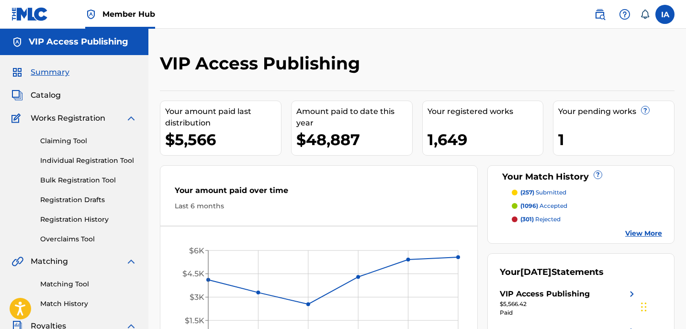
click at [103, 221] on link "Registration History" at bounding box center [88, 219] width 97 height 10
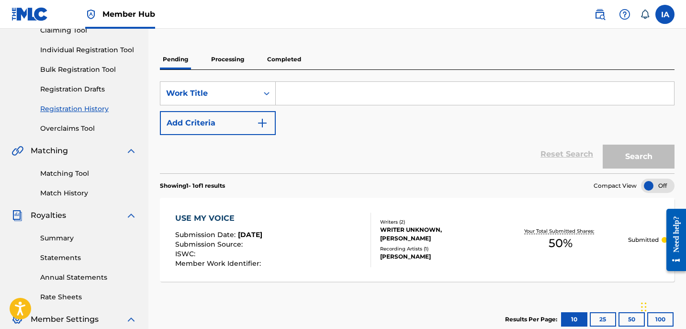
scroll to position [47, 0]
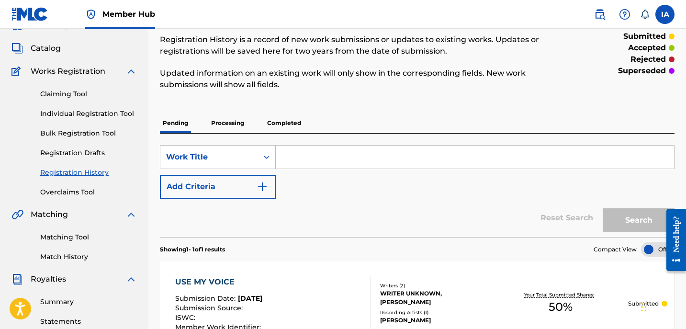
click at [231, 122] on p "Processing" at bounding box center [227, 123] width 39 height 20
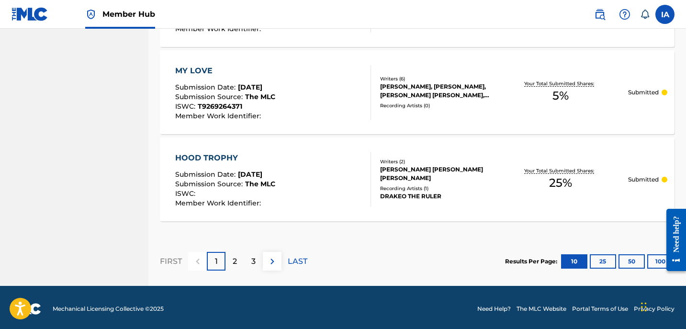
scroll to position [958, 0]
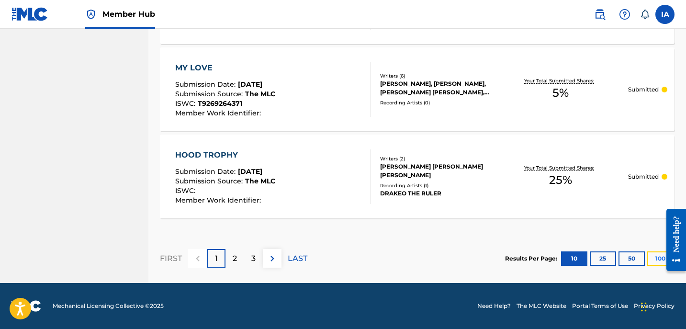
click at [653, 262] on button "100" at bounding box center [660, 258] width 26 height 14
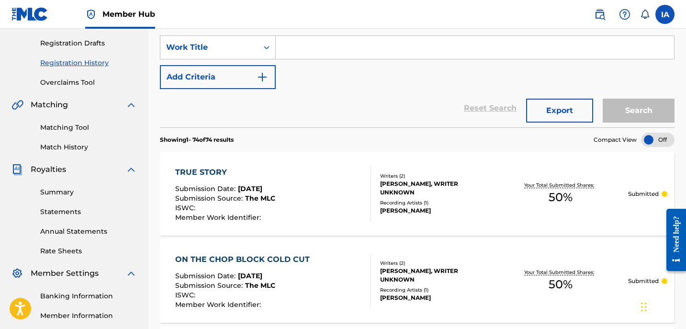
scroll to position [0, 0]
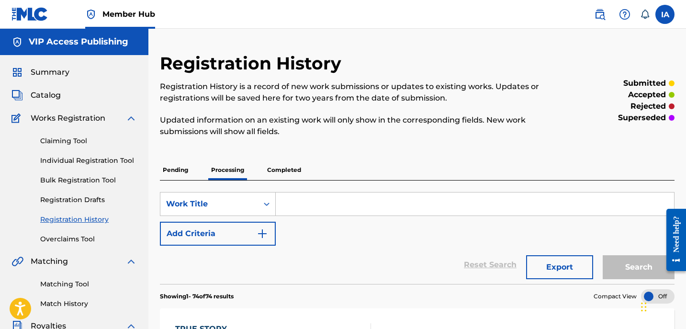
click at [94, 168] on div "Claiming Tool Individual Registration Tool Bulk Registration Tool Registration …" at bounding box center [73, 184] width 125 height 120
click at [93, 164] on link "Individual Registration Tool" at bounding box center [88, 161] width 97 height 10
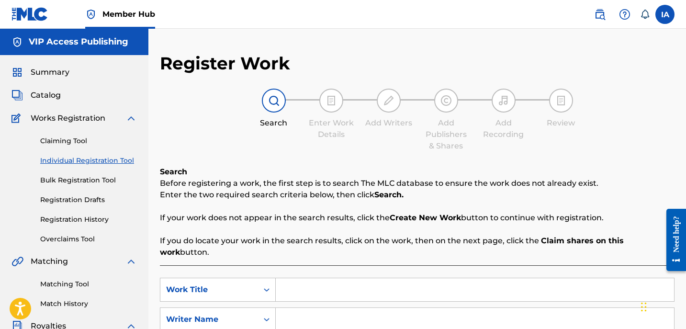
click at [397, 280] on input "Search Form" at bounding box center [475, 289] width 398 height 23
paste input "USE MY VOICE EDIT"
type input "USE MY VOICE EDIT"
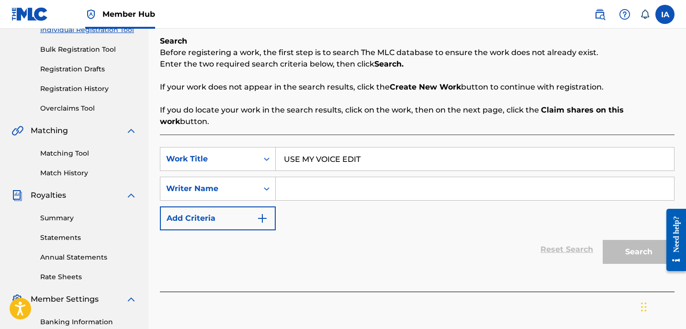
scroll to position [131, 0]
click at [439, 177] on input "Search Form" at bounding box center [475, 188] width 398 height 23
paste input "[PERSON_NAME]"
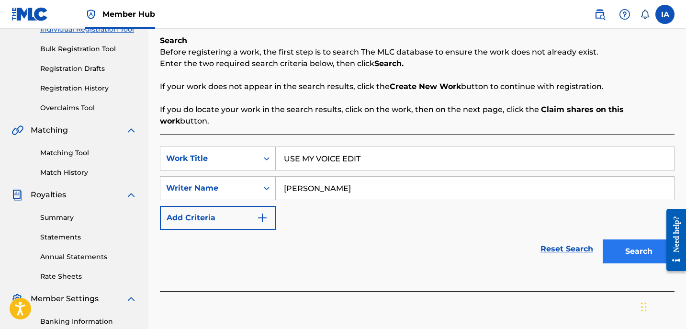
type input "[PERSON_NAME]"
click at [638, 239] on button "Search" at bounding box center [639, 251] width 72 height 24
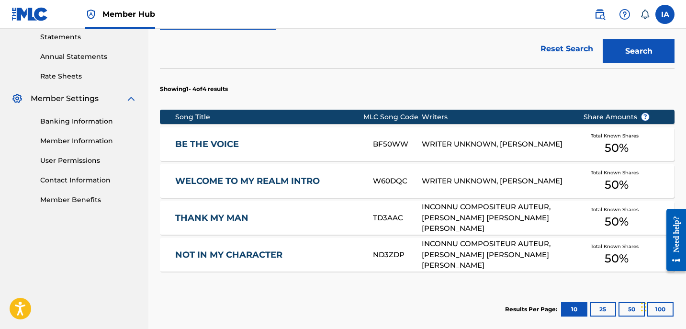
scroll to position [350, 0]
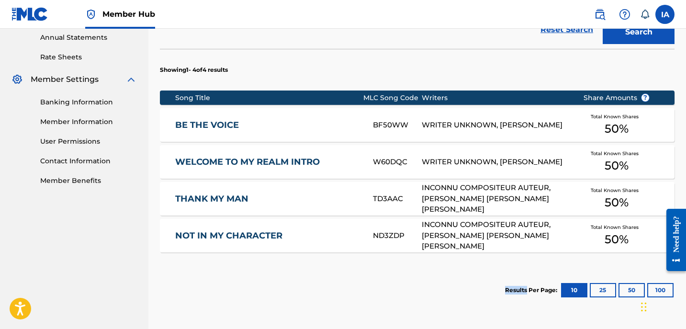
click at [344, 251] on div "Showing 1 - 4 of 4 results Song Title MLC Song Code Writers Share Amounts ? BE …" at bounding box center [417, 181] width 515 height 264
click at [317, 243] on div "Showing 1 - 4 of 4 results Song Title MLC Song Code Writers Share Amounts ? BE …" at bounding box center [417, 181] width 515 height 264
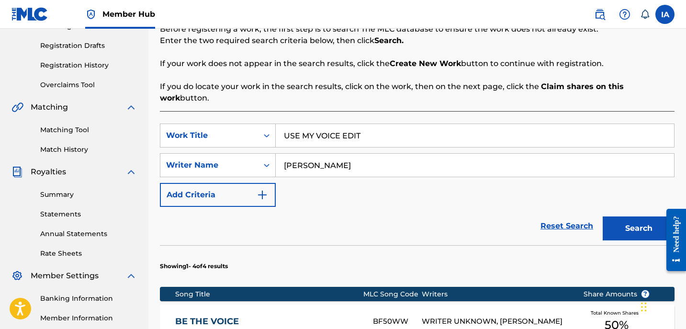
scroll to position [154, 0]
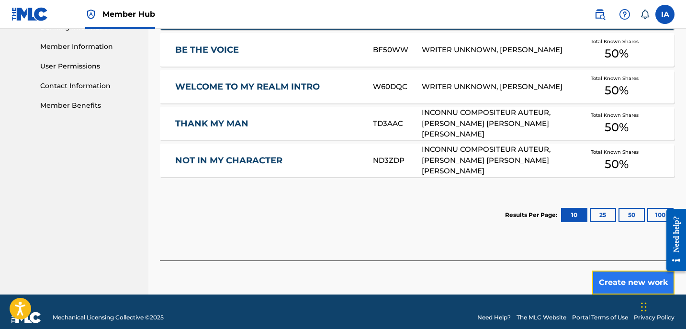
click at [613, 275] on button "Create new work" at bounding box center [633, 282] width 82 height 24
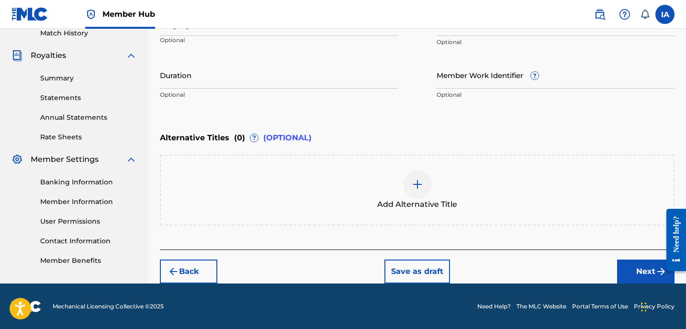
click at [383, 122] on div "Enter Work Details Enter work details for ‘ USE MY VOICE EDIT ’ below. Work Tit…" at bounding box center [417, 12] width 515 height 232
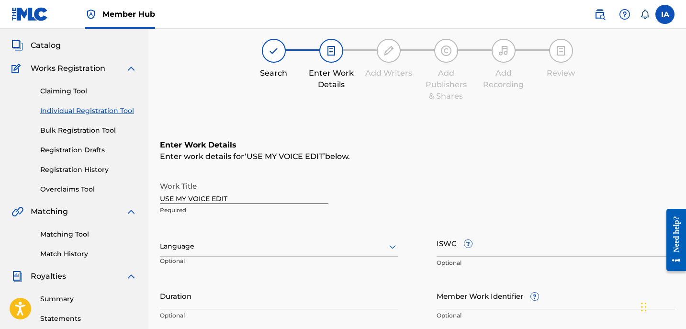
scroll to position [51, 0]
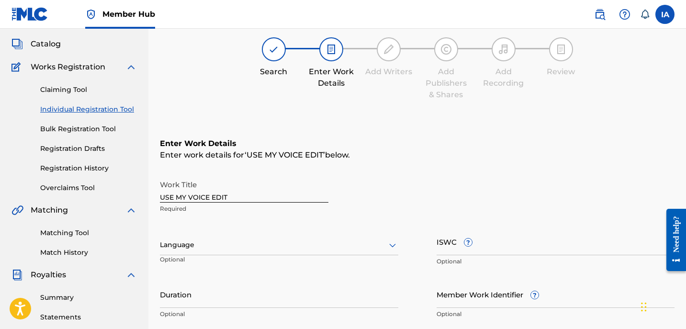
click at [395, 152] on div "Enter work details for ‘ USE MY VOICE EDIT ’ below." at bounding box center [417, 154] width 515 height 11
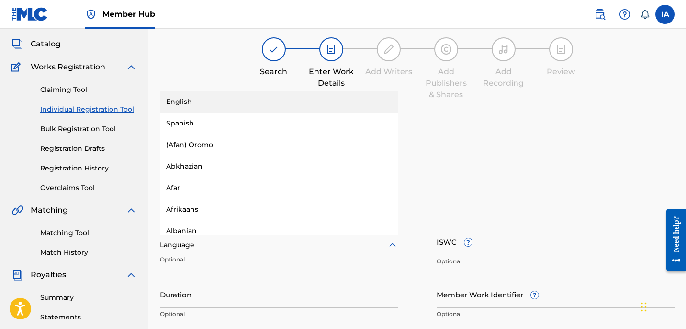
click at [219, 242] on div at bounding box center [279, 245] width 238 height 12
click at [292, 106] on div "English" at bounding box center [278, 102] width 237 height 22
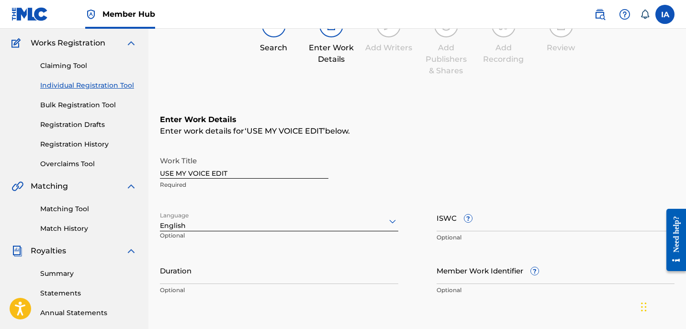
scroll to position [76, 0]
click at [247, 272] on input "Duration" at bounding box center [279, 269] width 238 height 27
paste input "2:12"
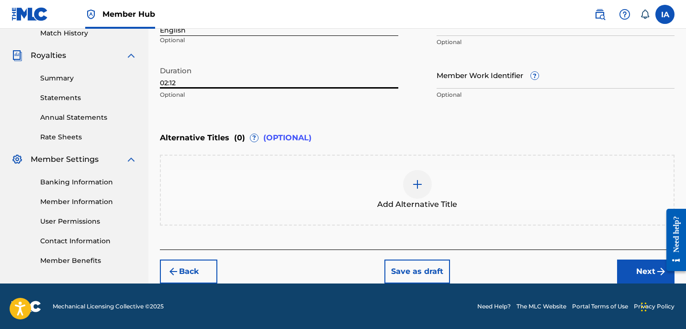
type input "02:12"
click at [628, 272] on button "Next" at bounding box center [645, 271] width 57 height 24
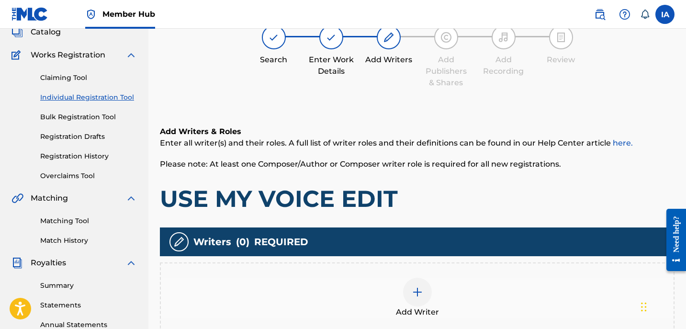
scroll to position [43, 0]
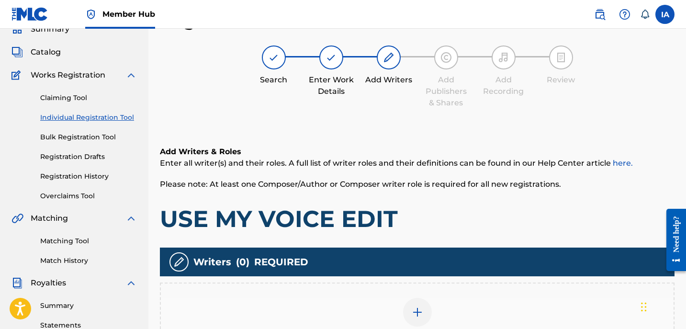
click at [440, 309] on div "Add Writer" at bounding box center [417, 318] width 513 height 40
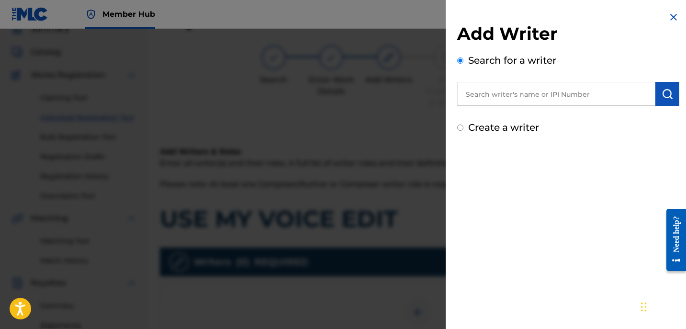
click at [560, 94] on input "text" at bounding box center [556, 94] width 198 height 24
paste input "[PERSON_NAME]"
type input "[PERSON_NAME]"
click at [662, 95] on img "submit" at bounding box center [667, 93] width 11 height 11
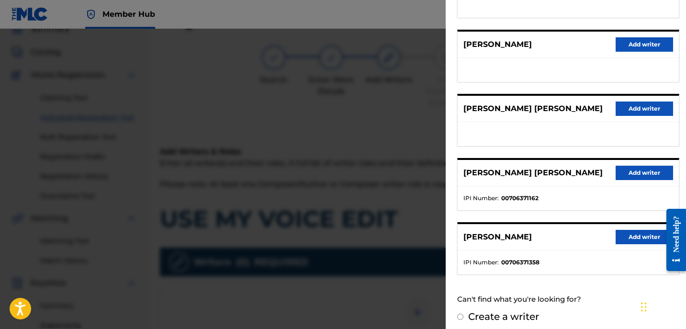
scroll to position [167, 0]
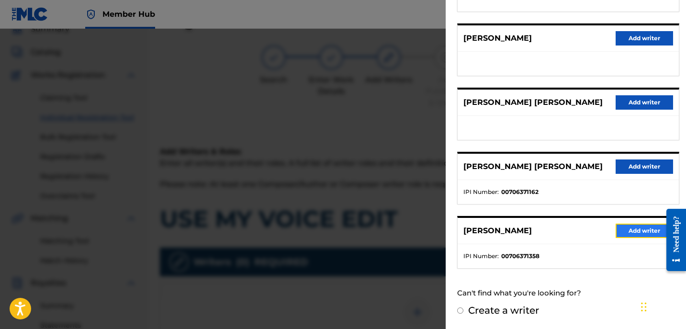
click at [631, 235] on button "Add writer" at bounding box center [644, 231] width 57 height 14
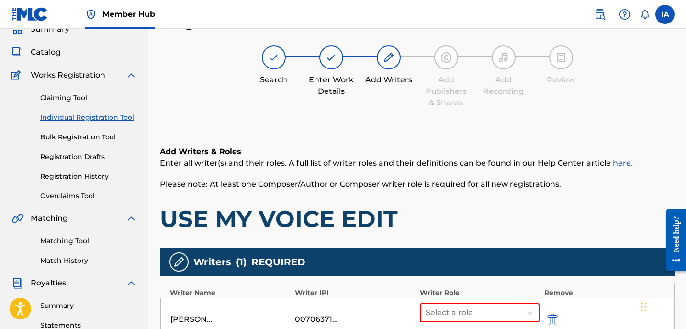
click at [429, 192] on div "Add Writers & Roles Enter all writer(s) and their roles. A full list of writer …" at bounding box center [417, 189] width 515 height 87
click at [428, 213] on h1 "USE MY VOICE EDIT" at bounding box center [417, 218] width 515 height 29
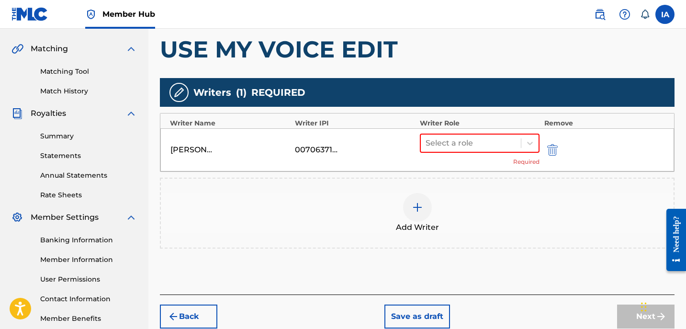
scroll to position [248, 0]
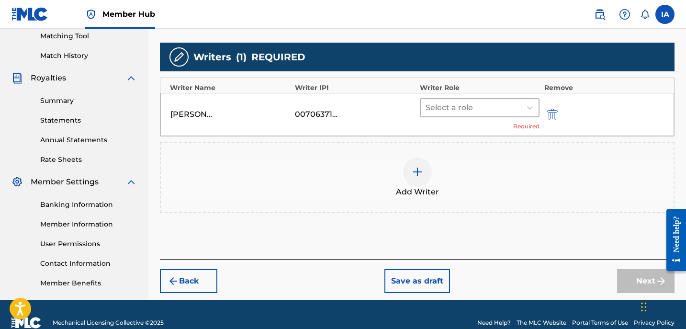
click at [455, 111] on div at bounding box center [471, 107] width 90 height 13
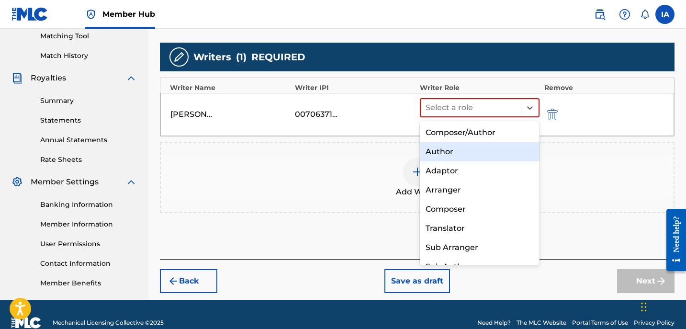
click at [482, 151] on div "Author" at bounding box center [480, 151] width 120 height 19
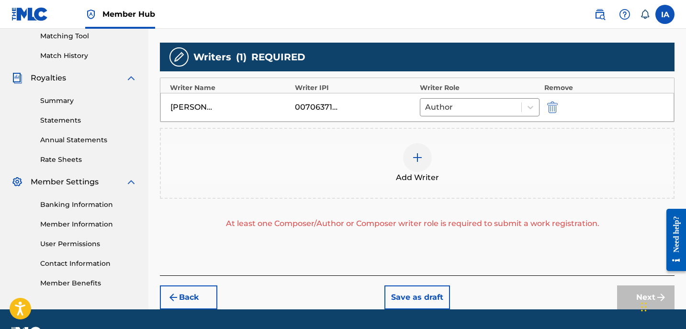
click at [451, 166] on div "Add Writer" at bounding box center [417, 163] width 513 height 40
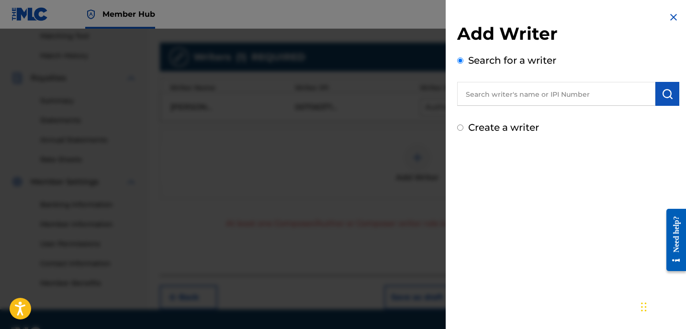
click at [488, 127] on label "Create a writer" at bounding box center [503, 127] width 71 height 11
radio input "true"
click at [463, 127] on input "Create a writer" at bounding box center [460, 127] width 6 height 6
radio input "false"
radio input "true"
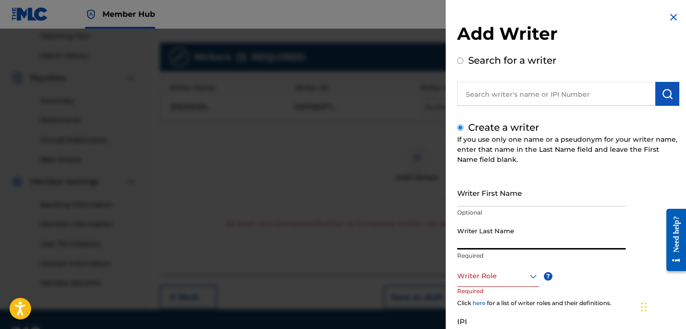
click at [504, 238] on input "Writer Last Name" at bounding box center [541, 235] width 169 height 27
paste input "UNKNOWN WRITER"
click at [516, 243] on input "UNKNOWN WRITER" at bounding box center [541, 235] width 169 height 27
type input "UNKNOWN"
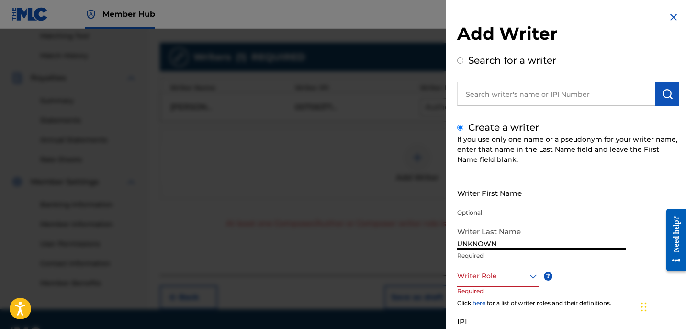
click at [496, 189] on input "Writer First Name" at bounding box center [541, 192] width 169 height 27
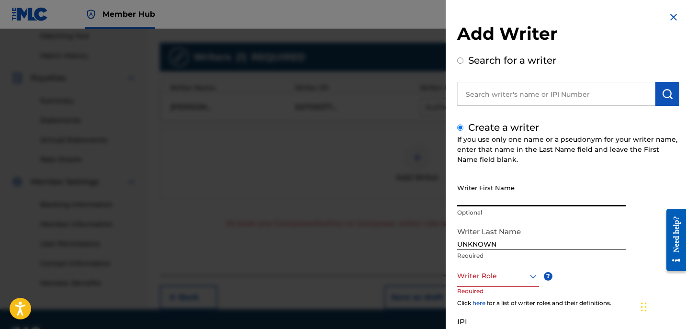
paste input "WRITER"
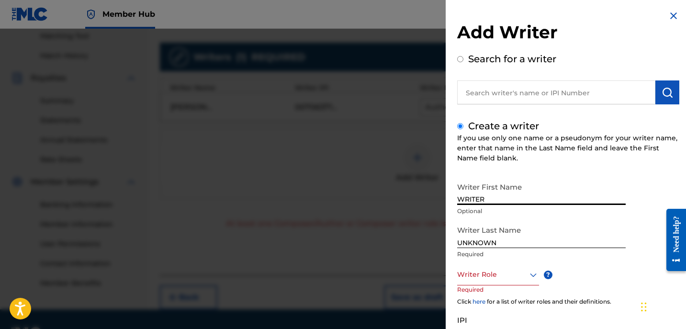
scroll to position [2, 0]
type input "WRITER"
click at [490, 269] on div at bounding box center [498, 274] width 82 height 12
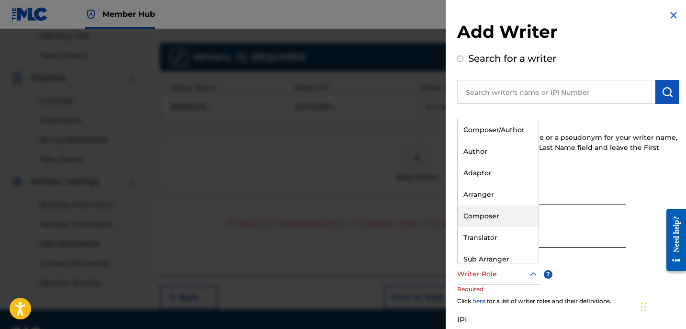
click at [513, 212] on div "Composer" at bounding box center [498, 216] width 81 height 22
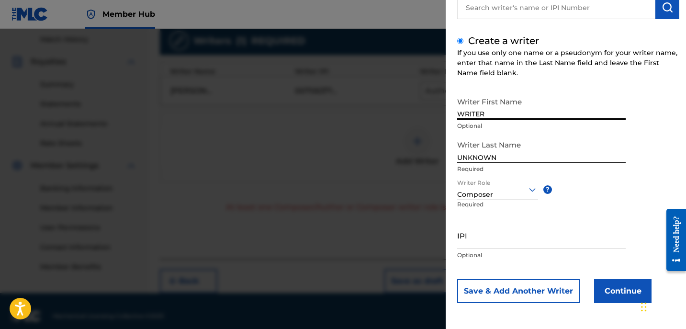
scroll to position [274, 0]
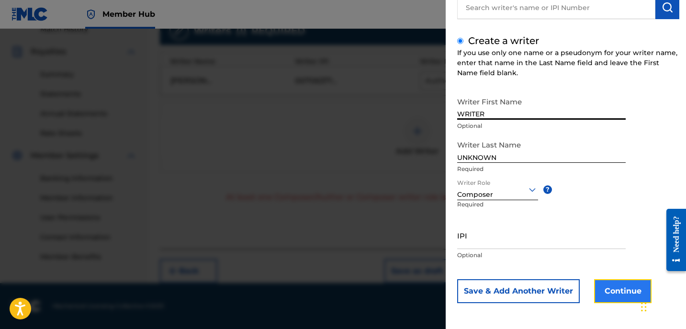
click at [631, 286] on button "Continue" at bounding box center [622, 291] width 57 height 24
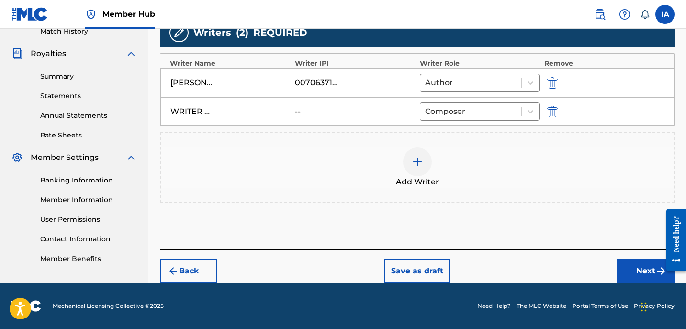
scroll to position [272, 0]
click at [628, 264] on button "Next" at bounding box center [645, 271] width 57 height 24
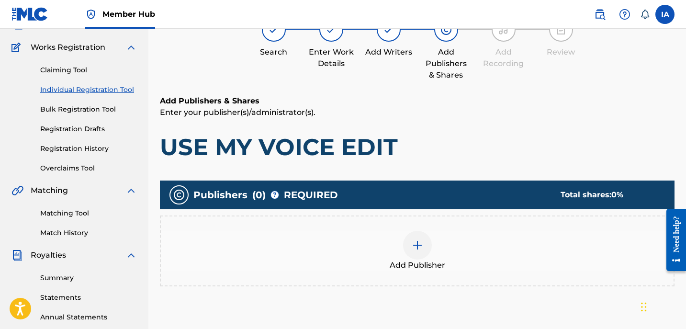
scroll to position [43, 0]
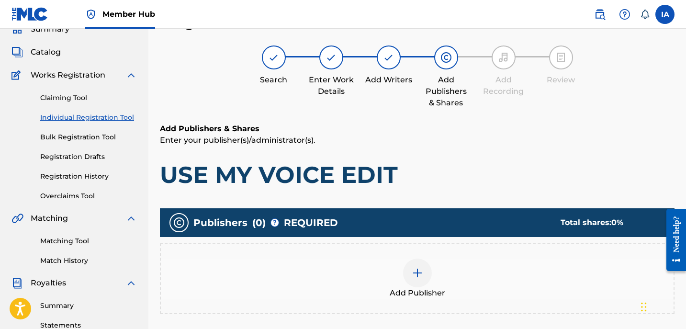
click at [450, 288] on div "Add Publisher" at bounding box center [417, 279] width 513 height 40
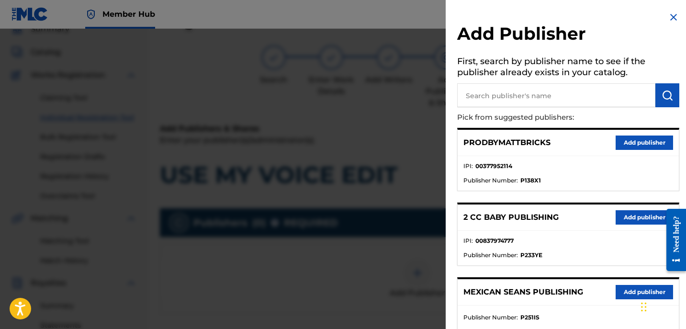
click at [559, 102] on input "text" at bounding box center [556, 95] width 198 height 24
click at [568, 103] on input "text" at bounding box center [556, 95] width 198 height 24
paste input "[PERSON_NAME]"
type input "[PERSON_NAME]"
click at [666, 95] on img "submit" at bounding box center [667, 95] width 11 height 11
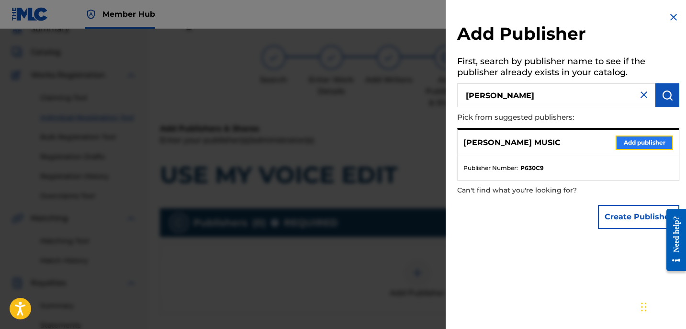
click at [635, 141] on button "Add publisher" at bounding box center [644, 142] width 57 height 14
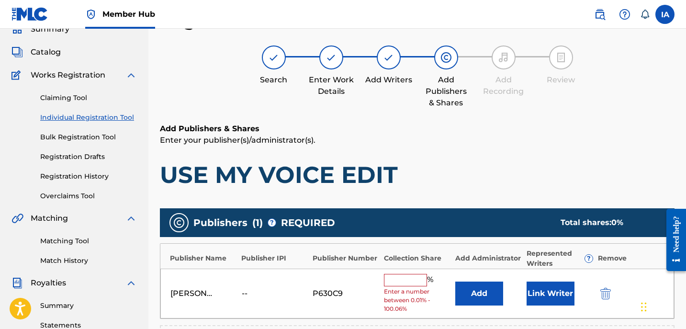
click at [400, 282] on input "text" at bounding box center [405, 280] width 43 height 12
type input "50"
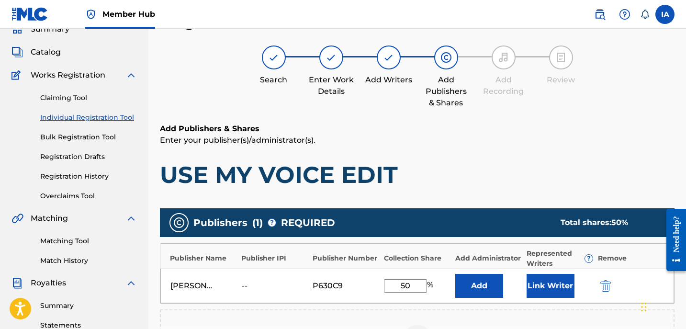
drag, startPoint x: 421, startPoint y: 283, endPoint x: 353, endPoint y: 265, distance: 70.4
click at [363, 271] on div "[PERSON_NAME] MUSIC -- P630C9 50 % Add Link Writer" at bounding box center [417, 286] width 514 height 34
click at [464, 288] on button "Add" at bounding box center [479, 286] width 48 height 24
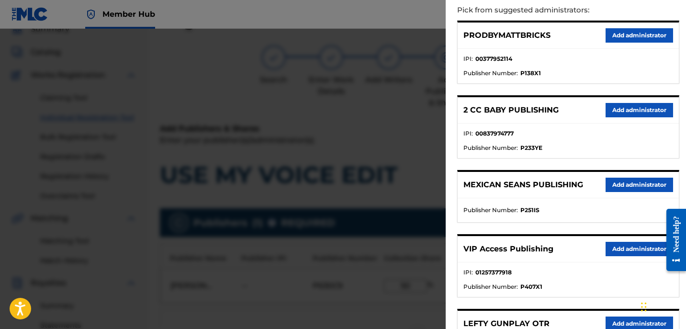
scroll to position [172, 0]
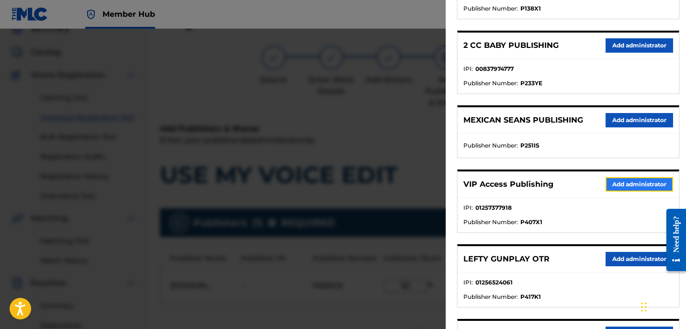
click at [623, 186] on button "Add administrator" at bounding box center [640, 184] width 68 height 14
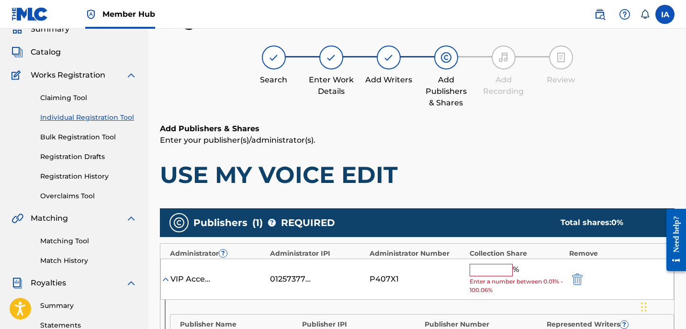
click at [499, 273] on input "text" at bounding box center [491, 270] width 43 height 12
paste input "50"
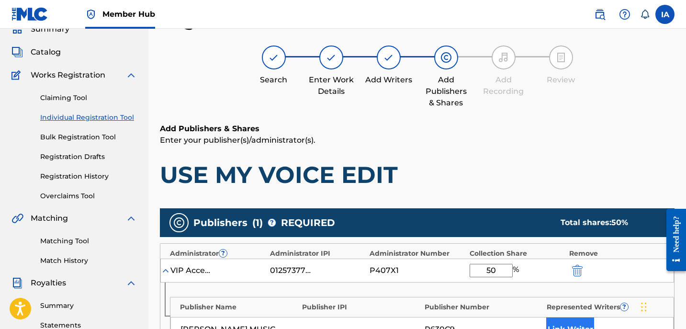
type input "50"
click at [576, 326] on button "Link Writer" at bounding box center [570, 329] width 48 height 24
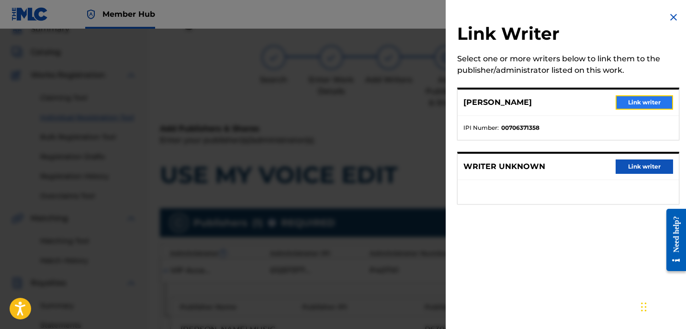
click at [636, 96] on button "Link writer" at bounding box center [644, 102] width 57 height 14
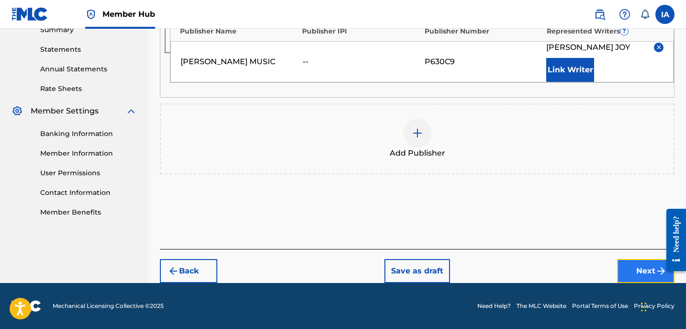
click at [641, 274] on button "Next" at bounding box center [645, 271] width 57 height 24
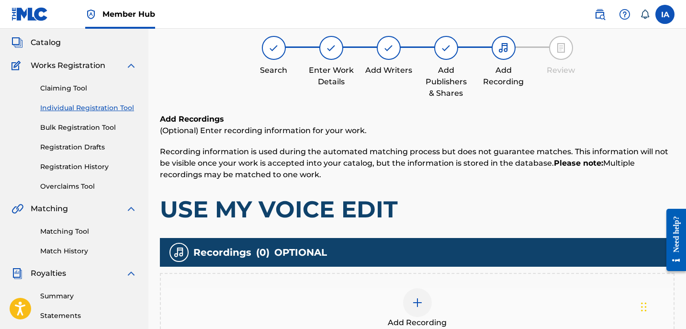
scroll to position [43, 0]
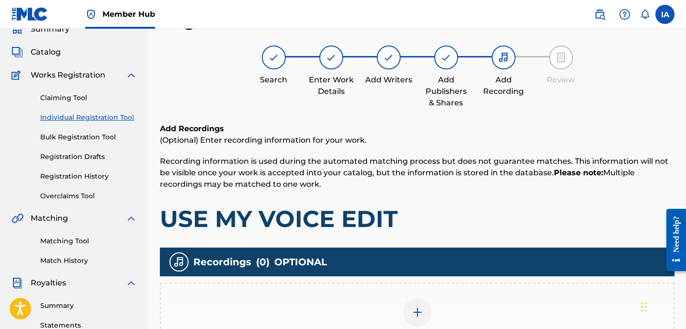
click at [497, 278] on div "Recordings ( 0 ) OPTIONAL Add Recording" at bounding box center [417, 301] width 515 height 106
click at [496, 300] on div "Add Recording" at bounding box center [417, 318] width 513 height 40
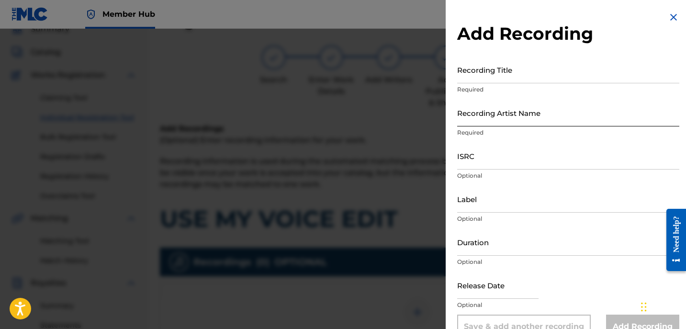
click at [531, 113] on input "Recording Artist Name" at bounding box center [568, 112] width 222 height 27
paste input "50"
type input "50"
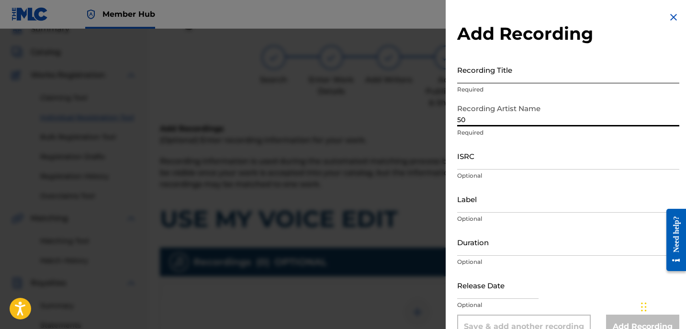
click at [489, 80] on input "Recording Title" at bounding box center [568, 69] width 222 height 27
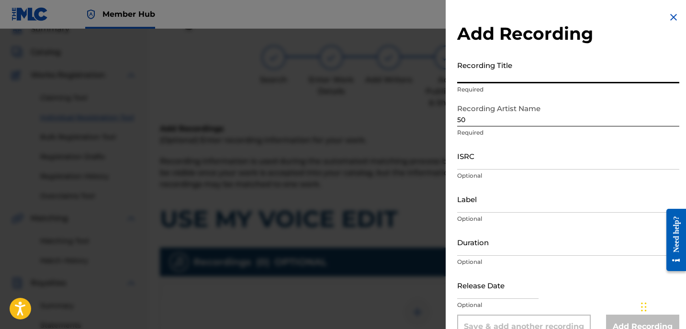
paste input "USE MY VOICE EDIT"
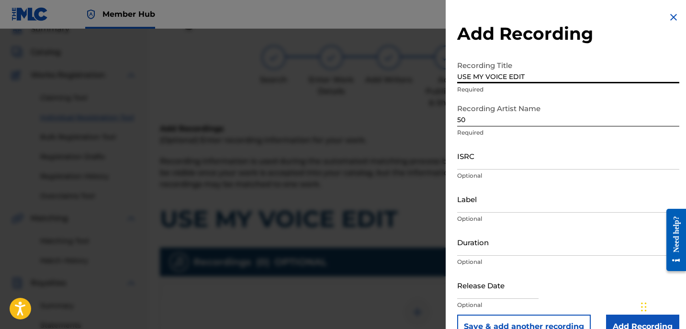
type input "USE MY VOICE EDIT"
drag, startPoint x: 508, startPoint y: 123, endPoint x: 428, endPoint y: 89, distance: 86.9
click at [450, 104] on div "Add Recording Recording Title USE MY VOICE EDIT Required Recording Artist Name …" at bounding box center [568, 175] width 245 height 350
click at [518, 121] on input "50" at bounding box center [568, 112] width 222 height 27
drag, startPoint x: 466, startPoint y: 120, endPoint x: 431, endPoint y: 109, distance: 36.6
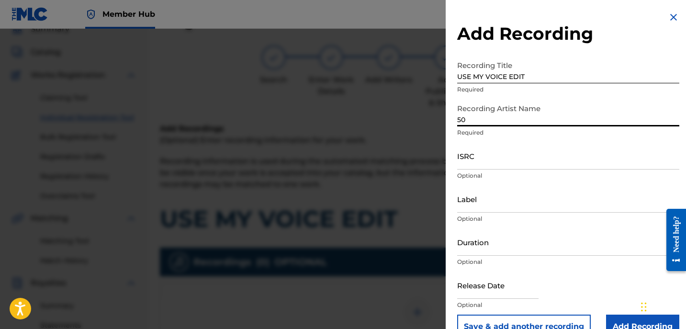
click at [441, 113] on div "Add Recording Recording Title USE MY VOICE EDIT Required Recording Artist Name …" at bounding box center [343, 179] width 686 height 300
paste input "[PERSON_NAME]"
type input "[PERSON_NAME]"
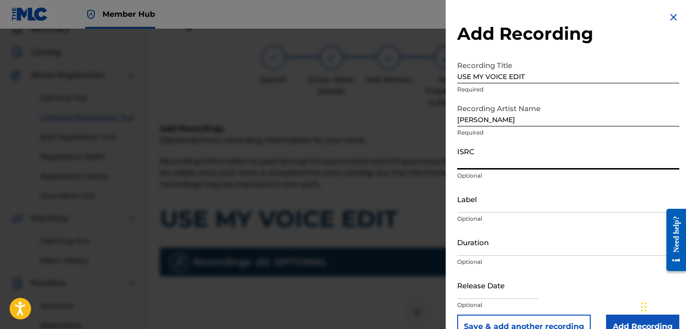
click at [508, 150] on input "ISRC" at bounding box center [568, 155] width 222 height 27
paste input "USBAE1322526"
type input "USBAE1322526"
click at [488, 203] on input "Label" at bounding box center [568, 198] width 222 height 27
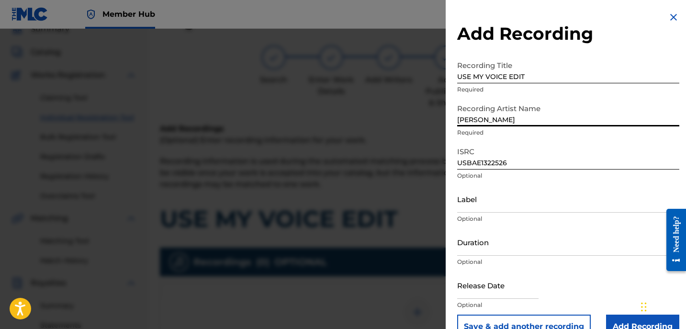
drag, startPoint x: 546, startPoint y: 120, endPoint x: 433, endPoint y: 80, distance: 119.5
click at [441, 84] on div "Add Recording Recording Title USE MY VOICE EDIT Required Recording Artist Name …" at bounding box center [343, 179] width 686 height 300
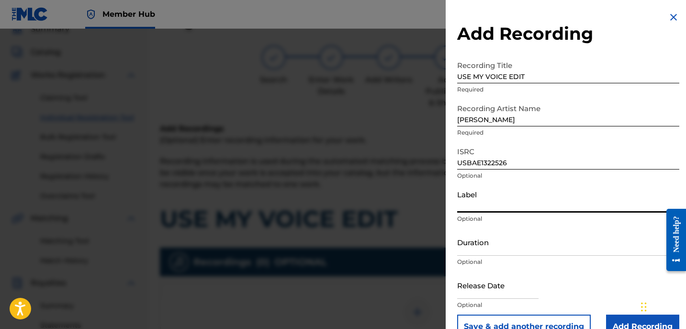
click at [514, 207] on input "Label" at bounding box center [568, 198] width 222 height 27
paste input "[PERSON_NAME]"
type input "[PERSON_NAME]"
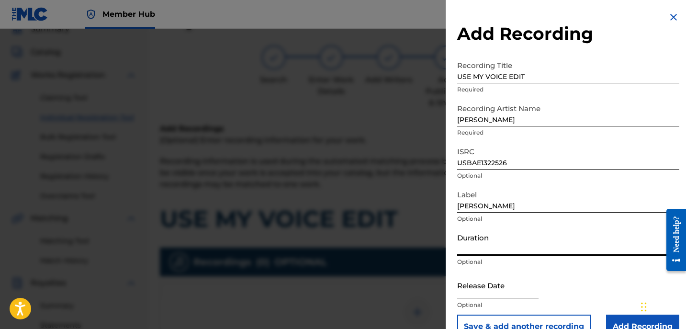
click at [491, 239] on input "Duration" at bounding box center [568, 241] width 222 height 27
click at [469, 251] on input "Duration" at bounding box center [568, 241] width 222 height 27
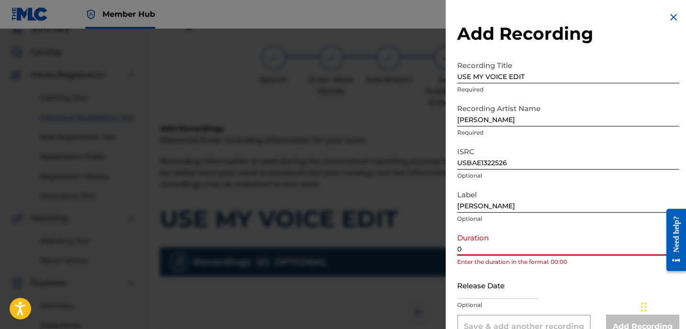
paste input "2:12"
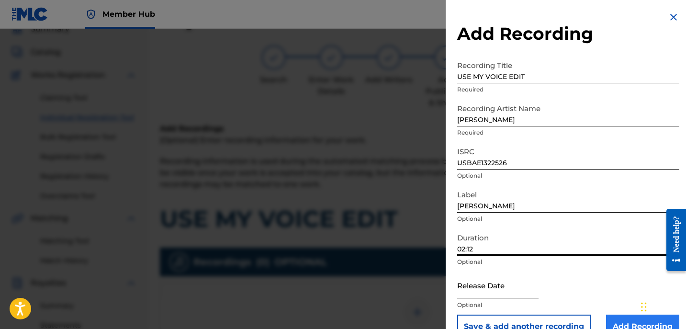
type input "02:12"
click at [617, 318] on input "Add Recording" at bounding box center [642, 327] width 73 height 24
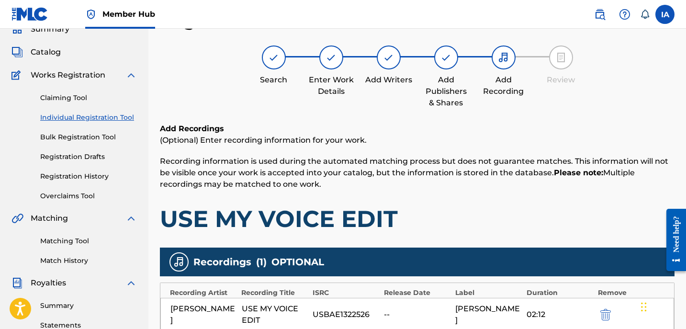
click at [474, 213] on h1 "USE MY VOICE EDIT" at bounding box center [417, 218] width 515 height 29
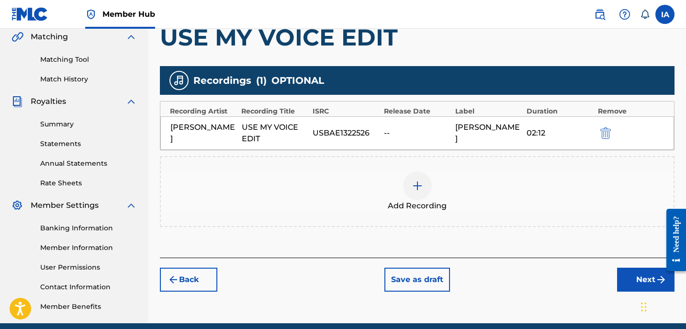
scroll to position [225, 0]
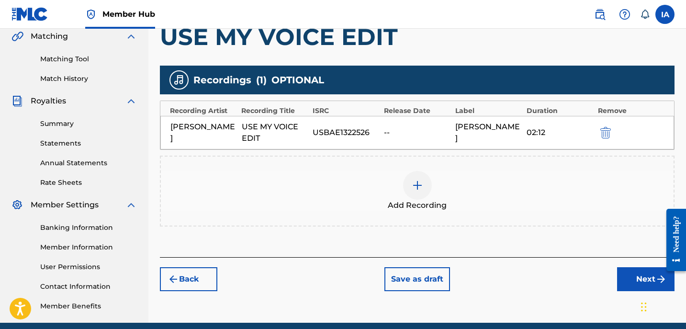
click at [529, 229] on div "Add Recordings (Optional) Enter recording information for your work. Recording …" at bounding box center [417, 99] width 515 height 316
click at [641, 270] on button "Next" at bounding box center [645, 279] width 57 height 24
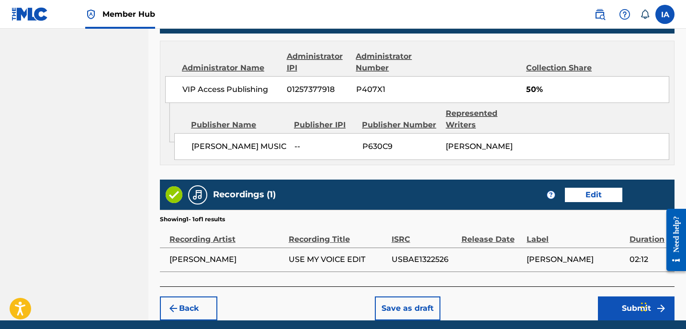
scroll to position [550, 0]
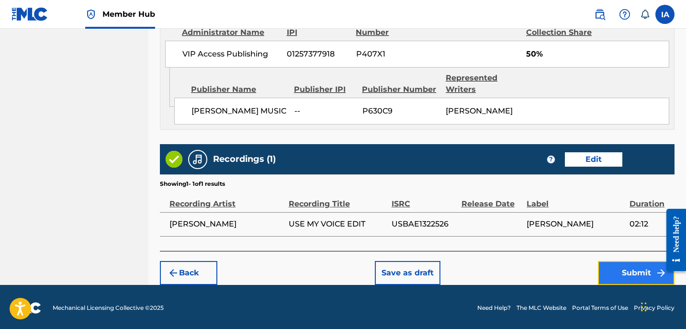
click at [639, 275] on button "Submit" at bounding box center [636, 273] width 77 height 24
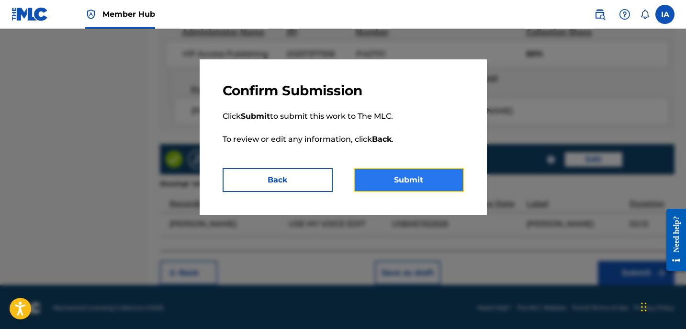
click at [453, 177] on button "Submit" at bounding box center [409, 180] width 110 height 24
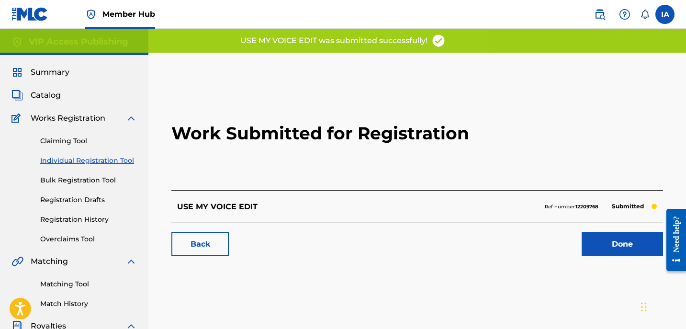
click at [413, 155] on h2 "Work Submitted for Registration" at bounding box center [417, 133] width 492 height 113
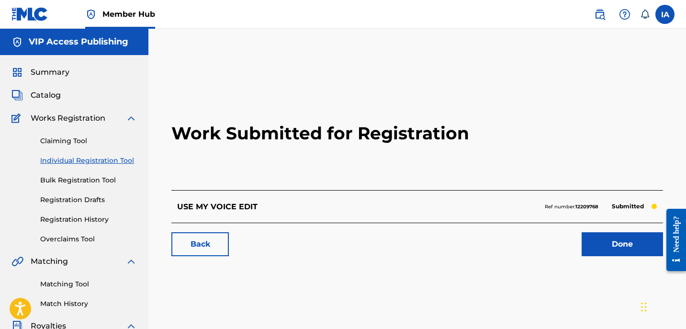
drag, startPoint x: 260, startPoint y: 160, endPoint x: 158, endPoint y: 168, distance: 103.2
click at [260, 160] on h2 "Work Submitted for Registration" at bounding box center [417, 133] width 492 height 113
click at [122, 162] on link "Individual Registration Tool" at bounding box center [88, 161] width 97 height 10
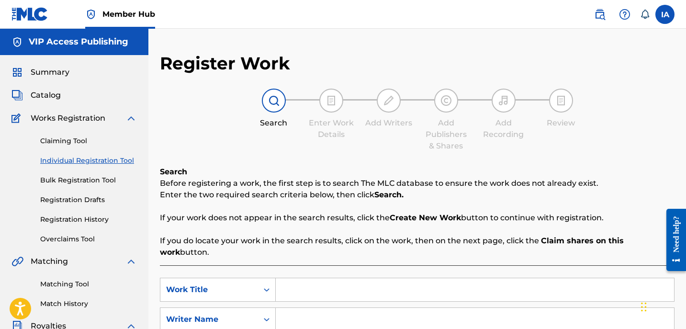
click at [486, 278] on input "Search Form" at bounding box center [475, 289] width 398 height 23
paste input "WHEN THEY COME FOR ME"
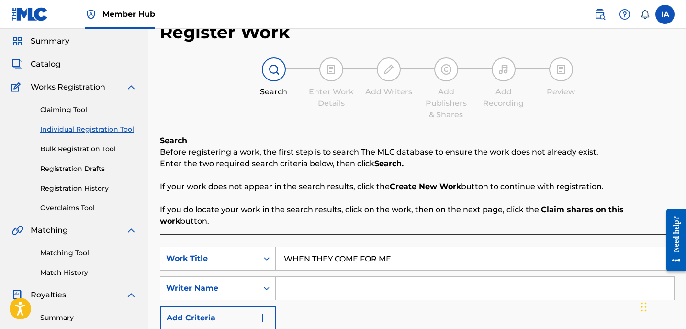
type input "WHEN THEY COME FOR ME"
click at [492, 288] on div "SearchWithCriteria5bcf9683-a0c7-4f98-a6c7-5a55523c4604 Work Title WHEN THEY COM…" at bounding box center [417, 288] width 515 height 83
click at [473, 277] on input "Search Form" at bounding box center [475, 288] width 398 height 23
paste input "[PERSON_NAME]"
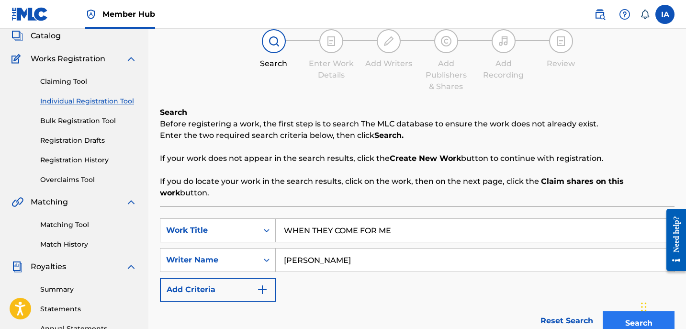
type input "[PERSON_NAME]"
click at [613, 311] on button "Search" at bounding box center [639, 323] width 72 height 24
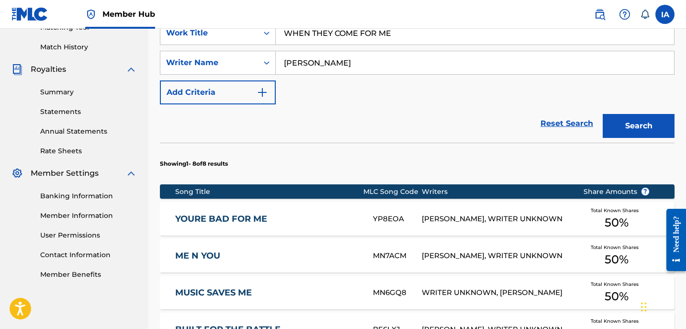
scroll to position [264, 0]
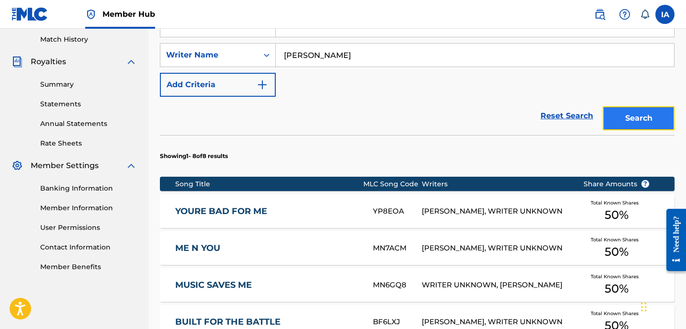
click at [613, 112] on button "Search" at bounding box center [639, 118] width 72 height 24
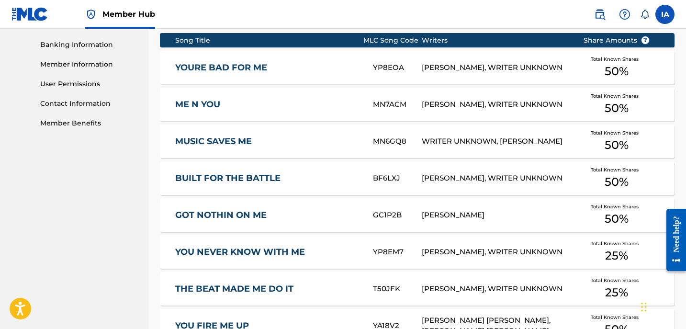
scroll to position [573, 0]
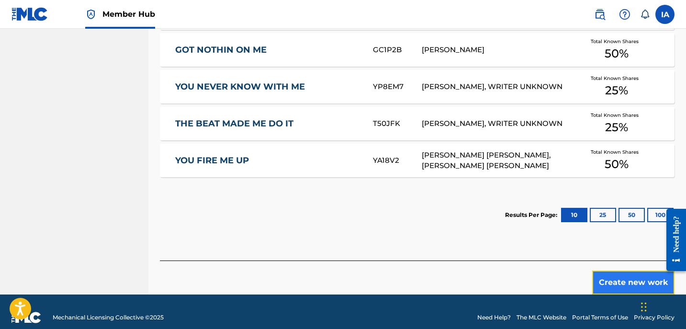
click at [630, 270] on button "Create new work" at bounding box center [633, 282] width 82 height 24
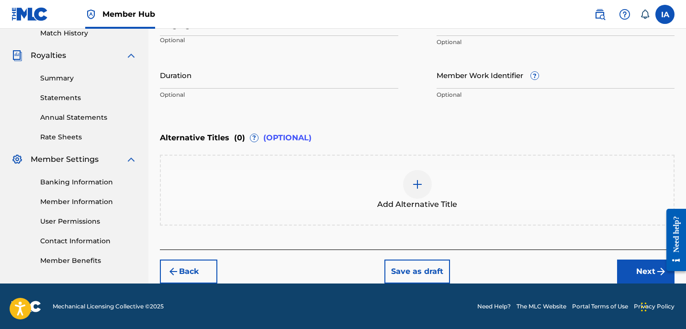
click at [361, 119] on div "Enter Work Details Enter work details for ‘ WHEN THEY COME FOR ME ’ below. Work…" at bounding box center [417, 12] width 515 height 232
drag, startPoint x: 372, startPoint y: 134, endPoint x: 363, endPoint y: 130, distance: 10.1
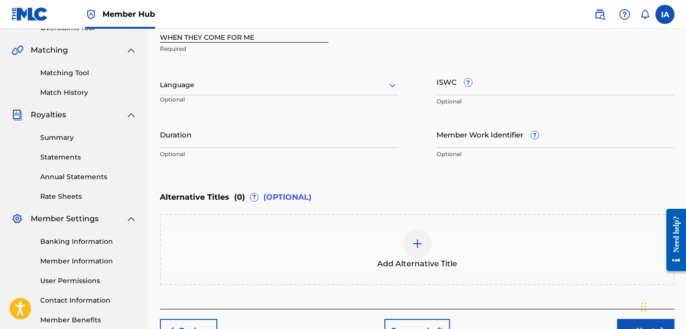
scroll to position [121, 0]
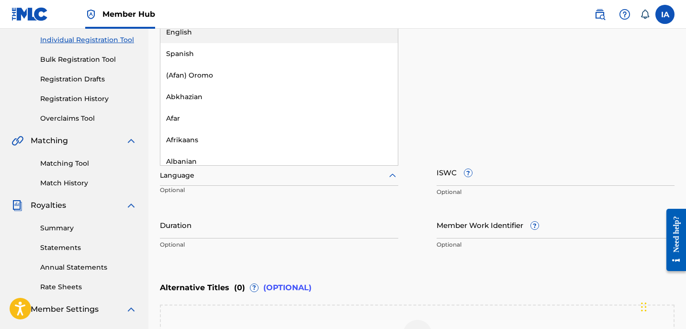
click at [304, 180] on div at bounding box center [279, 175] width 238 height 12
click at [267, 35] on div "English" at bounding box center [278, 33] width 237 height 22
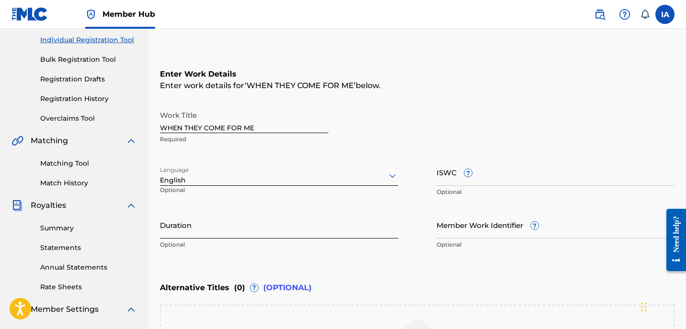
click at [221, 222] on input "Duration" at bounding box center [279, 224] width 238 height 27
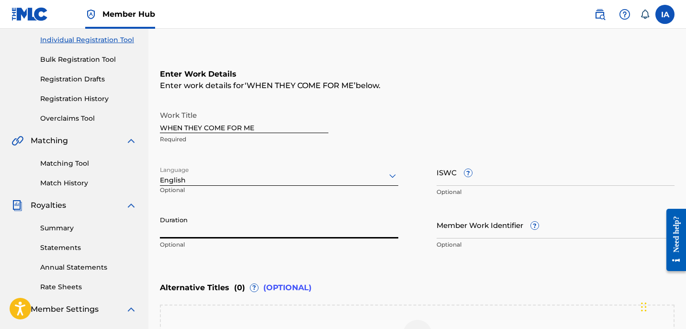
click at [198, 227] on input "Duration" at bounding box center [279, 224] width 238 height 27
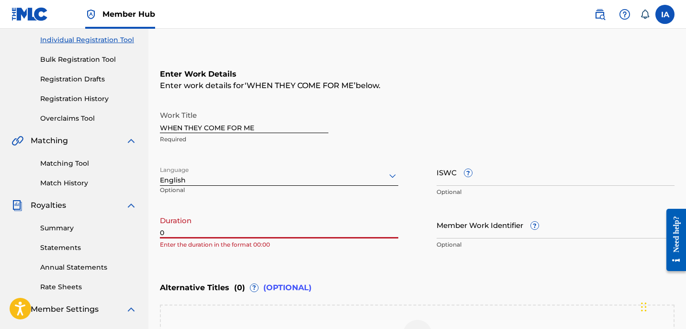
paste input "3:48"
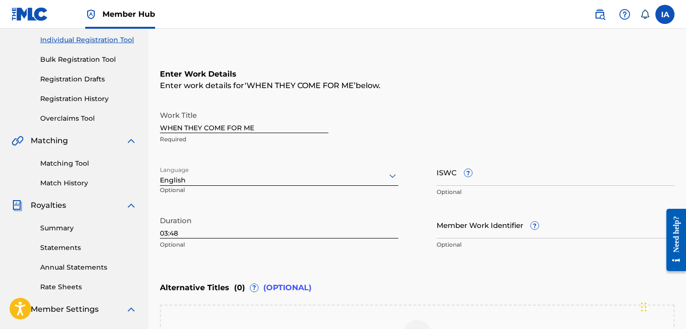
click at [416, 127] on div "Work Title WHEN THEY COME FOR ME Required" at bounding box center [417, 127] width 515 height 43
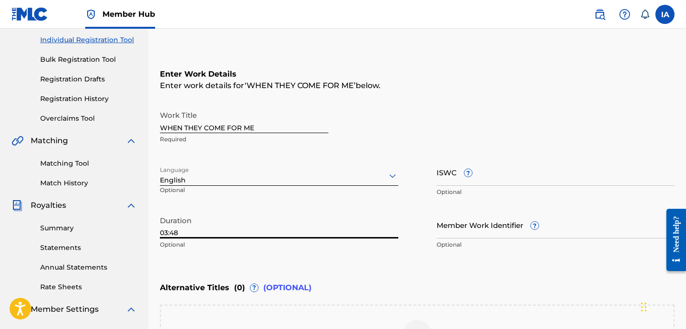
click at [287, 231] on input "03:48" at bounding box center [279, 224] width 238 height 27
paste input "3:47"
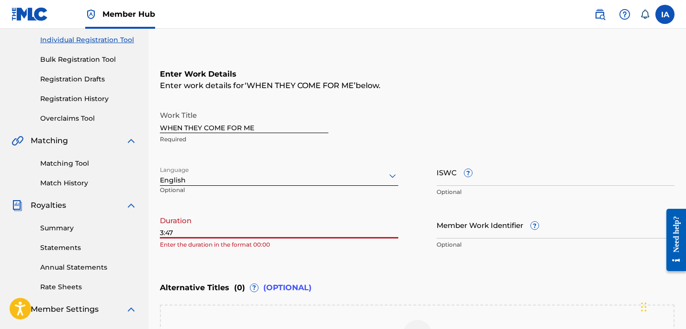
click at [160, 229] on input "3:47" at bounding box center [279, 224] width 238 height 27
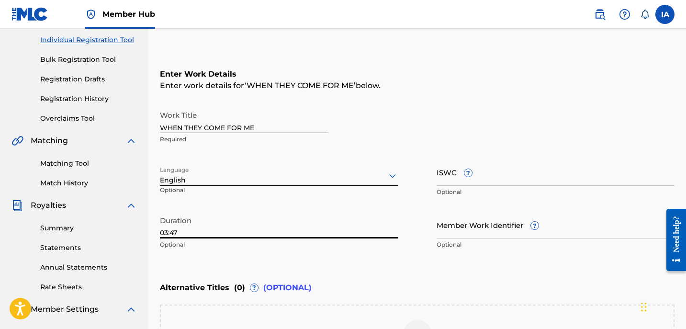
type input "03:47"
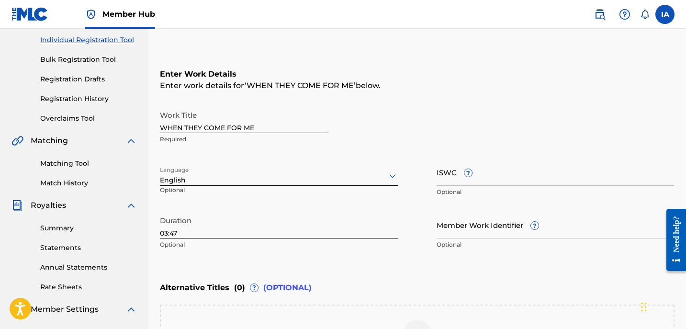
click at [329, 256] on div "Enter Work Details Enter work details for ‘ WHEN THEY COME FOR ME ’ below. Work…" at bounding box center [417, 161] width 515 height 232
click at [320, 253] on div "Duration 03:47 Optional" at bounding box center [279, 232] width 238 height 43
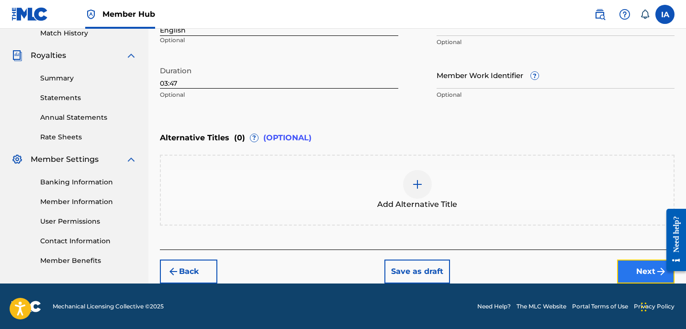
click at [639, 265] on button "Next" at bounding box center [645, 271] width 57 height 24
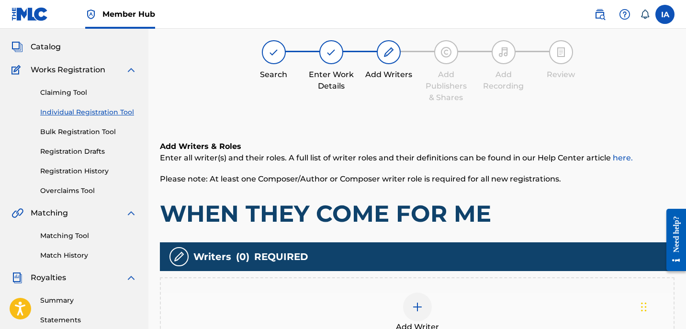
scroll to position [43, 0]
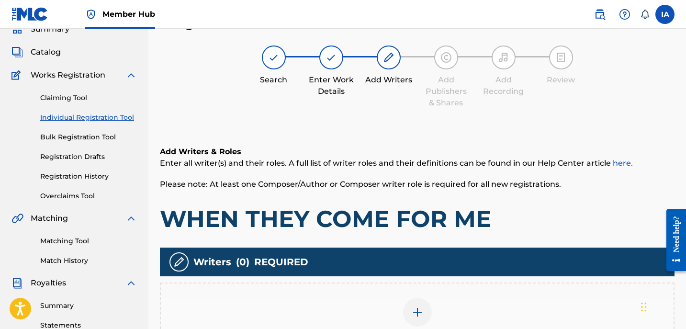
click at [399, 119] on div "Register Work Search Enter Work Details Add Writers Add Publishers & Shares Add…" at bounding box center [417, 222] width 515 height 424
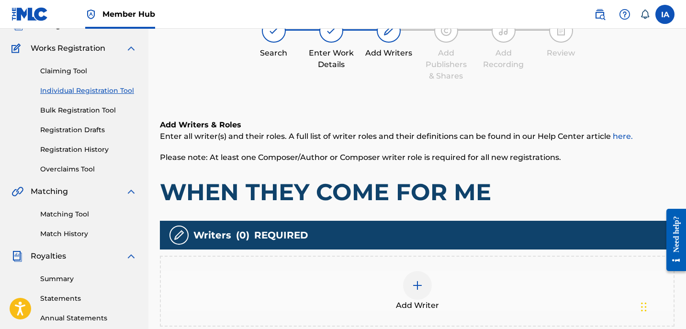
scroll to position [108, 0]
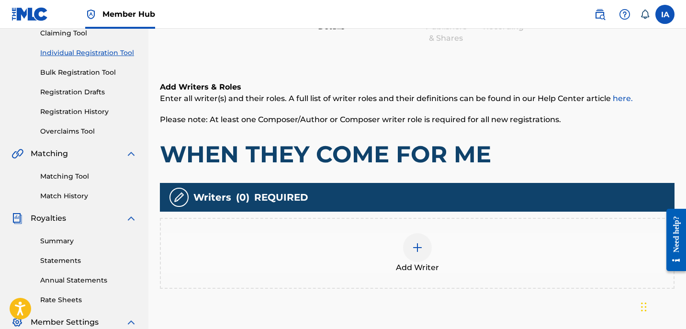
click at [410, 229] on div "Add Writer" at bounding box center [417, 253] width 515 height 71
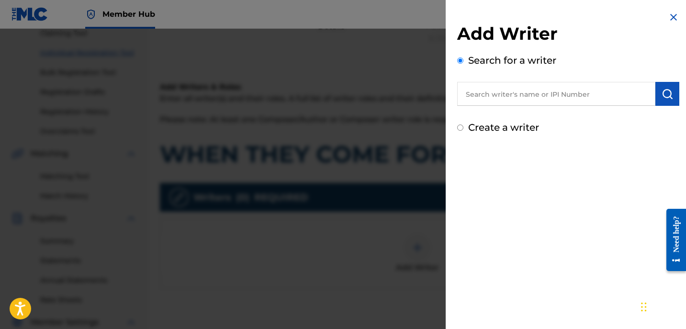
click at [536, 103] on input "text" at bounding box center [556, 94] width 198 height 24
paste input "[PERSON_NAME]"
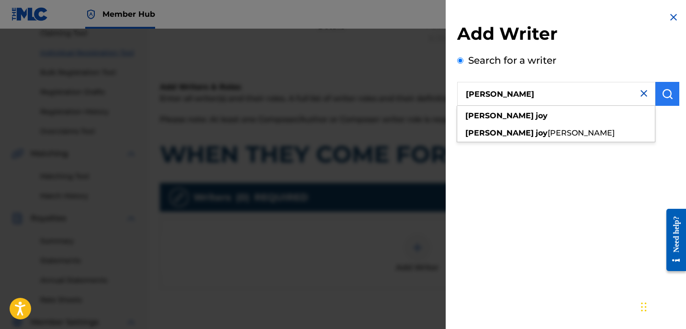
type input "[PERSON_NAME]"
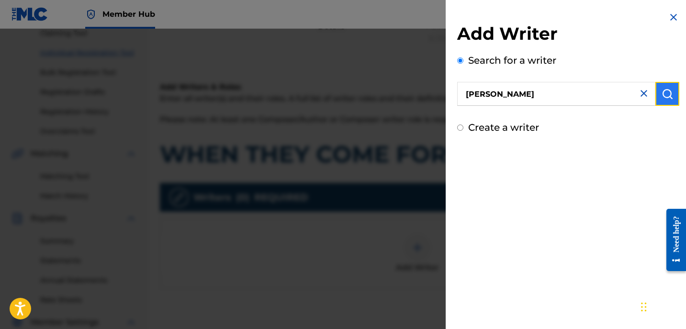
click at [662, 90] on img "submit" at bounding box center [667, 93] width 11 height 11
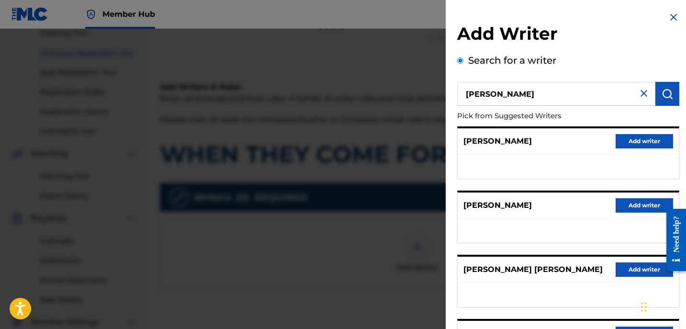
click at [547, 124] on p "Pick from Suggested Writers" at bounding box center [541, 116] width 168 height 21
click at [572, 19] on div "Add Writer Search for a writer [PERSON_NAME] Pick from Suggested Writers [PERSO…" at bounding box center [568, 248] width 245 height 496
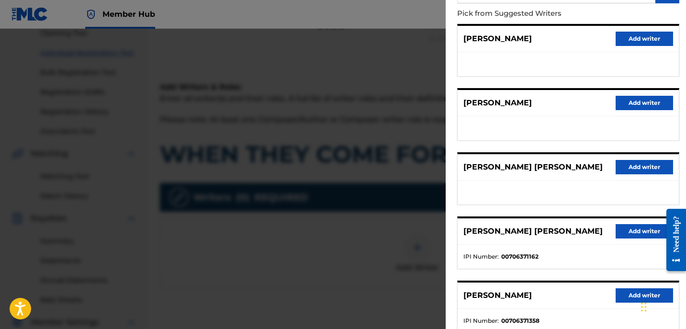
scroll to position [167, 0]
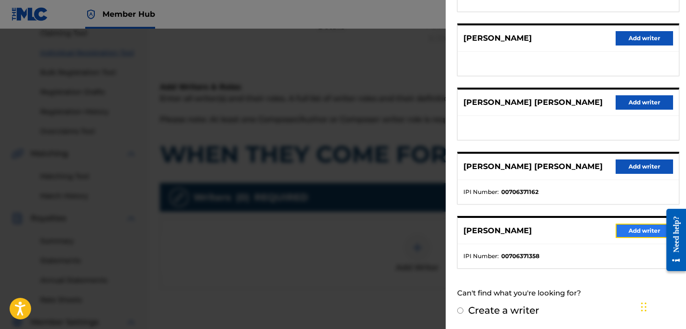
click at [641, 234] on button "Add writer" at bounding box center [644, 231] width 57 height 14
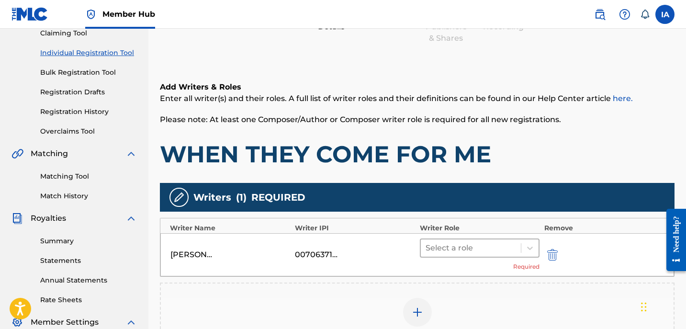
click at [496, 248] on div at bounding box center [471, 247] width 90 height 13
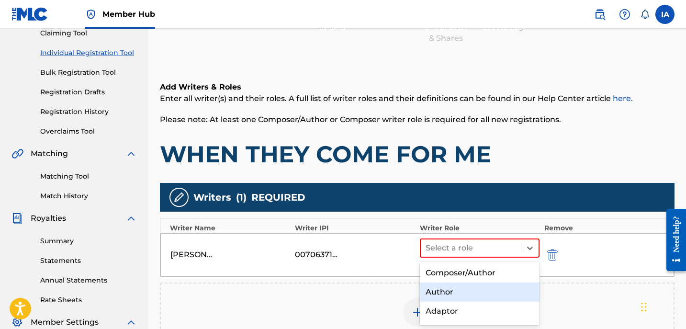
click at [455, 291] on div "Author" at bounding box center [480, 291] width 120 height 19
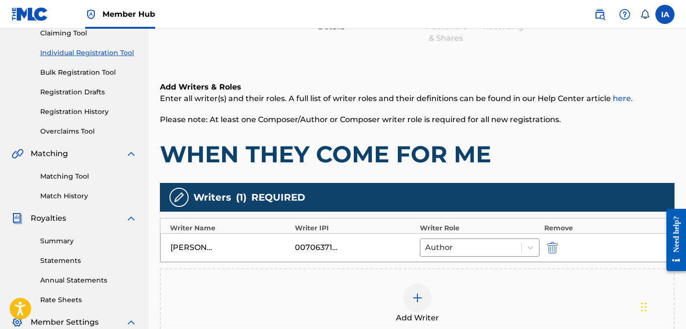
click at [456, 280] on div "Add Writer" at bounding box center [417, 303] width 515 height 71
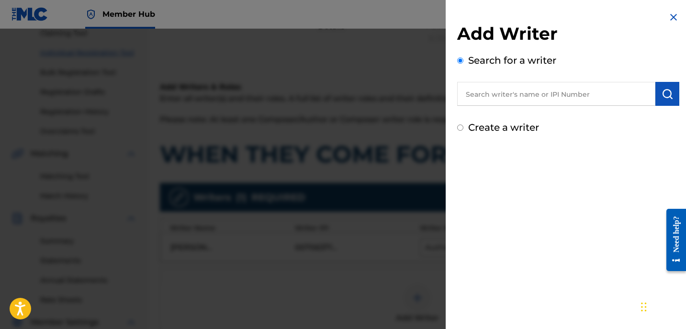
click at [529, 129] on label "Create a writer" at bounding box center [503, 127] width 71 height 11
radio input "true"
click at [463, 129] on input "Create a writer" at bounding box center [460, 127] width 6 height 6
radio input "false"
radio input "true"
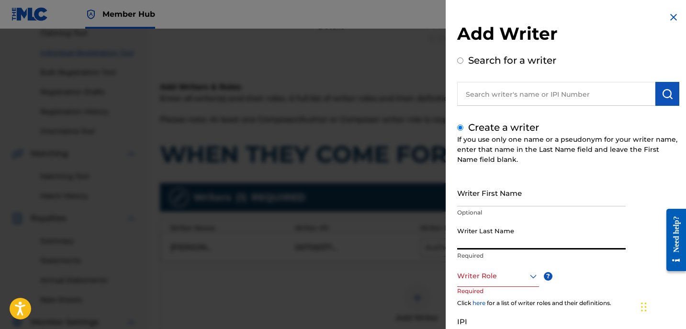
click at [484, 239] on input "Writer Last Name" at bounding box center [541, 235] width 169 height 27
paste input "UNKNOWN WRITER"
click at [505, 239] on input "UNKNOWN WRITER" at bounding box center [541, 235] width 169 height 27
type input "UNKNOWN"
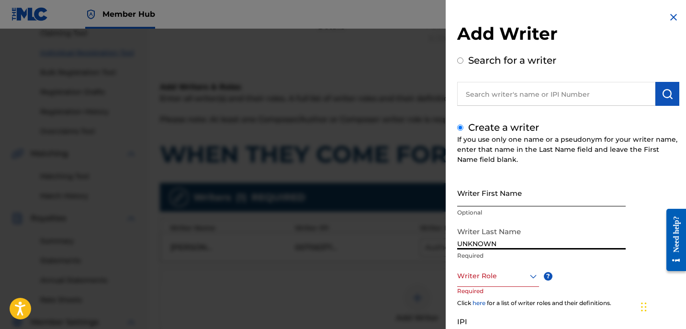
click at [502, 191] on input "Writer First Name" at bounding box center [541, 192] width 169 height 27
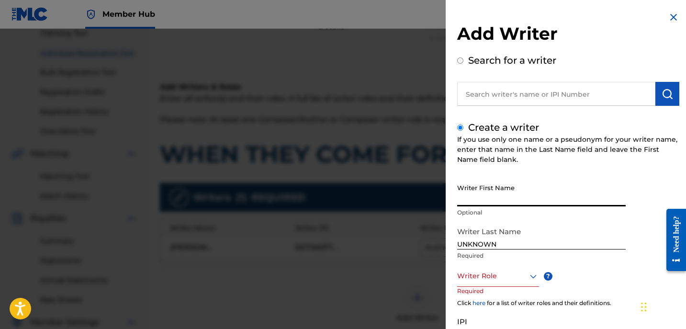
paste input "WRITER"
type input "WRITER"
click at [488, 274] on div at bounding box center [498, 276] width 82 height 12
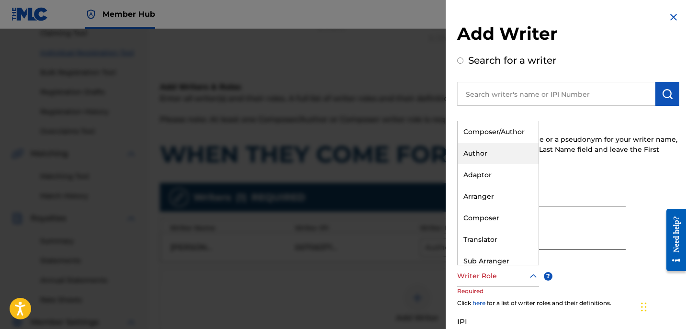
click at [503, 156] on div "Author" at bounding box center [498, 154] width 81 height 22
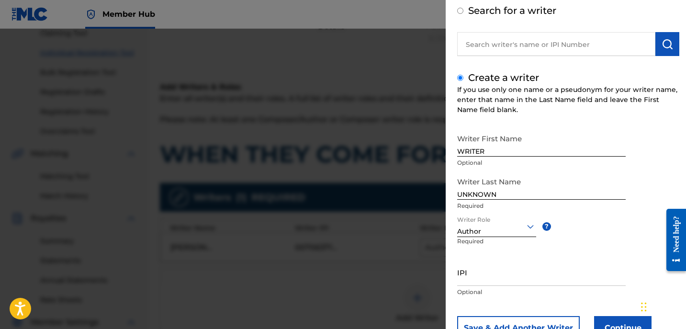
scroll to position [87, 0]
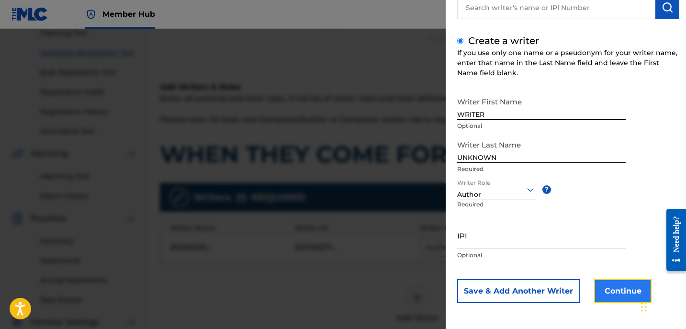
click at [630, 293] on button "Continue" at bounding box center [622, 291] width 57 height 24
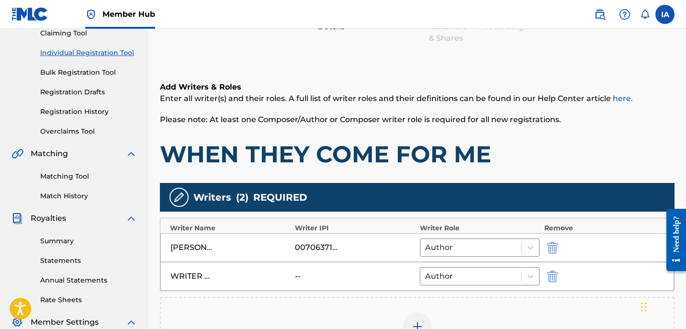
click at [502, 174] on div "Add Writers & Roles Enter all writer(s) and their roles. A full list of writer …" at bounding box center [417, 251] width 515 height 386
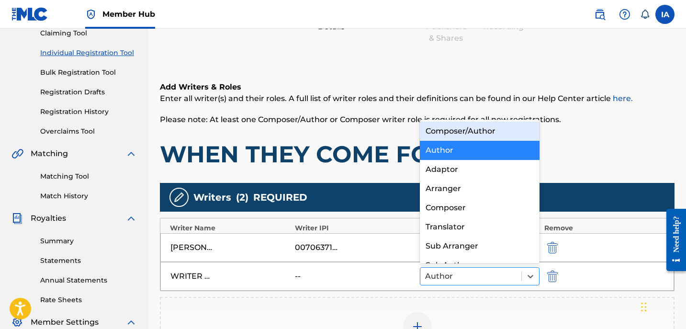
click at [502, 276] on div at bounding box center [470, 276] width 91 height 13
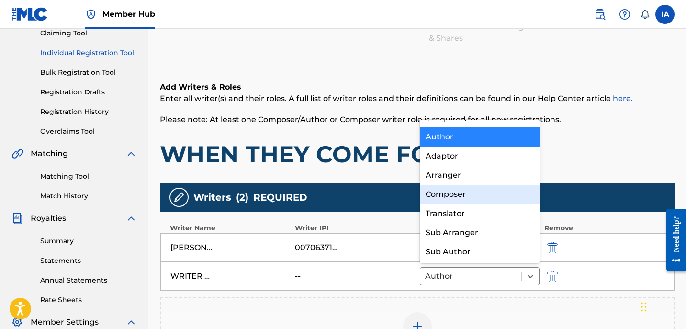
click at [506, 203] on div "Composer" at bounding box center [480, 194] width 120 height 19
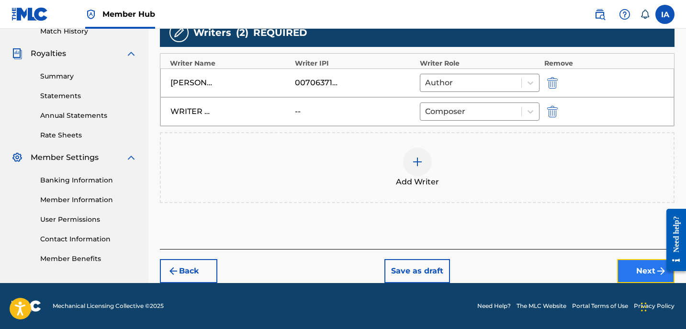
click at [624, 265] on button "Next" at bounding box center [645, 271] width 57 height 24
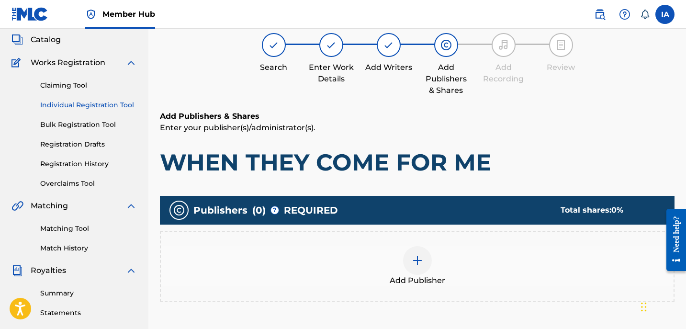
scroll to position [71, 0]
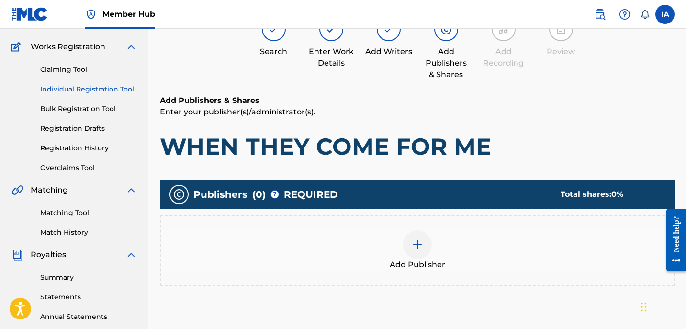
click at [507, 234] on div "Add Publisher" at bounding box center [417, 250] width 513 height 40
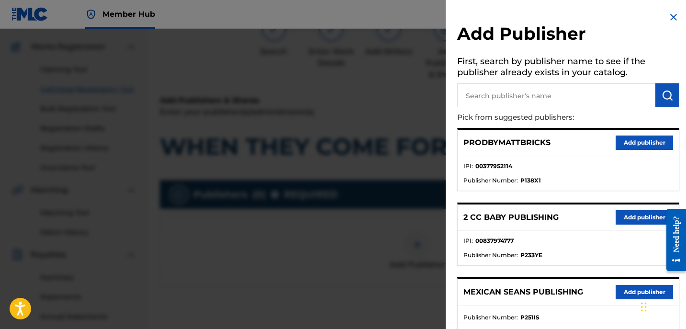
click at [554, 102] on input "text" at bounding box center [556, 95] width 198 height 24
paste input "[PERSON_NAME]"
type input "[PERSON_NAME]"
click at [662, 97] on img "submit" at bounding box center [667, 95] width 11 height 11
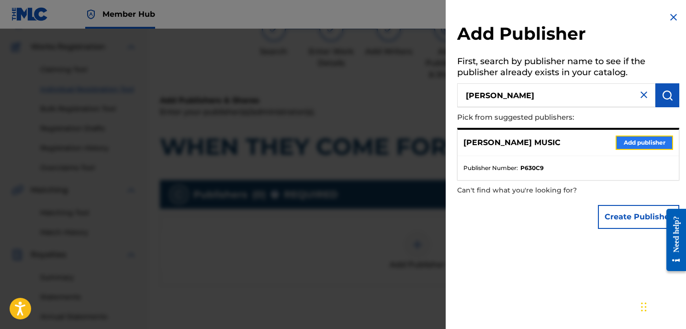
click at [640, 136] on button "Add publisher" at bounding box center [644, 142] width 57 height 14
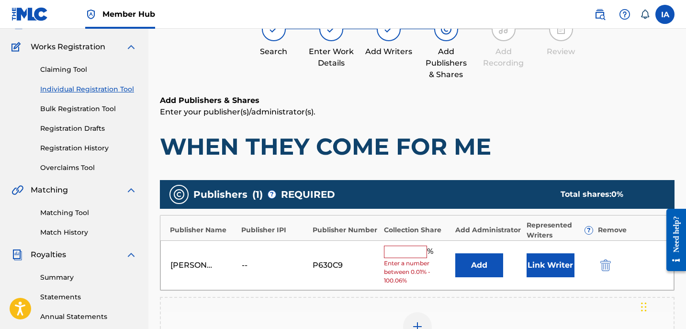
click at [417, 252] on input "text" at bounding box center [405, 252] width 43 height 12
type input "50"
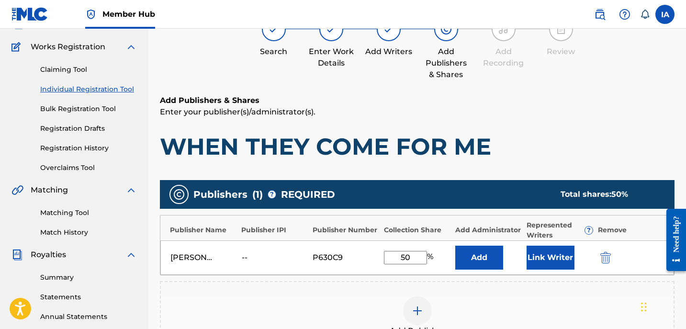
drag, startPoint x: 417, startPoint y: 260, endPoint x: 361, endPoint y: 236, distance: 61.1
click at [364, 238] on div "Publisher Name Publisher IPI Publisher Number Collection Share Add Administrato…" at bounding box center [417, 245] width 515 height 60
click at [474, 261] on button "Add" at bounding box center [479, 258] width 48 height 24
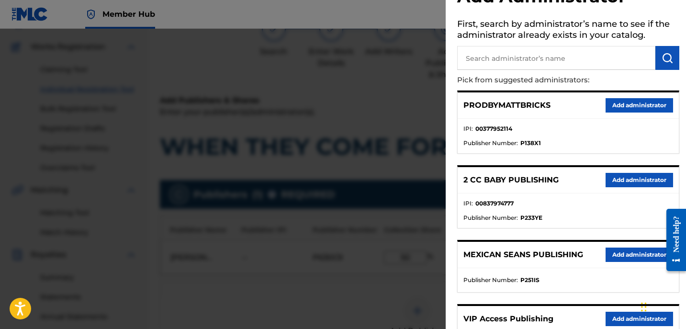
scroll to position [38, 0]
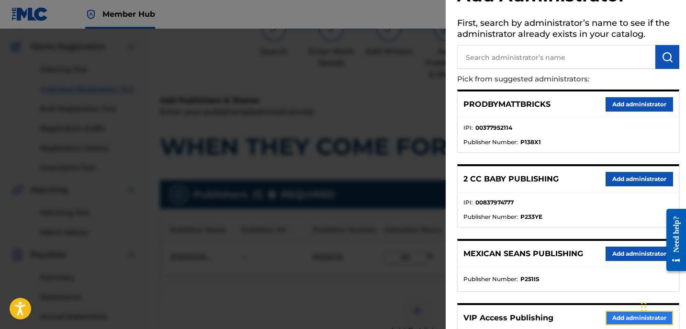
click at [608, 316] on button "Add administrator" at bounding box center [640, 318] width 68 height 14
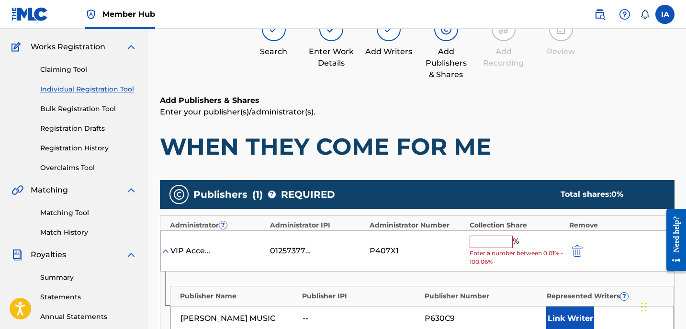
click at [495, 244] on input "text" at bounding box center [491, 242] width 43 height 12
paste input "50"
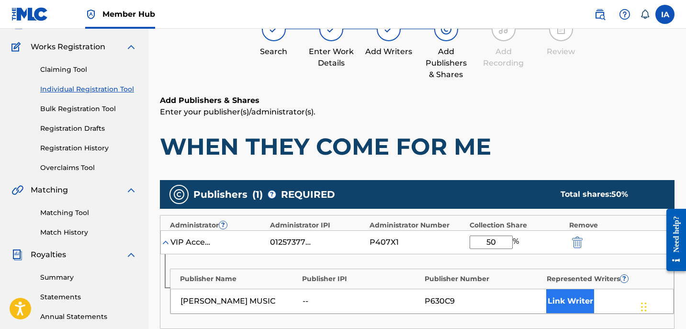
type input "50"
click at [577, 305] on button "Link Writer" at bounding box center [570, 301] width 48 height 24
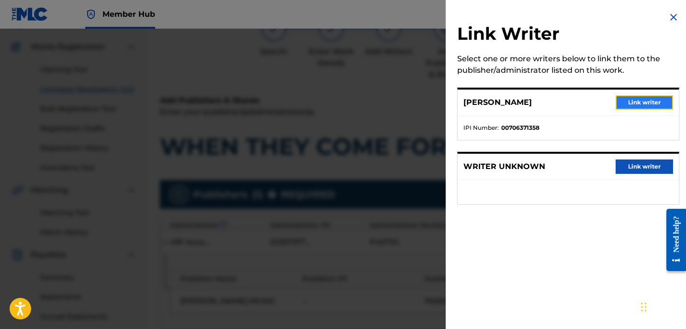
click at [627, 107] on button "Link writer" at bounding box center [644, 102] width 57 height 14
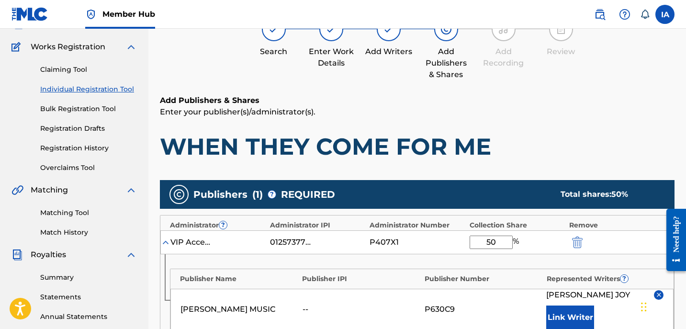
click at [527, 113] on p "Enter your publisher(s)/administrator(s)." at bounding box center [417, 111] width 515 height 11
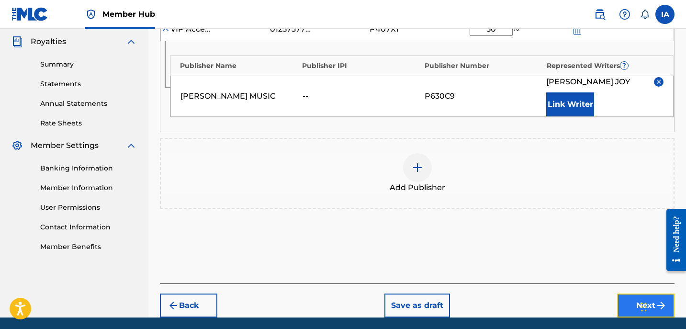
click at [627, 304] on button "Next" at bounding box center [645, 305] width 57 height 24
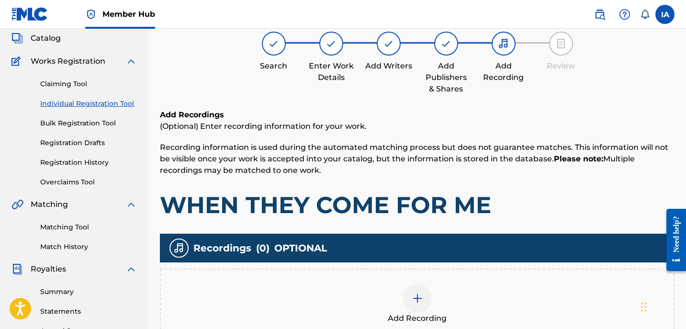
scroll to position [43, 0]
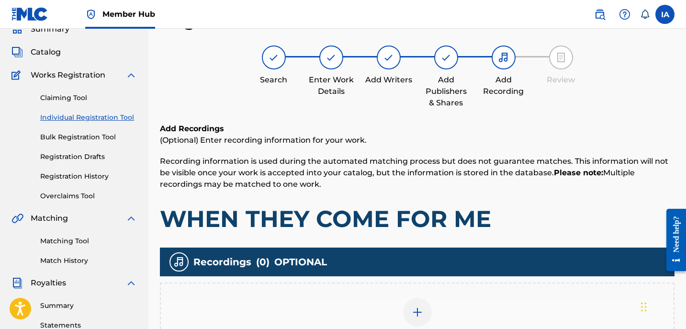
click at [459, 288] on div "Add Recording" at bounding box center [417, 317] width 515 height 71
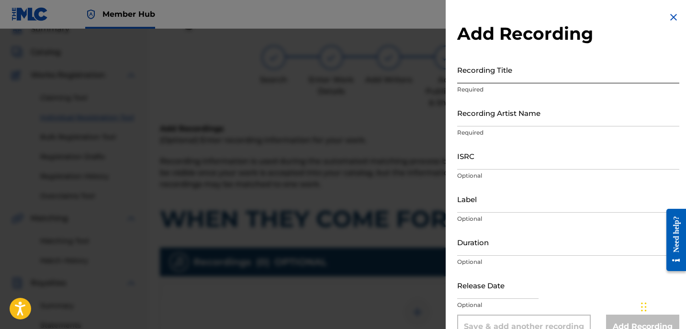
click at [541, 73] on input "Recording Title" at bounding box center [568, 69] width 222 height 27
click at [536, 74] on input "Recording Title" at bounding box center [568, 69] width 222 height 27
paste input "WHEN THEY COME FOR ME"
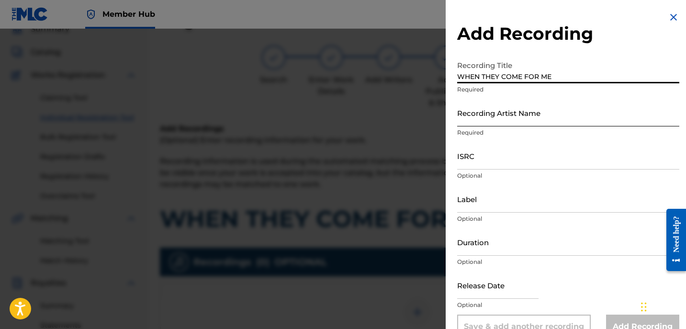
type input "WHEN THEY COME FOR ME"
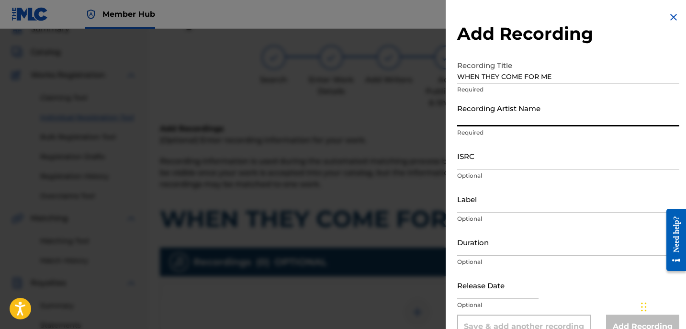
click at [518, 106] on input "Recording Artist Name" at bounding box center [568, 112] width 222 height 27
type input "TINK"
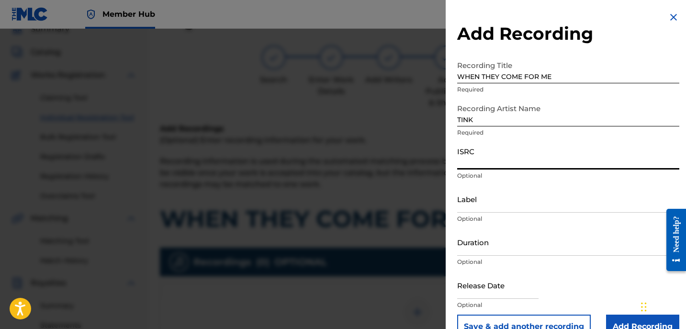
click at [493, 154] on input "ISRC" at bounding box center [568, 155] width 222 height 27
click at [513, 168] on input "ISRC" at bounding box center [568, 155] width 222 height 27
paste input "USBAE1322520"
type input "USBAE1322520"
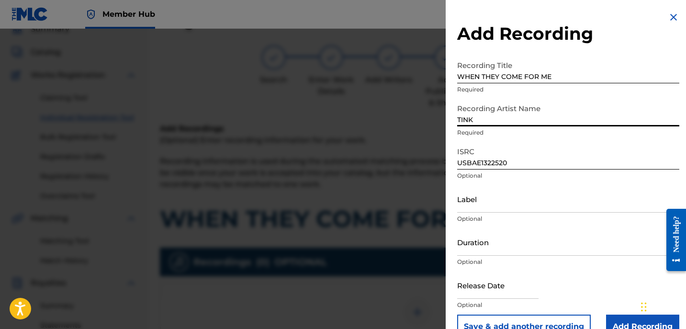
drag, startPoint x: 557, startPoint y: 118, endPoint x: 388, endPoint y: 88, distance: 171.6
click at [399, 96] on div "Add Recording Recording Title WHEN THEY COME FOR ME Required Recording Artist N…" at bounding box center [343, 179] width 686 height 300
paste input "[PERSON_NAME]"
type input "[PERSON_NAME]"
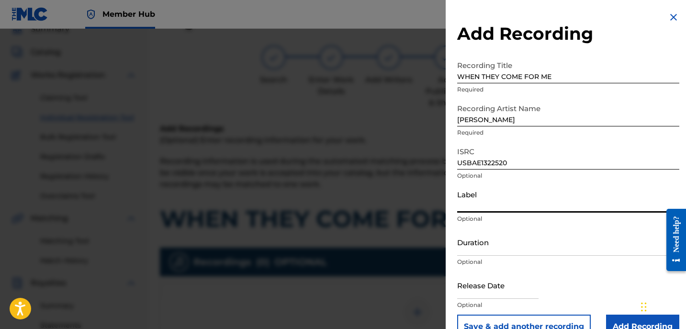
click at [492, 204] on input "Label" at bounding box center [568, 198] width 222 height 27
click at [491, 205] on input "Label" at bounding box center [568, 198] width 222 height 27
paste input "[PERSON_NAME]"
type input "[PERSON_NAME]"
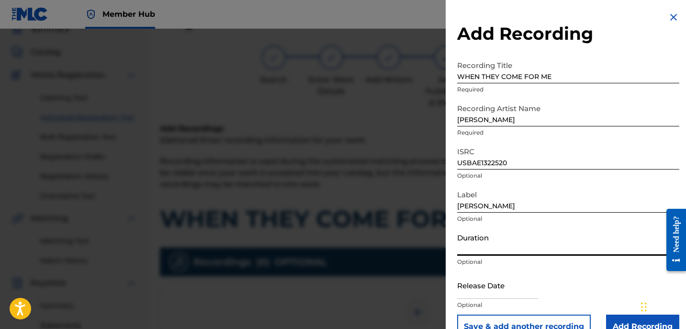
click at [490, 235] on input "Duration" at bounding box center [568, 241] width 222 height 27
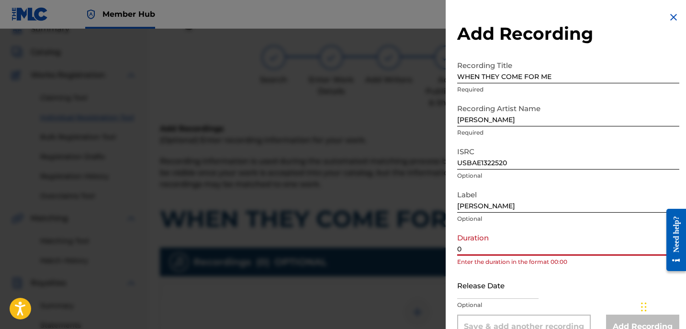
paste input "3:47"
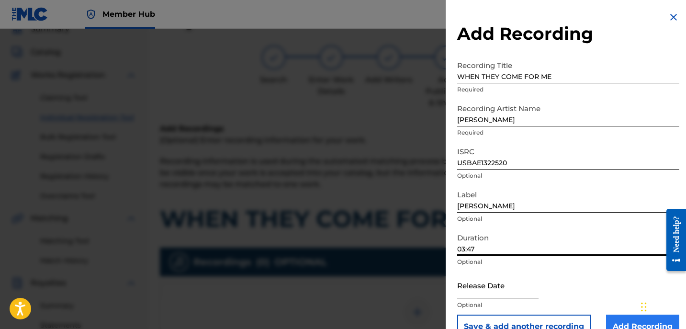
type input "03:47"
click at [622, 321] on input "Add Recording" at bounding box center [642, 327] width 73 height 24
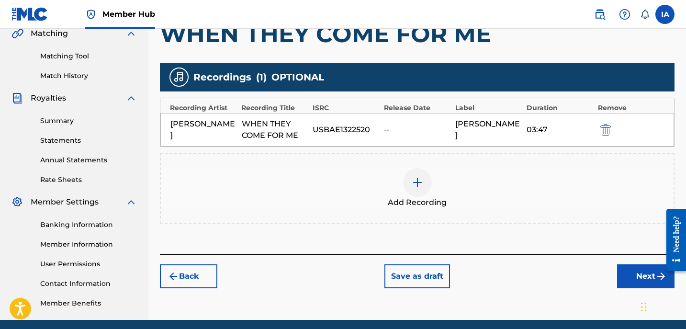
scroll to position [249, 0]
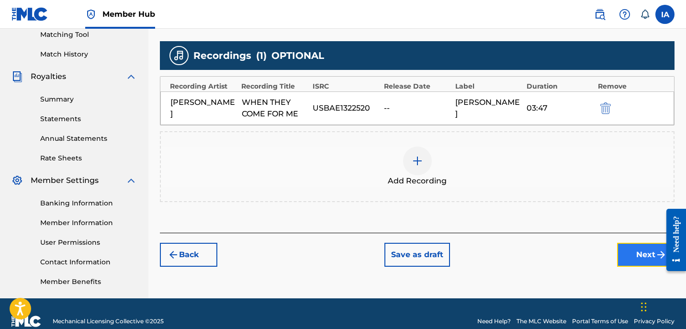
click at [636, 252] on button "Next" at bounding box center [645, 255] width 57 height 24
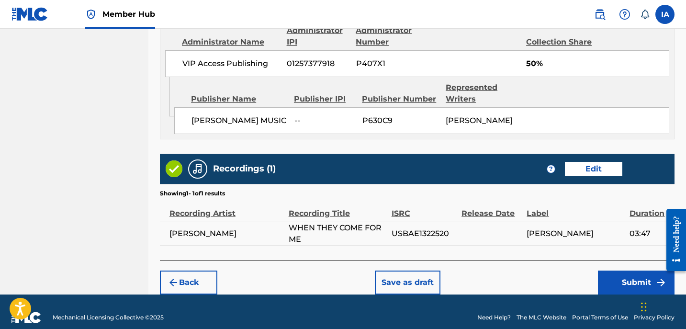
scroll to position [549, 0]
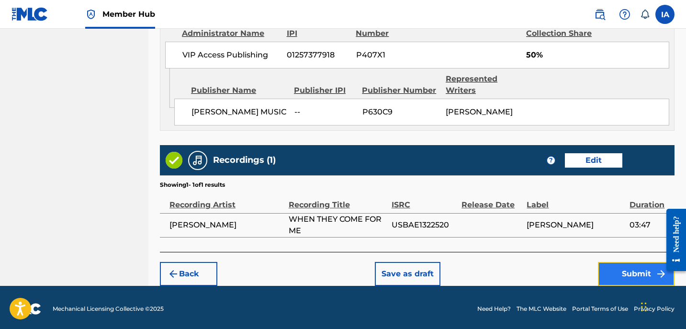
click at [610, 271] on button "Submit" at bounding box center [636, 274] width 77 height 24
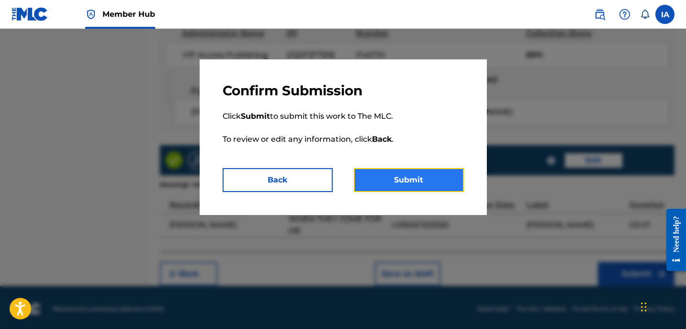
click at [417, 184] on button "Submit" at bounding box center [409, 180] width 110 height 24
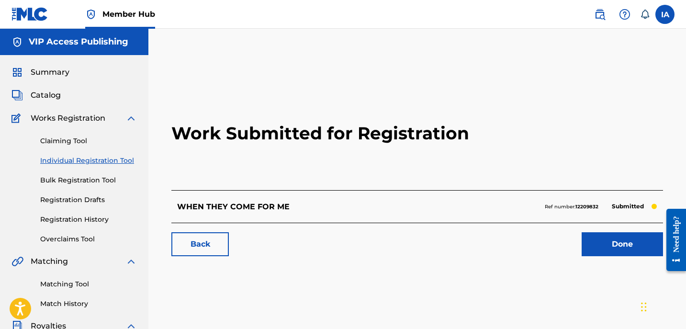
click at [92, 162] on link "Individual Registration Tool" at bounding box center [88, 161] width 97 height 10
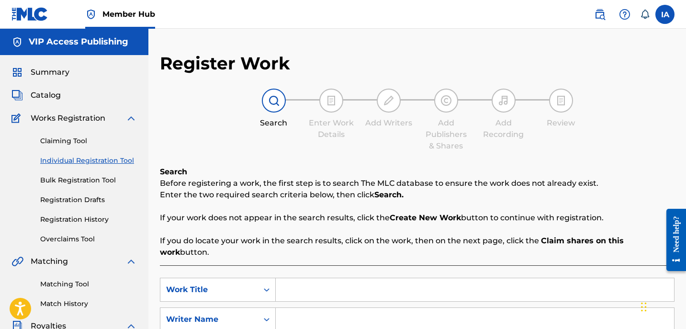
click at [483, 285] on input "Search Form" at bounding box center [475, 289] width 398 height 23
paste input "A WHOLE DIFFERENT LIFE"
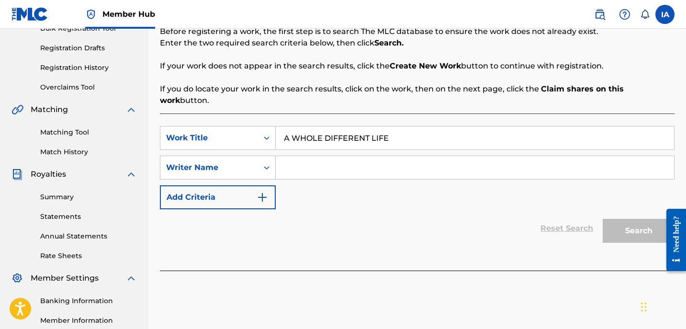
scroll to position [172, 0]
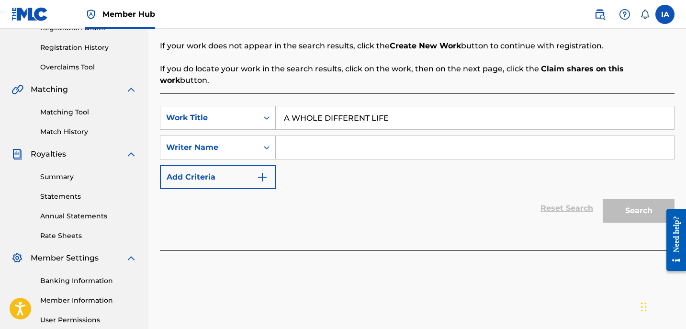
type input "A WHOLE DIFFERENT LIFE"
click at [431, 165] on div "SearchWithCriteria5bcf9683-a0c7-4f98-a6c7-5a55523c4604 Work Title A WHOLE DIFFE…" at bounding box center [417, 147] width 515 height 83
click at [432, 143] on input "Search Form" at bounding box center [475, 147] width 398 height 23
click at [424, 140] on input "Search Form" at bounding box center [475, 147] width 398 height 23
click at [399, 137] on input "Search Form" at bounding box center [475, 147] width 398 height 23
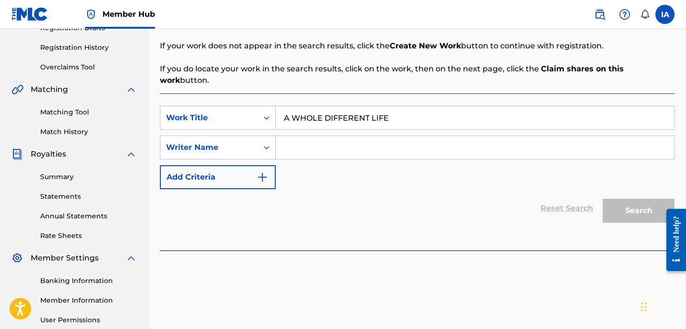
click at [469, 136] on input "Search Form" at bounding box center [475, 147] width 398 height 23
paste input "[PERSON_NAME]"
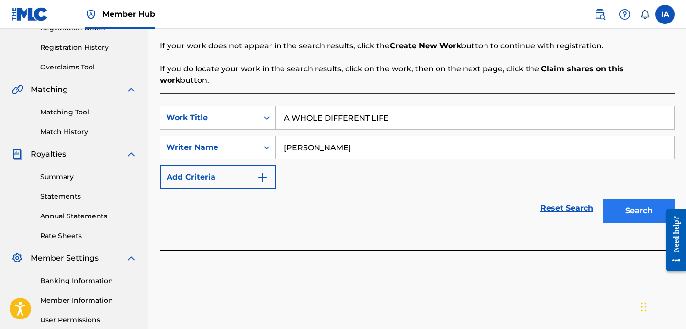
type input "[PERSON_NAME]"
click at [632, 199] on button "Search" at bounding box center [639, 211] width 72 height 24
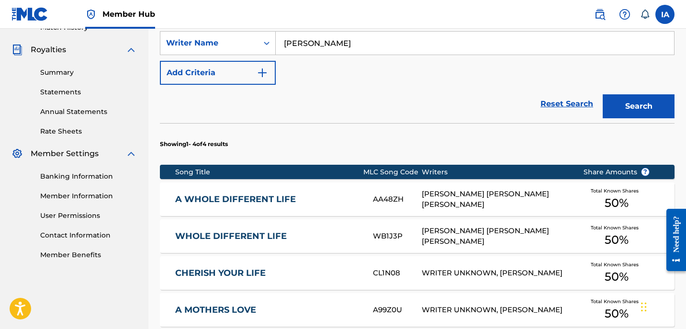
scroll to position [325, 0]
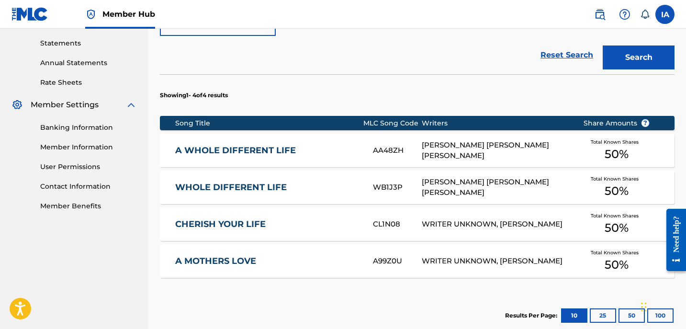
click at [491, 140] on div "[PERSON_NAME] [PERSON_NAME] [PERSON_NAME]" at bounding box center [495, 151] width 146 height 22
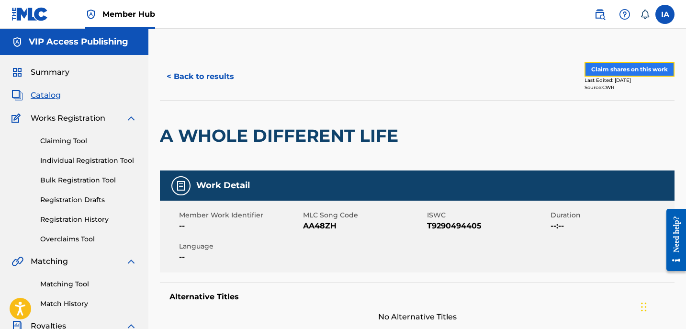
click at [596, 66] on button "Claim shares on this work" at bounding box center [630, 69] width 90 height 14
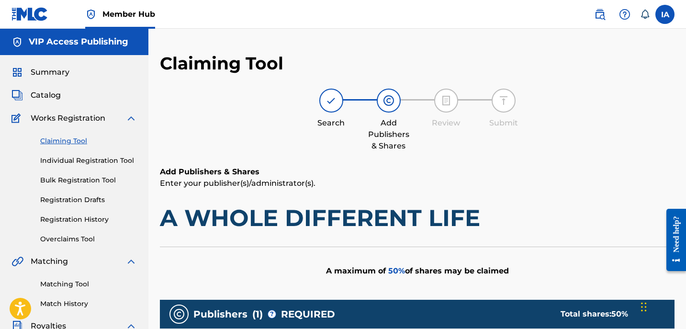
drag, startPoint x: 448, startPoint y: 161, endPoint x: 383, endPoint y: 147, distance: 66.7
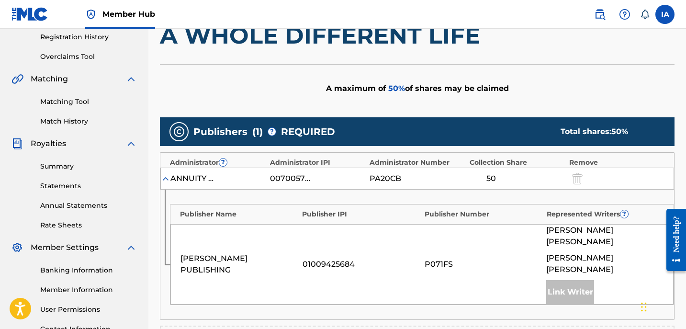
scroll to position [319, 0]
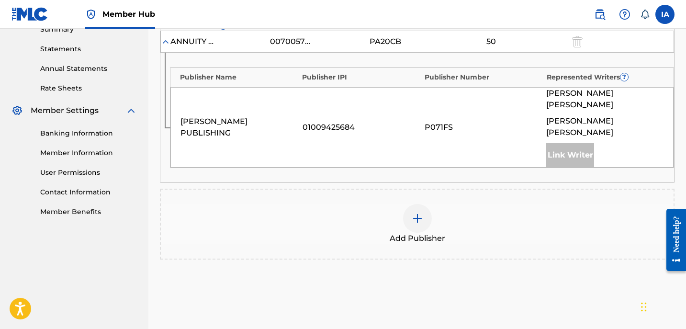
click at [442, 233] on span "Add Publisher" at bounding box center [418, 238] width 56 height 11
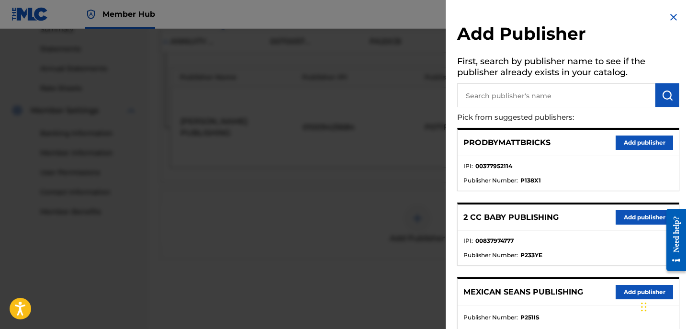
click at [537, 99] on input "text" at bounding box center [556, 95] width 198 height 24
paste input "[PERSON_NAME]"
type input "[PERSON_NAME]"
click at [671, 93] on button "submit" at bounding box center [667, 95] width 24 height 24
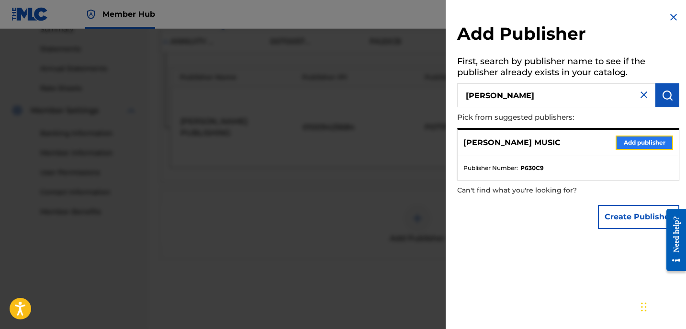
click at [618, 145] on button "Add publisher" at bounding box center [644, 142] width 57 height 14
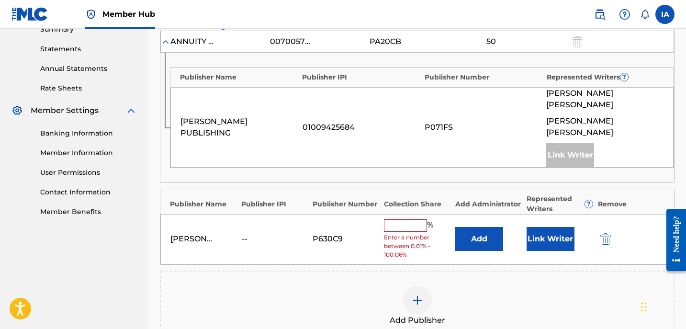
click at [410, 219] on input "text" at bounding box center [405, 225] width 43 height 12
type input "50"
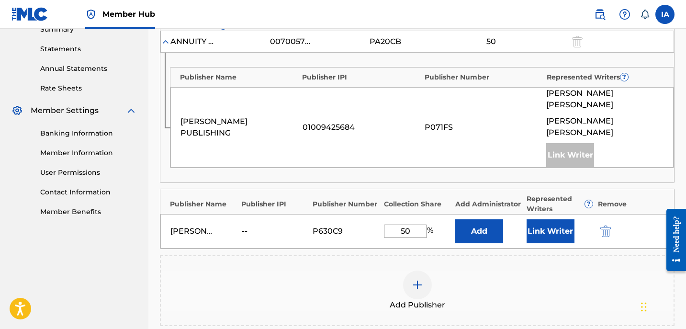
click at [444, 160] on div "Publisher Name Publisher IPI Publisher Number Represented Writers ? [PERSON_NAM…" at bounding box center [417, 118] width 514 height 130
click at [464, 160] on div "Publisher Name Publisher IPI Publisher Number Represented Writers ? [PERSON_NAM…" at bounding box center [417, 118] width 514 height 130
click at [483, 219] on button "Add" at bounding box center [479, 231] width 48 height 24
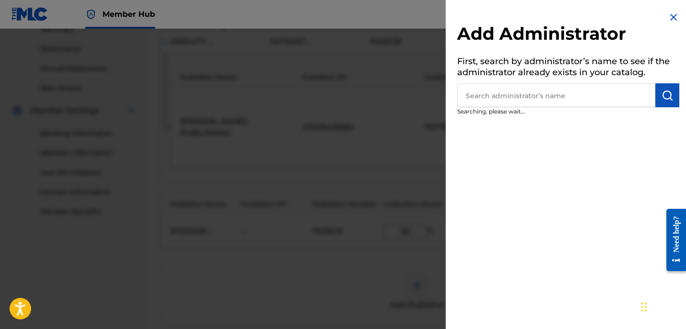
click at [551, 99] on input "text" at bounding box center [556, 95] width 198 height 24
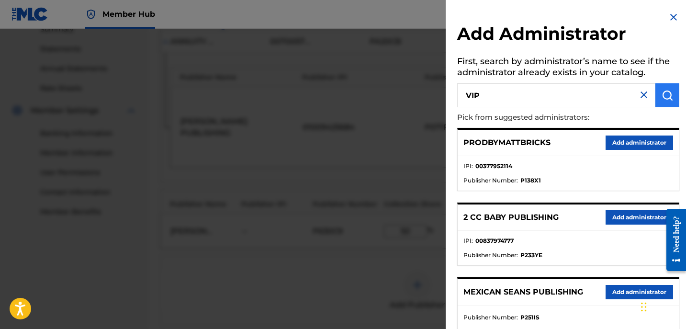
type input "VIP"
click at [672, 100] on button "submit" at bounding box center [667, 95] width 24 height 24
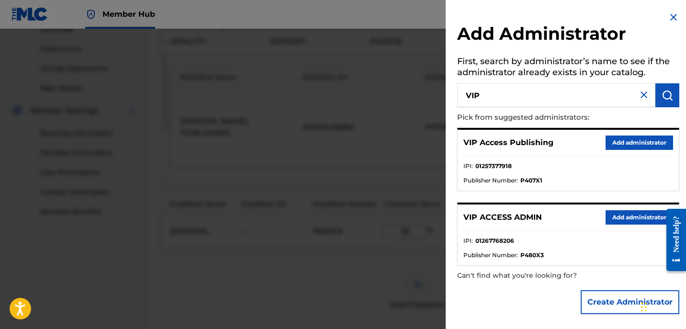
click at [641, 134] on div "VIP Access Publishing Add administrator" at bounding box center [568, 143] width 221 height 26
click at [641, 138] on button "Add administrator" at bounding box center [640, 142] width 68 height 14
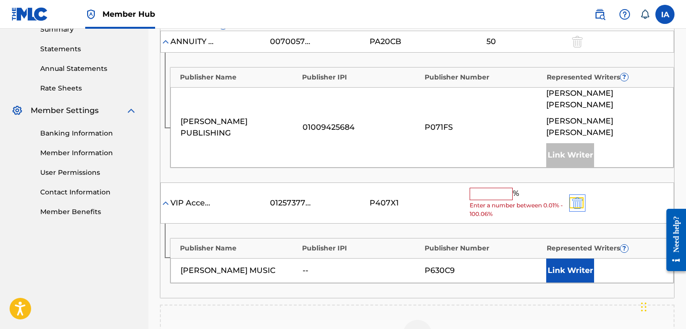
click at [579, 197] on img "submit" at bounding box center [577, 202] width 11 height 11
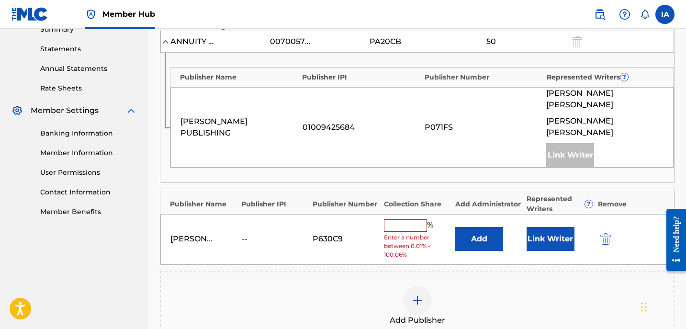
click at [419, 219] on input "text" at bounding box center [405, 225] width 43 height 12
type input "50"
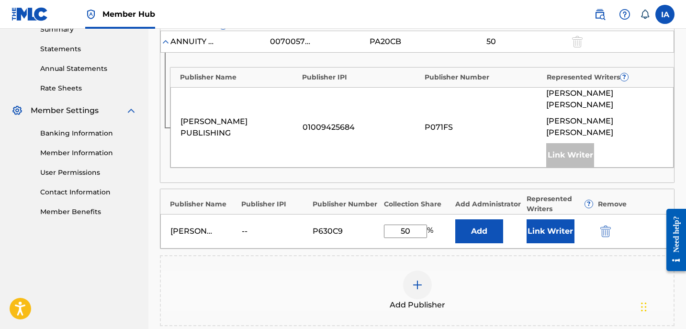
click at [464, 231] on div "[PERSON_NAME] MUSIC -- P630C9 50 % Add Link Writer" at bounding box center [417, 231] width 514 height 34
click at [473, 219] on button "Add" at bounding box center [479, 231] width 48 height 24
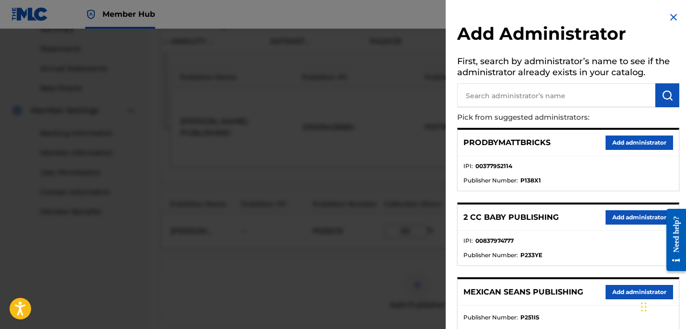
click at [588, 101] on input "text" at bounding box center [556, 95] width 198 height 24
type input "VIP"
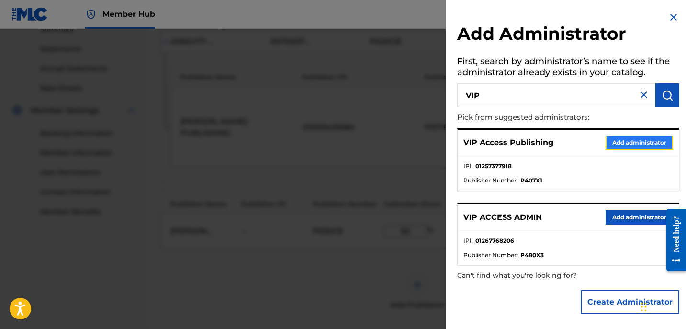
click at [624, 144] on button "Add administrator" at bounding box center [640, 142] width 68 height 14
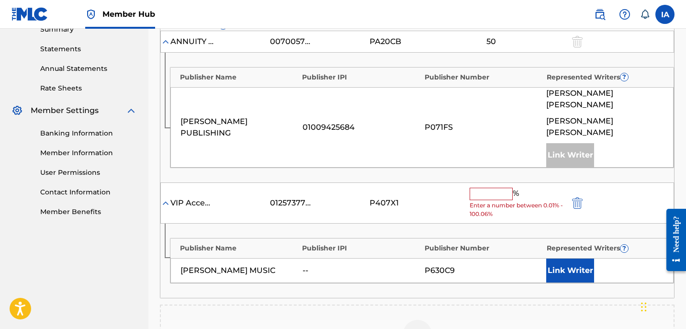
click at [507, 188] on input "text" at bounding box center [491, 194] width 43 height 12
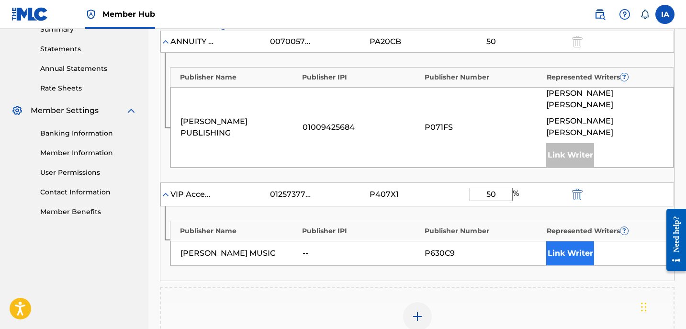
type input "50"
click at [570, 245] on button "Link Writer" at bounding box center [570, 253] width 48 height 24
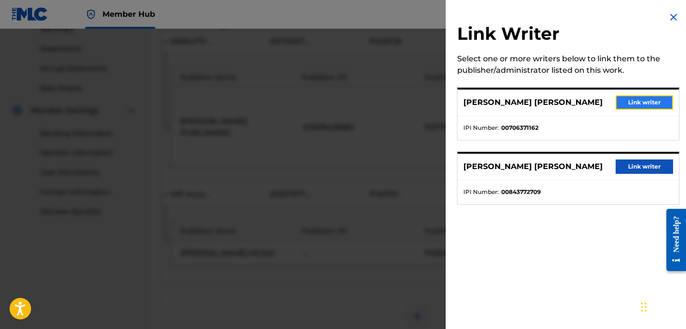
click at [629, 108] on button "Link writer" at bounding box center [644, 102] width 57 height 14
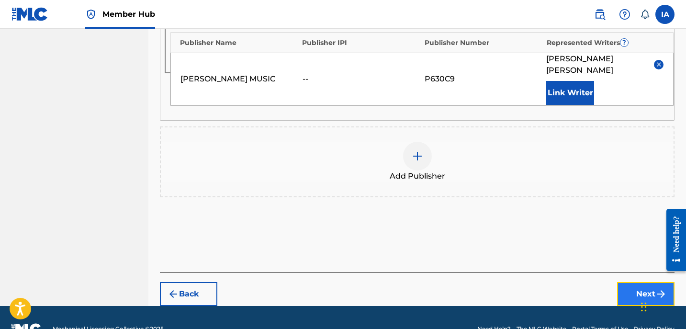
click at [622, 282] on button "Next" at bounding box center [645, 294] width 57 height 24
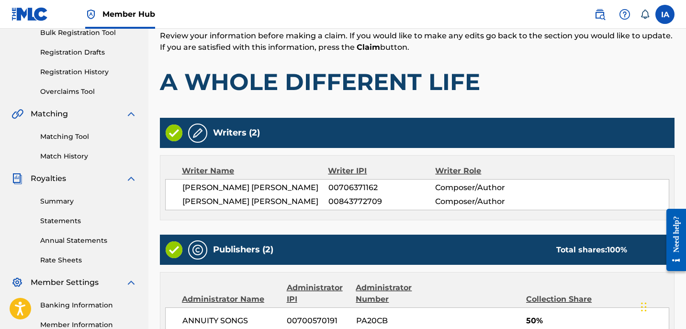
scroll to position [43, 0]
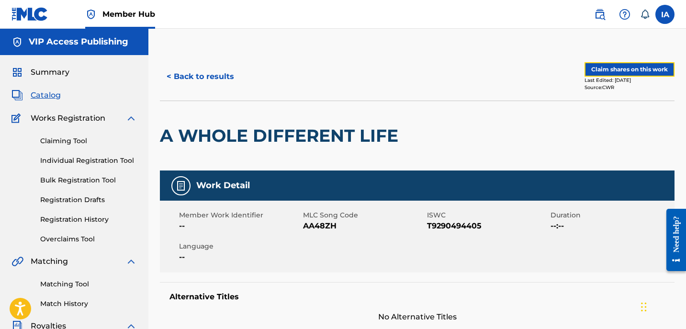
click at [630, 58] on div "< Back to results Claim shares on this work Last Edited: [DATE] Source: CWR" at bounding box center [417, 77] width 515 height 48
click at [624, 73] on button "Claim shares on this work" at bounding box center [630, 69] width 90 height 14
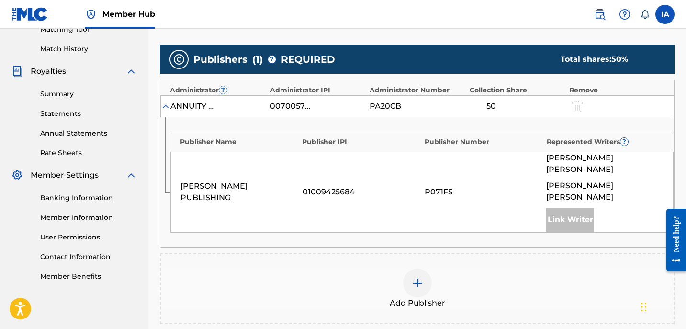
scroll to position [310, 0]
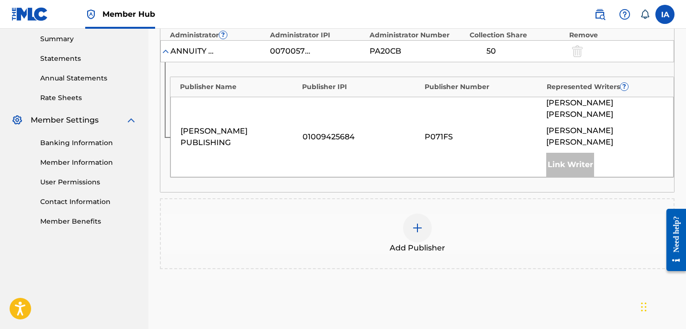
click at [418, 251] on div "Add Publisher" at bounding box center [417, 233] width 515 height 71
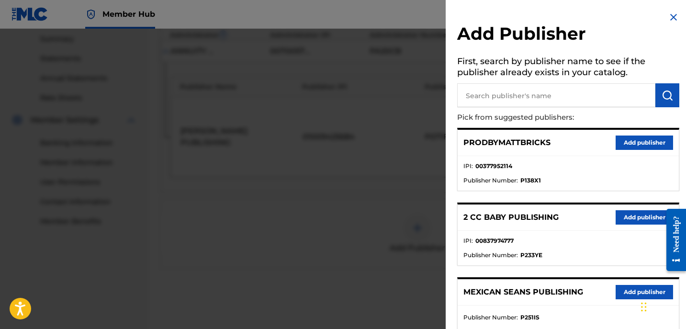
click at [533, 98] on input "text" at bounding box center [556, 95] width 198 height 24
click at [532, 98] on input "text" at bounding box center [556, 95] width 198 height 24
click at [528, 97] on input "text" at bounding box center [556, 95] width 198 height 24
paste input "[PERSON_NAME]"
type input "[PERSON_NAME]"
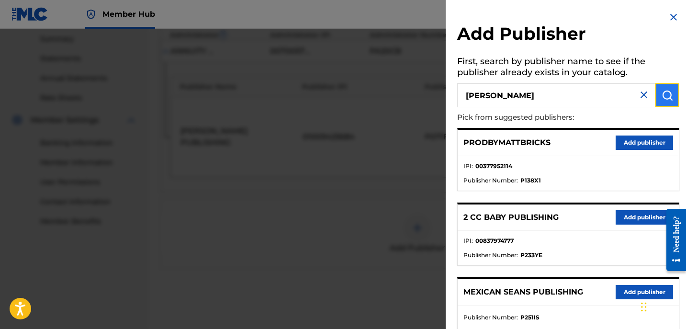
click at [662, 95] on img "submit" at bounding box center [667, 95] width 11 height 11
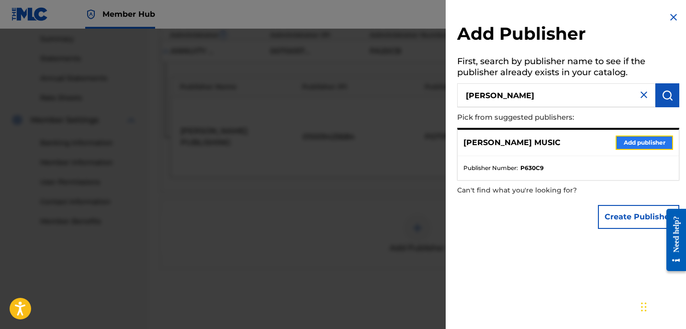
click at [621, 147] on button "Add publisher" at bounding box center [644, 142] width 57 height 14
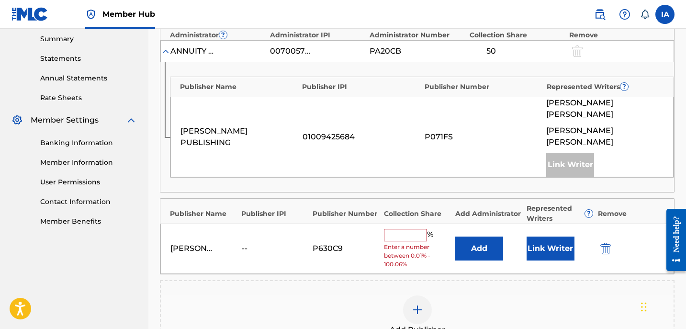
click at [414, 229] on input "text" at bounding box center [405, 235] width 43 height 12
type input "50"
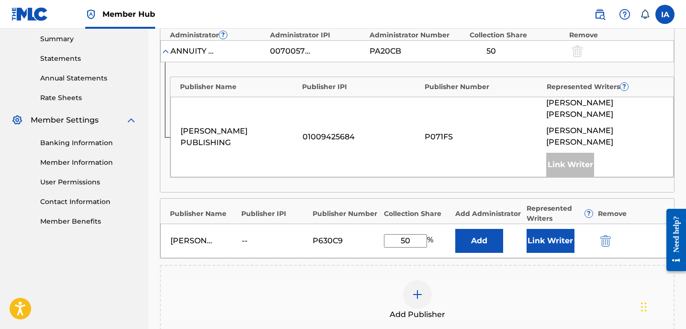
click at [405, 234] on input "50" at bounding box center [405, 240] width 43 height 13
click at [476, 231] on button "Add" at bounding box center [479, 241] width 48 height 24
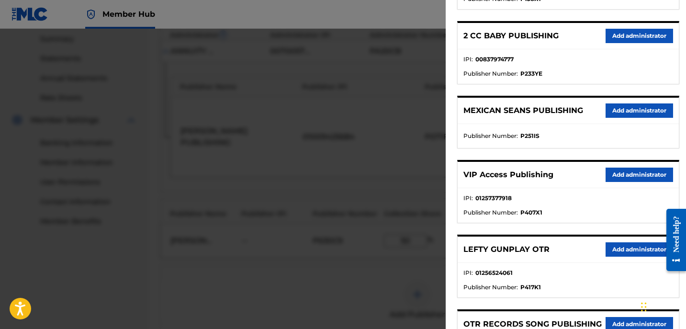
scroll to position [195, 0]
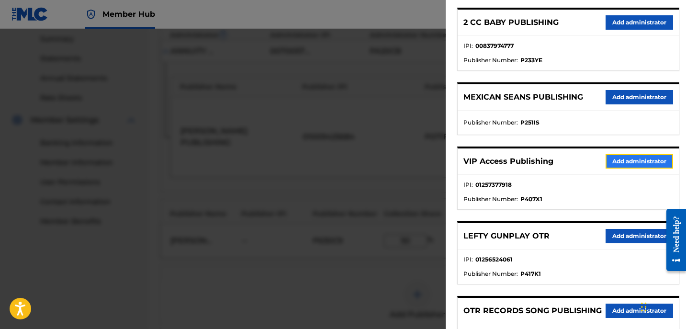
click at [607, 166] on button "Add administrator" at bounding box center [640, 161] width 68 height 14
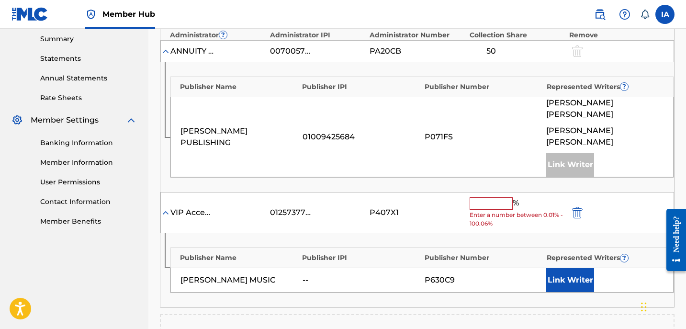
click at [499, 197] on input "text" at bounding box center [491, 203] width 43 height 12
paste input "50"
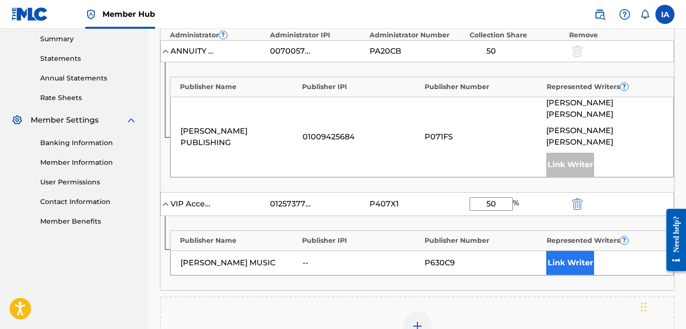
type input "50"
click at [557, 258] on button "Link Writer" at bounding box center [570, 263] width 48 height 24
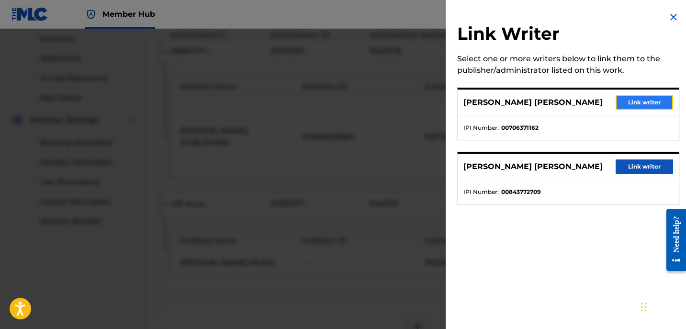
click at [636, 97] on button "Link writer" at bounding box center [644, 102] width 57 height 14
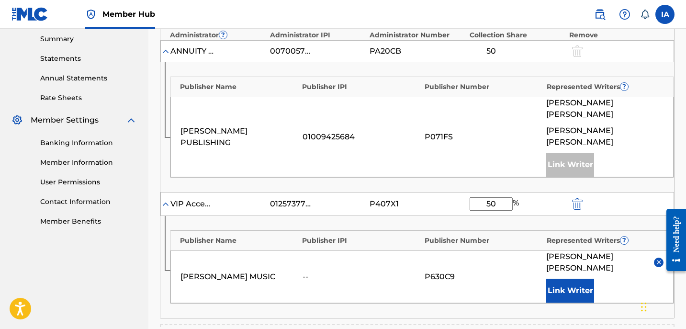
click at [527, 133] on div "P071FS" at bounding box center [483, 136] width 117 height 11
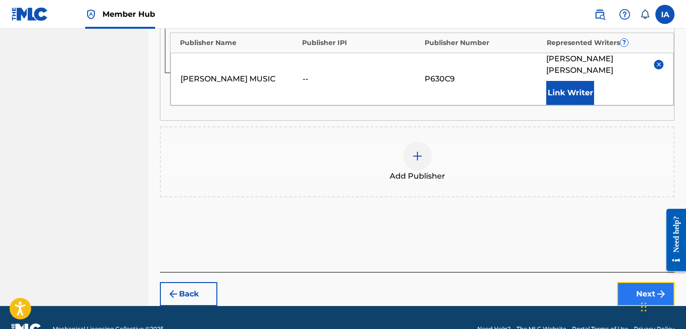
click at [641, 282] on button "Next" at bounding box center [645, 294] width 57 height 24
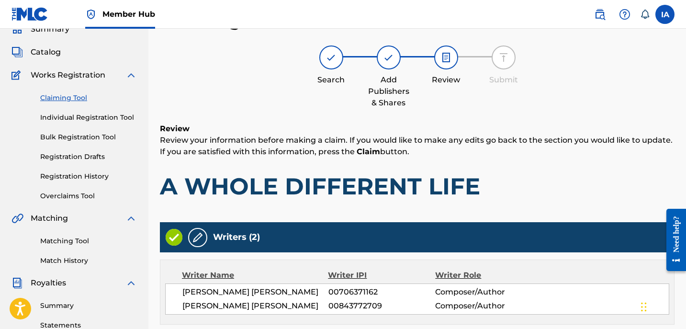
click at [506, 165] on div "Review Review your information before making a claim. If you would like to make…" at bounding box center [417, 169] width 515 height 92
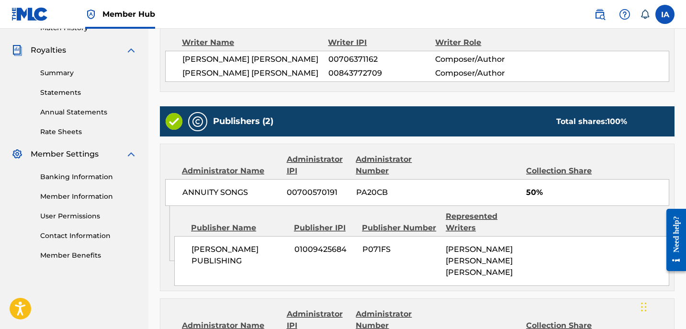
scroll to position [496, 0]
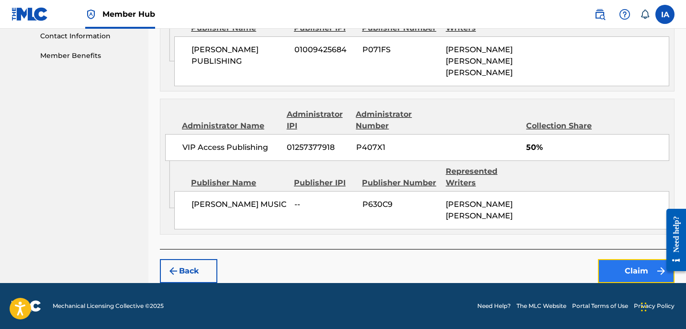
click at [611, 265] on button "Claim" at bounding box center [636, 271] width 77 height 24
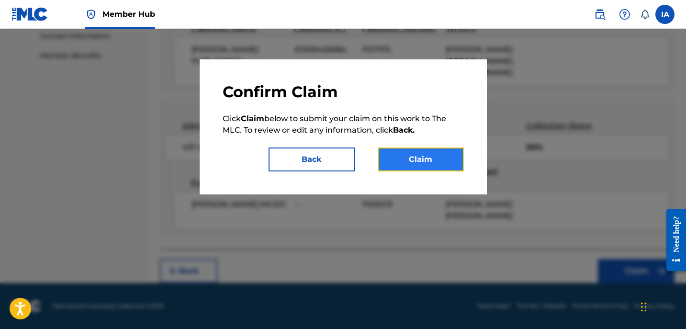
click at [455, 166] on button "Claim" at bounding box center [421, 159] width 86 height 24
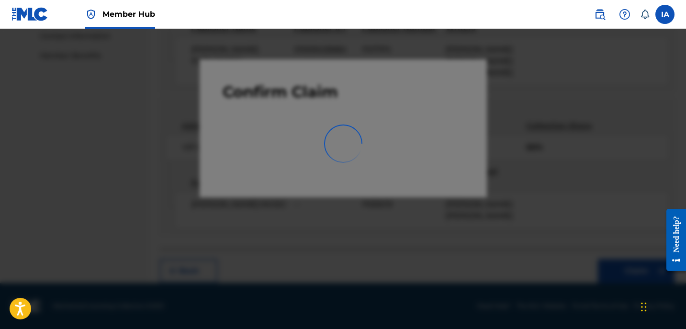
scroll to position [265, 0]
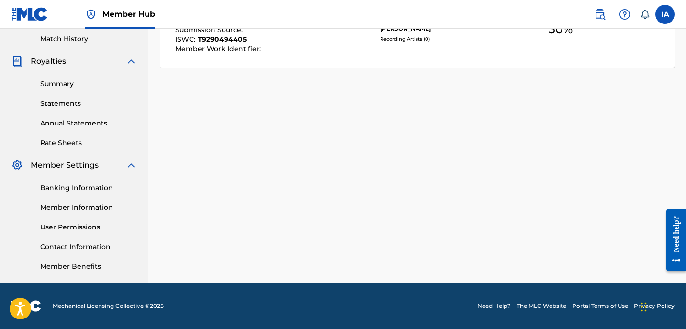
click at [326, 125] on div "Claiming Tool Search Add Publishers & Shares Review Submit Submit Your claim ha…" at bounding box center [417, 35] width 538 height 495
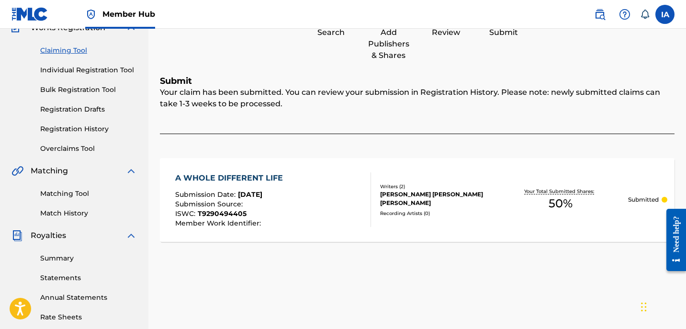
scroll to position [0, 0]
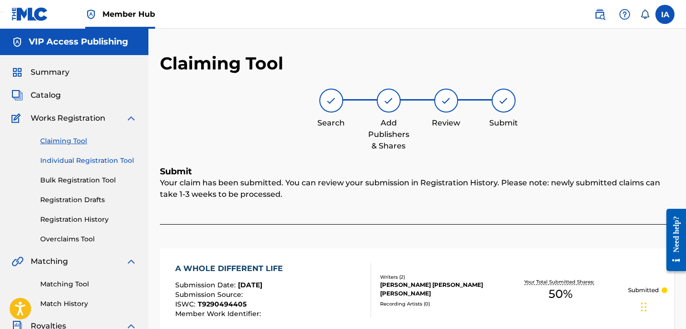
click at [115, 157] on link "Individual Registration Tool" at bounding box center [88, 161] width 97 height 10
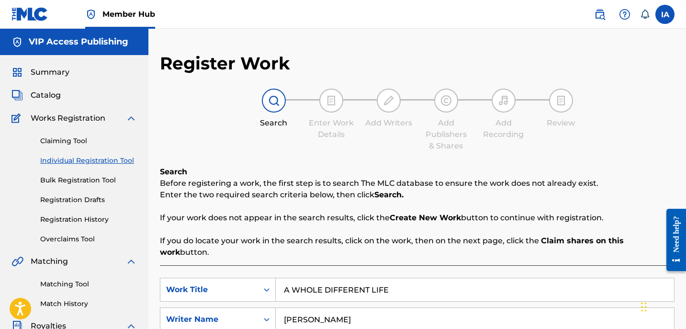
drag, startPoint x: 412, startPoint y: 283, endPoint x: 194, endPoint y: 217, distance: 227.2
paste input "NXIETY"
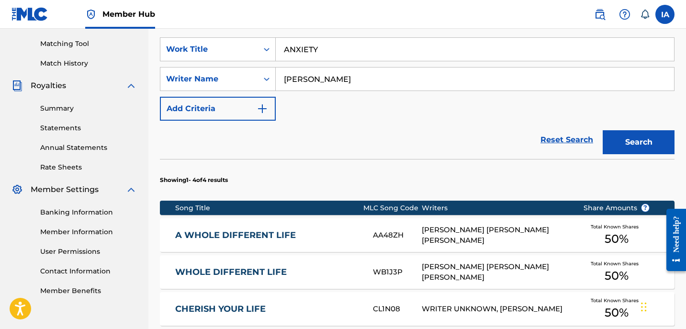
scroll to position [150, 0]
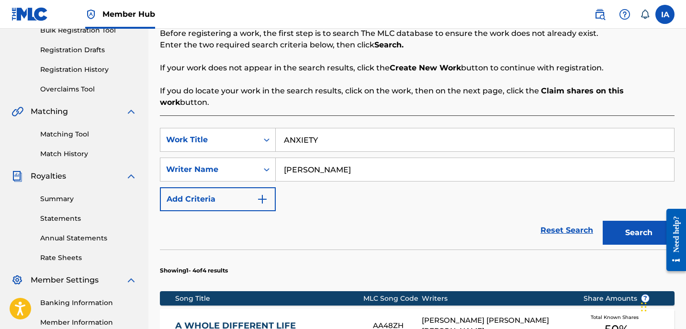
type input "ANXIETY"
click at [430, 186] on div "SearchWithCriteria5bcf9683-a0c7-4f98-a6c7-5a55523c4604 Work Title ANXIETY Searc…" at bounding box center [417, 169] width 515 height 83
click at [623, 221] on button "Search" at bounding box center [639, 233] width 72 height 24
click at [435, 193] on div "SearchWithCriteria5bcf9683-a0c7-4f98-a6c7-5a55523c4604 Work Title ANXIETY Searc…" at bounding box center [417, 169] width 515 height 83
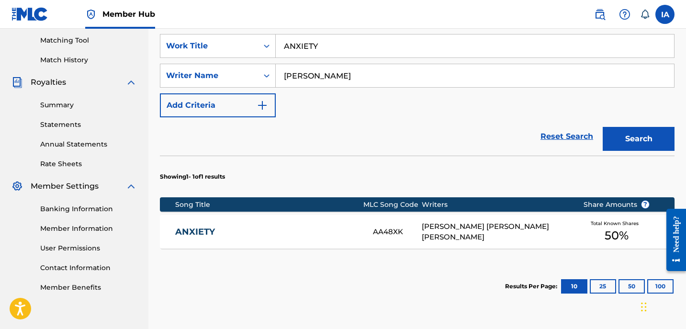
scroll to position [315, 0]
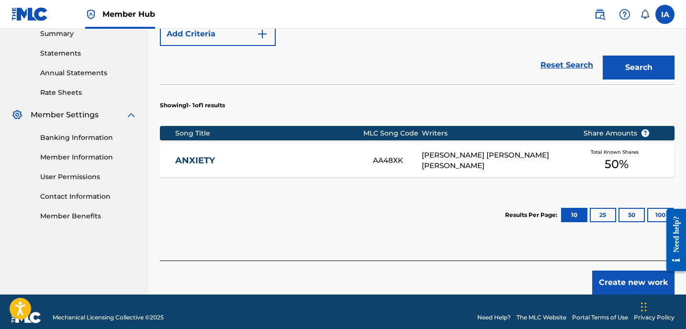
click at [437, 154] on div "[PERSON_NAME] [PERSON_NAME] [PERSON_NAME]" at bounding box center [495, 161] width 146 height 22
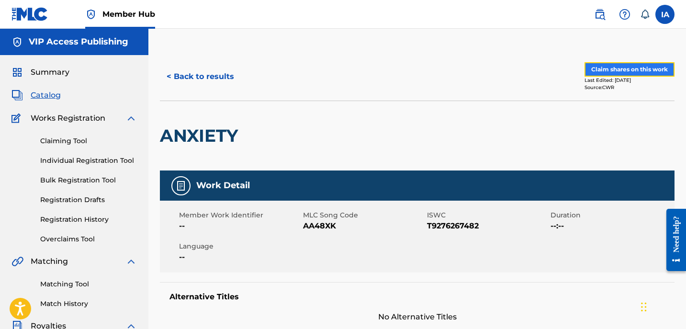
click at [602, 72] on button "Claim shares on this work" at bounding box center [630, 69] width 90 height 14
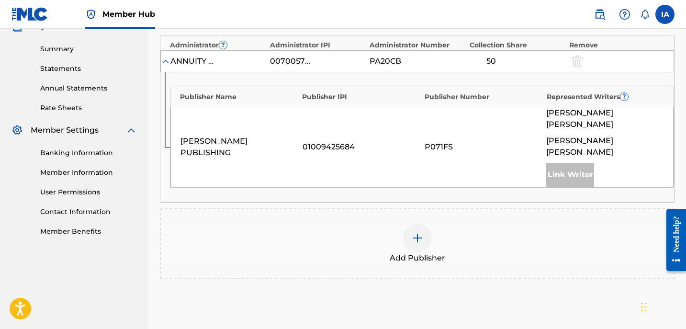
scroll to position [354, 0]
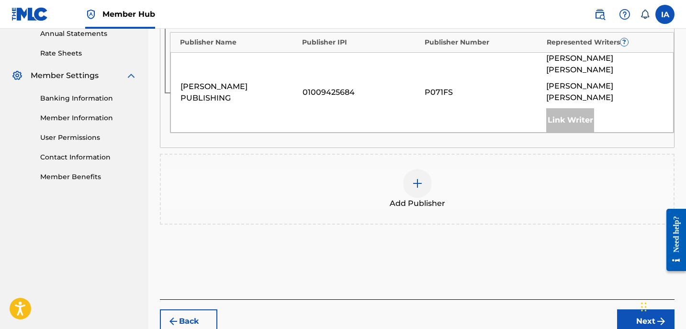
click at [444, 180] on div "Add Publisher" at bounding box center [417, 189] width 513 height 40
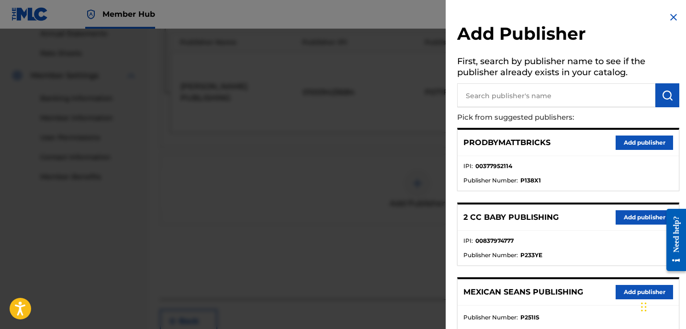
click at [569, 98] on input "text" at bounding box center [556, 95] width 198 height 24
paste input "ANXIETY"
drag, startPoint x: 569, startPoint y: 97, endPoint x: 683, endPoint y: 92, distance: 114.0
click at [616, 97] on input "ANXIETY" at bounding box center [556, 95] width 198 height 24
drag, startPoint x: 530, startPoint y: 84, endPoint x: 419, endPoint y: 50, distance: 116.3
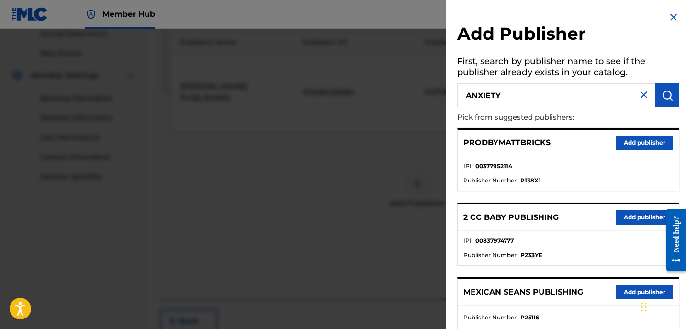
drag, startPoint x: 519, startPoint y: 86, endPoint x: 430, endPoint y: 46, distance: 97.5
click at [506, 84] on input "ANXIETY" at bounding box center [556, 95] width 198 height 24
paste input "[PERSON_NAME]"
click at [525, 86] on input "[PERSON_NAME] JOYANXIETY" at bounding box center [556, 95] width 198 height 24
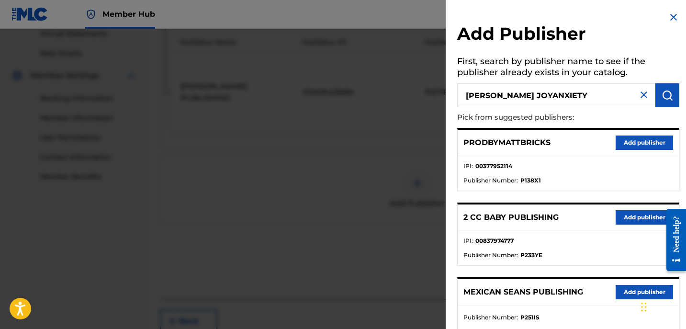
click at [536, 87] on input "[PERSON_NAME] JOYANXIETY" at bounding box center [556, 95] width 198 height 24
drag, startPoint x: 571, startPoint y: 101, endPoint x: 477, endPoint y: 77, distance: 96.7
paste input "text"
type input "[PERSON_NAME]"
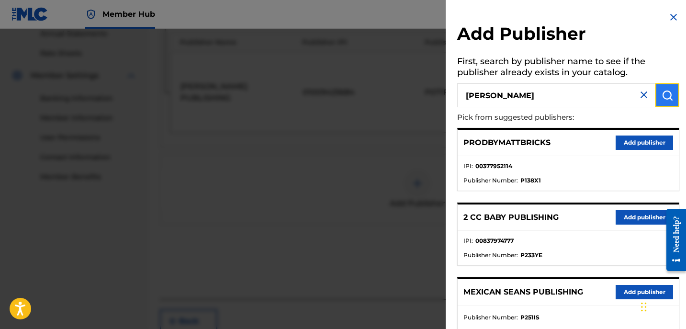
click at [673, 99] on button "submit" at bounding box center [667, 95] width 24 height 24
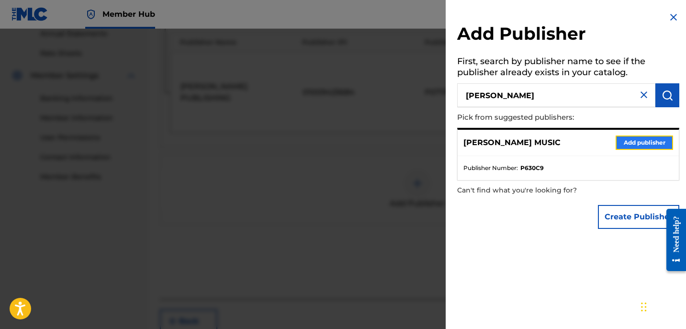
click at [634, 140] on button "Add publisher" at bounding box center [644, 142] width 57 height 14
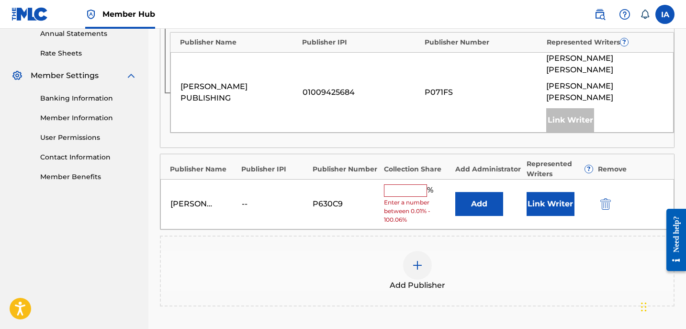
click at [404, 184] on input "text" at bounding box center [405, 190] width 43 height 12
type input "50"
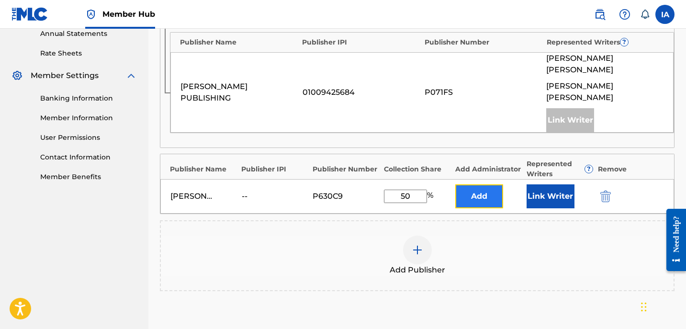
click at [485, 184] on button "Add" at bounding box center [479, 196] width 48 height 24
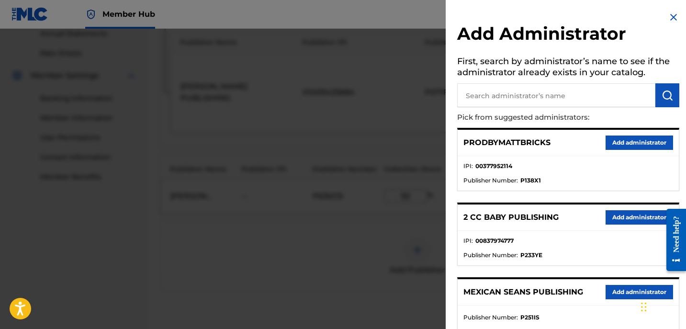
click at [538, 93] on input "text" at bounding box center [556, 95] width 198 height 24
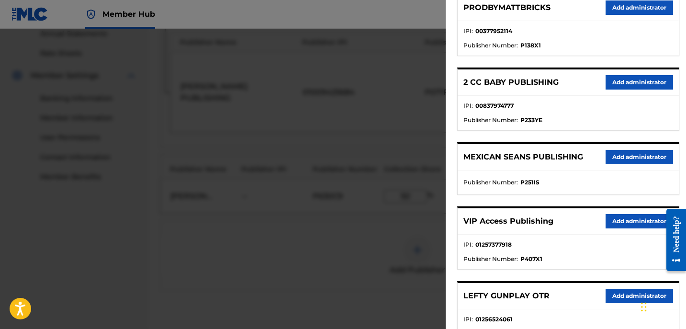
scroll to position [185, 0]
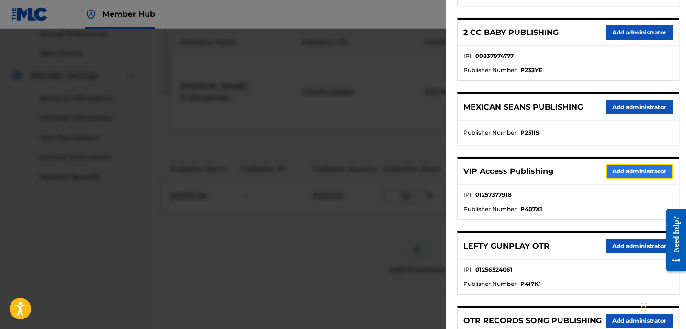
click at [628, 168] on button "Add administrator" at bounding box center [640, 171] width 68 height 14
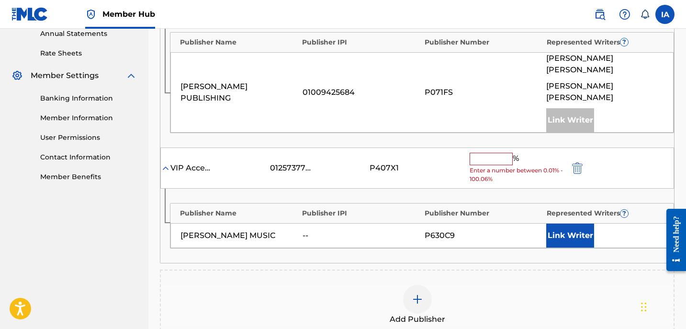
click at [498, 153] on input "text" at bounding box center [491, 159] width 43 height 12
type input "50"
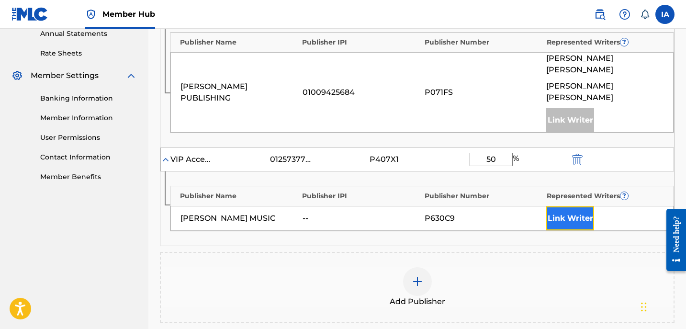
click at [560, 206] on button "Link Writer" at bounding box center [570, 218] width 48 height 24
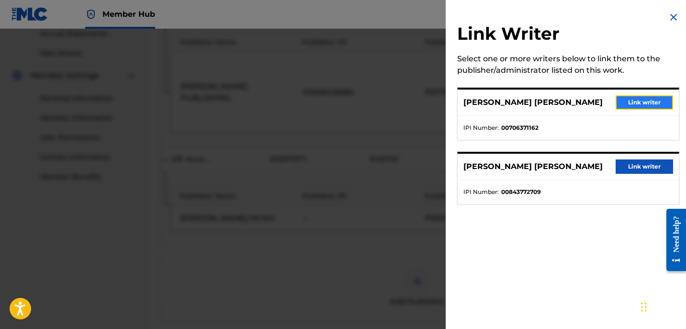
click at [636, 104] on button "Link writer" at bounding box center [644, 102] width 57 height 14
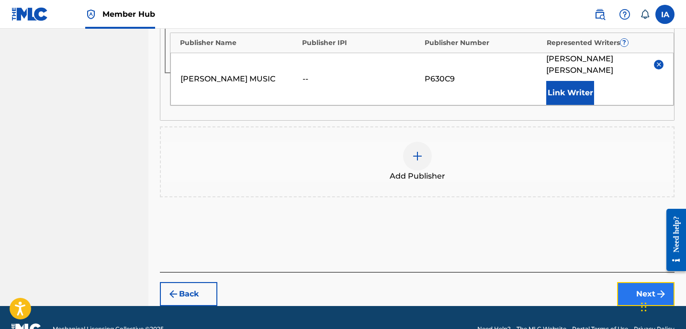
click at [637, 282] on button "Next" at bounding box center [645, 294] width 57 height 24
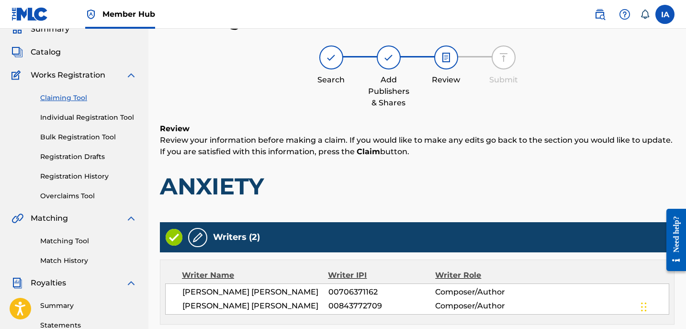
scroll to position [496, 0]
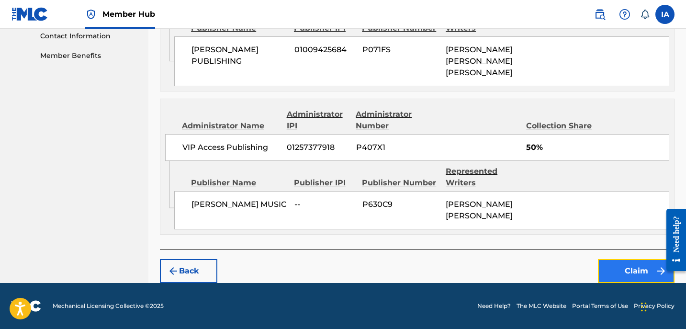
click at [605, 276] on button "Claim" at bounding box center [636, 271] width 77 height 24
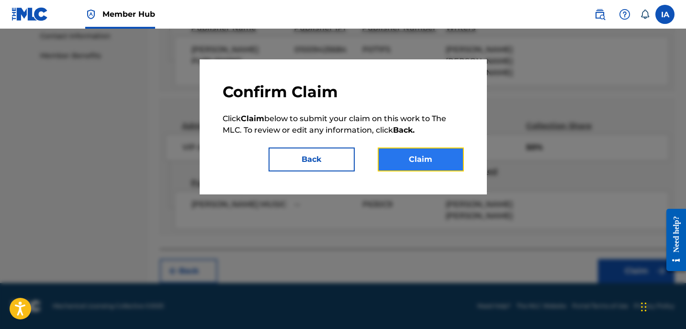
click at [449, 160] on button "Claim" at bounding box center [421, 159] width 86 height 24
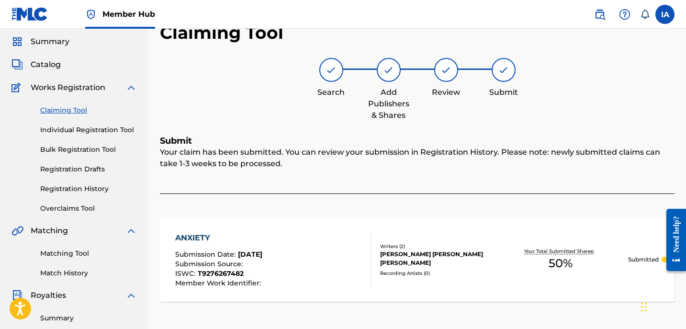
scroll to position [0, 0]
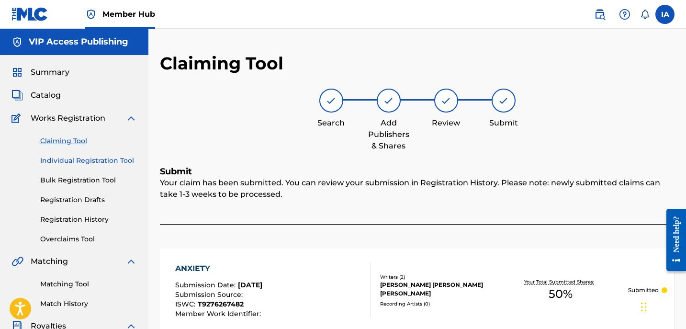
click at [81, 160] on link "Individual Registration Tool" at bounding box center [88, 161] width 97 height 10
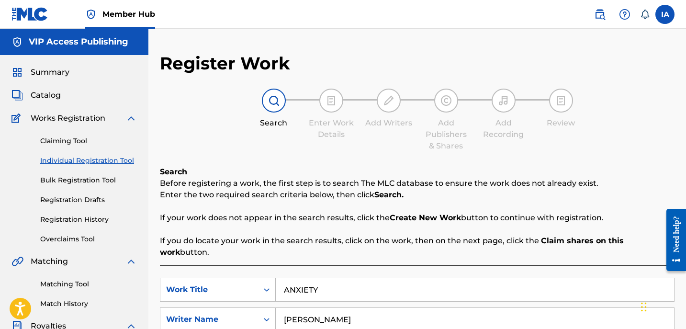
paste input "DISCONNECT"
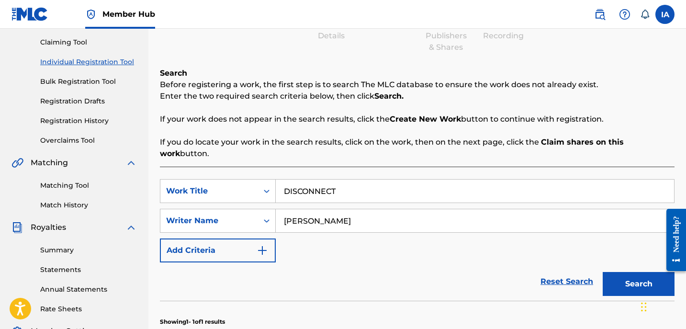
scroll to position [175, 0]
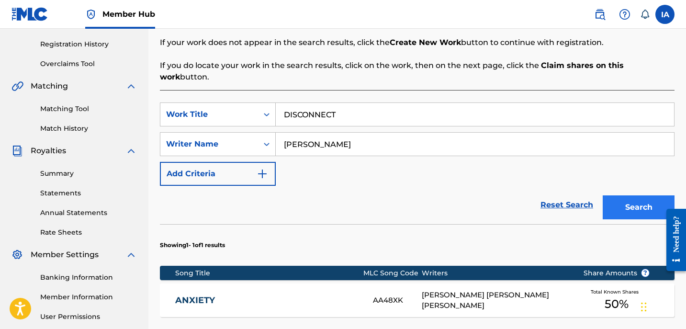
type input "DISCONNECT"
click at [628, 203] on button "Search" at bounding box center [639, 207] width 72 height 24
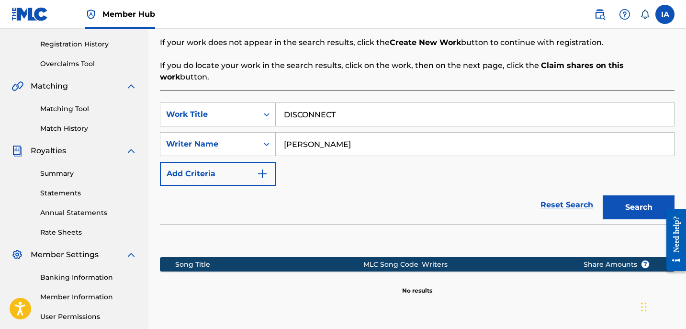
click at [446, 156] on div "SearchWithCriteria5bcf9683-a0c7-4f98-a6c7-5a55523c4604 Work Title DISCONNECT Se…" at bounding box center [417, 143] width 515 height 83
click at [443, 186] on div "Reset Search Search" at bounding box center [417, 205] width 515 height 38
click at [643, 198] on button "Search" at bounding box center [639, 207] width 72 height 24
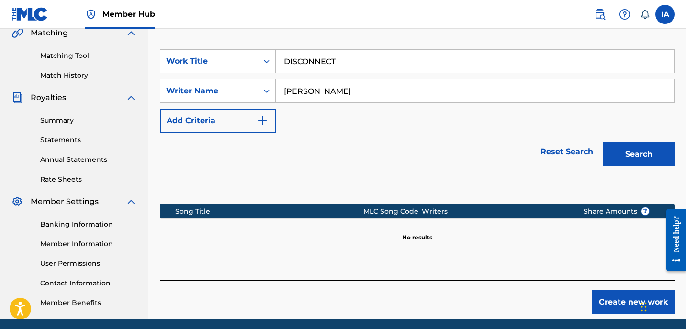
scroll to position [265, 0]
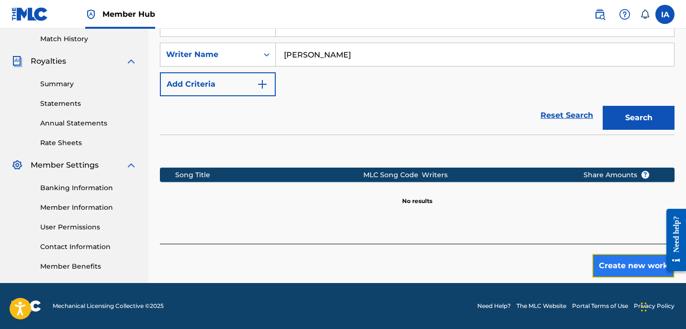
click at [602, 260] on button "Create new work" at bounding box center [633, 266] width 82 height 24
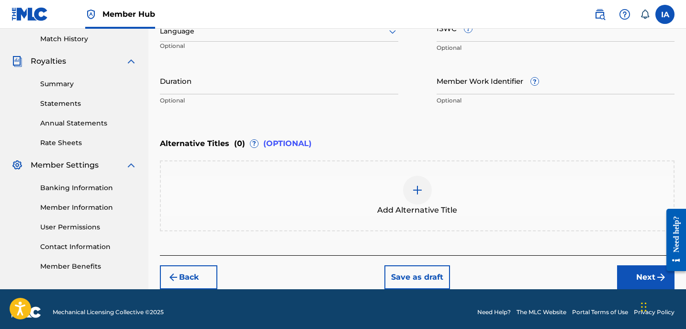
click at [426, 122] on div "Enter Work Details Enter work details for ‘ DISCONNECT ’ below. Work Title DISC…" at bounding box center [417, 17] width 515 height 232
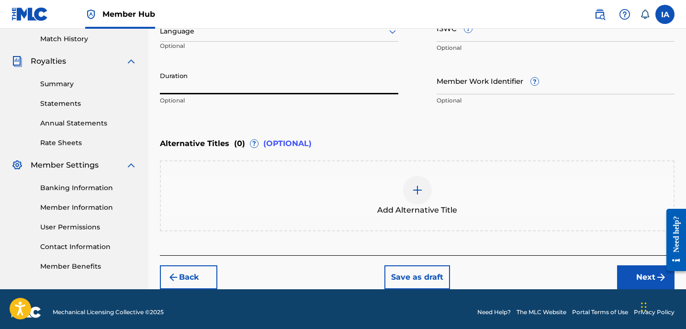
click at [318, 88] on input "Duration" at bounding box center [279, 80] width 238 height 27
click at [223, 85] on input "Duration" at bounding box center [279, 80] width 238 height 27
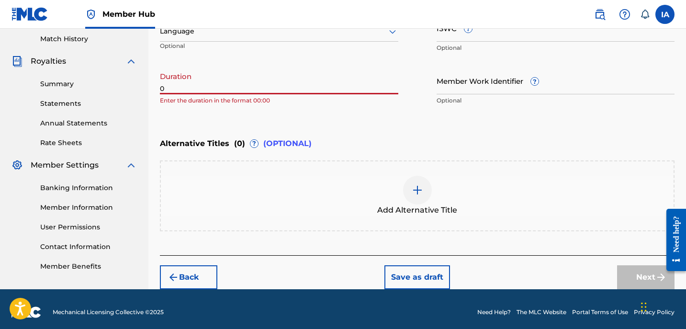
paste input "3:23"
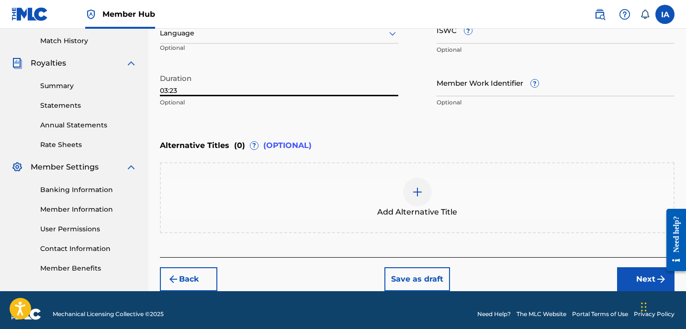
type input "03:23"
click at [352, 124] on div "Enter Work Details Enter work details for ‘ DISCONNECT ’ below. Work Title DISC…" at bounding box center [417, 19] width 515 height 232
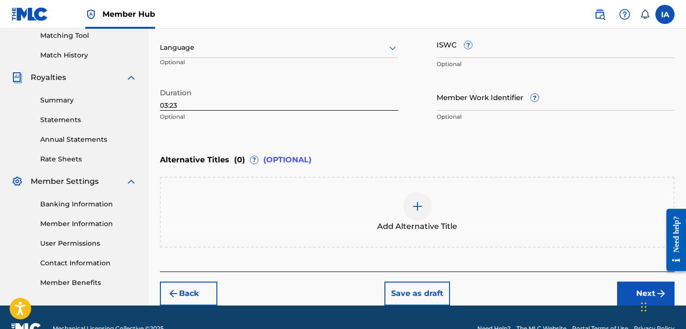
scroll to position [146, 0]
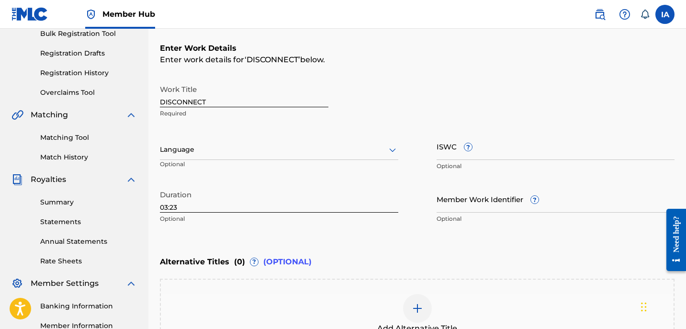
click at [338, 149] on div at bounding box center [279, 150] width 238 height 12
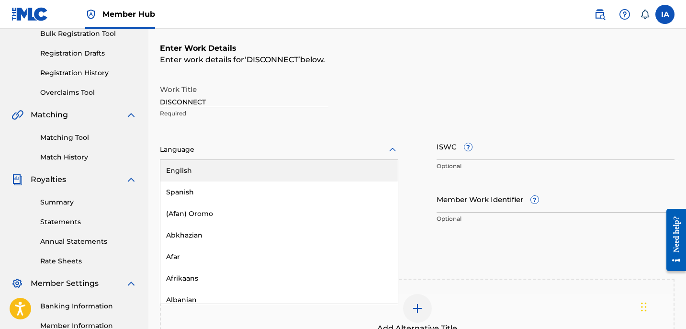
click at [317, 172] on div "English" at bounding box center [278, 171] width 237 height 22
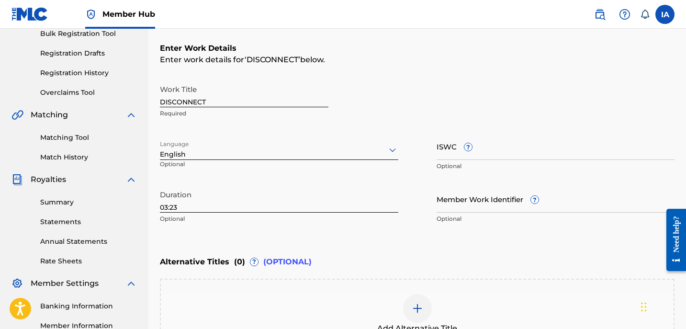
click at [495, 64] on div "Enter work details for ‘ DISCONNECT ’ below." at bounding box center [417, 59] width 515 height 11
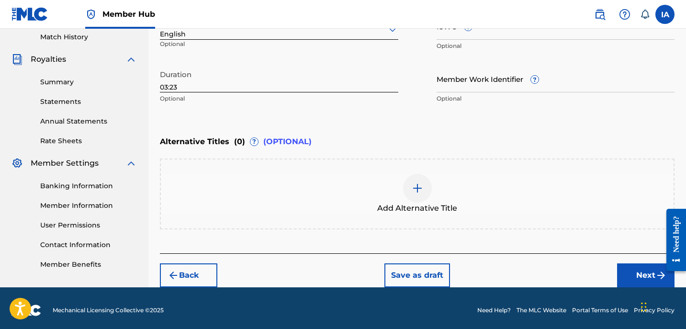
scroll to position [270, 0]
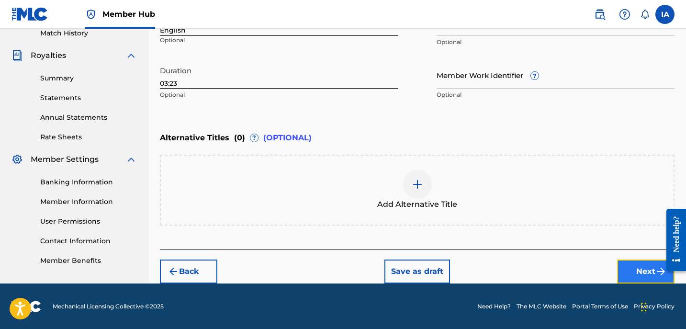
click at [627, 265] on button "Next" at bounding box center [645, 271] width 57 height 24
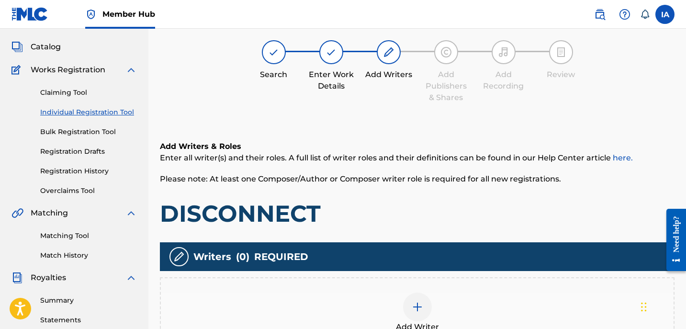
scroll to position [43, 0]
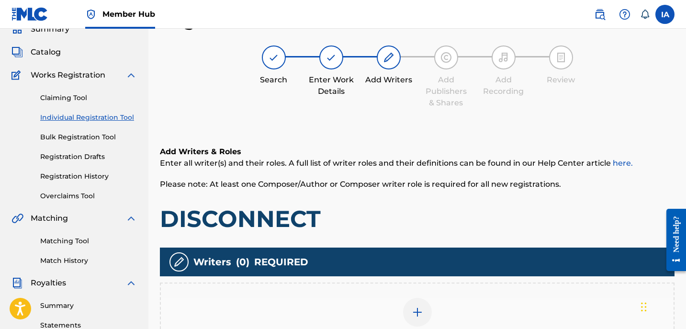
click at [299, 105] on div "Search Enter Work Details Add Writers Add Publishers & Shares Add Recording Rev…" at bounding box center [417, 76] width 515 height 63
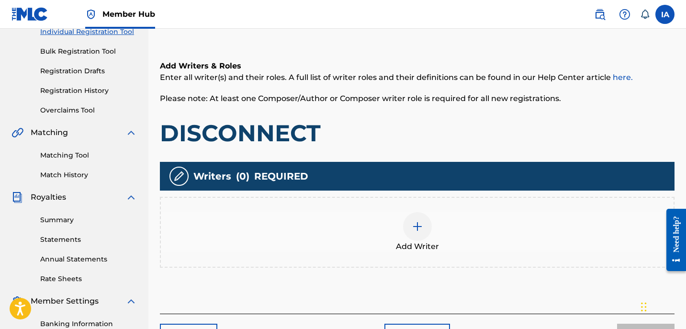
scroll to position [193, 0]
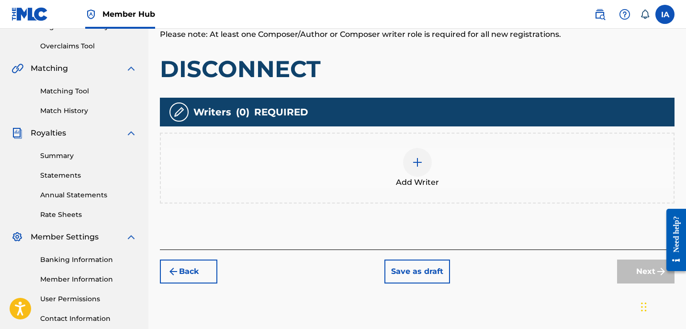
click at [439, 177] on div "Add Writer" at bounding box center [417, 168] width 513 height 40
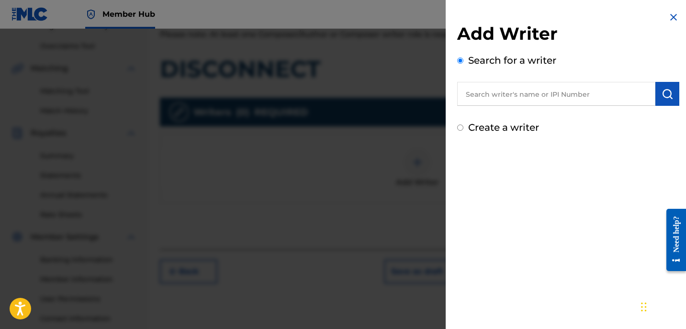
click at [514, 95] on input "text" at bounding box center [556, 94] width 198 height 24
click at [560, 98] on input "text" at bounding box center [556, 94] width 198 height 24
paste input "[PERSON_NAME]"
type input "[PERSON_NAME]"
click at [670, 97] on button "submit" at bounding box center [667, 94] width 24 height 24
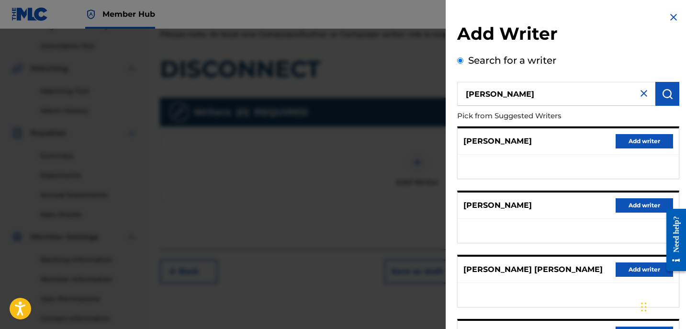
scroll to position [167, 0]
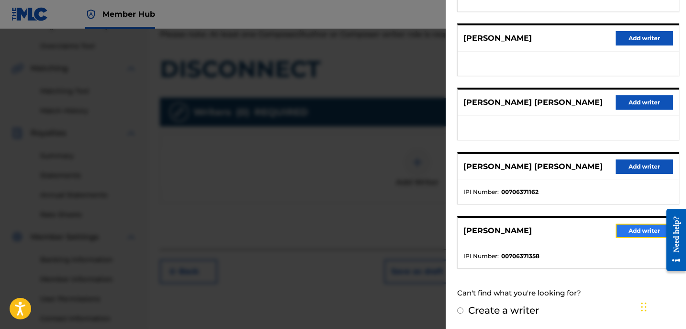
click at [626, 236] on button "Add writer" at bounding box center [644, 231] width 57 height 14
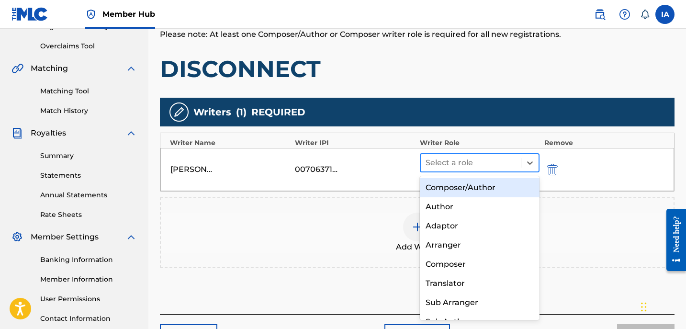
click at [488, 163] on div at bounding box center [471, 162] width 90 height 13
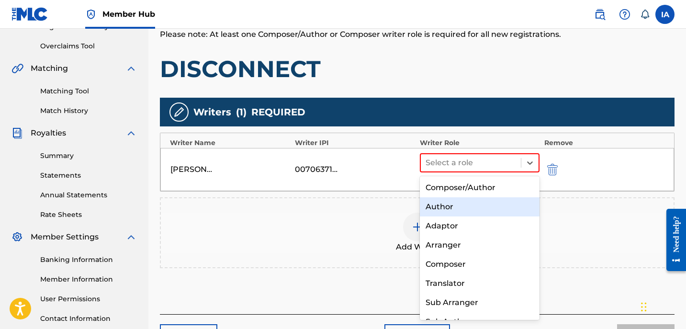
click at [502, 203] on div "Author" at bounding box center [480, 206] width 120 height 19
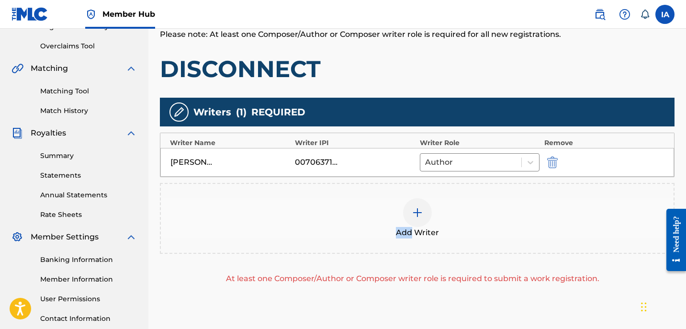
click at [501, 203] on div "Add Writer" at bounding box center [417, 218] width 513 height 40
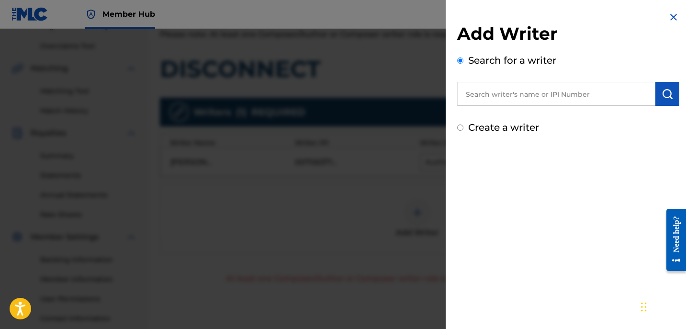
click at [492, 126] on label "Create a writer" at bounding box center [503, 127] width 71 height 11
radio input "true"
click at [463, 126] on input "Create a writer" at bounding box center [460, 127] width 6 height 6
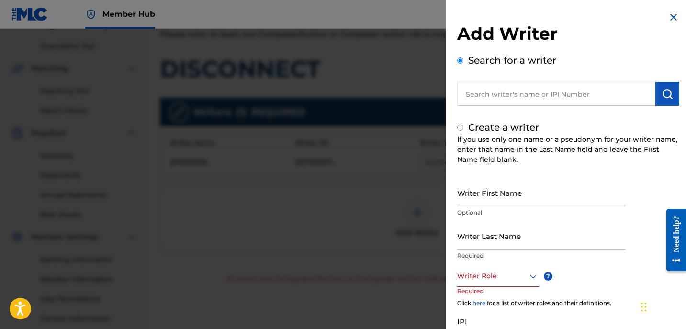
radio input "false"
radio input "true"
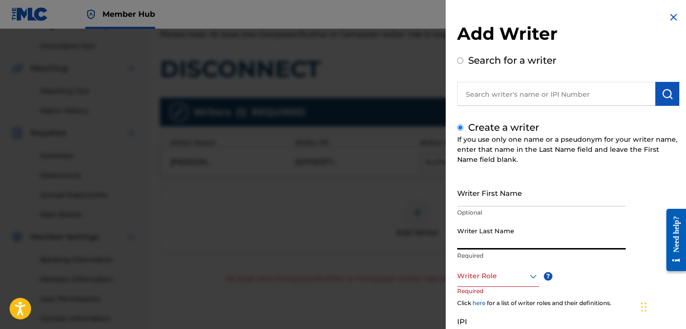
click at [517, 233] on input "Writer Last Name" at bounding box center [541, 235] width 169 height 27
paste input "UNKNOWN WRITER"
click at [513, 244] on input "UNKNOWN WRITER" at bounding box center [541, 235] width 169 height 27
type input "UNKNOWN"
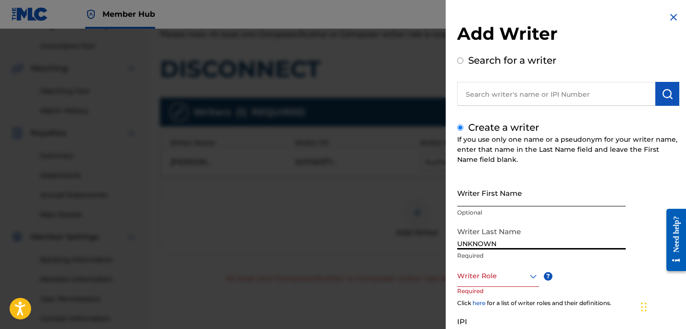
click at [493, 197] on input "Writer First Name" at bounding box center [541, 192] width 169 height 27
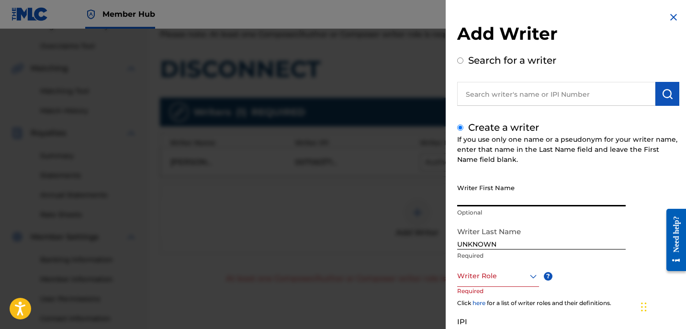
paste input "WRITER"
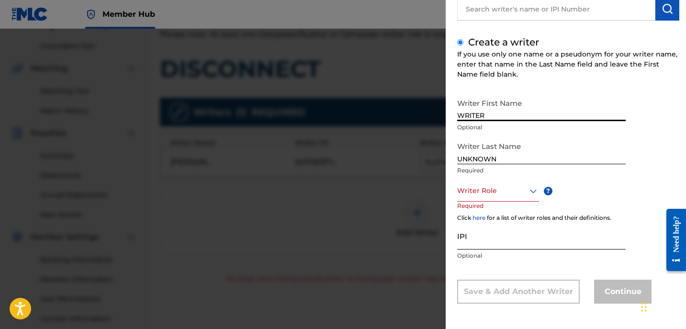
scroll to position [86, 0]
type input "WRITER"
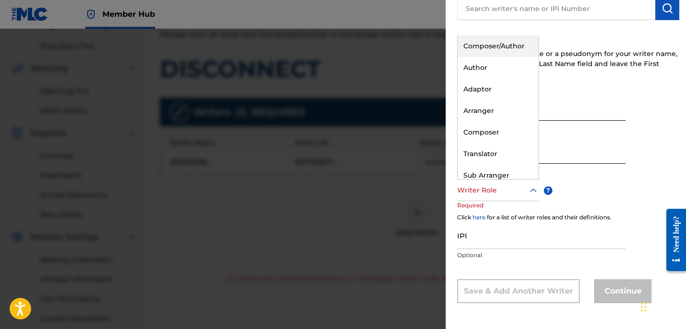
click at [491, 195] on div at bounding box center [498, 190] width 82 height 12
click at [512, 133] on div "Composer" at bounding box center [498, 133] width 81 height 22
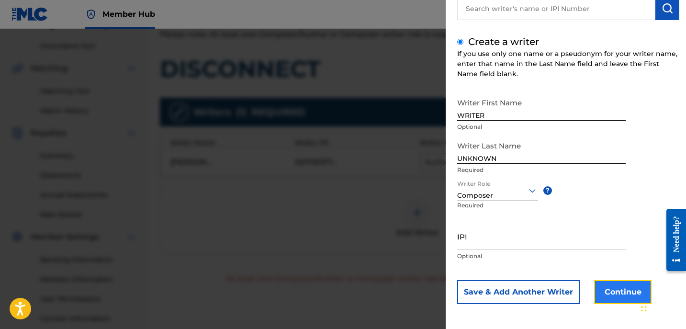
click at [608, 290] on button "Continue" at bounding box center [622, 292] width 57 height 24
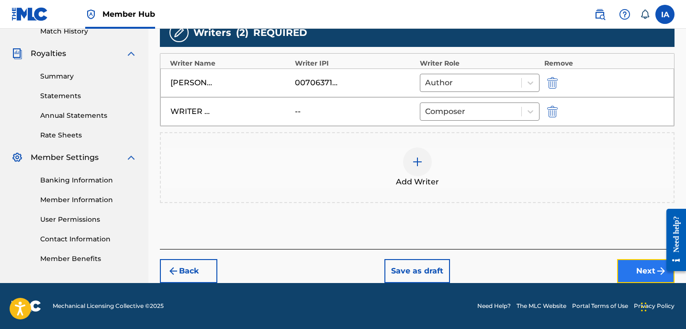
click at [636, 270] on button "Next" at bounding box center [645, 271] width 57 height 24
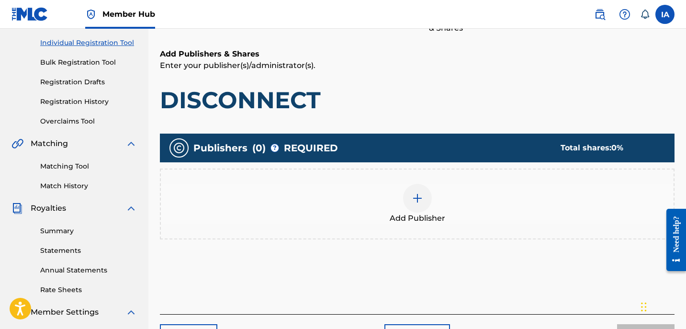
scroll to position [190, 0]
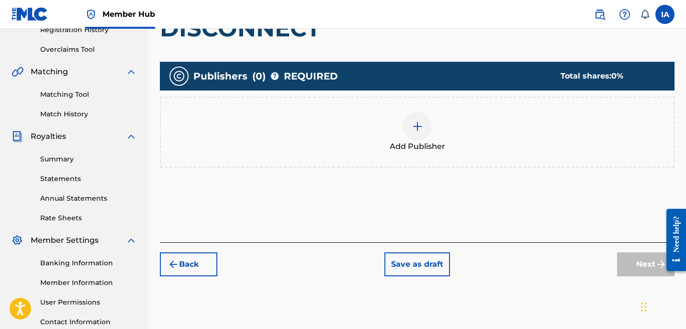
click at [468, 145] on div "Add Publisher" at bounding box center [417, 132] width 513 height 40
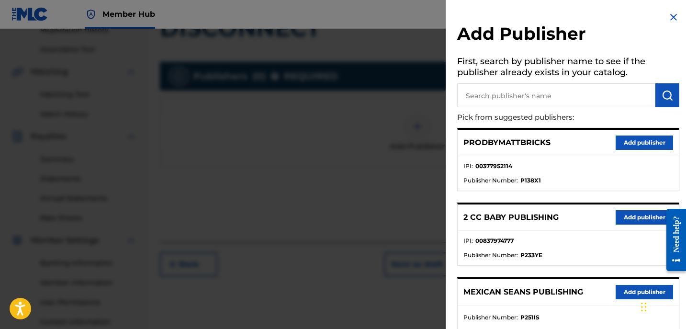
drag, startPoint x: 632, startPoint y: 100, endPoint x: 605, endPoint y: 102, distance: 27.4
click at [627, 101] on input "text" at bounding box center [556, 95] width 198 height 24
click at [595, 94] on input "text" at bounding box center [556, 95] width 198 height 24
paste input "WRITER"
type input "WRITER"
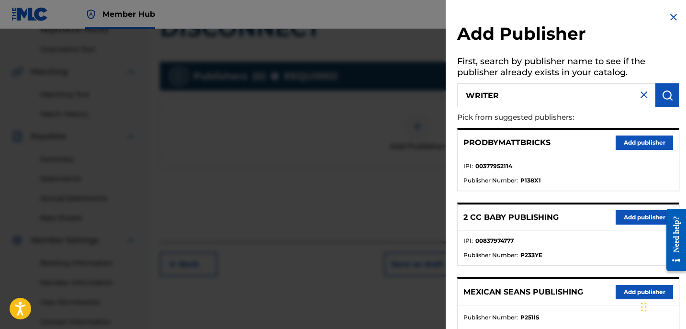
click at [574, 89] on input "WRITER" at bounding box center [556, 95] width 198 height 24
paste input "text"
click at [623, 95] on input "text" at bounding box center [556, 95] width 198 height 24
paste input "text"
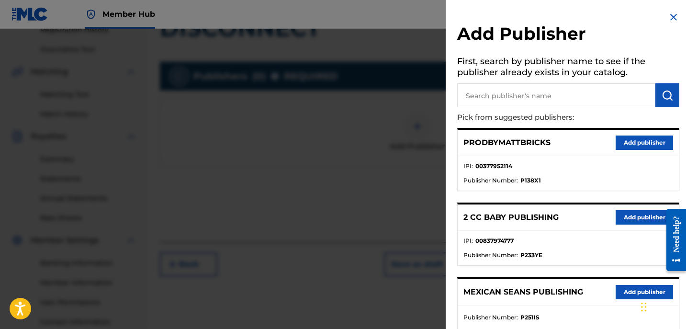
click at [565, 99] on input "text" at bounding box center [556, 95] width 198 height 24
paste input "[PERSON_NAME]"
type input "[PERSON_NAME]"
click at [669, 94] on img "submit" at bounding box center [667, 95] width 11 height 11
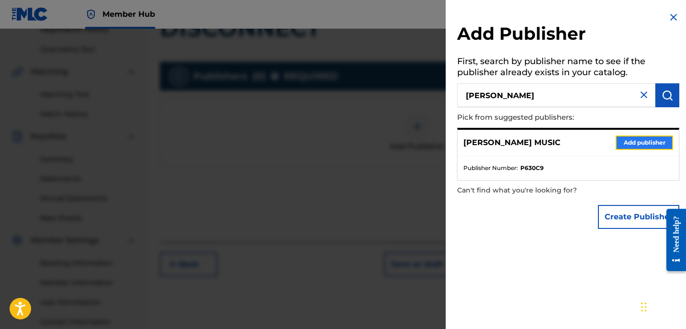
click at [640, 137] on button "Add publisher" at bounding box center [644, 142] width 57 height 14
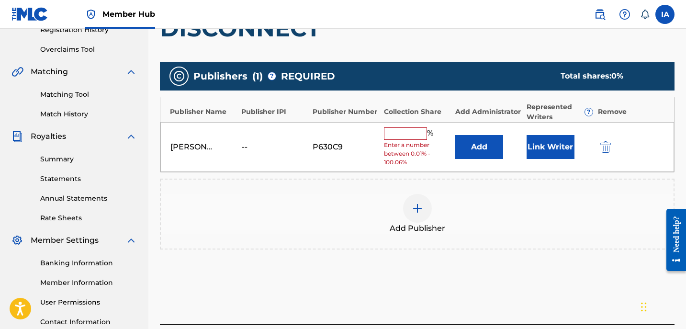
click at [414, 132] on input "text" at bounding box center [405, 133] width 43 height 12
type input "50"
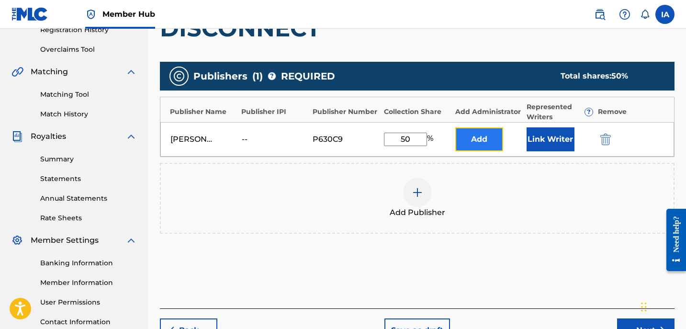
click at [472, 140] on button "Add" at bounding box center [479, 139] width 48 height 24
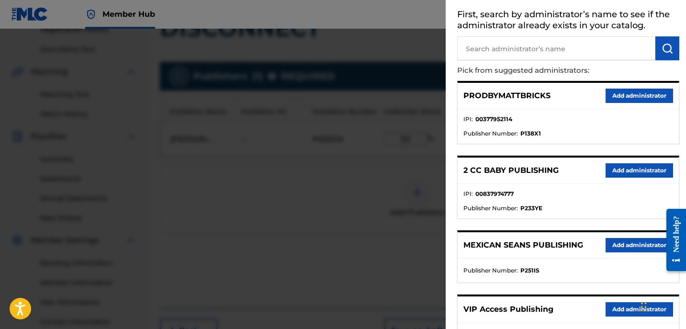
scroll to position [63, 0]
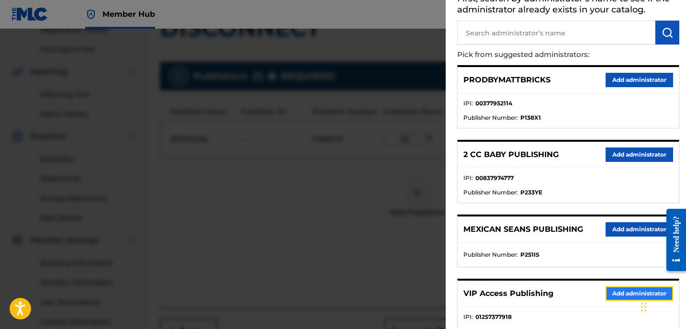
click at [606, 295] on button "Add administrator" at bounding box center [640, 293] width 68 height 14
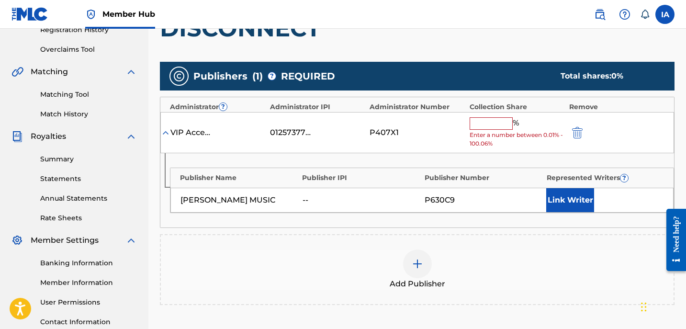
click at [493, 124] on input "text" at bounding box center [491, 123] width 43 height 12
click at [537, 72] on div "Publishers ( 1 ) ? REQUIRED Total shares: 0 %" at bounding box center [417, 76] width 515 height 29
click at [498, 124] on input "text" at bounding box center [491, 123] width 43 height 12
type input "50"
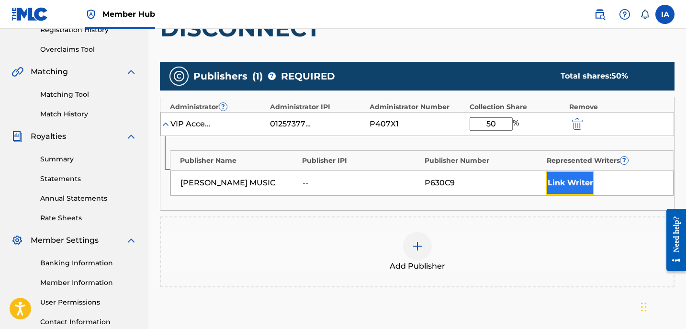
click at [568, 181] on button "Link Writer" at bounding box center [570, 183] width 48 height 24
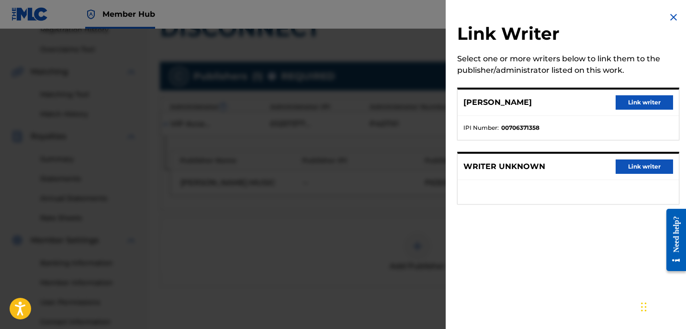
click at [551, 111] on div "[PERSON_NAME] Link writer" at bounding box center [568, 103] width 221 height 26
click at [648, 101] on button "Link writer" at bounding box center [644, 102] width 57 height 14
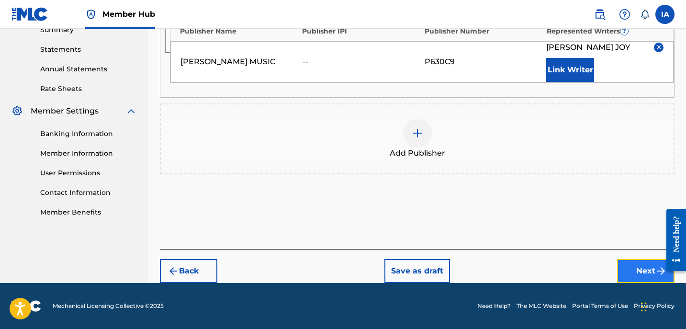
click at [652, 270] on button "Next" at bounding box center [645, 271] width 57 height 24
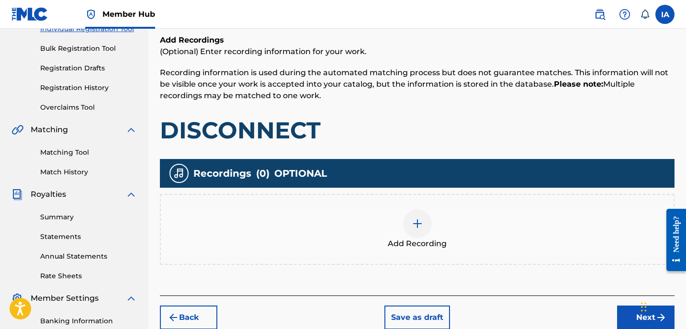
scroll to position [43, 0]
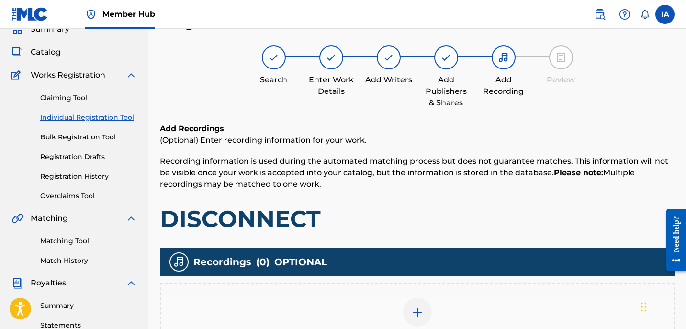
click at [498, 297] on div "Add Recording" at bounding box center [417, 317] width 515 height 71
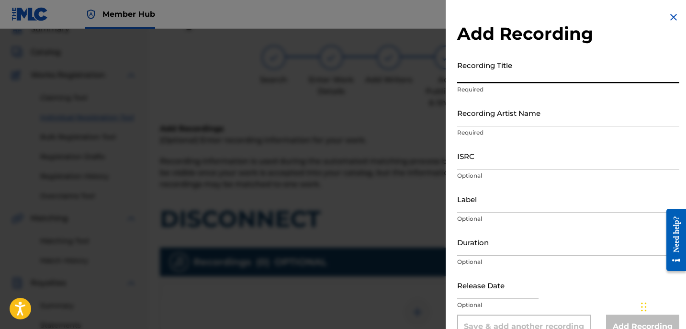
click at [541, 73] on input "Recording Title" at bounding box center [568, 69] width 222 height 27
click at [514, 76] on input "Recording Title" at bounding box center [568, 69] width 222 height 27
paste input "DISCONNECT"
type input "DISCONNECT"
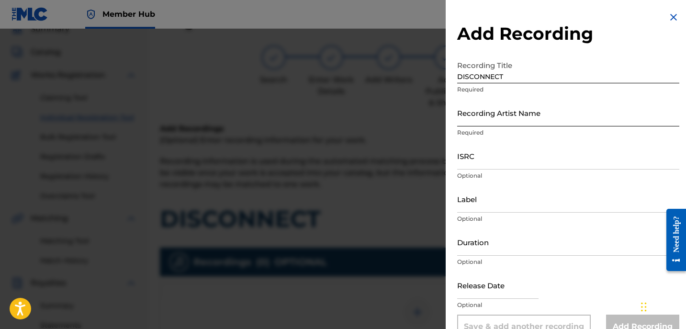
drag, startPoint x: 545, startPoint y: 142, endPoint x: 529, endPoint y: 113, distance: 32.8
click at [528, 114] on input "Recording Artist Name" at bounding box center [568, 112] width 222 height 27
type input "[PERSON_NAME]"
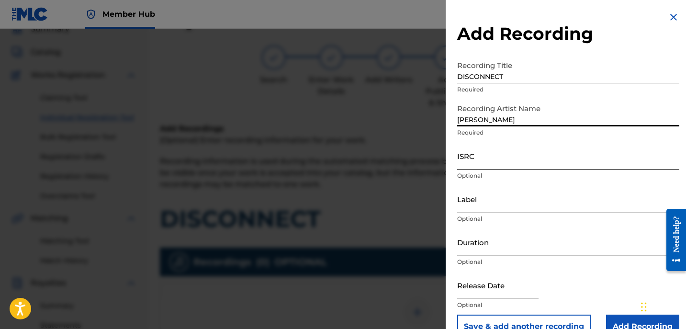
click at [540, 162] on input "ISRC" at bounding box center [568, 155] width 222 height 27
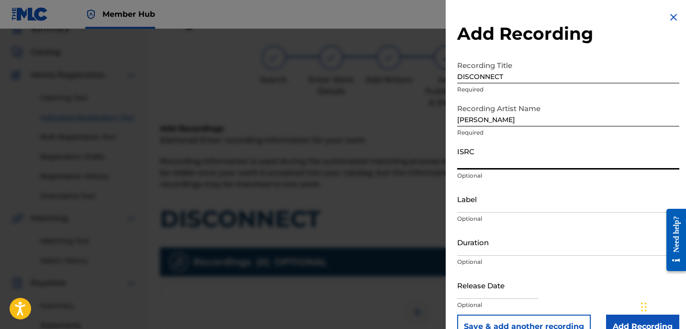
click at [531, 159] on input "ISRC" at bounding box center [568, 155] width 222 height 27
paste input "GBKPL1950637"
type input "GBKPL1950637"
click at [537, 209] on input "Label" at bounding box center [568, 198] width 222 height 27
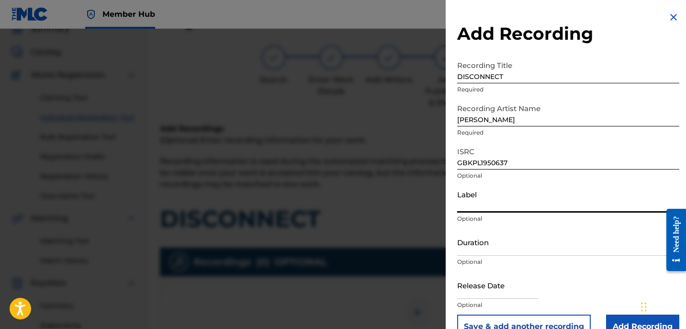
drag, startPoint x: 490, startPoint y: 91, endPoint x: 437, endPoint y: 68, distance: 58.3
click at [441, 71] on div "Add Recording Recording Title DISCONNECT Required Recording Artist Name [PERSON…" at bounding box center [343, 179] width 686 height 300
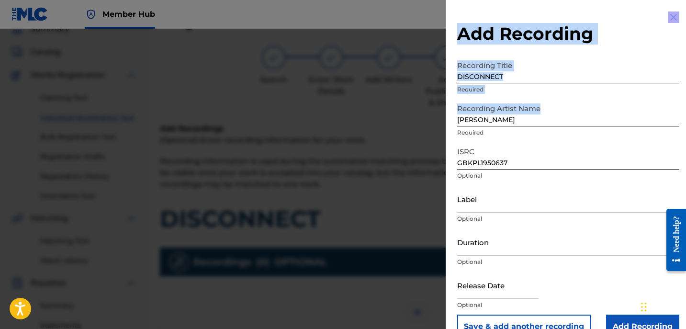
click at [525, 125] on input "[PERSON_NAME]" at bounding box center [568, 112] width 222 height 27
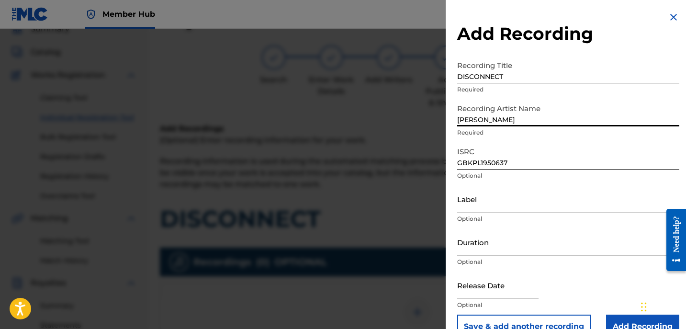
click at [447, 94] on div "Add Recording Recording Title DISCONNECT Required Recording Artist Name [PERSON…" at bounding box center [568, 175] width 245 height 350
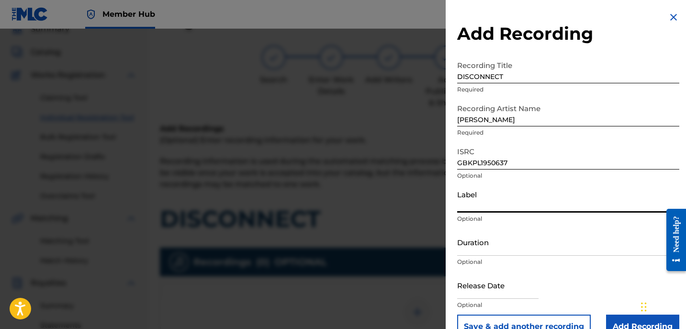
click at [484, 206] on input "Label" at bounding box center [568, 198] width 222 height 27
paste input "[PERSON_NAME]"
type input "[PERSON_NAME]"
click at [490, 248] on input "Duration" at bounding box center [568, 241] width 222 height 27
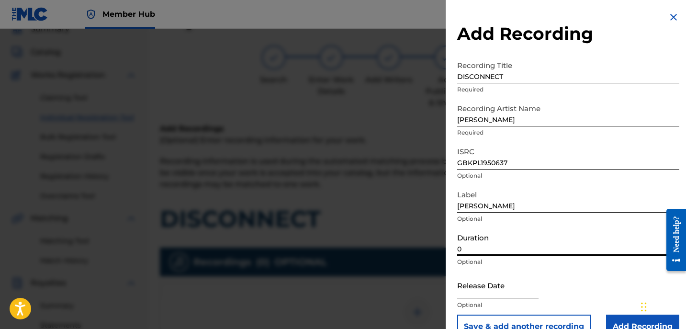
paste input "3:23"
type input "03:23"
click at [616, 318] on input "Add Recording" at bounding box center [642, 327] width 73 height 24
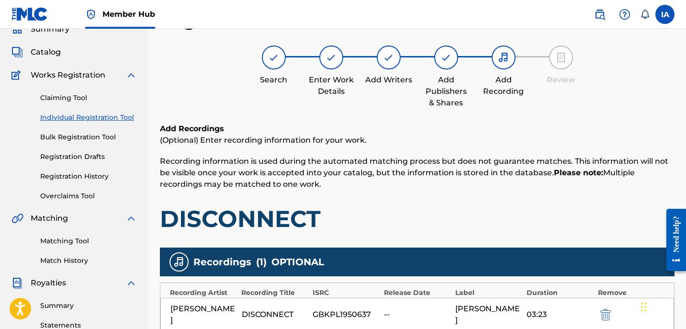
click at [437, 194] on div "Add Recordings (Optional) Enter recording information for your work. Recording …" at bounding box center [417, 178] width 515 height 110
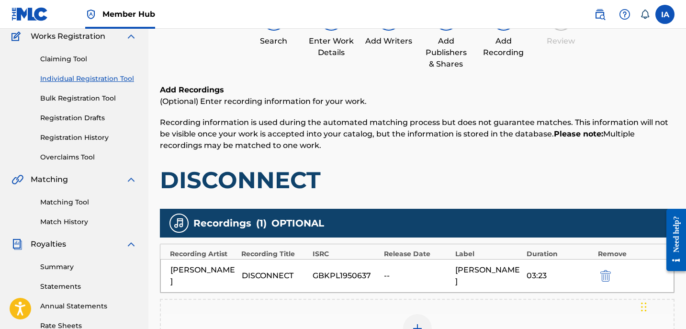
scroll to position [86, 0]
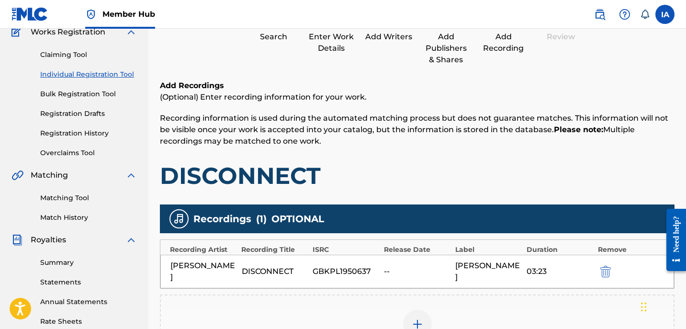
click at [484, 144] on p "Recording information is used during the automated matching process but does no…" at bounding box center [417, 130] width 515 height 34
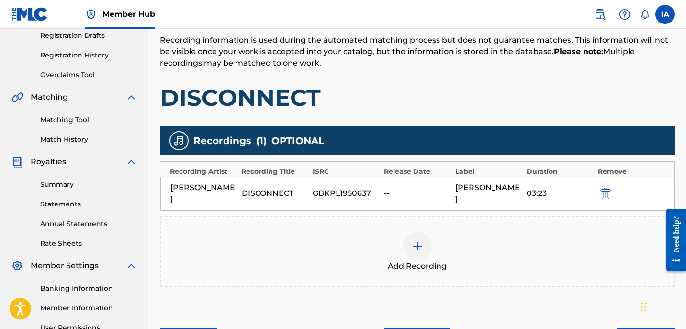
scroll to position [189, 0]
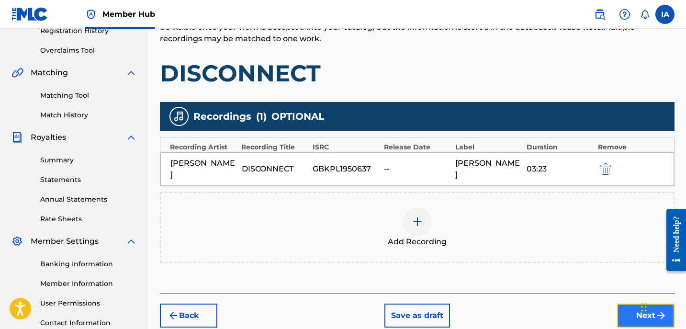
click at [629, 304] on button "Next" at bounding box center [645, 316] width 57 height 24
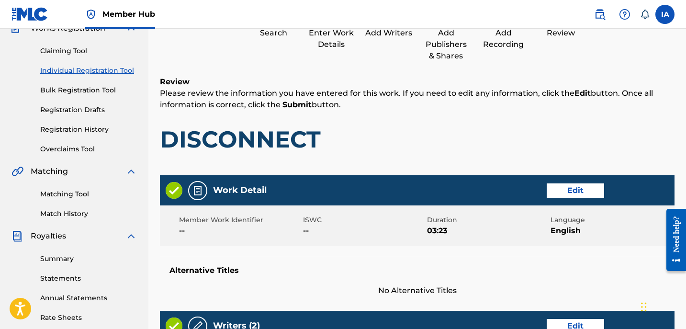
scroll to position [43, 0]
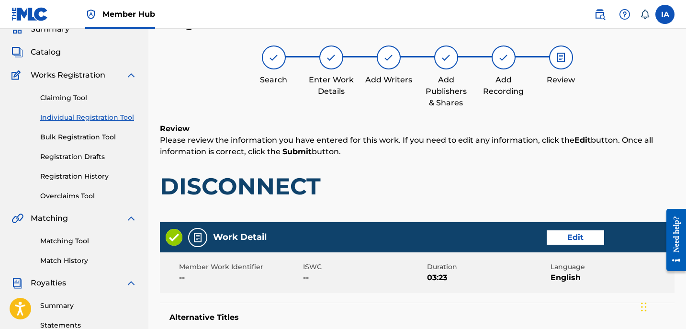
drag, startPoint x: 466, startPoint y: 211, endPoint x: 441, endPoint y: 206, distance: 25.3
click at [420, 196] on h1 "DISCONNECT" at bounding box center [417, 186] width 515 height 29
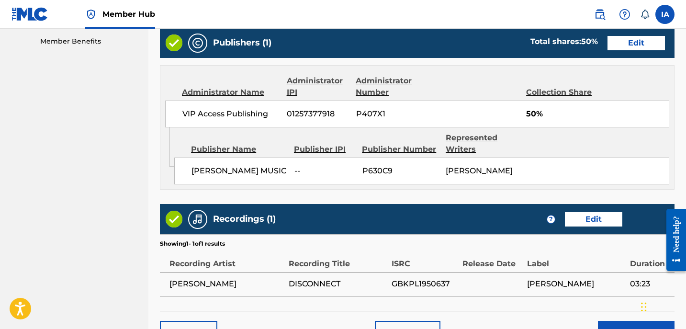
scroll to position [546, 0]
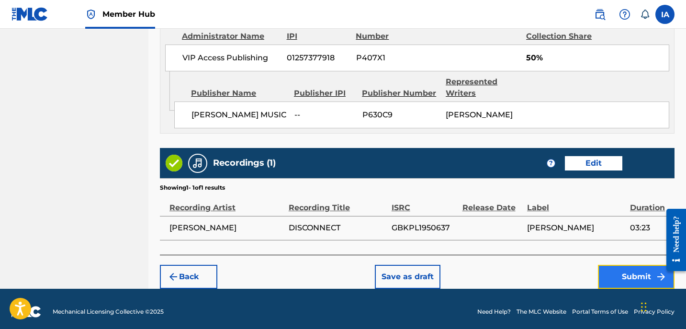
click at [622, 267] on button "Submit" at bounding box center [636, 277] width 77 height 24
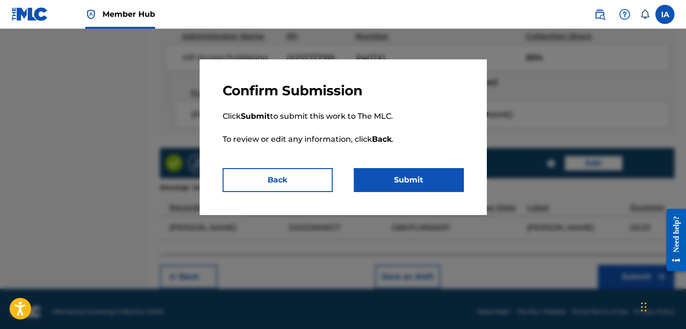
click at [434, 193] on div "Confirm Submission Click Submit to submit this work to The MLC. To review or ed…" at bounding box center [343, 137] width 287 height 156
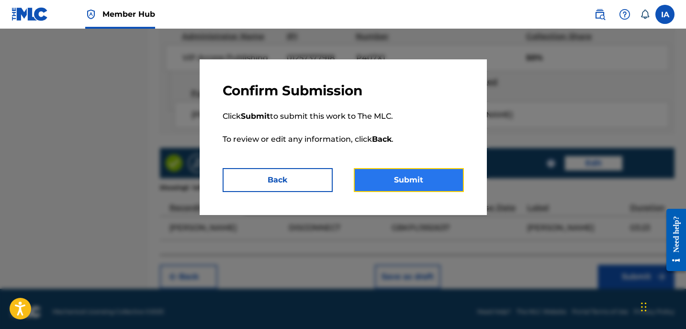
click at [433, 191] on button "Submit" at bounding box center [409, 180] width 110 height 24
click at [437, 171] on button "Submit" at bounding box center [409, 180] width 110 height 24
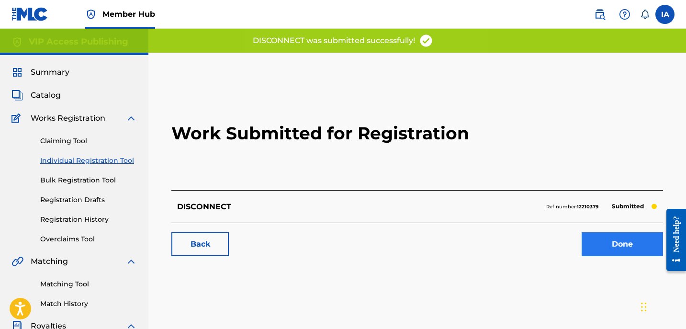
click at [608, 96] on h2 "Work Submitted for Registration" at bounding box center [417, 133] width 492 height 113
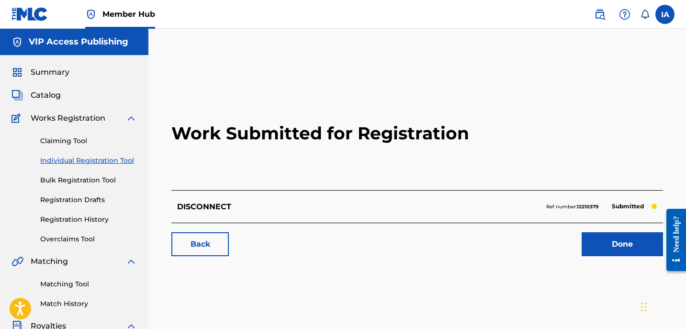
click at [96, 163] on link "Individual Registration Tool" at bounding box center [88, 161] width 97 height 10
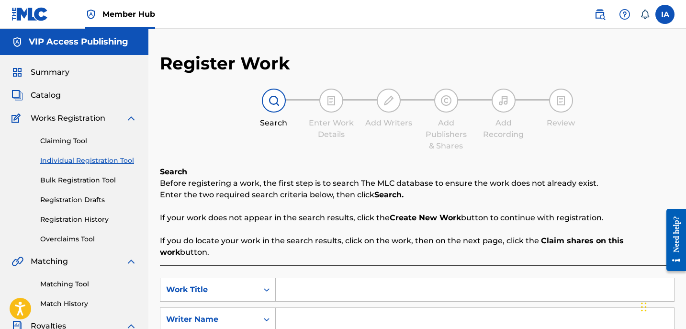
click at [410, 281] on input "Search Form" at bounding box center [475, 289] width 398 height 23
paste input "DO RIGHT"
type input "DO RIGHT"
click at [428, 310] on input "Search Form" at bounding box center [475, 319] width 398 height 23
paste input "[PERSON_NAME]"
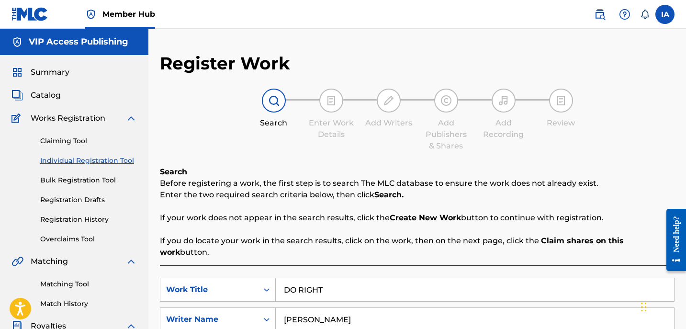
type input "[PERSON_NAME]"
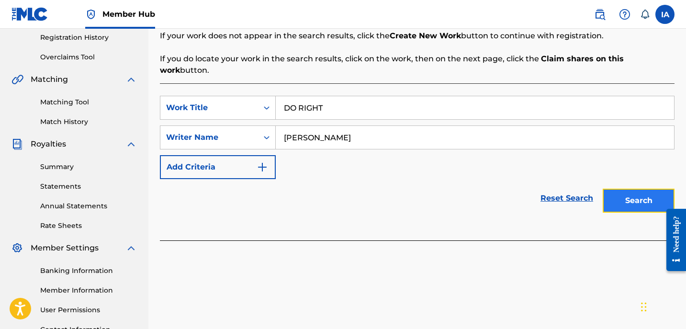
click at [644, 189] on button "Search" at bounding box center [639, 201] width 72 height 24
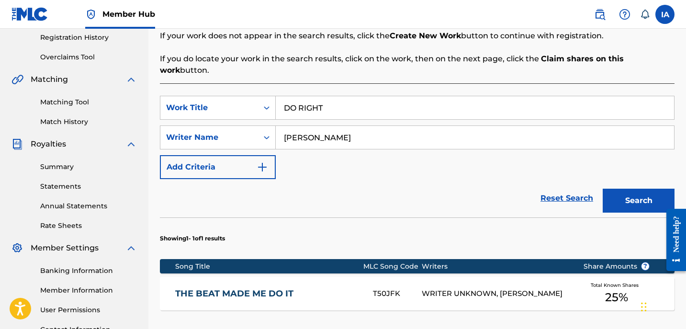
click at [386, 159] on div "SearchWithCriteria5bcf9683-a0c7-4f98-a6c7-5a55523c4604 Work Title DO RIGHT Sear…" at bounding box center [417, 137] width 515 height 83
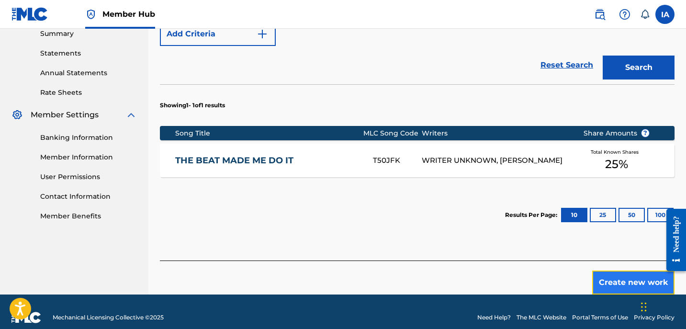
click at [614, 272] on button "Create new work" at bounding box center [633, 282] width 82 height 24
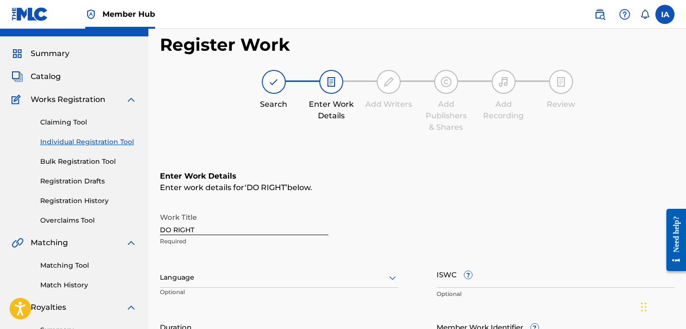
scroll to position [33, 0]
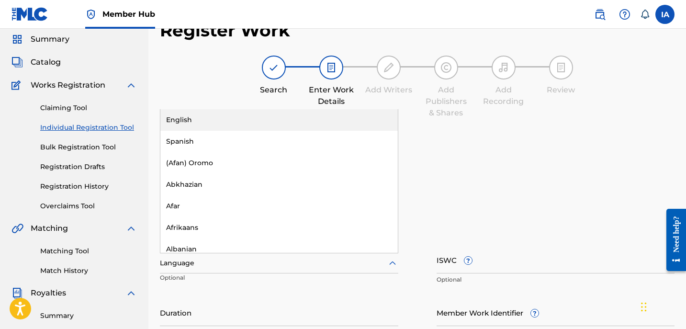
click at [248, 272] on div "Language" at bounding box center [279, 263] width 238 height 20
click at [251, 262] on div at bounding box center [279, 263] width 238 height 12
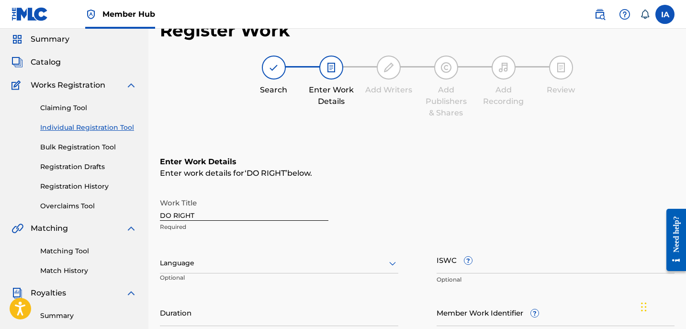
click at [248, 263] on div at bounding box center [279, 263] width 238 height 12
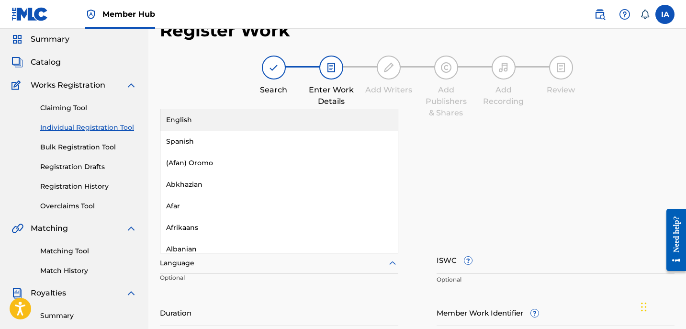
click at [214, 125] on div "English" at bounding box center [278, 120] width 237 height 22
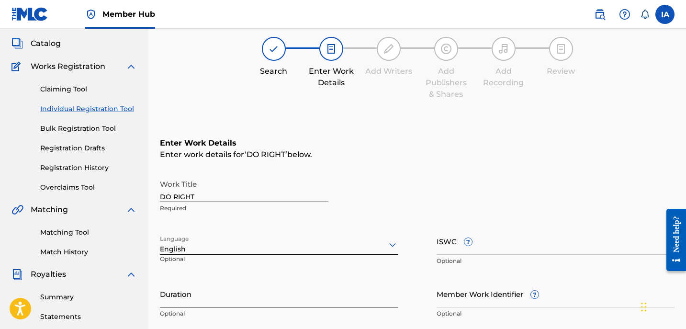
scroll to position [65, 0]
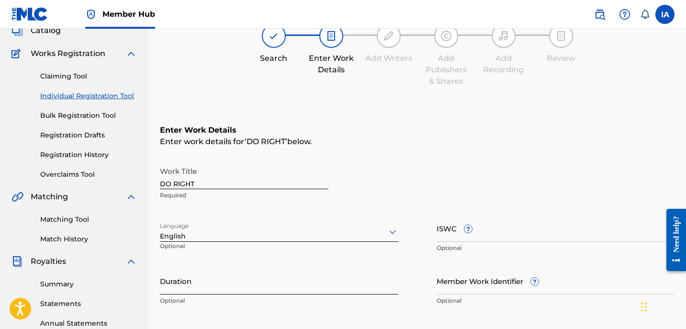
click at [210, 283] on input "Duration" at bounding box center [279, 280] width 238 height 27
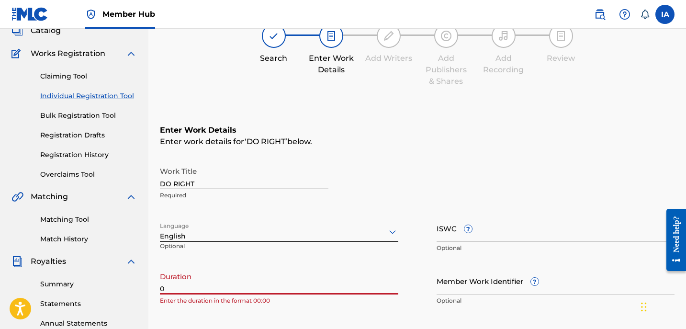
paste input "2:53"
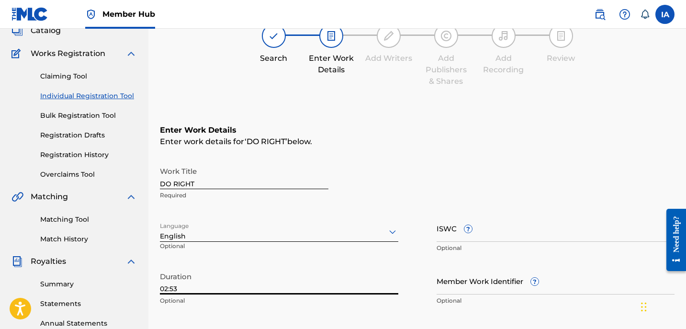
scroll to position [211, 0]
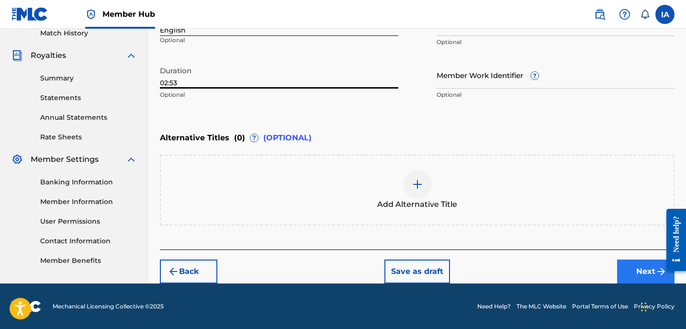
type input "02:53"
click at [626, 268] on button "Next" at bounding box center [645, 271] width 57 height 24
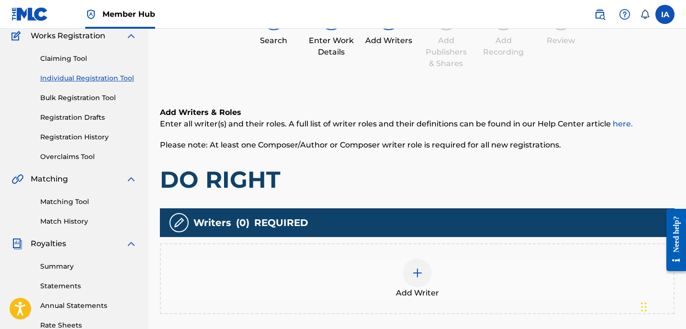
scroll to position [94, 0]
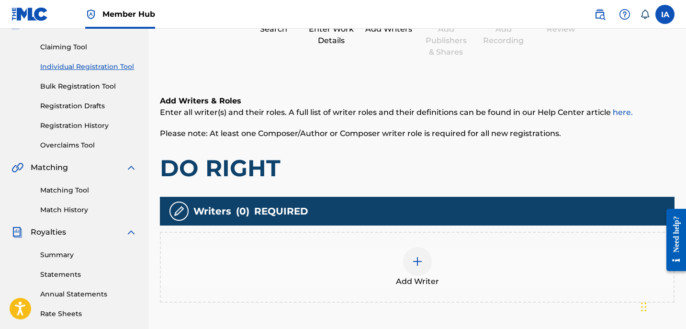
click at [424, 254] on div at bounding box center [417, 261] width 29 height 29
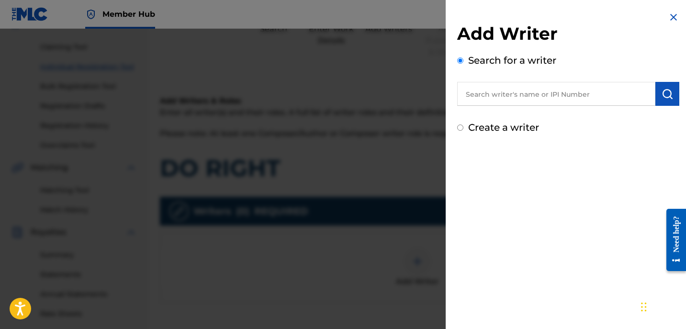
click at [519, 84] on input "text" at bounding box center [556, 94] width 198 height 24
click at [558, 95] on input "text" at bounding box center [556, 94] width 198 height 24
paste input "[PERSON_NAME]"
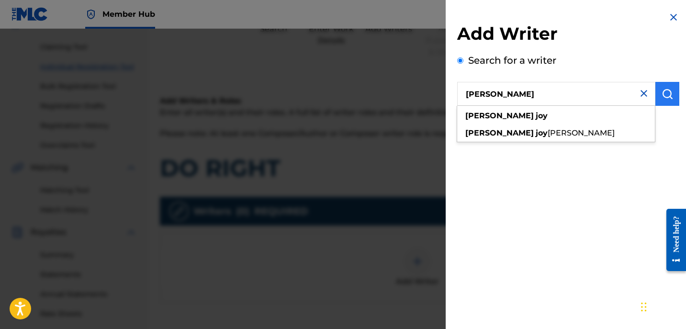
type input "[PERSON_NAME]"
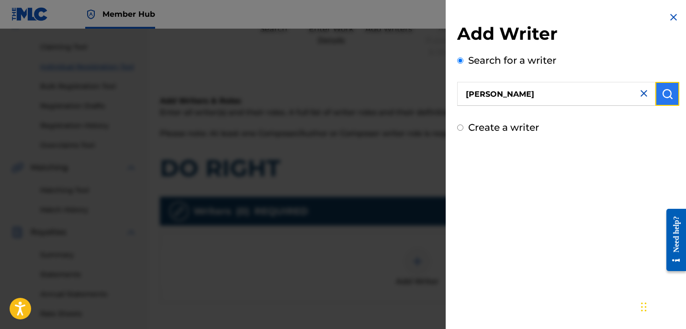
click at [665, 89] on img "submit" at bounding box center [667, 93] width 11 height 11
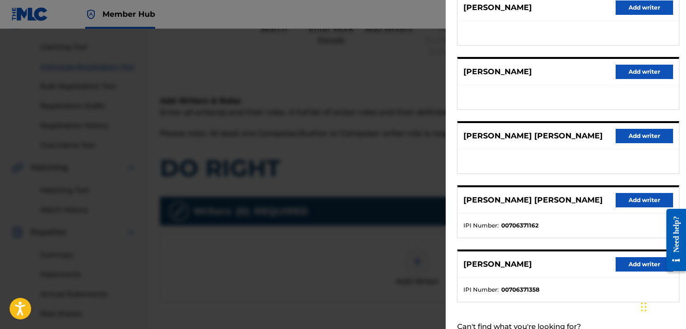
scroll to position [167, 0]
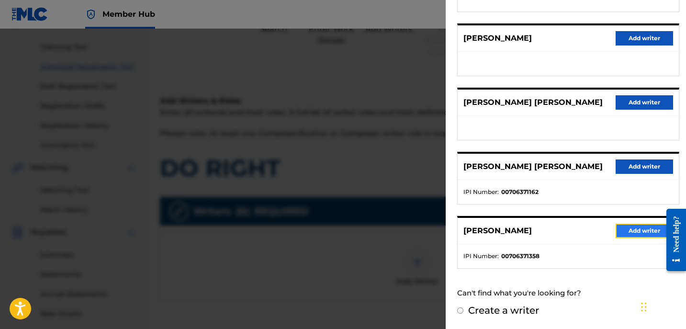
click at [628, 227] on button "Add writer" at bounding box center [644, 231] width 57 height 14
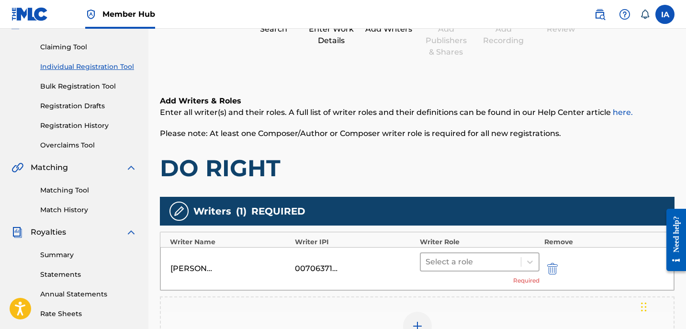
click at [476, 269] on div "Select a role" at bounding box center [471, 261] width 100 height 17
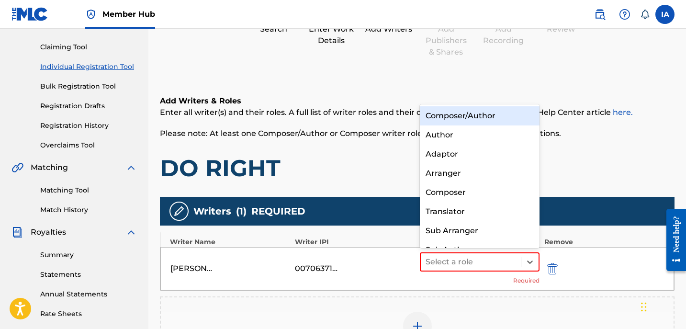
scroll to position [13, 0]
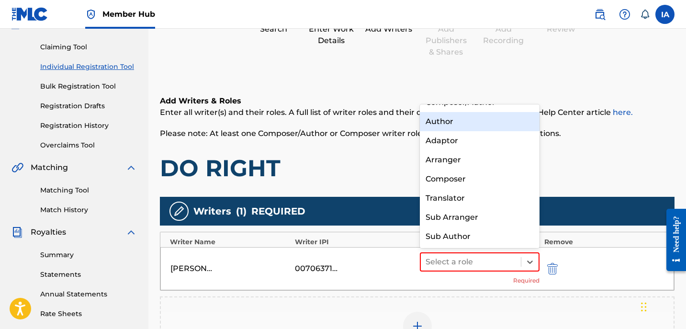
click at [462, 127] on div "Author" at bounding box center [480, 121] width 120 height 19
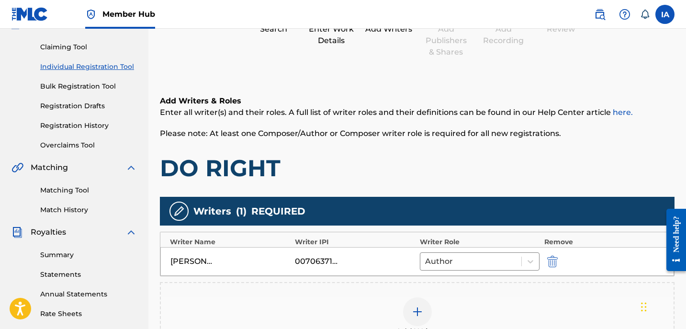
click at [440, 158] on h1 "DO RIGHT" at bounding box center [417, 168] width 515 height 29
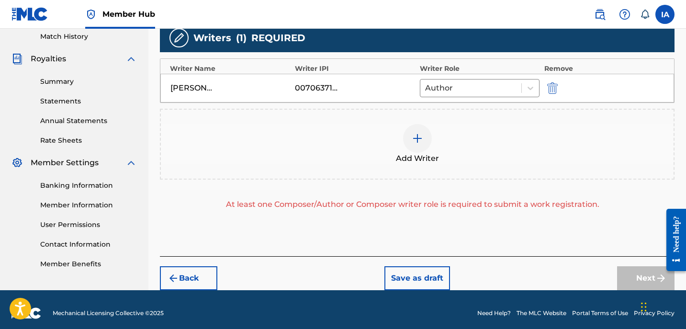
scroll to position [274, 0]
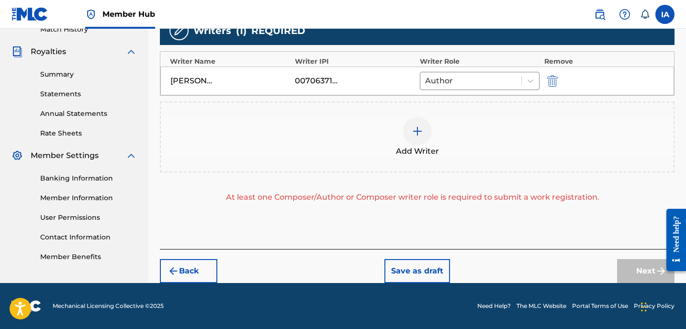
click at [449, 123] on div "Add Writer" at bounding box center [417, 137] width 513 height 40
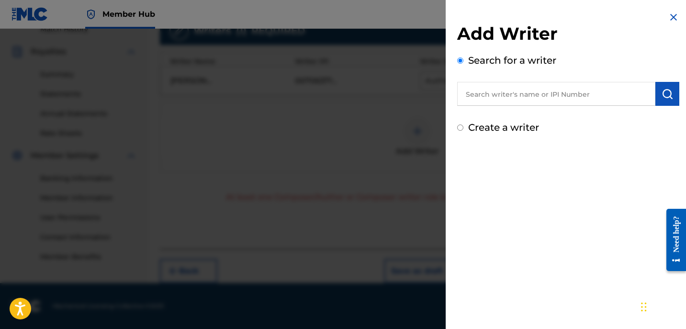
click at [493, 131] on label "Create a writer" at bounding box center [503, 127] width 71 height 11
radio input "true"
click at [463, 131] on input "Create a writer" at bounding box center [460, 127] width 6 height 6
radio input "false"
radio input "true"
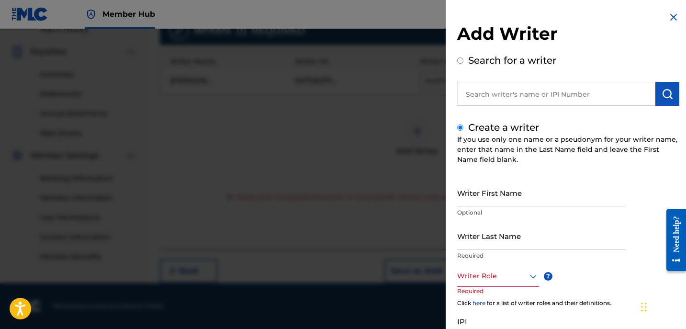
click at [490, 126] on label "Create a writer" at bounding box center [503, 127] width 71 height 11
click at [463, 126] on input "Create a writer" at bounding box center [460, 127] width 6 height 6
click at [513, 233] on input "Writer Last Name" at bounding box center [541, 235] width 169 height 27
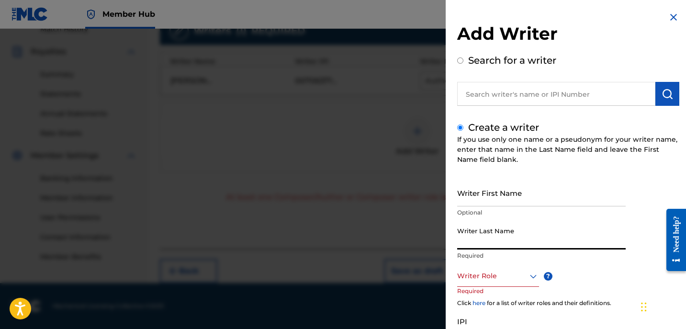
paste input "UNKNOWN WRITER"
click at [512, 244] on input "UNKNOWN WRITER" at bounding box center [541, 235] width 169 height 27
type input "UNKNOWN WRITER"
click at [490, 185] on input "Writer First Name" at bounding box center [541, 192] width 169 height 27
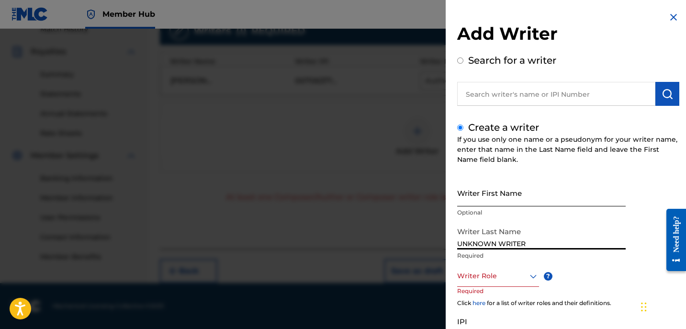
paste input "WRITER"
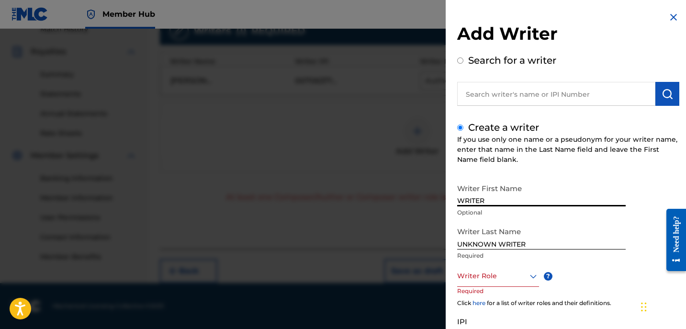
type input "WRITER"
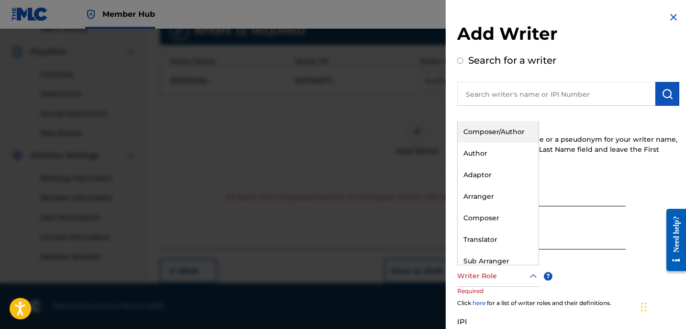
click at [502, 281] on div at bounding box center [498, 276] width 82 height 12
click at [505, 218] on div "Composer" at bounding box center [498, 218] width 81 height 22
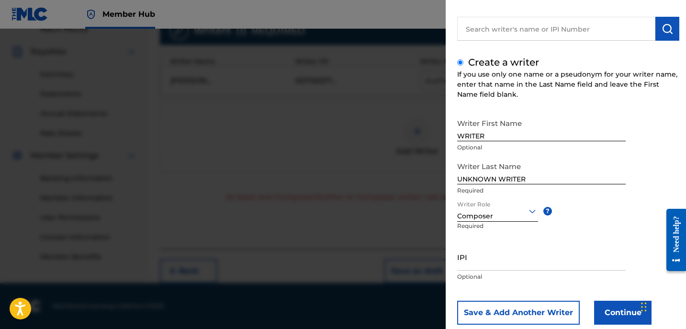
scroll to position [87, 0]
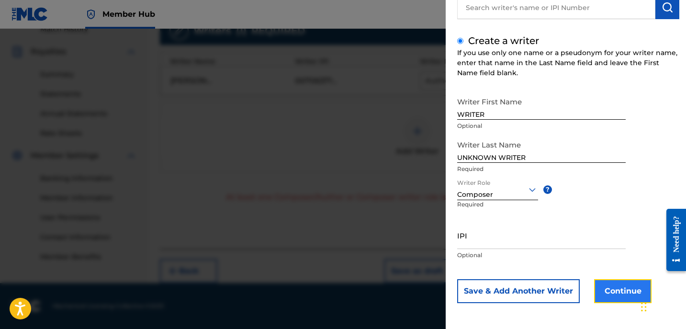
click at [609, 288] on button "Continue" at bounding box center [622, 291] width 57 height 24
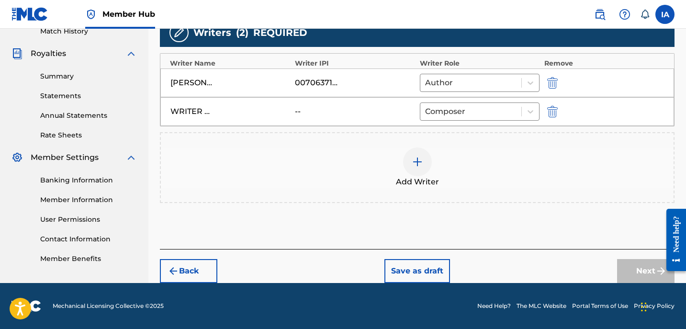
scroll to position [272, 0]
click at [646, 271] on button "Next" at bounding box center [645, 271] width 57 height 24
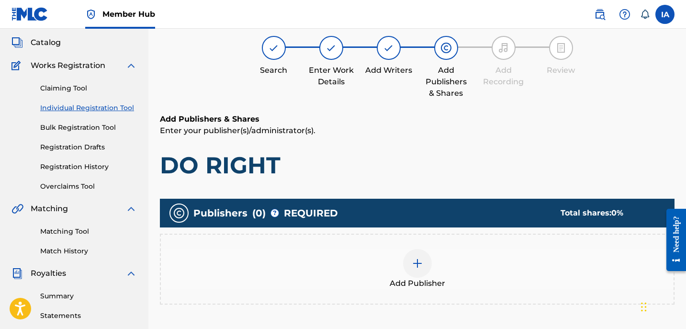
scroll to position [43, 0]
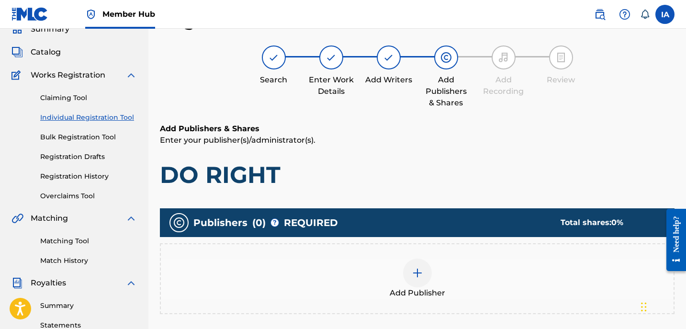
click at [440, 278] on div "Add Publisher" at bounding box center [417, 279] width 513 height 40
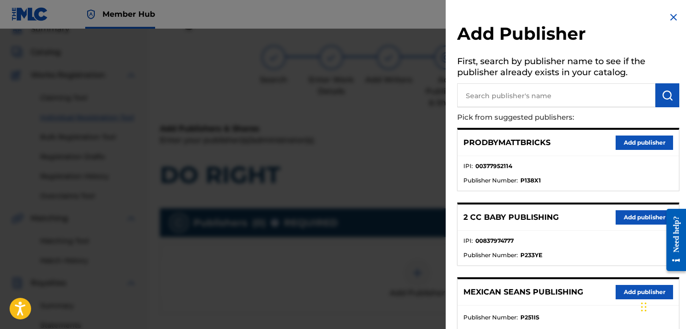
click at [548, 100] on input "text" at bounding box center [556, 95] width 198 height 24
click at [503, 99] on input "text" at bounding box center [556, 95] width 198 height 24
paste input "[PERSON_NAME]"
type input "[PERSON_NAME]"
click at [662, 95] on img "submit" at bounding box center [667, 95] width 11 height 11
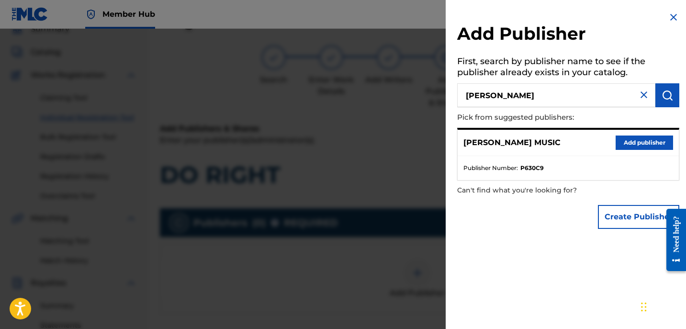
click at [639, 149] on div "[PERSON_NAME] MUSIC Add publisher" at bounding box center [568, 143] width 221 height 26
click at [631, 144] on button "Add publisher" at bounding box center [644, 142] width 57 height 14
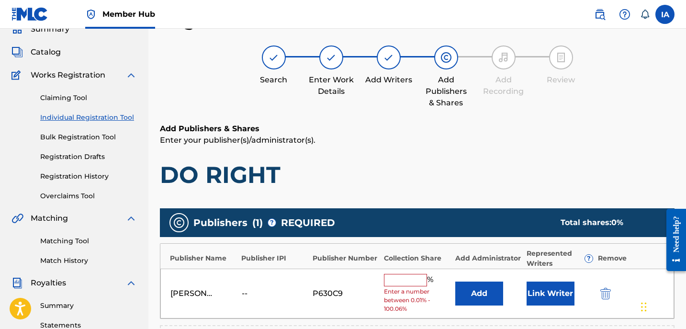
click at [404, 281] on input "text" at bounding box center [405, 280] width 43 height 12
type input "50"
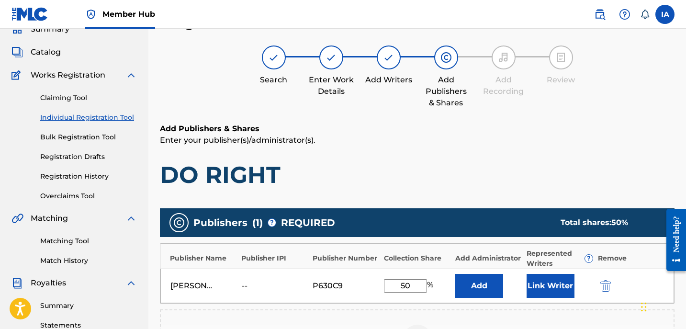
drag, startPoint x: 417, startPoint y: 285, endPoint x: 398, endPoint y: 270, distance: 23.9
click at [415, 284] on input "50" at bounding box center [405, 285] width 43 height 13
drag, startPoint x: 422, startPoint y: 285, endPoint x: 370, endPoint y: 268, distance: 54.5
click at [370, 268] on div "Publisher Name Publisher IPI Publisher Number Collection Share Add Administrato…" at bounding box center [417, 273] width 515 height 60
click at [467, 288] on button "Add" at bounding box center [479, 286] width 48 height 24
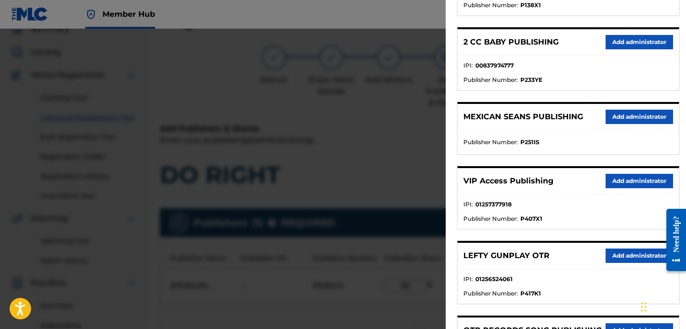
scroll to position [182, 0]
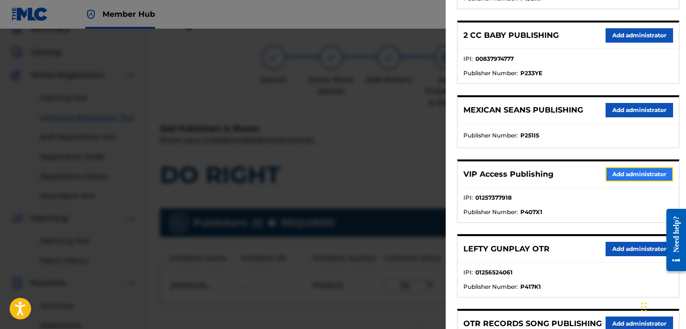
click at [626, 175] on button "Add administrator" at bounding box center [640, 174] width 68 height 14
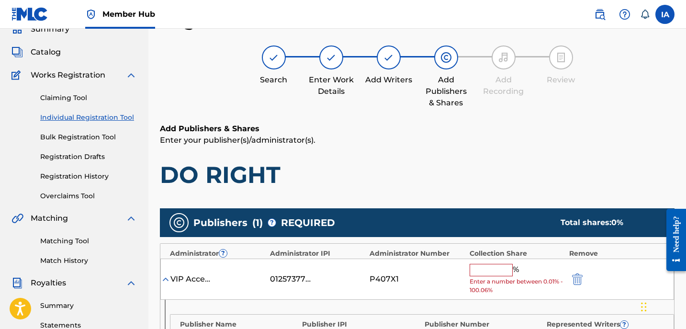
click at [497, 266] on input "text" at bounding box center [491, 270] width 43 height 12
type input "50"
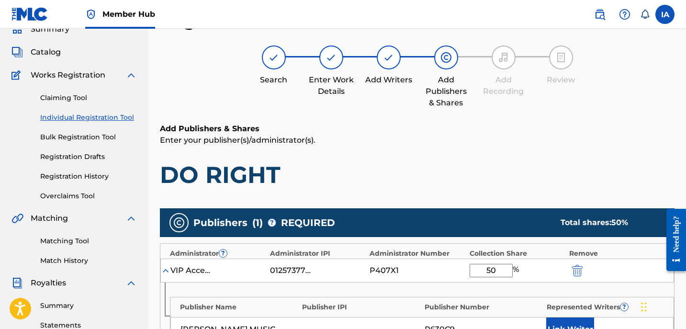
click at [461, 167] on h1 "DO RIGHT" at bounding box center [417, 174] width 515 height 29
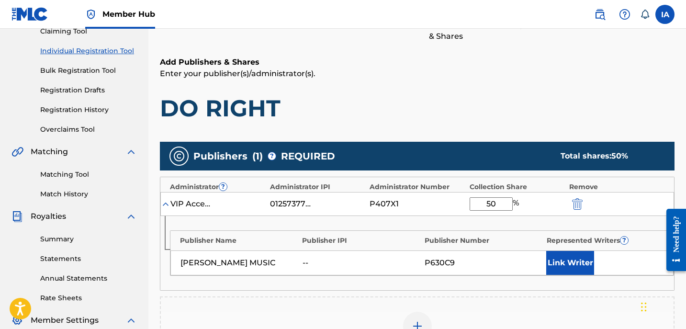
scroll to position [303, 0]
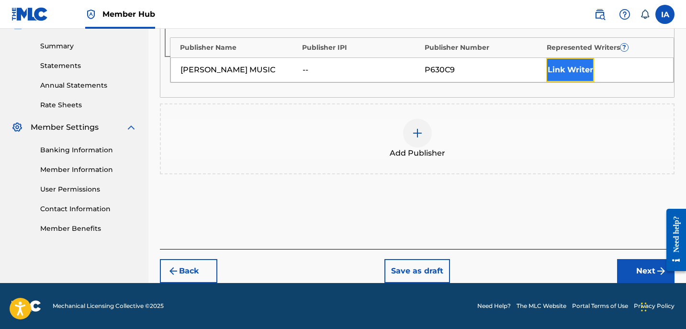
click at [563, 72] on button "Link Writer" at bounding box center [570, 70] width 48 height 24
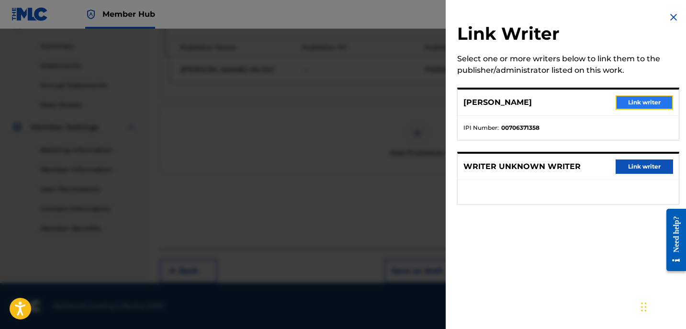
click at [620, 102] on button "Link writer" at bounding box center [644, 102] width 57 height 14
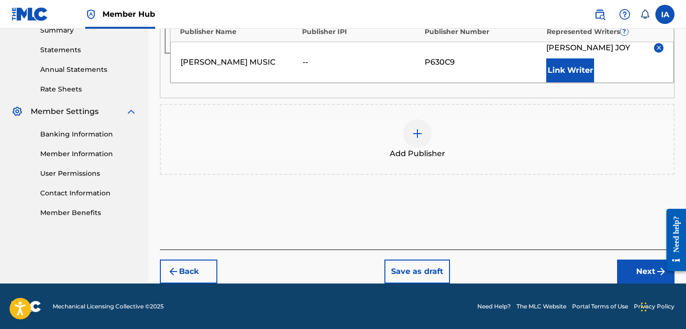
scroll to position [319, 0]
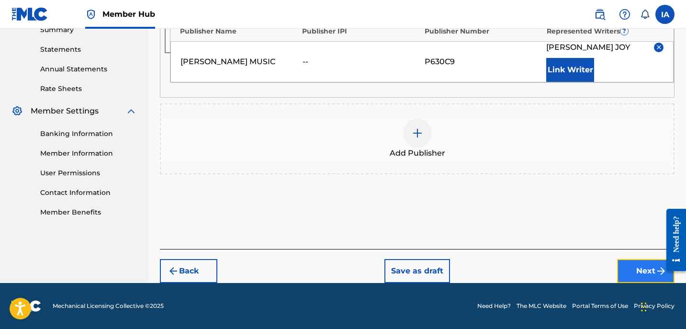
click at [642, 265] on button "Next" at bounding box center [645, 271] width 57 height 24
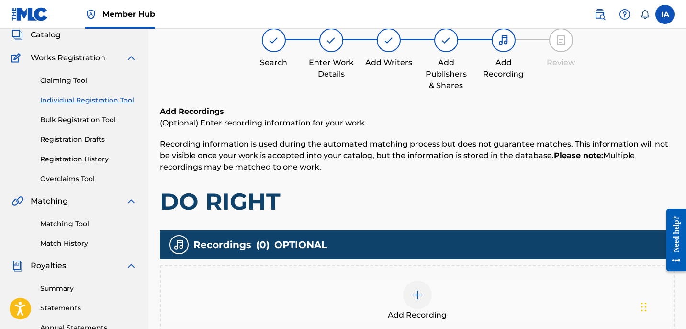
scroll to position [77, 0]
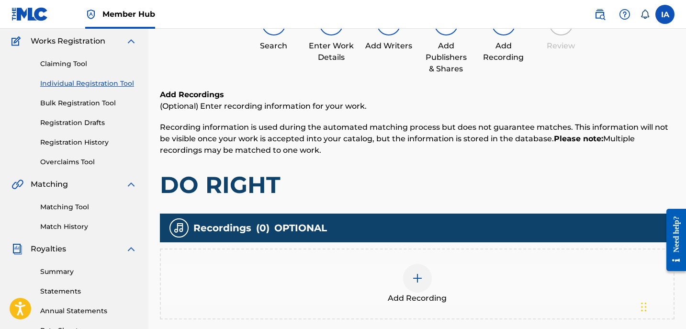
click at [502, 284] on div "Add Recording" at bounding box center [417, 284] width 513 height 40
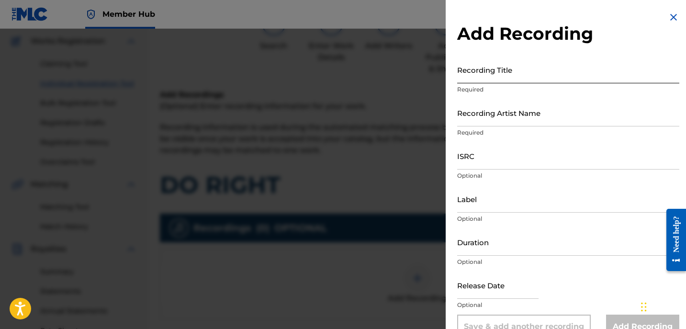
click at [520, 75] on input "Recording Title" at bounding box center [568, 69] width 222 height 27
paste input "DO RIGHT"
type input "DO RIGHT"
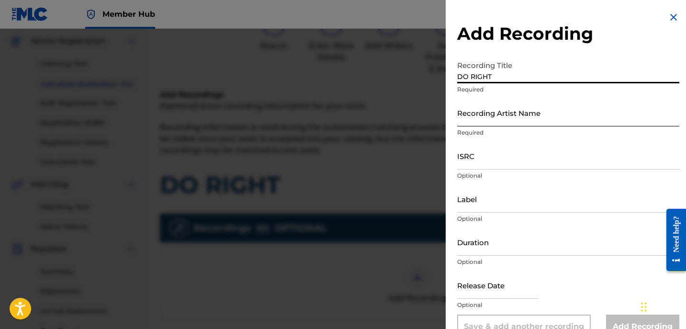
click at [510, 109] on input "Recording Artist Name" at bounding box center [568, 112] width 222 height 27
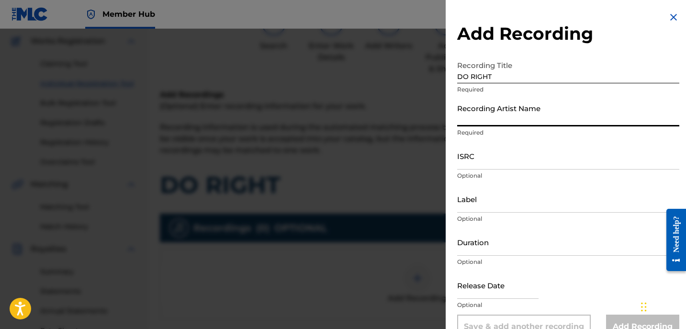
type input "[PERSON_NAME]"
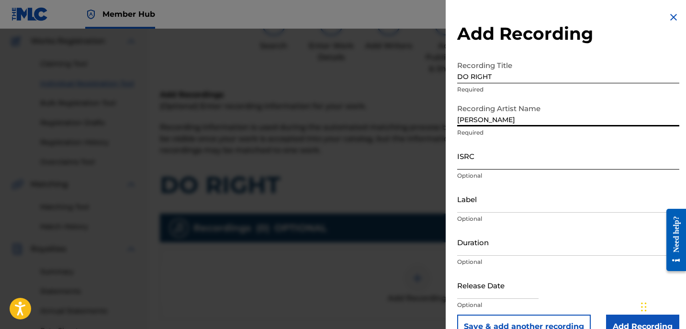
click at [495, 155] on input "ISRC" at bounding box center [568, 155] width 222 height 27
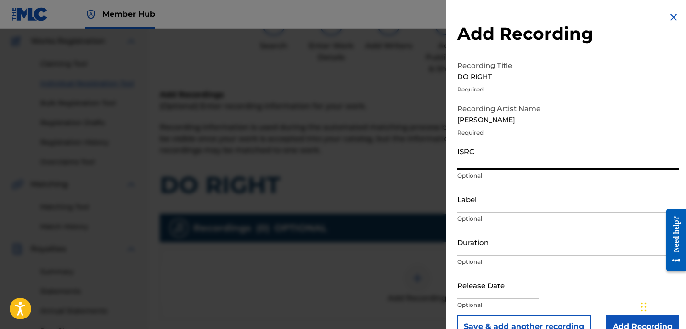
click at [481, 147] on input "ISRC" at bounding box center [568, 155] width 222 height 27
paste input "GBKPL1950650"
type input "GBKPL1950650"
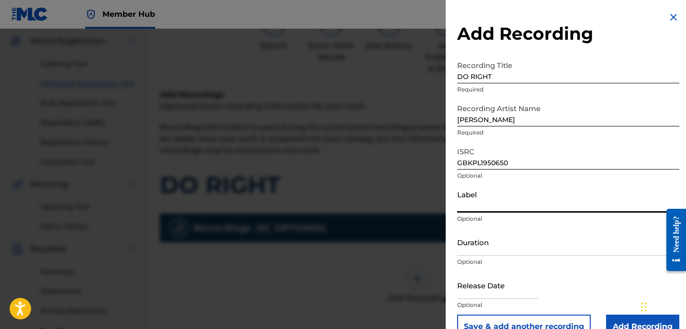
click at [487, 194] on input "Label" at bounding box center [568, 198] width 222 height 27
type input "[PERSON_NAME]"
click at [487, 236] on input "Duration" at bounding box center [568, 241] width 222 height 27
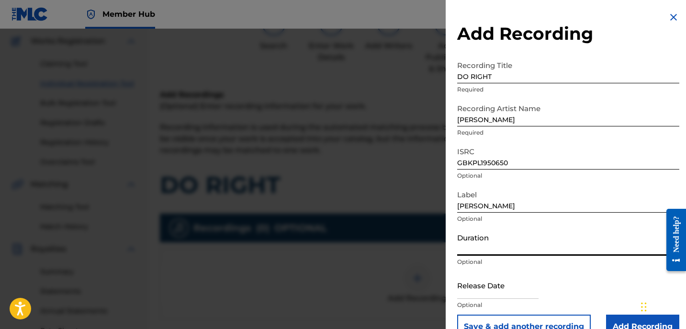
click at [498, 234] on input "Duration" at bounding box center [568, 241] width 222 height 27
paste input "2:53"
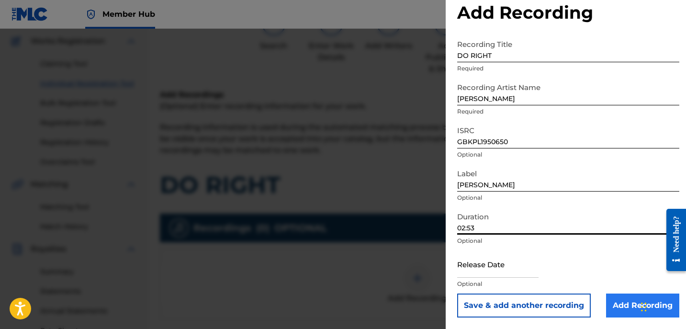
type input "02:53"
click at [612, 309] on input "Add Recording" at bounding box center [642, 305] width 73 height 24
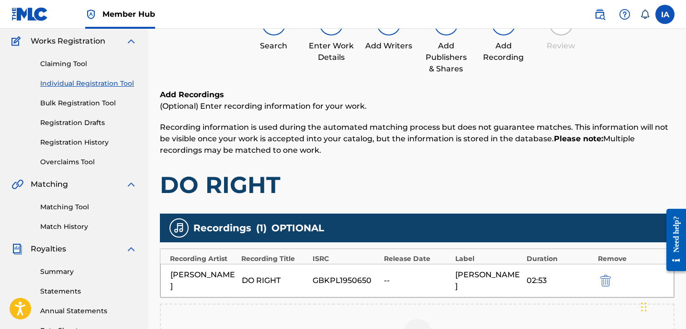
click at [487, 151] on p "Recording information is used during the automated matching process but does no…" at bounding box center [417, 139] width 515 height 34
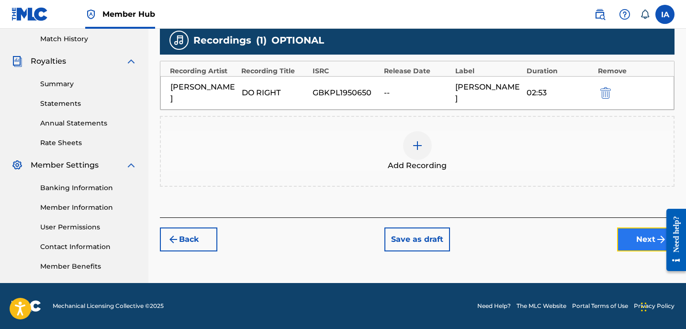
click at [633, 227] on button "Next" at bounding box center [645, 239] width 57 height 24
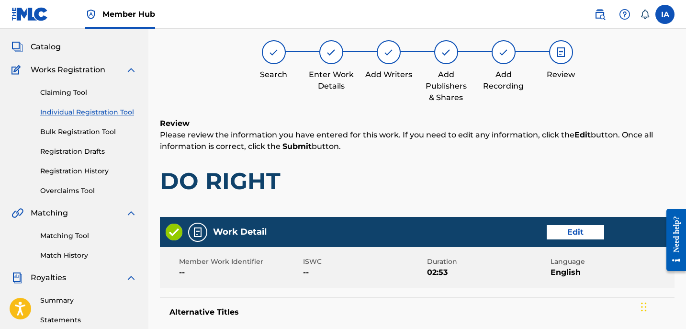
scroll to position [43, 0]
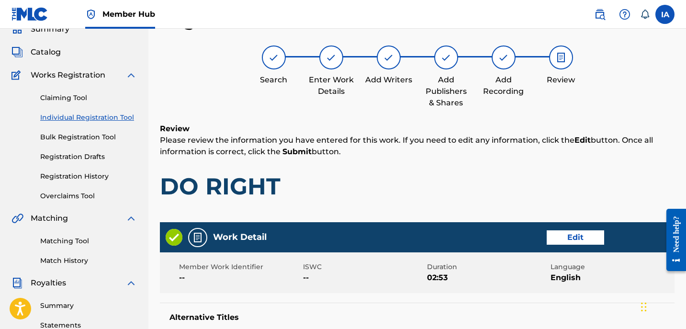
click at [505, 169] on div "Review Please review the information you have entered for this work. If you nee…" at bounding box center [417, 169] width 515 height 92
drag, startPoint x: 489, startPoint y: 177, endPoint x: 426, endPoint y: 170, distance: 63.5
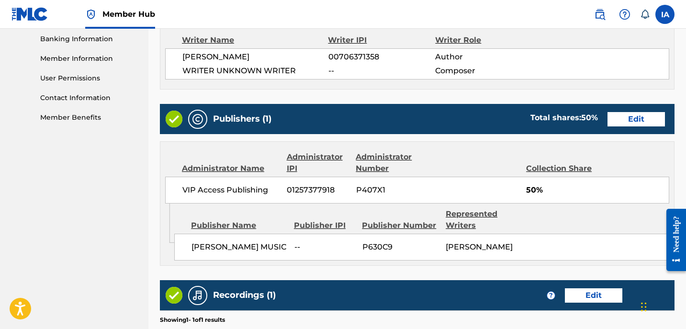
scroll to position [550, 0]
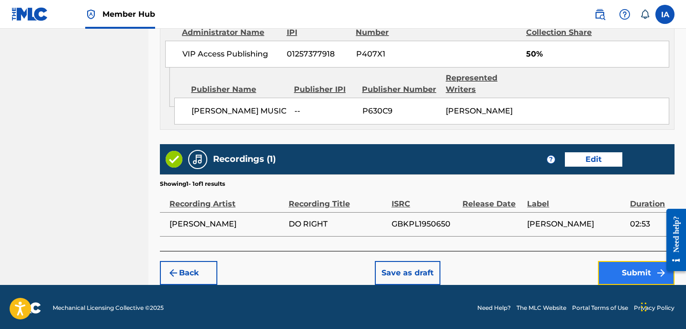
click at [623, 269] on button "Submit" at bounding box center [636, 273] width 77 height 24
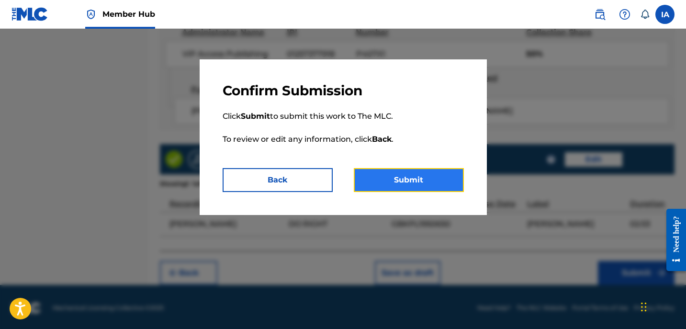
click at [447, 171] on button "Submit" at bounding box center [409, 180] width 110 height 24
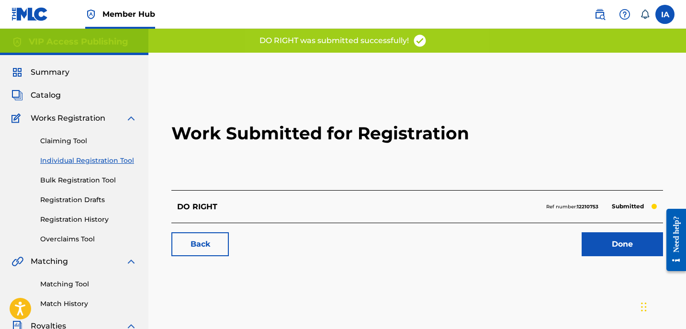
click at [335, 91] on h2 "Work Submitted for Registration" at bounding box center [417, 133] width 492 height 113
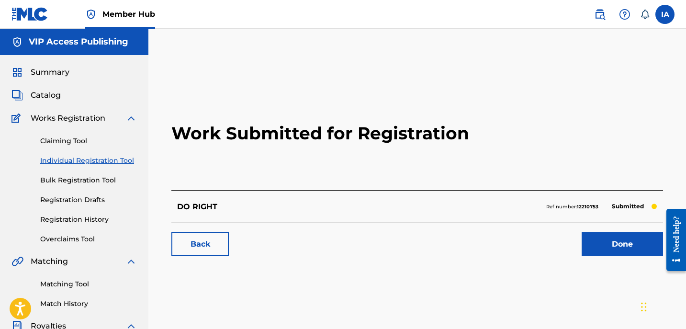
click at [185, 167] on h2 "Work Submitted for Registration" at bounding box center [417, 133] width 492 height 113
click at [122, 159] on link "Individual Registration Tool" at bounding box center [88, 161] width 97 height 10
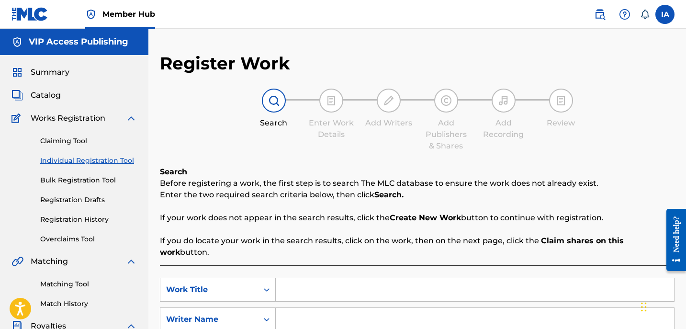
click at [183, 128] on div "Search Enter Work Details Add Writers Add Publishers & Shares Add Recording Rev…" at bounding box center [417, 120] width 515 height 63
click at [423, 250] on div "Search Before registering a work, the first step is to search The MLC database …" at bounding box center [417, 294] width 515 height 256
click at [455, 281] on input "Search Form" at bounding box center [475, 289] width 398 height 23
paste input "FIRE"
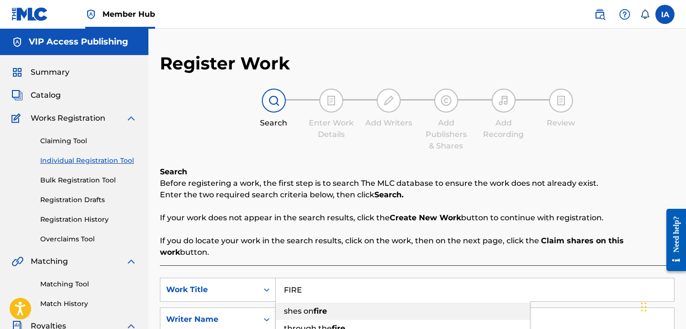
click at [465, 303] on div "shes on fire" at bounding box center [403, 311] width 254 height 17
type input "shes on fire"
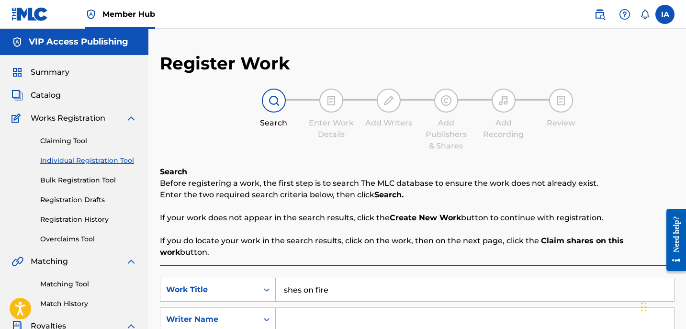
click at [466, 312] on input "Search Form" at bounding box center [475, 319] width 398 height 23
paste input "[PERSON_NAME]"
type input "[PERSON_NAME]"
drag, startPoint x: 376, startPoint y: 284, endPoint x: 231, endPoint y: 199, distance: 168.5
click at [258, 226] on div "Search Before registering a work, the first step is to search The MLC database …" at bounding box center [417, 294] width 515 height 256
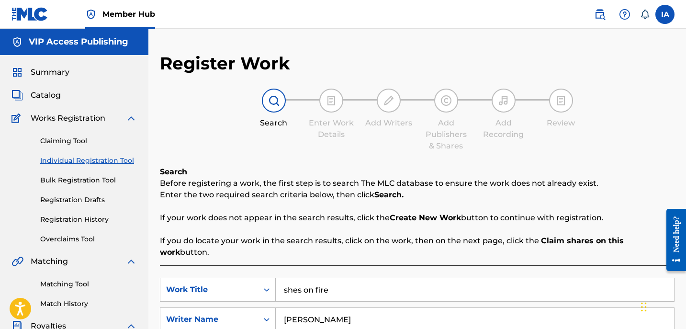
paste input "FIRE"
type input "FIRE"
click at [395, 176] on div "Search Before registering a work, the first step is to search The MLC database …" at bounding box center [417, 212] width 515 height 92
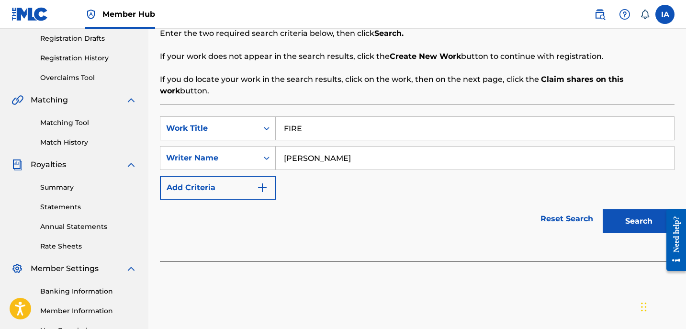
scroll to position [265, 0]
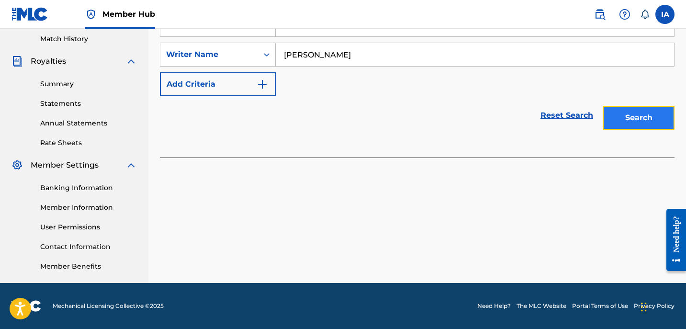
click at [615, 111] on button "Search" at bounding box center [639, 118] width 72 height 24
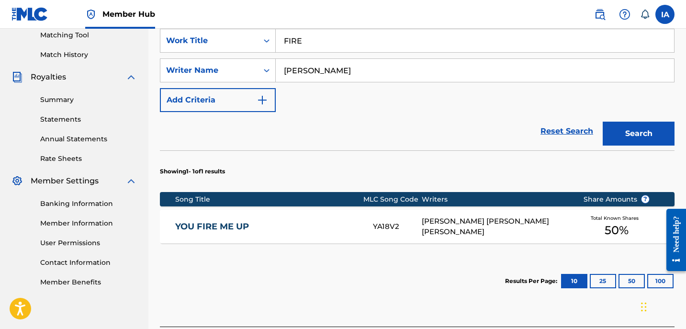
scroll to position [315, 0]
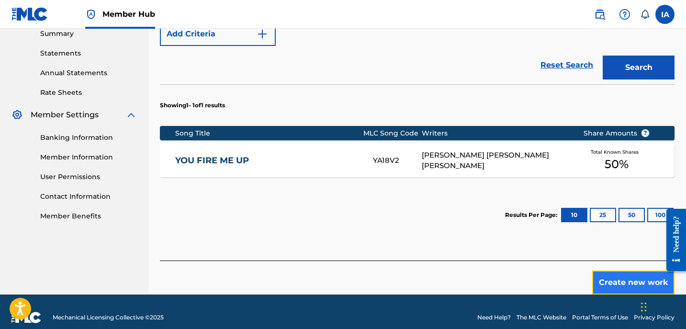
click at [601, 272] on button "Create new work" at bounding box center [633, 282] width 82 height 24
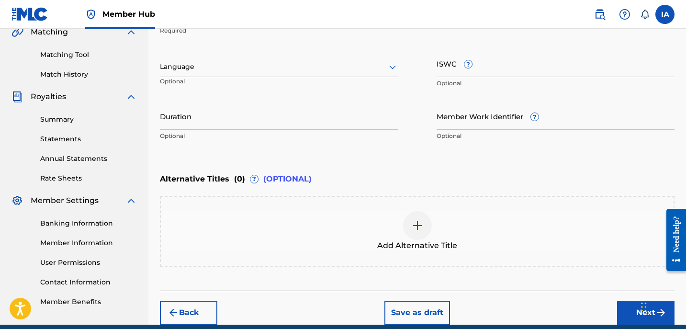
scroll to position [142, 0]
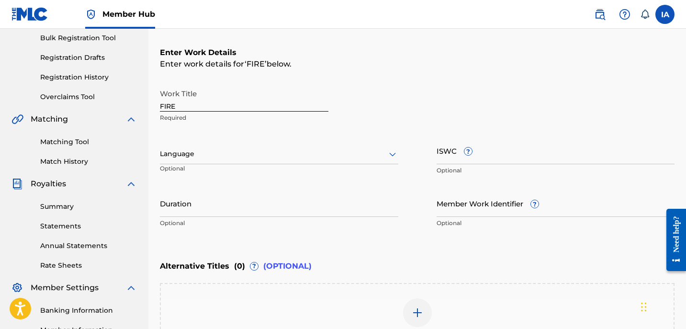
click at [230, 152] on div at bounding box center [279, 154] width 238 height 12
click at [293, 161] on div "Language" at bounding box center [279, 154] width 238 height 20
click at [243, 161] on div "Language" at bounding box center [279, 154] width 238 height 20
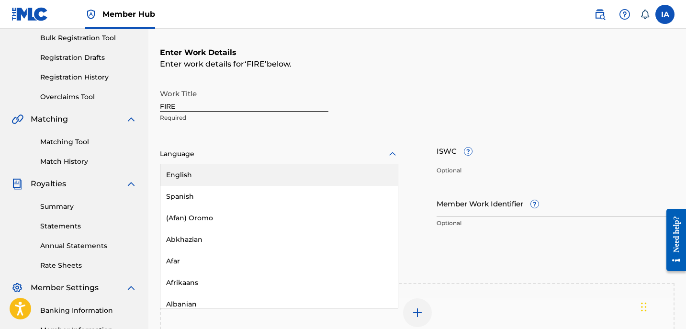
click at [266, 179] on div "English" at bounding box center [278, 175] width 237 height 22
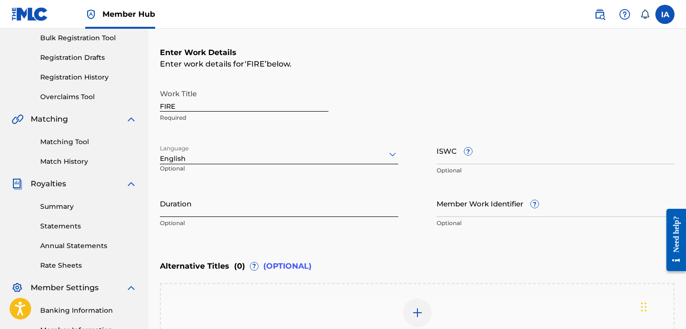
click at [269, 198] on input "Duration" at bounding box center [279, 203] width 238 height 27
paste input "3:00"
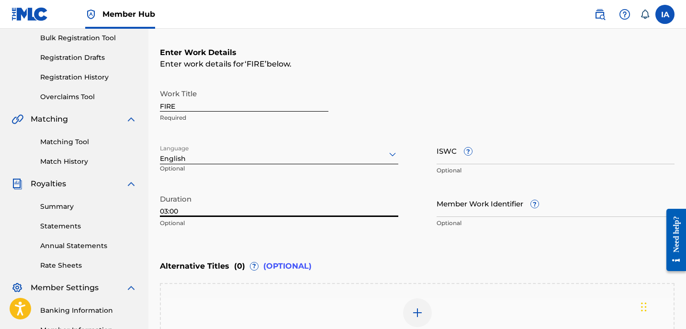
type input "03:00"
click at [449, 239] on div "Enter Work Details Enter work details for ‘ FIRE ’ below. Work Title FIRE Requi…" at bounding box center [417, 140] width 515 height 232
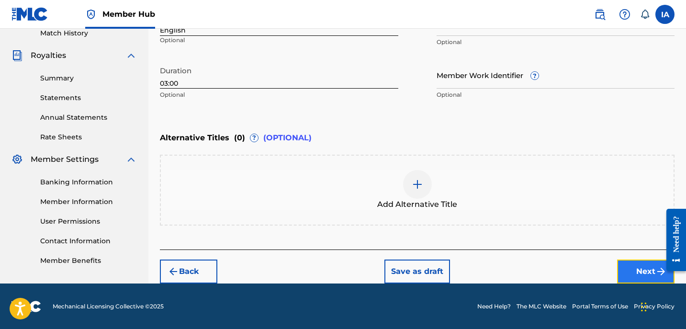
click at [631, 273] on button "Next" at bounding box center [645, 271] width 57 height 24
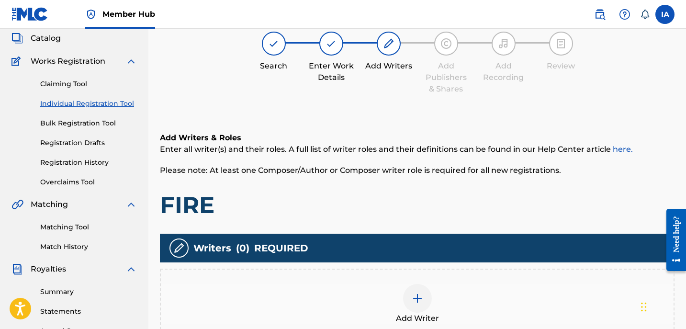
scroll to position [43, 0]
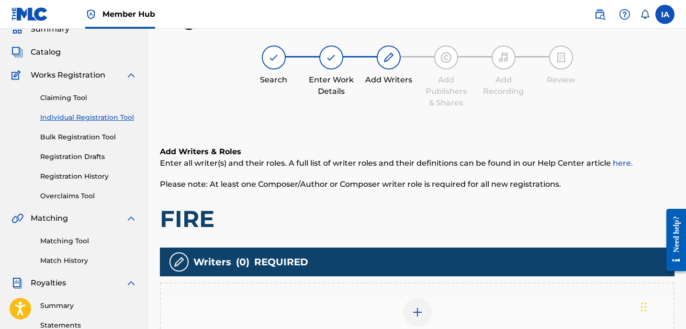
click at [450, 293] on div "Add Writer" at bounding box center [417, 317] width 515 height 71
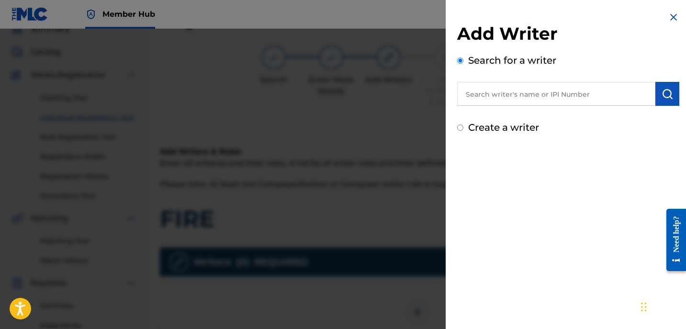
click at [526, 101] on input "text" at bounding box center [556, 94] width 198 height 24
click at [586, 88] on input "text" at bounding box center [556, 94] width 198 height 24
paste input "[PERSON_NAME]"
type input "[PERSON_NAME]"
click at [668, 89] on img "submit" at bounding box center [667, 93] width 11 height 11
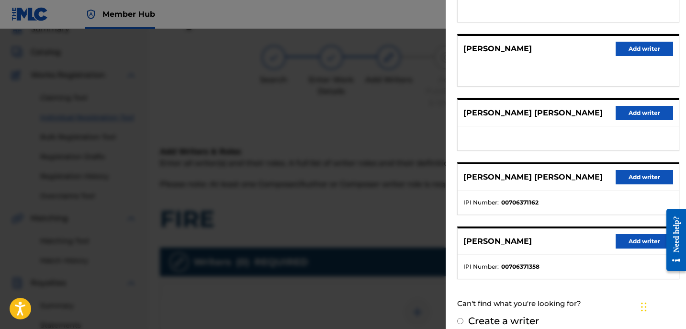
scroll to position [167, 0]
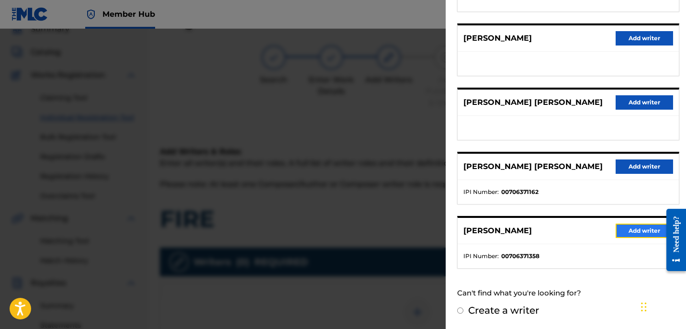
click at [641, 230] on button "Add writer" at bounding box center [644, 231] width 57 height 14
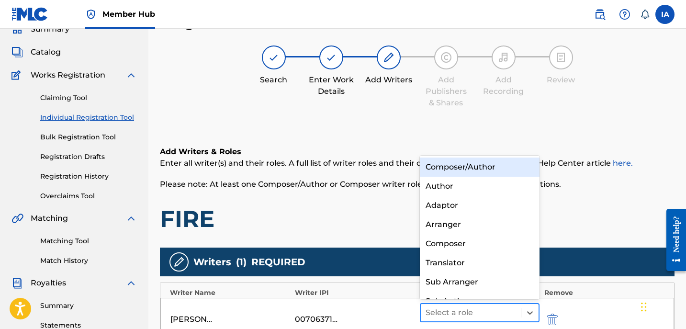
click at [478, 317] on div at bounding box center [471, 312] width 90 height 13
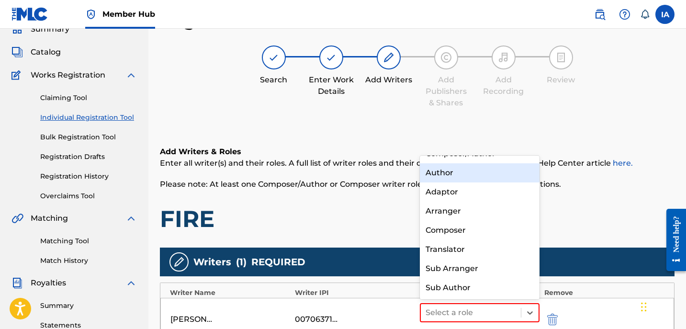
click at [511, 176] on div "Author" at bounding box center [480, 172] width 120 height 19
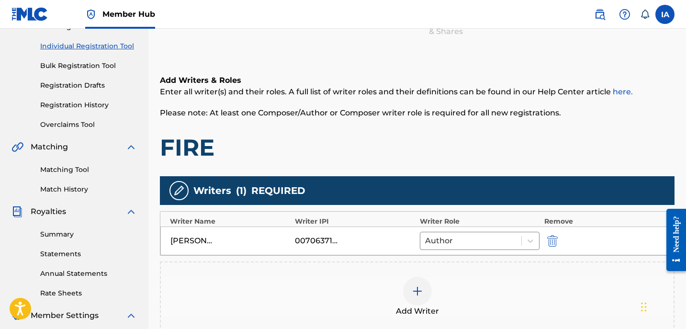
scroll to position [224, 0]
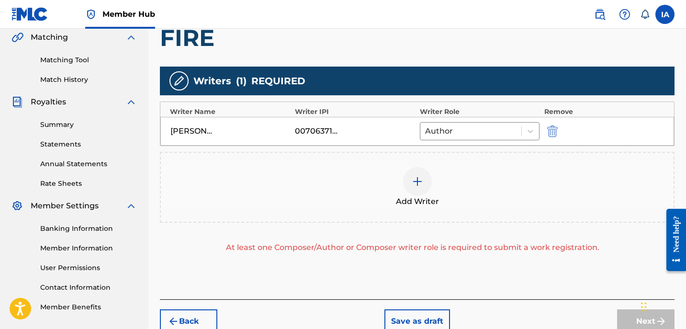
click at [433, 201] on span "Add Writer" at bounding box center [417, 201] width 43 height 11
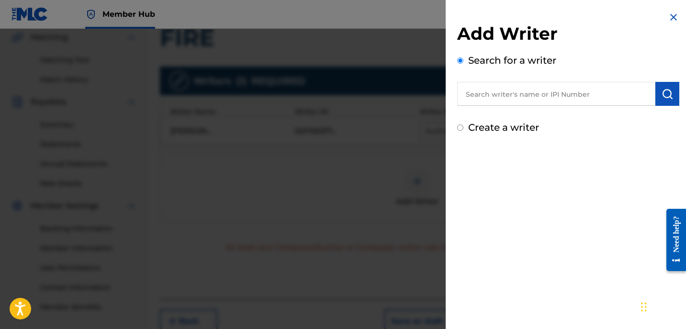
click at [495, 126] on label "Create a writer" at bounding box center [503, 127] width 71 height 11
radio input "true"
click at [463, 126] on input "Create a writer" at bounding box center [460, 127] width 6 height 6
radio input "false"
radio input "true"
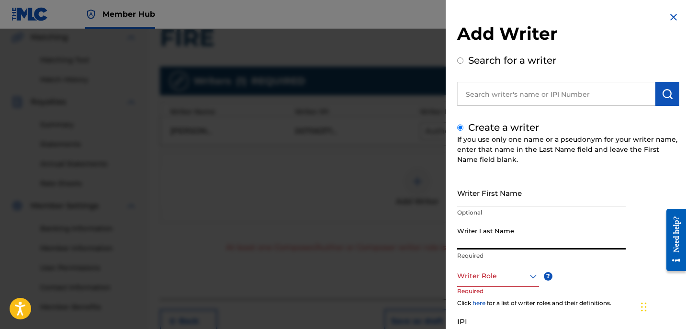
click at [502, 232] on input "Writer Last Name" at bounding box center [541, 235] width 169 height 27
paste input "UNKNOWN WRITER"
click at [518, 239] on input "UNKNOWN WRITER" at bounding box center [541, 235] width 169 height 27
click at [518, 240] on input "UNKNOWN WRITER" at bounding box center [541, 235] width 169 height 27
type input "UNKNOWN"
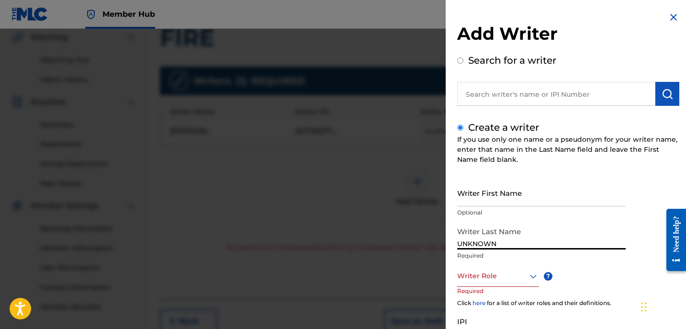
click at [501, 208] on p "Optional" at bounding box center [541, 212] width 169 height 9
click at [500, 201] on input "Writer First Name" at bounding box center [541, 192] width 169 height 27
paste input "WRITER"
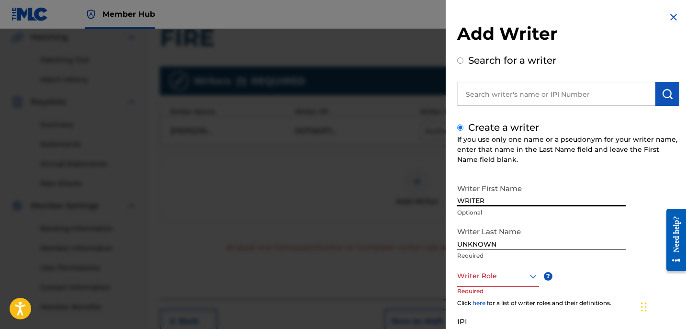
type input "WRITER"
click at [473, 276] on div at bounding box center [498, 276] width 82 height 12
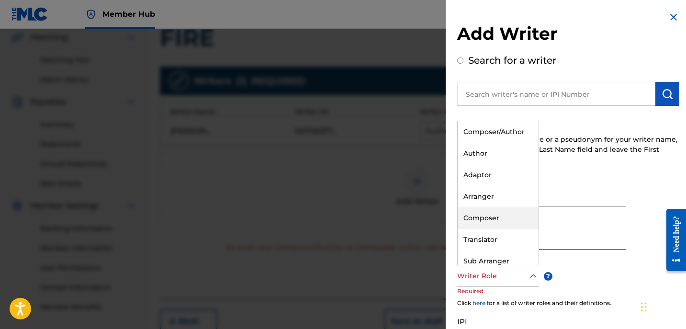
click at [511, 226] on div "Composer" at bounding box center [498, 218] width 81 height 22
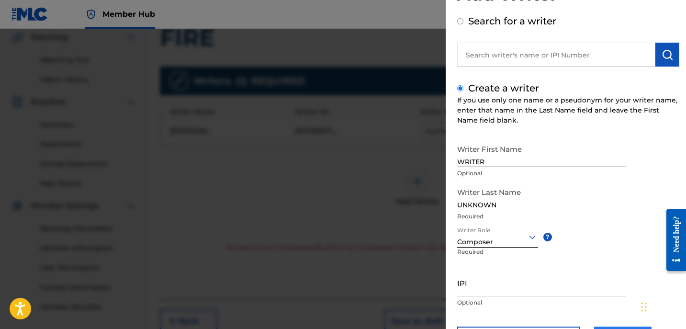
scroll to position [87, 0]
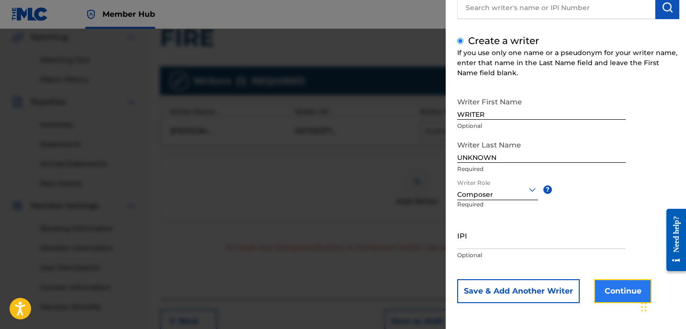
click at [620, 287] on button "Continue" at bounding box center [622, 291] width 57 height 24
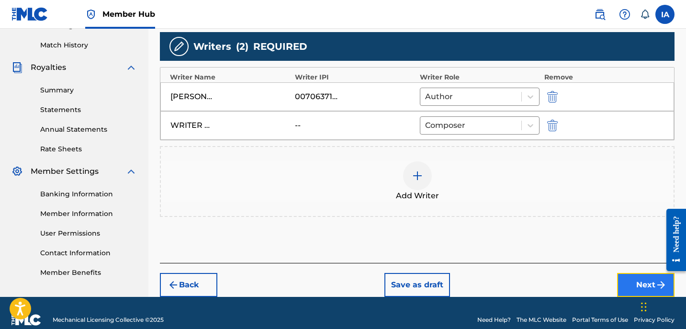
click at [627, 284] on button "Next" at bounding box center [645, 285] width 57 height 24
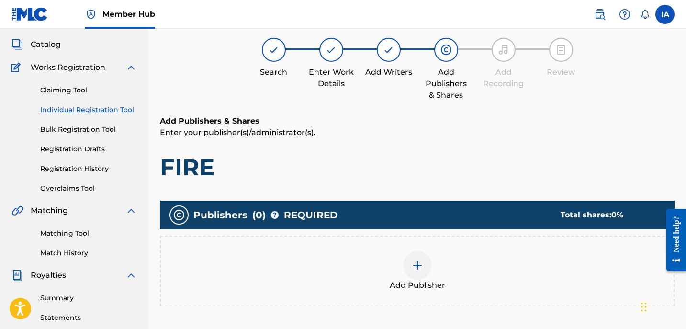
scroll to position [43, 0]
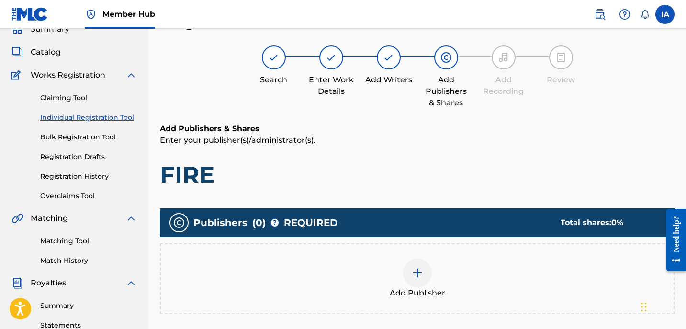
click at [506, 284] on div "Add Publisher" at bounding box center [417, 279] width 513 height 40
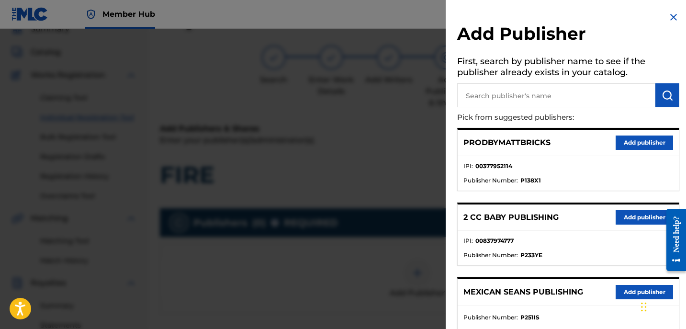
click at [562, 186] on ul "IPI : 00377952114 Publisher Number : P138X1" at bounding box center [568, 173] width 221 height 34
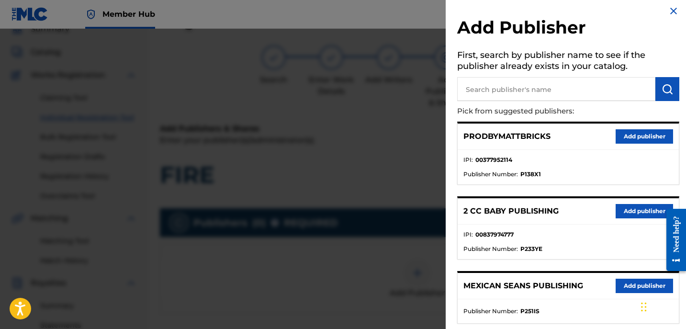
scroll to position [0, 0]
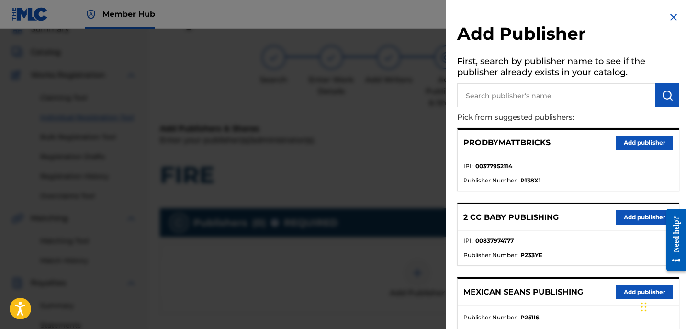
click at [529, 97] on input "text" at bounding box center [556, 95] width 198 height 24
type input "DAV"
click at [661, 101] on button "submit" at bounding box center [667, 95] width 24 height 24
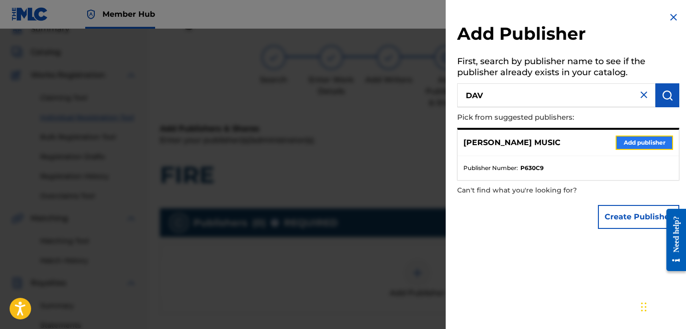
click at [634, 149] on button "Add publisher" at bounding box center [644, 142] width 57 height 14
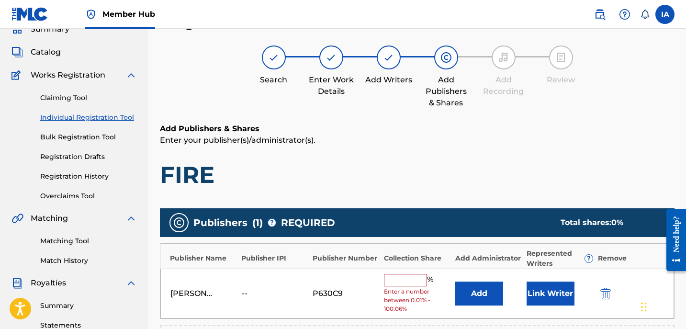
click at [412, 283] on input "text" at bounding box center [405, 280] width 43 height 12
type input "50"
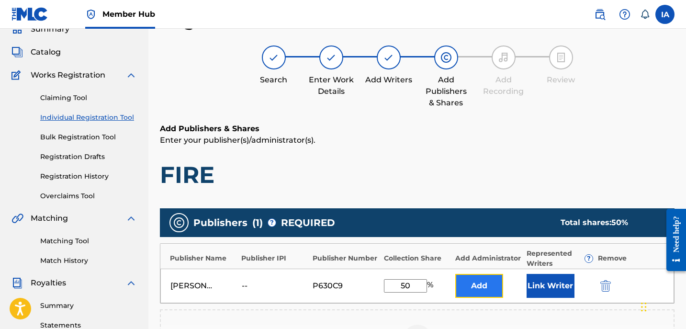
click at [483, 283] on button "Add" at bounding box center [479, 286] width 48 height 24
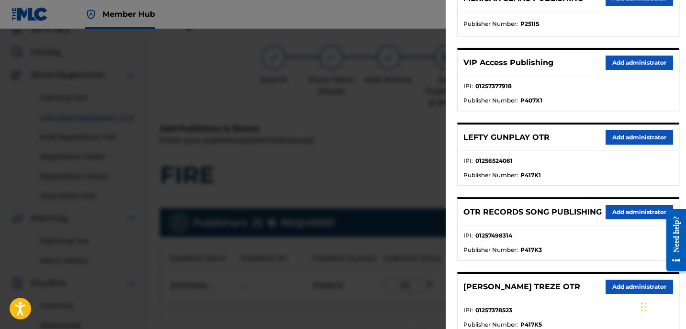
scroll to position [259, 0]
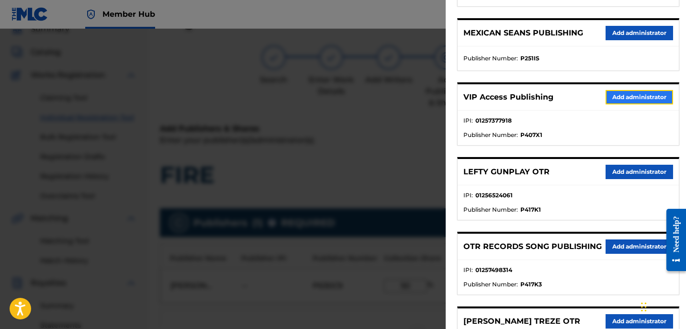
click at [631, 97] on button "Add administrator" at bounding box center [640, 97] width 68 height 14
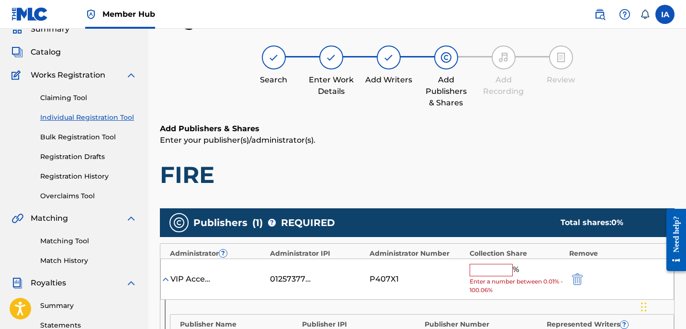
click at [499, 270] on input "text" at bounding box center [491, 270] width 43 height 12
type input "50"
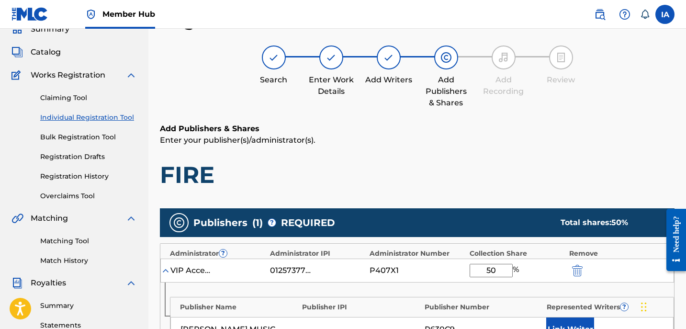
drag, startPoint x: 521, startPoint y: 181, endPoint x: 521, endPoint y: 213, distance: 31.6
click at [503, 172] on h1 "FIRE" at bounding box center [417, 174] width 515 height 29
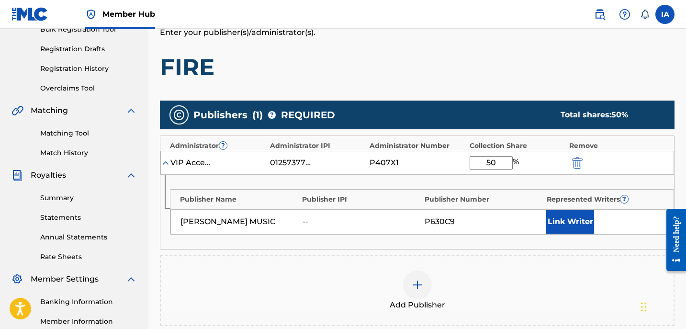
scroll to position [225, 0]
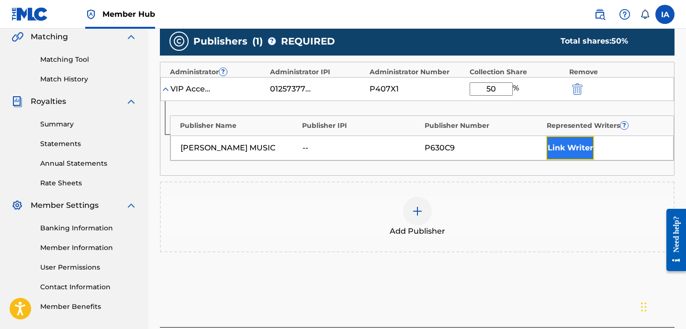
click at [565, 140] on button "Link Writer" at bounding box center [570, 148] width 48 height 24
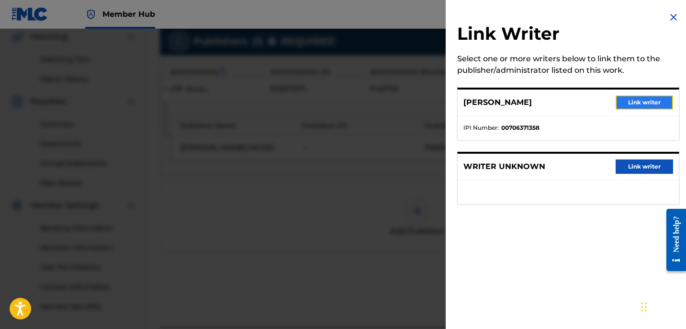
click at [622, 102] on button "Link writer" at bounding box center [644, 102] width 57 height 14
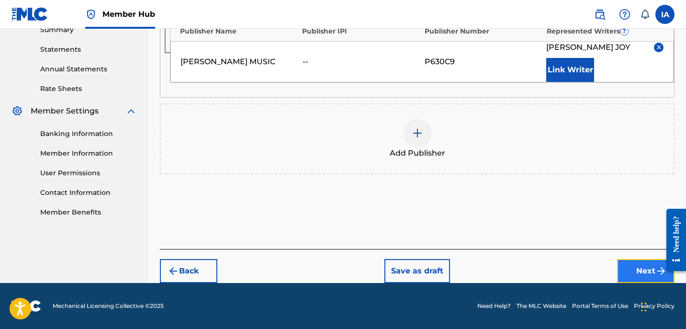
click at [639, 269] on button "Next" at bounding box center [645, 271] width 57 height 24
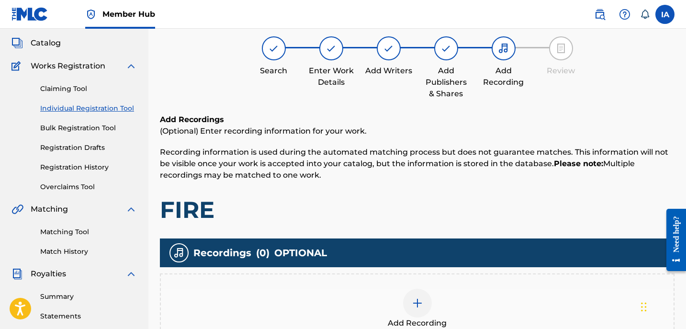
scroll to position [43, 0]
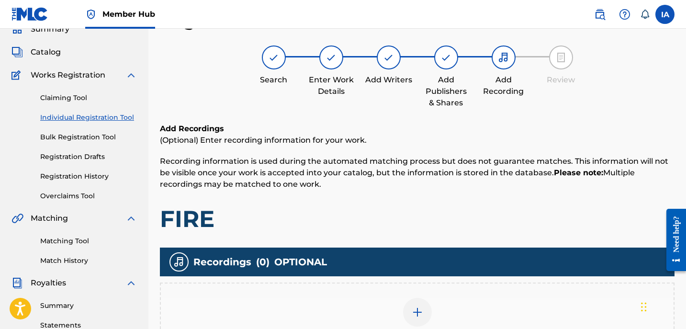
click at [442, 229] on h1 "FIRE" at bounding box center [417, 218] width 515 height 29
click at [406, 204] on h1 "FIRE" at bounding box center [417, 218] width 515 height 29
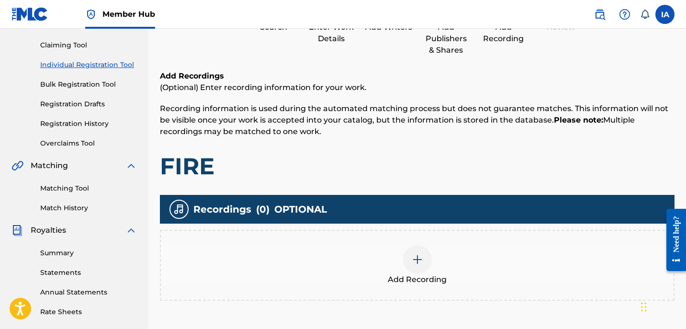
scroll to position [114, 0]
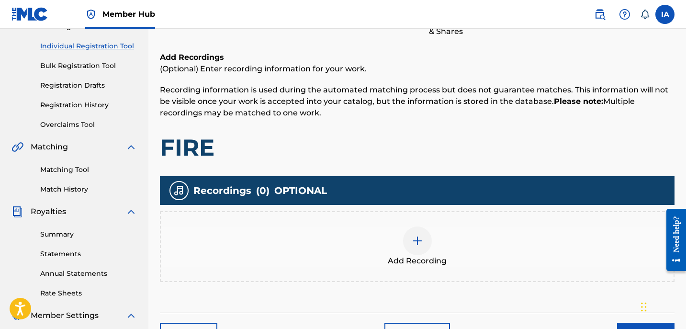
click at [437, 247] on div "Add Recording" at bounding box center [417, 246] width 513 height 40
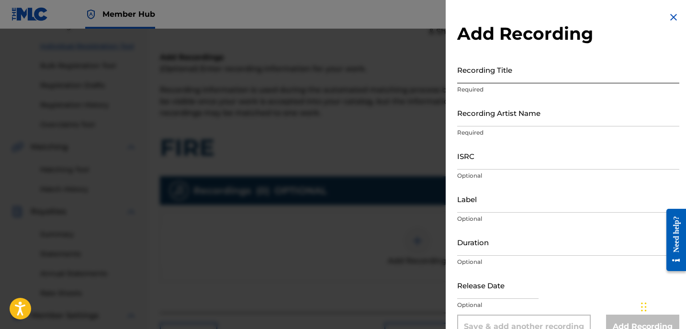
click at [518, 77] on input "Recording Title" at bounding box center [568, 69] width 222 height 27
click at [516, 69] on input "Recording Title" at bounding box center [568, 69] width 222 height 27
paste input "FIRE"
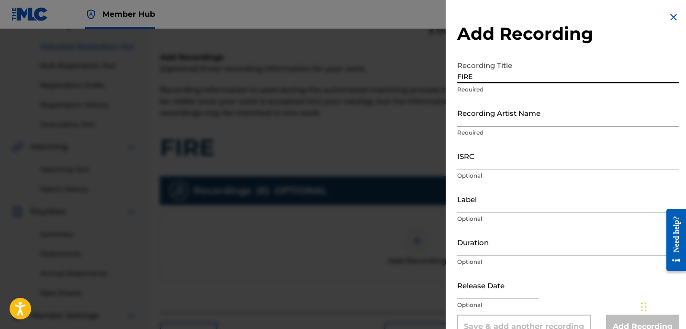
type input "FIRE"
click at [512, 106] on input "Recording Artist Name" at bounding box center [568, 112] width 222 height 27
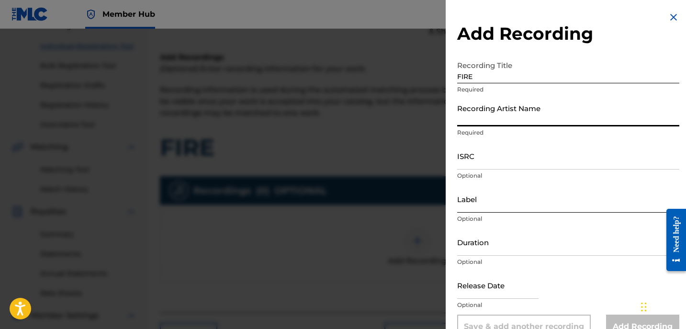
type input "[PERSON_NAME]"
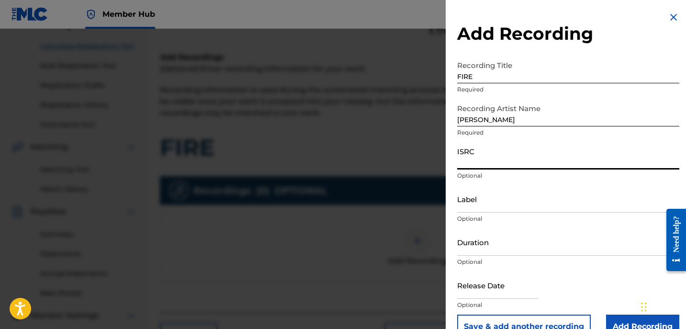
click at [501, 152] on input "ISRC" at bounding box center [568, 155] width 222 height 27
paste input "GBKPL1950649"
type input "GBKPL1950649"
drag, startPoint x: 602, startPoint y: 207, endPoint x: 594, endPoint y: 207, distance: 7.7
click at [602, 207] on input "Label" at bounding box center [568, 198] width 222 height 27
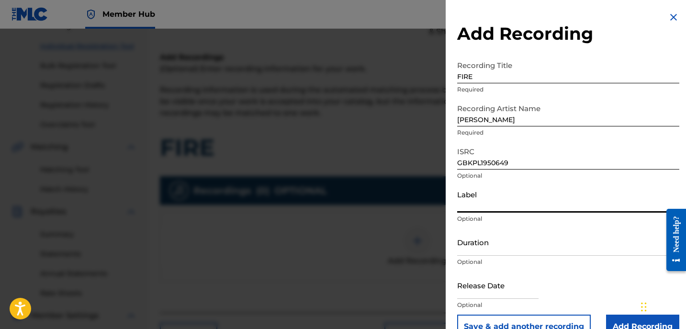
type input "[PERSON_NAME]"
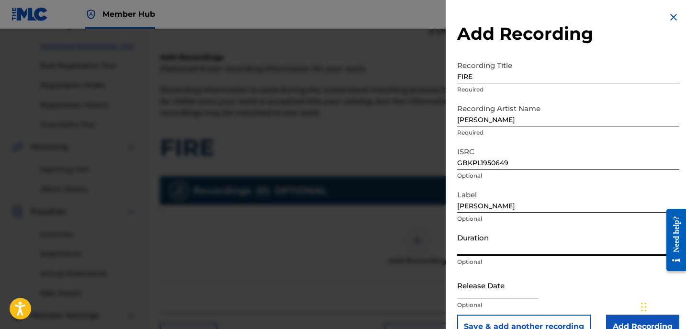
click at [531, 247] on input "Duration" at bounding box center [568, 241] width 222 height 27
click at [461, 243] on input "Duration" at bounding box center [568, 241] width 222 height 27
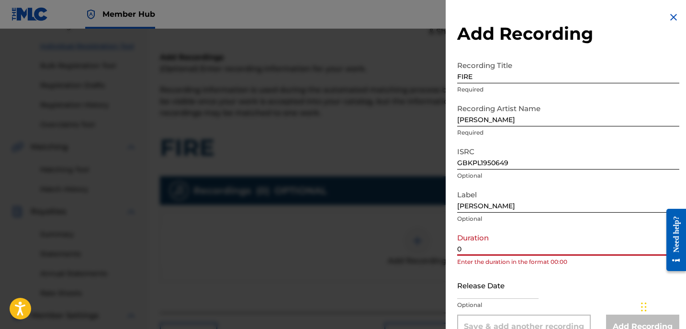
paste input "3:00"
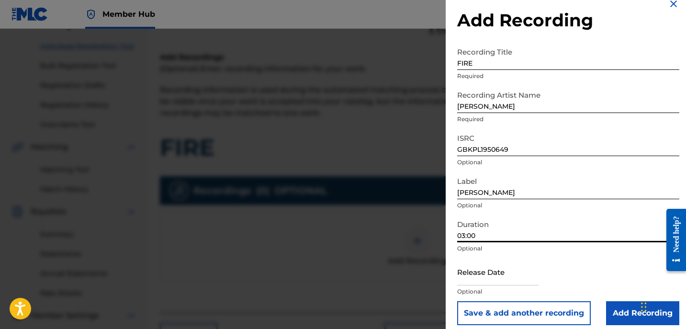
scroll to position [21, 0]
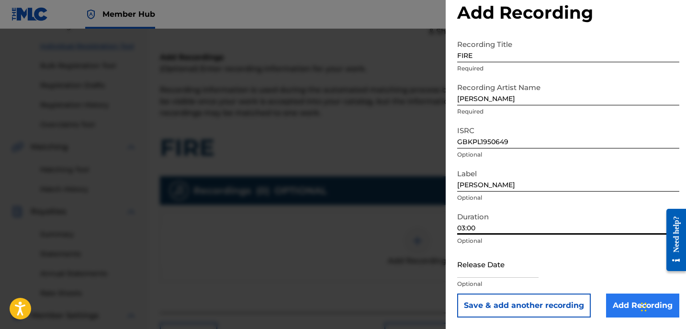
type input "03:00"
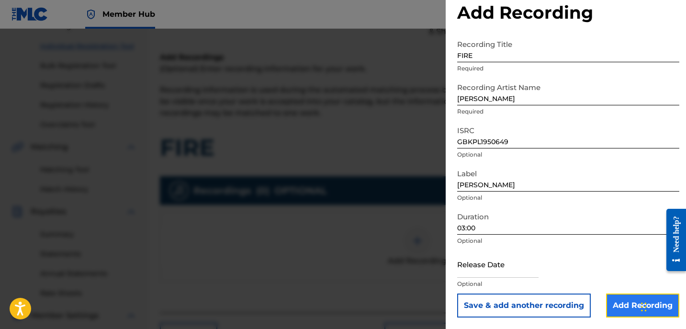
click at [619, 302] on input "Add Recording" at bounding box center [642, 305] width 73 height 24
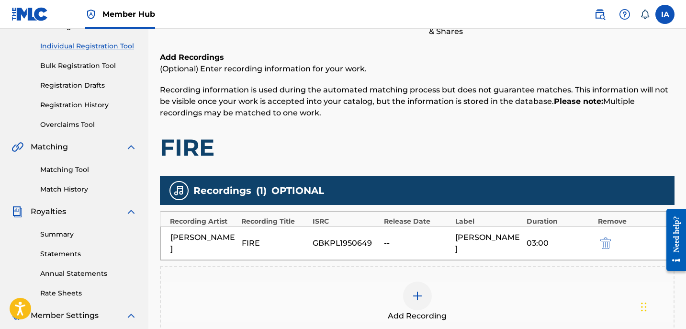
click at [455, 134] on h1 "FIRE" at bounding box center [417, 147] width 515 height 29
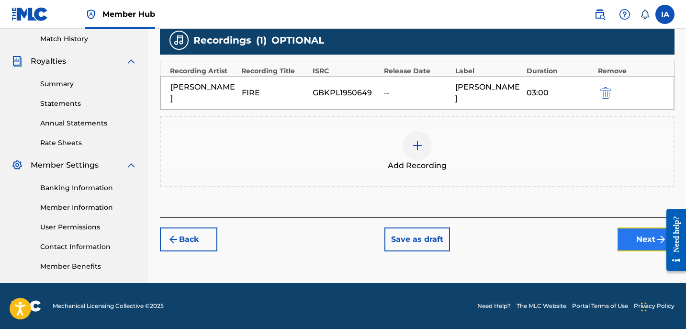
click at [631, 234] on button "Next" at bounding box center [645, 239] width 57 height 24
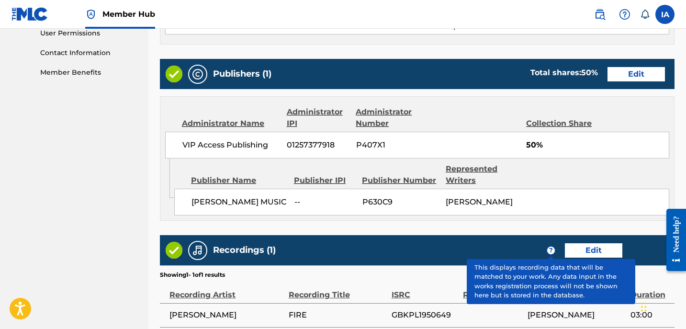
scroll to position [537, 0]
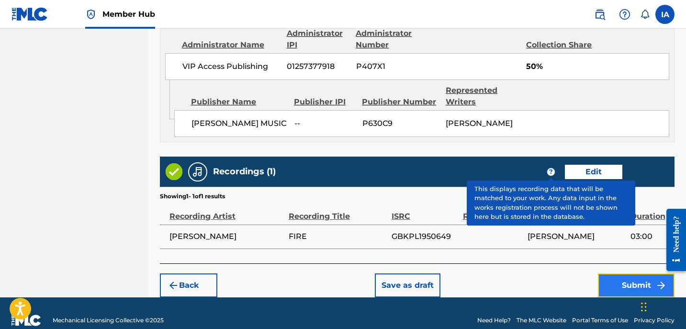
click at [629, 275] on button "Submit" at bounding box center [636, 285] width 77 height 24
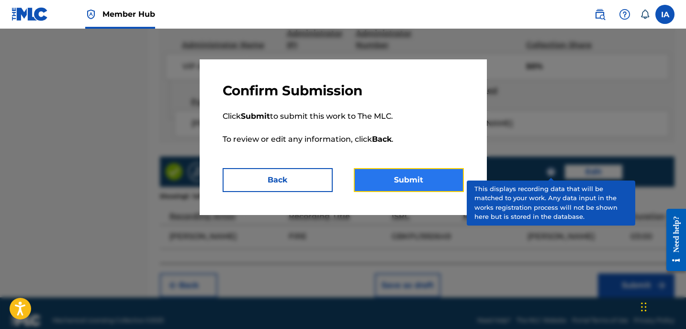
click at [407, 176] on button "Submit" at bounding box center [409, 180] width 110 height 24
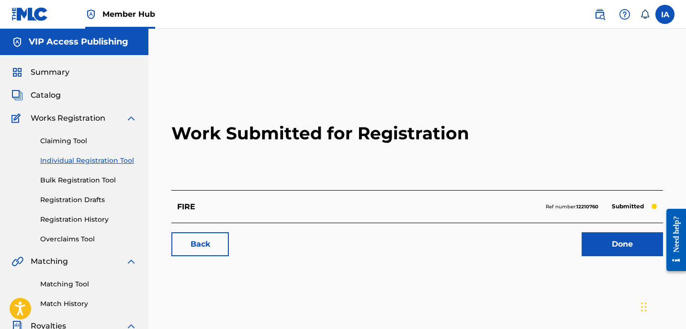
click at [108, 159] on link "Individual Registration Tool" at bounding box center [88, 161] width 97 height 10
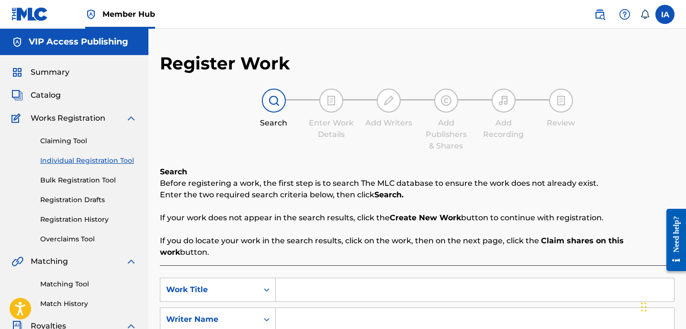
click at [497, 278] on input "Search Form" at bounding box center [475, 289] width 398 height 23
paste input "LIGHT YA UP"
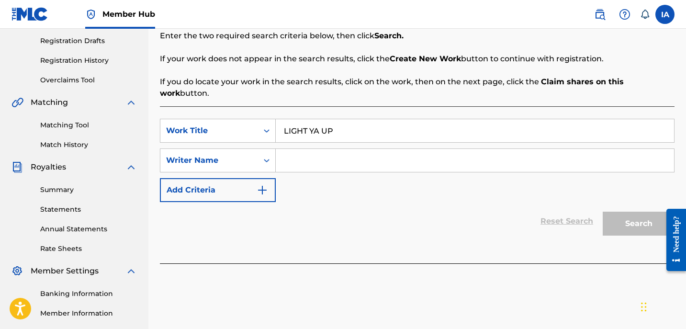
type input "LIGHT YA UP"
click at [493, 149] on input "Search Form" at bounding box center [475, 160] width 398 height 23
click at [343, 151] on input "Search Form" at bounding box center [475, 160] width 398 height 23
paste input "[PERSON_NAME]"
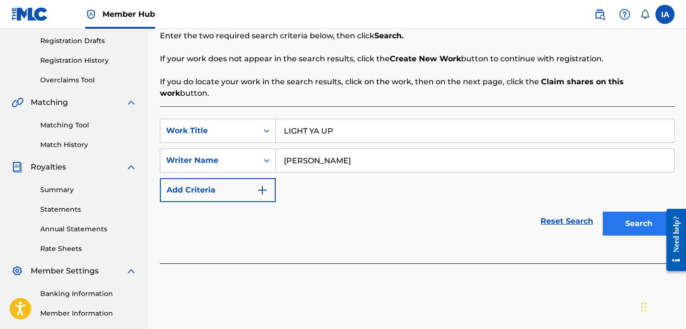
type input "[PERSON_NAME]"
click at [629, 213] on button "Search" at bounding box center [639, 224] width 72 height 24
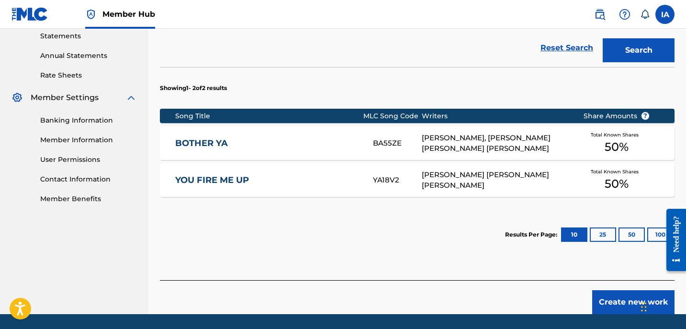
scroll to position [352, 0]
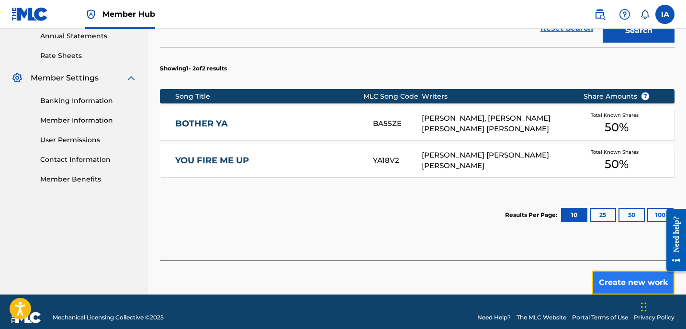
click at [611, 280] on button "Create new work" at bounding box center [633, 282] width 82 height 24
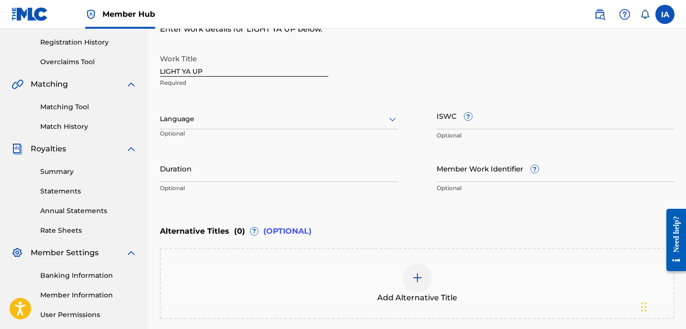
scroll to position [124, 0]
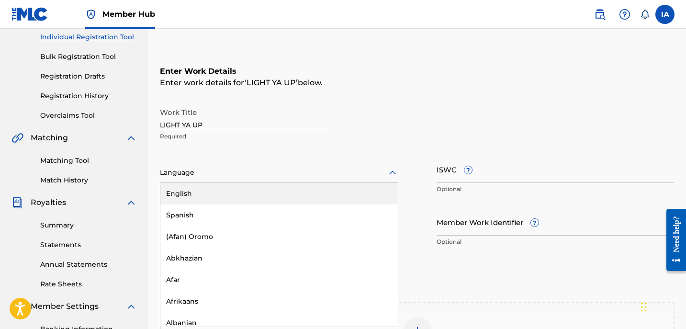
click at [221, 167] on div at bounding box center [279, 173] width 238 height 12
click at [290, 184] on div "English" at bounding box center [278, 194] width 237 height 22
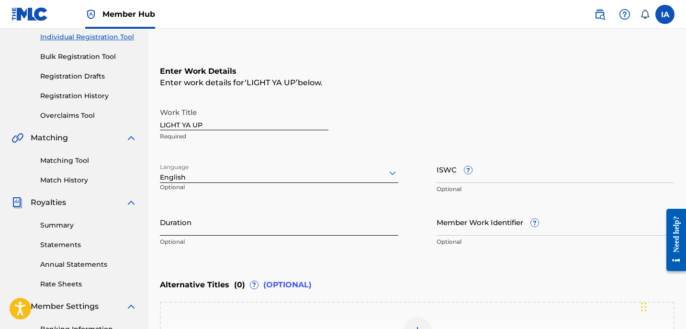
click at [216, 219] on input "Duration" at bounding box center [279, 221] width 238 height 27
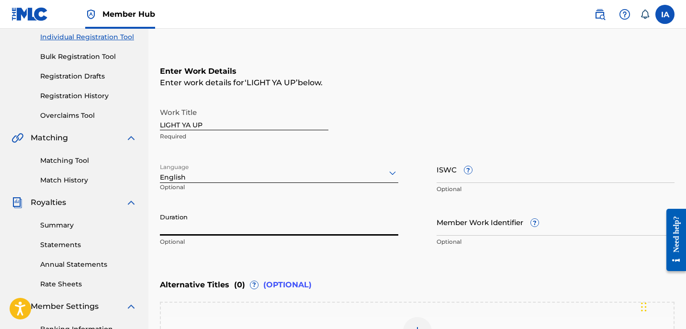
click at [255, 229] on input "Duration" at bounding box center [279, 221] width 238 height 27
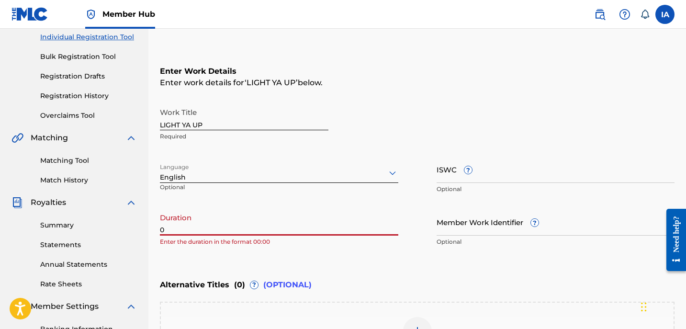
paste input "1:55"
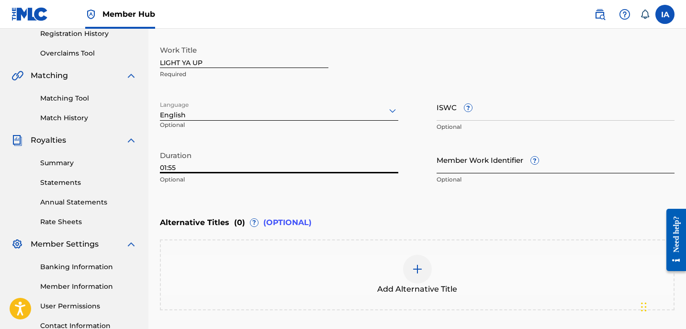
scroll to position [270, 0]
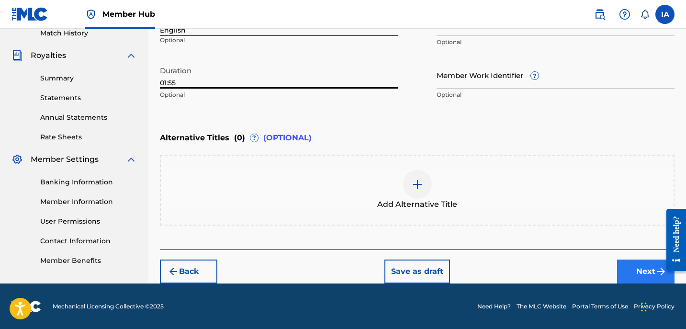
type input "01:55"
click at [653, 264] on button "Next" at bounding box center [645, 271] width 57 height 24
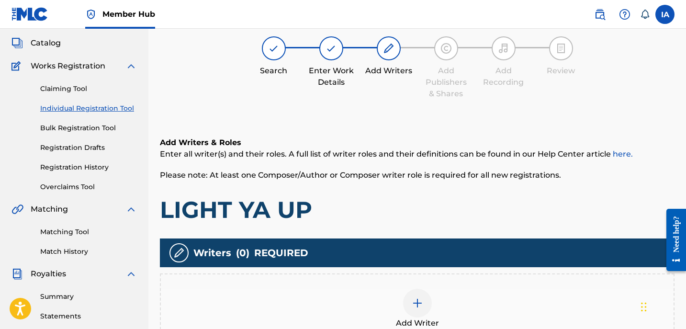
scroll to position [43, 0]
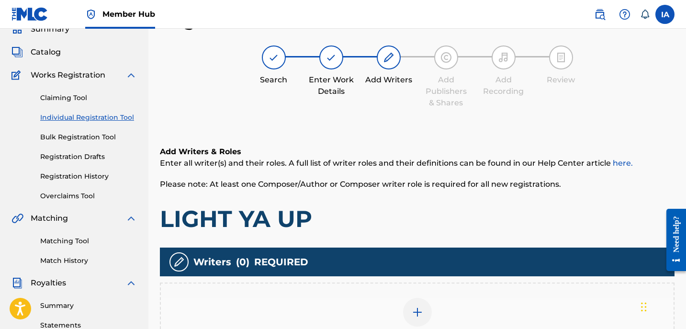
click at [379, 200] on div "Add Writers & Roles Enter all writer(s) and their roles. A full list of writer …" at bounding box center [417, 189] width 515 height 87
click at [435, 290] on div "Add Writer" at bounding box center [417, 317] width 515 height 71
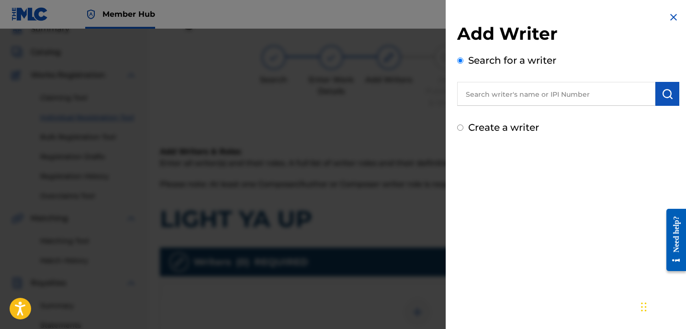
click at [546, 99] on input "text" at bounding box center [556, 94] width 198 height 24
paste input "[PERSON_NAME]"
type input "[PERSON_NAME]"
click at [671, 99] on button "submit" at bounding box center [667, 94] width 24 height 24
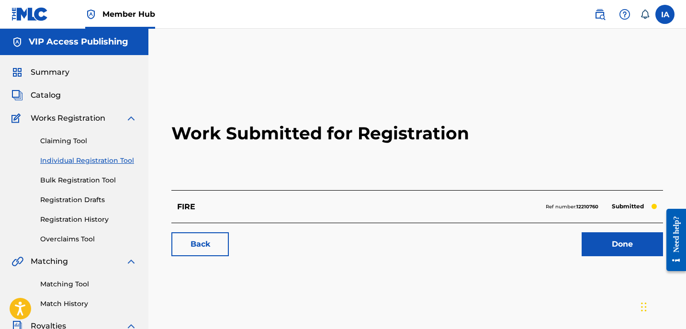
click at [90, 160] on link "Individual Registration Tool" at bounding box center [88, 161] width 97 height 10
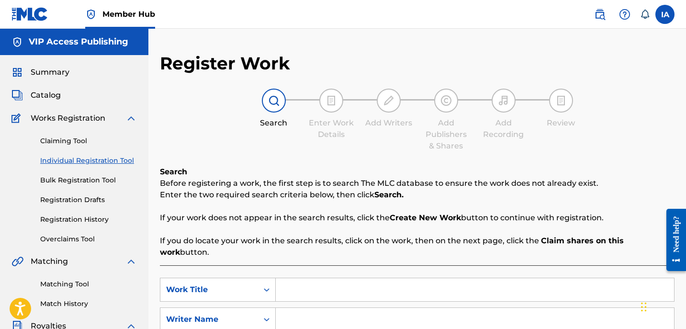
click at [502, 293] on div "SearchWithCriteria5bcf9683-a0c7-4f98-a6c7-5a55523c4604 Work Title SearchWithCri…" at bounding box center [417, 319] width 515 height 83
click at [514, 278] on input "Search Form" at bounding box center [475, 289] width 398 height 23
paste input "LIGHT YA UP"
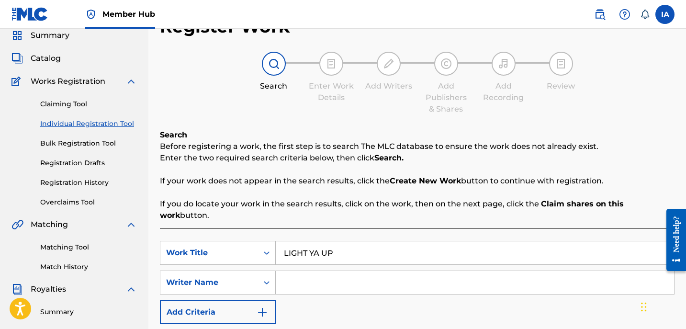
scroll to position [135, 0]
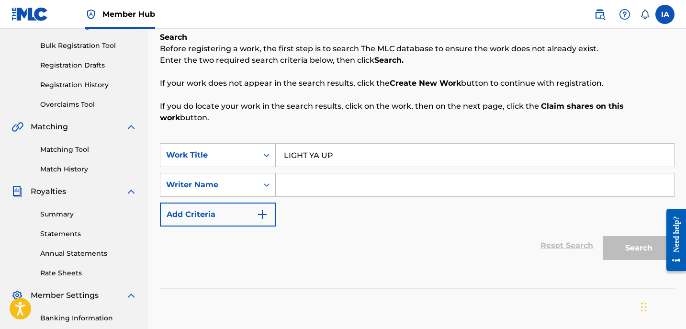
type input "LIGHT YA UP"
click at [542, 196] on div "SearchWithCriteria5bcf9683-a0c7-4f98-a6c7-5a55523c4604 Work Title LIGHT YA UP S…" at bounding box center [417, 184] width 515 height 83
click at [541, 177] on input "Search Form" at bounding box center [475, 184] width 398 height 23
paste input "[PERSON_NAME]"
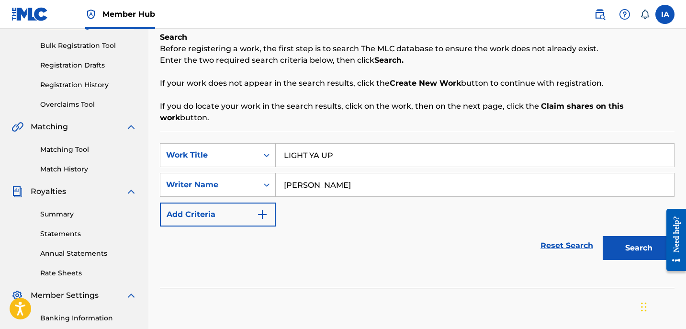
type input "[PERSON_NAME]"
click at [659, 236] on div at bounding box center [672, 239] width 27 height 77
click at [607, 210] on div "SearchWithCriteria5bcf9683-a0c7-4f98-a6c7-5a55523c4604 Work Title LIGHT YA UP S…" at bounding box center [417, 184] width 515 height 83
click at [630, 242] on button "Search" at bounding box center [639, 248] width 72 height 24
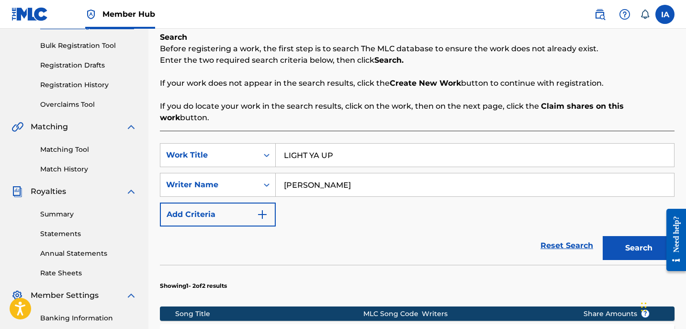
scroll to position [319, 0]
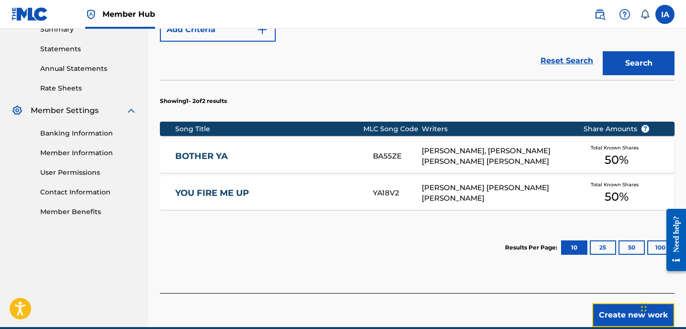
click at [612, 303] on button "Create new work" at bounding box center [633, 315] width 82 height 24
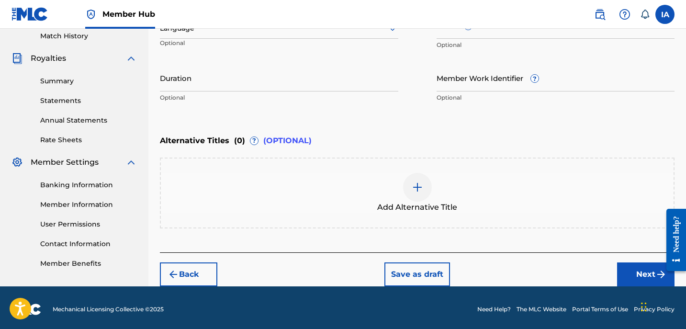
scroll to position [174, 0]
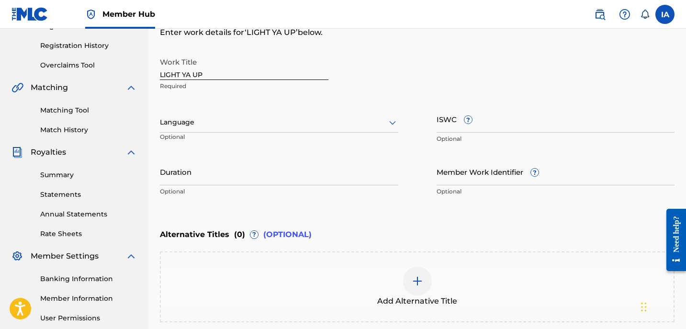
click at [266, 119] on div at bounding box center [279, 122] width 238 height 12
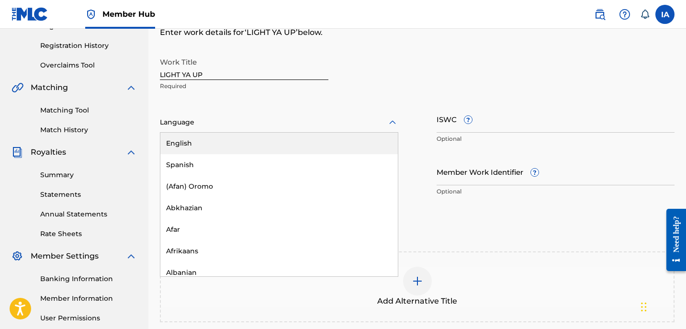
click at [296, 135] on div "English" at bounding box center [278, 144] width 237 height 22
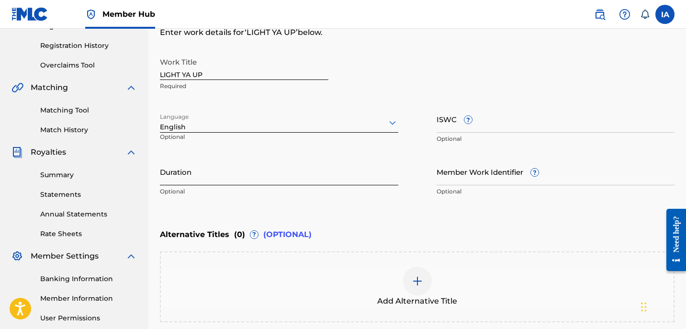
click at [283, 174] on input "Duration" at bounding box center [279, 171] width 238 height 27
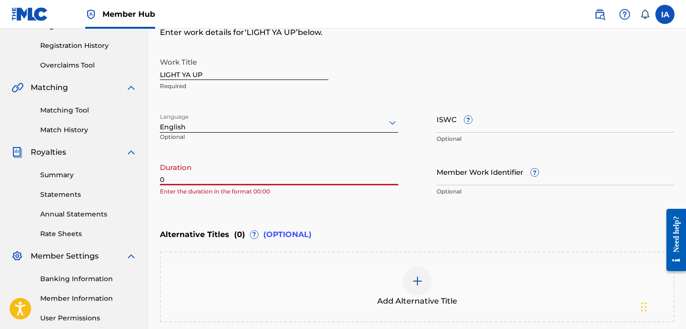
paste input "1:55"
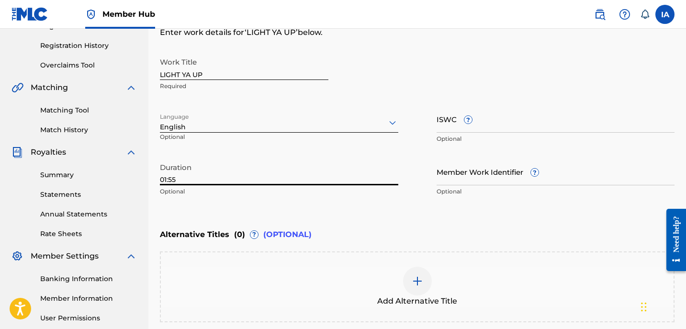
type input "01:55"
click at [460, 206] on div "Enter Work Details Enter work details for ‘ LIGHT YA UP ’ below. Work Title LIG…" at bounding box center [417, 108] width 515 height 232
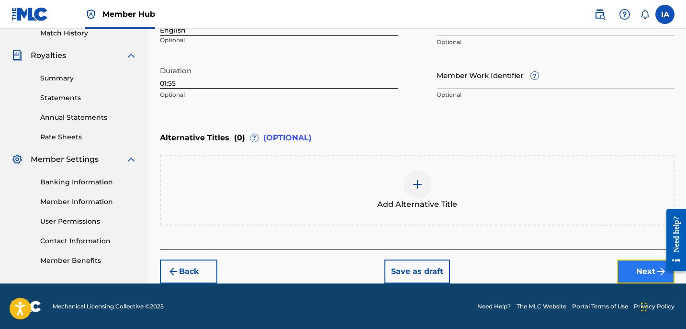
click at [631, 274] on button "Next" at bounding box center [645, 271] width 57 height 24
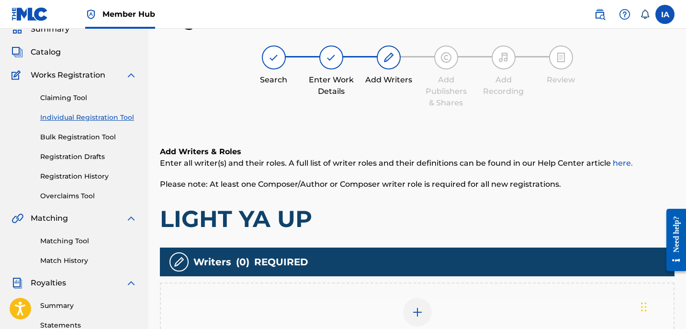
scroll to position [251, 0]
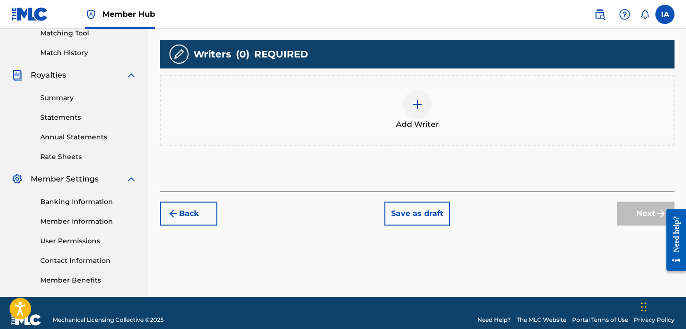
click at [496, 131] on div "Add Writer" at bounding box center [417, 110] width 515 height 71
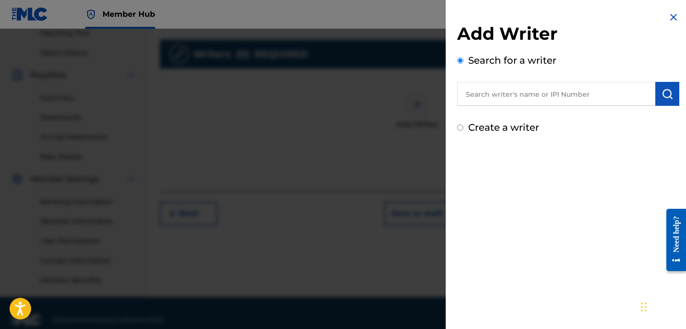
click at [557, 100] on input "text" at bounding box center [556, 94] width 198 height 24
paste input "[PERSON_NAME]"
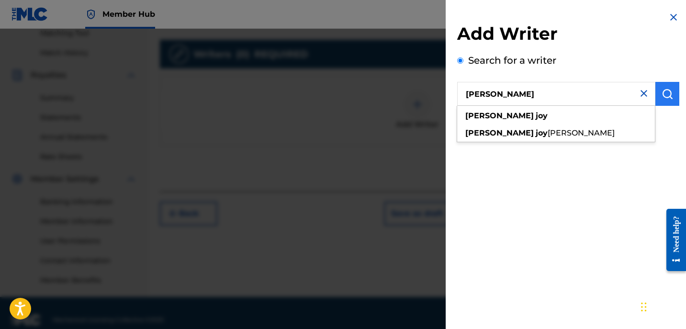
type input "[PERSON_NAME]"
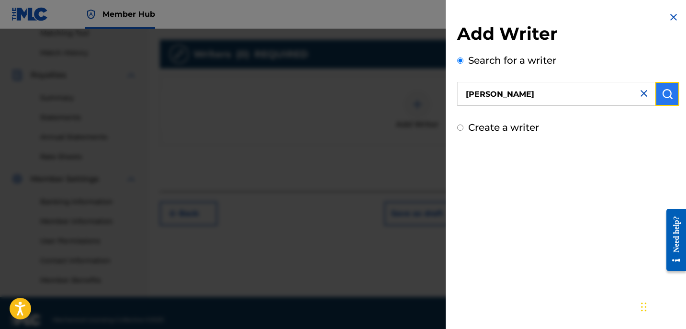
click at [670, 98] on button "submit" at bounding box center [667, 94] width 24 height 24
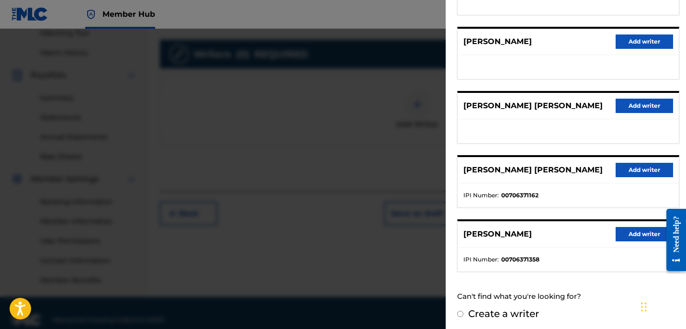
scroll to position [167, 0]
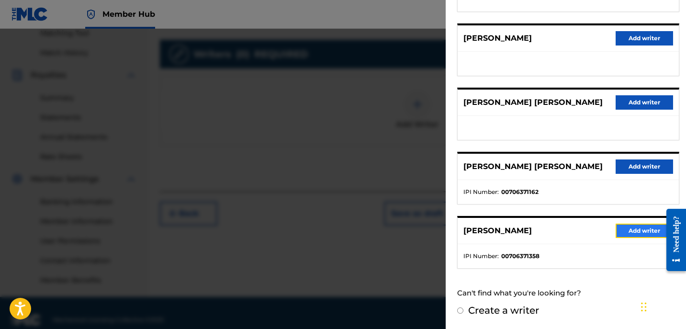
click at [645, 235] on button "Add writer" at bounding box center [644, 231] width 57 height 14
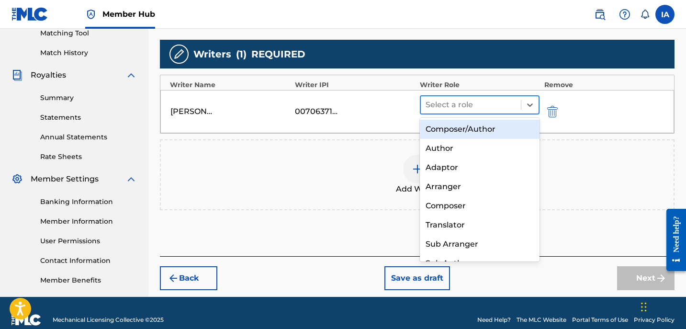
click at [498, 112] on div "Select a role" at bounding box center [471, 104] width 100 height 17
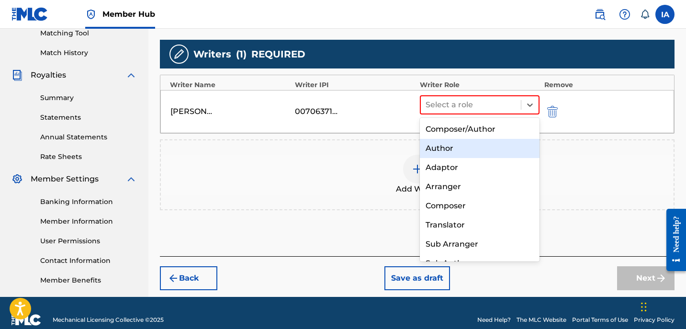
click at [506, 154] on div "Author" at bounding box center [480, 148] width 120 height 19
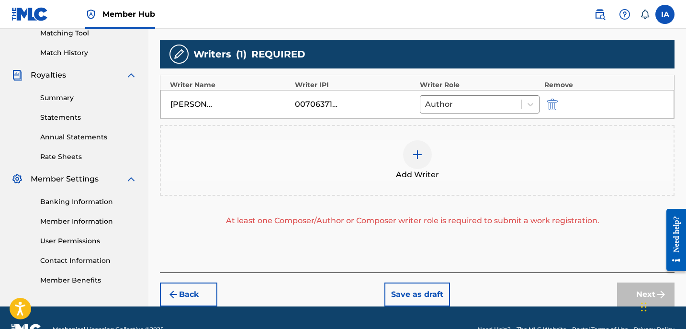
click at [506, 167] on div "Add Writer" at bounding box center [417, 160] width 513 height 40
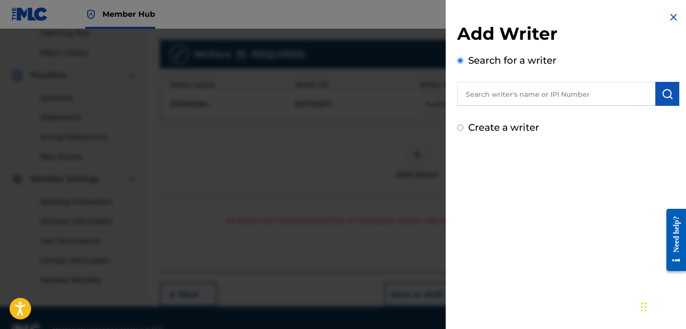
click at [513, 125] on label "Create a writer" at bounding box center [503, 127] width 71 height 11
radio input "true"
click at [463, 125] on input "Create a writer" at bounding box center [460, 127] width 6 height 6
radio input "false"
radio input "true"
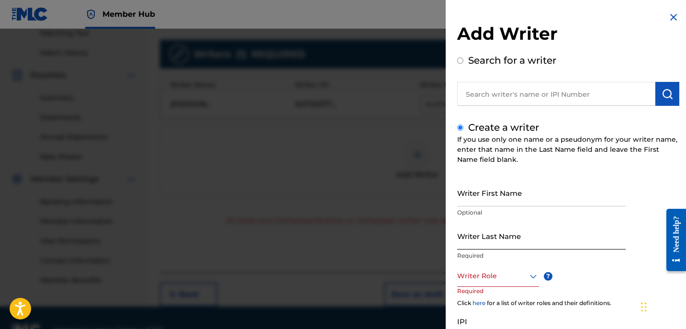
click at [511, 240] on input "Writer Last Name" at bounding box center [541, 235] width 169 height 27
paste input "UNKNOWN WRITER"
click at [510, 244] on input "UNKNOWN WRITER" at bounding box center [541, 235] width 169 height 27
type input "UNKNOWN"
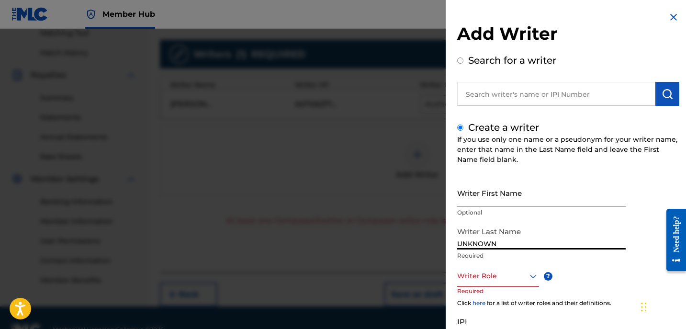
click at [487, 197] on input "Writer First Name" at bounding box center [541, 192] width 169 height 27
paste input "WRITER"
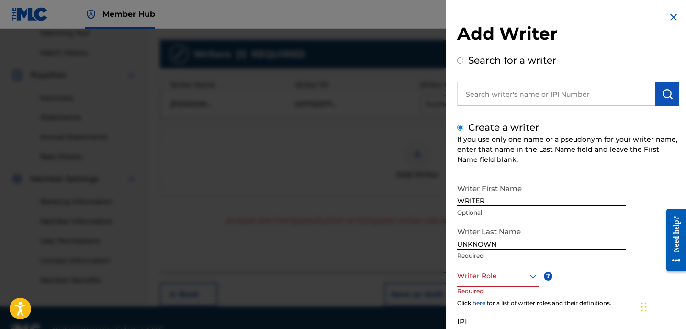
type input "WRITER"
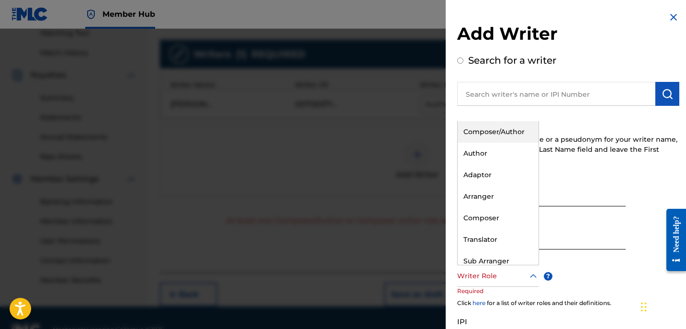
click at [482, 275] on div at bounding box center [498, 276] width 82 height 12
click at [504, 214] on div "Composer" at bounding box center [498, 218] width 81 height 22
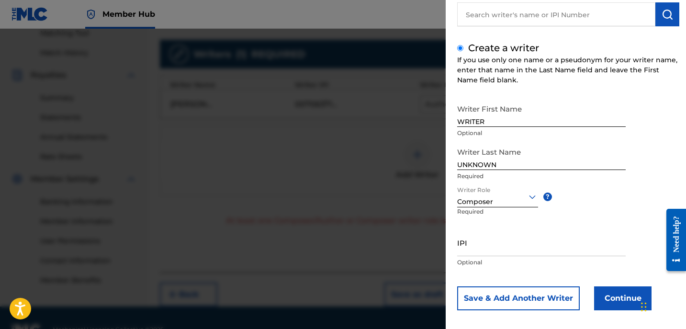
scroll to position [87, 0]
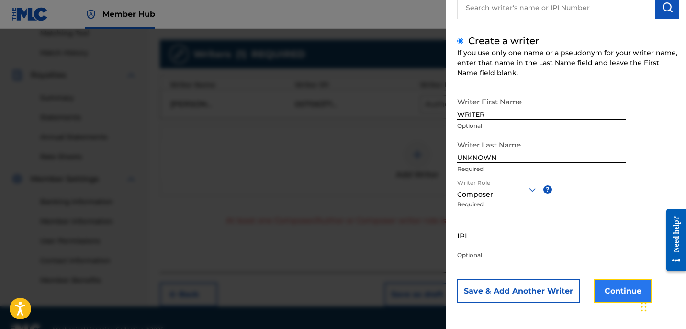
click at [624, 286] on button "Continue" at bounding box center [622, 291] width 57 height 24
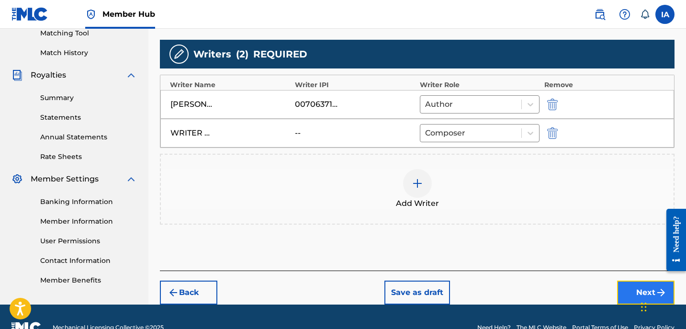
click at [624, 285] on button "Next" at bounding box center [645, 293] width 57 height 24
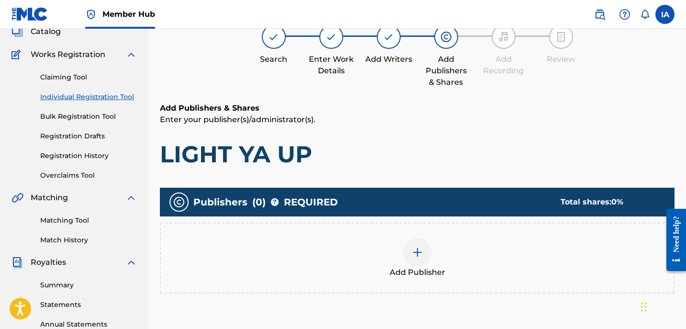
scroll to position [43, 0]
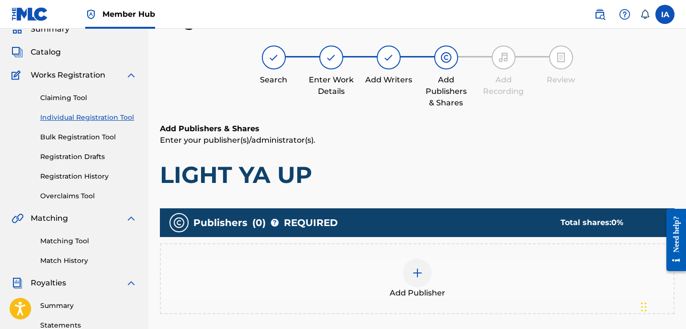
click at [511, 251] on div "Add Publisher" at bounding box center [417, 278] width 515 height 71
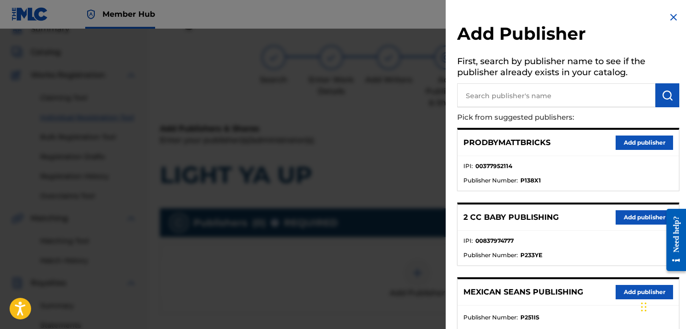
click at [570, 93] on input "text" at bounding box center [556, 95] width 198 height 24
click at [540, 100] on input "text" at bounding box center [556, 95] width 198 height 24
paste input "[PERSON_NAME]"
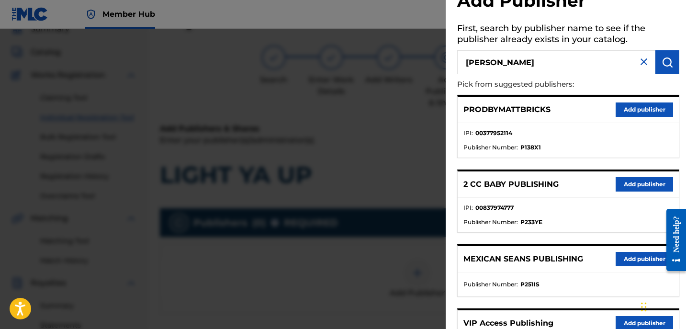
scroll to position [33, 0]
type input "[PERSON_NAME]"
click at [619, 317] on button "Add publisher" at bounding box center [644, 323] width 57 height 14
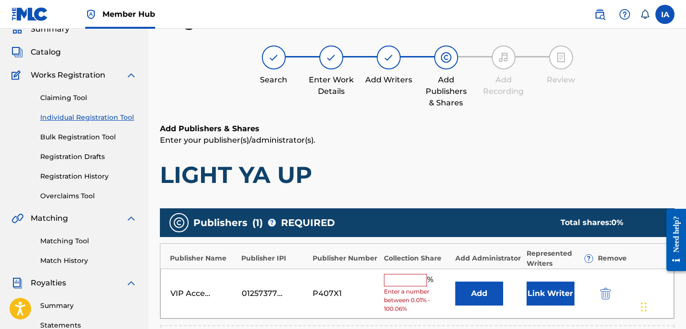
click at [400, 279] on input "text" at bounding box center [405, 280] width 43 height 12
type input "50"
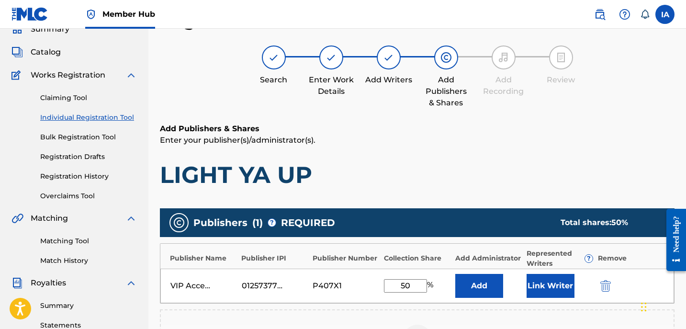
drag, startPoint x: 400, startPoint y: 278, endPoint x: 378, endPoint y: 260, distance: 28.0
click at [382, 269] on div "VIP Access Publishing 01257377918 P407X1 50 % Add Link Writer" at bounding box center [417, 286] width 514 height 34
click at [482, 289] on button "Add" at bounding box center [479, 286] width 48 height 24
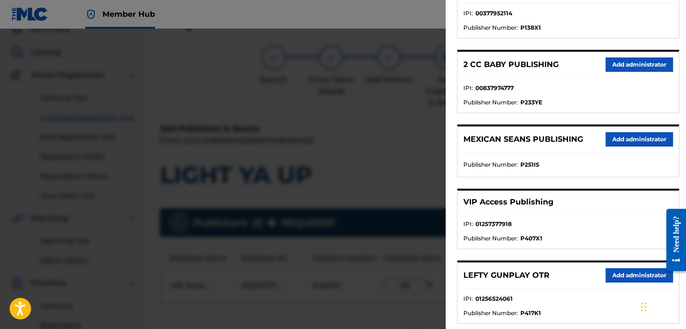
scroll to position [0, 0]
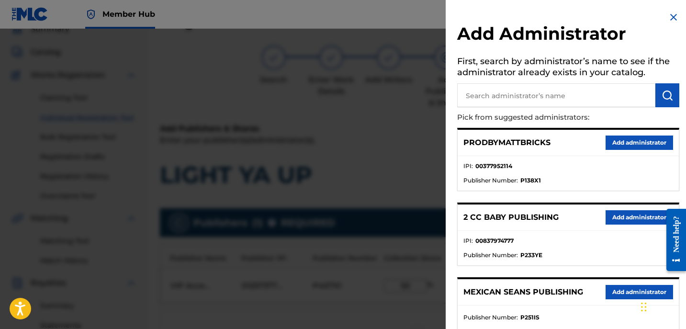
click at [671, 17] on img at bounding box center [673, 16] width 11 height 11
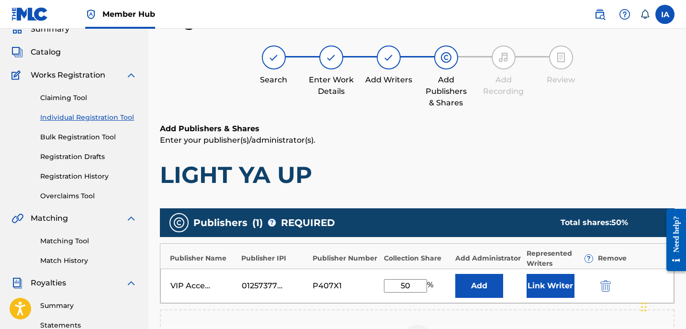
click at [595, 282] on div "VIP Access Publishing 01257377918 P407X1 50 % Add Link Writer" at bounding box center [417, 286] width 514 height 34
click at [599, 282] on button "submit" at bounding box center [604, 285] width 14 height 11
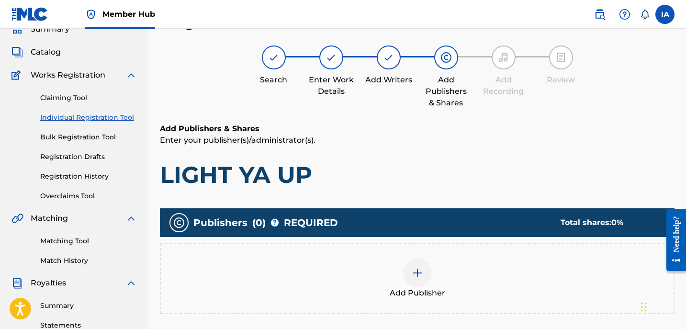
click at [563, 176] on h1 "LIGHT YA UP" at bounding box center [417, 174] width 515 height 29
click at [416, 270] on img at bounding box center [417, 272] width 11 height 11
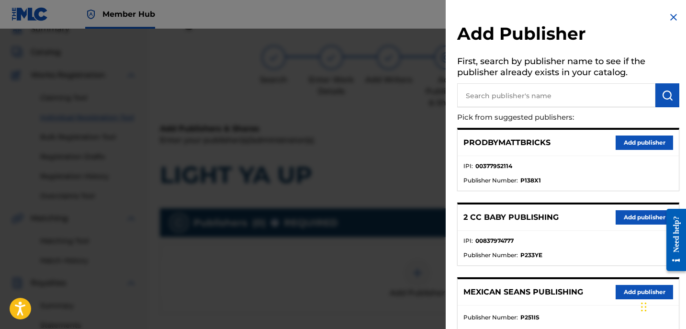
click at [515, 95] on input "text" at bounding box center [556, 95] width 198 height 24
paste input "[PERSON_NAME]"
type input "[PERSON_NAME]"
click at [663, 101] on button "submit" at bounding box center [667, 95] width 24 height 24
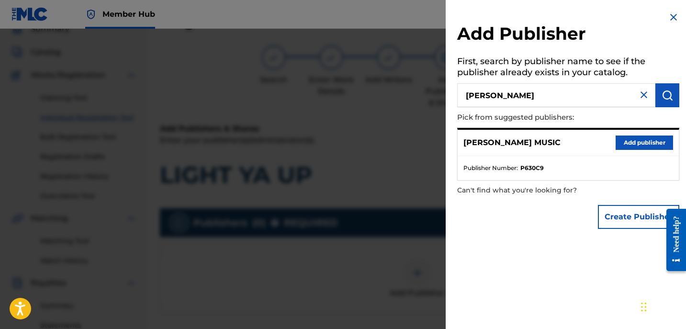
click at [622, 150] on div "[PERSON_NAME] MUSIC Add publisher" at bounding box center [568, 143] width 221 height 26
click at [622, 148] on button "Add publisher" at bounding box center [644, 142] width 57 height 14
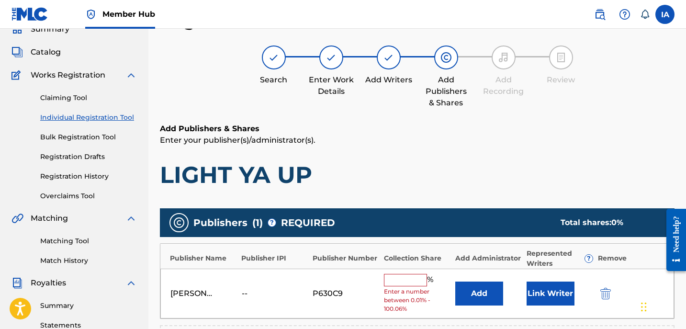
click at [405, 284] on input "text" at bounding box center [405, 280] width 43 height 12
type input "50"
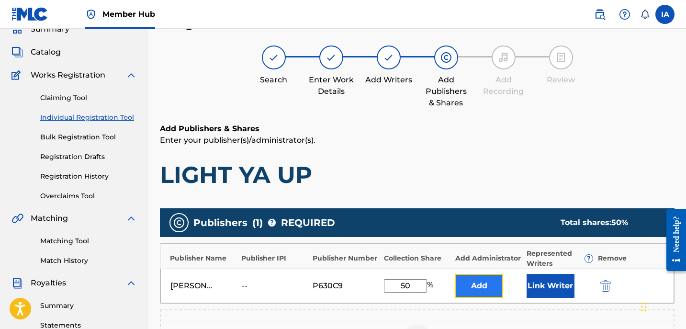
click at [497, 292] on button "Add" at bounding box center [479, 286] width 48 height 24
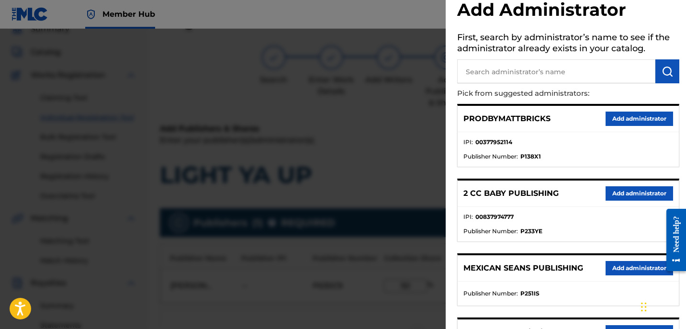
scroll to position [34, 0]
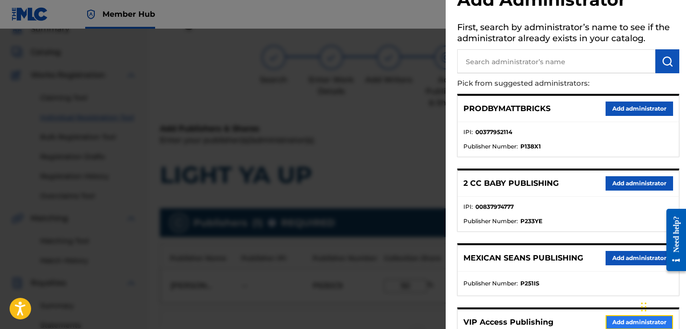
click at [616, 321] on button "Add administrator" at bounding box center [640, 322] width 68 height 14
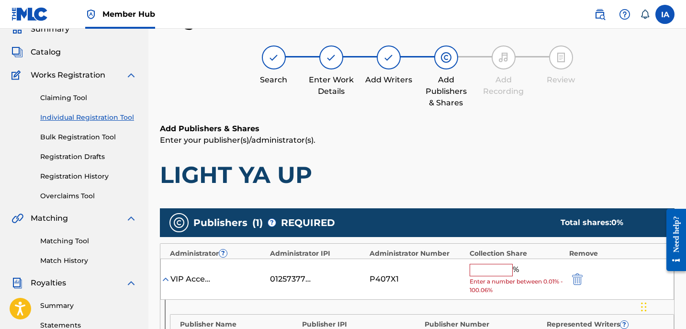
drag, startPoint x: 493, startPoint y: 270, endPoint x: 491, endPoint y: 264, distance: 5.9
click at [493, 270] on input "text" at bounding box center [491, 270] width 43 height 12
type input "50"
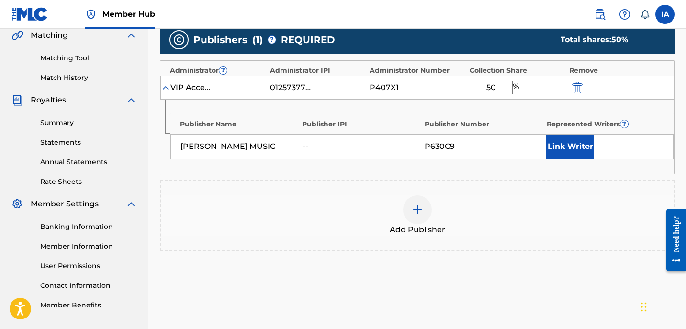
scroll to position [303, 0]
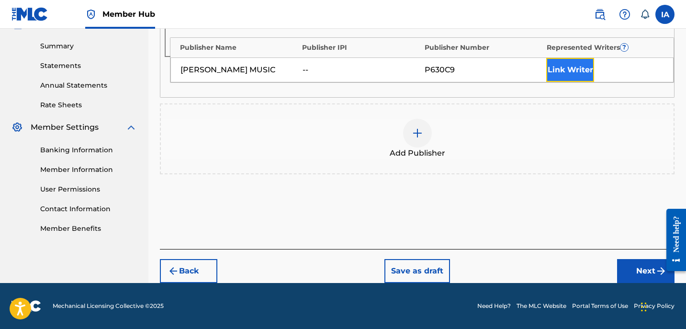
click at [573, 64] on button "Link Writer" at bounding box center [570, 70] width 48 height 24
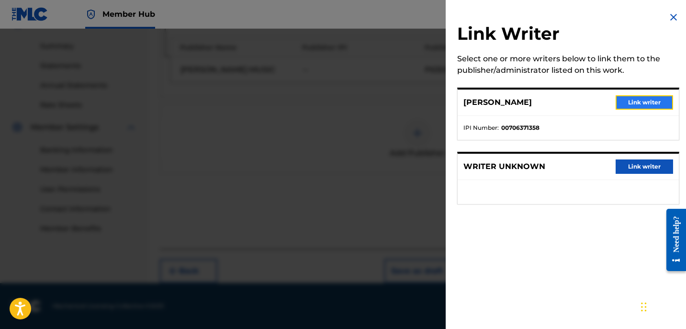
click at [629, 105] on button "Link writer" at bounding box center [644, 102] width 57 height 14
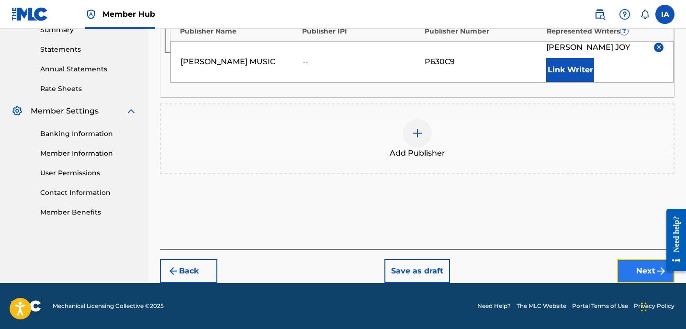
click at [621, 273] on button "Next" at bounding box center [645, 271] width 57 height 24
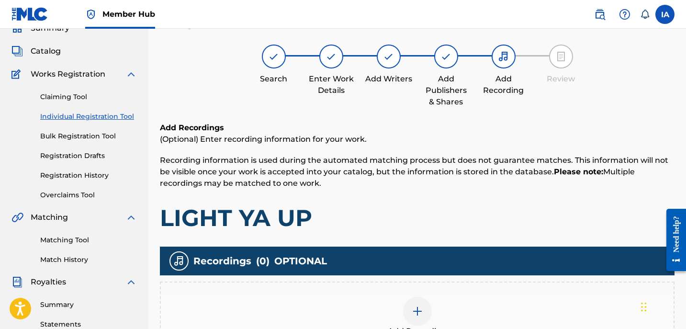
scroll to position [43, 0]
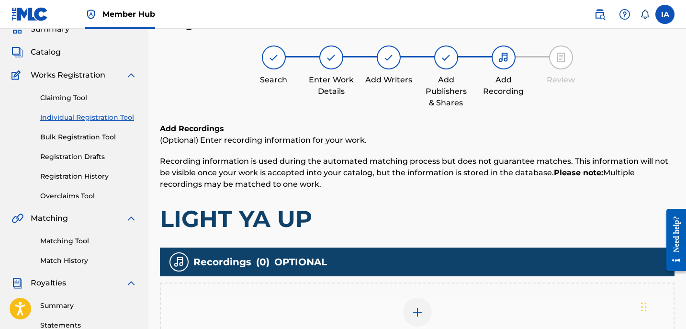
click at [566, 291] on div "Add Recording" at bounding box center [417, 317] width 515 height 71
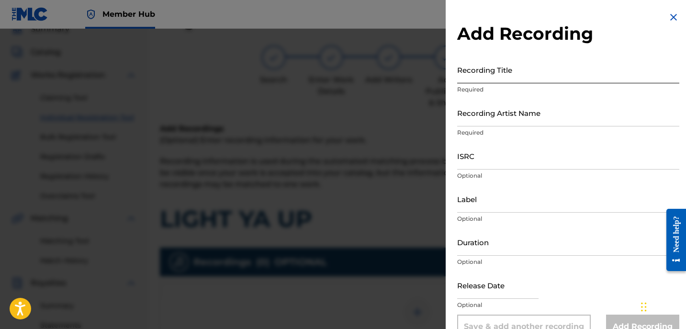
drag, startPoint x: 551, startPoint y: 77, endPoint x: 674, endPoint y: 82, distance: 123.1
click at [551, 77] on input "Recording Title" at bounding box center [568, 69] width 222 height 27
click at [476, 81] on input "Recording Title" at bounding box center [568, 69] width 222 height 27
paste input "LIGHT YA UP"
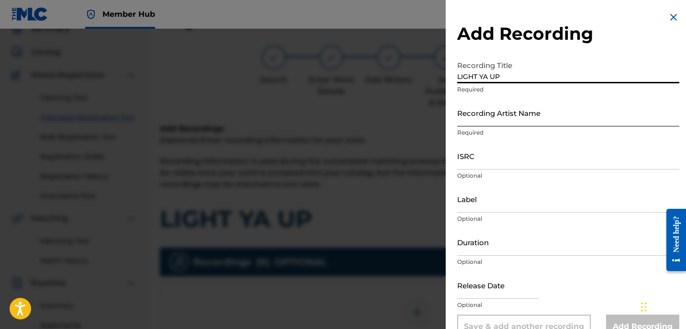
type input "LIGHT YA UP"
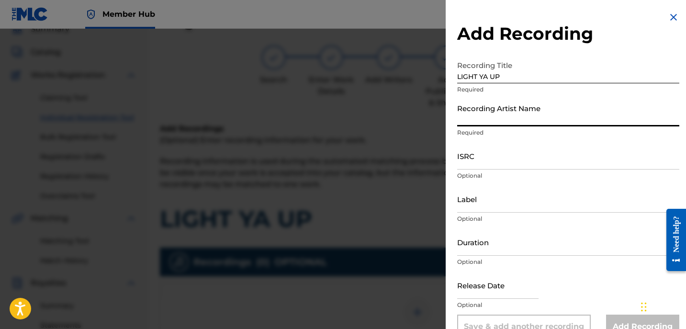
click at [500, 116] on input "Recording Artist Name" at bounding box center [568, 112] width 222 height 27
type input "[PERSON_NAME]"
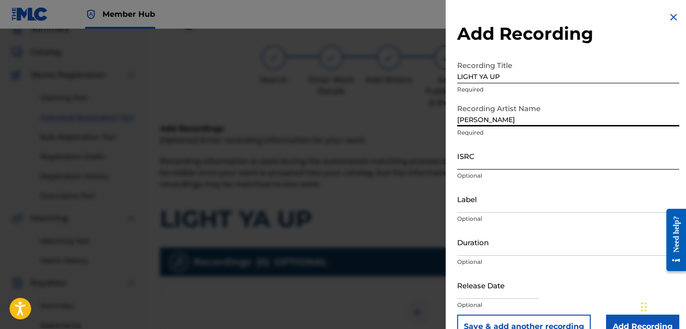
click at [475, 161] on input "ISRC" at bounding box center [568, 155] width 222 height 27
paste input "GBKPL1950633"
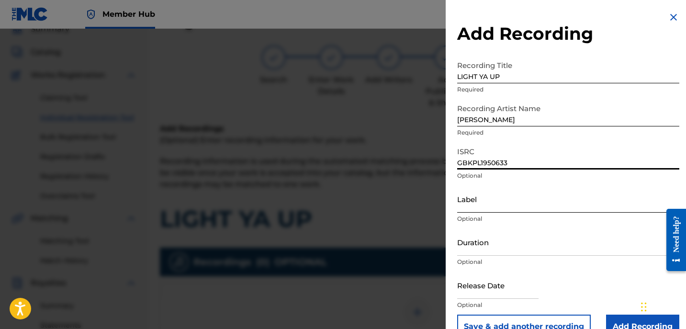
type input "GBKPL1950633"
click at [500, 194] on input "Label" at bounding box center [568, 198] width 222 height 27
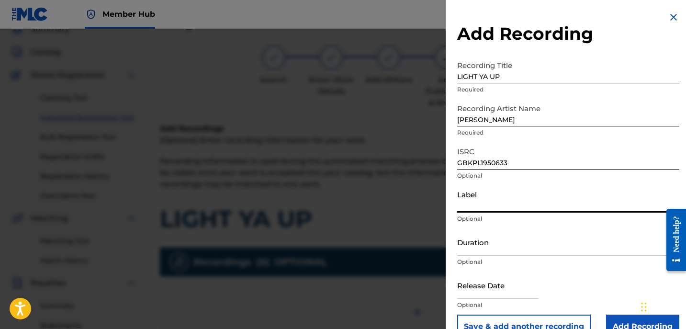
type input "[PERSON_NAME]"
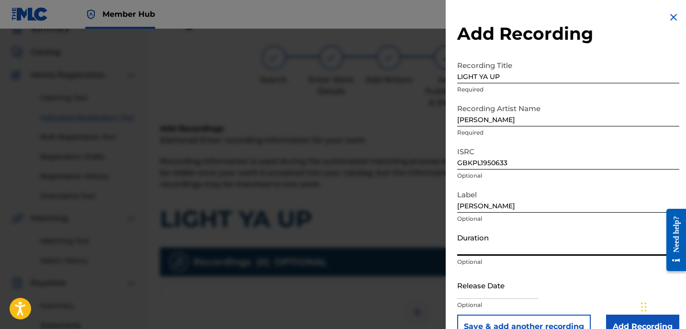
click at [509, 247] on input "Duration" at bounding box center [568, 241] width 222 height 27
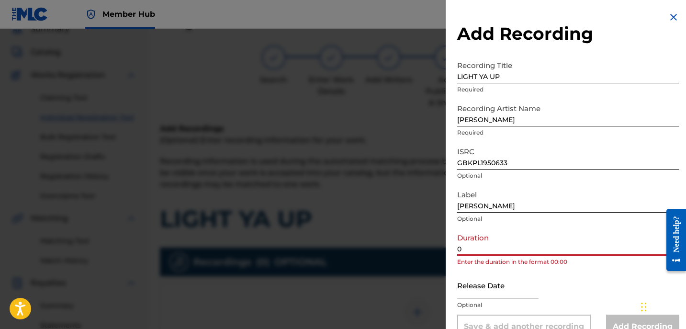
paste input "1:55"
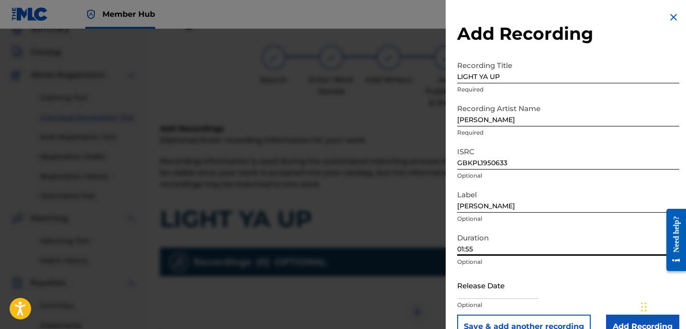
type input "01:55"
click at [630, 320] on input "Add Recording" at bounding box center [642, 327] width 73 height 24
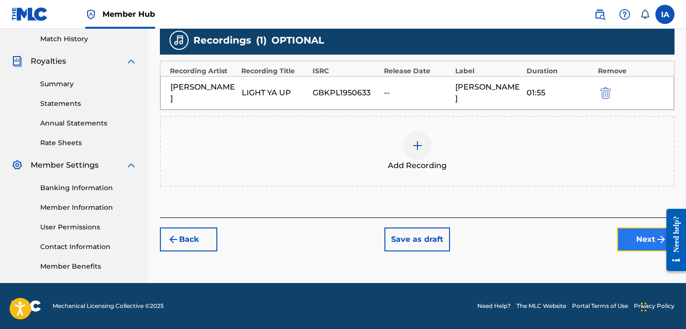
click at [638, 227] on button "Next" at bounding box center [645, 239] width 57 height 24
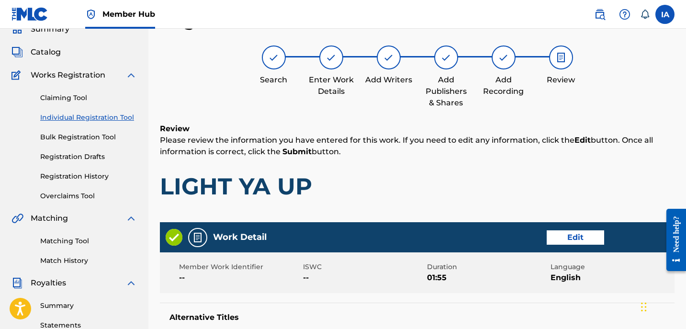
click at [445, 174] on h1 "LIGHT YA UP" at bounding box center [417, 186] width 515 height 29
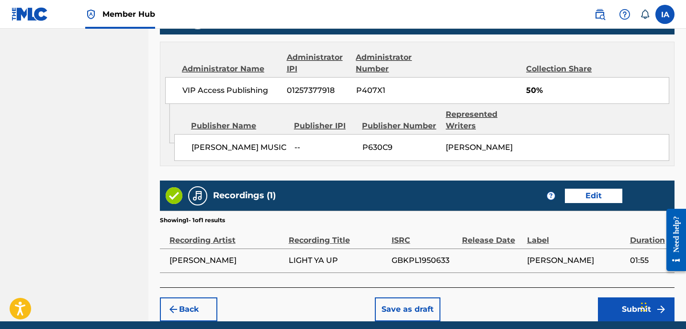
scroll to position [526, 0]
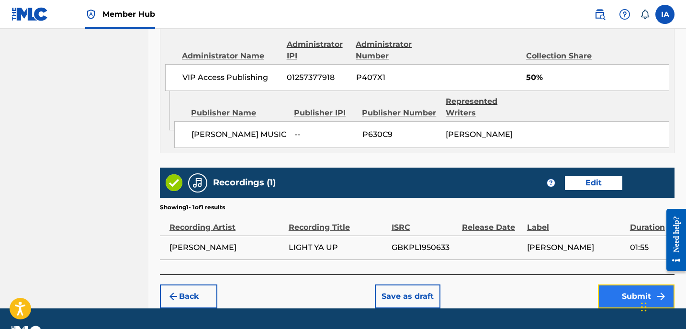
click at [619, 292] on button "Submit" at bounding box center [636, 296] width 77 height 24
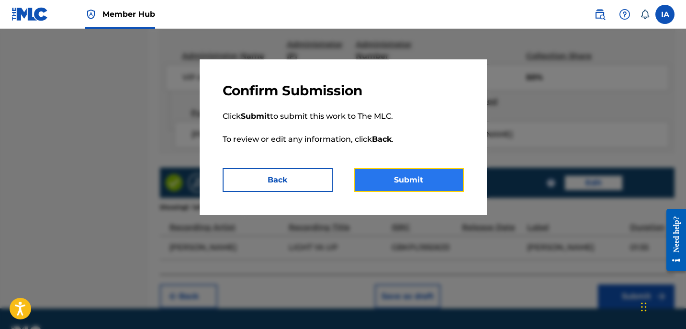
click at [448, 179] on button "Submit" at bounding box center [409, 180] width 110 height 24
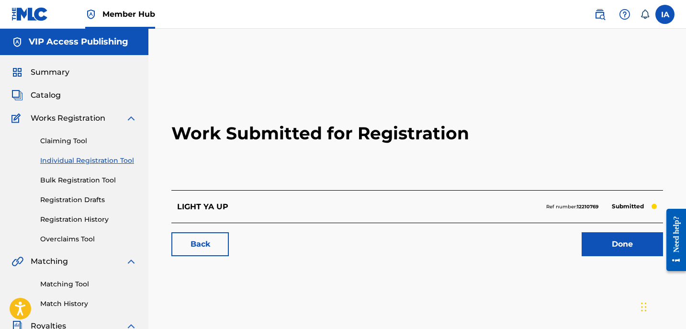
click at [107, 163] on link "Individual Registration Tool" at bounding box center [88, 161] width 97 height 10
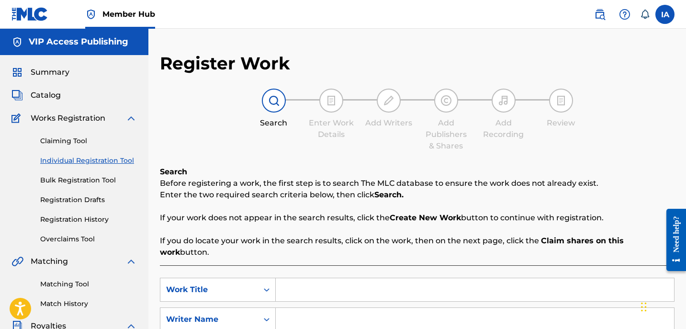
click at [420, 250] on div "Search Before registering a work, the first step is to search The MLC database …" at bounding box center [417, 294] width 515 height 256
click at [388, 278] on input "Search Form" at bounding box center [475, 289] width 398 height 23
paste input "MIX OF A MESS"
type input "MIX OF A MESS"
click at [408, 308] on input "Search Form" at bounding box center [475, 319] width 398 height 23
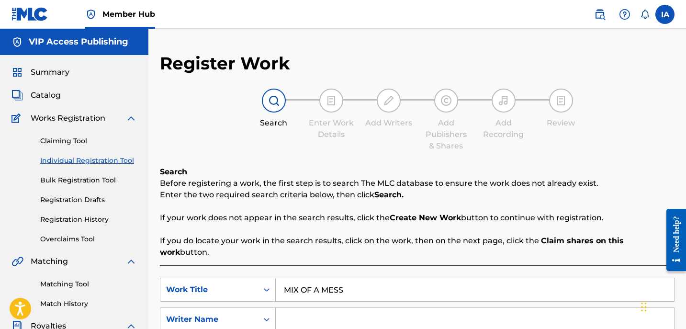
paste input "[PERSON_NAME]"
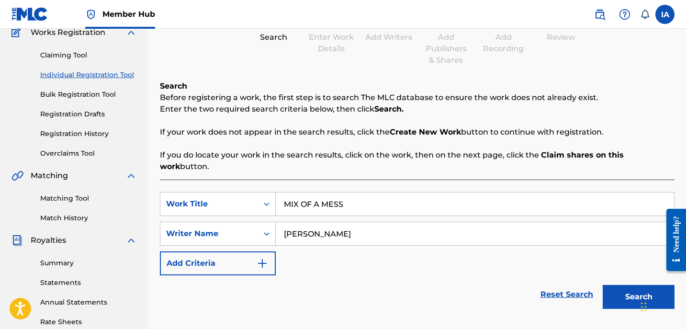
scroll to position [124, 0]
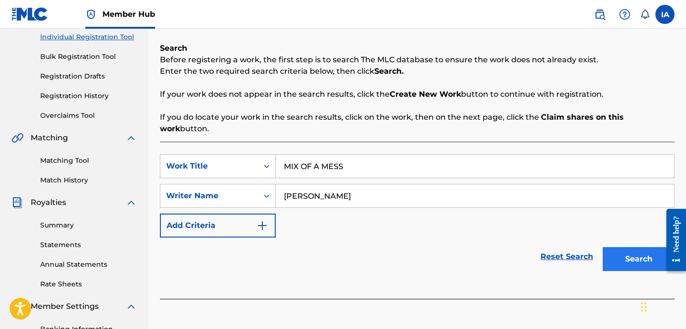
type input "[PERSON_NAME]"
click at [616, 247] on button "Search" at bounding box center [639, 259] width 72 height 24
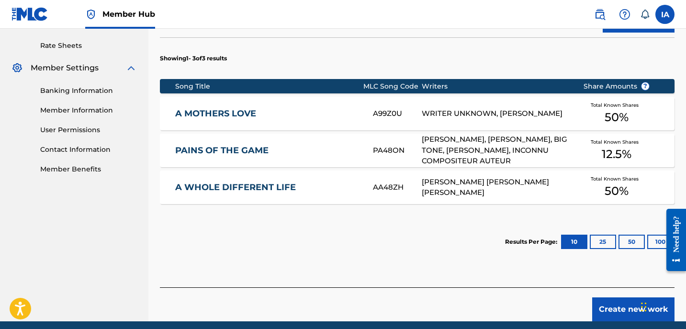
scroll to position [389, 0]
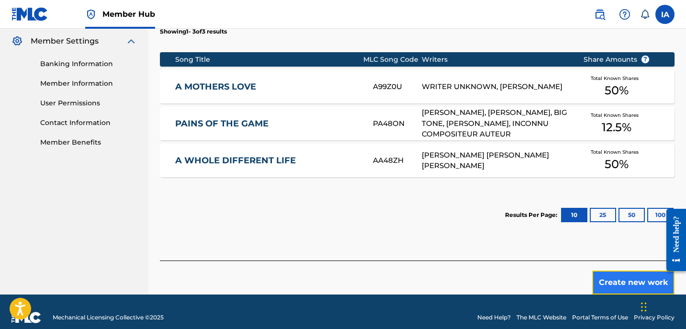
click at [605, 271] on button "Create new work" at bounding box center [633, 282] width 82 height 24
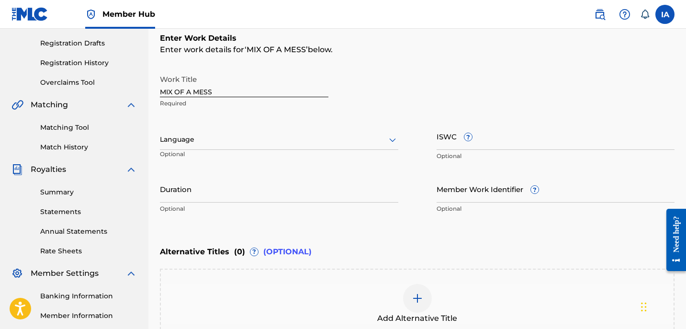
scroll to position [154, 0]
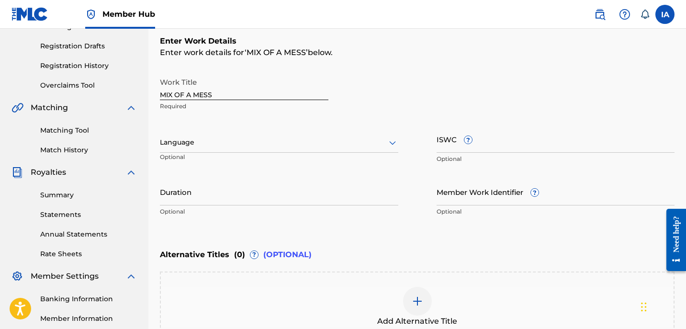
click at [262, 144] on div at bounding box center [279, 142] width 238 height 12
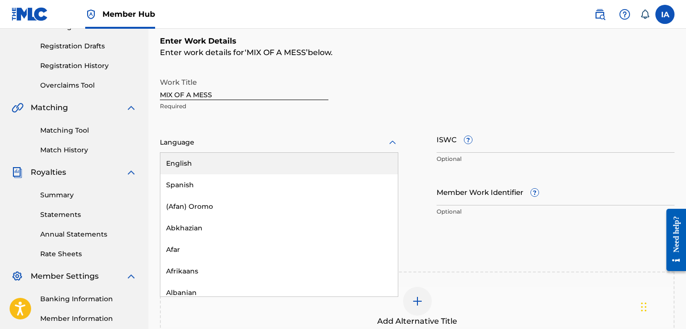
click at [276, 169] on div "English" at bounding box center [278, 164] width 237 height 22
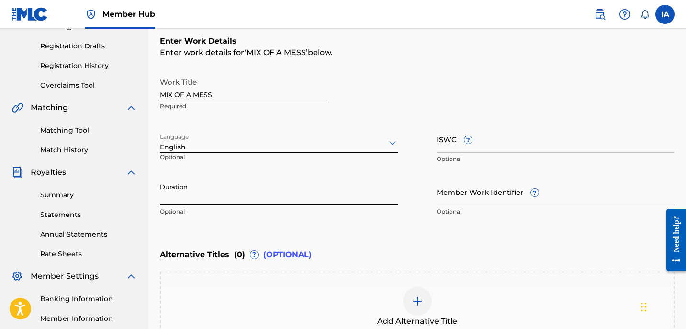
click at [214, 178] on input "Duration" at bounding box center [279, 191] width 238 height 27
click at [188, 200] on input "Duration" at bounding box center [279, 191] width 238 height 27
paste input "3:00"
type input "03:00"
click at [399, 227] on div "Enter Work Details Enter work details for ‘ MIX OF A MESS ’ below. Work Title M…" at bounding box center [417, 128] width 515 height 232
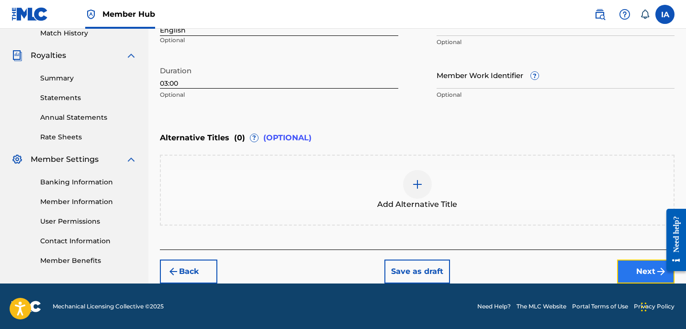
click at [626, 262] on button "Next" at bounding box center [645, 271] width 57 height 24
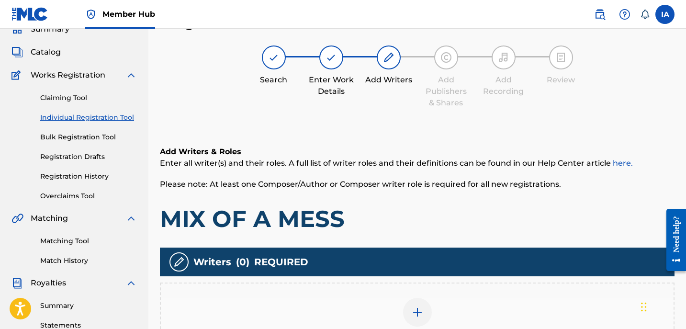
click at [423, 215] on h1 "MIX OF A MESS" at bounding box center [417, 218] width 515 height 29
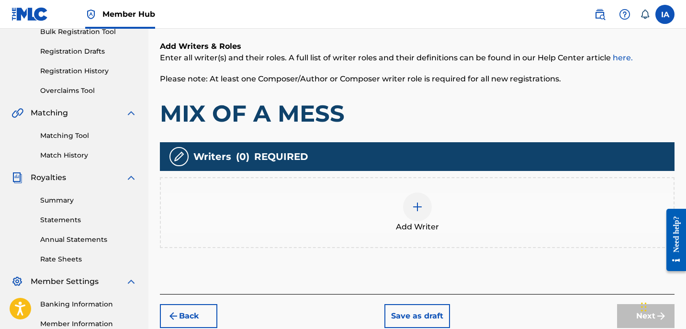
scroll to position [228, 0]
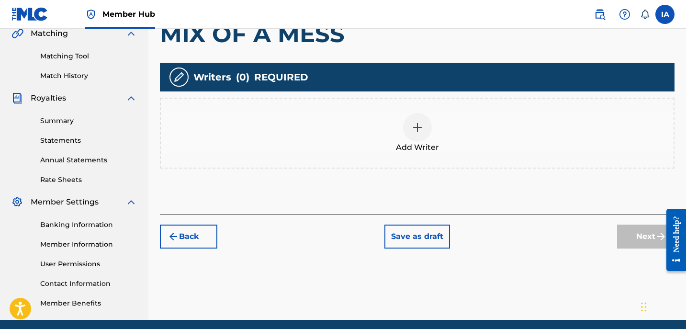
click at [462, 136] on div "Add Writer" at bounding box center [417, 133] width 513 height 40
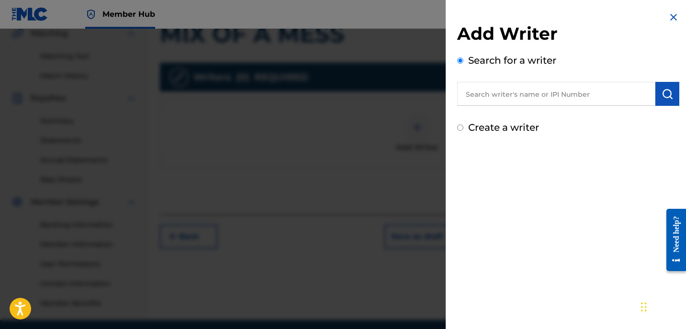
click at [499, 103] on input "text" at bounding box center [556, 94] width 198 height 24
click at [528, 99] on input "text" at bounding box center [556, 94] width 198 height 24
paste input "[PERSON_NAME]"
type input "[PERSON_NAME]"
click at [664, 89] on img "submit" at bounding box center [667, 93] width 11 height 11
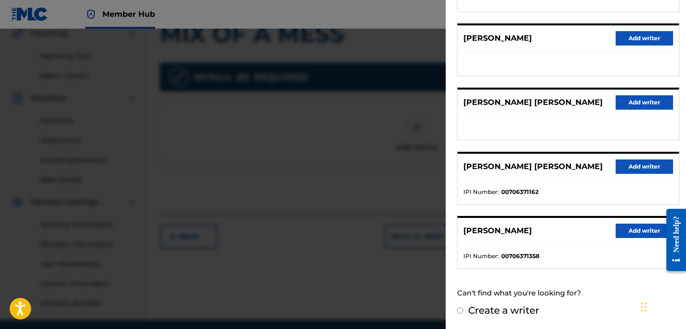
scroll to position [265, 0]
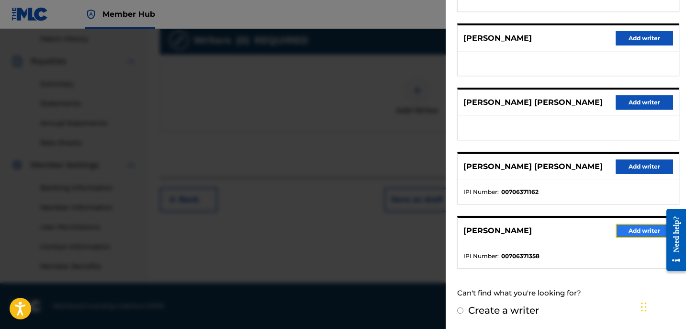
click at [637, 228] on button "Add writer" at bounding box center [644, 231] width 57 height 14
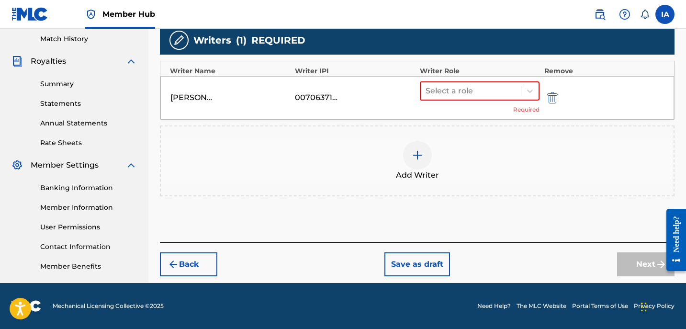
click at [447, 210] on div "Add Writers & Roles Enter all writer(s) and their roles. A full list of writer …" at bounding box center [417, 71] width 515 height 341
click at [483, 97] on div "Select a role" at bounding box center [471, 90] width 100 height 17
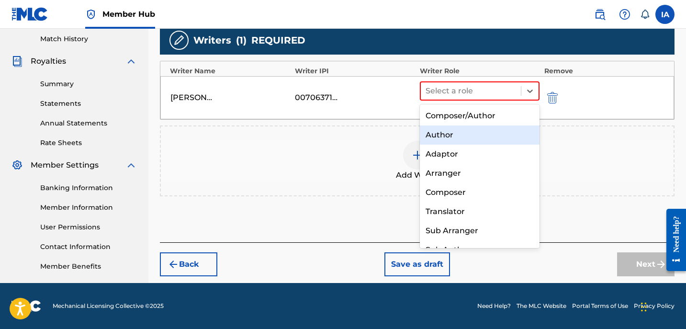
click at [471, 135] on div "Author" at bounding box center [480, 134] width 120 height 19
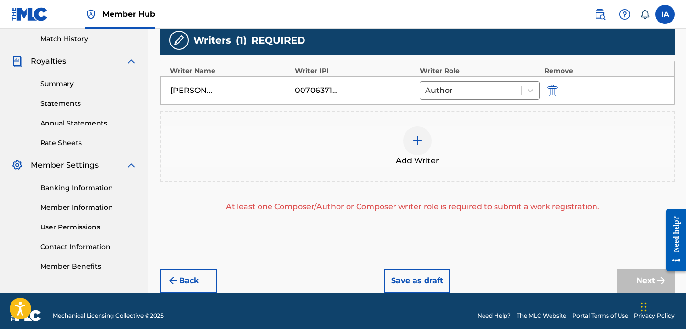
click at [469, 148] on div "Add Writer" at bounding box center [417, 146] width 513 height 40
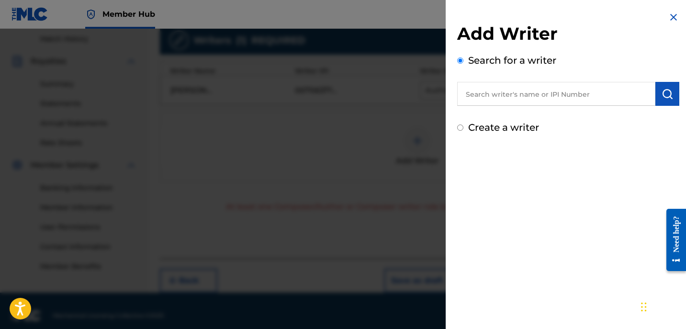
drag, startPoint x: 485, startPoint y: 131, endPoint x: 484, endPoint y: 126, distance: 4.9
click at [485, 131] on label "Create a writer" at bounding box center [503, 127] width 71 height 11
radio input "true"
click at [463, 131] on input "Create a writer" at bounding box center [460, 127] width 6 height 6
radio input "false"
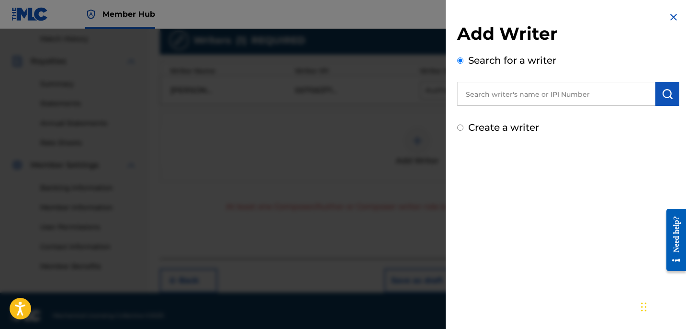
radio input "true"
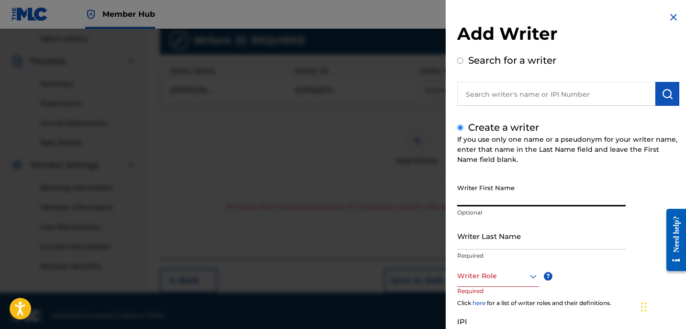
click at [496, 199] on input "Writer First Name" at bounding box center [541, 192] width 169 height 27
paste input "UNKNOWN WRITER"
type input "UNKNOWN WRITER"
click at [495, 242] on input "Writer Last Name" at bounding box center [541, 235] width 169 height 27
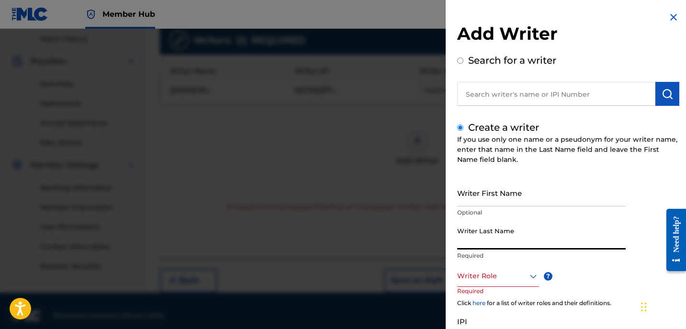
paste input "UNKNOWN WRITER"
click at [502, 243] on input "UNKNOWN WRITER" at bounding box center [541, 235] width 169 height 27
type input "UNKNOWN"
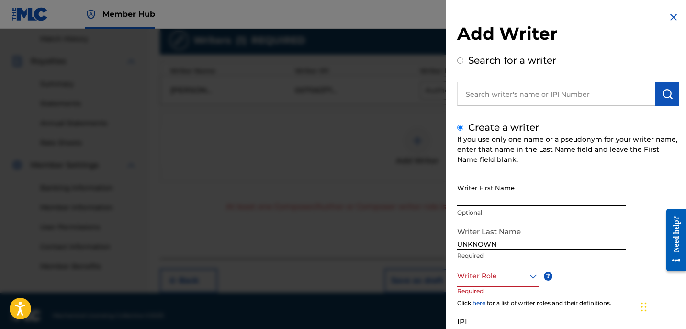
click at [490, 202] on input "Writer First Name" at bounding box center [541, 192] width 169 height 27
paste input "WRITER"
type input "WRITER"
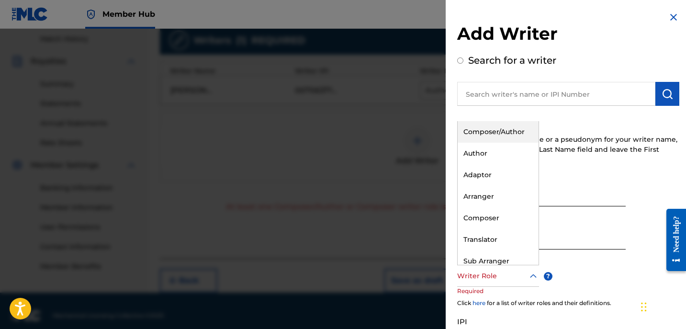
click at [500, 269] on div "Writer Role" at bounding box center [498, 276] width 82 height 22
click at [490, 159] on div "Author" at bounding box center [498, 154] width 81 height 22
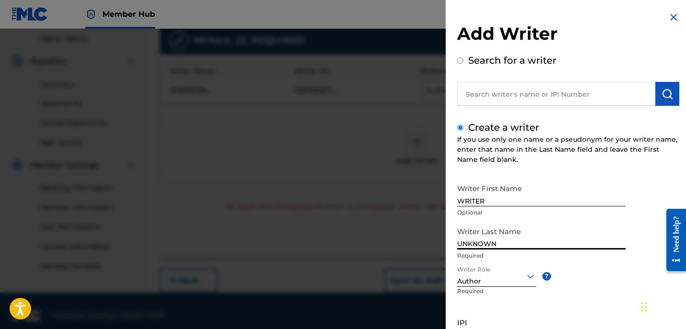
click at [489, 283] on div "Author" at bounding box center [496, 281] width 79 height 10
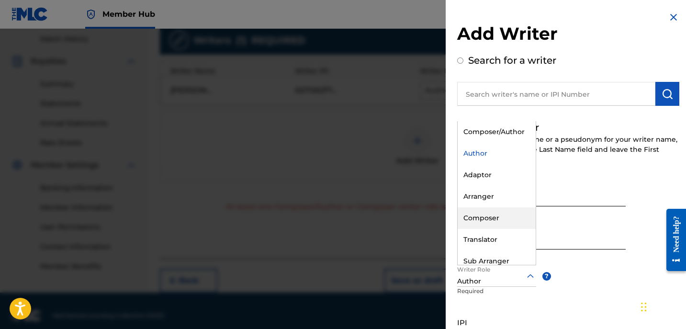
click at [506, 220] on div "Composer" at bounding box center [497, 218] width 78 height 22
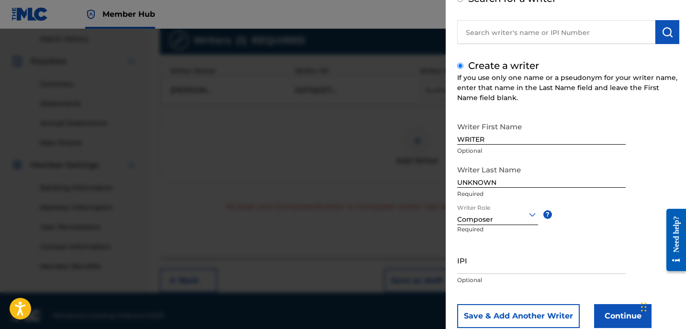
scroll to position [87, 0]
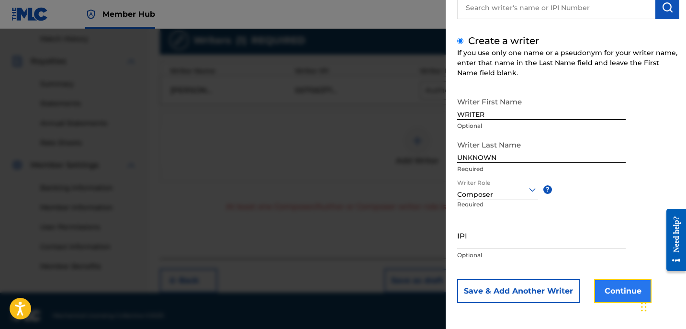
click at [604, 282] on button "Continue" at bounding box center [622, 291] width 57 height 24
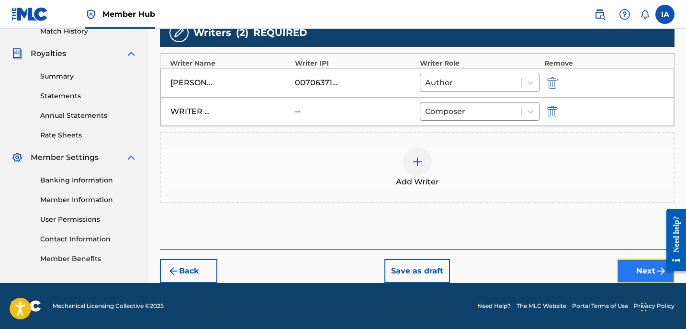
click at [623, 268] on button "Next" at bounding box center [645, 271] width 57 height 24
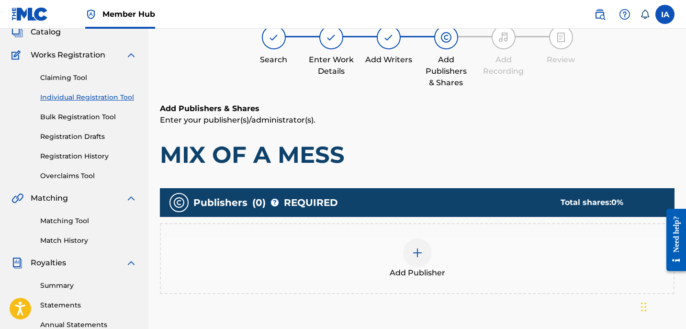
scroll to position [43, 0]
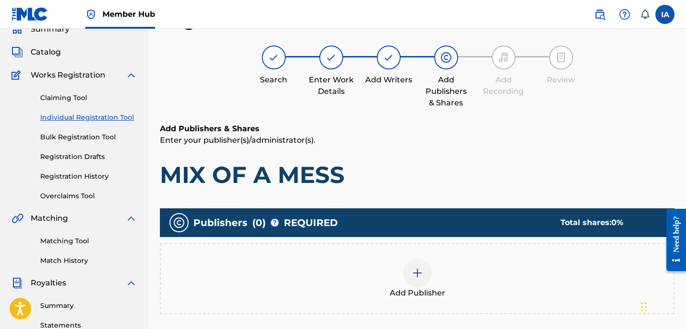
click at [421, 297] on span "Add Publisher" at bounding box center [418, 292] width 56 height 11
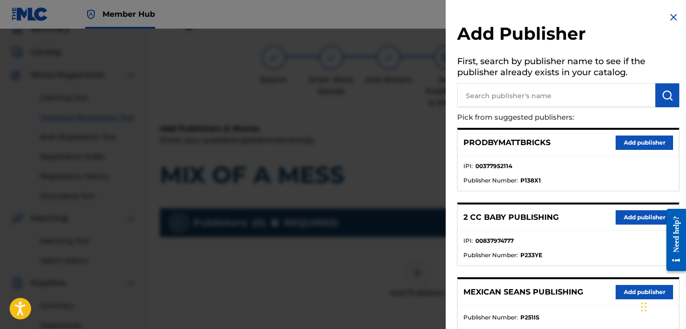
click at [572, 98] on input "text" at bounding box center [556, 95] width 198 height 24
paste input "[PERSON_NAME]"
type input "[PERSON_NAME]"
click at [657, 92] on button "submit" at bounding box center [667, 95] width 24 height 24
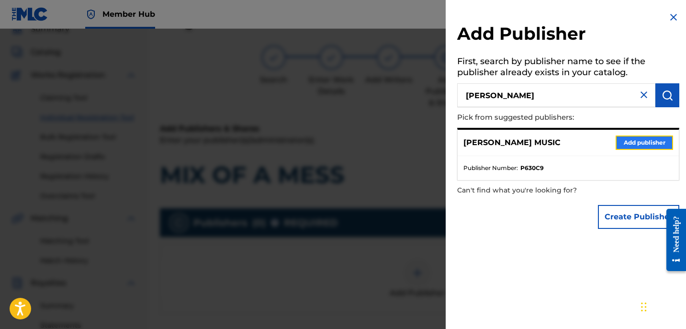
click at [623, 146] on button "Add publisher" at bounding box center [644, 142] width 57 height 14
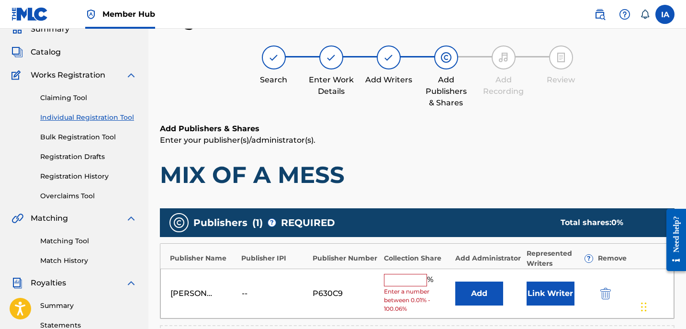
click at [416, 284] on input "text" at bounding box center [405, 280] width 43 height 12
type input "50"
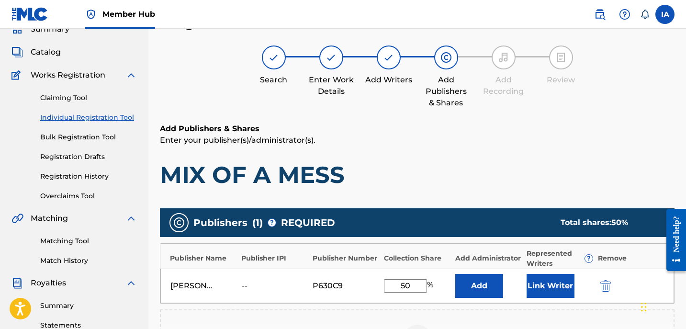
drag, startPoint x: 407, startPoint y: 284, endPoint x: 380, endPoint y: 272, distance: 30.0
click at [379, 275] on div "[PERSON_NAME] MUSIC -- P630C9 50 % Add Link Writer" at bounding box center [417, 286] width 514 height 34
click at [490, 272] on div "[PERSON_NAME] MUSIC -- P630C9 50 % Add Link Writer" at bounding box center [417, 286] width 514 height 34
click at [489, 283] on button "Add" at bounding box center [479, 286] width 48 height 24
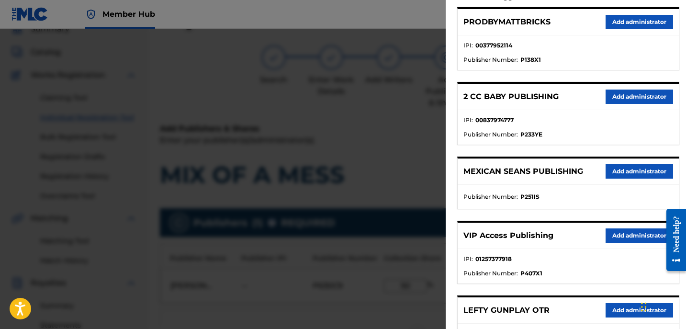
scroll to position [150, 0]
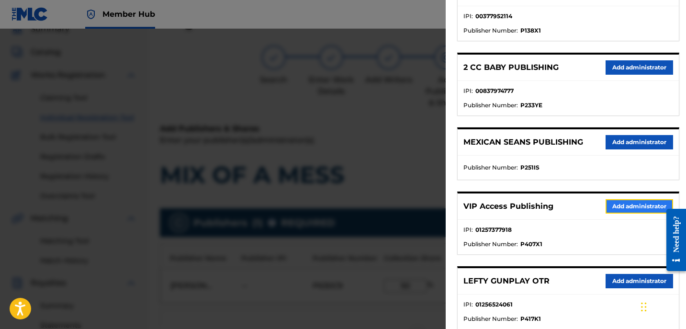
click at [616, 201] on button "Add administrator" at bounding box center [640, 206] width 68 height 14
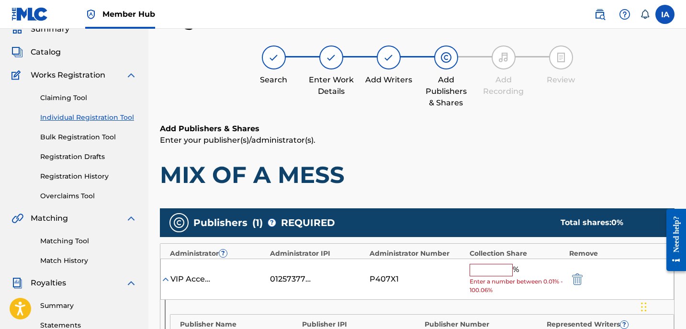
click at [506, 267] on input "text" at bounding box center [491, 270] width 43 height 12
paste input "50"
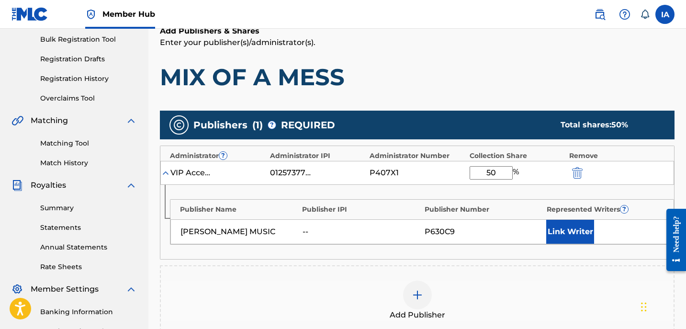
scroll to position [212, 0]
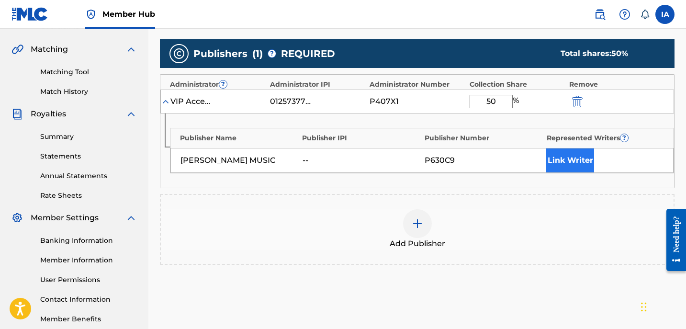
type input "50"
click at [569, 166] on button "Link Writer" at bounding box center [570, 160] width 48 height 24
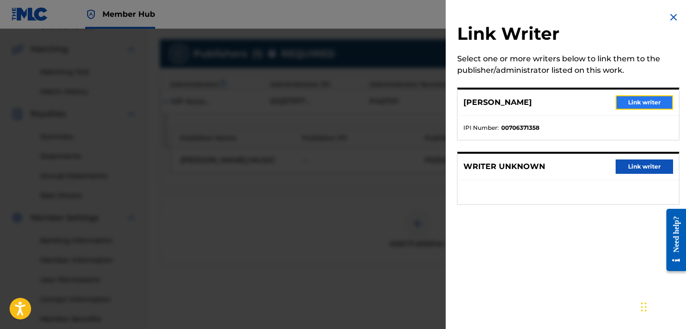
click at [623, 106] on button "Link writer" at bounding box center [644, 102] width 57 height 14
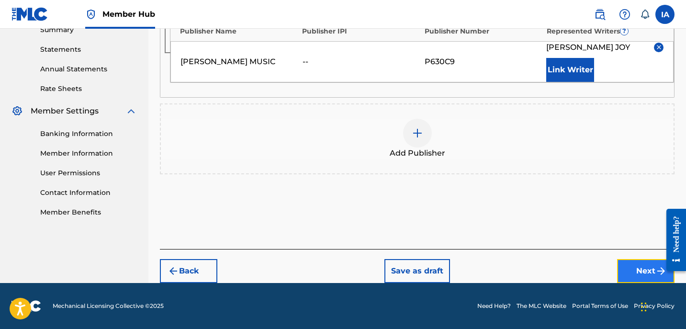
click at [640, 267] on button "Next" at bounding box center [645, 271] width 57 height 24
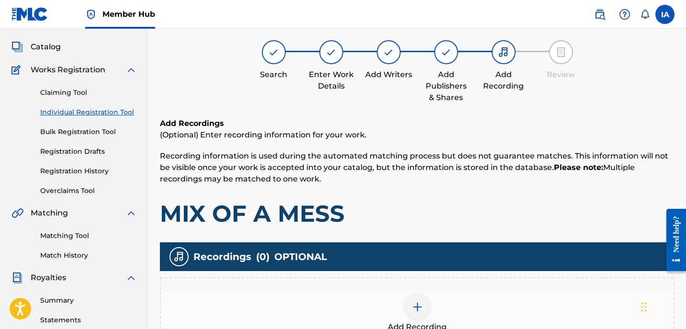
scroll to position [43, 0]
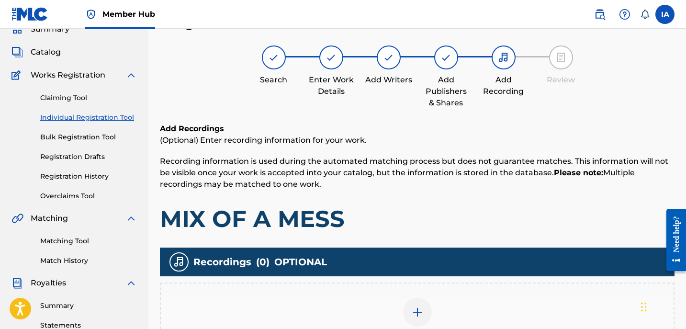
click at [451, 319] on div "Add Recording" at bounding box center [417, 318] width 513 height 40
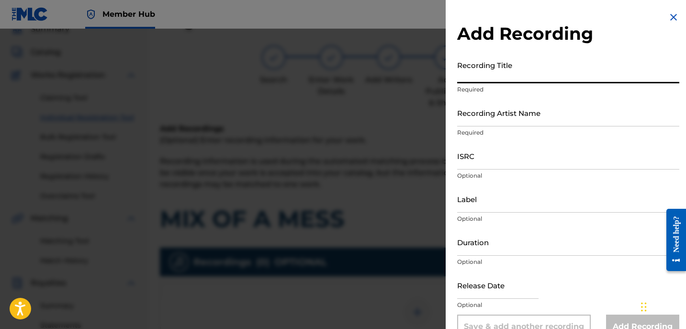
click at [499, 73] on input "Recording Title" at bounding box center [568, 69] width 222 height 27
paste input "MIX OF A MESS"
type input "MIX OF A MESS"
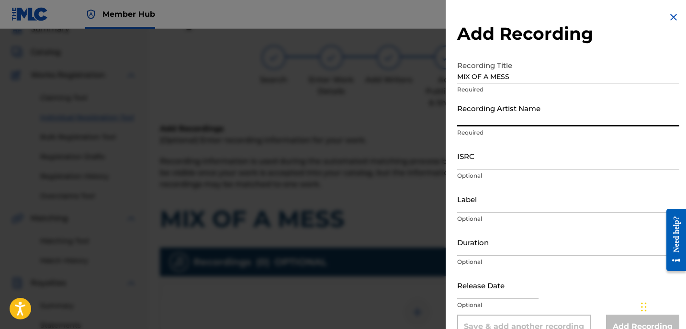
click at [529, 114] on input "Recording Artist Name" at bounding box center [568, 112] width 222 height 27
type input "[PERSON_NAME]"
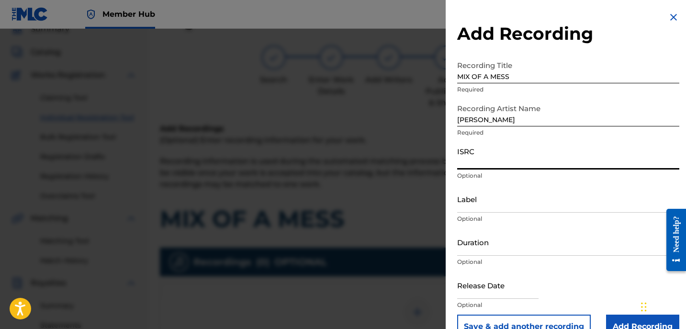
click at [491, 153] on input "ISRC" at bounding box center [568, 155] width 222 height 27
click at [468, 162] on input "ISRC" at bounding box center [568, 155] width 222 height 27
paste input "GBKPL1950644"
type input "GBKPL1950644"
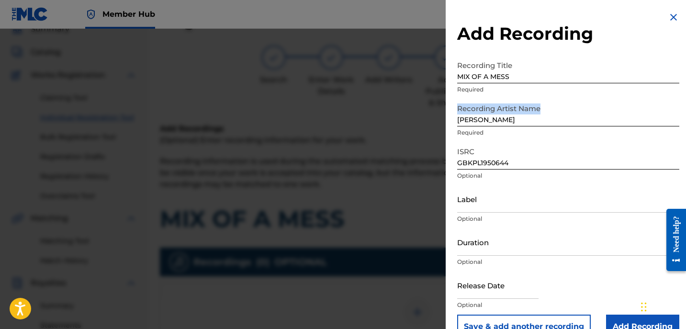
drag, startPoint x: 516, startPoint y: 125, endPoint x: 471, endPoint y: 108, distance: 48.6
click at [472, 108] on div "Recording Artist Name [PERSON_NAME] Required" at bounding box center [568, 120] width 222 height 43
copy label "Recording Artist Name"
click at [525, 193] on input "Label" at bounding box center [568, 198] width 222 height 27
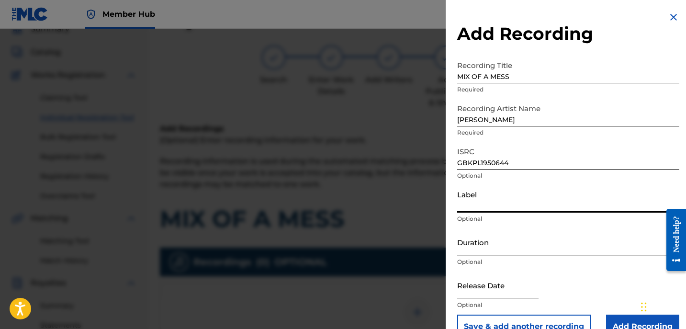
paste input "[PERSON_NAME]"
type input "[PERSON_NAME]"
click at [508, 237] on input "Duration" at bounding box center [568, 241] width 222 height 27
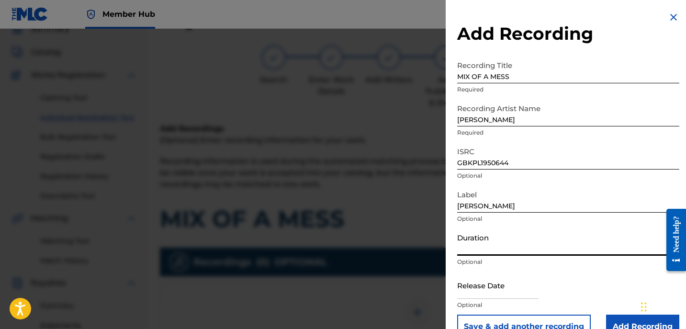
click at [551, 235] on input "Duration" at bounding box center [568, 241] width 222 height 27
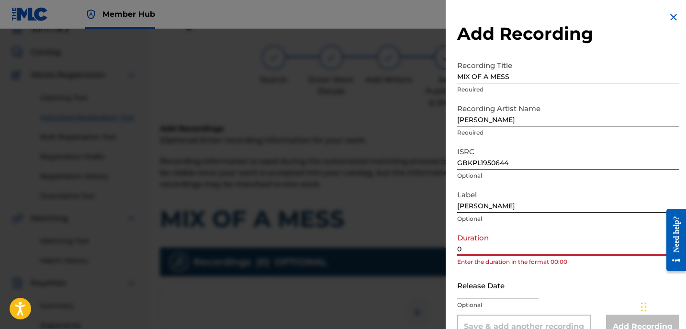
paste input "3:00"
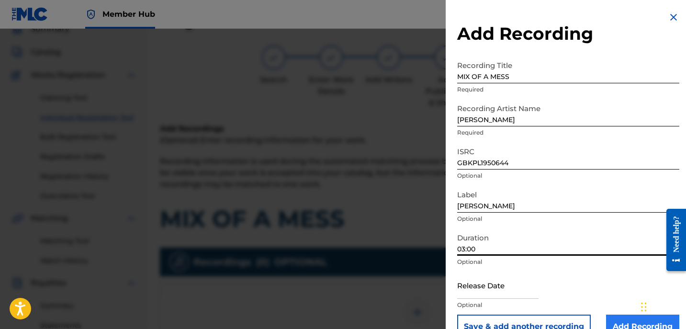
type input "03:00"
click at [627, 315] on input "Add Recording" at bounding box center [642, 327] width 73 height 24
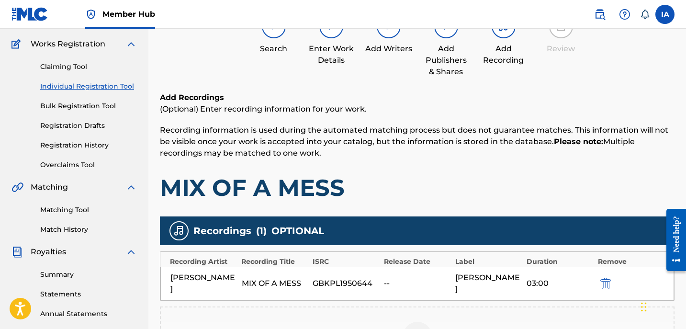
scroll to position [243, 0]
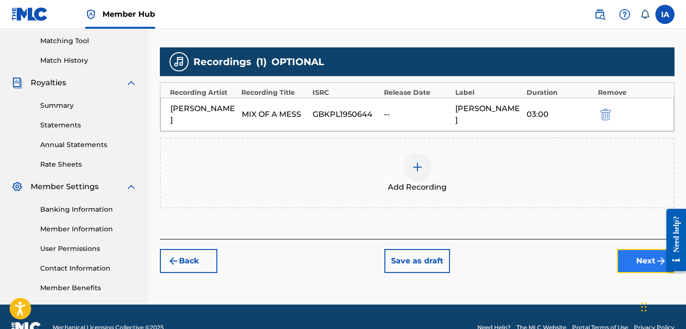
click at [639, 257] on button "Next" at bounding box center [645, 261] width 57 height 24
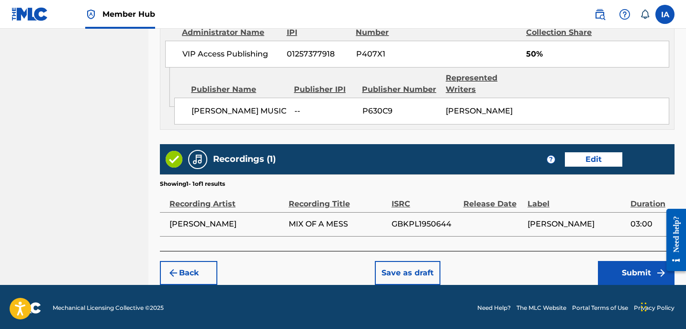
scroll to position [550, 0]
click at [416, 161] on div "Recordings (1) ? Edit" at bounding box center [417, 159] width 515 height 30
click at [631, 278] on button "Submit" at bounding box center [636, 273] width 77 height 24
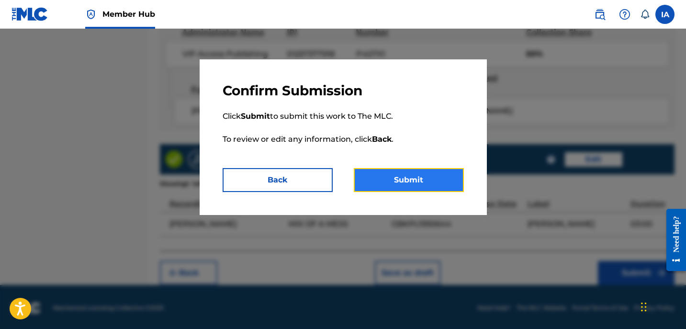
click at [431, 173] on button "Submit" at bounding box center [409, 180] width 110 height 24
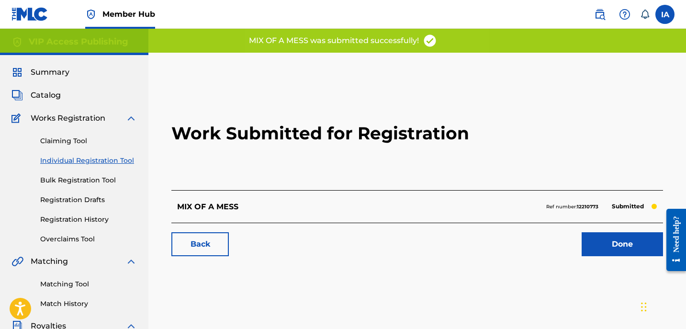
click at [394, 133] on h2 "Work Submitted for Registration" at bounding box center [417, 133] width 492 height 113
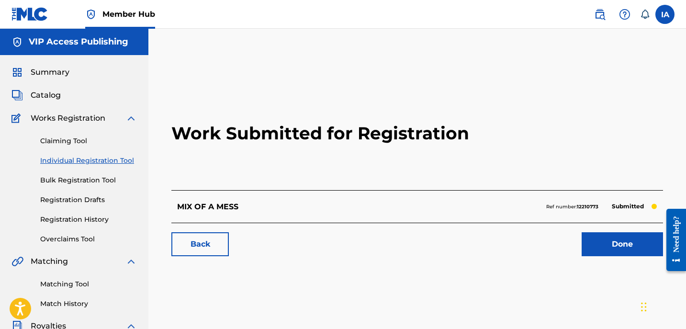
click at [203, 153] on h2 "Work Submitted for Registration" at bounding box center [417, 133] width 492 height 113
click at [127, 160] on link "Individual Registration Tool" at bounding box center [88, 161] width 97 height 10
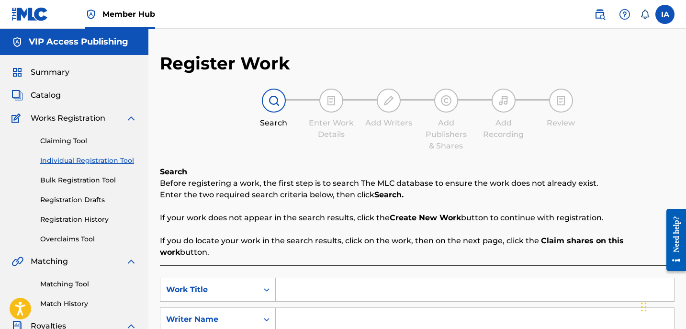
click at [399, 279] on input "Search Form" at bounding box center [475, 289] width 398 height 23
paste input "MY WHOLE LIFE IS YOU"
type input "MY WHOLE LIFE IS YOU"
click at [414, 294] on div "SearchWithCriteria5bcf9683-a0c7-4f98-a6c7-5a55523c4604 Work Title MY WHOLE LIFE…" at bounding box center [417, 319] width 515 height 83
click at [397, 310] on input "Search Form" at bounding box center [475, 319] width 398 height 23
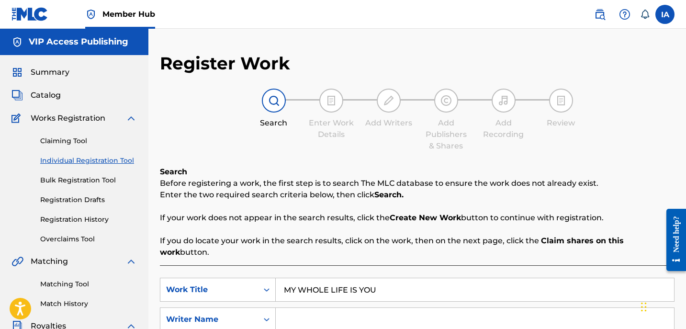
click at [506, 308] on input "Search Form" at bounding box center [475, 319] width 398 height 23
paste input "[PERSON_NAME]"
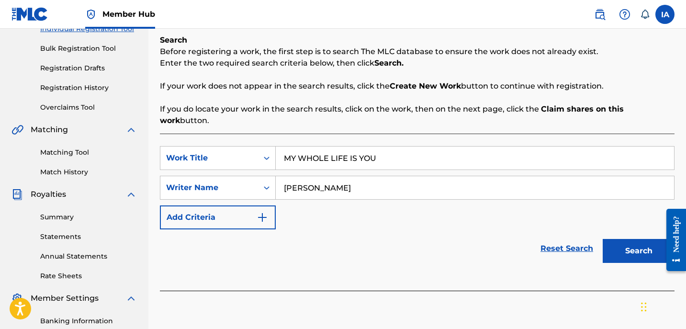
scroll to position [195, 0]
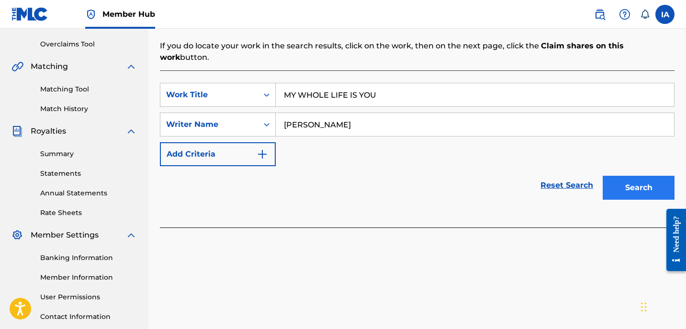
type input "[PERSON_NAME]"
click at [638, 178] on button "Search" at bounding box center [639, 188] width 72 height 24
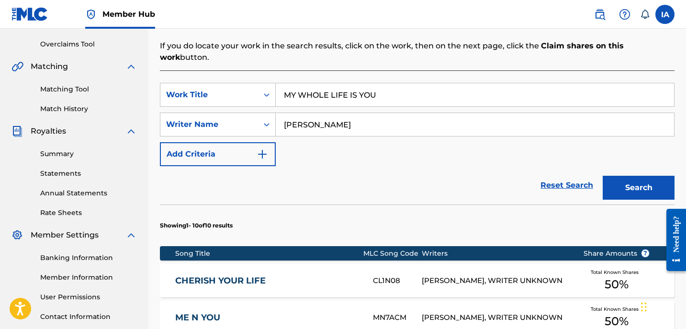
click at [371, 144] on div "SearchWithCriteria5bcf9683-a0c7-4f98-a6c7-5a55523c4604 Work Title MY WHOLE LIFE…" at bounding box center [417, 124] width 515 height 83
click at [392, 142] on div "SearchWithCriteria5bcf9683-a0c7-4f98-a6c7-5a55523c4604 Work Title MY WHOLE LIFE…" at bounding box center [417, 124] width 515 height 83
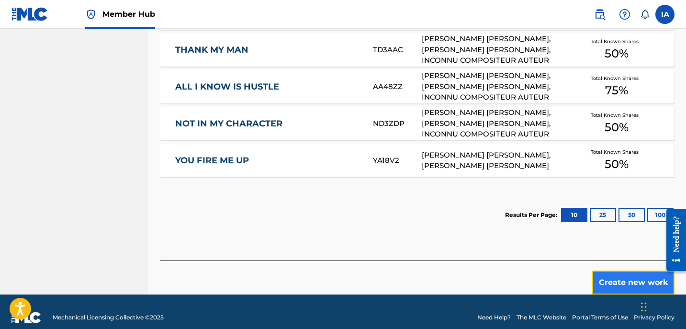
click at [596, 270] on button "Create new work" at bounding box center [633, 282] width 82 height 24
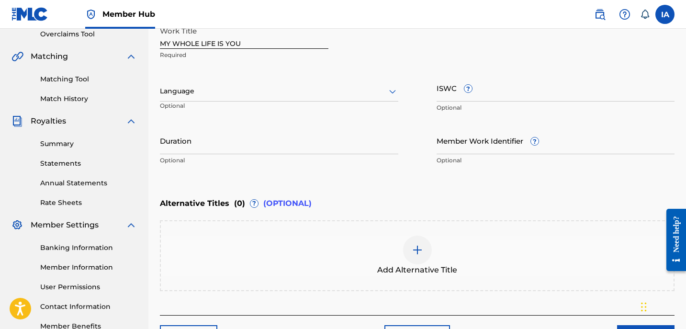
scroll to position [202, 0]
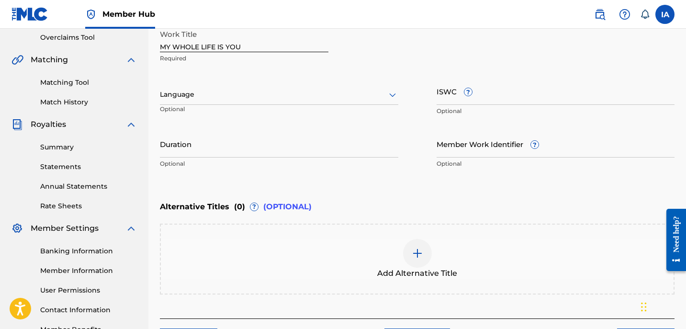
click at [313, 90] on div at bounding box center [279, 95] width 238 height 12
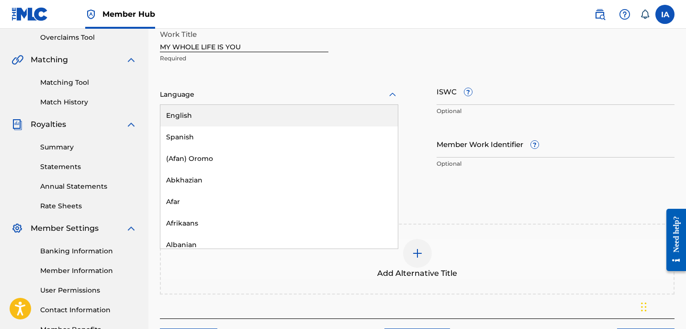
click at [346, 119] on div "English" at bounding box center [278, 116] width 237 height 22
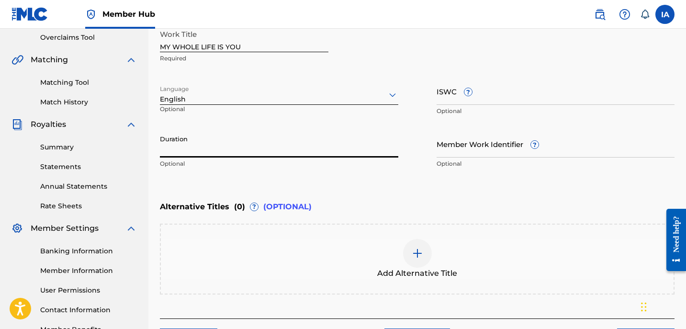
click at [284, 144] on input "Duration" at bounding box center [279, 143] width 238 height 27
click at [293, 154] on input "Duration" at bounding box center [279, 143] width 238 height 27
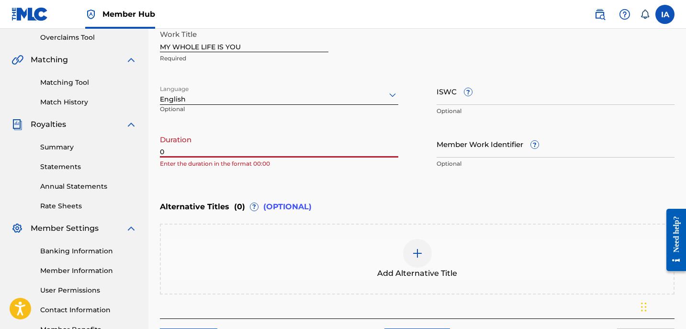
paste
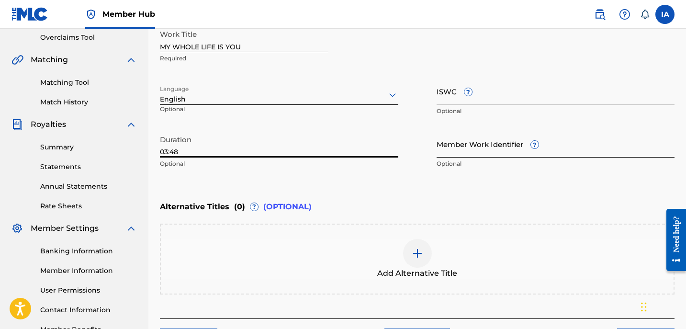
type input "03:48"
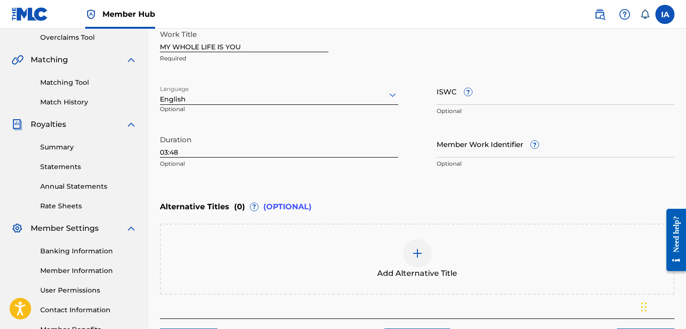
click at [427, 210] on div "Alternative Titles ( 0 ) ? (OPTIONAL)" at bounding box center [417, 206] width 515 height 21
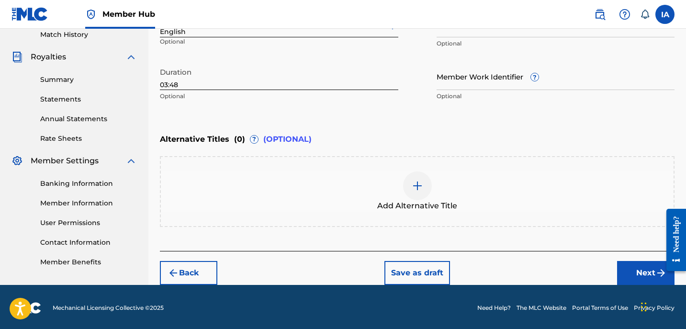
scroll to position [270, 0]
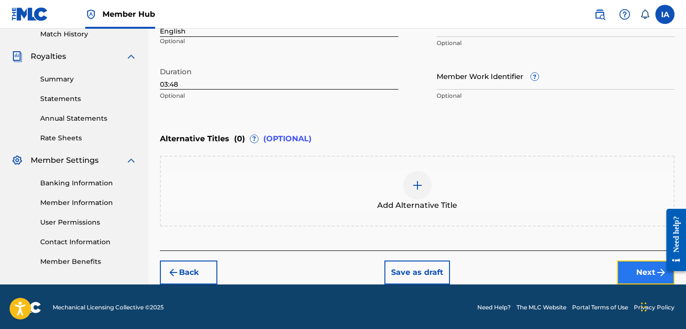
click at [630, 276] on button "Next" at bounding box center [645, 272] width 57 height 24
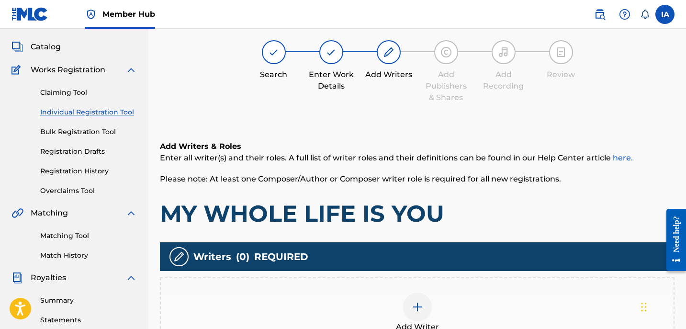
scroll to position [43, 0]
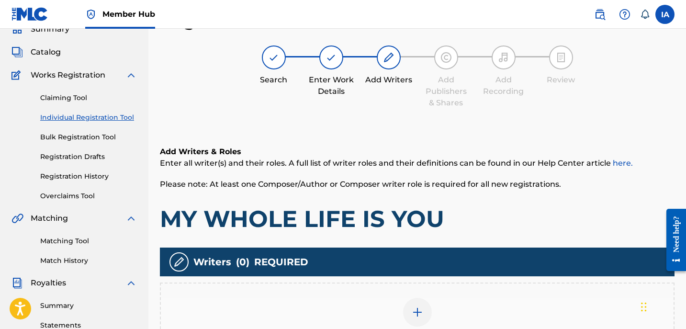
click at [453, 315] on div "Add Writer" at bounding box center [417, 318] width 513 height 40
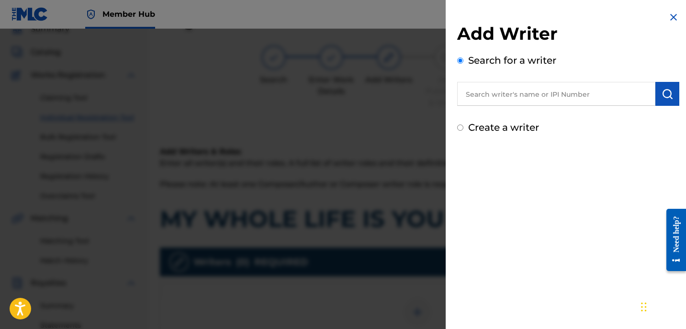
click at [567, 92] on input "text" at bounding box center [556, 94] width 198 height 24
click at [501, 97] on input "text" at bounding box center [556, 94] width 198 height 24
type input "[PERSON_NAME]"
click at [666, 91] on img "submit" at bounding box center [667, 93] width 11 height 11
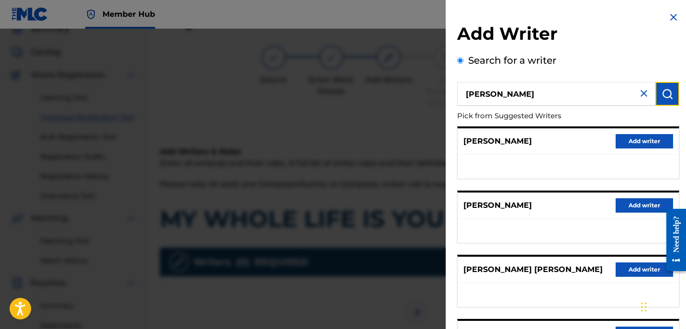
scroll to position [167, 0]
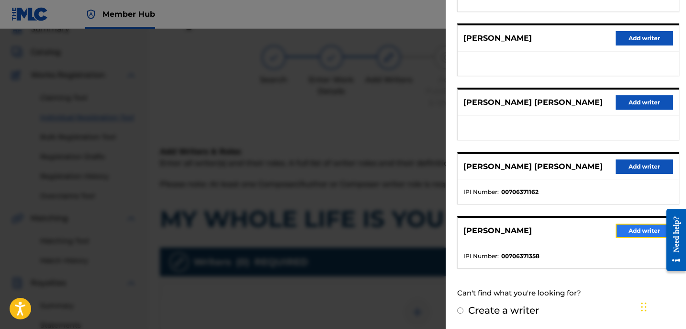
click at [638, 231] on button "Add writer" at bounding box center [644, 231] width 57 height 14
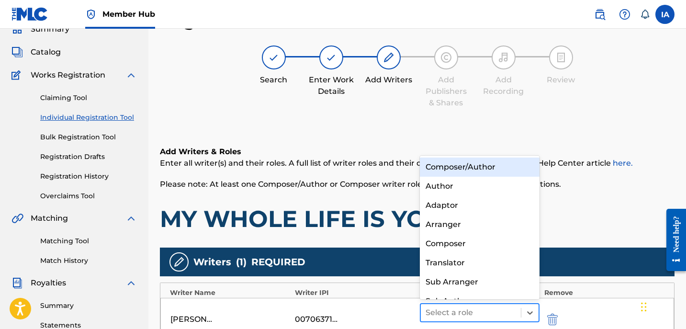
click at [477, 316] on div at bounding box center [471, 312] width 90 height 13
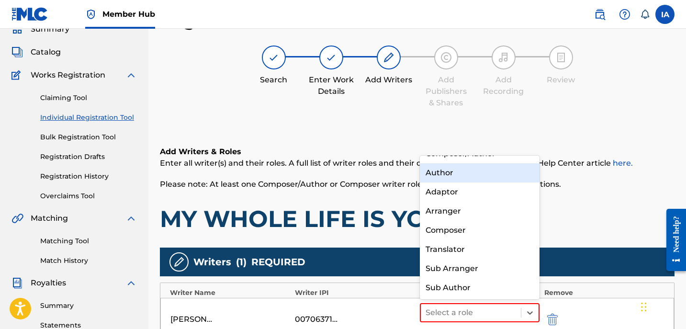
click at [469, 179] on div "Author" at bounding box center [480, 172] width 120 height 19
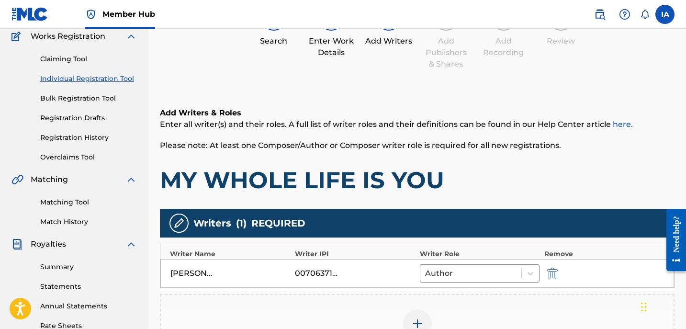
scroll to position [225, 0]
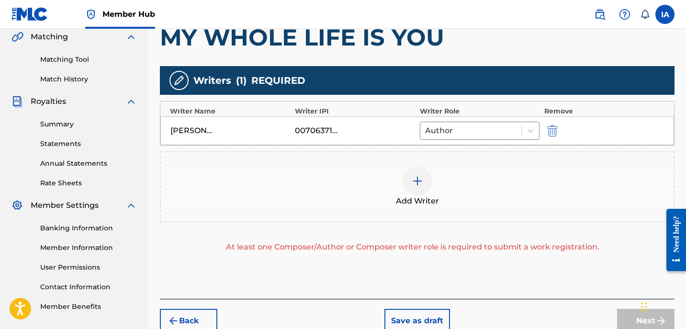
click at [489, 169] on div "Add Writer" at bounding box center [417, 187] width 513 height 40
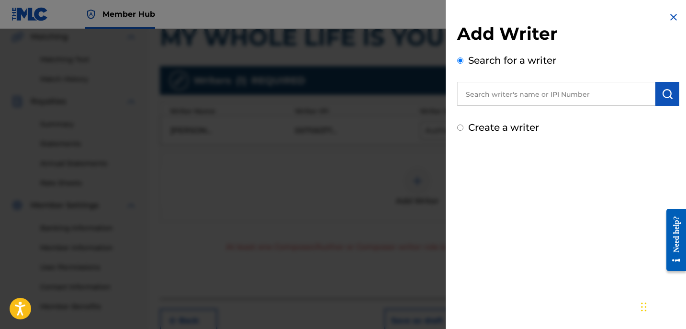
click at [520, 130] on label "Create a writer" at bounding box center [503, 127] width 71 height 11
radio input "true"
click at [463, 130] on input "Create a writer" at bounding box center [460, 127] width 6 height 6
radio input "false"
radio input "true"
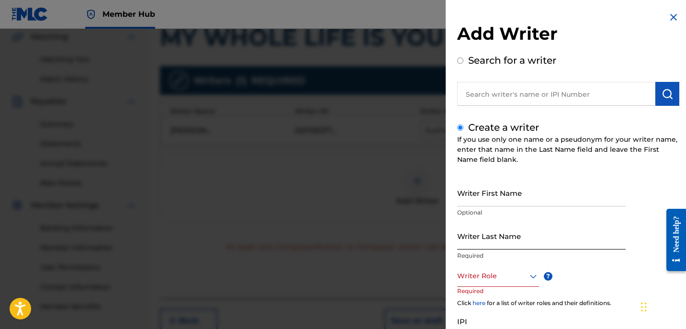
click at [502, 226] on input "Writer Last Name" at bounding box center [541, 235] width 169 height 27
click at [517, 243] on input "UNKNOWN WRITER" at bounding box center [541, 235] width 169 height 27
type input "UNKNOWN"
click at [502, 192] on input "Writer First Name" at bounding box center [541, 192] width 169 height 27
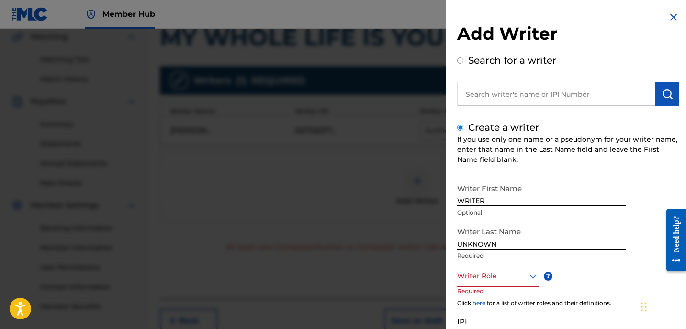
type input "WRITER"
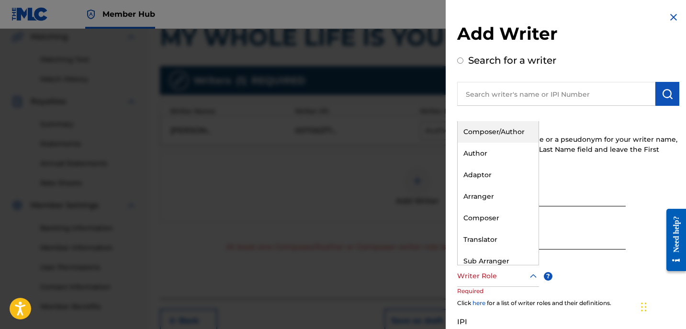
click at [497, 273] on div at bounding box center [498, 276] width 82 height 12
click at [512, 220] on div "Composer" at bounding box center [498, 218] width 81 height 22
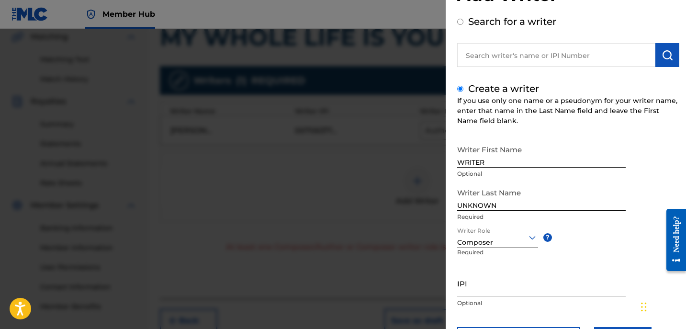
scroll to position [87, 0]
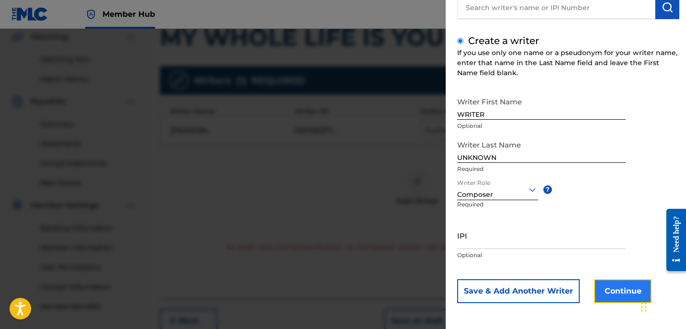
click at [613, 284] on button "Continue" at bounding box center [622, 291] width 57 height 24
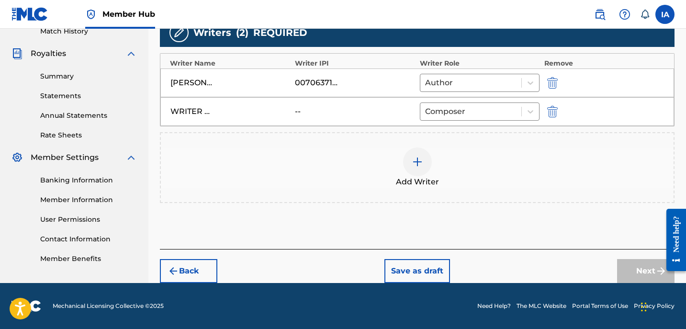
scroll to position [272, 0]
click at [627, 268] on button "Next" at bounding box center [645, 271] width 57 height 24
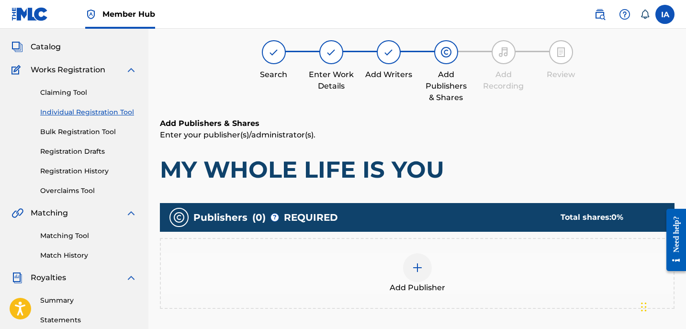
scroll to position [43, 0]
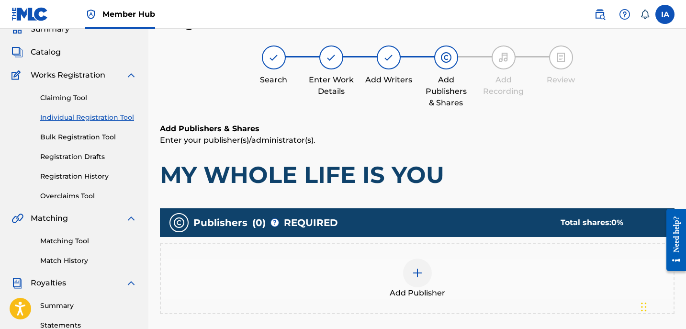
click at [490, 278] on div "Add Publisher" at bounding box center [417, 279] width 513 height 40
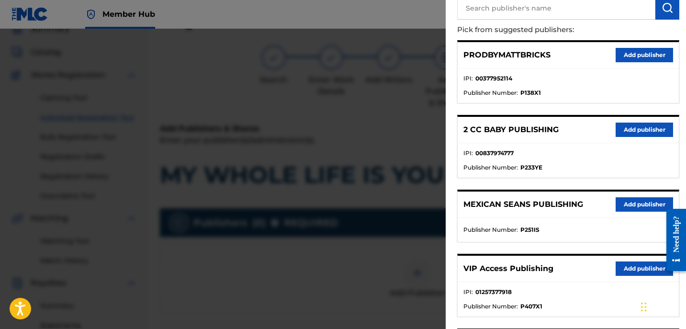
scroll to position [0, 0]
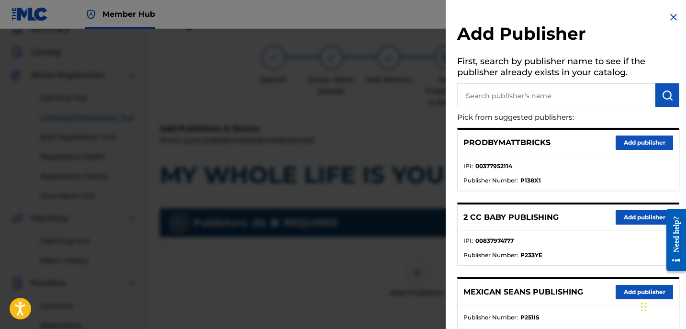
click at [611, 94] on input "text" at bounding box center [556, 95] width 198 height 24
type input "WRITER"
click at [563, 100] on input "WRITER" at bounding box center [556, 95] width 198 height 24
click at [541, 94] on input "text" at bounding box center [556, 95] width 198 height 24
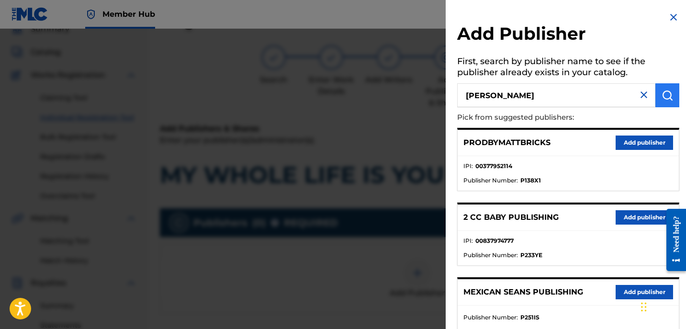
type input "[PERSON_NAME]"
click at [669, 104] on button "submit" at bounding box center [667, 95] width 24 height 24
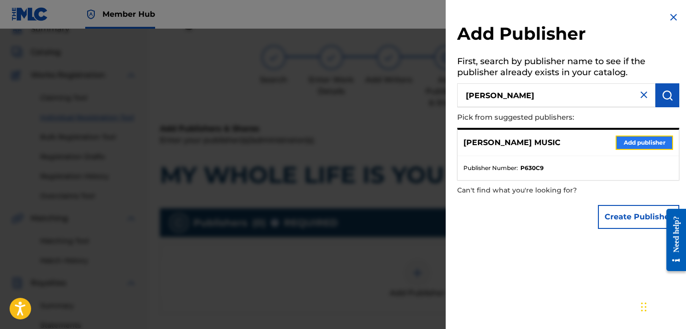
click at [653, 144] on button "Add publisher" at bounding box center [644, 142] width 57 height 14
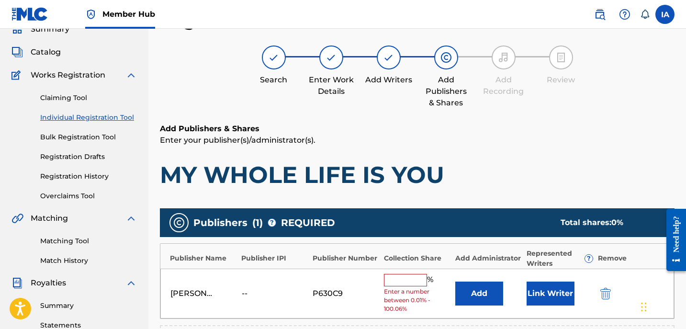
click at [420, 285] on input "text" at bounding box center [405, 280] width 43 height 12
type input "50"
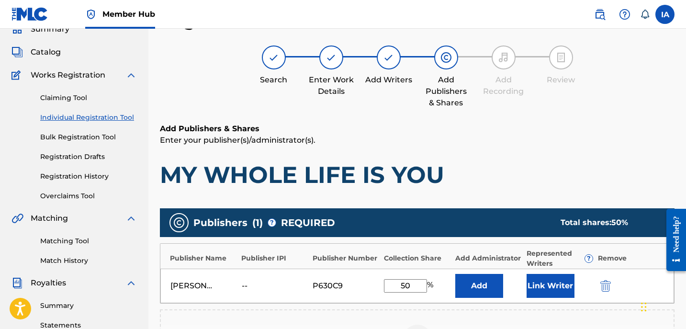
drag, startPoint x: 412, startPoint y: 285, endPoint x: 342, endPoint y: 252, distance: 76.9
click at [352, 258] on div "Publisher Name Publisher IPI Publisher Number Collection Share Add Administrato…" at bounding box center [417, 273] width 515 height 60
click at [484, 292] on button "Add" at bounding box center [479, 286] width 48 height 24
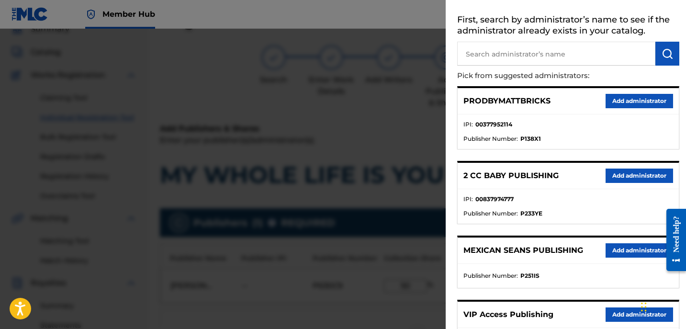
scroll to position [150, 0]
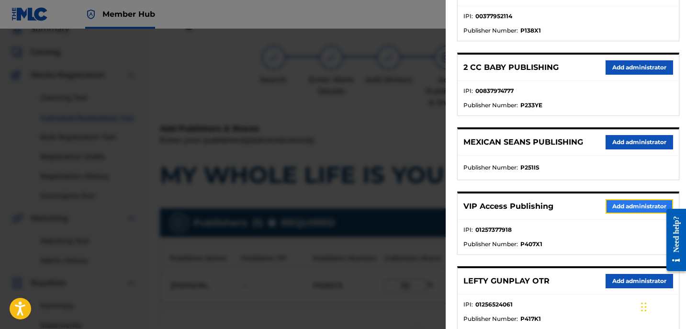
click at [625, 208] on button "Add administrator" at bounding box center [640, 206] width 68 height 14
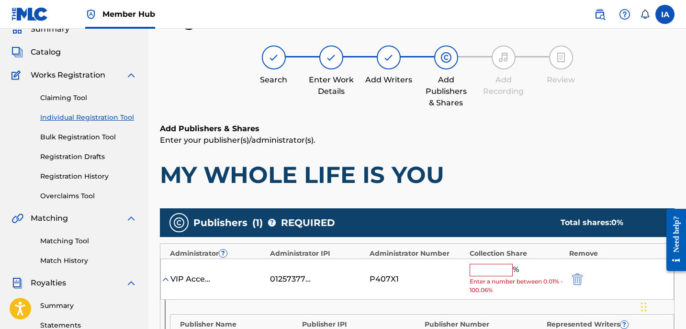
click at [501, 273] on input "text" at bounding box center [491, 270] width 43 height 12
type input "50"
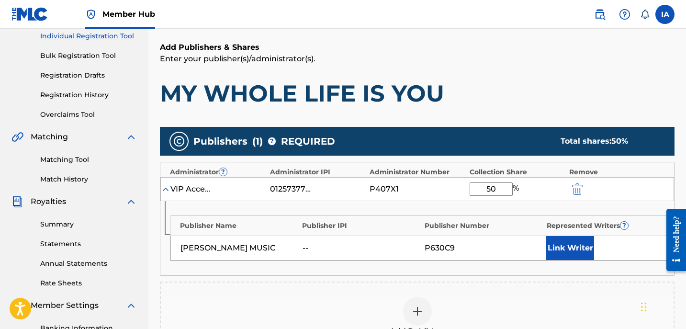
scroll to position [175, 0]
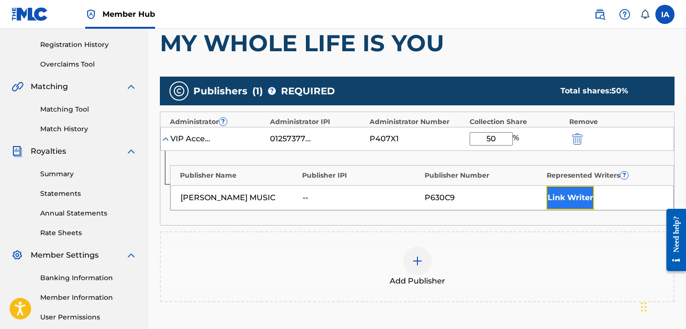
click at [573, 186] on button "Link Writer" at bounding box center [570, 198] width 48 height 24
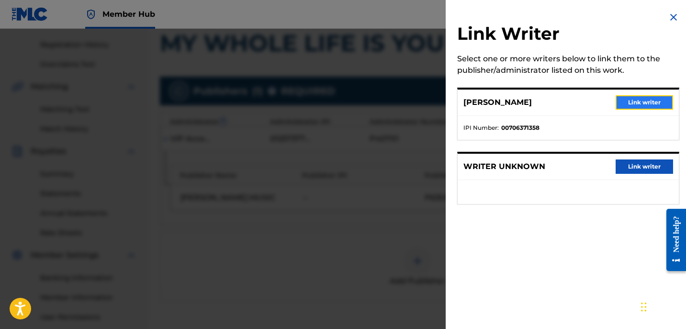
click at [634, 100] on button "Link writer" at bounding box center [644, 102] width 57 height 14
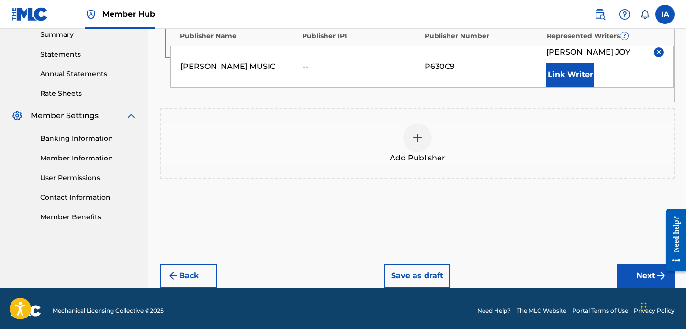
scroll to position [319, 0]
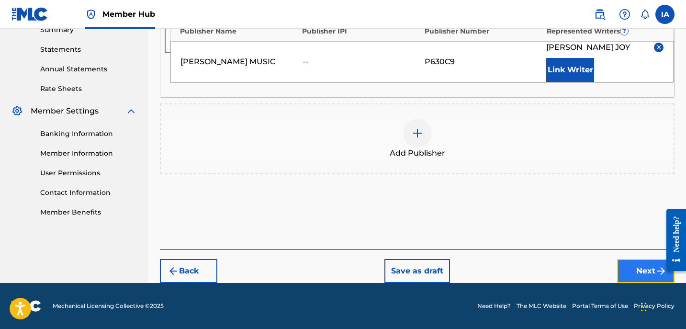
click at [636, 268] on button "Next" at bounding box center [645, 271] width 57 height 24
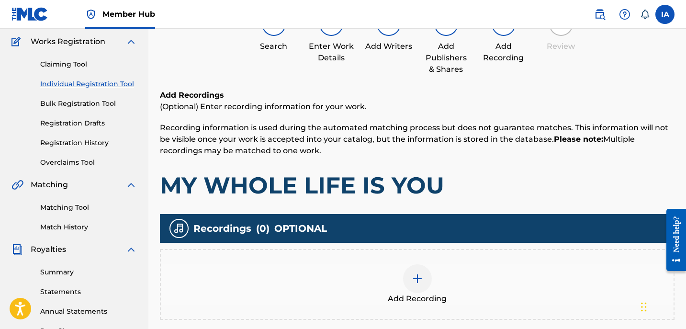
scroll to position [77, 0]
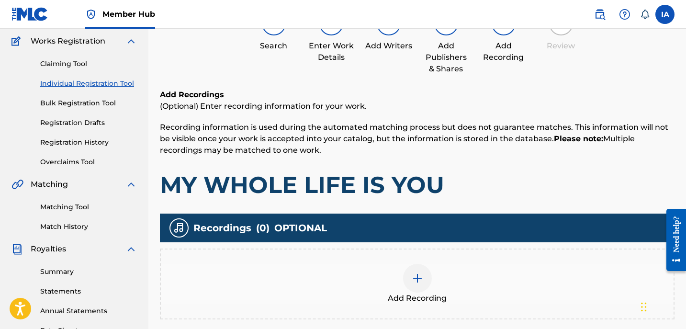
click at [425, 281] on div at bounding box center [417, 278] width 29 height 29
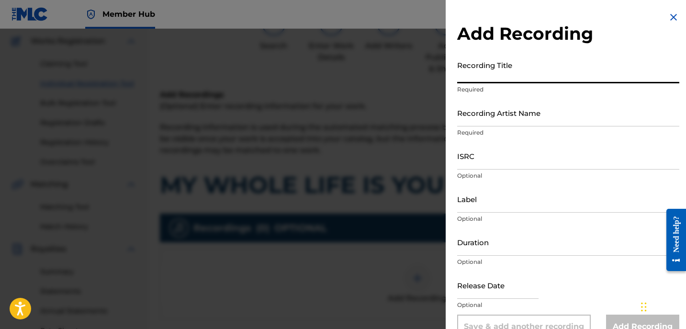
click at [505, 68] on input "Recording Title" at bounding box center [568, 69] width 222 height 27
type input "MY WHOLE LIFE IS YOU"
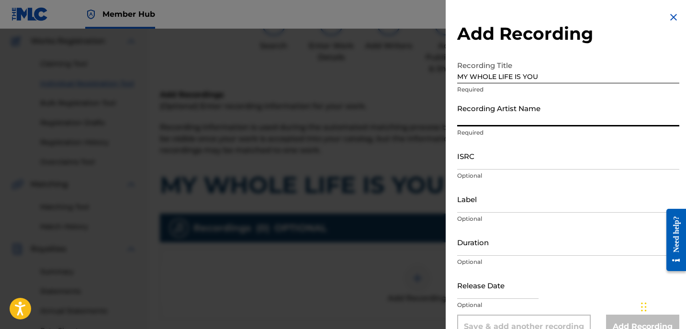
click at [498, 113] on input "Recording Artist Name" at bounding box center [568, 112] width 222 height 27
type input "[PERSON_NAME]"
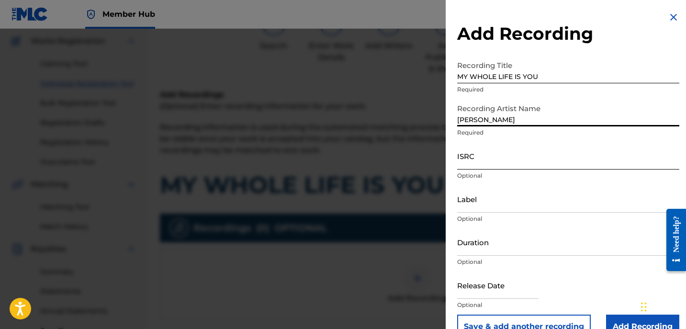
click at [506, 153] on input "ISRC" at bounding box center [568, 155] width 222 height 27
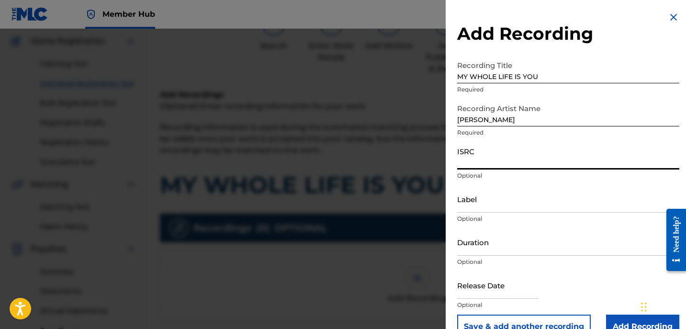
click at [485, 162] on input "ISRC" at bounding box center [568, 155] width 222 height 27
type input "GBKPL1950645"
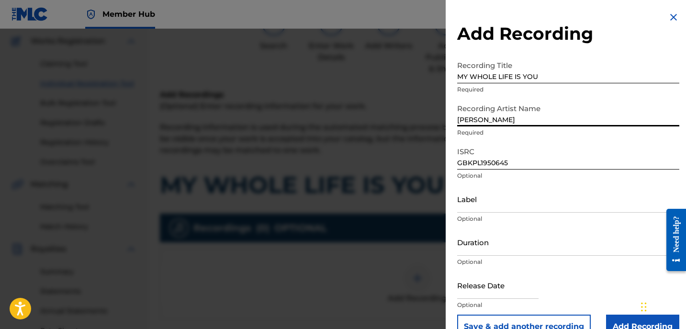
drag, startPoint x: 490, startPoint y: 117, endPoint x: 441, endPoint y: 97, distance: 52.4
click at [441, 97] on div "Add Recording Recording Title MY WHOLE LIFE IS YOU Required Recording Artist Na…" at bounding box center [343, 179] width 686 height 300
click at [486, 206] on input "Label" at bounding box center [568, 198] width 222 height 27
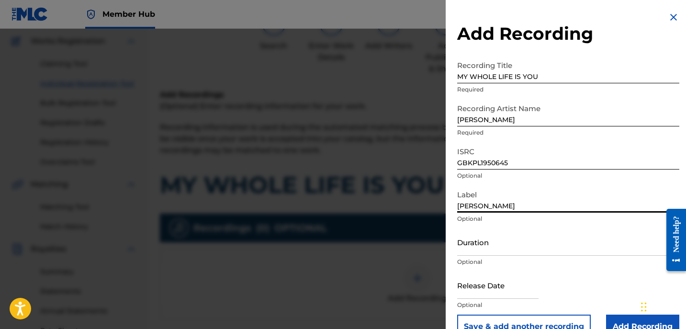
type input "[PERSON_NAME]"
click at [522, 248] on input "Duration" at bounding box center [568, 241] width 222 height 27
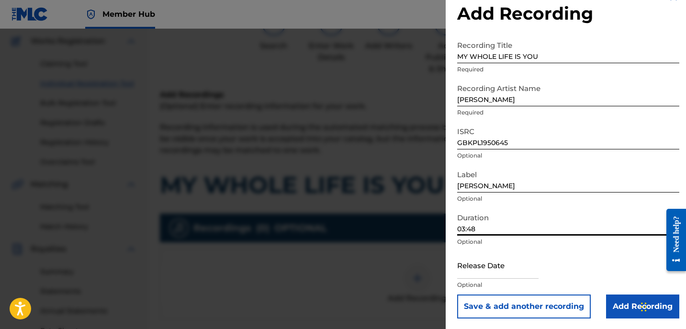
scroll to position [21, 0]
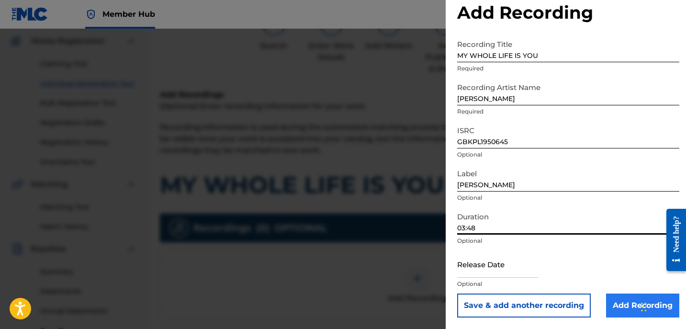
type input "03:48"
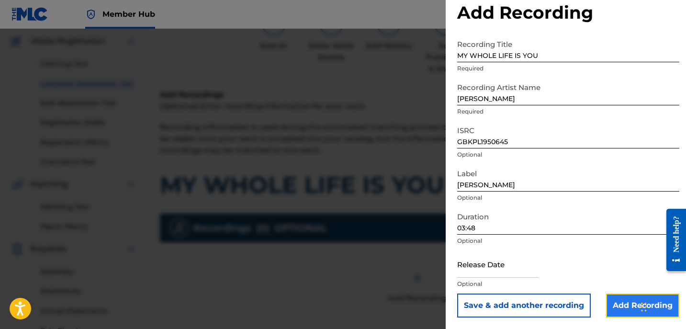
click at [612, 298] on input "Add Recording" at bounding box center [642, 305] width 73 height 24
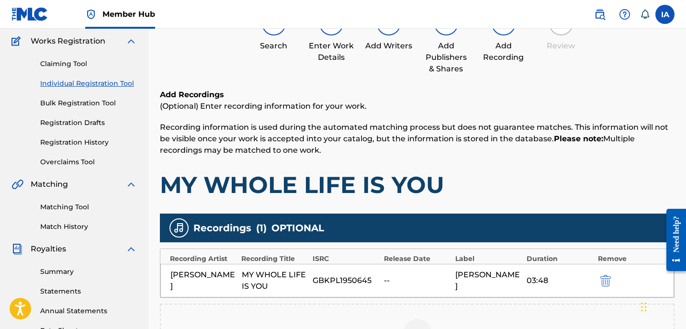
click at [435, 173] on h1 "MY WHOLE LIFE IS YOU" at bounding box center [417, 184] width 515 height 29
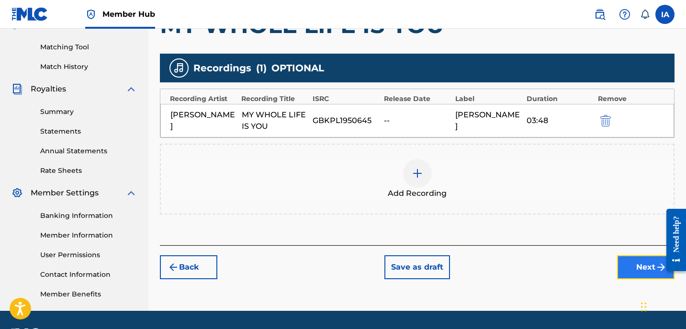
click at [631, 270] on button "Next" at bounding box center [645, 267] width 57 height 24
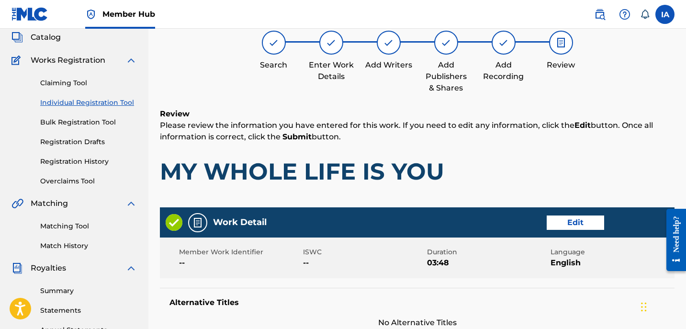
scroll to position [43, 0]
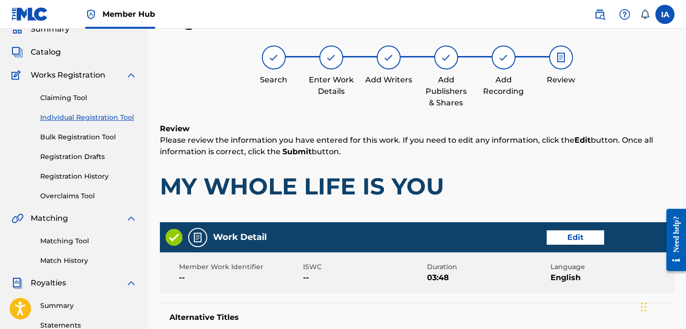
click at [464, 174] on h1 "MY WHOLE LIFE IS YOU" at bounding box center [417, 186] width 515 height 29
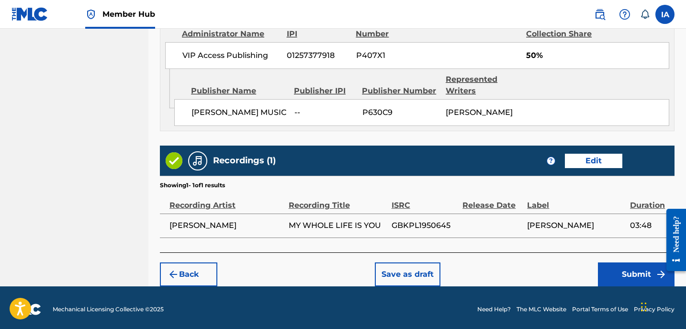
scroll to position [550, 0]
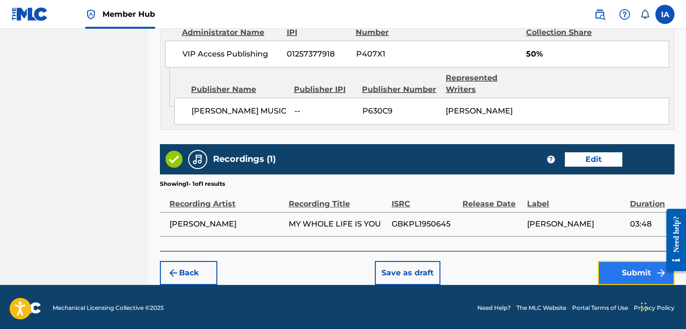
click at [611, 276] on button "Submit" at bounding box center [636, 273] width 77 height 24
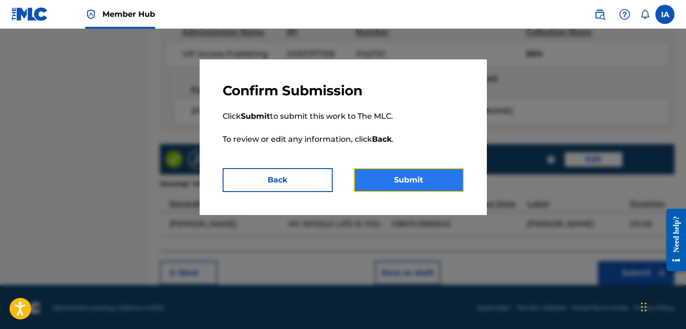
click at [431, 172] on button "Submit" at bounding box center [409, 180] width 110 height 24
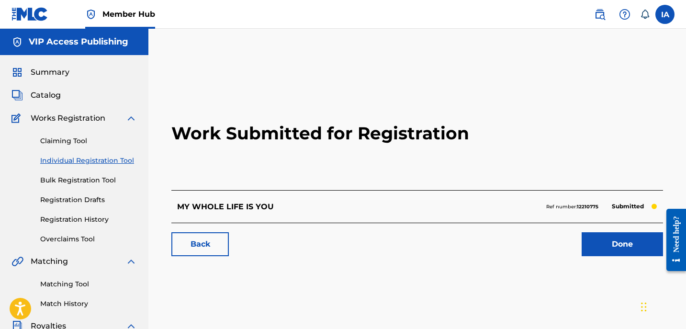
click at [125, 159] on link "Individual Registration Tool" at bounding box center [88, 161] width 97 height 10
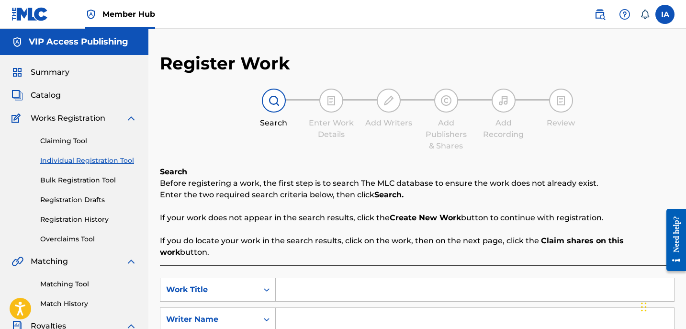
click at [405, 286] on input "Search Form" at bounding box center [475, 289] width 398 height 23
type input "WATCH ME GO"
click at [443, 309] on input "Search Form" at bounding box center [475, 319] width 398 height 23
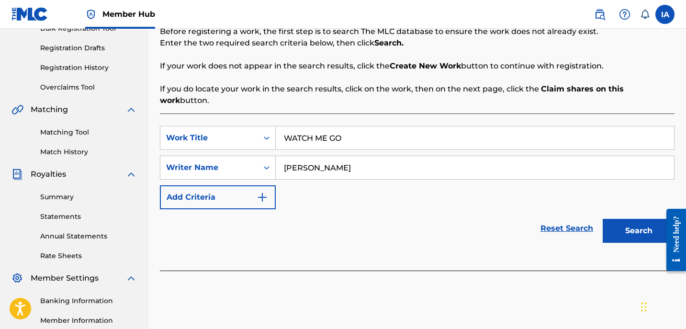
scroll to position [172, 0]
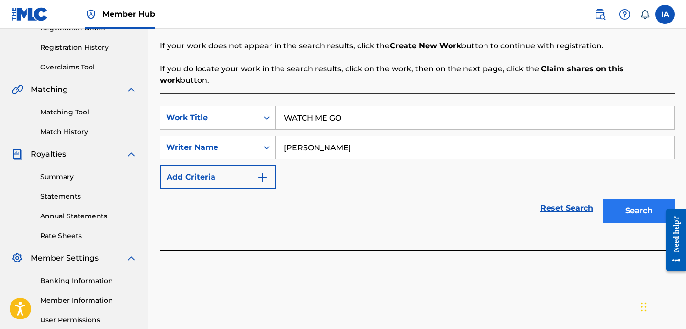
type input "[PERSON_NAME]"
click at [635, 203] on button "Search" at bounding box center [639, 211] width 72 height 24
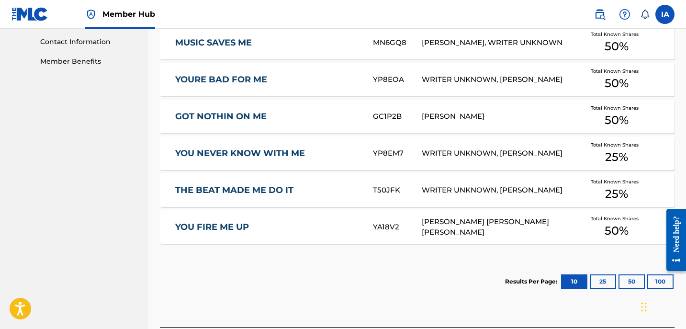
scroll to position [522, 0]
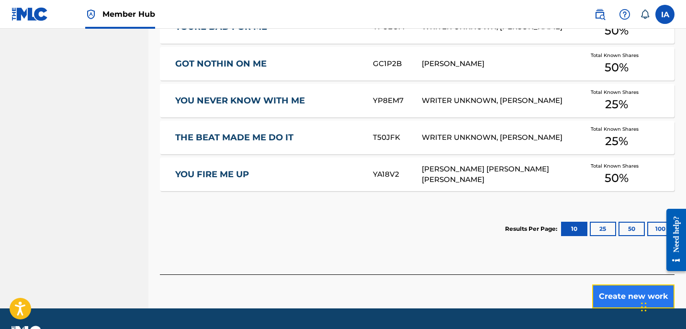
click at [613, 284] on button "Create new work" at bounding box center [633, 296] width 82 height 24
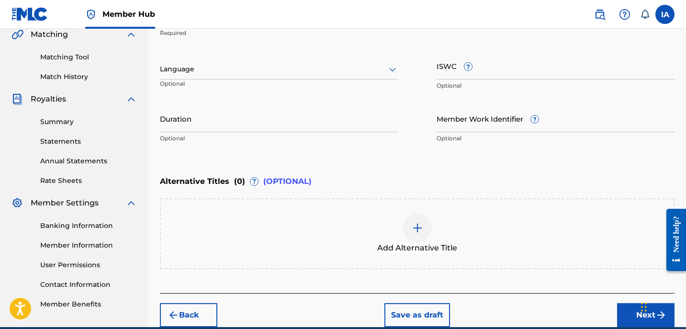
scroll to position [219, 0]
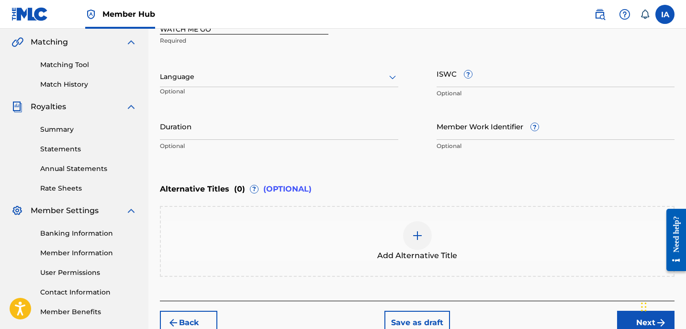
click at [244, 85] on div "Language" at bounding box center [279, 77] width 238 height 20
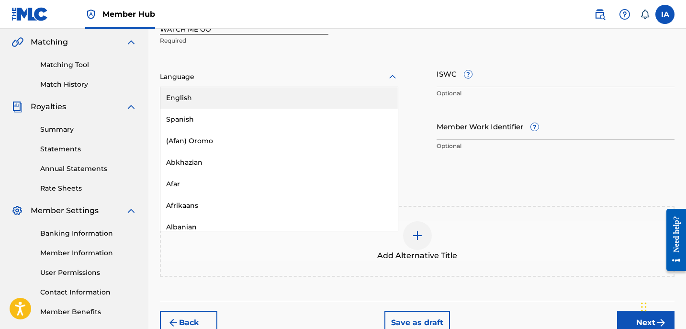
click at [254, 95] on div "English" at bounding box center [278, 98] width 237 height 22
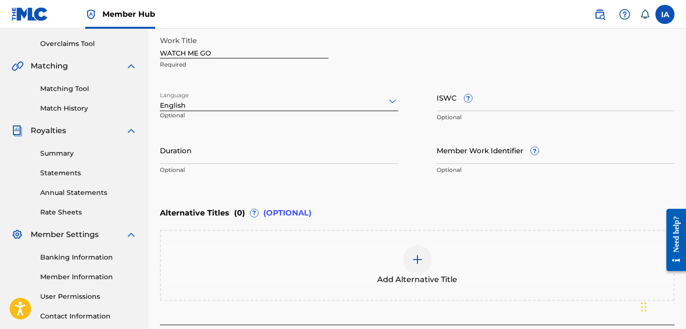
scroll to position [192, 0]
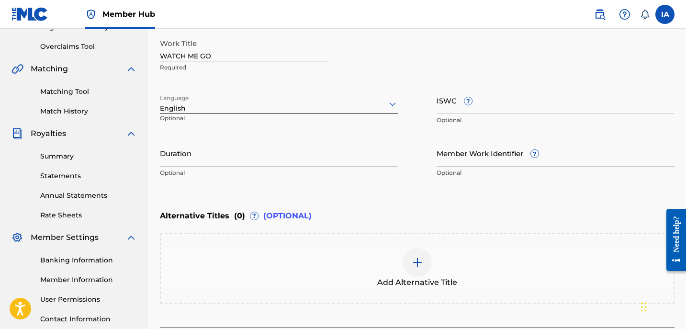
click at [216, 170] on p "Optional" at bounding box center [279, 173] width 238 height 9
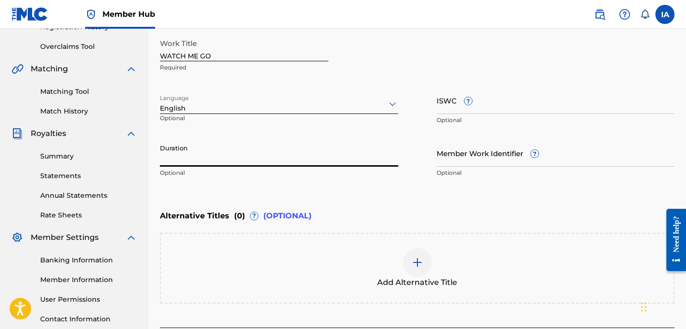
click at [243, 159] on input "Duration" at bounding box center [279, 152] width 238 height 27
click at [242, 157] on input "Duration" at bounding box center [279, 152] width 238 height 27
click at [335, 155] on input "02:44" at bounding box center [279, 152] width 238 height 27
type input "02:44"
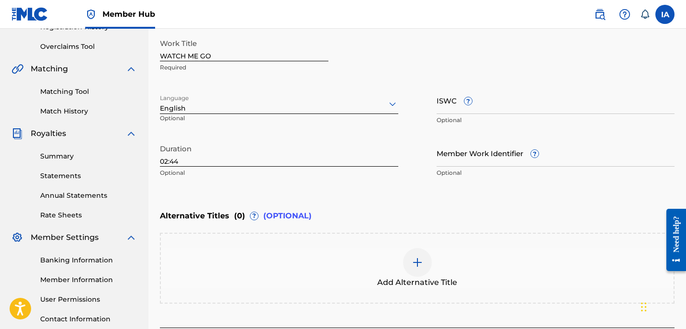
click at [535, 210] on div "Alternative Titles ( 0 ) ? (OPTIONAL)" at bounding box center [417, 215] width 515 height 21
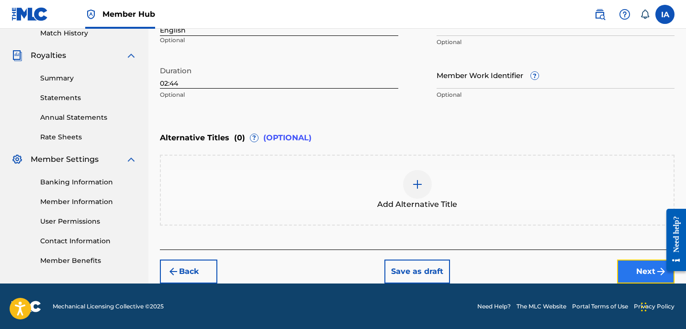
click at [644, 277] on button "Next" at bounding box center [645, 271] width 57 height 24
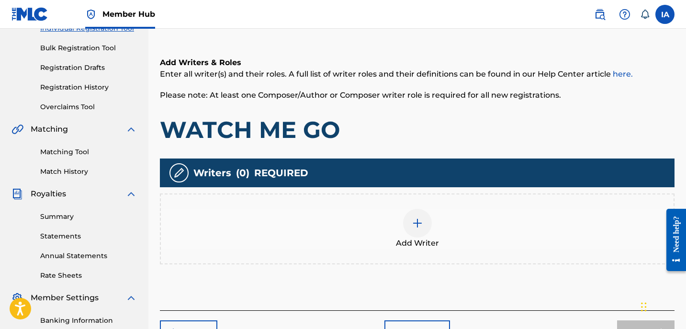
scroll to position [199, 0]
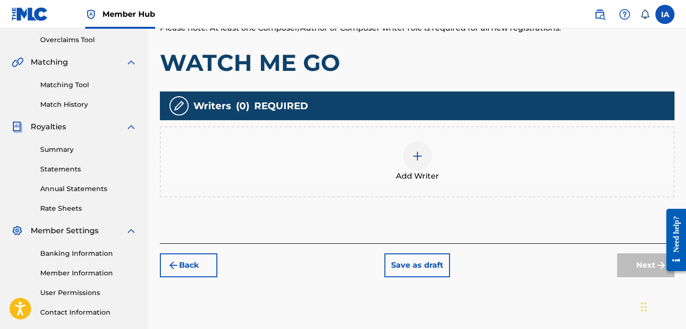
click at [461, 163] on div "Add Writer" at bounding box center [417, 162] width 513 height 40
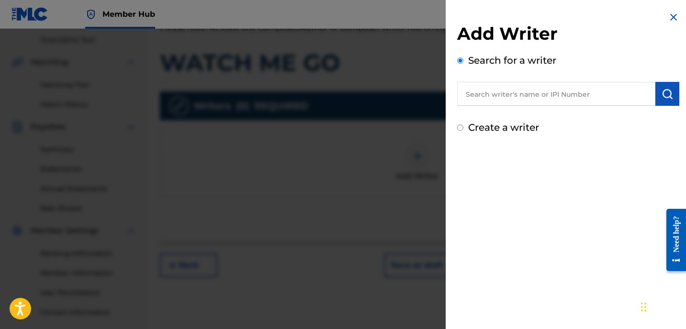
click at [495, 98] on input "text" at bounding box center [556, 94] width 198 height 24
click at [560, 91] on input "text" at bounding box center [556, 94] width 198 height 24
type input "[PERSON_NAME]"
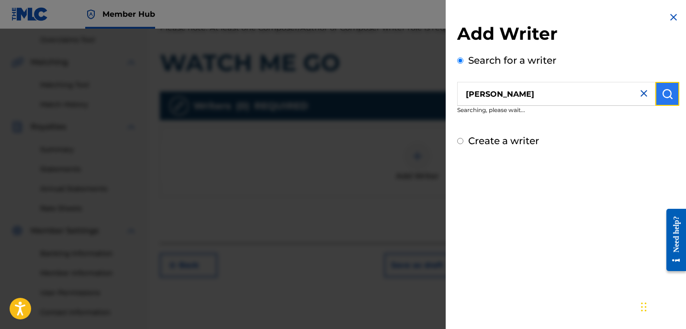
click at [669, 87] on button "submit" at bounding box center [667, 94] width 24 height 24
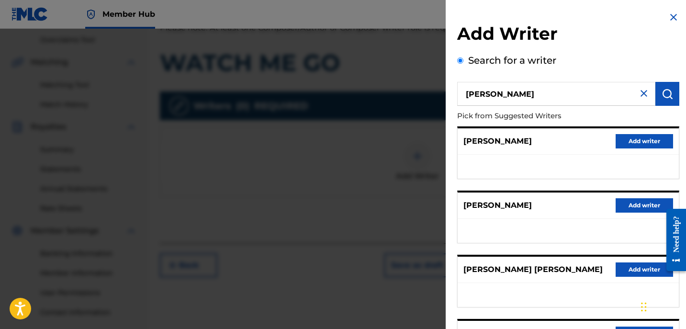
scroll to position [167, 0]
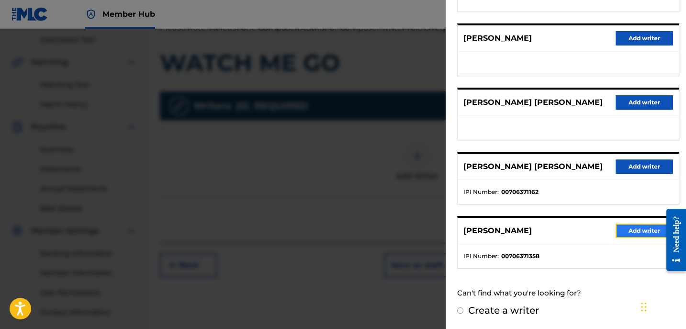
click at [632, 234] on button "Add writer" at bounding box center [644, 231] width 57 height 14
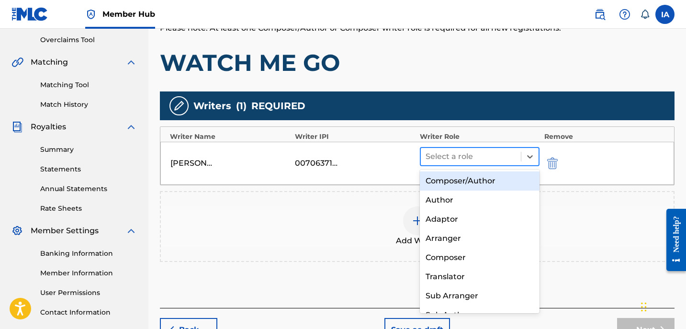
click at [514, 158] on div at bounding box center [471, 156] width 90 height 13
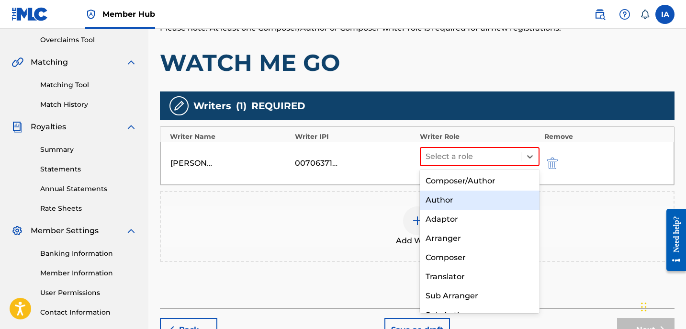
click at [490, 205] on div "Author" at bounding box center [480, 200] width 120 height 19
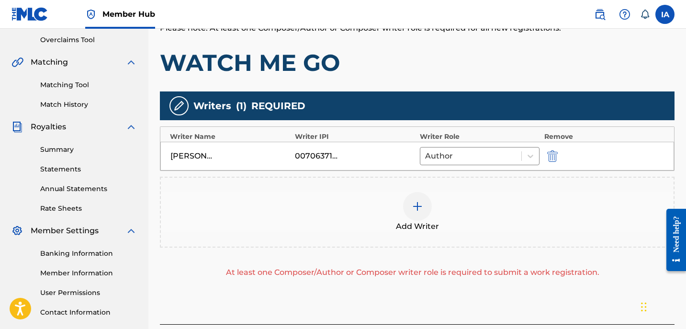
click at [513, 201] on div "Add Writer" at bounding box center [417, 212] width 513 height 40
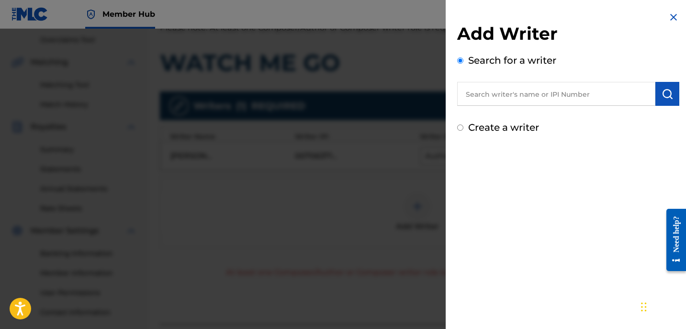
click at [516, 129] on label "Create a writer" at bounding box center [503, 127] width 71 height 11
radio input "true"
click at [463, 129] on input "Create a writer" at bounding box center [460, 127] width 6 height 6
radio input "false"
radio input "true"
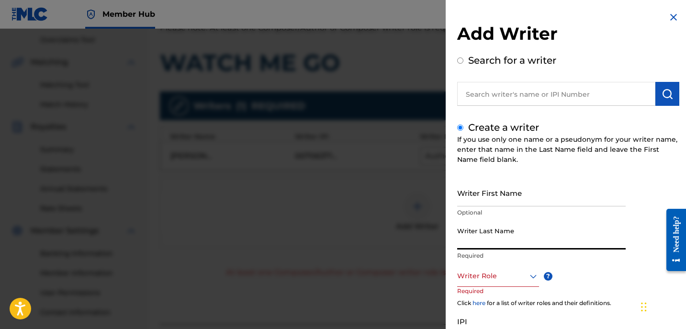
click at [499, 241] on input "Writer Last Name" at bounding box center [541, 235] width 169 height 27
click at [510, 241] on input "UNKNOWN WRITER" at bounding box center [541, 235] width 169 height 27
type input "UNKNOWN"
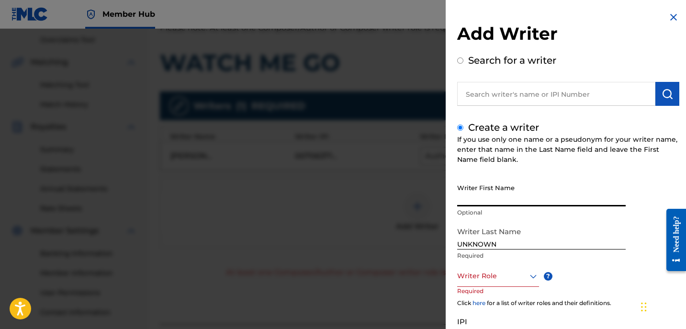
click at [509, 193] on input "Writer First Name" at bounding box center [541, 192] width 169 height 27
click at [505, 197] on input "WRITER" at bounding box center [541, 192] width 169 height 27
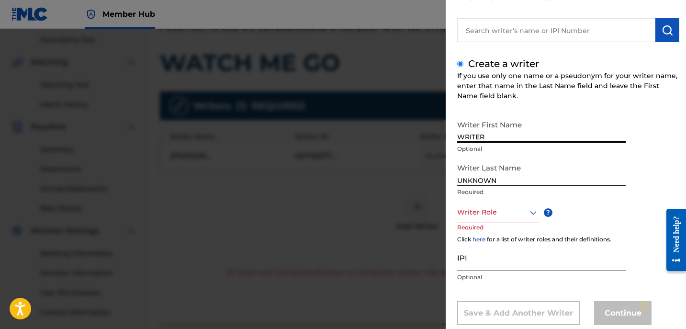
scroll to position [86, 0]
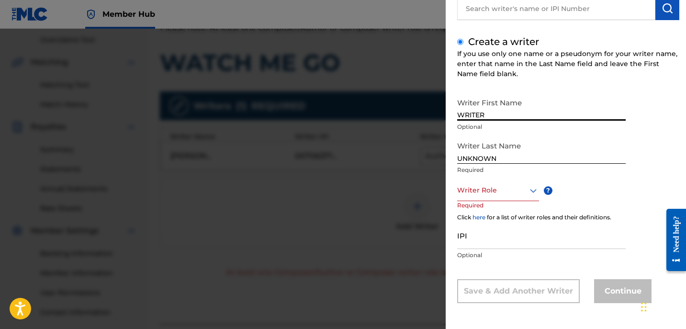
type input "WRITER"
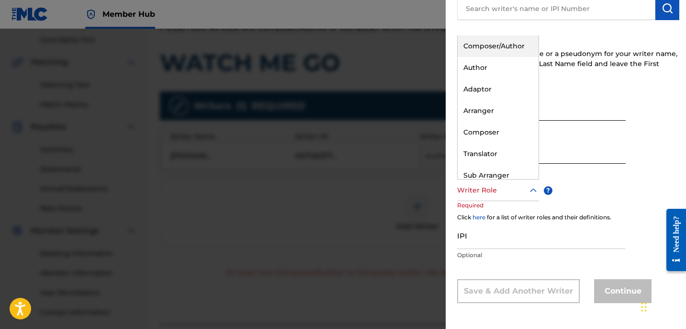
click at [498, 197] on div "Writer Role" at bounding box center [498, 191] width 82 height 22
click at [504, 129] on div "Composer" at bounding box center [498, 133] width 81 height 22
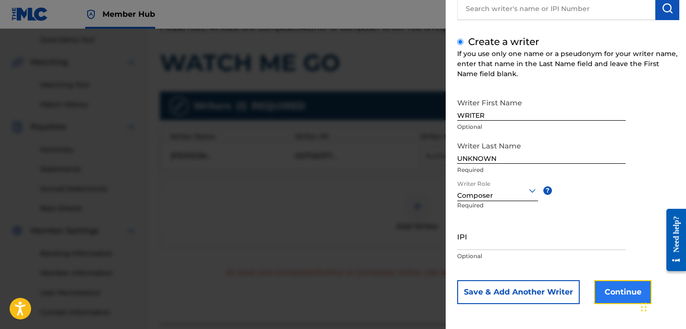
click at [630, 296] on button "Continue" at bounding box center [622, 292] width 57 height 24
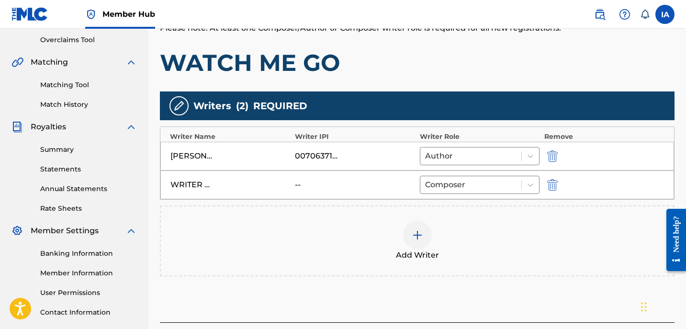
click at [475, 98] on div "Writers ( 2 ) REQUIRED" at bounding box center [417, 105] width 515 height 29
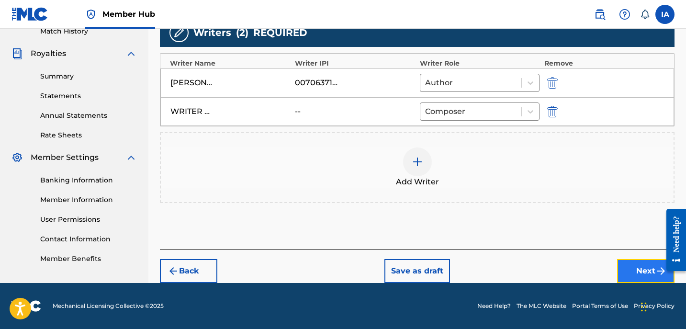
click at [638, 261] on button "Next" at bounding box center [645, 271] width 57 height 24
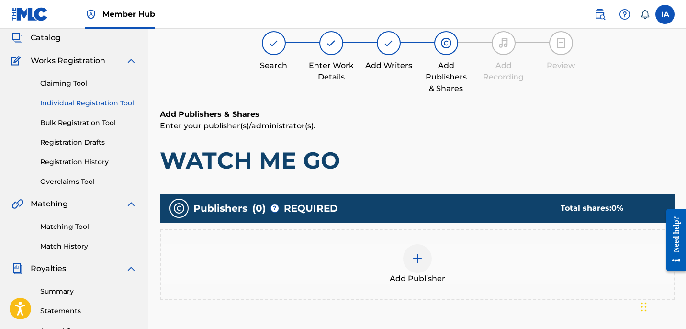
scroll to position [43, 0]
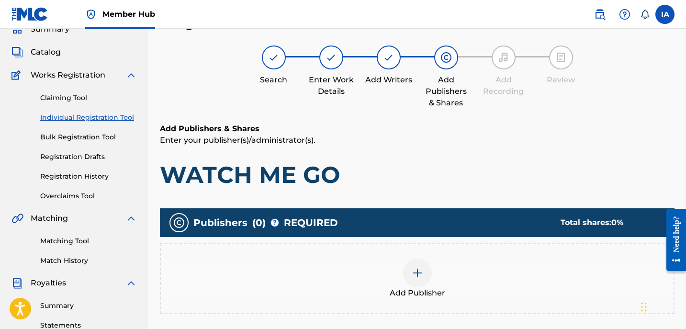
click at [428, 280] on div at bounding box center [417, 273] width 29 height 29
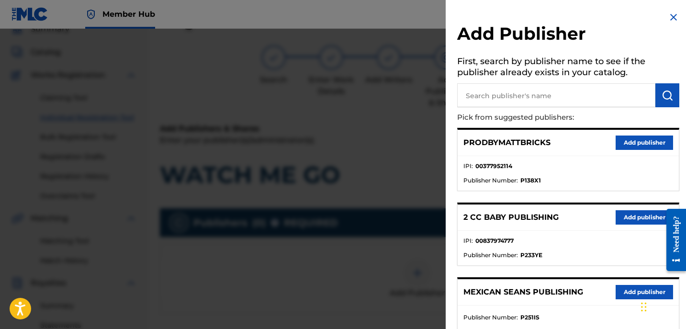
click at [548, 161] on ul "IPI : 00377952114 Publisher Number : P138X1" at bounding box center [568, 173] width 221 height 34
click at [529, 88] on input "text" at bounding box center [556, 95] width 198 height 24
type input "[PERSON_NAME]"
click at [664, 89] on button "submit" at bounding box center [667, 95] width 24 height 24
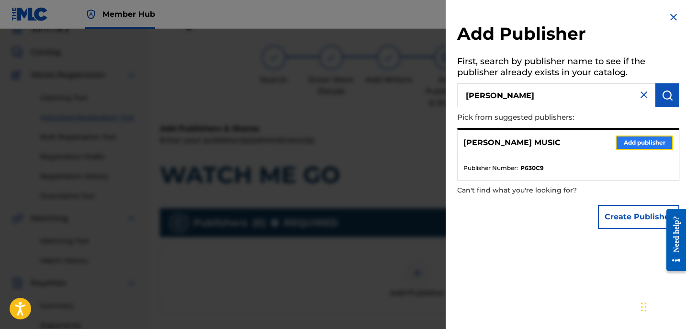
click at [619, 142] on button "Add publisher" at bounding box center [644, 142] width 57 height 14
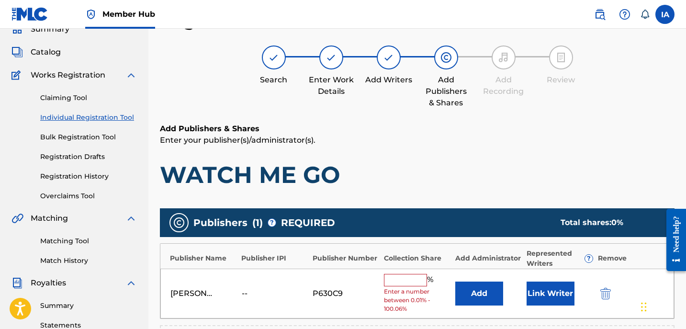
click at [407, 279] on input "text" at bounding box center [405, 280] width 43 height 12
type input "50"
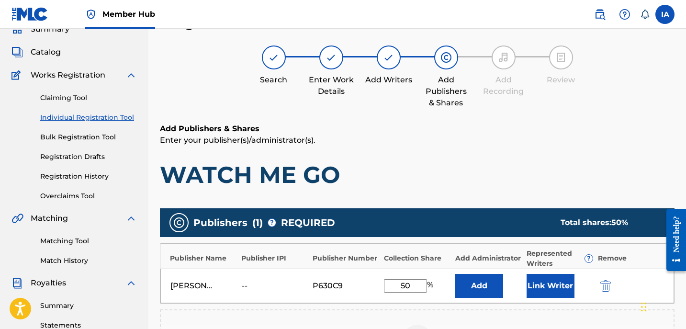
drag, startPoint x: 413, startPoint y: 280, endPoint x: 388, endPoint y: 273, distance: 25.3
click at [390, 274] on div "[PERSON_NAME] MUSIC -- P630C9 50 % Add Link Writer" at bounding box center [417, 286] width 514 height 34
click at [465, 286] on button "Add" at bounding box center [479, 286] width 48 height 24
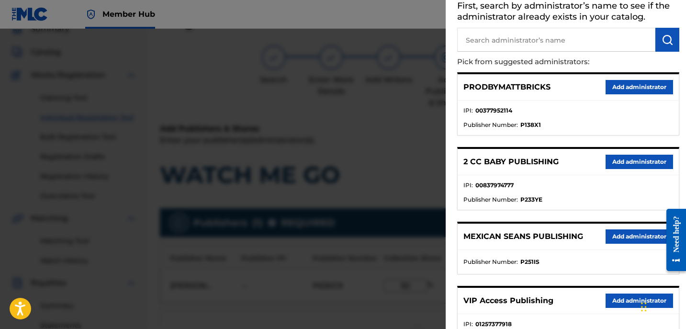
scroll to position [66, 0]
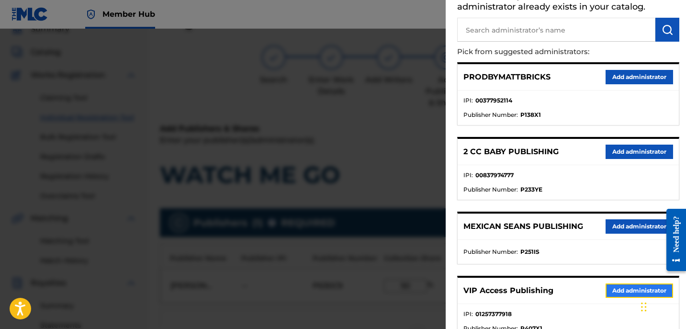
click at [616, 292] on button "Add administrator" at bounding box center [640, 290] width 68 height 14
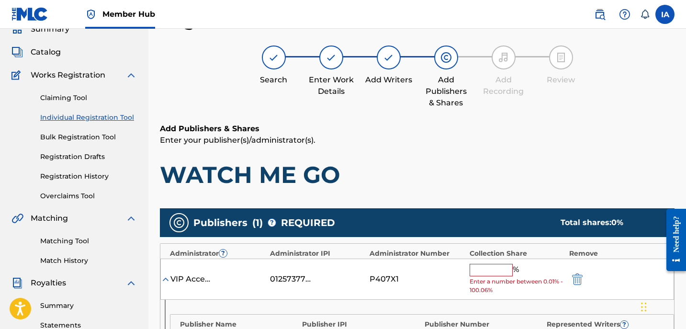
click at [502, 273] on input "text" at bounding box center [491, 270] width 43 height 12
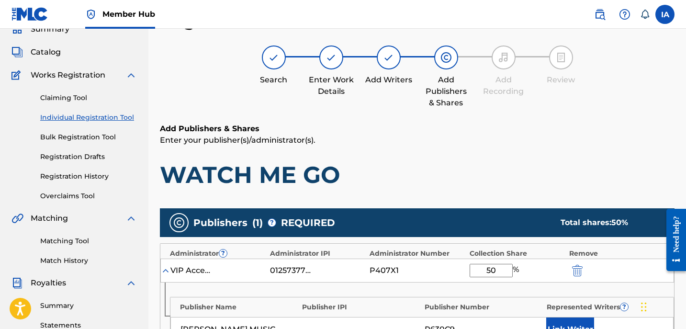
type input "50"
click at [564, 317] on div "[PERSON_NAME] MUSIC -- P630C9 Link Writer" at bounding box center [421, 329] width 503 height 25
click at [564, 320] on button "Link Writer" at bounding box center [570, 329] width 48 height 24
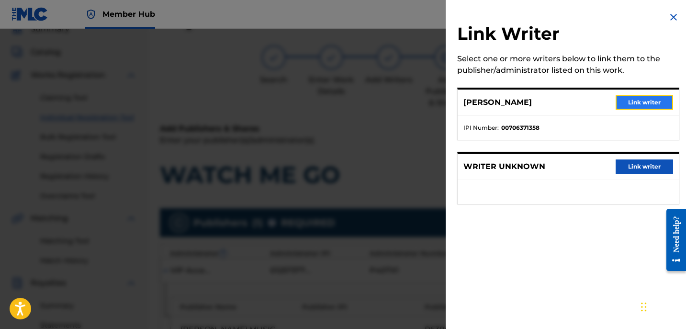
click at [646, 102] on button "Link writer" at bounding box center [644, 102] width 57 height 14
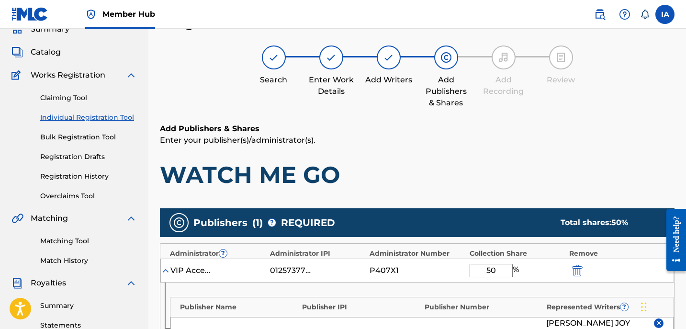
click at [524, 121] on div "Register Work Search Enter Work Details Add Writers Add Publishers & Shares Add…" at bounding box center [417, 284] width 515 height 549
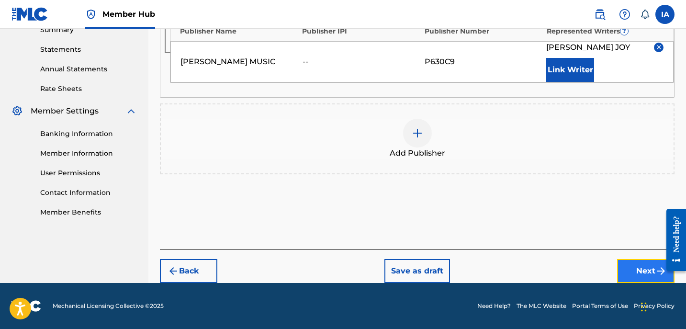
click at [623, 265] on button "Next" at bounding box center [645, 271] width 57 height 24
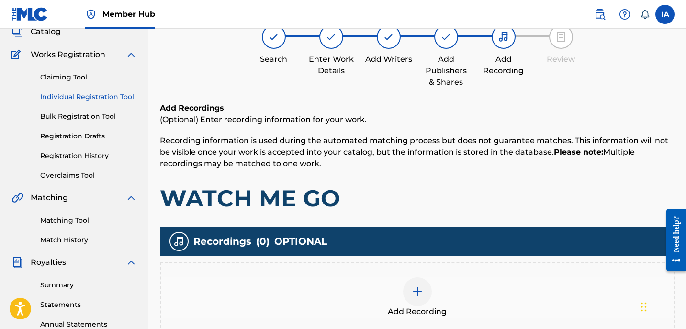
scroll to position [43, 0]
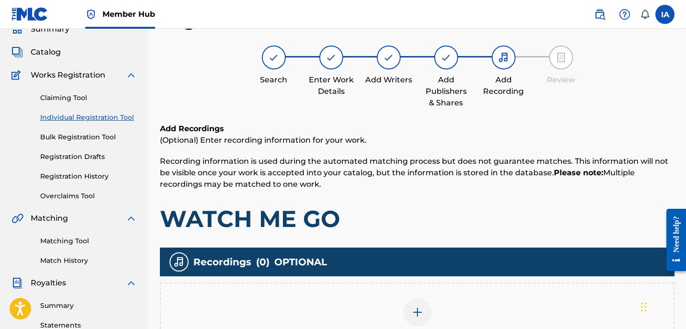
click at [505, 221] on h1 "WATCH ME GO" at bounding box center [417, 218] width 515 height 29
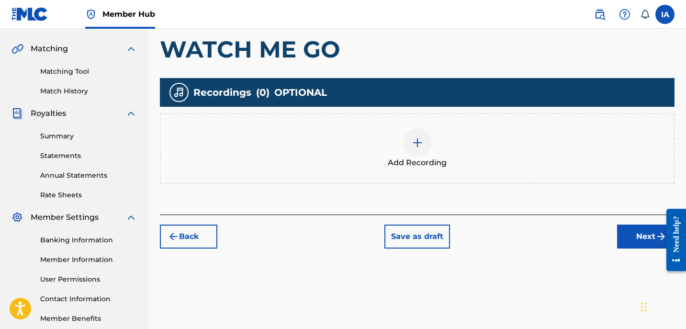
scroll to position [248, 0]
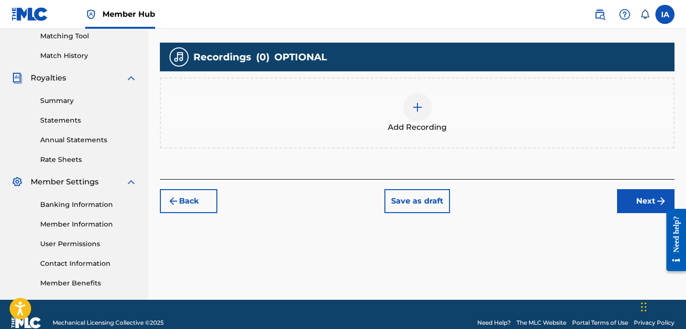
click at [498, 84] on div "Add Recording" at bounding box center [417, 113] width 515 height 71
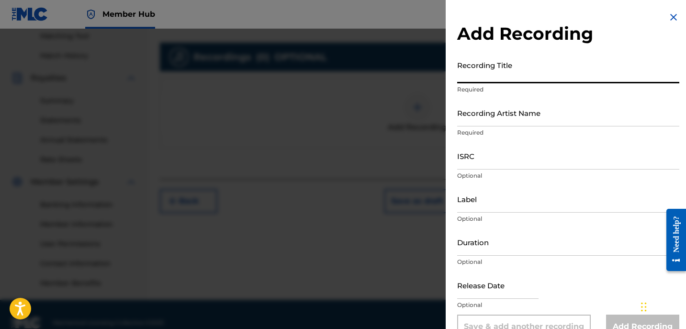
click at [527, 71] on input "Recording Title" at bounding box center [568, 69] width 222 height 27
type input "WATCH ME GO"
click at [526, 108] on input "Recording Artist Name" at bounding box center [568, 112] width 222 height 27
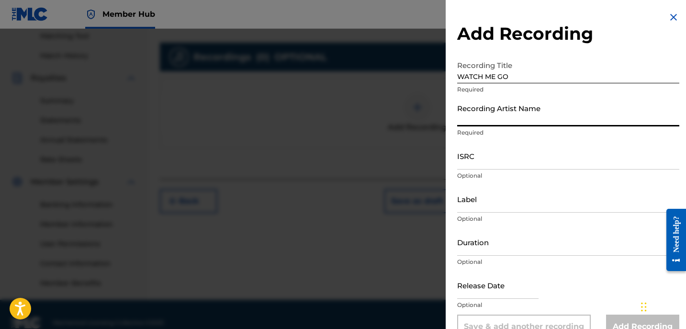
type input "[PERSON_NAME]"
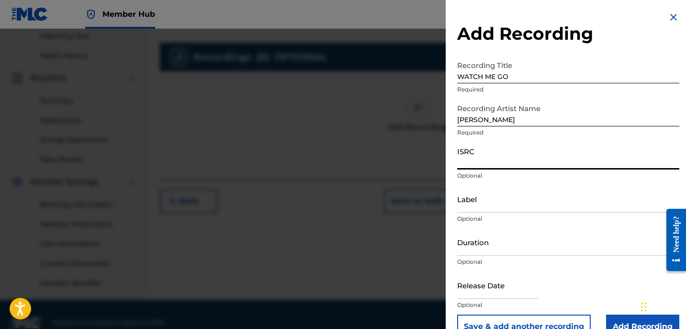
click at [530, 159] on input "ISRC" at bounding box center [568, 155] width 222 height 27
click at [504, 170] on div "ISRC Optional" at bounding box center [568, 163] width 222 height 43
click at [497, 161] on input "ISRC" at bounding box center [568, 155] width 222 height 27
type input "GBKPL1950634"
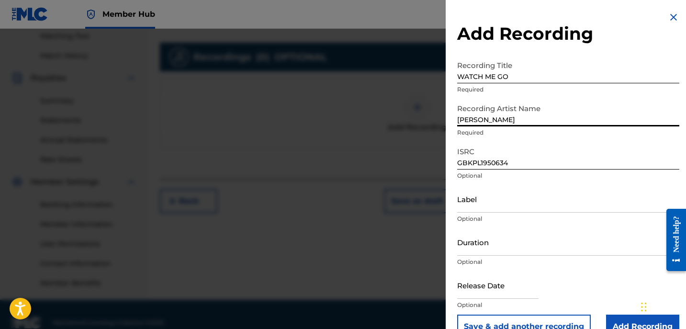
drag, startPoint x: 530, startPoint y: 117, endPoint x: 432, endPoint y: 86, distance: 103.3
click at [445, 95] on div "Add Recording Recording Title WATCH ME GO Required Recording Artist Name [PERSO…" at bounding box center [343, 179] width 686 height 300
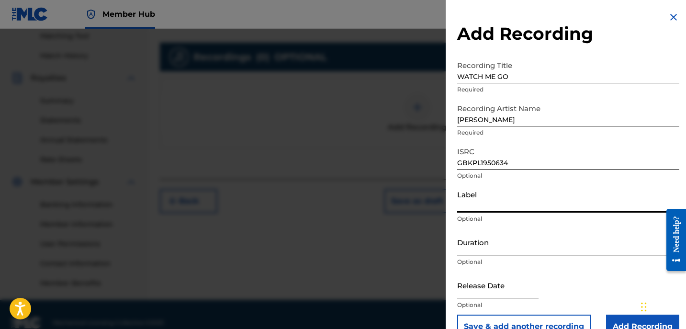
click at [505, 203] on input "Label" at bounding box center [568, 198] width 222 height 27
type input "[PERSON_NAME]"
click at [548, 247] on input "Duration" at bounding box center [568, 241] width 222 height 27
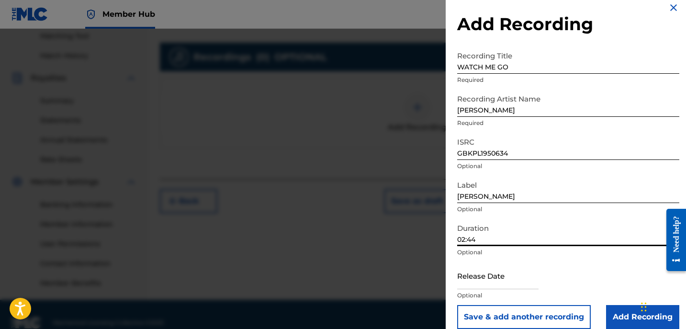
scroll to position [21, 0]
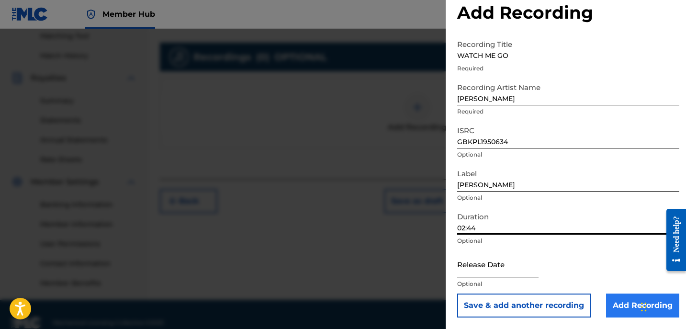
type input "02:44"
click at [622, 307] on input "Add Recording" at bounding box center [642, 305] width 73 height 24
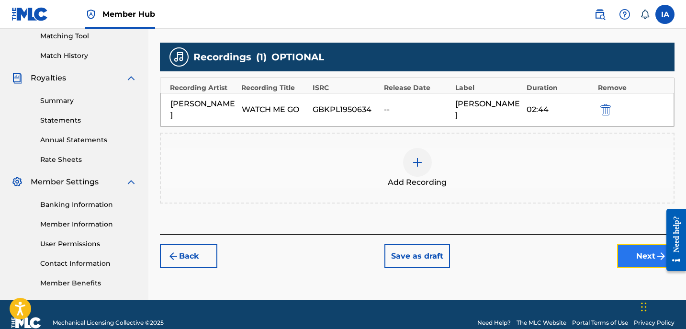
click at [634, 244] on button "Next" at bounding box center [645, 256] width 57 height 24
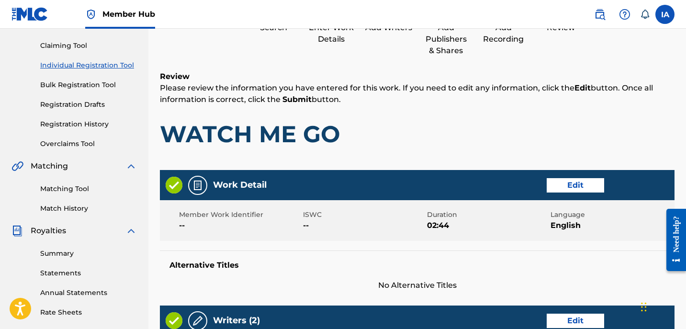
scroll to position [43, 0]
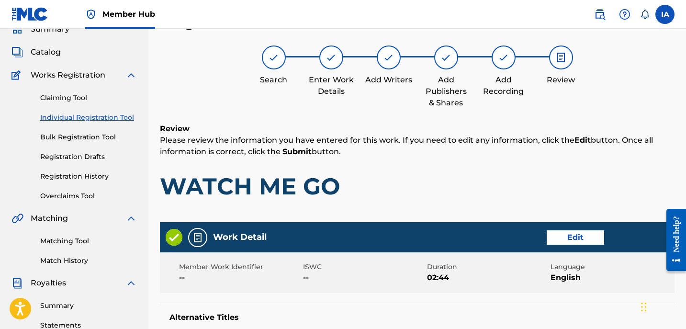
click at [460, 171] on div "Review Please review the information you have entered for this work. If you nee…" at bounding box center [417, 169] width 515 height 92
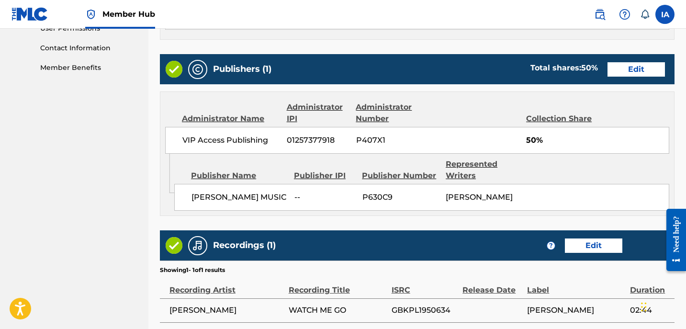
scroll to position [550, 0]
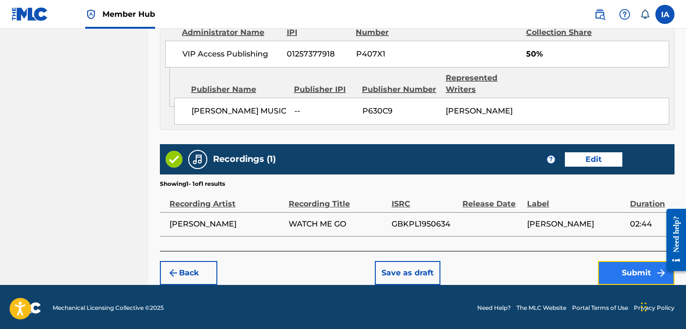
click at [640, 264] on button "Submit" at bounding box center [636, 273] width 77 height 24
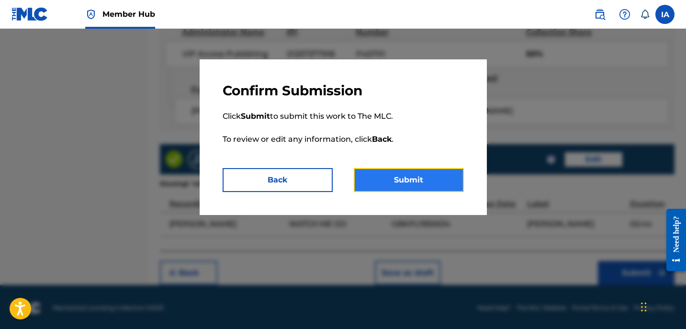
click at [416, 188] on button "Submit" at bounding box center [409, 180] width 110 height 24
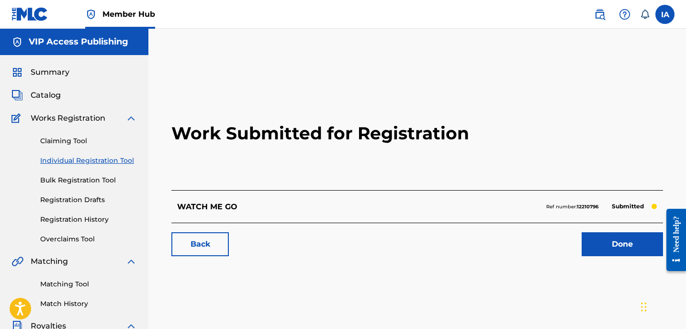
click at [91, 164] on link "Individual Registration Tool" at bounding box center [88, 161] width 97 height 10
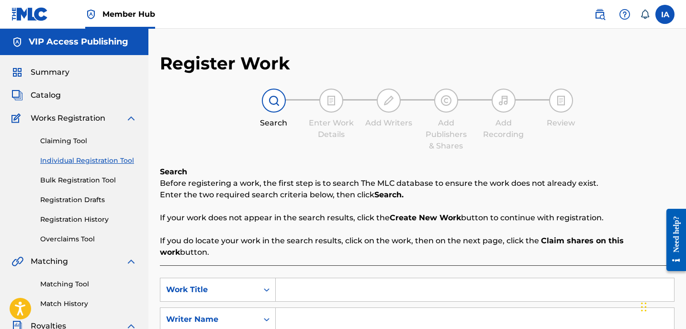
click at [444, 278] on input "Search Form" at bounding box center [475, 289] width 398 height 23
type input "WORTHY OF LOVE"
click at [398, 308] on input "Search Form" at bounding box center [475, 319] width 398 height 23
click at [438, 308] on input "Search Form" at bounding box center [475, 319] width 398 height 23
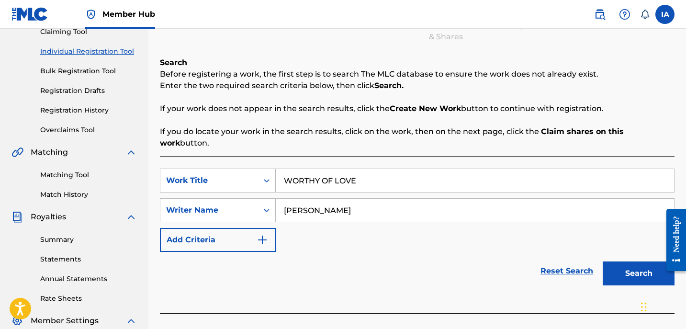
scroll to position [162, 0]
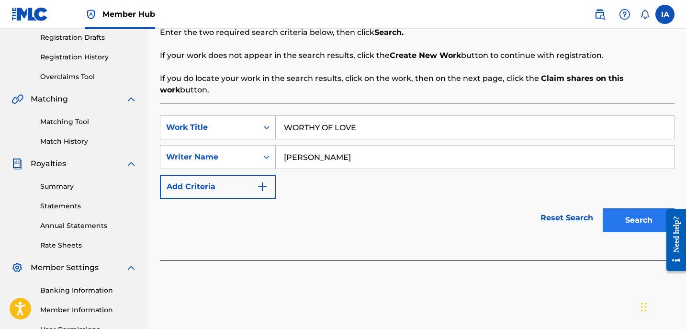
type input "[PERSON_NAME]"
click at [613, 208] on button "Search" at bounding box center [639, 220] width 72 height 24
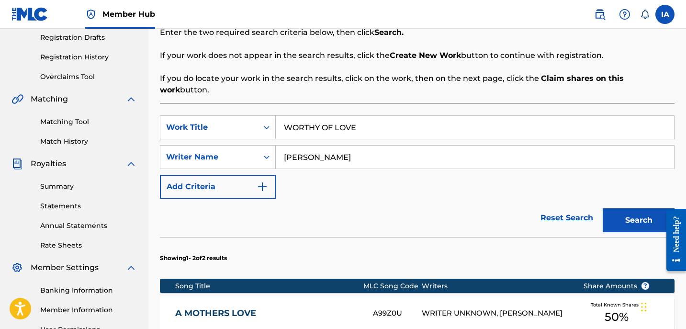
click at [386, 199] on div "Reset Search Search" at bounding box center [417, 218] width 515 height 38
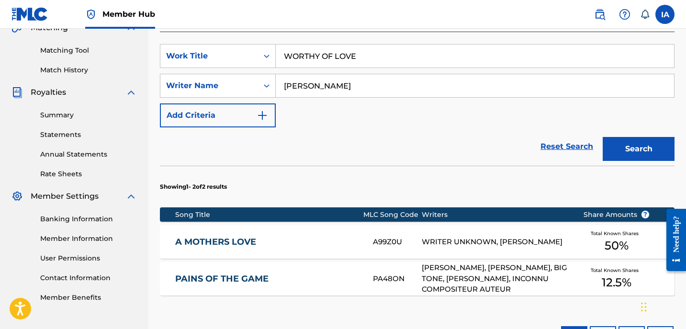
scroll to position [325, 0]
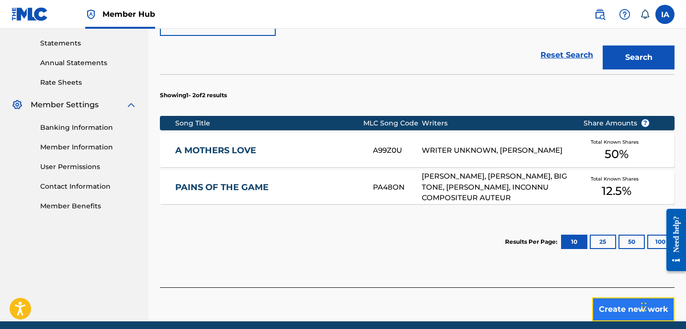
click at [616, 297] on button "Create new work" at bounding box center [633, 309] width 82 height 24
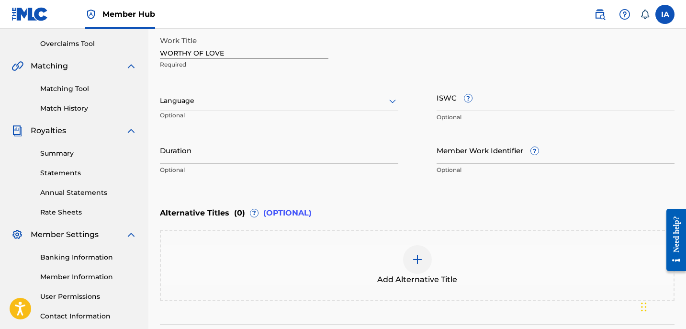
scroll to position [194, 0]
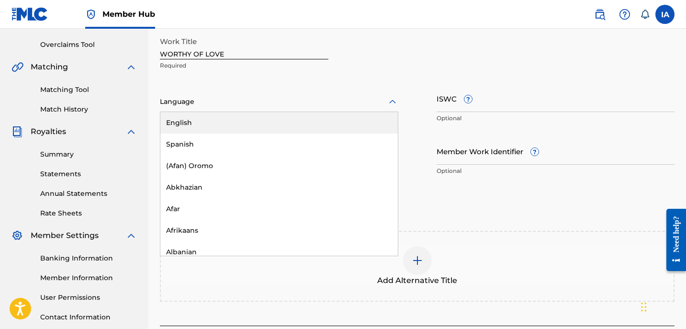
click at [282, 103] on div at bounding box center [279, 102] width 238 height 12
click at [293, 117] on div "English" at bounding box center [278, 123] width 237 height 22
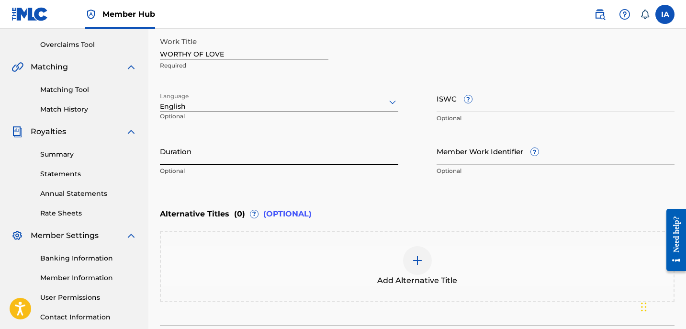
click at [213, 151] on input "Duration" at bounding box center [279, 150] width 238 height 27
click at [226, 155] on input "Duration" at bounding box center [279, 150] width 238 height 27
type input "04:00"
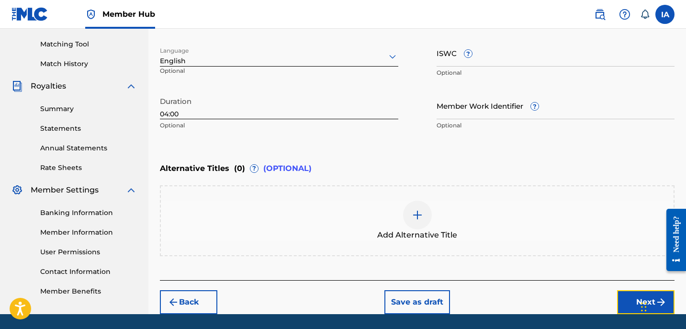
click at [624, 292] on button "Next" at bounding box center [645, 302] width 57 height 24
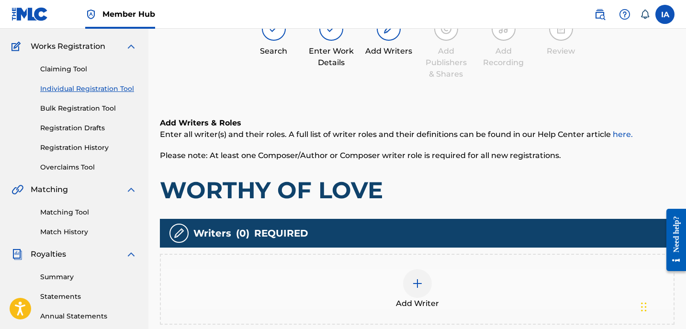
scroll to position [43, 0]
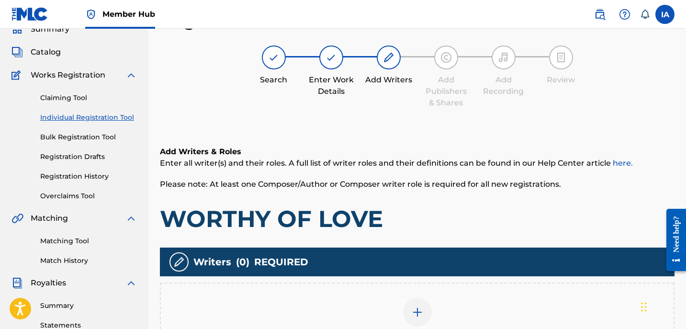
click at [442, 280] on div "Writers ( 0 ) REQUIRED Add Writer" at bounding box center [417, 301] width 515 height 106
click at [443, 324] on div "Add Writer" at bounding box center [417, 318] width 513 height 40
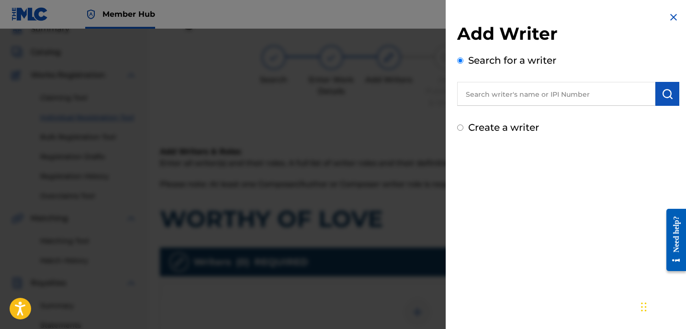
click at [543, 100] on input "text" at bounding box center [556, 94] width 198 height 24
type input "[PERSON_NAME]"
click at [664, 99] on img "submit" at bounding box center [667, 93] width 11 height 11
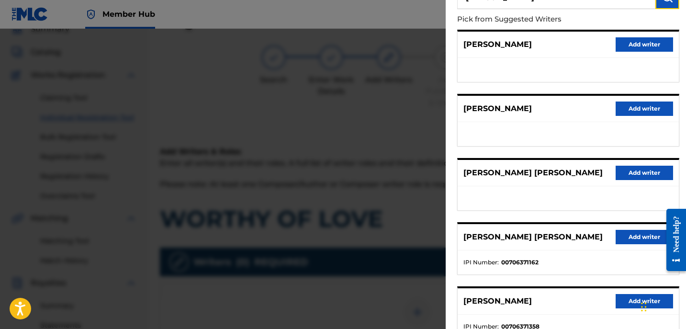
scroll to position [167, 0]
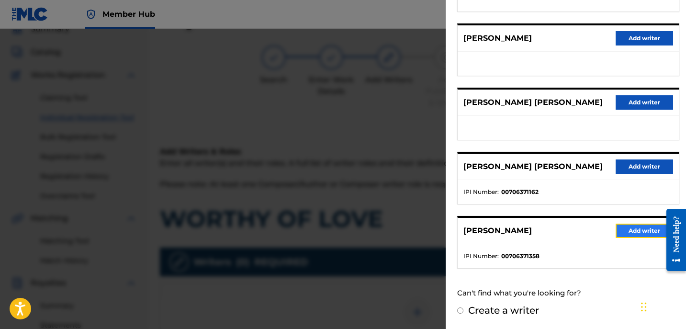
click at [630, 227] on button "Add writer" at bounding box center [644, 231] width 57 height 14
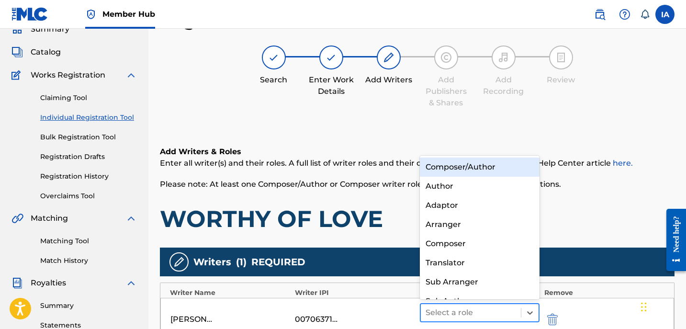
click at [495, 306] on div at bounding box center [471, 312] width 90 height 13
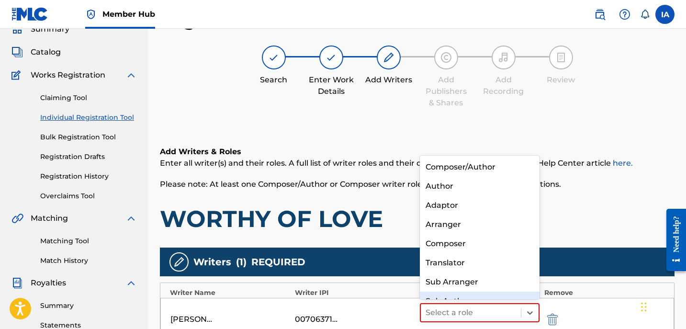
scroll to position [13, 0]
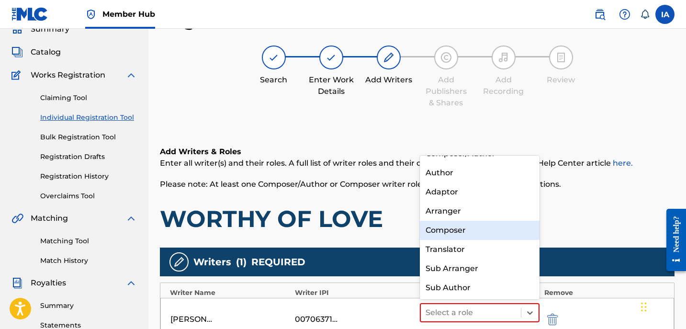
click at [474, 234] on div "Composer" at bounding box center [480, 230] width 120 height 19
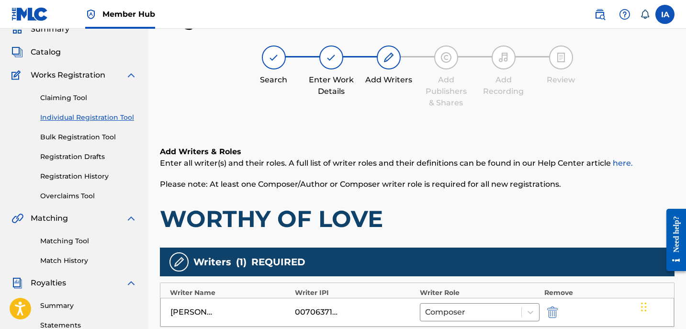
click at [483, 210] on h1 "WORTHY OF LOVE" at bounding box center [417, 218] width 515 height 29
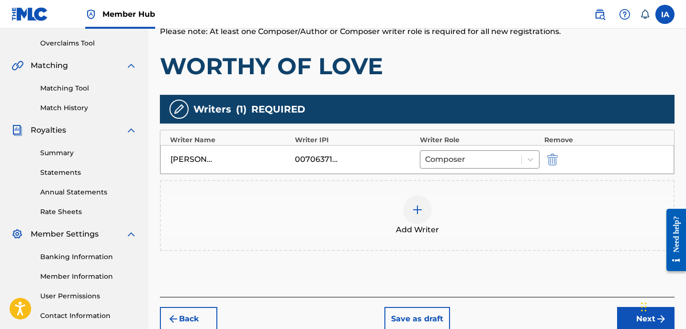
scroll to position [198, 0]
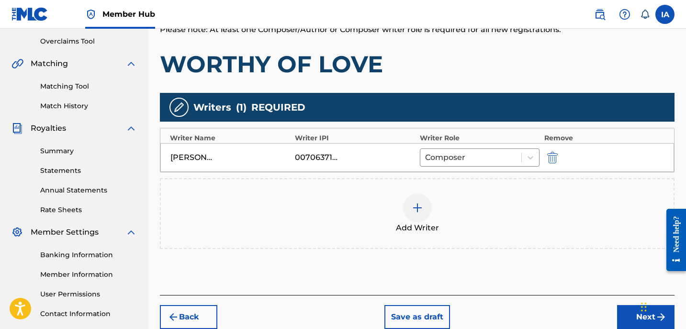
click at [474, 205] on div "Add Writer" at bounding box center [417, 213] width 513 height 40
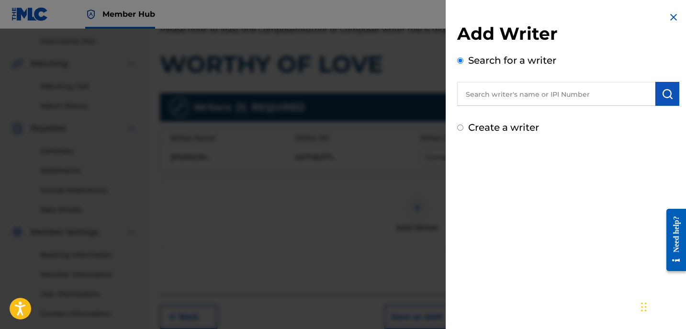
click at [477, 129] on label "Create a writer" at bounding box center [503, 127] width 71 height 11
radio input "true"
click at [463, 129] on input "Create a writer" at bounding box center [460, 127] width 6 height 6
radio input "false"
radio input "true"
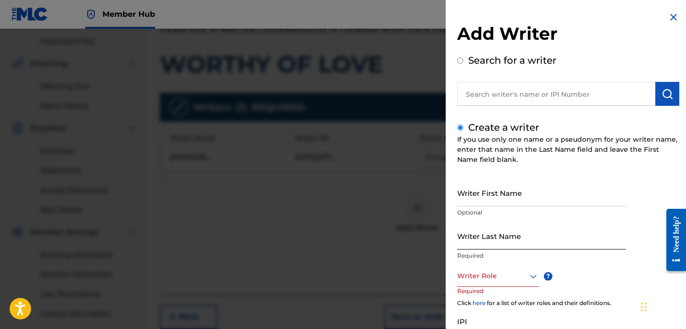
click at [512, 242] on input "Writer Last Name" at bounding box center [541, 235] width 169 height 27
click at [516, 242] on input "UNKNOWN WRITER" at bounding box center [541, 235] width 169 height 27
type input "UNKNOWN"
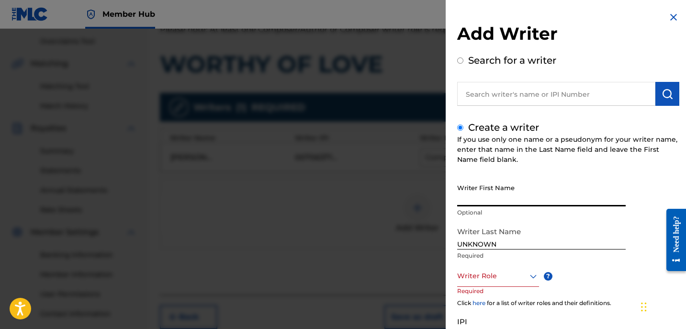
click at [511, 196] on input "Writer First Name" at bounding box center [541, 192] width 169 height 27
click at [550, 188] on input "WRITER" at bounding box center [541, 192] width 169 height 27
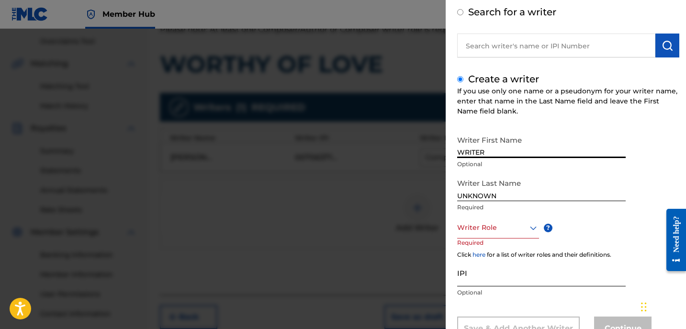
scroll to position [86, 0]
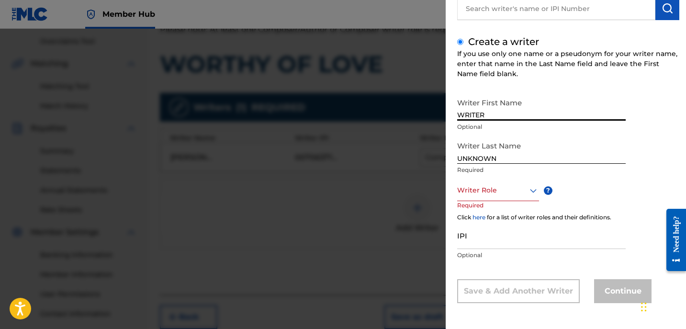
type input "WRITER"
click at [517, 197] on div "Writer Role" at bounding box center [498, 191] width 82 height 22
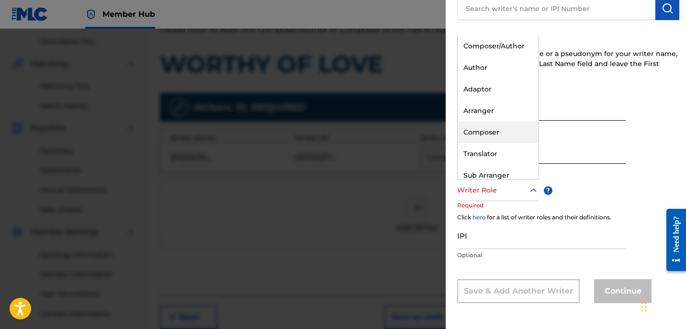
click at [485, 130] on div "Composer" at bounding box center [498, 133] width 81 height 22
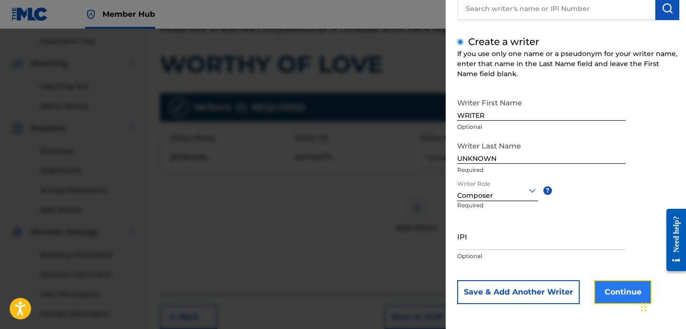
click at [615, 286] on button "Continue" at bounding box center [622, 292] width 57 height 24
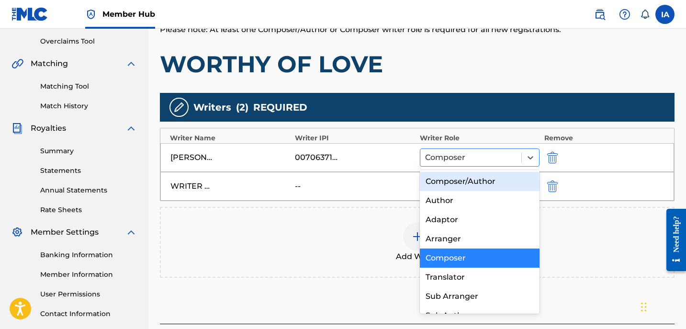
click at [505, 165] on div "Composer" at bounding box center [470, 157] width 101 height 17
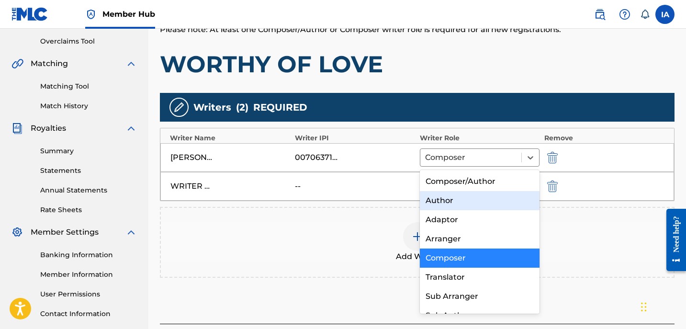
click at [515, 203] on div "Author" at bounding box center [480, 200] width 120 height 19
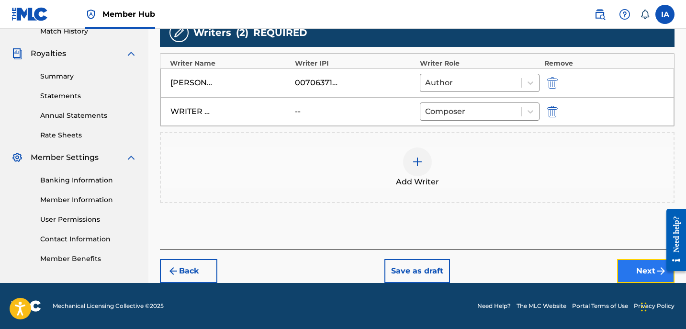
click at [630, 279] on button "Next" at bounding box center [645, 271] width 57 height 24
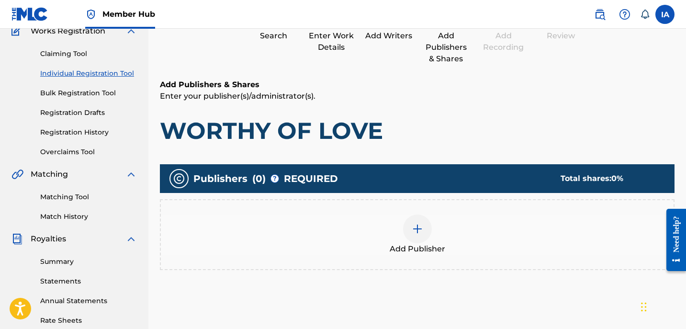
scroll to position [43, 0]
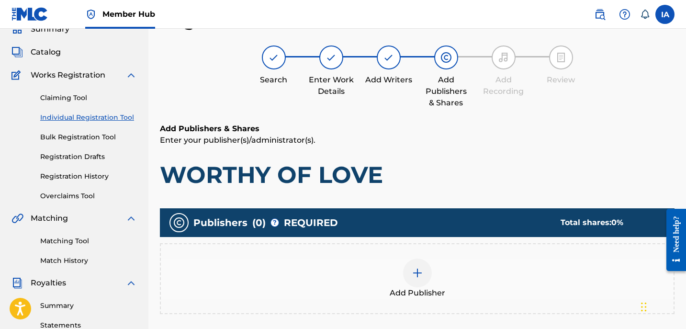
click at [501, 270] on div "Add Publisher" at bounding box center [417, 279] width 513 height 40
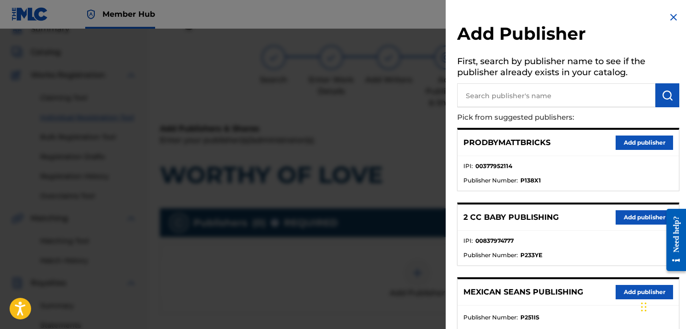
click at [540, 100] on input "text" at bounding box center [556, 95] width 198 height 24
type input "[PERSON_NAME]"
click at [662, 99] on img "submit" at bounding box center [667, 95] width 11 height 11
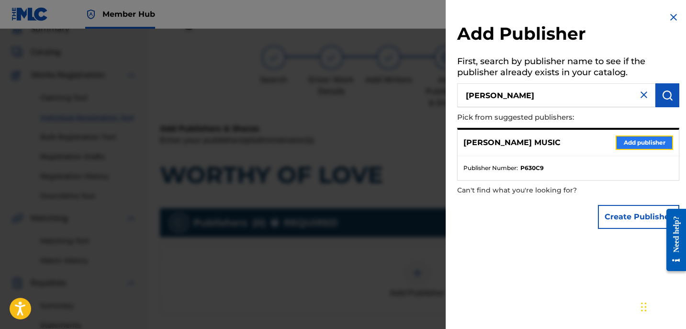
click at [618, 139] on button "Add publisher" at bounding box center [644, 142] width 57 height 14
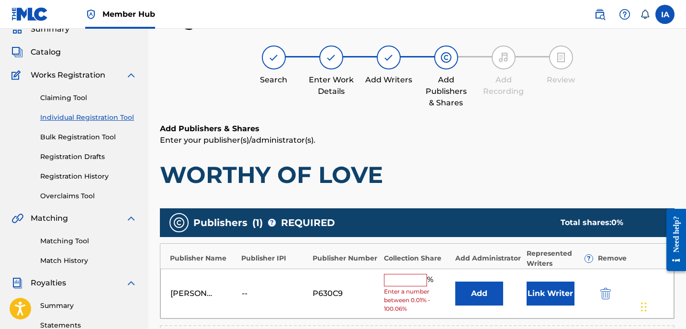
click at [415, 279] on input "text" at bounding box center [405, 280] width 43 height 12
type input "50"
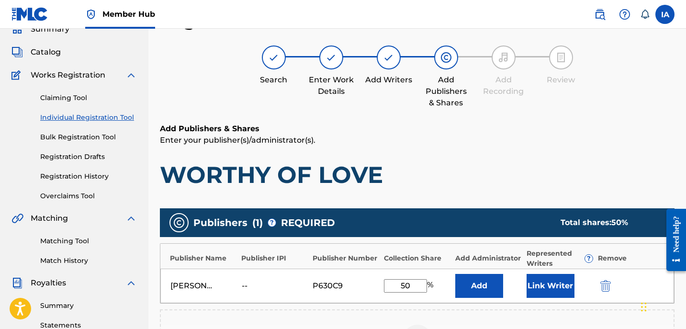
drag, startPoint x: 413, startPoint y: 290, endPoint x: 372, endPoint y: 268, distance: 46.0
click at [377, 272] on div "[PERSON_NAME] MUSIC -- P630C9 50 % Add Link Writer" at bounding box center [417, 286] width 514 height 34
click at [461, 292] on button "Add" at bounding box center [479, 286] width 48 height 24
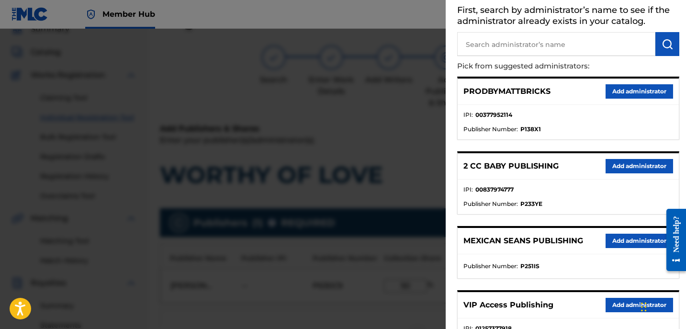
scroll to position [52, 0]
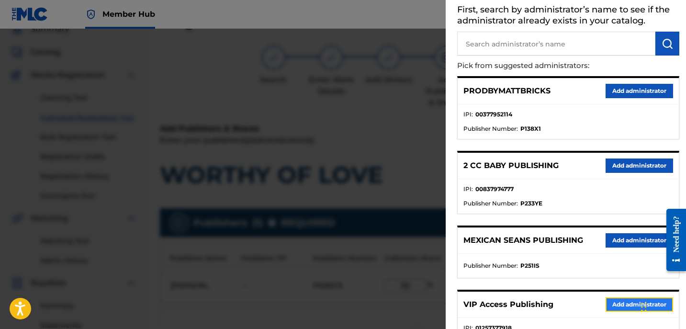
click at [606, 300] on button "Add administrator" at bounding box center [640, 304] width 68 height 14
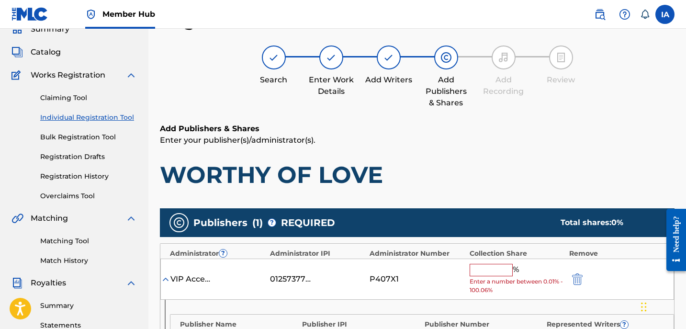
click at [497, 266] on input "text" at bounding box center [491, 270] width 43 height 12
type input "50"
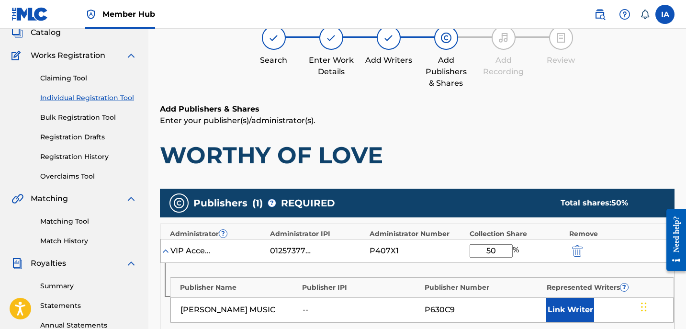
scroll to position [225, 0]
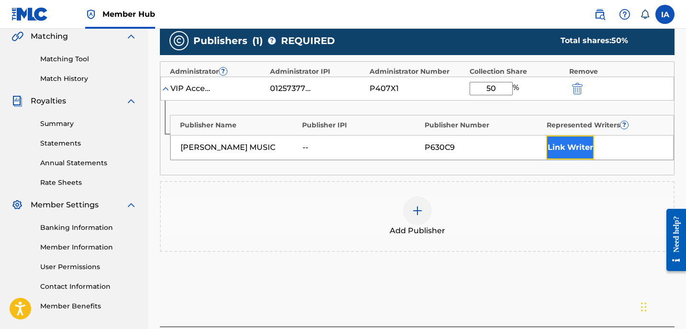
click at [560, 150] on button "Link Writer" at bounding box center [570, 147] width 48 height 24
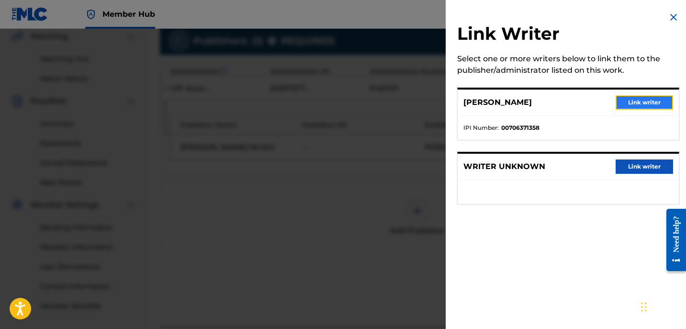
click at [633, 105] on button "Link writer" at bounding box center [644, 102] width 57 height 14
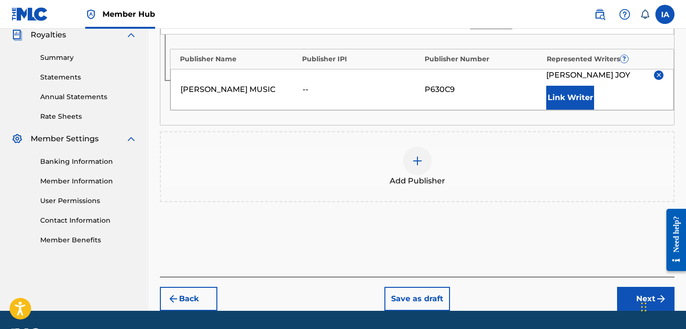
scroll to position [319, 0]
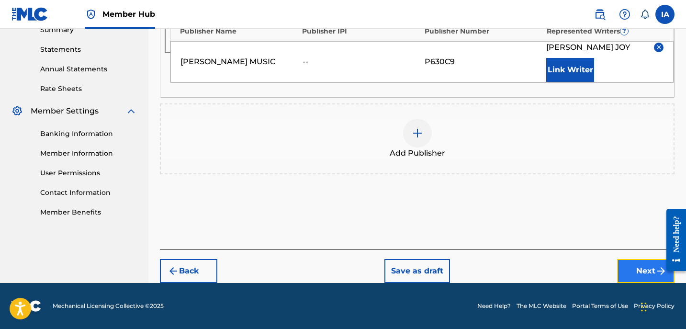
click at [625, 278] on button "Next" at bounding box center [645, 271] width 57 height 24
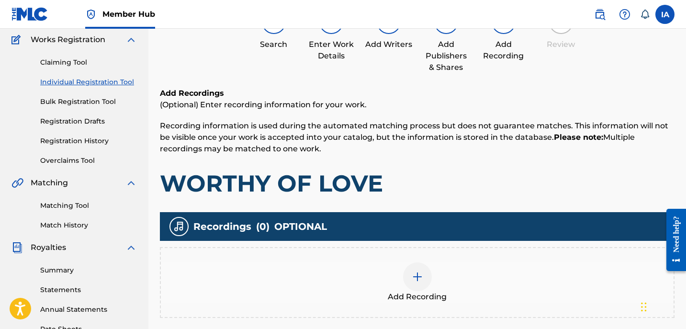
scroll to position [43, 0]
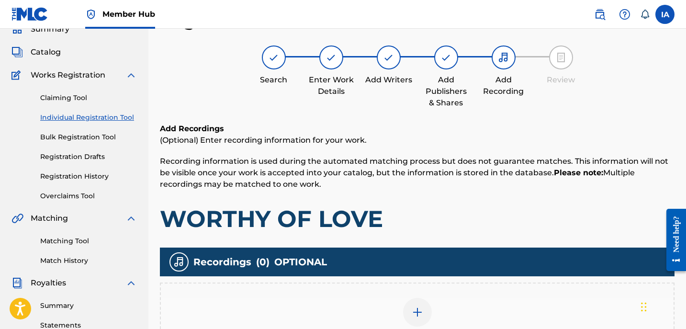
click at [459, 282] on div "Add Recording" at bounding box center [417, 317] width 515 height 71
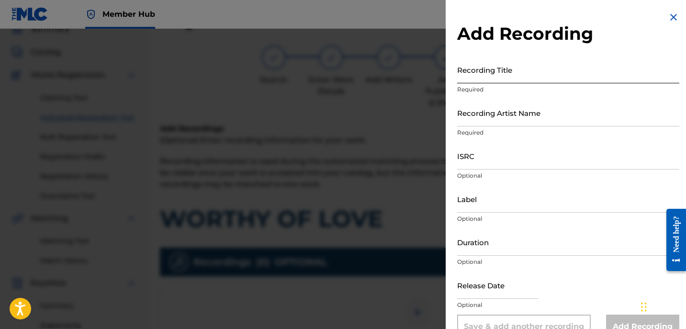
click at [501, 75] on input "Recording Title" at bounding box center [568, 69] width 222 height 27
click at [540, 77] on input "Recording Title" at bounding box center [568, 69] width 222 height 27
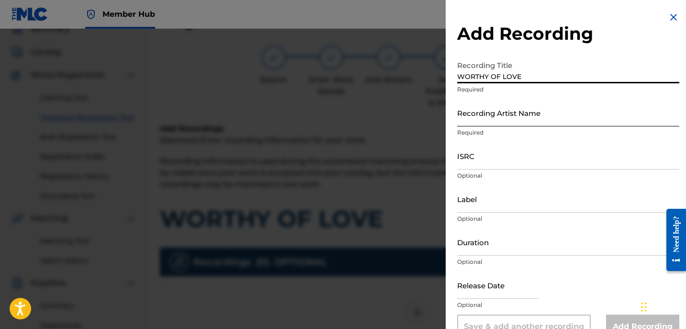
type input "WORTHY OF LOVE"
click at [530, 103] on input "Recording Artist Name" at bounding box center [568, 112] width 222 height 27
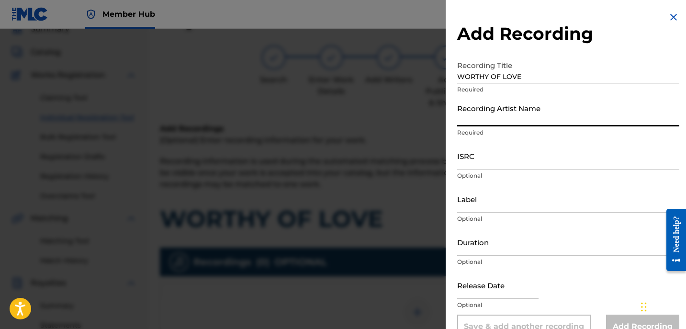
type input "[PERSON_NAME]"
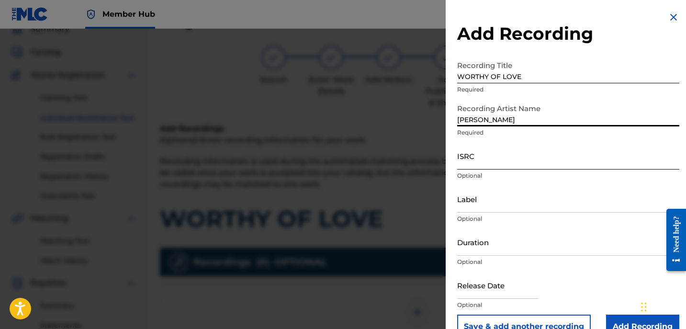
click at [516, 146] on input "ISRC" at bounding box center [568, 155] width 222 height 27
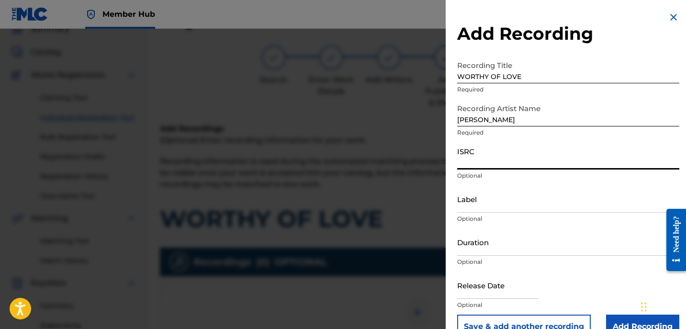
click at [567, 160] on input "ISRC" at bounding box center [568, 155] width 222 height 27
type input "GBKPL1950648"
drag, startPoint x: 533, startPoint y: 125, endPoint x: 441, endPoint y: 95, distance: 97.2
click at [471, 108] on input "[PERSON_NAME]" at bounding box center [568, 112] width 222 height 27
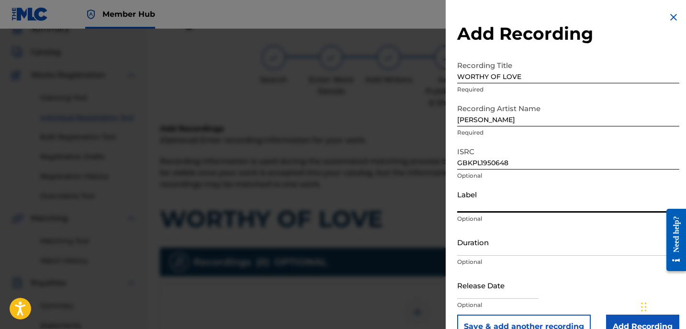
click at [514, 191] on input "Label" at bounding box center [568, 198] width 222 height 27
type input "[PERSON_NAME]"
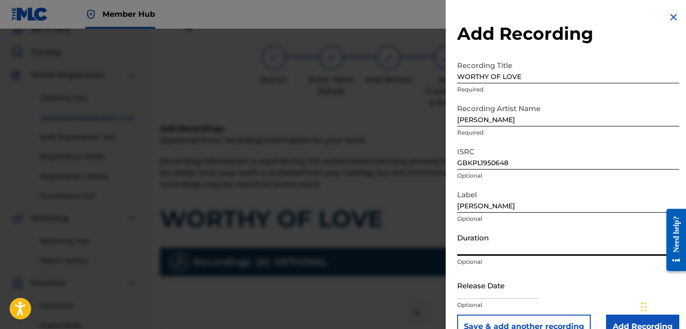
click at [515, 249] on input "Duration" at bounding box center [568, 241] width 222 height 27
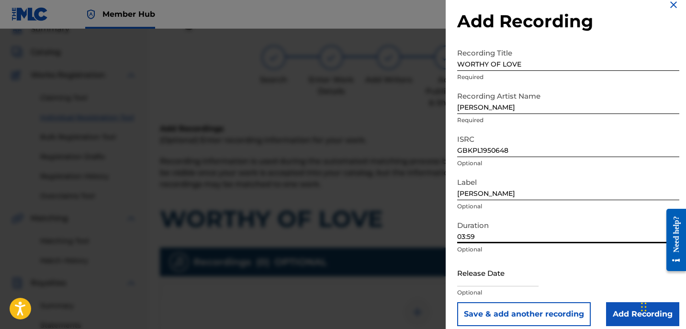
scroll to position [21, 0]
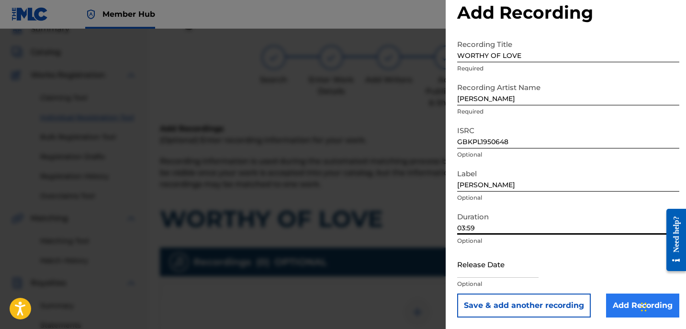
type input "03:59"
click at [617, 304] on input "Add Recording" at bounding box center [642, 305] width 73 height 24
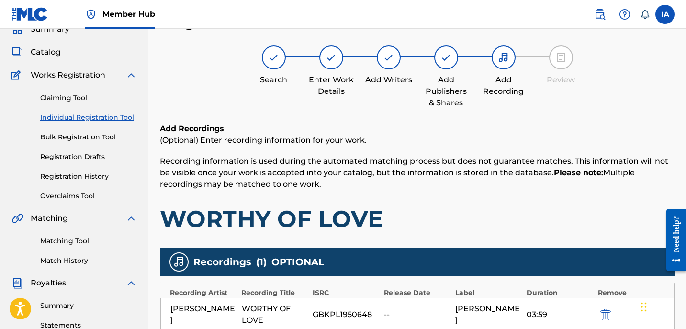
click at [473, 200] on div "Add Recordings (Optional) Enter recording information for your work. Recording …" at bounding box center [417, 178] width 515 height 110
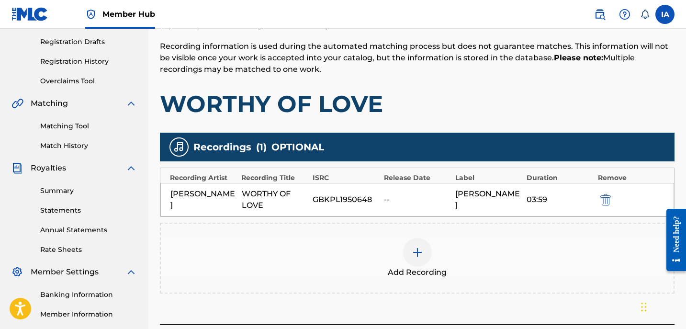
scroll to position [225, 0]
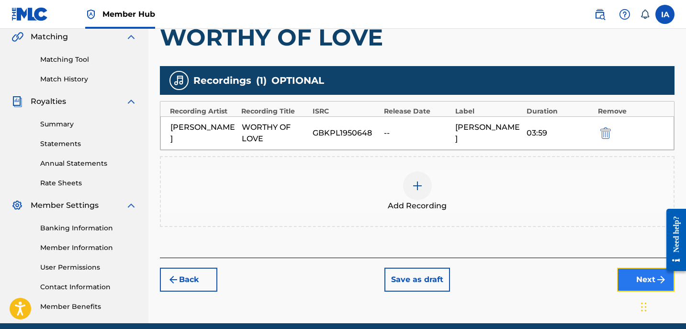
click at [629, 273] on button "Next" at bounding box center [645, 280] width 57 height 24
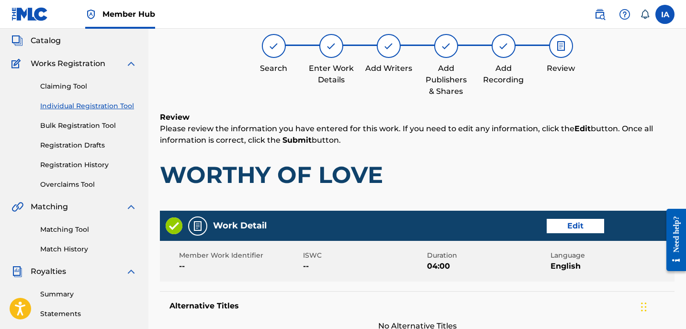
scroll to position [71, 0]
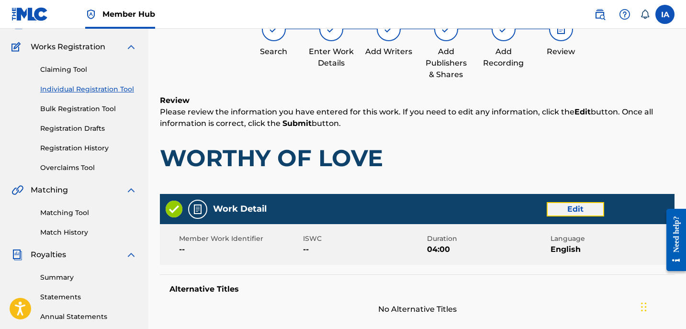
click at [563, 213] on button "Edit" at bounding box center [575, 209] width 57 height 14
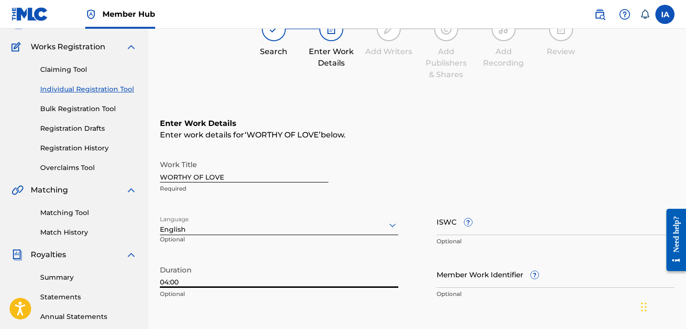
drag, startPoint x: 264, startPoint y: 287, endPoint x: 235, endPoint y: 281, distance: 29.7
click at [251, 285] on input "04:00" at bounding box center [279, 273] width 238 height 27
drag, startPoint x: 165, startPoint y: 281, endPoint x: 215, endPoint y: 279, distance: 50.3
click at [214, 279] on input "04:00" at bounding box center [279, 273] width 238 height 27
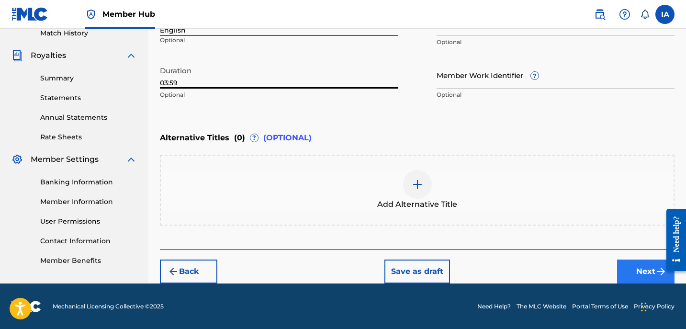
type input "03:59"
click at [629, 274] on button "Next" at bounding box center [645, 271] width 57 height 24
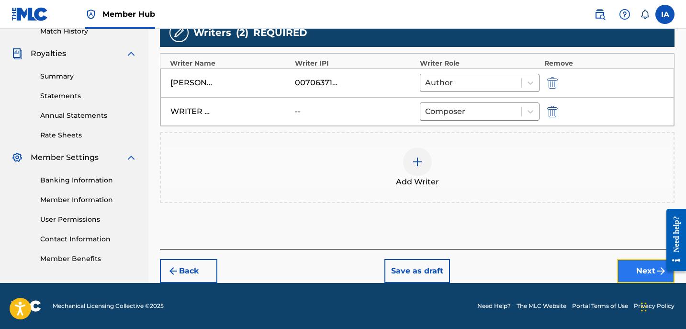
click at [641, 268] on button "Next" at bounding box center [645, 271] width 57 height 24
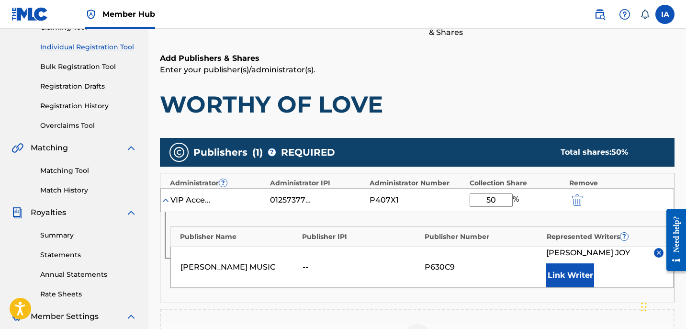
scroll to position [285, 0]
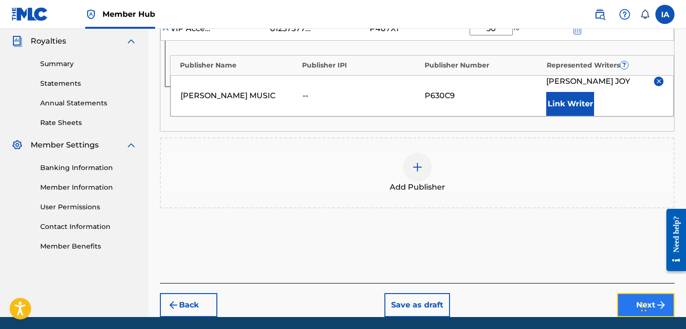
click at [629, 298] on button "Next" at bounding box center [645, 305] width 57 height 24
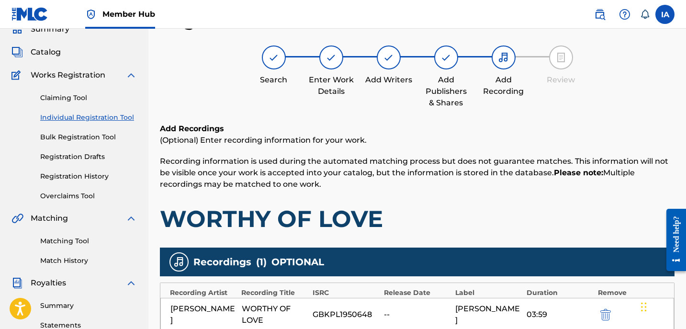
click at [479, 215] on h1 "WORTHY OF LOVE" at bounding box center [417, 218] width 515 height 29
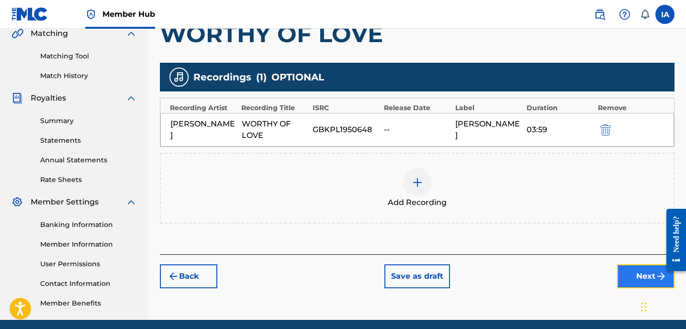
click at [626, 269] on button "Next" at bounding box center [645, 276] width 57 height 24
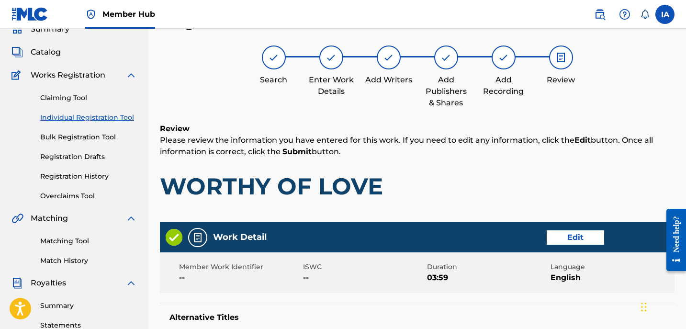
click at [514, 187] on h1 "WORTHY OF LOVE" at bounding box center [417, 186] width 515 height 29
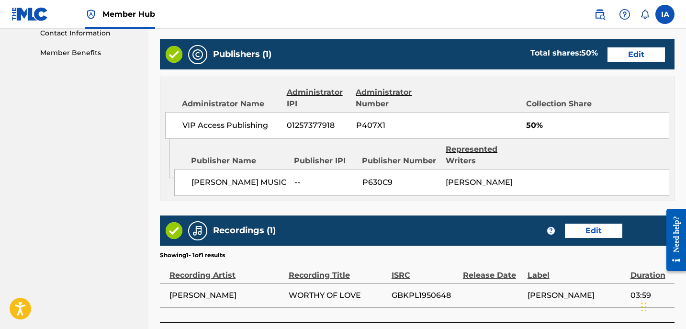
scroll to position [479, 0]
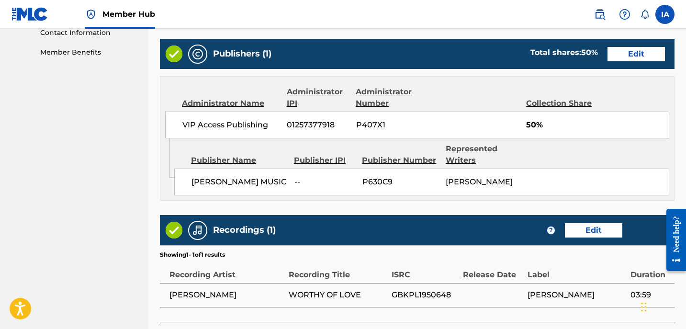
click at [465, 204] on div "Work Detail Edit Member Work Identifier -- ISWC -- Duration 03:59 Language Engl…" at bounding box center [417, 53] width 515 height 535
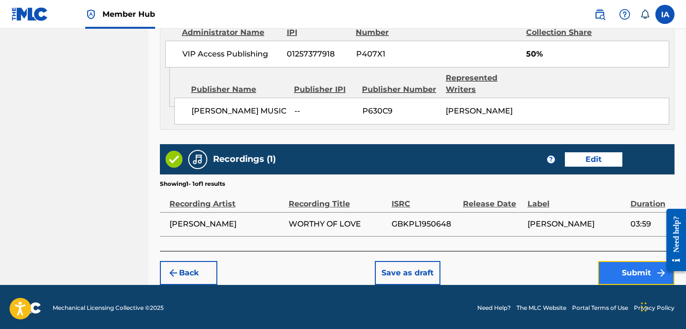
click at [619, 268] on button "Submit" at bounding box center [636, 273] width 77 height 24
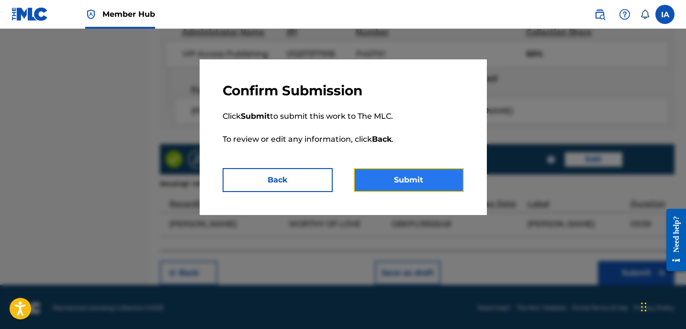
click at [451, 172] on button "Submit" at bounding box center [409, 180] width 110 height 24
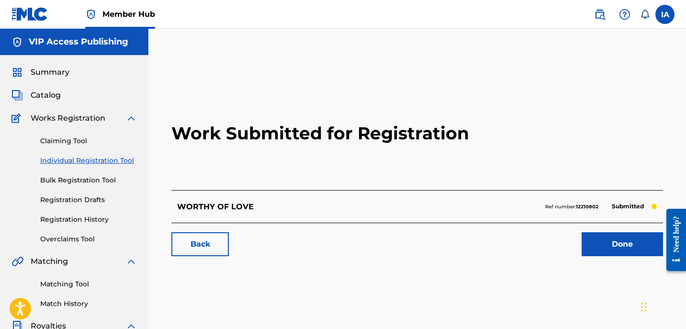
click at [105, 161] on link "Individual Registration Tool" at bounding box center [88, 161] width 97 height 10
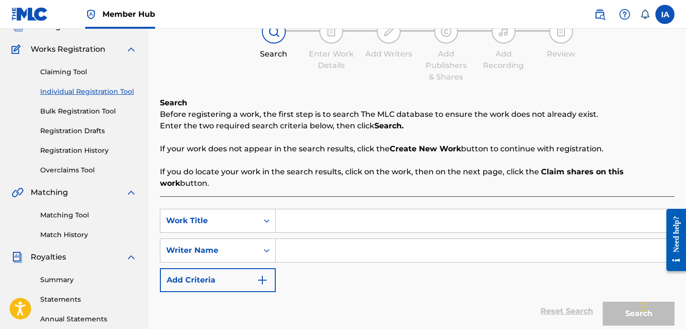
scroll to position [106, 0]
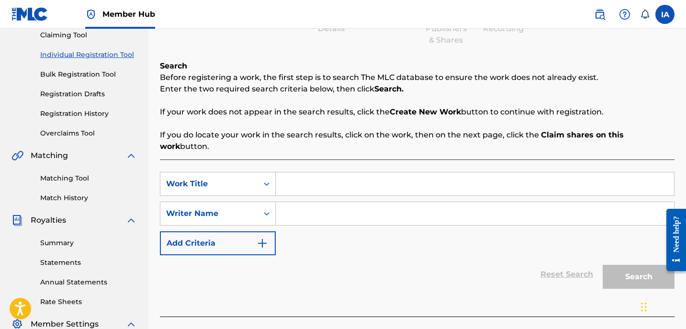
click at [404, 179] on input "Search Form" at bounding box center [475, 183] width 398 height 23
click at [423, 202] on input "Search Form" at bounding box center [475, 213] width 398 height 23
click at [394, 204] on input "Search Form" at bounding box center [475, 213] width 398 height 23
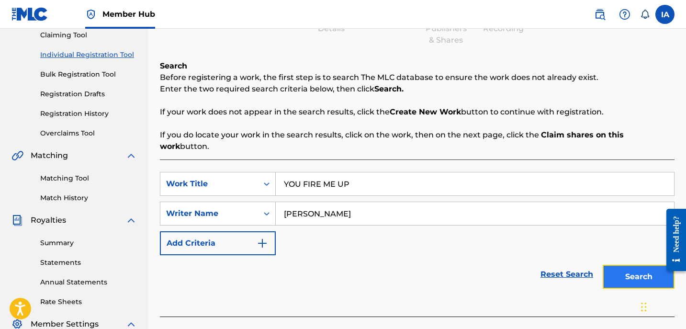
click at [639, 265] on button "Search" at bounding box center [639, 277] width 72 height 24
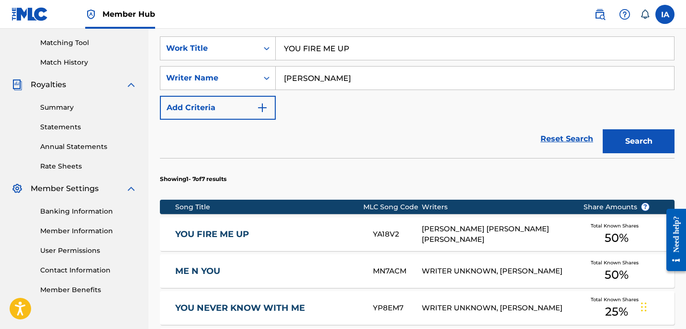
scroll to position [243, 0]
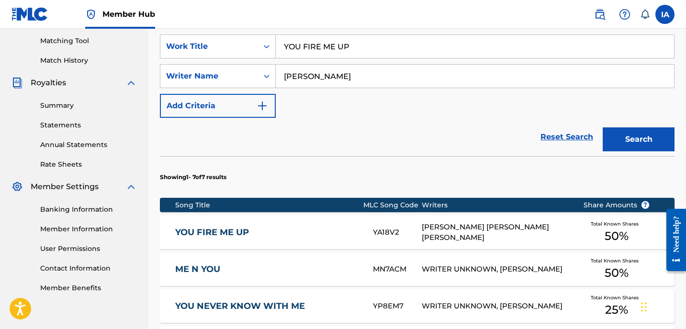
drag, startPoint x: 376, startPoint y: 38, endPoint x: 234, endPoint y: -12, distance: 150.8
click at [637, 127] on button "Search" at bounding box center [639, 139] width 72 height 24
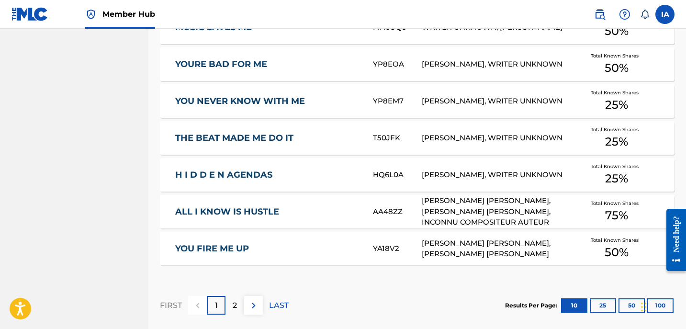
scroll to position [651, 0]
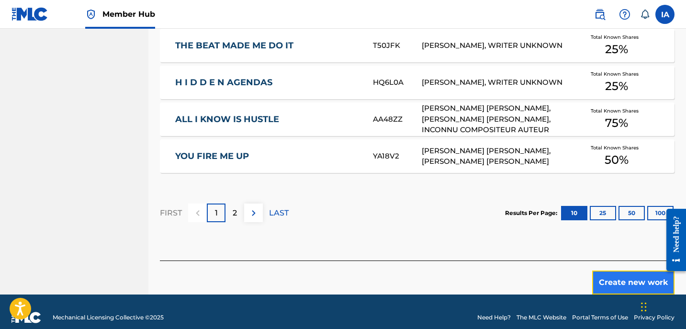
click at [618, 270] on button "Create new work" at bounding box center [633, 282] width 82 height 24
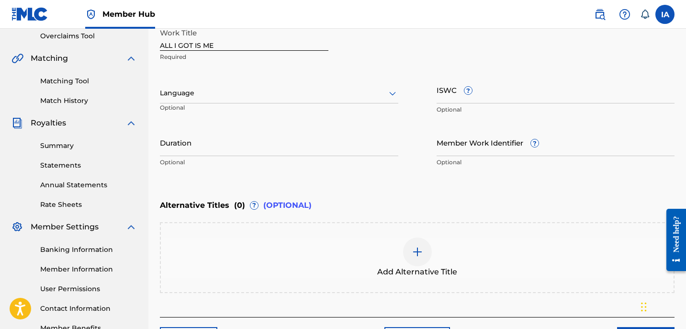
scroll to position [199, 0]
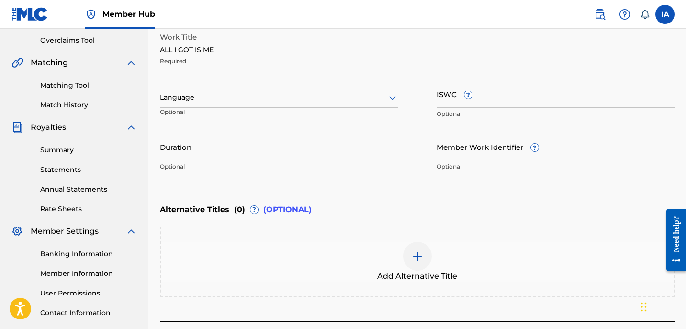
click at [310, 97] on div at bounding box center [279, 97] width 238 height 12
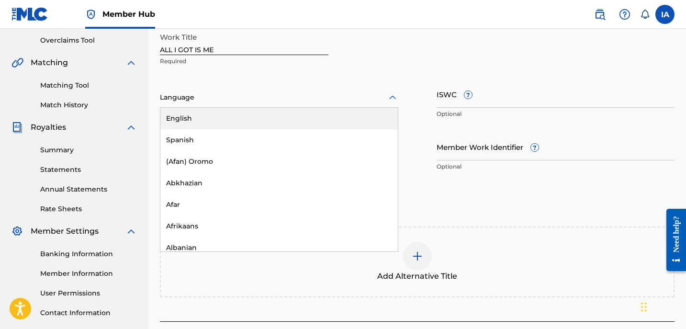
click at [237, 122] on div "English" at bounding box center [278, 119] width 237 height 22
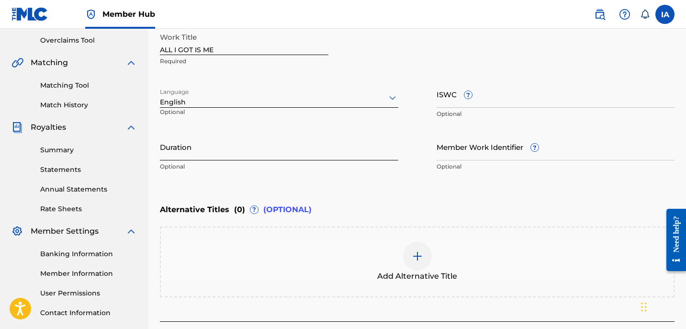
click at [198, 149] on input "Duration" at bounding box center [279, 146] width 238 height 27
click at [278, 154] on input "Duration" at bounding box center [279, 146] width 238 height 27
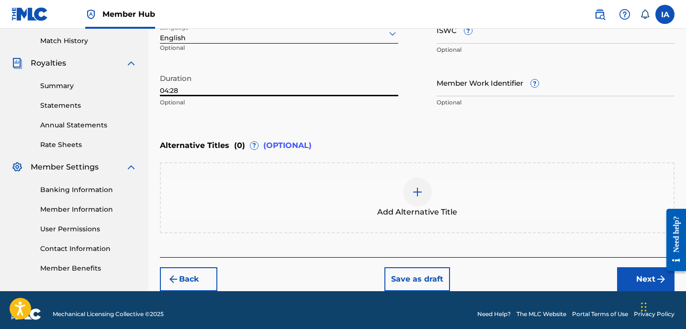
scroll to position [270, 0]
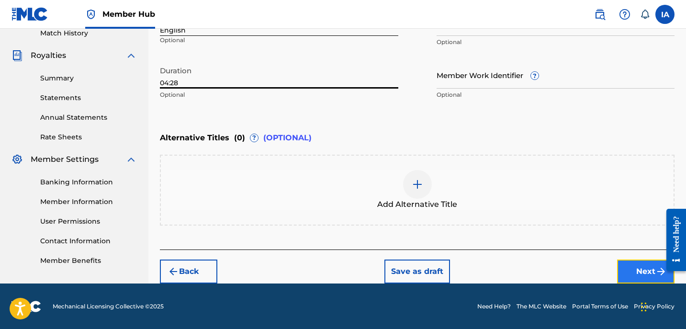
click at [635, 268] on button "Next" at bounding box center [645, 271] width 57 height 24
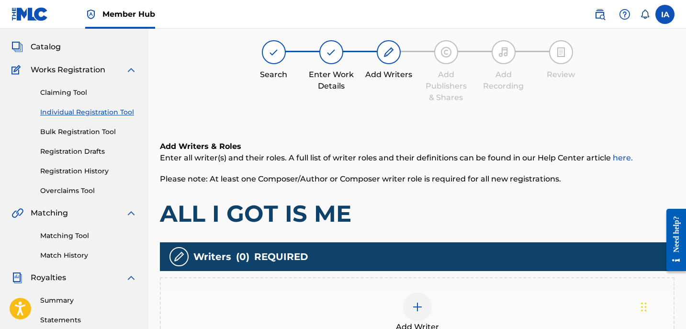
scroll to position [43, 0]
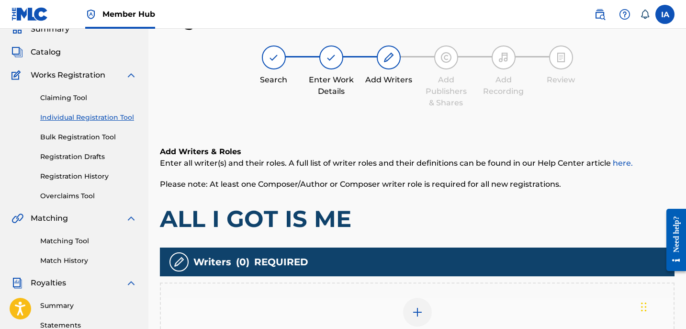
click at [429, 293] on div "Add Writer" at bounding box center [417, 317] width 515 height 71
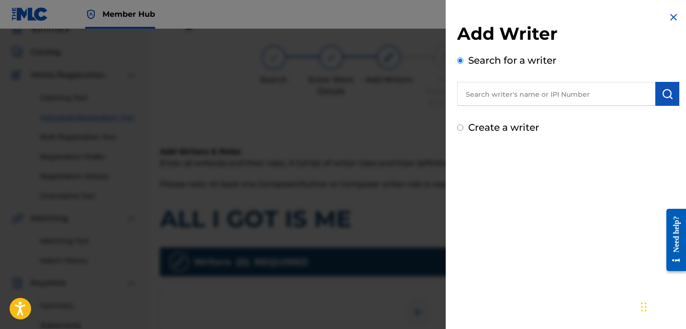
click at [495, 92] on input "text" at bounding box center [556, 94] width 198 height 24
click at [657, 96] on button "submit" at bounding box center [667, 94] width 24 height 24
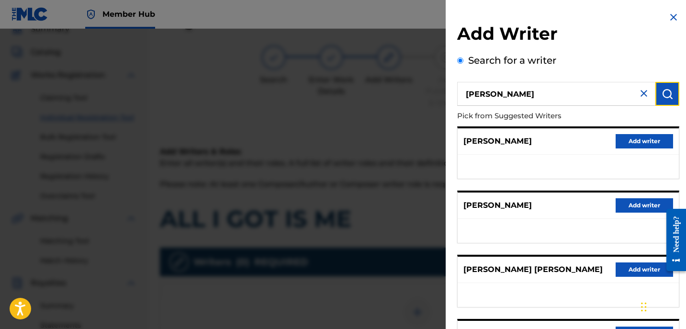
scroll to position [167, 0]
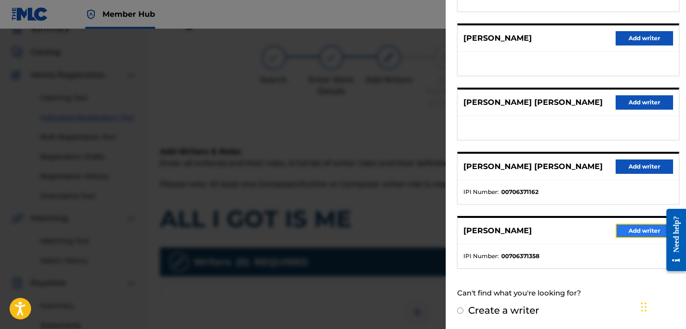
click at [623, 230] on button "Add writer" at bounding box center [644, 231] width 57 height 14
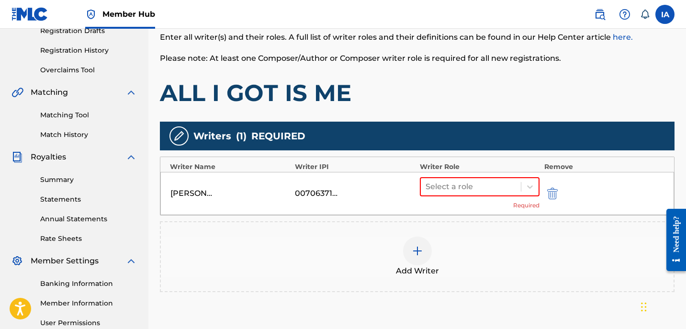
scroll to position [218, 0]
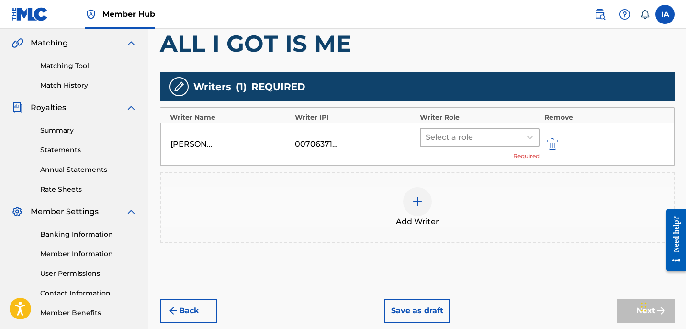
click at [484, 135] on div at bounding box center [471, 137] width 90 height 13
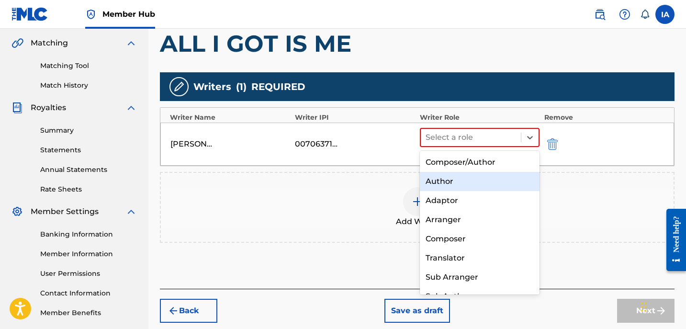
click at [459, 181] on div "Author" at bounding box center [480, 181] width 120 height 19
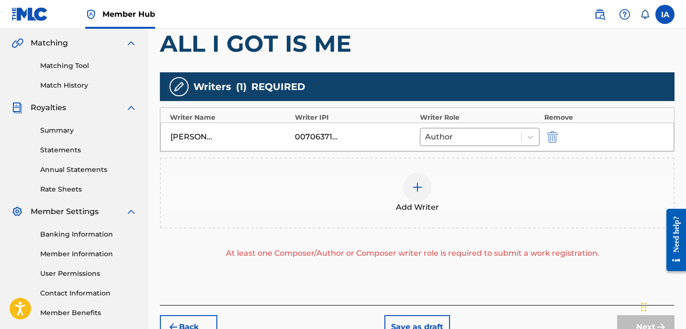
click at [459, 181] on div "Add Writer" at bounding box center [417, 193] width 513 height 40
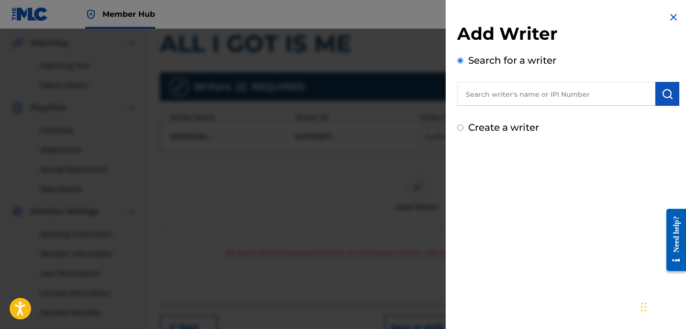
click at [506, 128] on label "Create a writer" at bounding box center [503, 127] width 71 height 11
click at [463, 128] on input "Create a writer" at bounding box center [460, 127] width 6 height 6
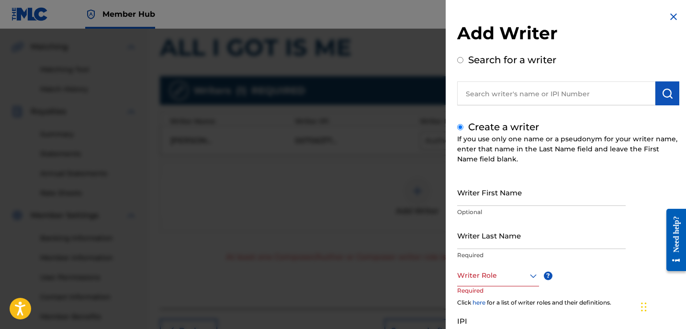
scroll to position [217, 0]
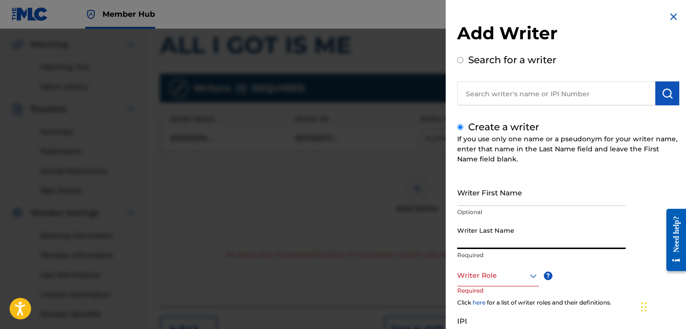
click at [521, 237] on input "Writer Last Name" at bounding box center [541, 235] width 169 height 27
click at [514, 238] on input "UNKNOWN WRITER" at bounding box center [541, 235] width 169 height 27
click at [512, 240] on input "UNKNOWN WRITER" at bounding box center [541, 235] width 169 height 27
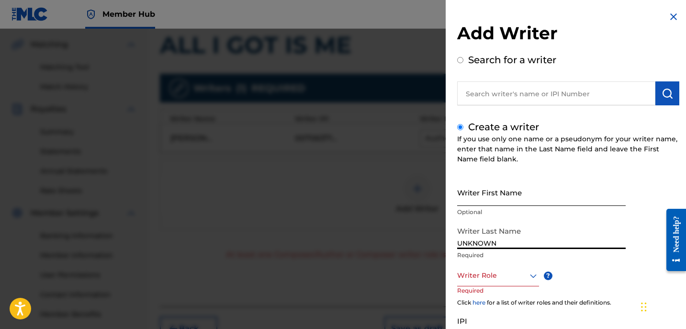
click at [552, 200] on input "Writer First Name" at bounding box center [541, 192] width 169 height 27
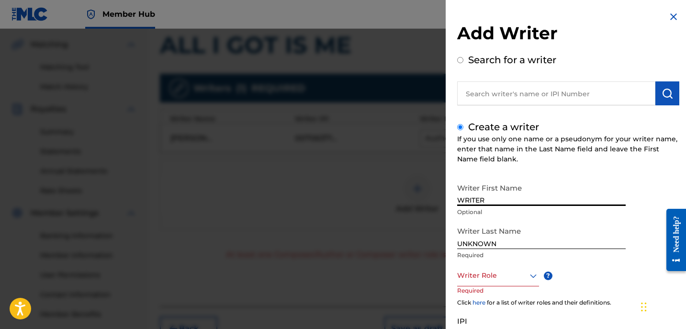
click at [487, 280] on div at bounding box center [498, 276] width 82 height 12
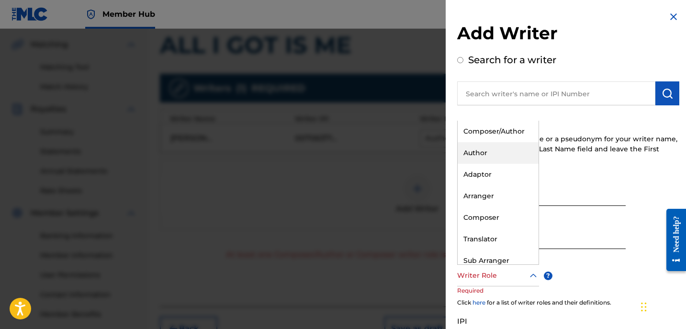
click at [481, 162] on div "Author" at bounding box center [498, 153] width 81 height 22
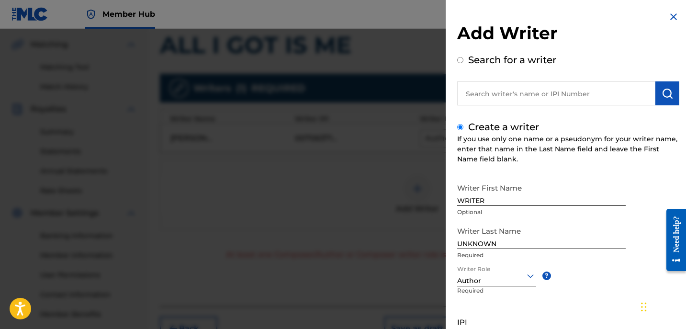
click at [474, 280] on div at bounding box center [496, 276] width 79 height 12
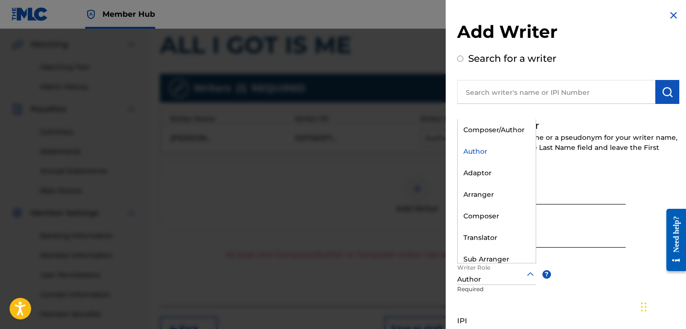
click at [500, 269] on div at bounding box center [496, 274] width 79 height 12
click at [496, 214] on div "Composer" at bounding box center [497, 216] width 78 height 22
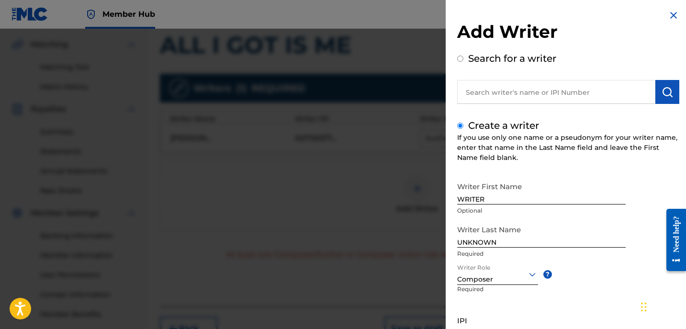
scroll to position [87, 0]
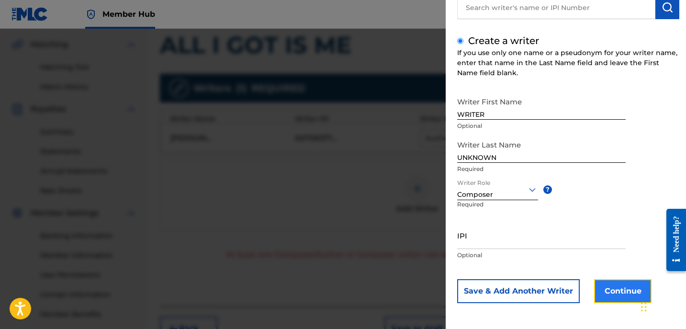
click at [612, 281] on button "Continue" at bounding box center [622, 291] width 57 height 24
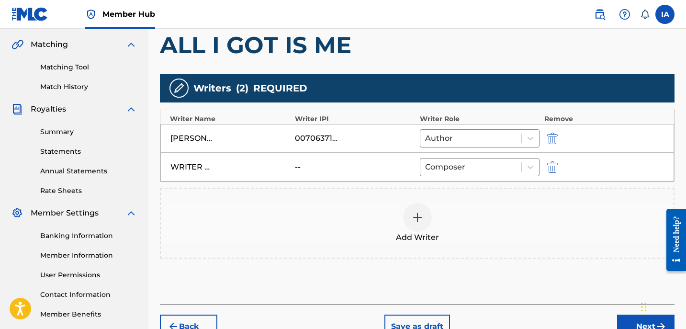
click at [575, 285] on div "Add Writers & Roles Enter all writer(s) and their roles. A full list of writer …" at bounding box center [417, 126] width 515 height 355
click at [622, 316] on button "Next" at bounding box center [645, 327] width 57 height 24
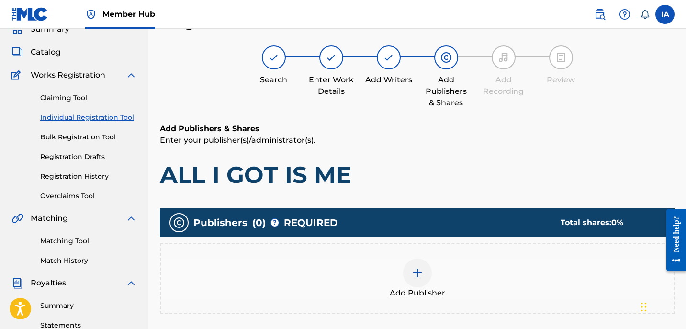
scroll to position [95, 0]
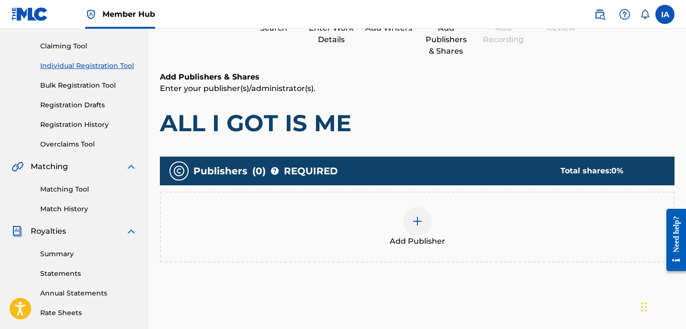
click at [439, 221] on div "Add Publisher" at bounding box center [417, 227] width 513 height 40
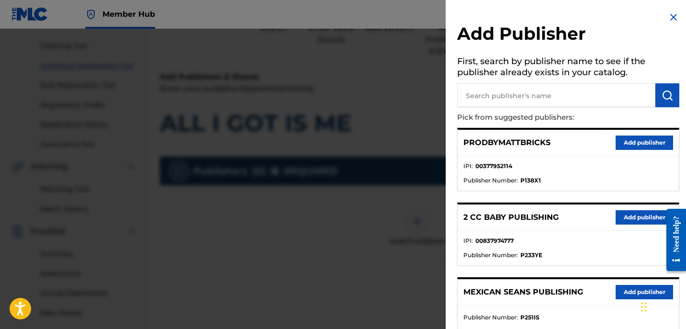
click at [581, 93] on input "text" at bounding box center [556, 95] width 198 height 24
click at [670, 98] on button "submit" at bounding box center [667, 95] width 24 height 24
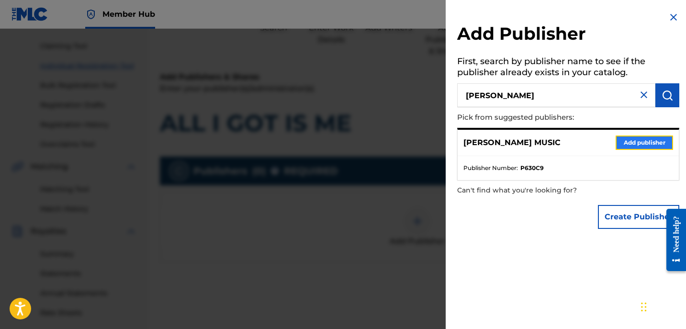
click at [629, 146] on button "Add publisher" at bounding box center [644, 142] width 57 height 14
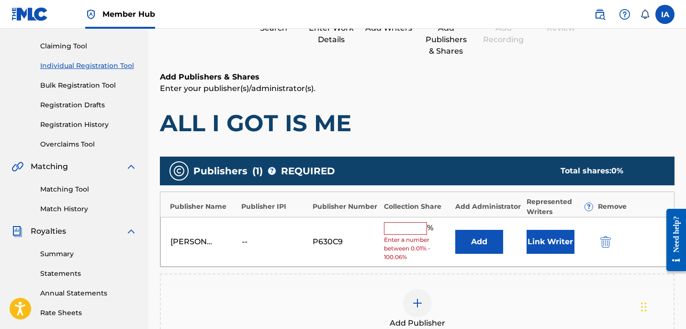
click at [419, 225] on input "text" at bounding box center [405, 228] width 43 height 12
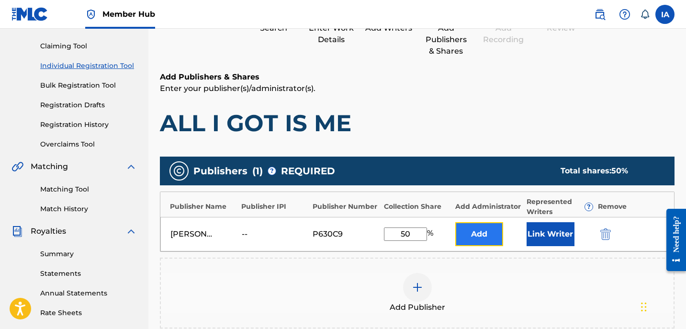
click at [472, 245] on button "Add" at bounding box center [479, 234] width 48 height 24
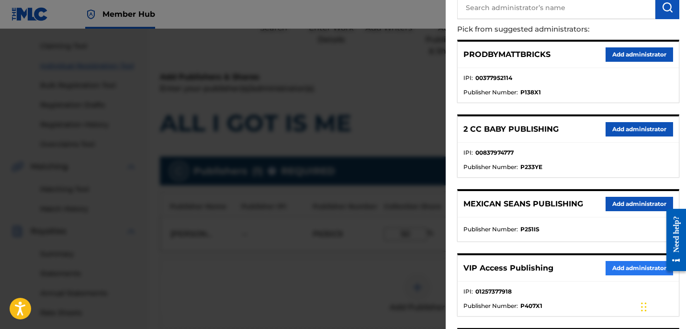
scroll to position [94, 0]
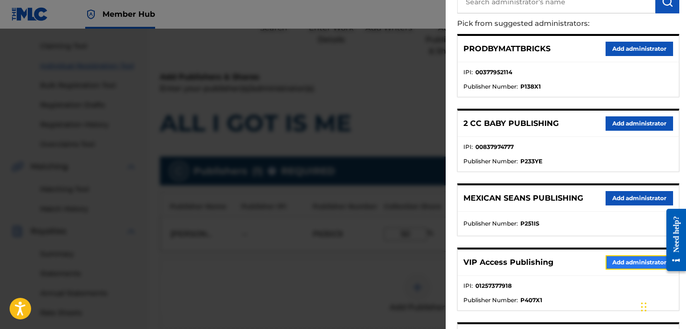
click at [614, 265] on button "Add administrator" at bounding box center [640, 262] width 68 height 14
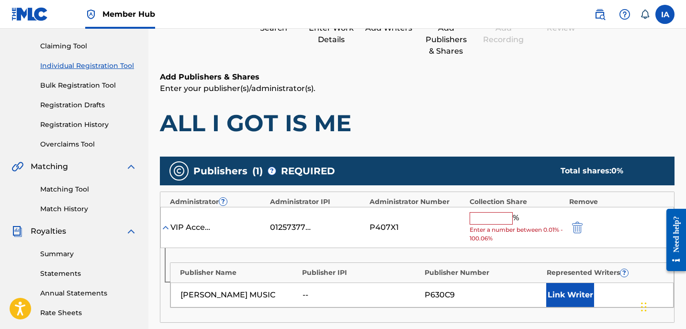
click at [506, 213] on input "text" at bounding box center [491, 218] width 43 height 12
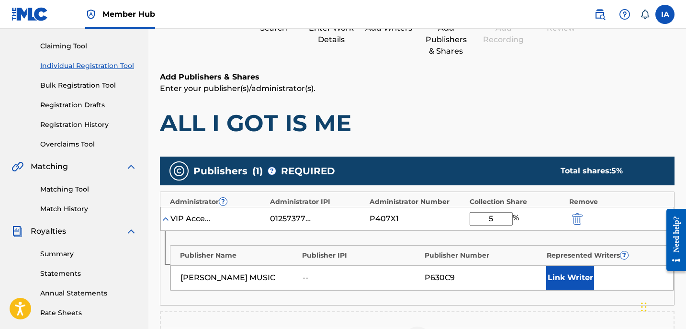
scroll to position [0, 0]
click at [562, 269] on button "Link Writer" at bounding box center [570, 278] width 48 height 24
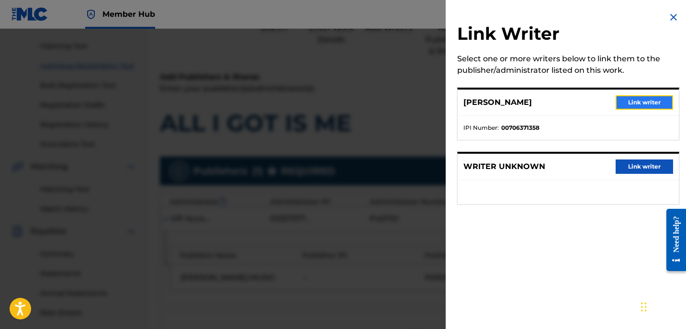
click at [641, 101] on button "Link writer" at bounding box center [644, 102] width 57 height 14
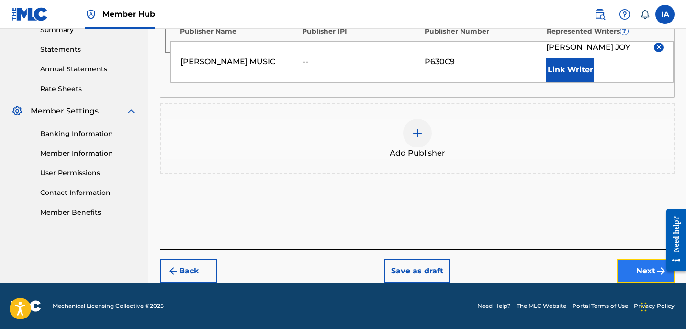
click at [628, 263] on button "Next" at bounding box center [645, 271] width 57 height 24
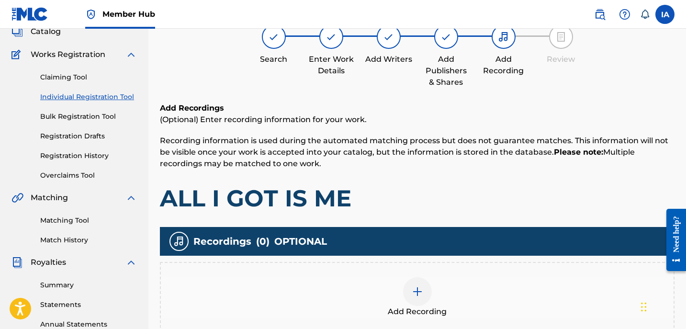
scroll to position [43, 0]
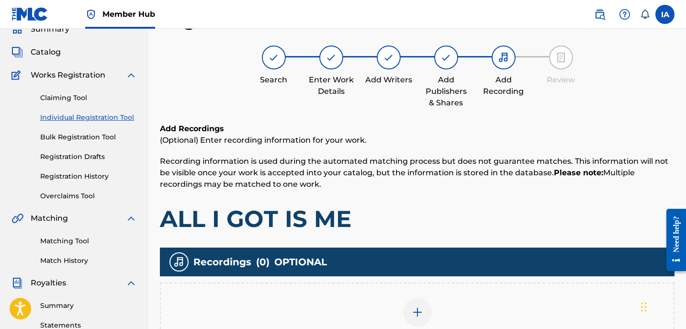
click at [404, 281] on div "Recordings ( 0 ) OPTIONAL Add Recording" at bounding box center [417, 301] width 515 height 106
click at [444, 290] on div "Add Recording" at bounding box center [417, 317] width 515 height 71
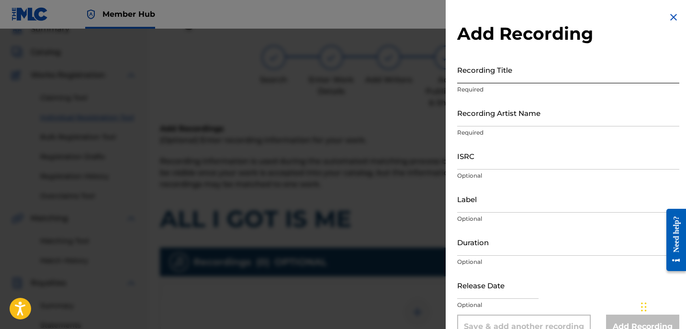
click at [525, 72] on input "Recording Title" at bounding box center [568, 69] width 222 height 27
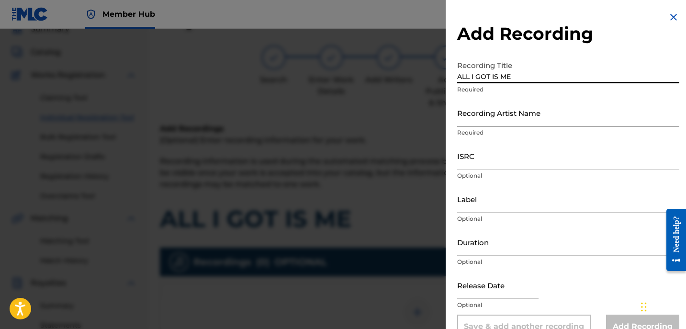
click at [524, 105] on input "Recording Artist Name" at bounding box center [568, 112] width 222 height 27
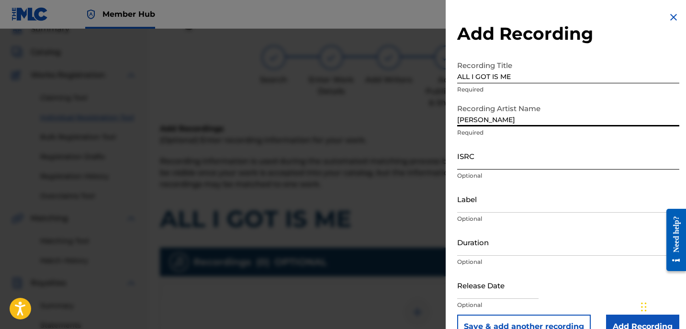
click at [493, 163] on input "ISRC" at bounding box center [568, 155] width 222 height 27
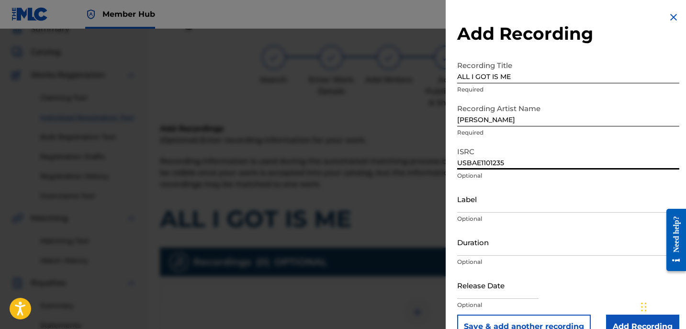
click at [517, 125] on input "[PERSON_NAME]" at bounding box center [568, 112] width 222 height 27
drag, startPoint x: 518, startPoint y: 125, endPoint x: 428, endPoint y: 94, distance: 94.6
click at [437, 99] on div "Add Recording Recording Title ALL I GOT IS ME Required Recording Artist Name [P…" at bounding box center [343, 179] width 686 height 300
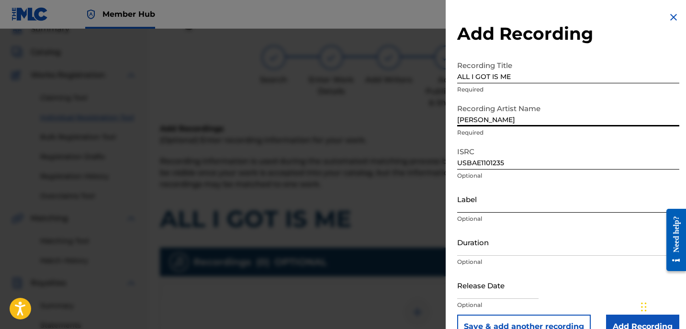
click at [512, 197] on input "Label" at bounding box center [568, 198] width 222 height 27
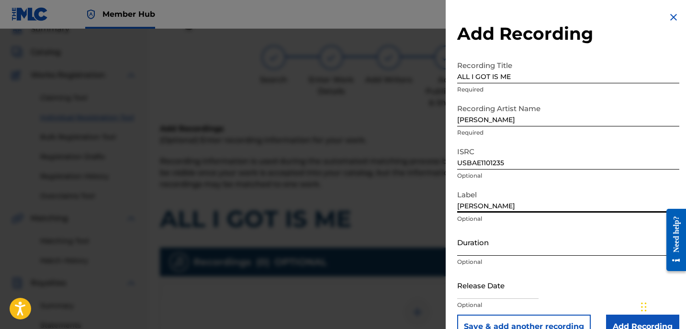
click at [495, 232] on input "Duration" at bounding box center [568, 241] width 222 height 27
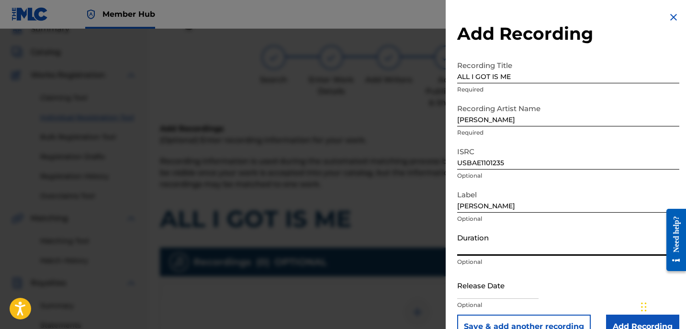
click at [481, 249] on input "Duration" at bounding box center [568, 241] width 222 height 27
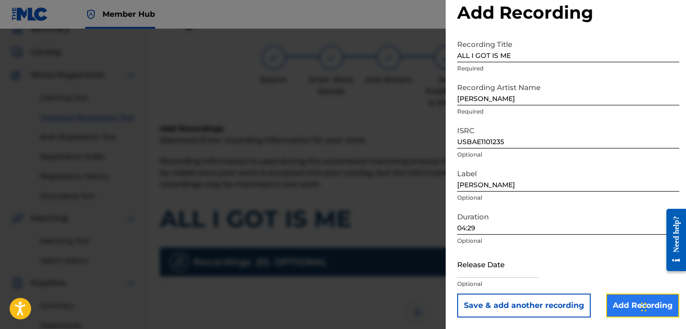
click at [626, 306] on input "Add Recording" at bounding box center [642, 305] width 73 height 24
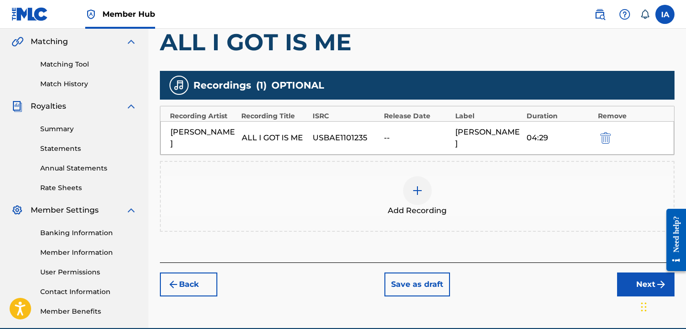
scroll to position [265, 0]
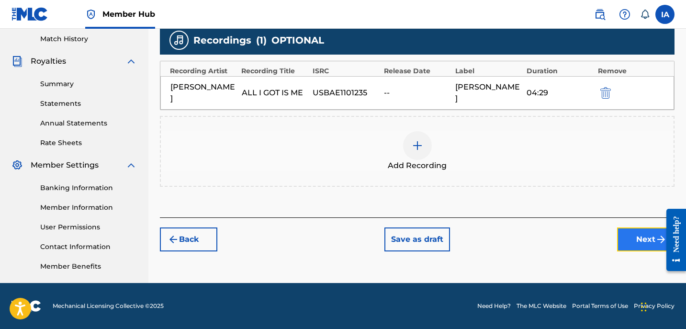
click at [630, 227] on button "Next" at bounding box center [645, 239] width 57 height 24
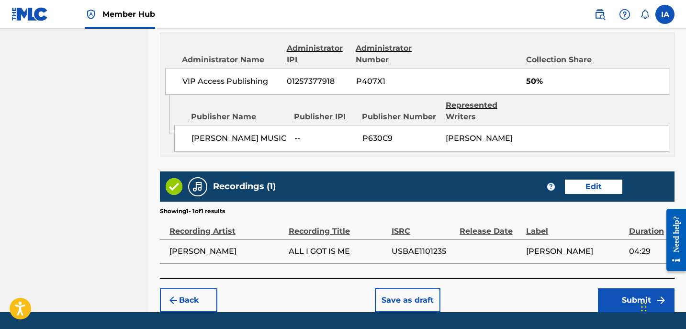
scroll to position [550, 0]
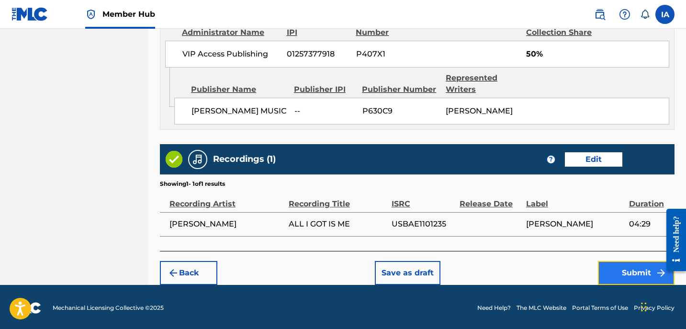
click at [605, 269] on button "Submit" at bounding box center [636, 273] width 77 height 24
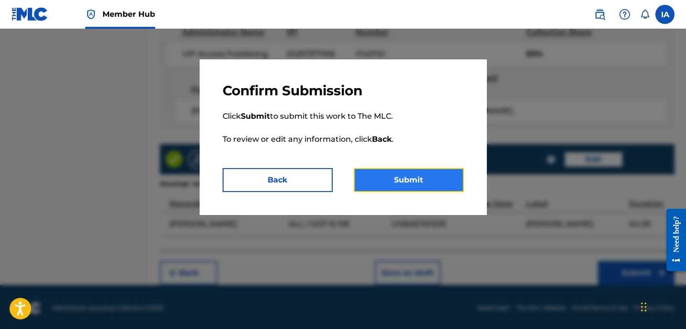
click at [423, 182] on button "Submit" at bounding box center [409, 180] width 110 height 24
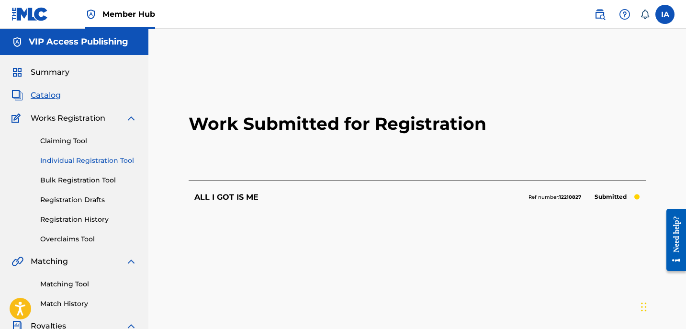
click at [107, 162] on link "Individual Registration Tool" at bounding box center [88, 161] width 97 height 10
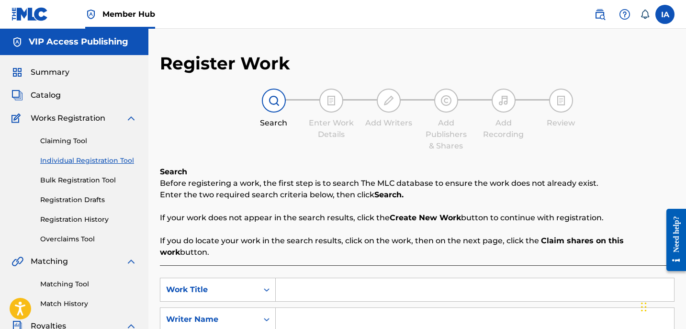
click at [332, 280] on input "Search Form" at bounding box center [475, 289] width 398 height 23
click at [444, 281] on input "Search Form" at bounding box center [475, 289] width 398 height 23
click at [461, 168] on div "Search Before registering a work, the first step is to search The MLC database …" at bounding box center [417, 212] width 515 height 92
click at [492, 310] on input "Search Form" at bounding box center [475, 319] width 398 height 23
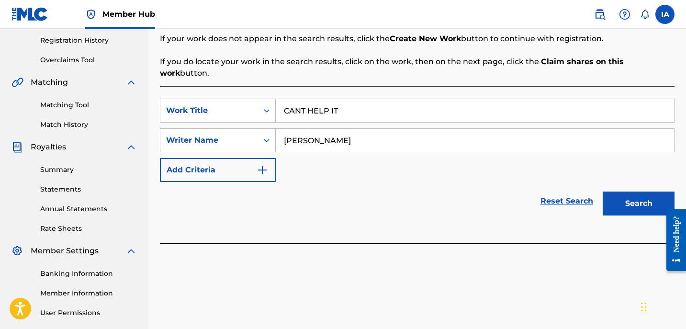
scroll to position [182, 0]
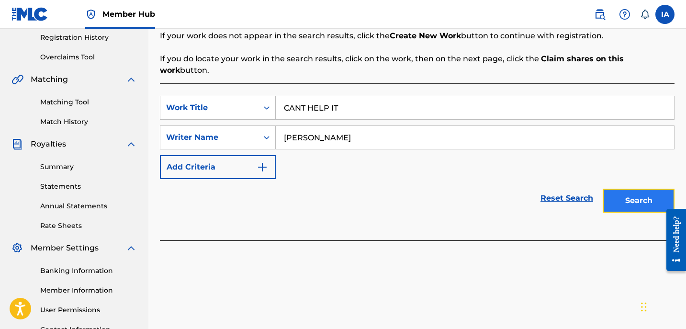
click at [621, 200] on button "Search" at bounding box center [639, 201] width 72 height 24
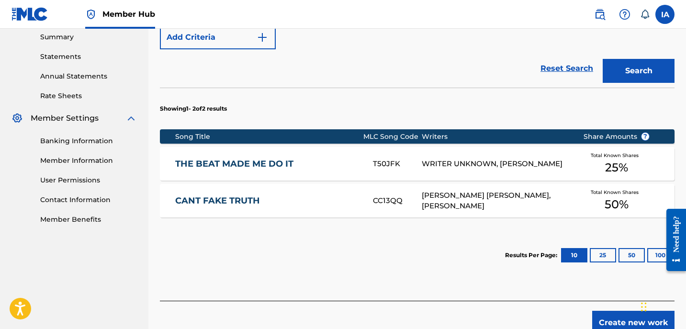
scroll to position [352, 0]
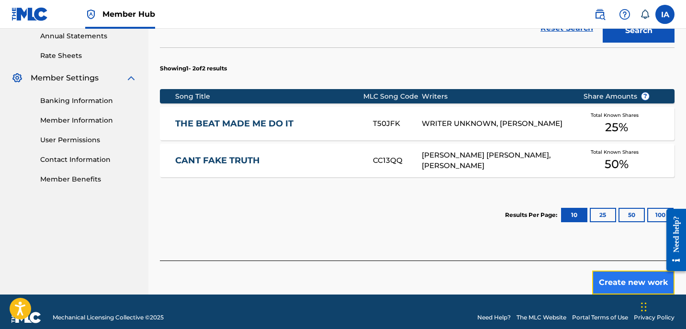
click at [610, 270] on button "Create new work" at bounding box center [633, 282] width 82 height 24
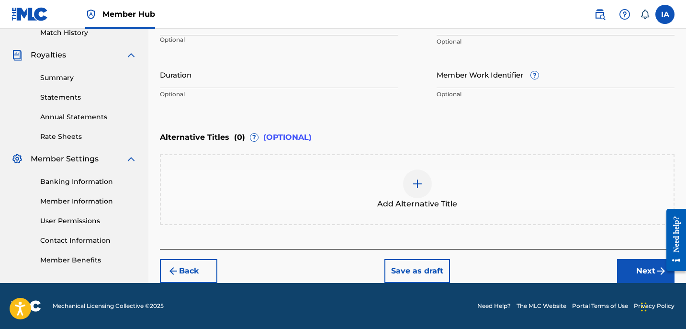
scroll to position [270, 0]
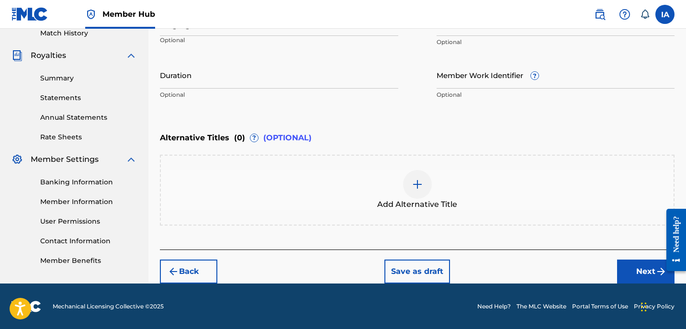
click at [327, 119] on div "Enter Work Details Enter work details for ‘ CANT HELP IT ’ below. Work Title CA…" at bounding box center [417, 12] width 515 height 232
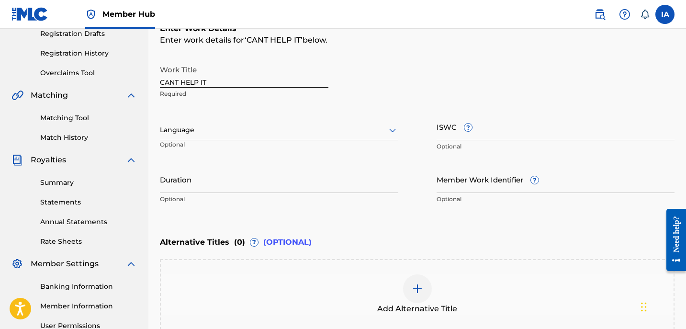
scroll to position [166, 0]
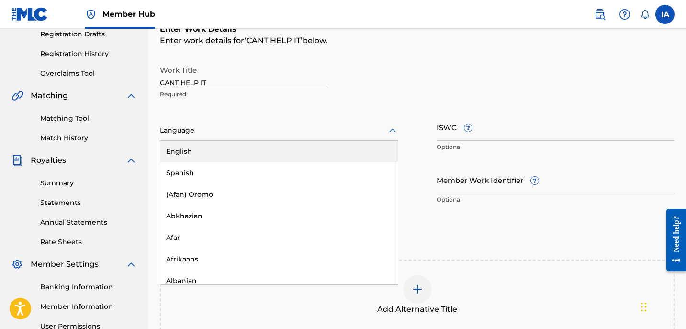
click at [305, 124] on div at bounding box center [279, 130] width 238 height 12
click at [289, 144] on div "English" at bounding box center [278, 152] width 237 height 22
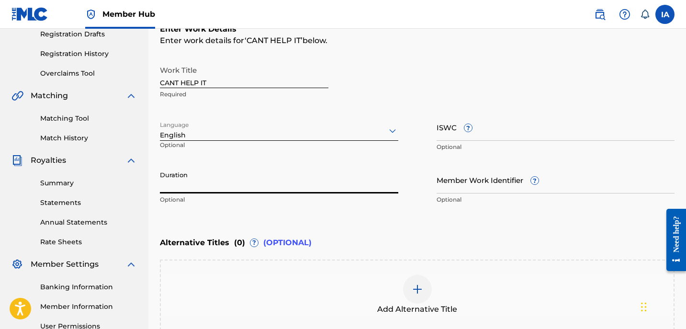
click at [213, 180] on input "Duration" at bounding box center [279, 179] width 238 height 27
click at [165, 186] on input "93:45" at bounding box center [279, 179] width 238 height 27
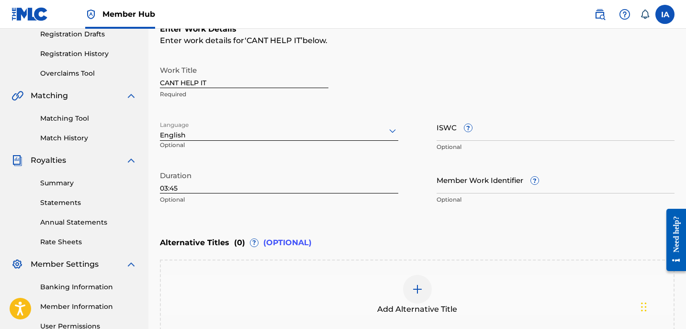
click at [410, 80] on div "Work Title CANT HELP IT Required" at bounding box center [417, 82] width 515 height 43
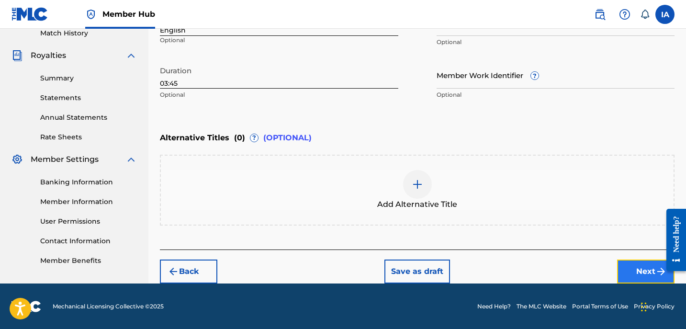
click at [646, 266] on button "Next" at bounding box center [645, 271] width 57 height 24
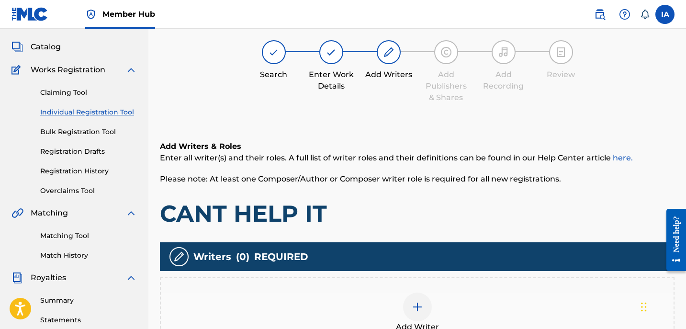
scroll to position [43, 0]
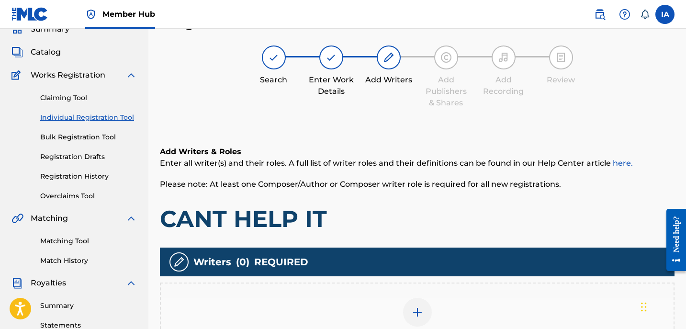
click at [432, 217] on h1 "CANT HELP IT" at bounding box center [417, 218] width 515 height 29
click at [466, 295] on div "Add Writer" at bounding box center [417, 317] width 515 height 71
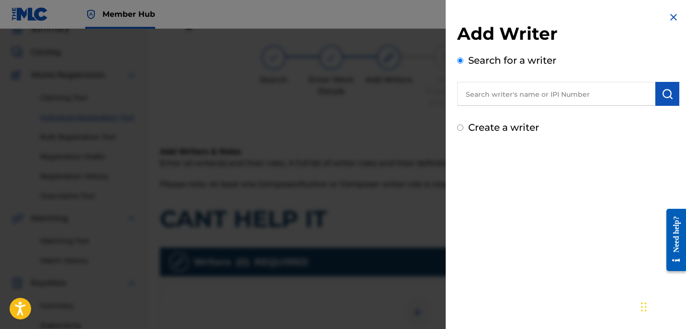
click at [530, 89] on input "text" at bounding box center [556, 94] width 198 height 24
click at [527, 94] on input "text" at bounding box center [556, 94] width 198 height 24
click at [663, 100] on button "submit" at bounding box center [667, 94] width 24 height 24
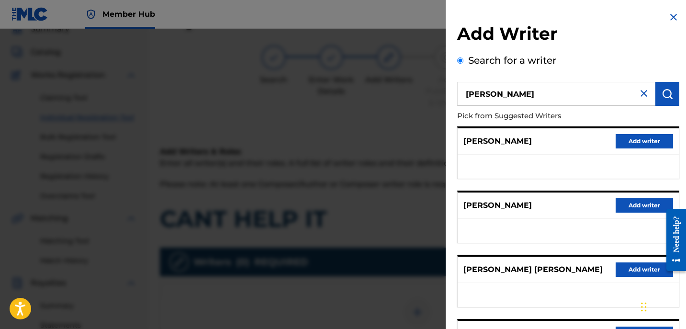
scroll to position [167, 0]
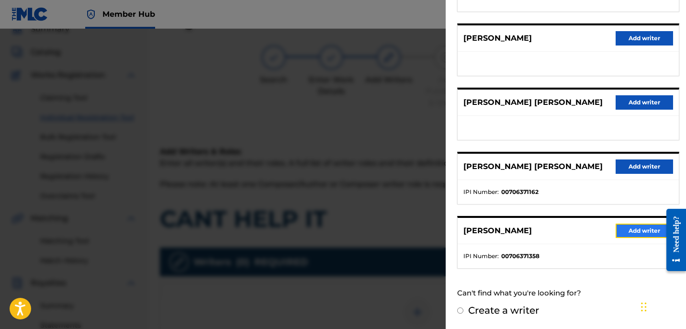
click at [630, 224] on button "Add writer" at bounding box center [644, 231] width 57 height 14
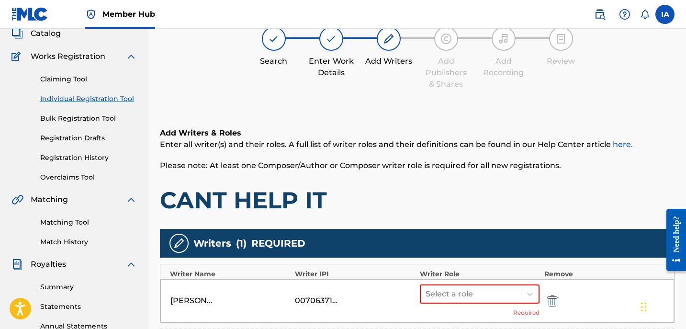
scroll to position [74, 0]
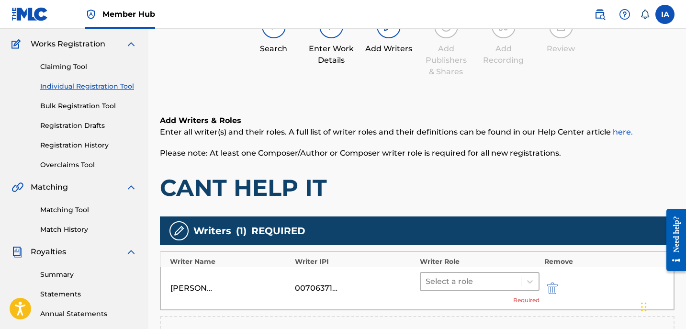
click at [509, 278] on div at bounding box center [471, 281] width 90 height 13
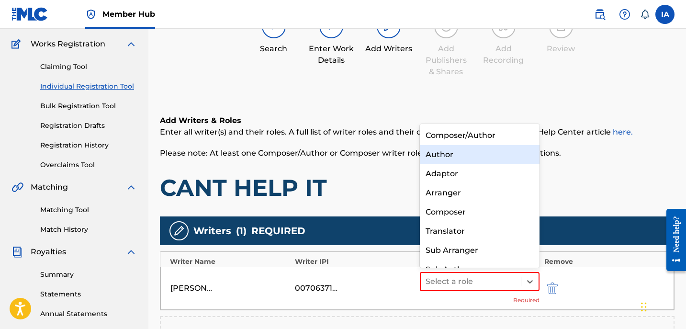
click at [444, 157] on div "Author" at bounding box center [480, 154] width 120 height 19
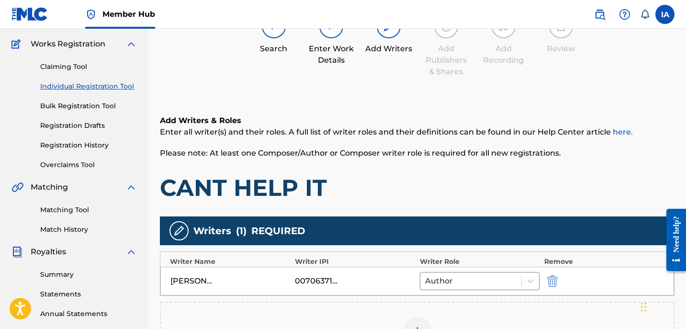
scroll to position [274, 0]
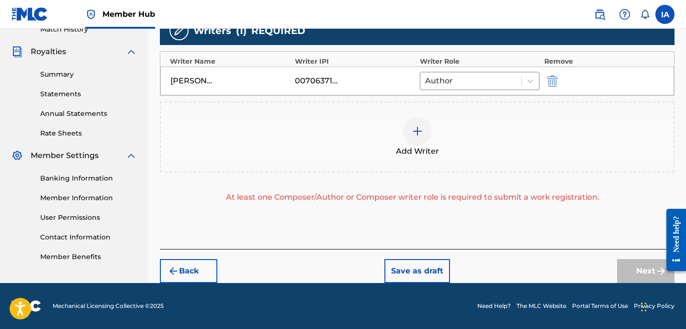
click at [450, 140] on div "Add Writer" at bounding box center [417, 137] width 513 height 40
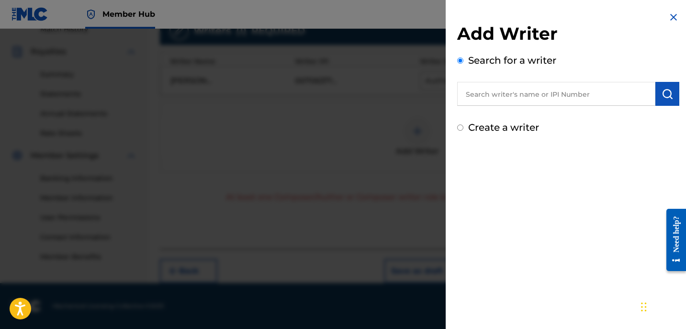
click at [507, 130] on label "Create a writer" at bounding box center [503, 127] width 71 height 11
click at [463, 130] on input "Create a writer" at bounding box center [460, 127] width 6 height 6
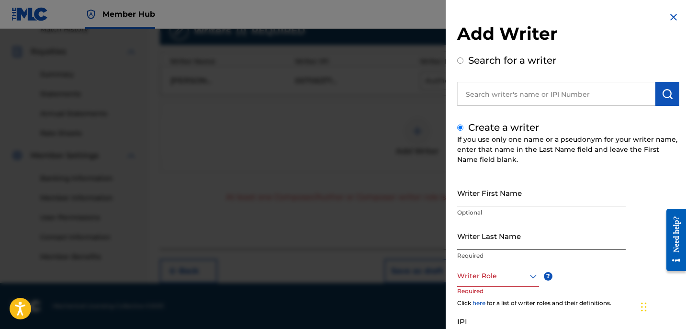
click at [508, 232] on input "Writer Last Name" at bounding box center [541, 235] width 169 height 27
click at [509, 243] on input "UNKNOWN WRITER" at bounding box center [541, 235] width 169 height 27
click at [507, 206] on div "Writer First Name Optional" at bounding box center [541, 200] width 169 height 43
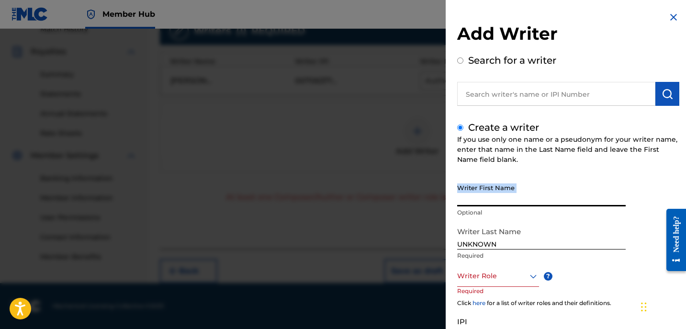
click at [506, 201] on input "Writer First Name" at bounding box center [541, 192] width 169 height 27
click at [500, 275] on div at bounding box center [498, 276] width 82 height 12
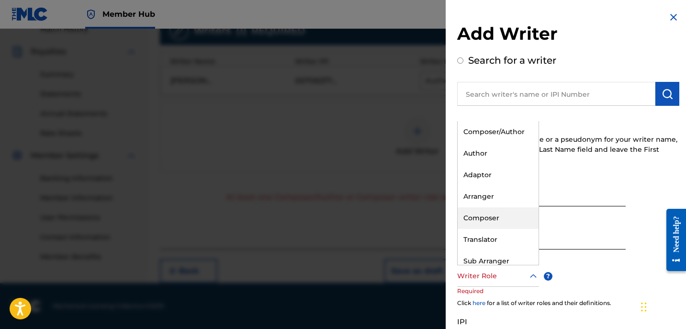
click at [512, 215] on div "Composer" at bounding box center [498, 218] width 81 height 22
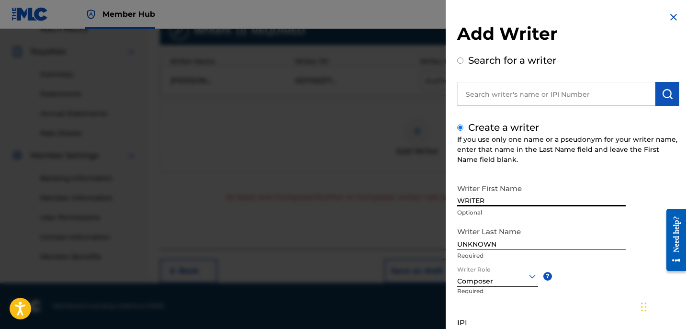
click at [603, 179] on input "WRITER" at bounding box center [541, 192] width 169 height 27
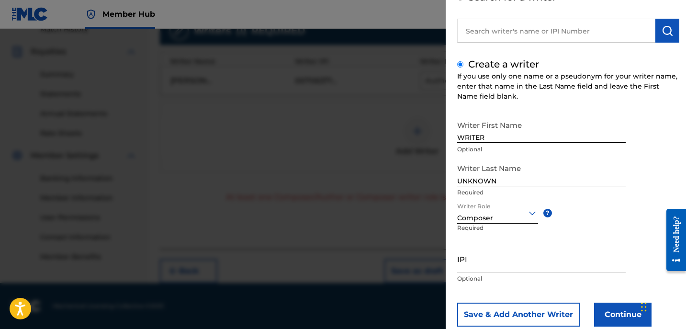
scroll to position [87, 0]
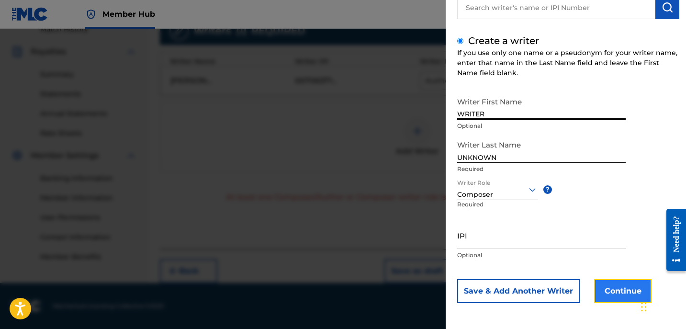
click at [623, 291] on button "Continue" at bounding box center [622, 291] width 57 height 24
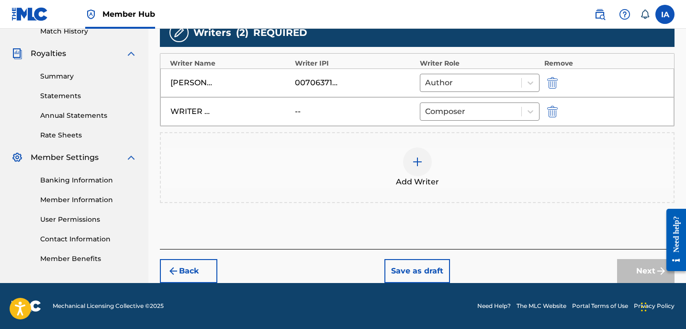
scroll to position [272, 0]
click at [635, 273] on button "Next" at bounding box center [645, 271] width 57 height 24
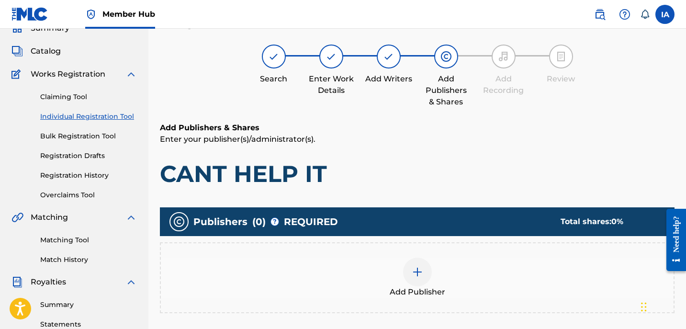
scroll to position [43, 0]
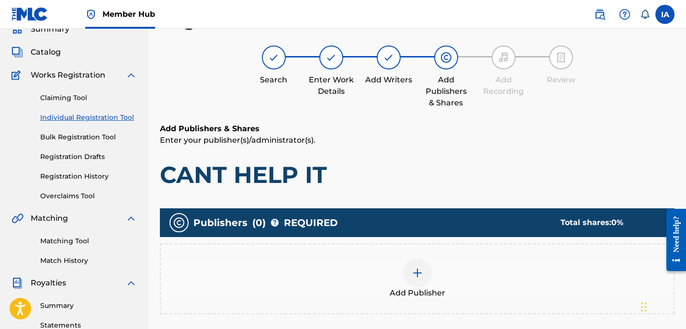
click at [429, 260] on div "Add Publisher" at bounding box center [417, 279] width 513 height 40
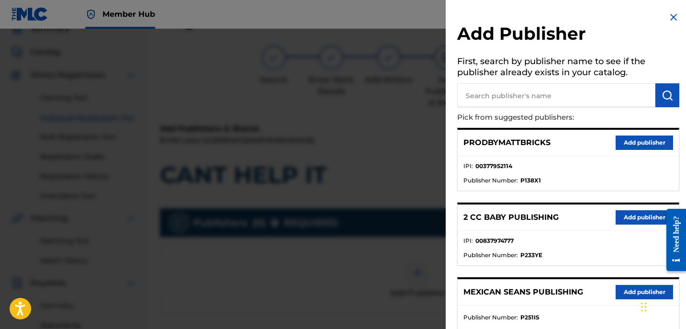
click at [524, 92] on input "text" at bounding box center [556, 95] width 198 height 24
click at [547, 99] on input "WRITER" at bounding box center [556, 95] width 198 height 24
drag, startPoint x: 512, startPoint y: 93, endPoint x: 413, endPoint y: 59, distance: 104.8
click at [440, 72] on div "Add Publisher First, search by publisher name to see if the publisher already e…" at bounding box center [343, 179] width 686 height 300
click at [663, 102] on button "submit" at bounding box center [667, 95] width 24 height 24
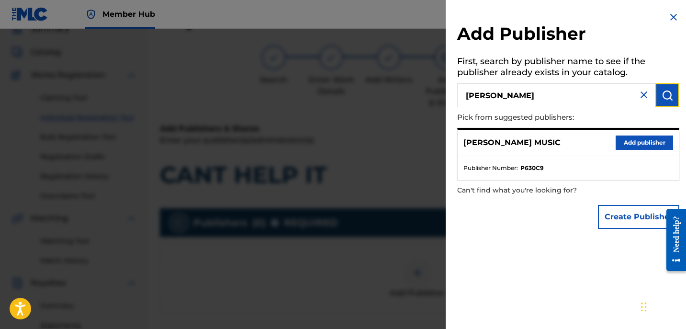
scroll to position [68, 0]
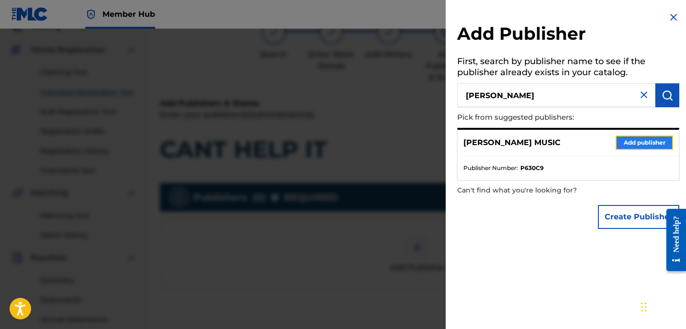
click at [632, 146] on button "Add publisher" at bounding box center [644, 142] width 57 height 14
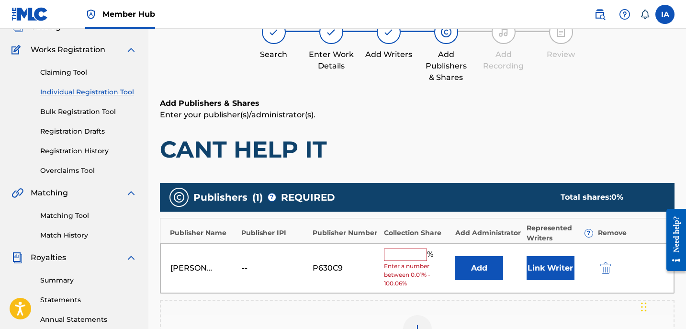
click at [410, 257] on input "text" at bounding box center [405, 254] width 43 height 12
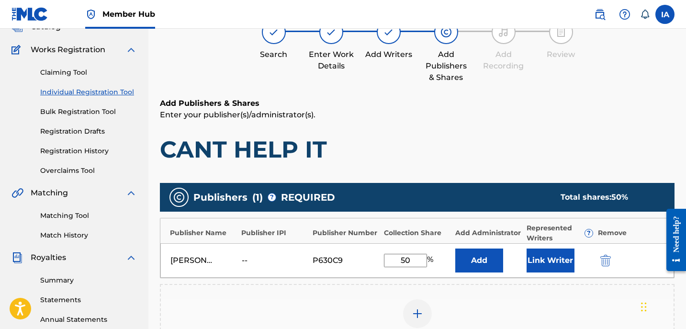
drag, startPoint x: 416, startPoint y: 264, endPoint x: 350, endPoint y: 231, distance: 73.6
click at [359, 237] on div "Publisher Name Publisher IPI Publisher Number Collection Share Add Administrato…" at bounding box center [417, 248] width 515 height 60
click at [476, 256] on button "Add" at bounding box center [479, 260] width 48 height 24
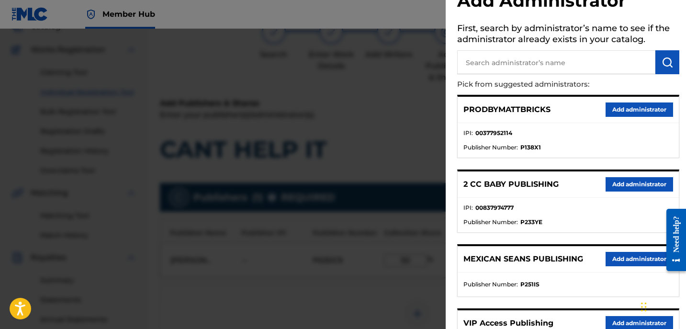
scroll to position [33, 0]
click at [613, 318] on button "Add administrator" at bounding box center [640, 323] width 68 height 14
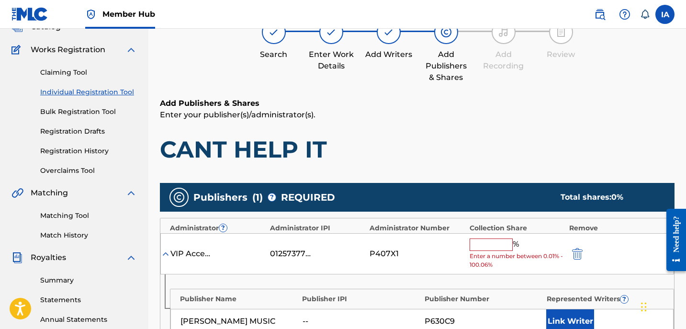
click at [497, 252] on span "Enter a number between 0.01% - 100.06%" at bounding box center [517, 260] width 95 height 17
click at [503, 244] on input "text" at bounding box center [491, 244] width 43 height 12
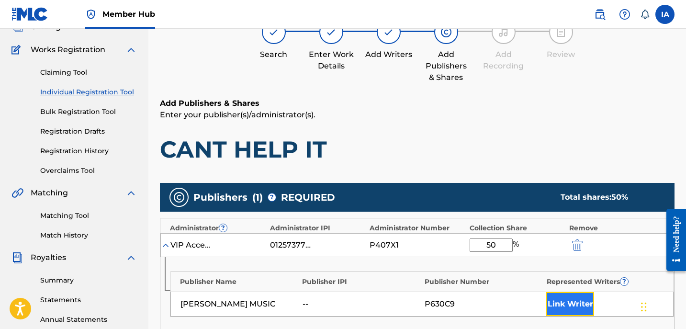
click at [570, 306] on button "Link Writer" at bounding box center [570, 304] width 48 height 24
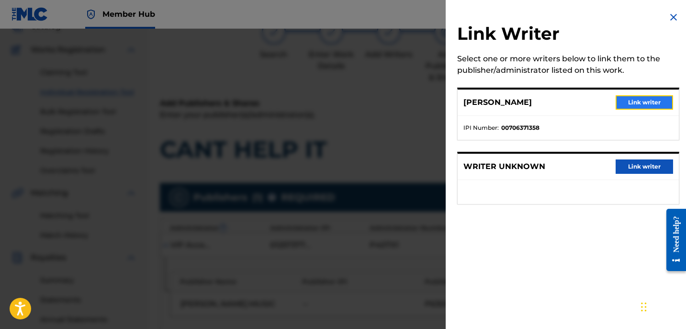
click at [640, 106] on button "Link writer" at bounding box center [644, 102] width 57 height 14
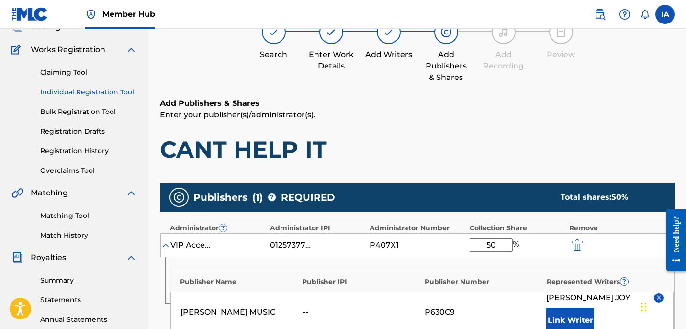
click at [490, 145] on h1 "CANT HELP IT" at bounding box center [417, 149] width 515 height 29
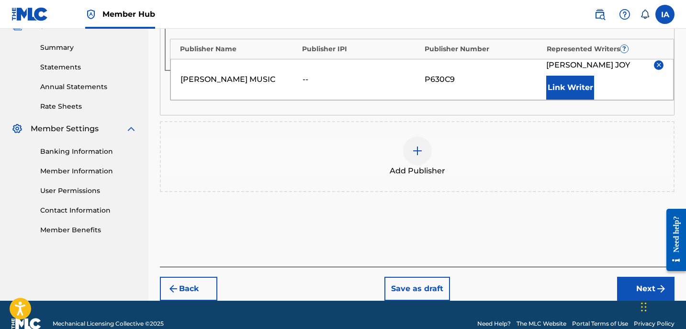
scroll to position [305, 0]
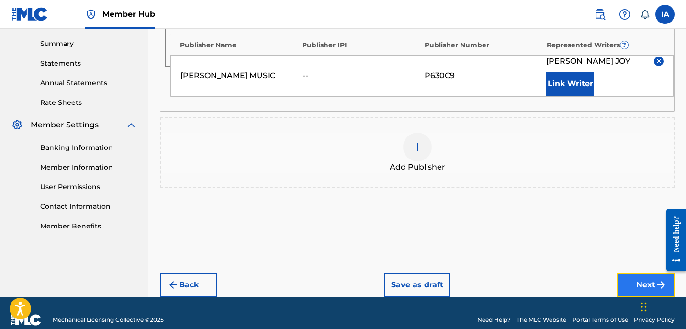
click at [633, 289] on button "Next" at bounding box center [645, 285] width 57 height 24
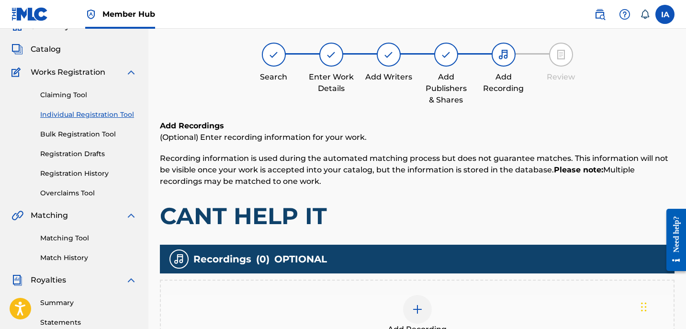
scroll to position [43, 0]
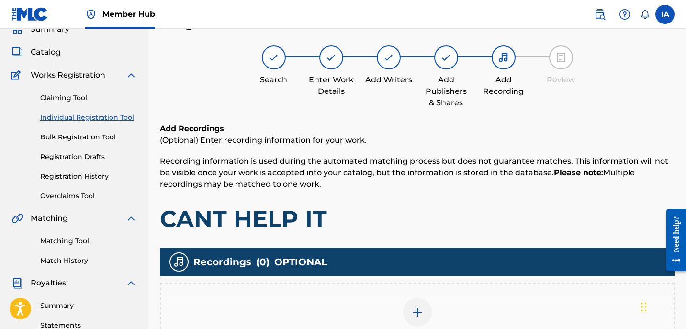
click at [494, 303] on div "Add Recording" at bounding box center [417, 318] width 513 height 40
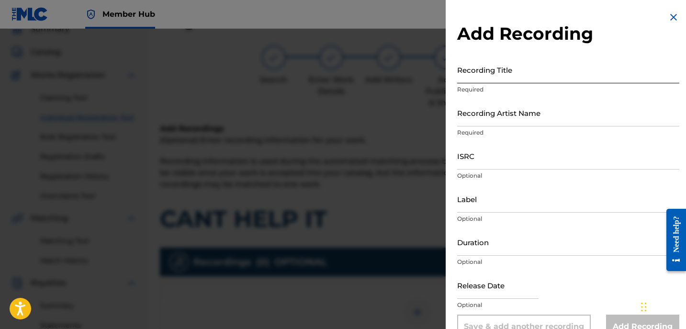
click at [507, 73] on input "Recording Title" at bounding box center [568, 69] width 222 height 27
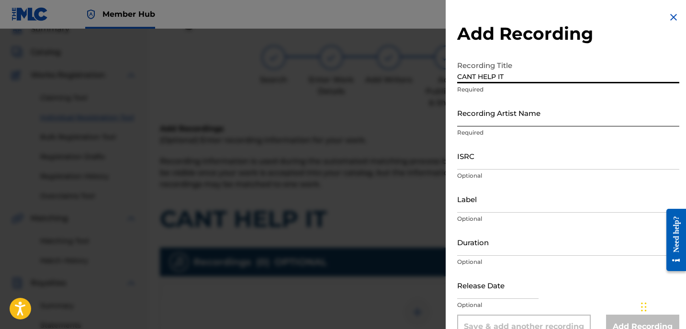
click at [512, 118] on input "Recording Artist Name" at bounding box center [568, 112] width 222 height 27
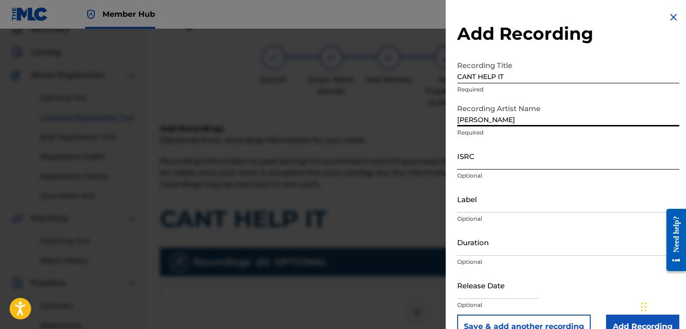
click at [496, 161] on input "ISRC" at bounding box center [568, 155] width 222 height 27
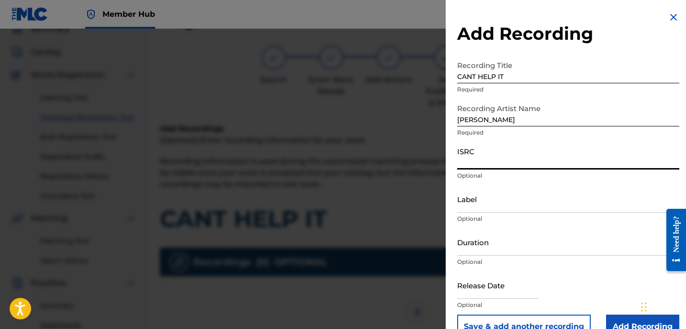
click at [490, 170] on div "ISRC Optional" at bounding box center [568, 163] width 222 height 43
click at [482, 157] on input "ISRC" at bounding box center [568, 155] width 222 height 27
drag, startPoint x: 518, startPoint y: 123, endPoint x: 439, endPoint y: 101, distance: 82.1
click at [469, 113] on input "[PERSON_NAME]" at bounding box center [568, 112] width 222 height 27
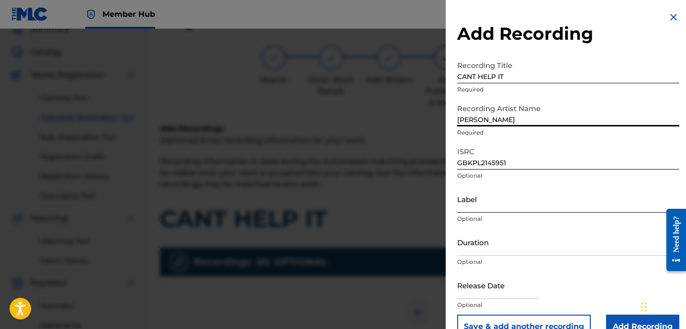
click at [511, 204] on input "Label" at bounding box center [568, 198] width 222 height 27
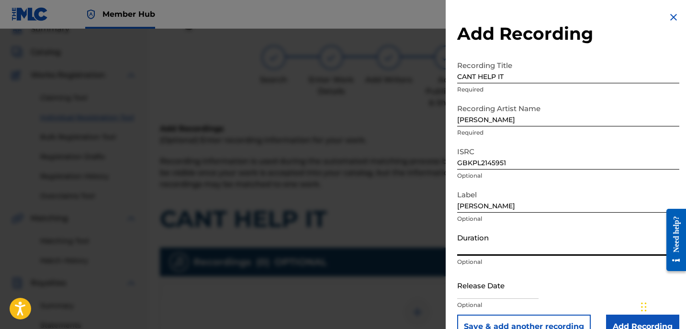
click at [519, 244] on input "Duration" at bounding box center [568, 241] width 222 height 27
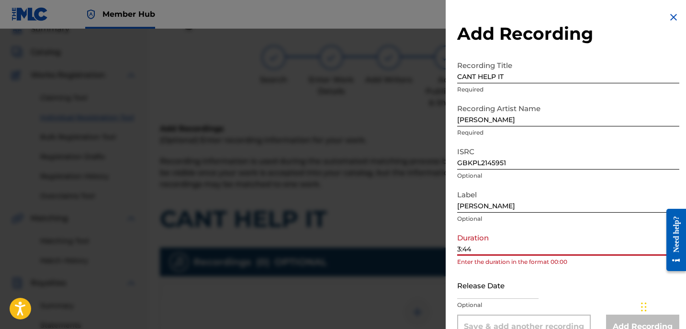
click at [459, 247] on input "3:44" at bounding box center [568, 241] width 222 height 27
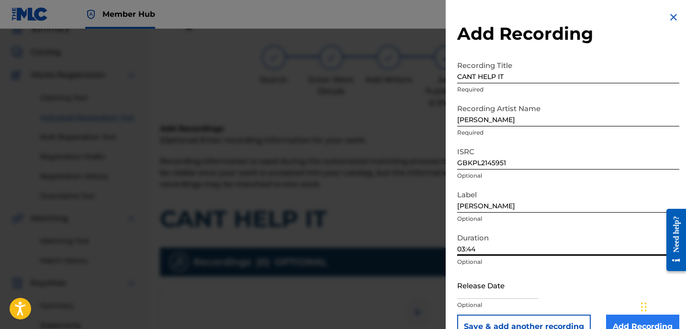
scroll to position [21, 0]
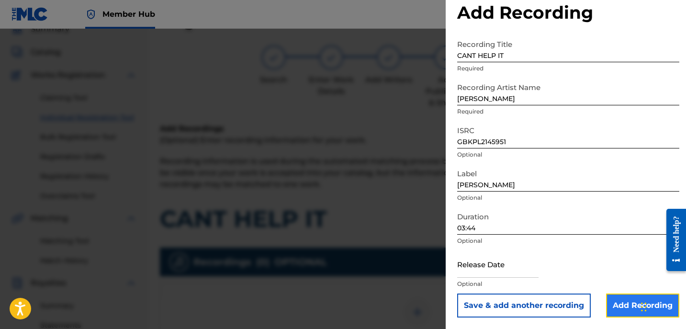
click at [614, 310] on input "Add Recording" at bounding box center [642, 305] width 73 height 24
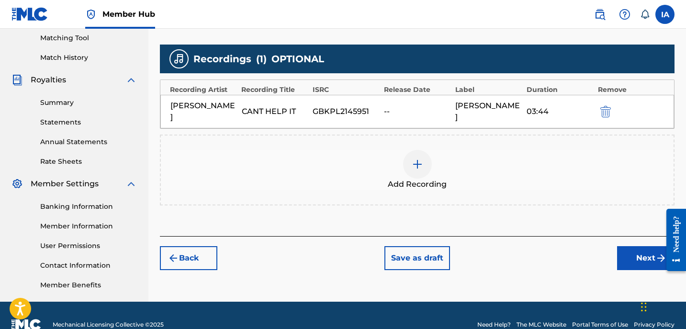
scroll to position [248, 0]
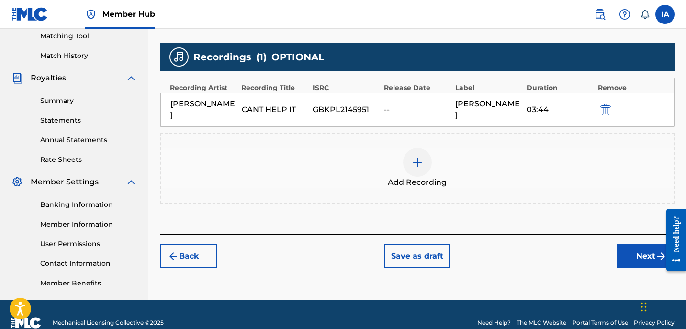
click at [538, 156] on div "Add Recording" at bounding box center [417, 168] width 513 height 40
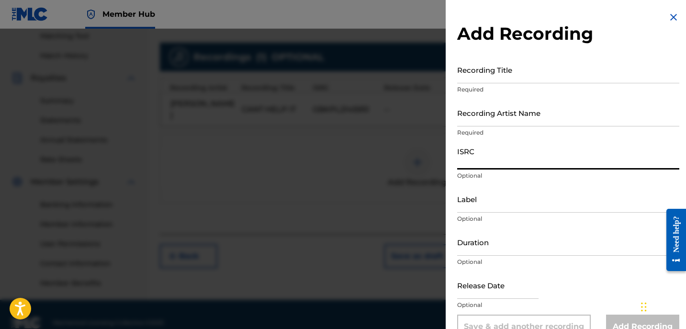
click at [555, 161] on input "ISRC" at bounding box center [568, 155] width 222 height 27
click at [486, 80] on input "Recording Title" at bounding box center [568, 69] width 222 height 27
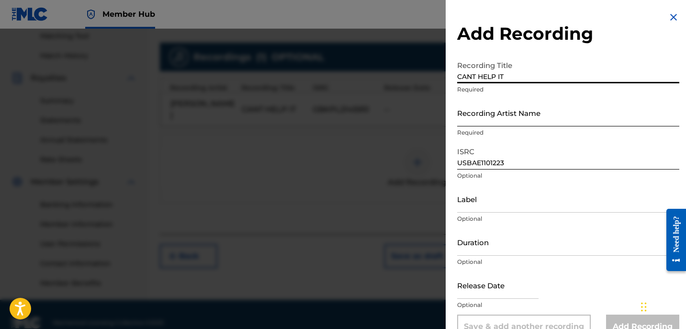
click at [499, 109] on input "Recording Artist Name" at bounding box center [568, 112] width 222 height 27
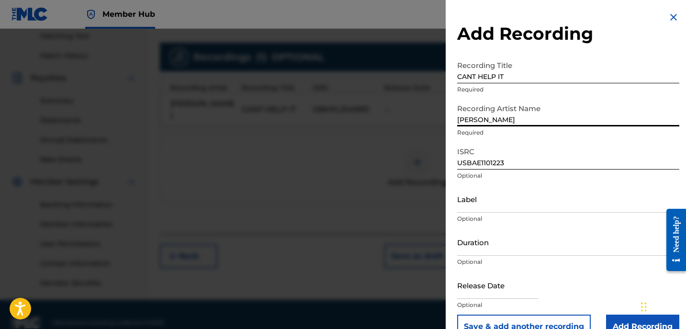
click at [450, 101] on div "Add Recording Recording Title CANT HELP IT Required Recording Artist Name [PERS…" at bounding box center [568, 175] width 245 height 350
click at [524, 198] on input "Label" at bounding box center [568, 198] width 222 height 27
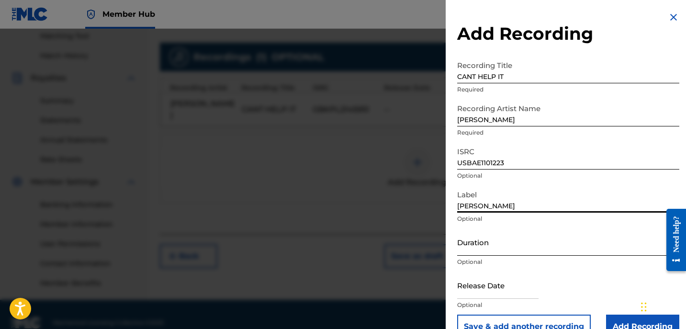
click at [489, 247] on input "Duration" at bounding box center [568, 241] width 222 height 27
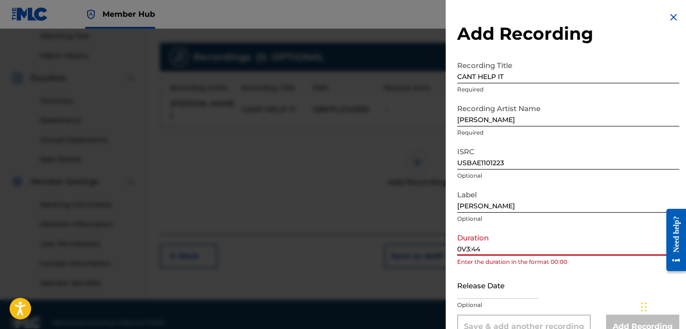
drag, startPoint x: 463, startPoint y: 250, endPoint x: 515, endPoint y: 249, distance: 51.7
click at [514, 249] on input "0V3:44" at bounding box center [568, 241] width 222 height 27
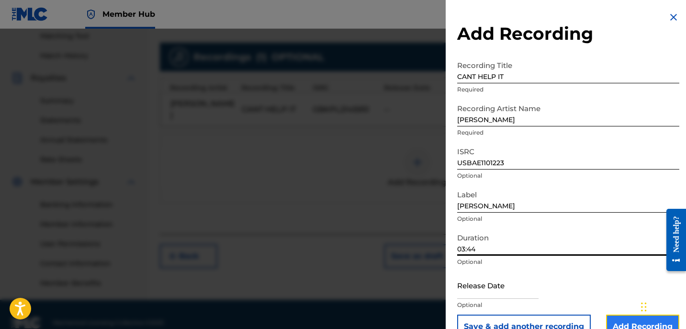
click at [622, 317] on input "Add Recording" at bounding box center [642, 327] width 73 height 24
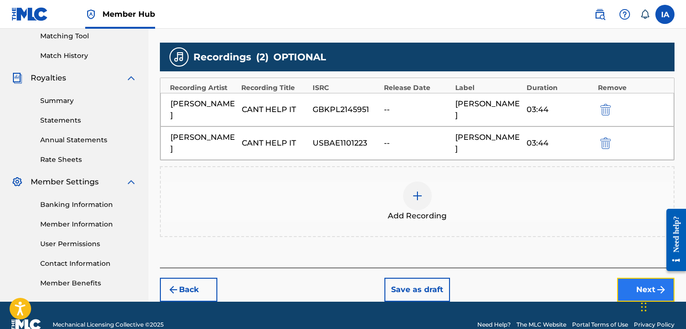
click at [628, 278] on button "Next" at bounding box center [645, 290] width 57 height 24
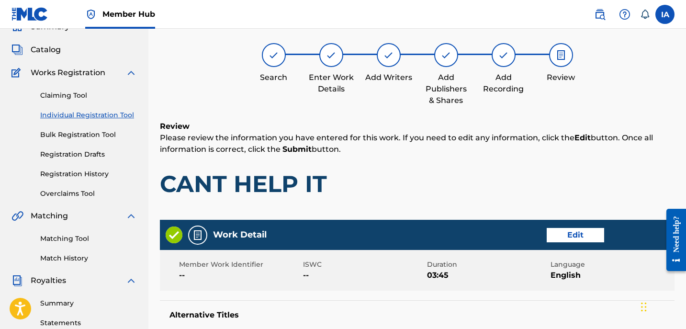
scroll to position [43, 0]
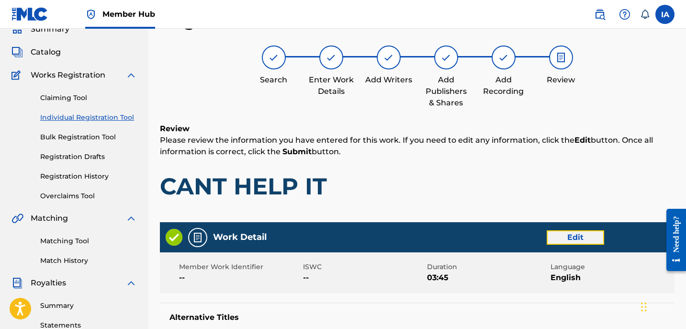
click at [594, 242] on button "Edit" at bounding box center [575, 237] width 57 height 14
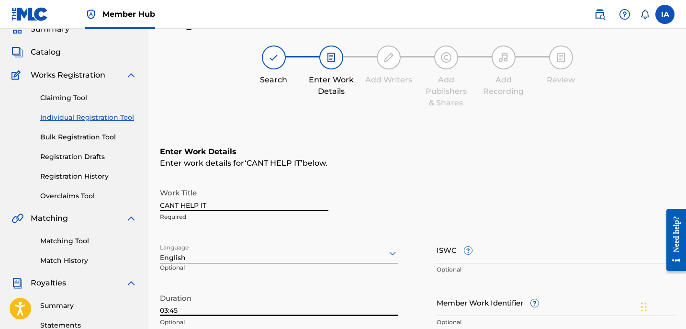
click at [250, 304] on input "03:45" at bounding box center [279, 302] width 238 height 27
drag, startPoint x: 249, startPoint y: 304, endPoint x: 236, endPoint y: 307, distance: 14.2
click at [249, 304] on input "03:45" at bounding box center [279, 302] width 238 height 27
click at [227, 306] on input "03:45" at bounding box center [279, 302] width 238 height 27
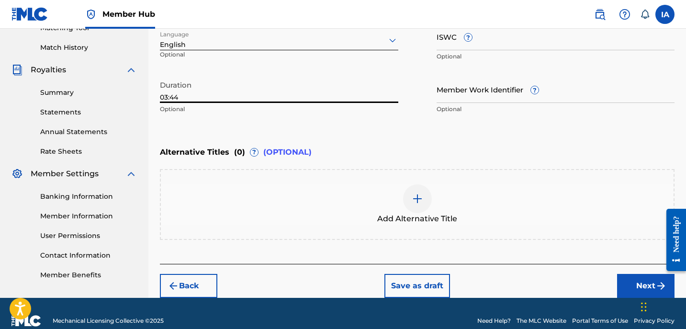
scroll to position [270, 0]
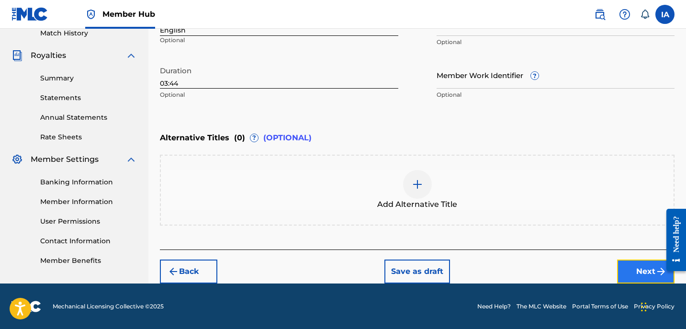
click at [646, 272] on button "Next" at bounding box center [645, 271] width 57 height 24
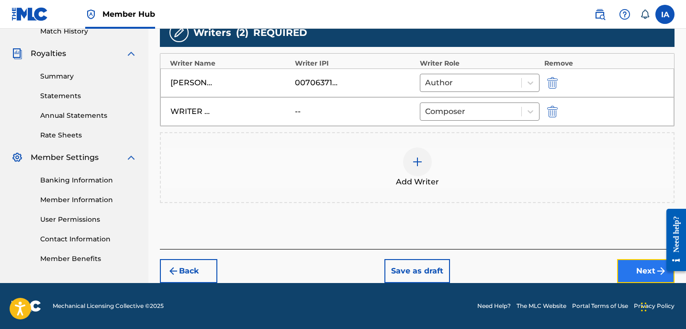
click at [627, 271] on button "Next" at bounding box center [645, 271] width 57 height 24
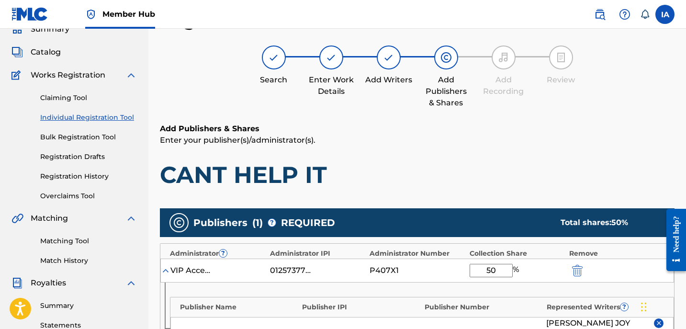
click at [454, 169] on h1 "CANT HELP IT" at bounding box center [417, 174] width 515 height 29
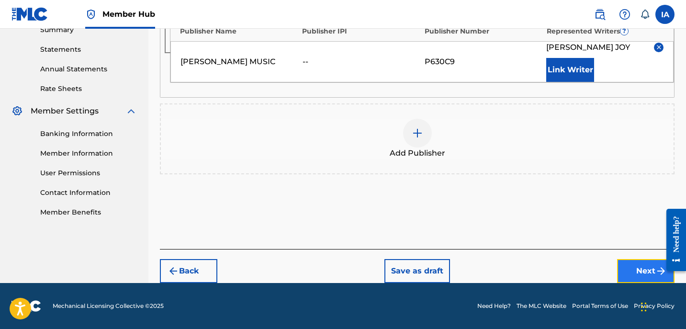
click at [631, 270] on button "Next" at bounding box center [645, 271] width 57 height 24
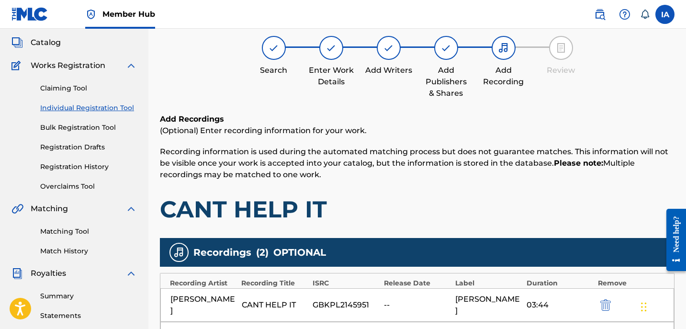
scroll to position [43, 0]
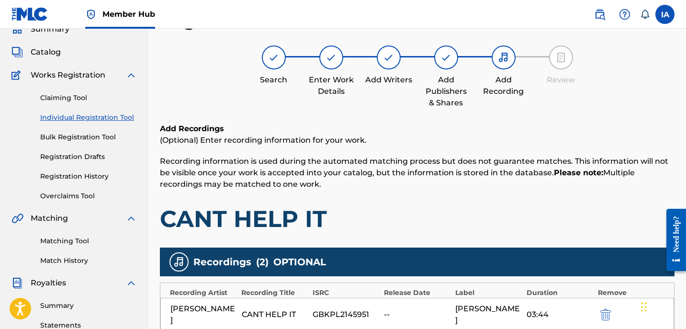
click at [428, 214] on h1 "CANT HELP IT" at bounding box center [417, 218] width 515 height 29
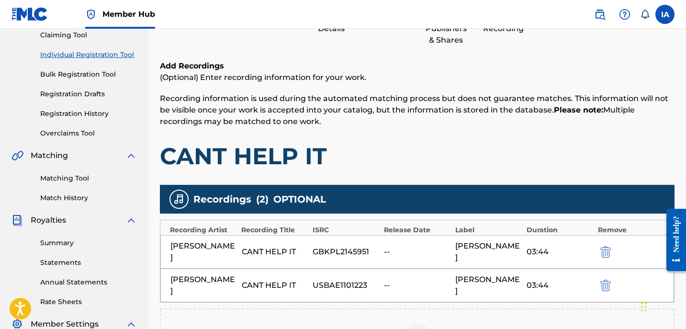
scroll to position [265, 0]
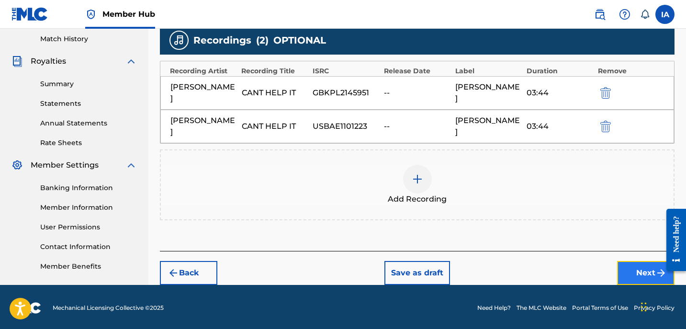
click at [639, 261] on button "Next" at bounding box center [645, 273] width 57 height 24
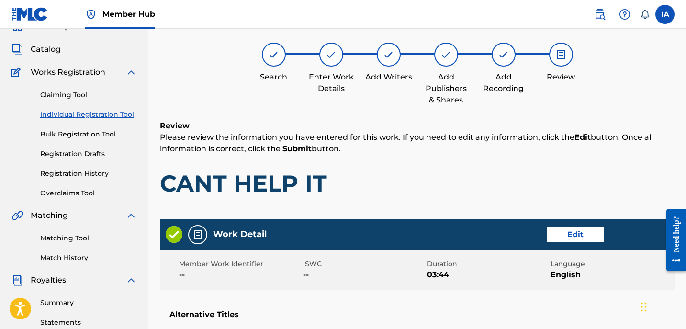
scroll to position [43, 0]
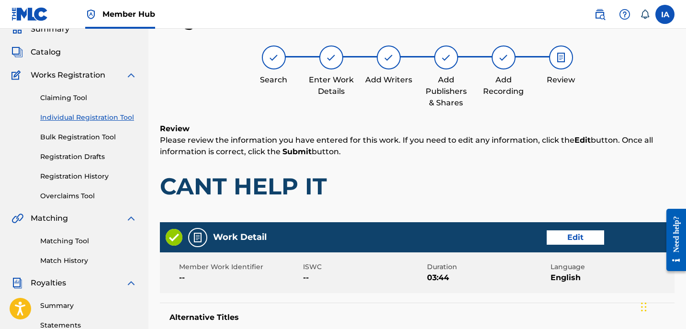
click at [432, 196] on h1 "CANT HELP IT" at bounding box center [417, 186] width 515 height 29
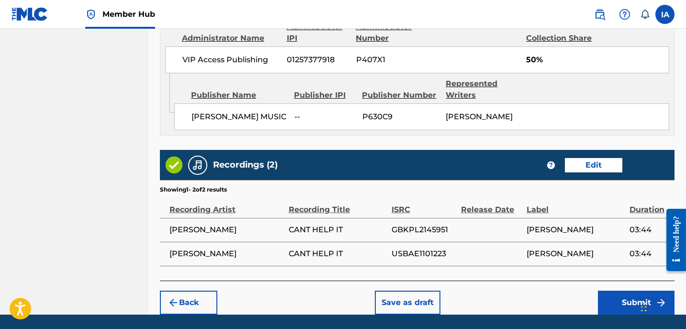
scroll to position [574, 0]
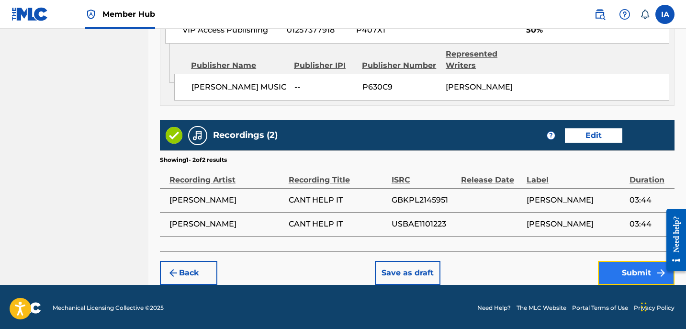
click at [620, 276] on button "Submit" at bounding box center [636, 273] width 77 height 24
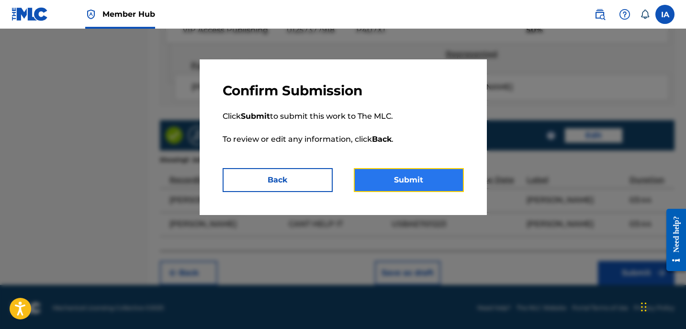
click at [431, 186] on button "Submit" at bounding box center [409, 180] width 110 height 24
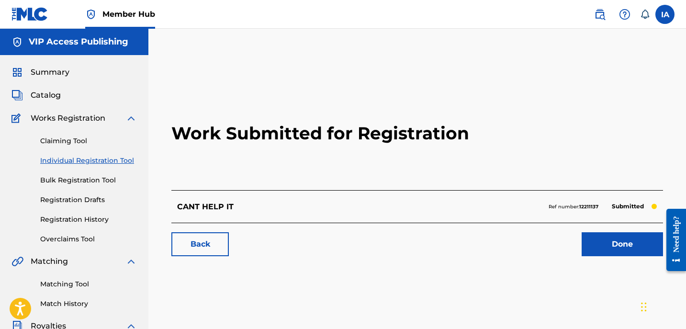
click at [117, 159] on link "Individual Registration Tool" at bounding box center [88, 161] width 97 height 10
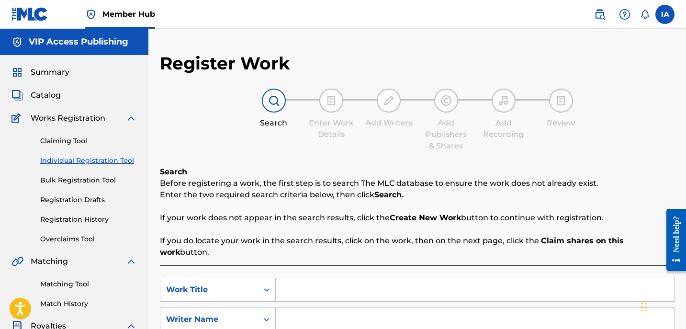
click at [337, 156] on div "Register Work Search Enter Work Details Add Writers Add Publishers & Shares Add…" at bounding box center [417, 243] width 515 height 380
click at [483, 281] on input "Search Form" at bounding box center [475, 289] width 398 height 23
click at [394, 308] on input "Search Form" at bounding box center [475, 319] width 398 height 23
click at [515, 308] on input "Search Form" at bounding box center [475, 319] width 398 height 23
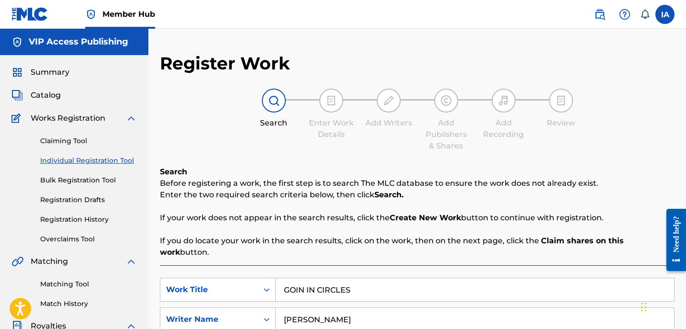
click at [478, 163] on div "Register Work Search Enter Work Details Add Writers Add Publishers & Shares Add…" at bounding box center [417, 243] width 515 height 380
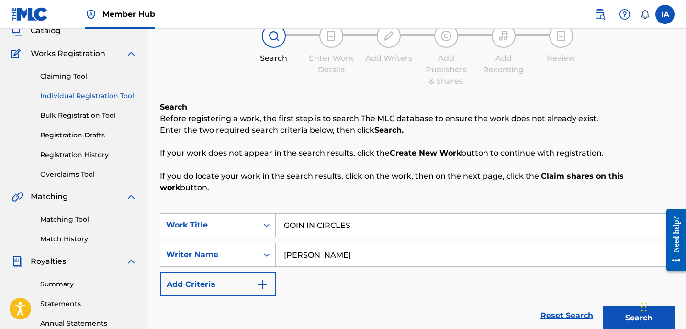
scroll to position [265, 0]
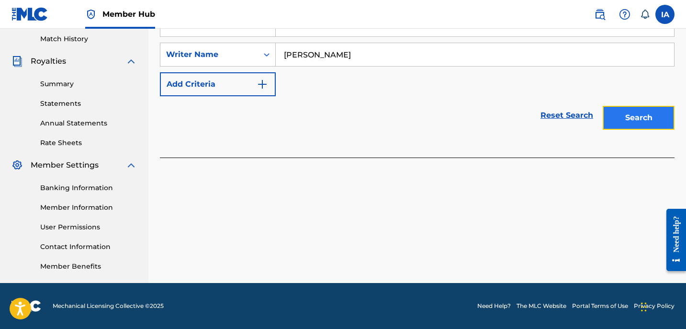
click at [659, 113] on button "Search" at bounding box center [639, 118] width 72 height 24
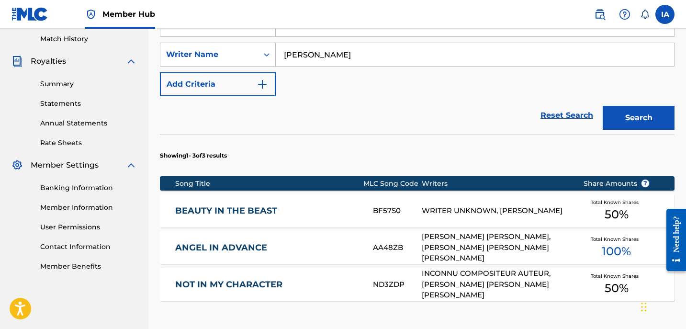
click at [383, 105] on div "Reset Search Search" at bounding box center [417, 115] width 515 height 38
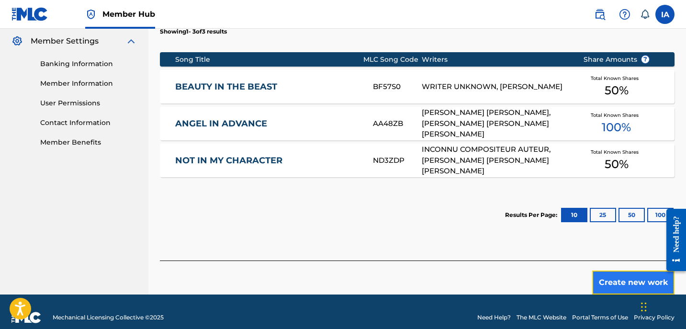
click at [623, 270] on button "Create new work" at bounding box center [633, 282] width 82 height 24
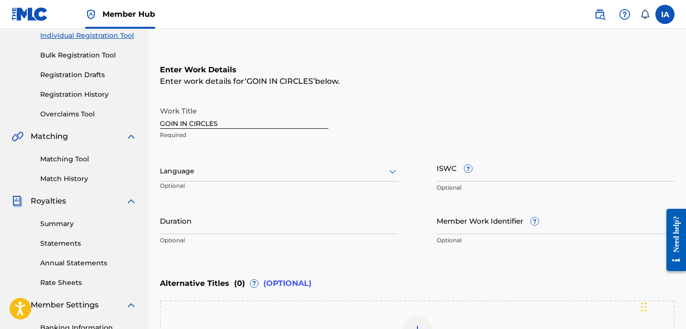
scroll to position [89, 0]
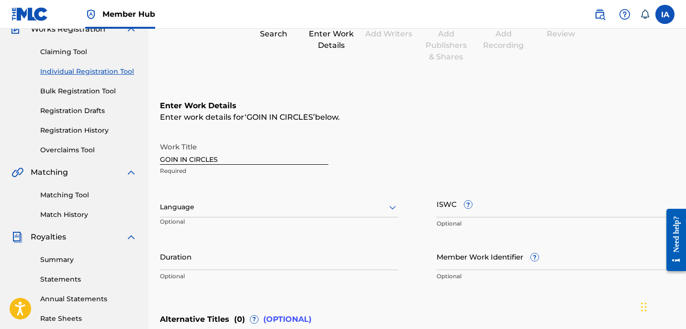
click at [234, 200] on div "Language" at bounding box center [279, 207] width 238 height 20
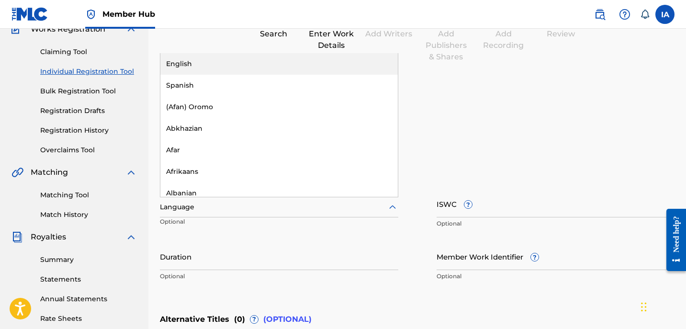
click at [243, 57] on div "English" at bounding box center [278, 64] width 237 height 22
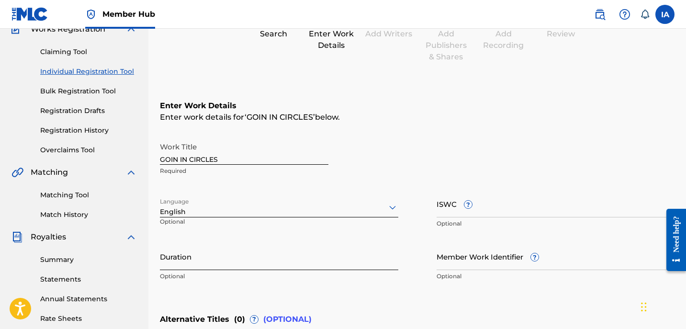
click at [198, 246] on input "Duration" at bounding box center [279, 256] width 238 height 27
click at [233, 257] on input "Duration" at bounding box center [279, 256] width 238 height 27
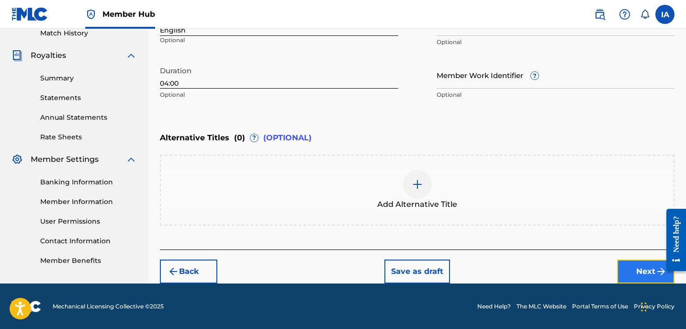
click at [639, 279] on button "Next" at bounding box center [645, 271] width 57 height 24
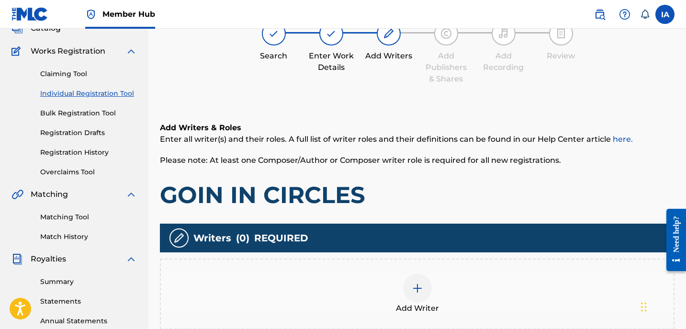
scroll to position [71, 0]
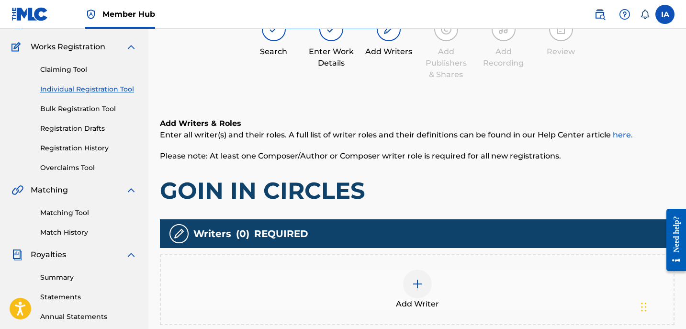
click at [441, 289] on div "Add Writer" at bounding box center [417, 290] width 513 height 40
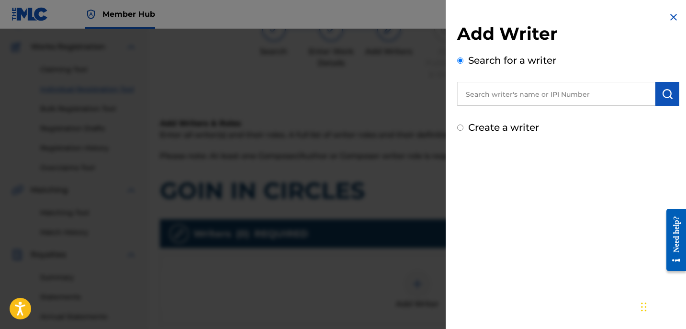
click at [548, 91] on input "text" at bounding box center [556, 94] width 198 height 24
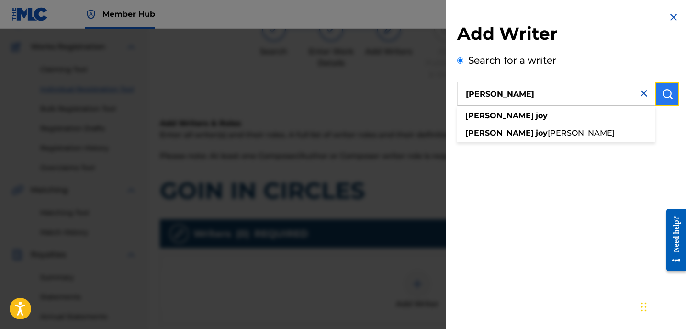
click at [667, 95] on img "submit" at bounding box center [667, 93] width 11 height 11
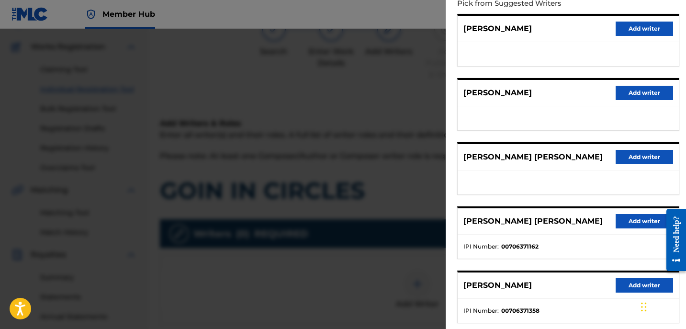
scroll to position [167, 0]
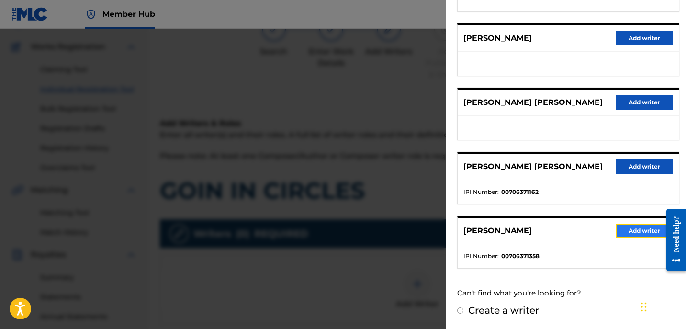
click at [624, 226] on button "Add writer" at bounding box center [644, 231] width 57 height 14
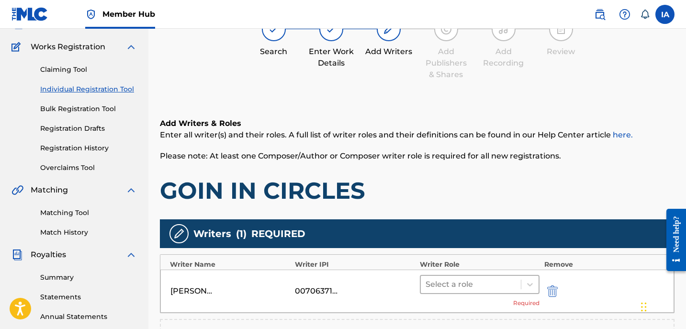
click at [485, 279] on div at bounding box center [471, 284] width 90 height 13
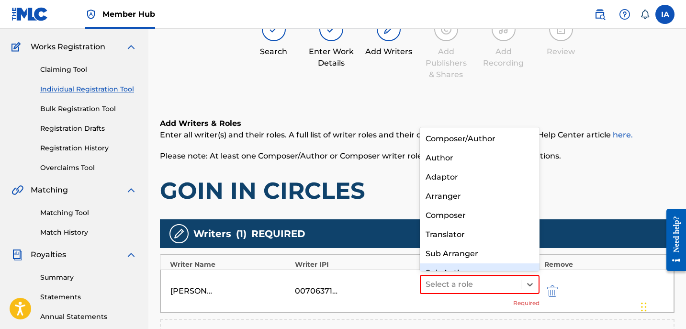
scroll to position [13, 0]
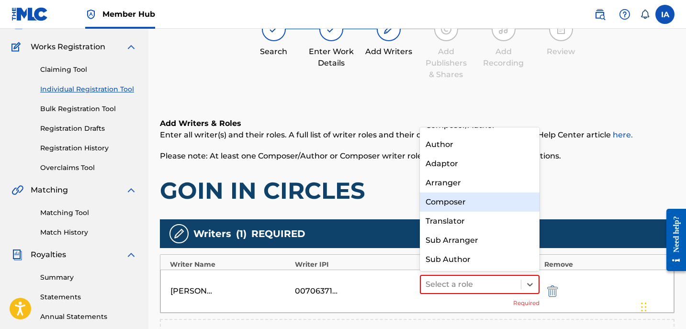
click at [463, 202] on div "Composer" at bounding box center [480, 201] width 120 height 19
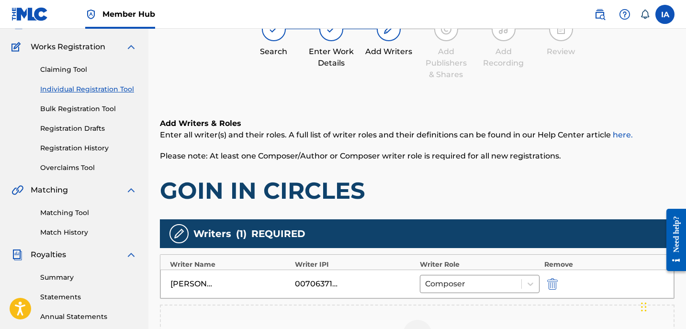
click at [444, 193] on h1 "GOIN IN CIRCLES" at bounding box center [417, 190] width 515 height 29
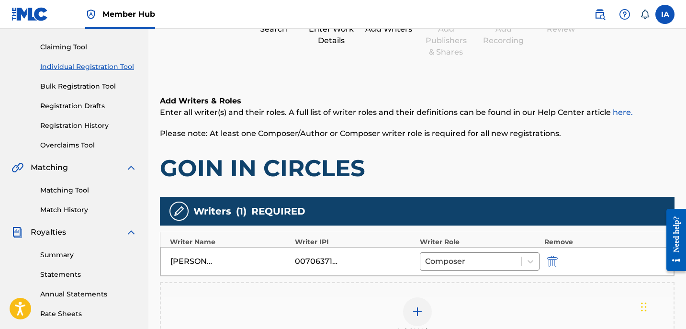
scroll to position [203, 0]
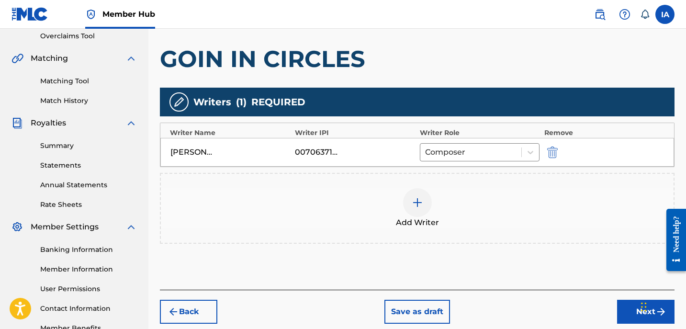
click at [469, 208] on div "Add Writer" at bounding box center [417, 208] width 513 height 40
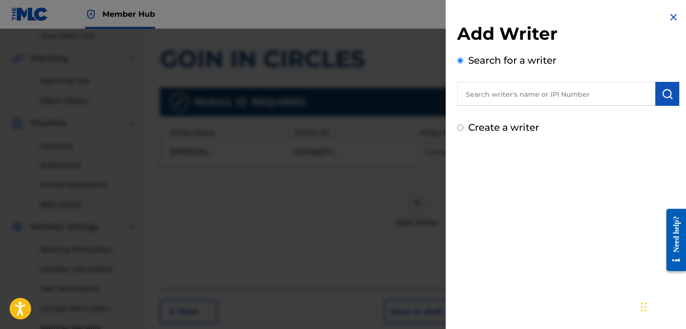
click at [531, 99] on input "text" at bounding box center [556, 94] width 198 height 24
click at [529, 123] on label "Create a writer" at bounding box center [503, 127] width 71 height 11
click at [463, 124] on input "Create a writer" at bounding box center [460, 127] width 6 height 6
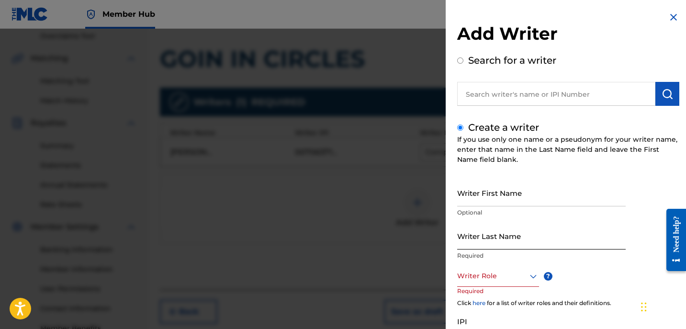
click at [495, 236] on input "Writer Last Name" at bounding box center [541, 235] width 169 height 27
click at [505, 239] on input "UNKNOWN WRITER" at bounding box center [541, 235] width 169 height 27
click at [510, 241] on input "UNKNOWN WRITER" at bounding box center [541, 235] width 169 height 27
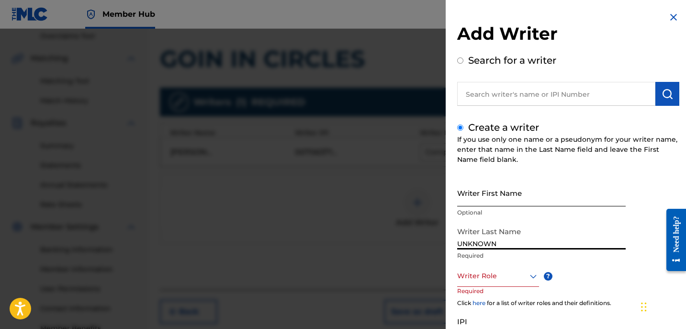
click at [501, 188] on input "Writer First Name" at bounding box center [541, 192] width 169 height 27
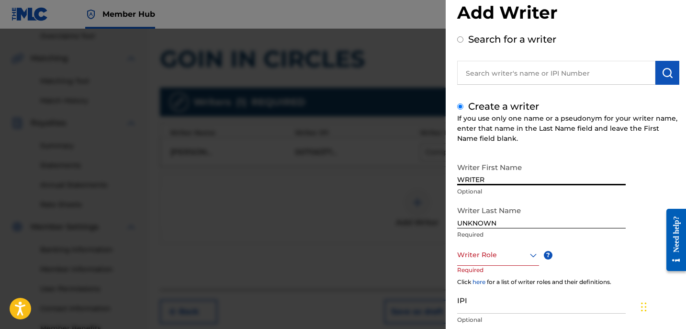
scroll to position [34, 0]
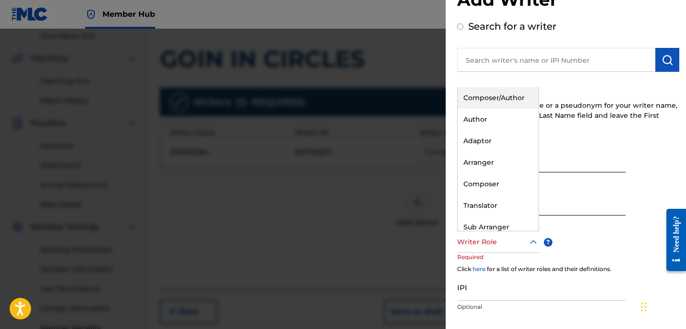
click at [503, 236] on div at bounding box center [498, 242] width 82 height 12
click at [497, 178] on div "Composer" at bounding box center [498, 184] width 81 height 22
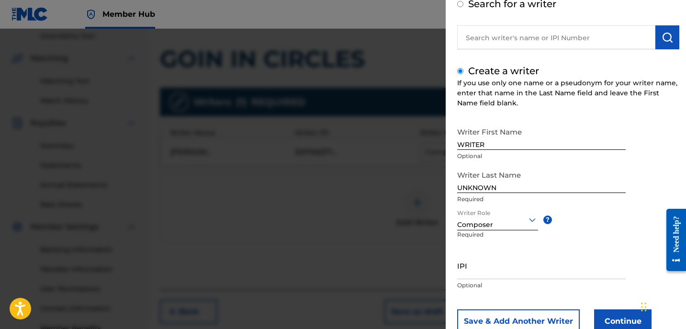
scroll to position [87, 0]
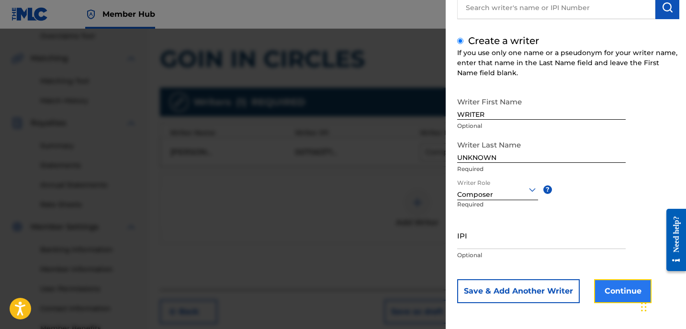
click at [609, 291] on button "Continue" at bounding box center [622, 291] width 57 height 24
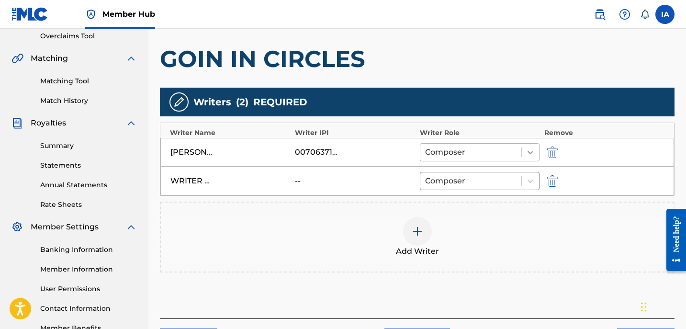
click at [523, 158] on div at bounding box center [530, 152] width 17 height 17
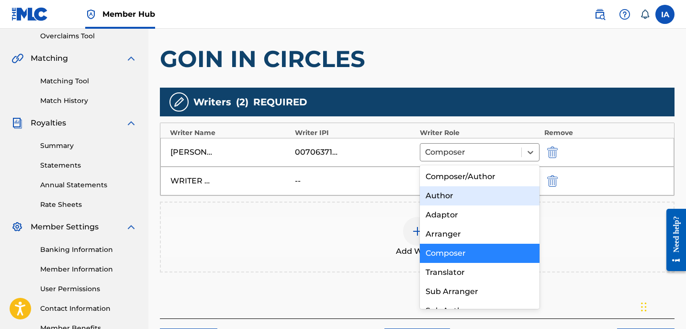
click at [519, 199] on div "Author" at bounding box center [480, 195] width 120 height 19
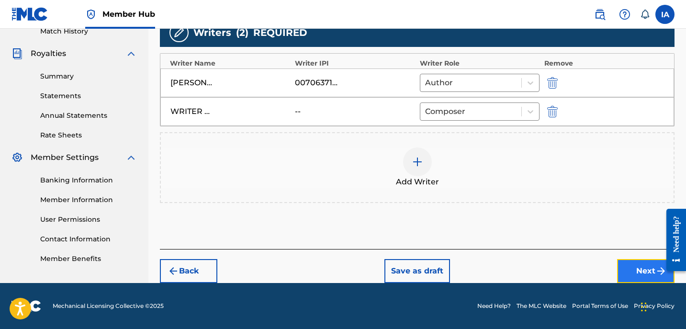
click at [624, 259] on button "Next" at bounding box center [645, 271] width 57 height 24
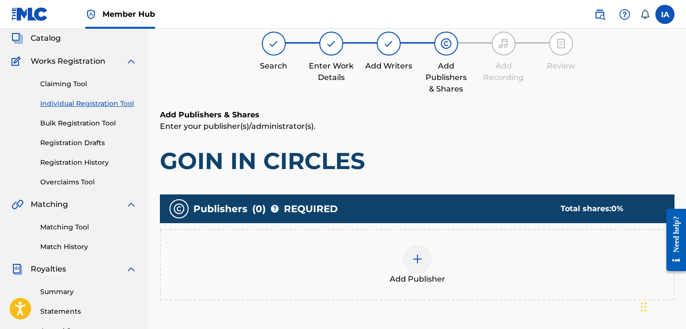
scroll to position [43, 0]
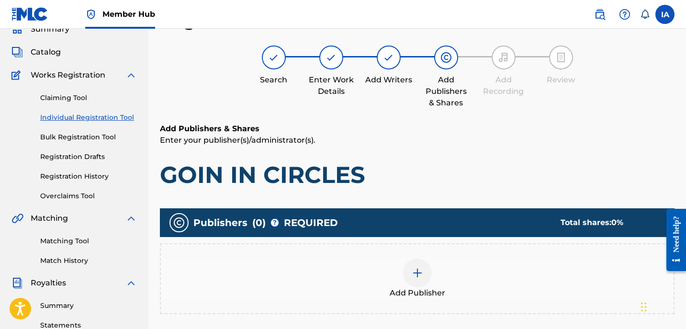
click at [501, 280] on div "Add Publisher" at bounding box center [417, 279] width 513 height 40
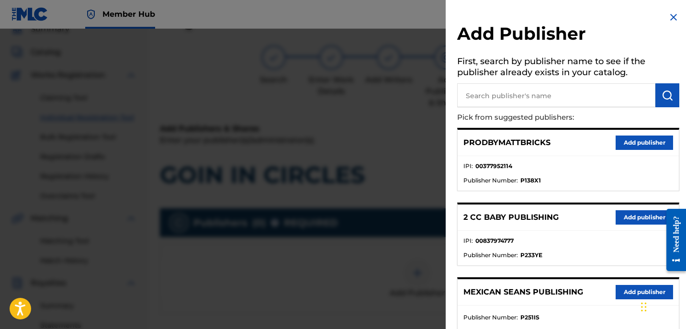
click at [570, 102] on input "text" at bounding box center [556, 95] width 198 height 24
click at [662, 95] on img "submit" at bounding box center [667, 95] width 11 height 11
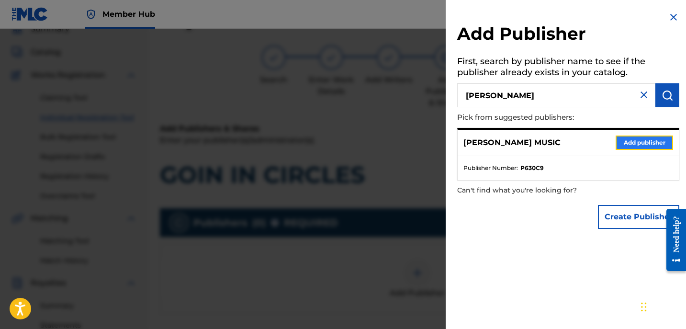
click at [641, 140] on button "Add publisher" at bounding box center [644, 142] width 57 height 14
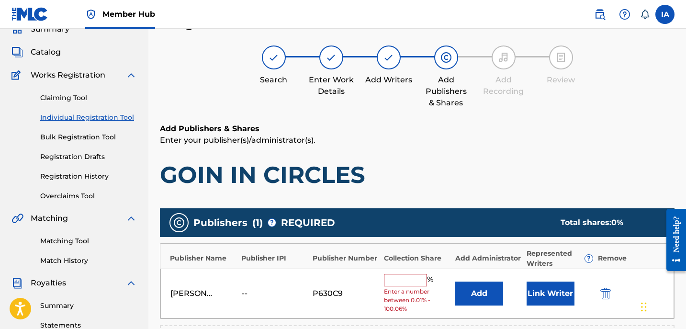
click at [482, 172] on h1 "GOIN IN CIRCLES" at bounding box center [417, 174] width 515 height 29
click at [405, 284] on input "text" at bounding box center [405, 280] width 43 height 12
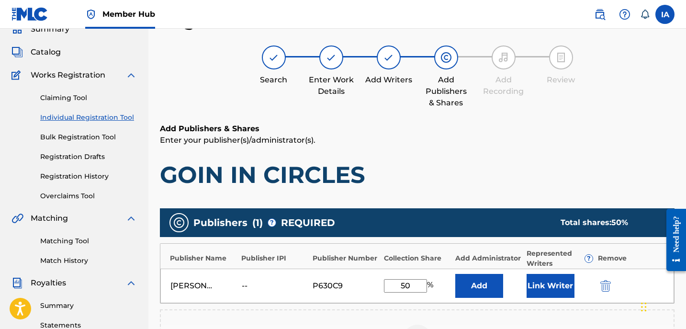
click at [380, 271] on div "[PERSON_NAME] MUSIC -- P630C9 50 % Add Link Writer" at bounding box center [417, 286] width 514 height 34
click at [477, 289] on button "Add" at bounding box center [479, 286] width 48 height 24
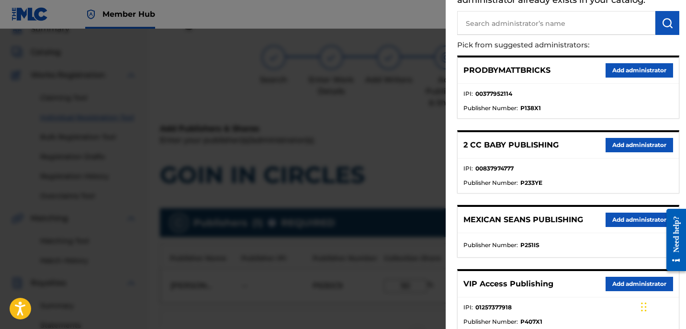
scroll to position [116, 0]
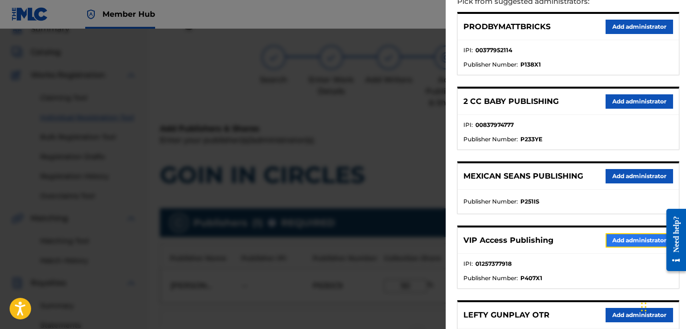
click at [609, 239] on button "Add administrator" at bounding box center [640, 240] width 68 height 14
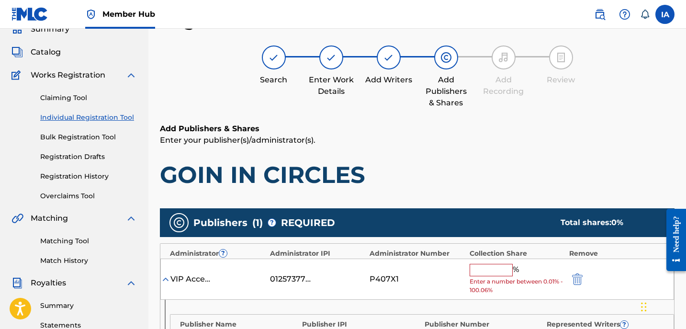
click at [503, 267] on input "text" at bounding box center [491, 270] width 43 height 12
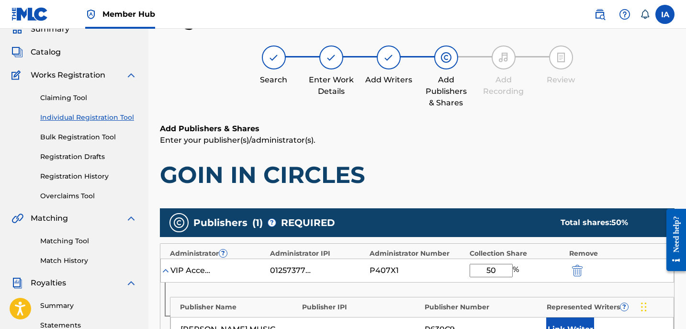
click at [498, 193] on div "Add Publishers & Shares Enter your publisher(s)/administrator(s). GOIN IN CIRCL…" at bounding box center [417, 315] width 515 height 385
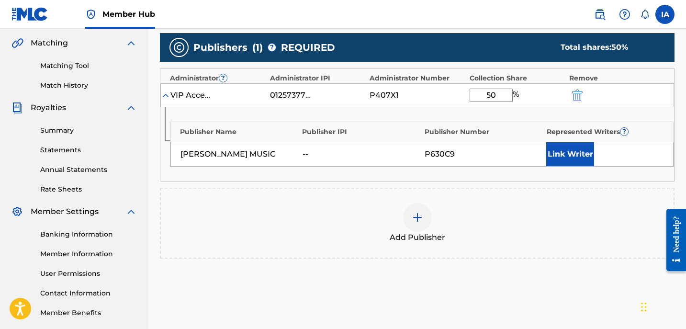
scroll to position [225, 0]
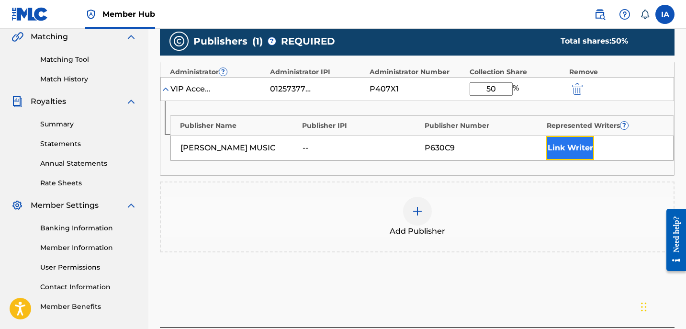
click at [580, 145] on button "Link Writer" at bounding box center [570, 148] width 48 height 24
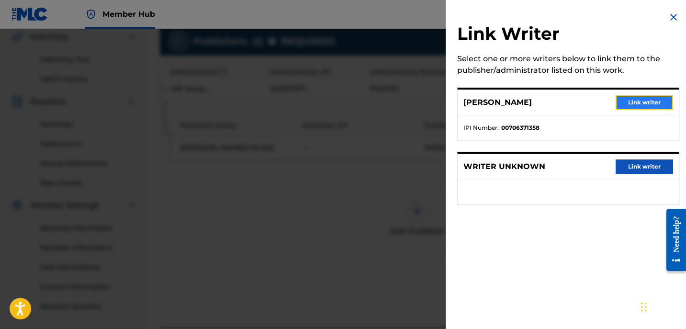
click at [641, 98] on button "Link writer" at bounding box center [644, 102] width 57 height 14
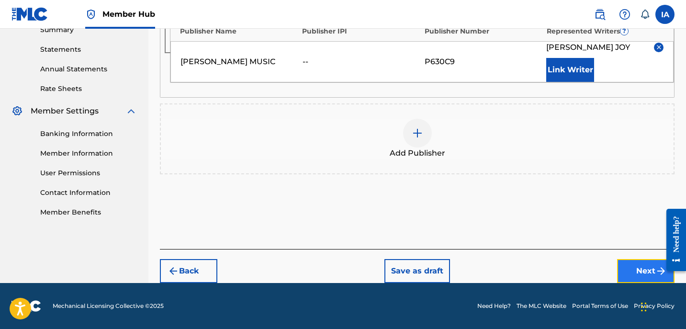
click at [634, 272] on button "Next" at bounding box center [645, 271] width 57 height 24
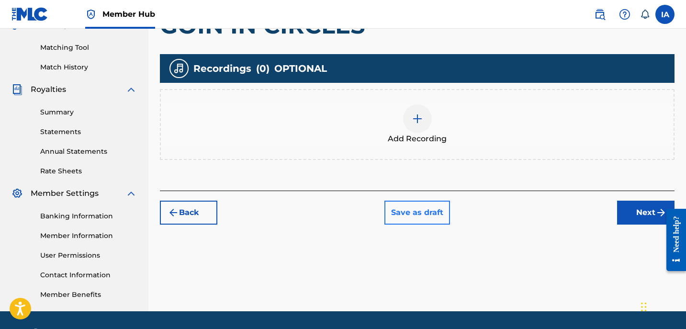
scroll to position [265, 0]
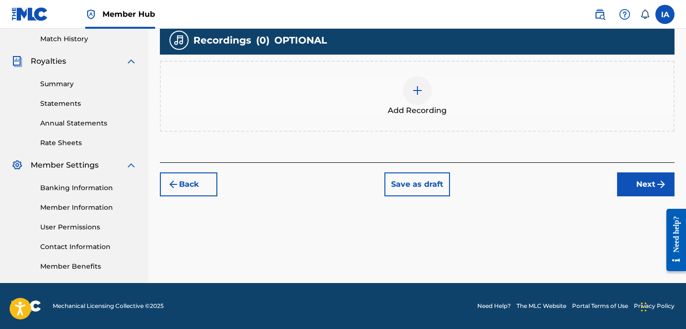
click at [437, 120] on div "Add Recording" at bounding box center [417, 96] width 515 height 71
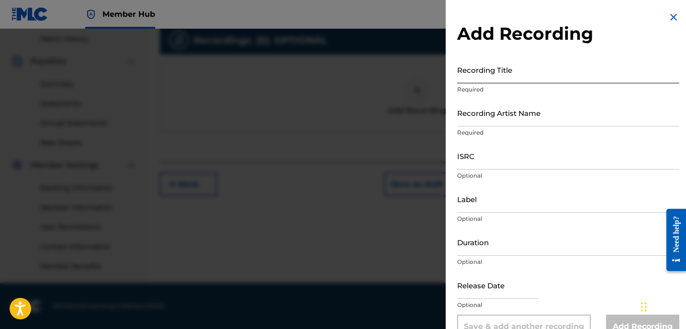
click at [484, 77] on input "Recording Title" at bounding box center [568, 69] width 222 height 27
click at [523, 96] on div "Recording Title GOIN IN CIRCLES Required" at bounding box center [568, 77] width 222 height 43
click at [519, 106] on input "Recording Artist Name" at bounding box center [568, 112] width 222 height 27
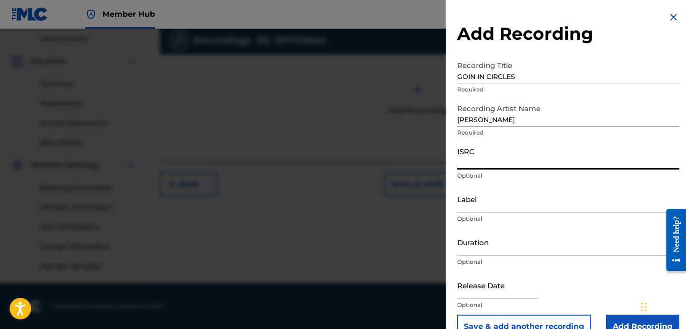
click at [518, 153] on input "ISRC" at bounding box center [568, 155] width 222 height 27
click at [511, 158] on input "ISRC" at bounding box center [568, 155] width 222 height 27
click at [495, 195] on input "Label" at bounding box center [568, 198] width 222 height 27
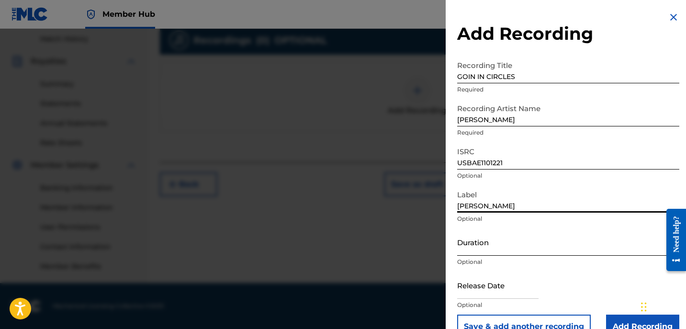
click at [476, 244] on input "Duration" at bounding box center [568, 241] width 222 height 27
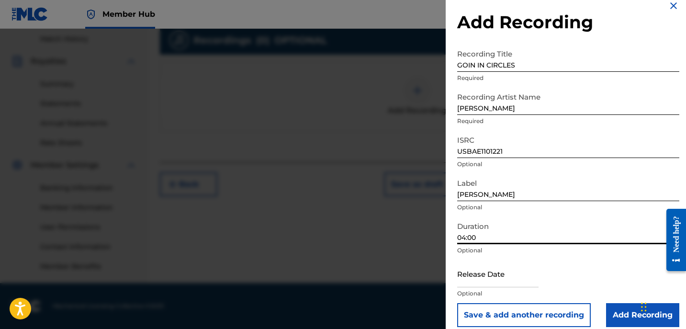
scroll to position [21, 0]
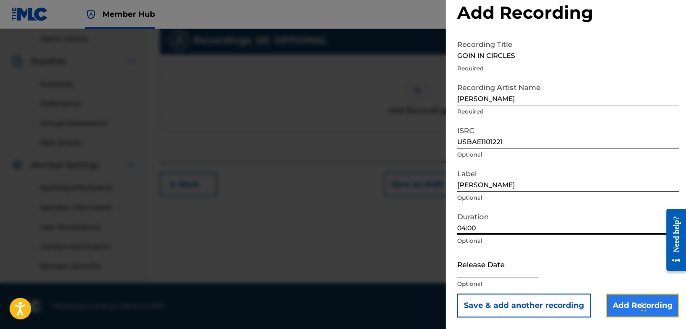
click at [611, 299] on input "Add Recording" at bounding box center [642, 305] width 73 height 24
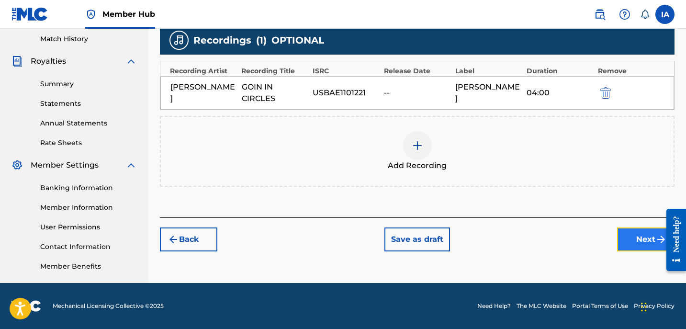
click at [637, 244] on button "Next" at bounding box center [645, 239] width 57 height 24
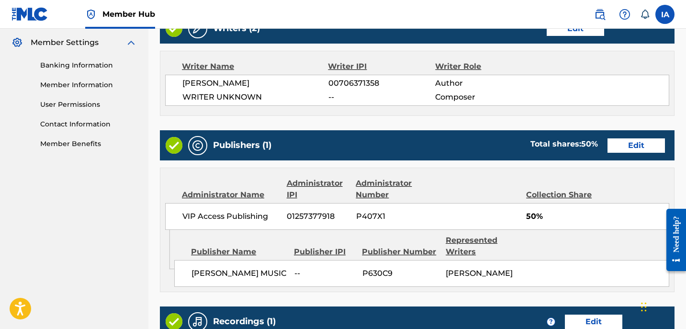
scroll to position [550, 0]
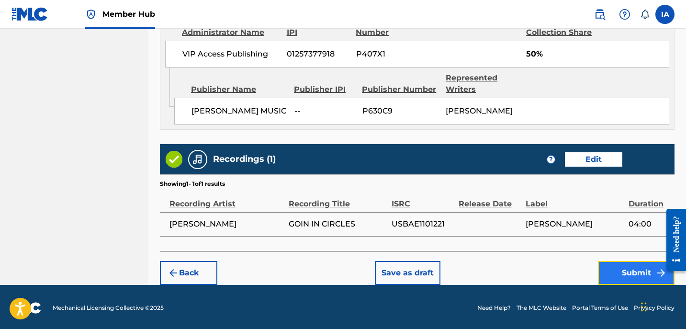
click at [608, 272] on button "Submit" at bounding box center [636, 273] width 77 height 24
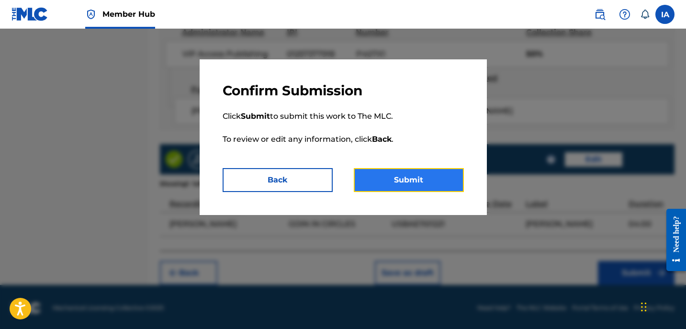
click at [430, 182] on button "Submit" at bounding box center [409, 180] width 110 height 24
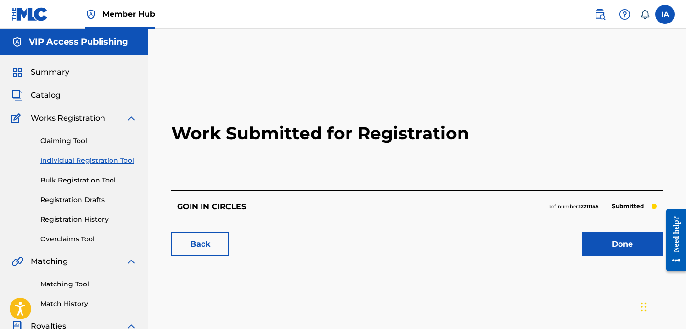
click at [107, 162] on link "Individual Registration Tool" at bounding box center [88, 161] width 97 height 10
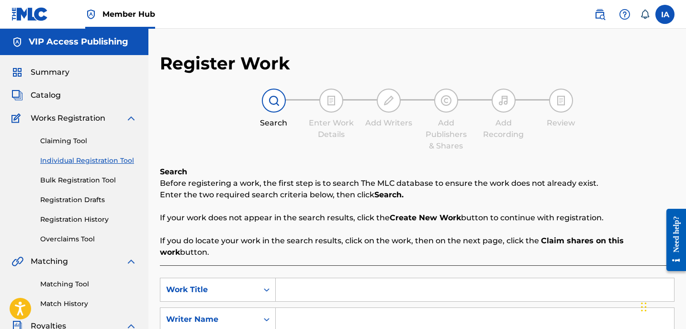
click at [387, 283] on input "Search Form" at bounding box center [475, 289] width 398 height 23
click at [524, 308] on input "Search Form" at bounding box center [475, 319] width 398 height 23
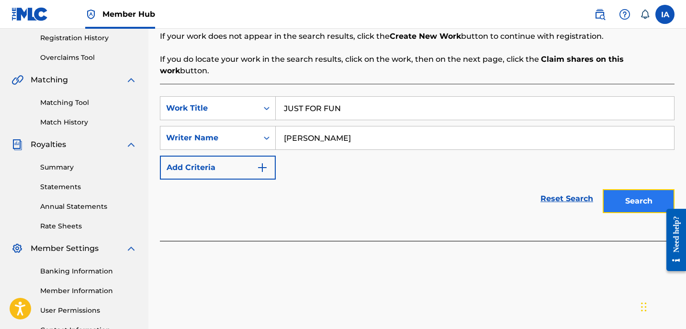
click at [621, 193] on button "Search" at bounding box center [639, 201] width 72 height 24
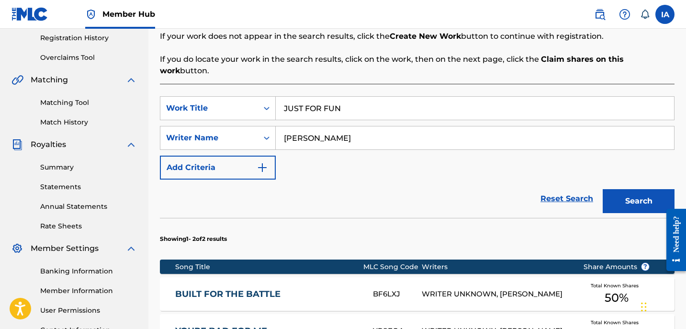
click at [376, 160] on div "SearchWithCriteria5bcf9683-a0c7-4f98-a6c7-5a55523c4604 Work Title JUST FOR FUN …" at bounding box center [417, 137] width 515 height 83
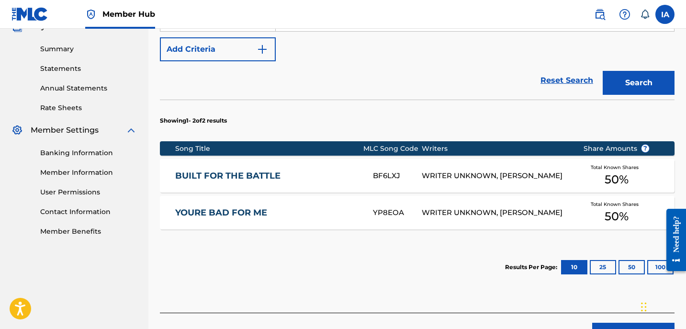
scroll to position [352, 0]
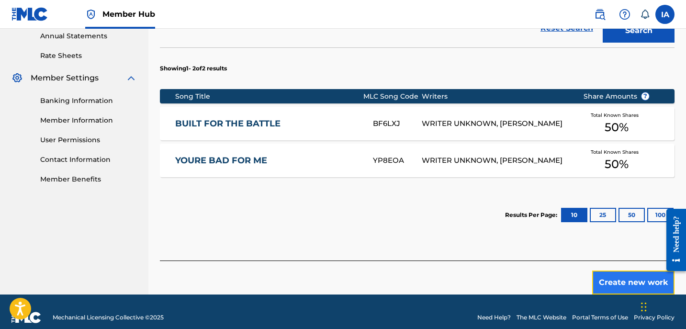
click at [633, 272] on button "Create new work" at bounding box center [633, 282] width 82 height 24
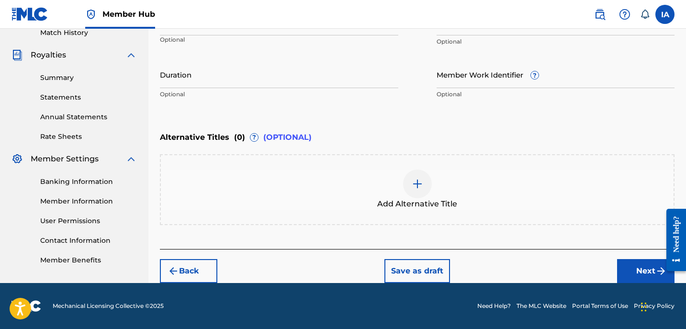
scroll to position [270, 0]
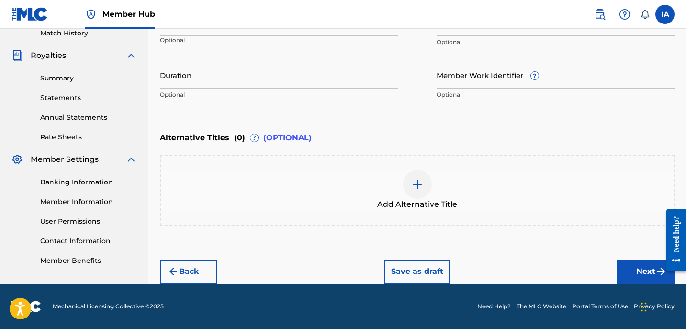
click at [507, 128] on div "Alternative Titles ( 0 ) ? (OPTIONAL)" at bounding box center [417, 137] width 515 height 21
click at [481, 119] on div "Enter Work Details Enter work details for ‘ JUST FOR FUN ’ below. Work Title JU…" at bounding box center [417, 12] width 515 height 232
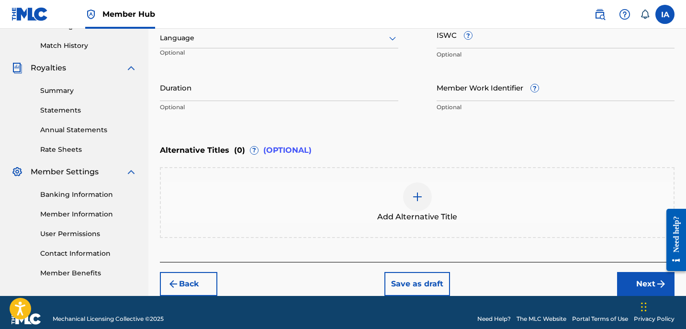
scroll to position [233, 0]
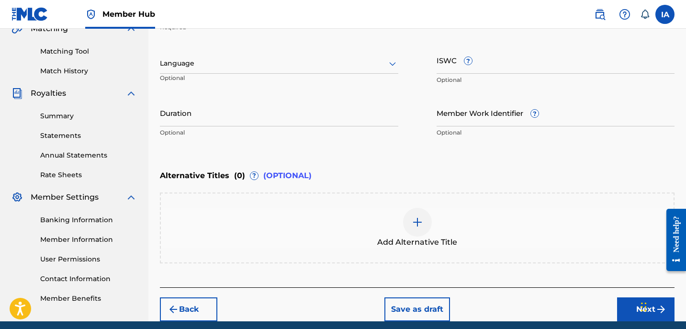
click at [298, 69] on div at bounding box center [279, 63] width 238 height 12
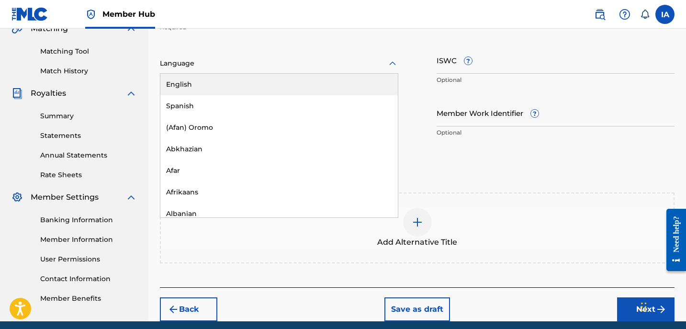
click at [308, 84] on div "English" at bounding box center [278, 85] width 237 height 22
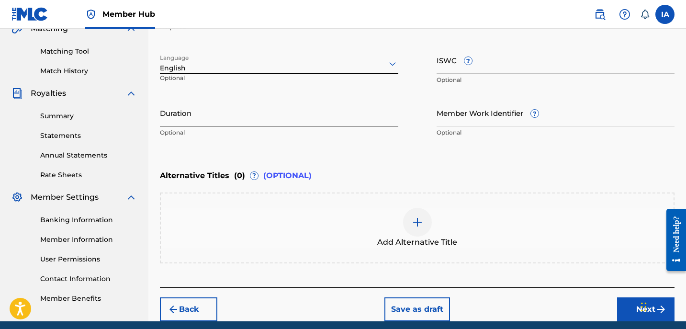
click at [290, 106] on input "Duration" at bounding box center [279, 112] width 238 height 27
click at [182, 124] on input "Duration" at bounding box center [279, 112] width 238 height 27
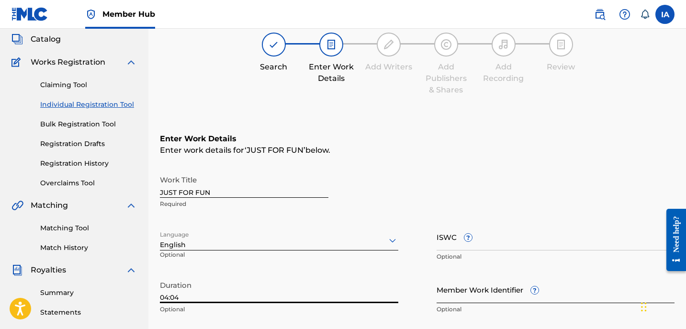
scroll to position [141, 0]
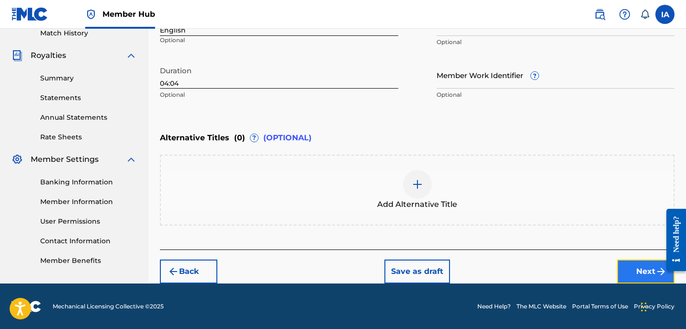
click at [640, 263] on button "Next" at bounding box center [645, 271] width 57 height 24
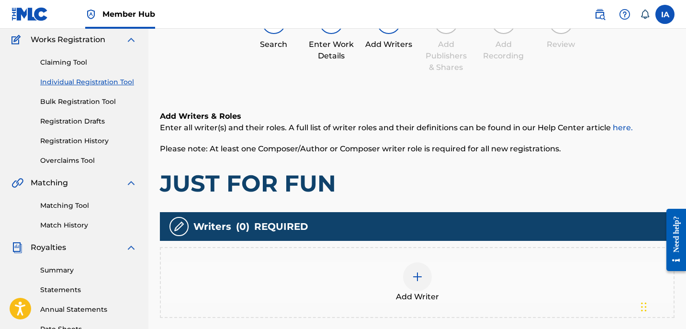
scroll to position [43, 0]
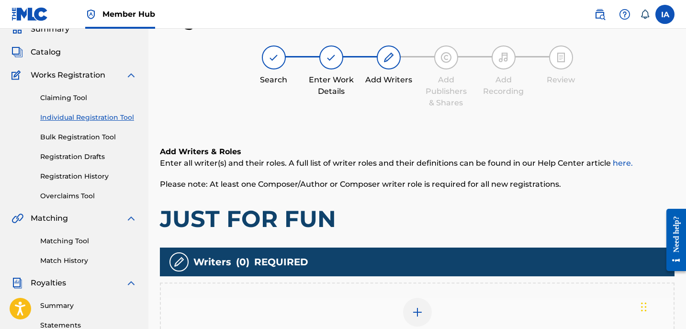
click at [481, 293] on div "Add Writer" at bounding box center [417, 317] width 515 height 71
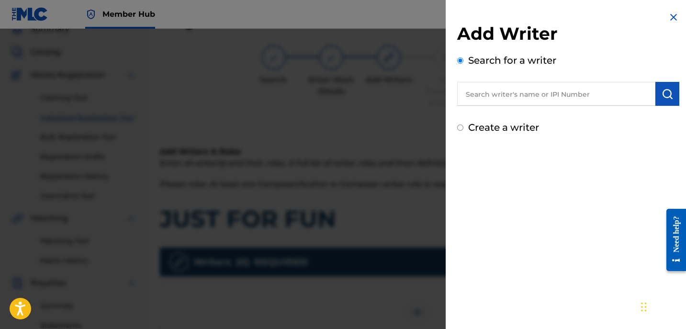
click at [503, 126] on label "Create a writer" at bounding box center [503, 127] width 71 height 11
click at [463, 126] on input "Create a writer" at bounding box center [460, 127] width 6 height 6
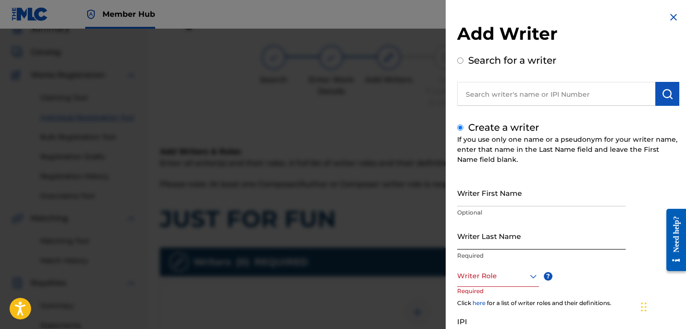
click at [506, 232] on input "Writer Last Name" at bounding box center [541, 235] width 169 height 27
click at [511, 242] on input "UNKNOWN WRITER" at bounding box center [541, 235] width 169 height 27
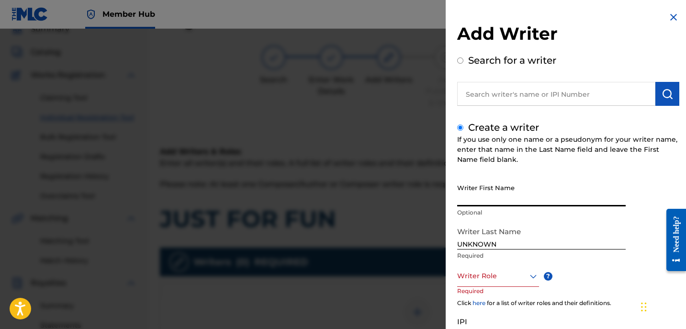
click at [490, 189] on input "Writer First Name" at bounding box center [541, 192] width 169 height 27
click at [497, 272] on div at bounding box center [498, 276] width 82 height 12
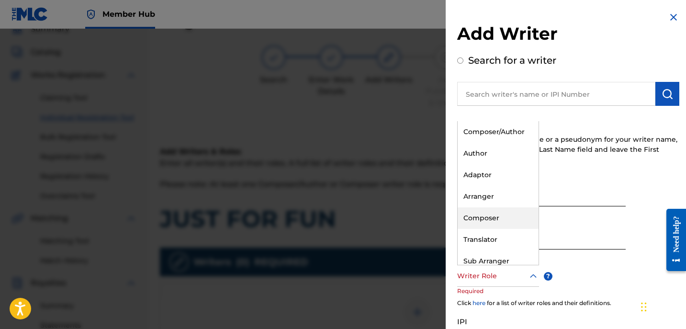
click at [506, 215] on div "Composer" at bounding box center [498, 218] width 81 height 22
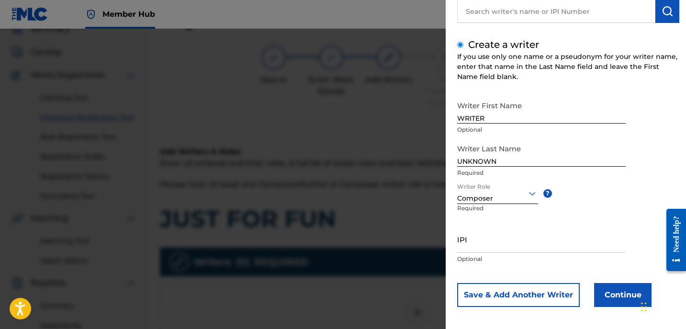
scroll to position [87, 0]
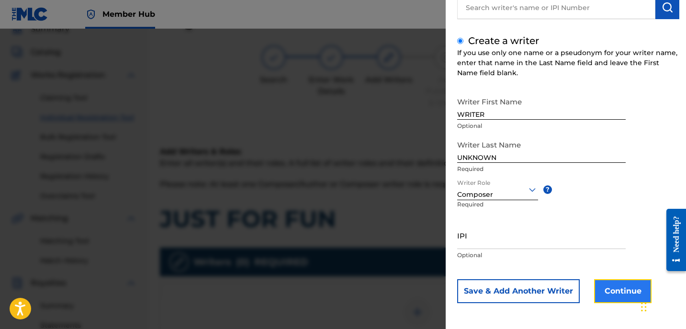
click at [619, 285] on button "Continue" at bounding box center [622, 291] width 57 height 24
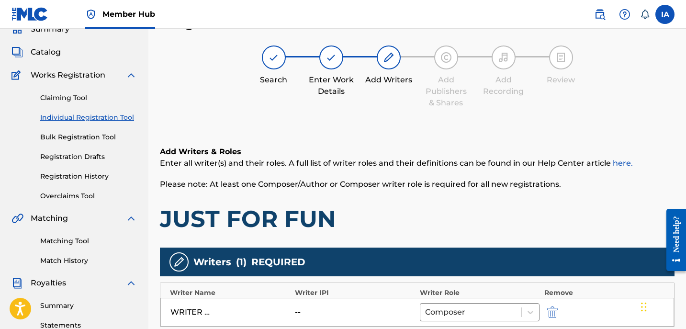
scroll to position [238, 0]
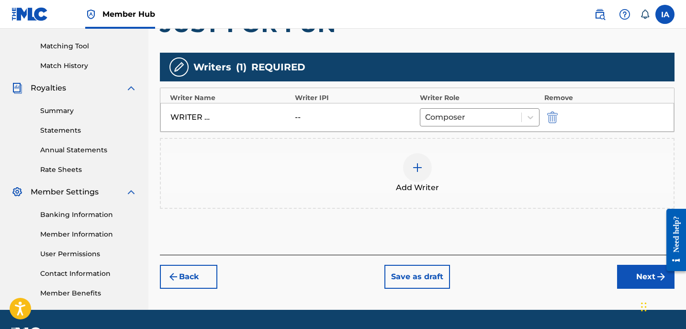
click at [463, 171] on div "Add Writer" at bounding box center [417, 173] width 513 height 40
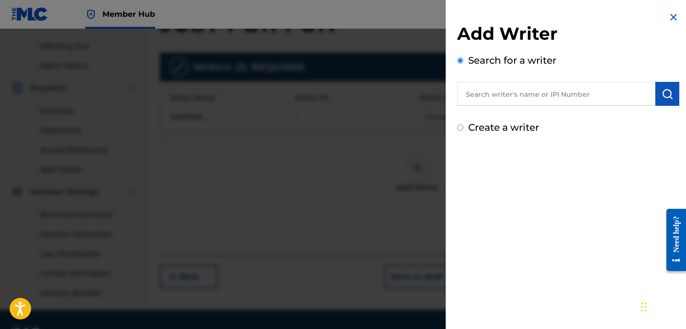
click at [565, 94] on input "text" at bounding box center [556, 94] width 198 height 24
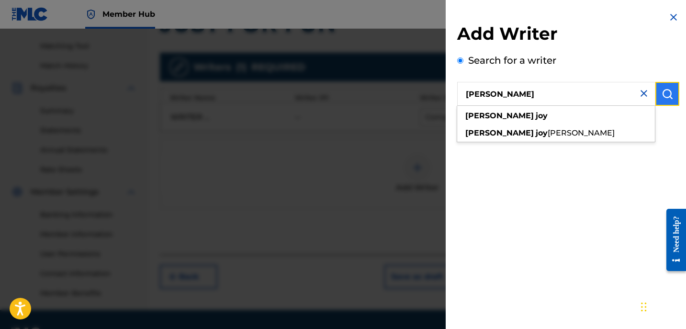
click at [662, 96] on img "submit" at bounding box center [667, 93] width 11 height 11
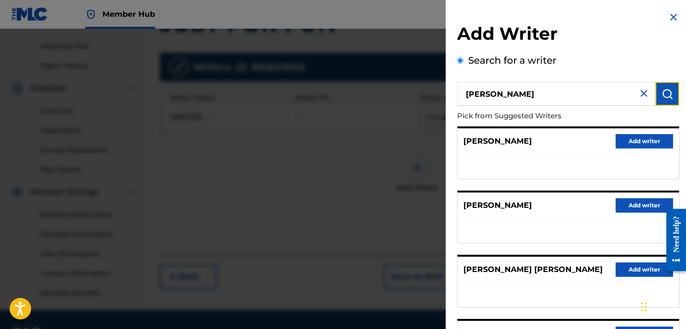
scroll to position [167, 0]
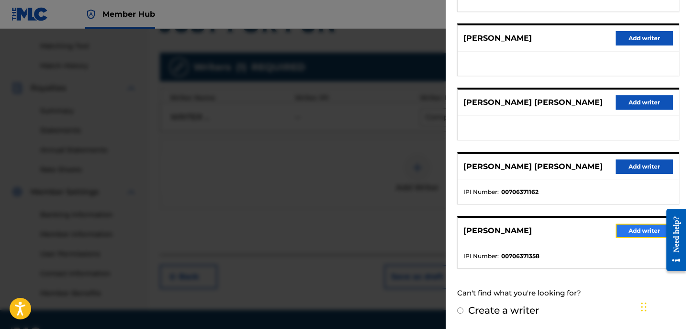
click at [629, 232] on button "Add writer" at bounding box center [644, 231] width 57 height 14
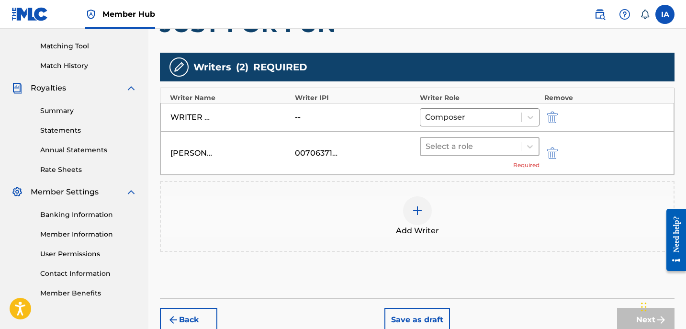
click at [506, 146] on div at bounding box center [471, 146] width 90 height 13
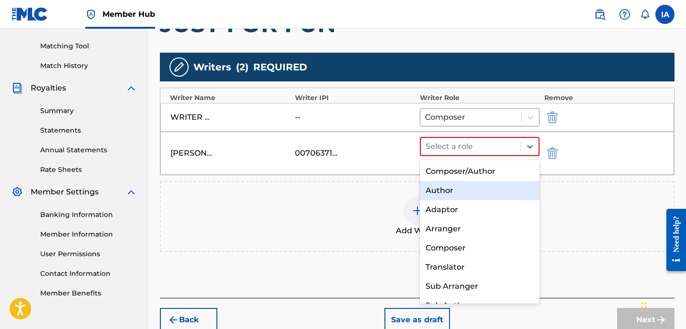
click at [482, 195] on div "Author" at bounding box center [480, 190] width 120 height 19
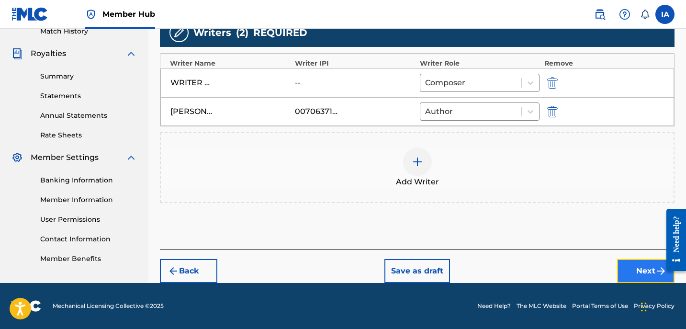
click at [639, 276] on button "Next" at bounding box center [645, 271] width 57 height 24
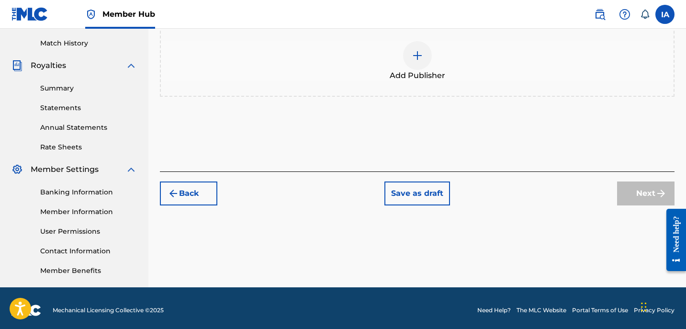
scroll to position [43, 0]
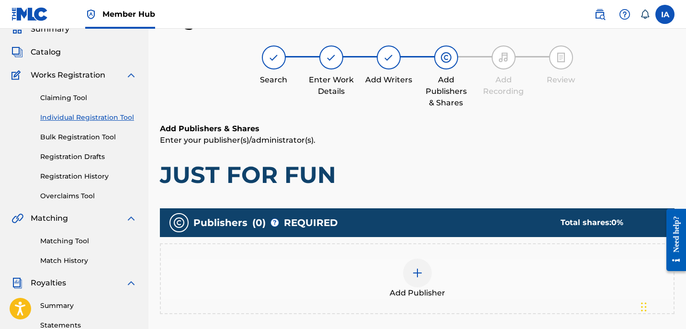
click at [430, 217] on div "Publishers ( 0 ) ? REQUIRED Total shares: 0 %" at bounding box center [417, 222] width 515 height 29
click at [435, 260] on div "Add Publisher" at bounding box center [417, 279] width 513 height 40
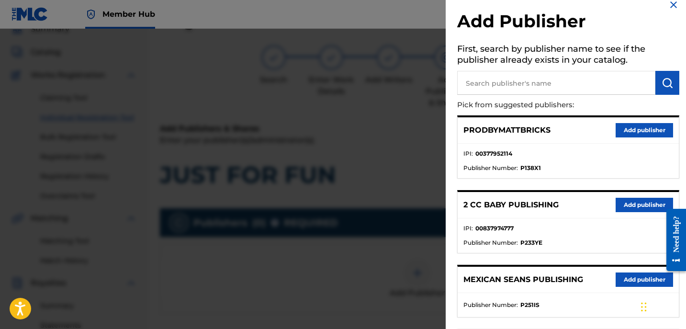
scroll to position [0, 0]
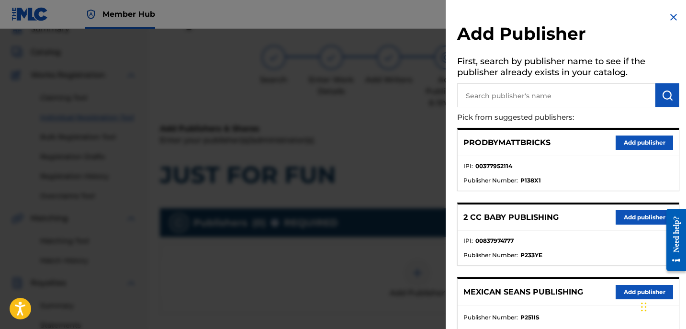
click at [572, 90] on input "text" at bounding box center [556, 95] width 198 height 24
click at [662, 100] on img "submit" at bounding box center [667, 95] width 11 height 11
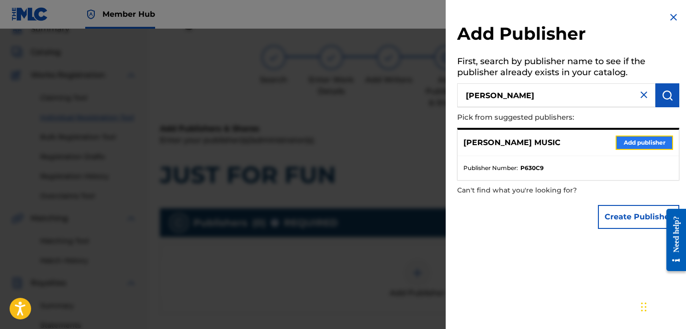
click at [630, 148] on button "Add publisher" at bounding box center [644, 142] width 57 height 14
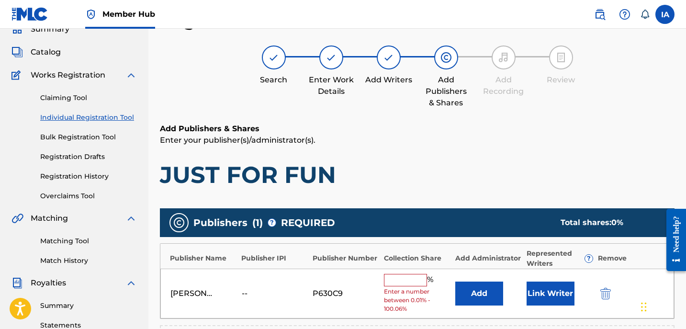
click at [405, 281] on input "text" at bounding box center [405, 280] width 43 height 12
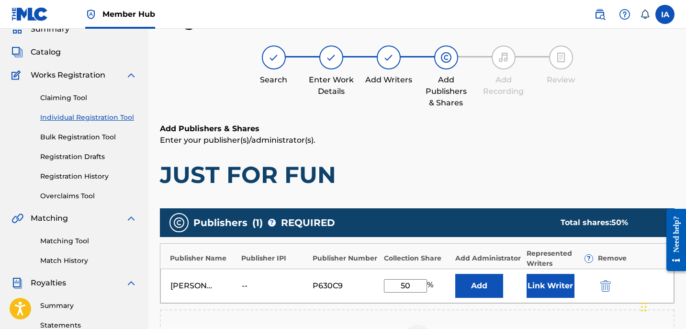
click at [394, 271] on div "[PERSON_NAME] MUSIC -- P630C9 50 % Add Link Writer" at bounding box center [417, 286] width 514 height 34
click at [473, 278] on button "Add" at bounding box center [479, 286] width 48 height 24
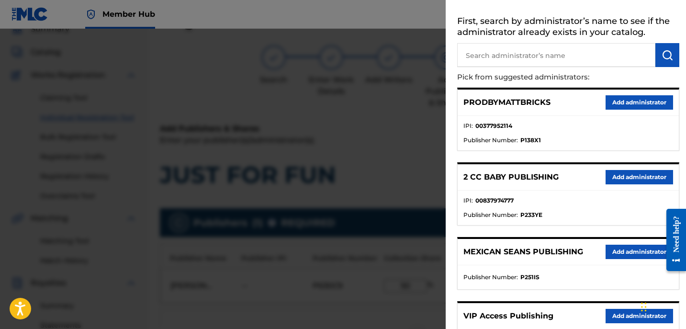
scroll to position [123, 0]
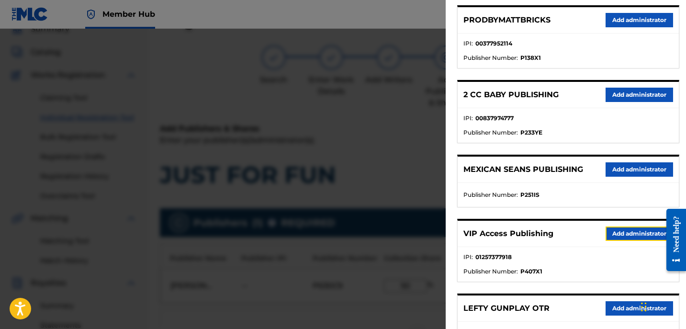
drag, startPoint x: 616, startPoint y: 238, endPoint x: 601, endPoint y: 241, distance: 15.6
click at [616, 238] on button "Add administrator" at bounding box center [640, 233] width 68 height 14
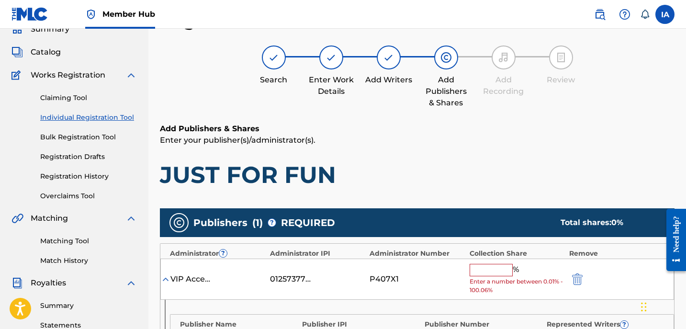
click at [508, 267] on input "text" at bounding box center [491, 270] width 43 height 12
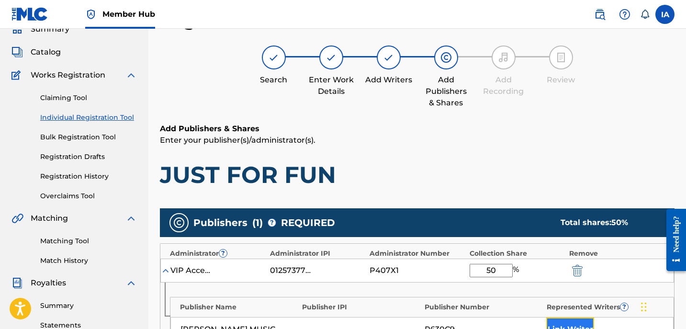
click at [569, 321] on button "Link Writer" at bounding box center [570, 329] width 48 height 24
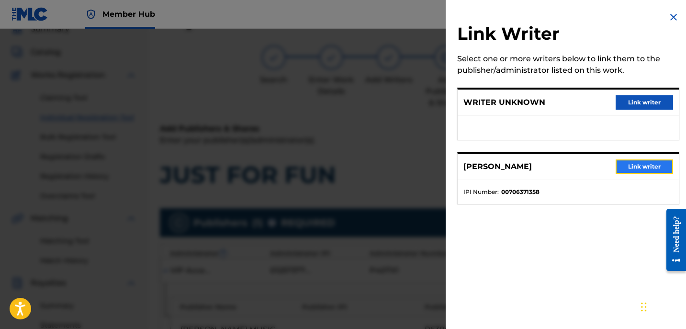
click at [624, 172] on button "Link writer" at bounding box center [644, 166] width 57 height 14
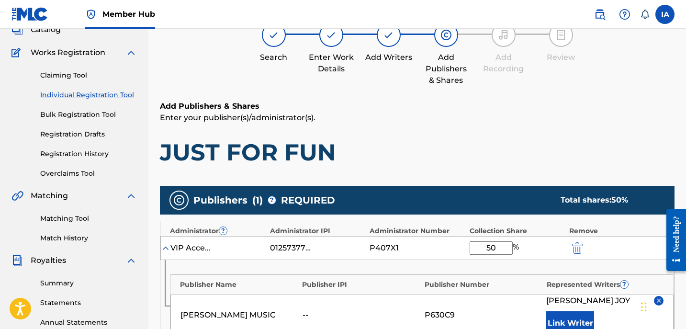
click at [528, 126] on div "Add Publishers & Shares Enter your publisher(s)/administrator(s). JUST FOR FUN" at bounding box center [417, 134] width 515 height 66
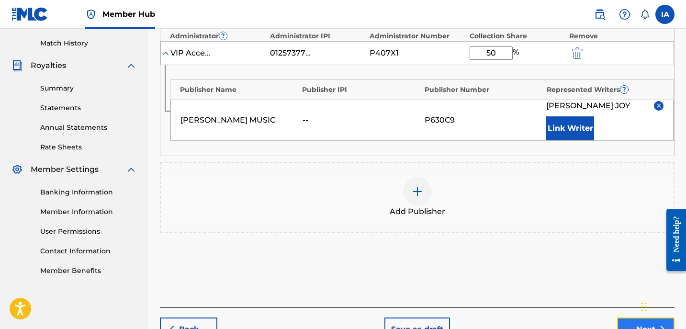
click at [625, 317] on button "Next" at bounding box center [645, 329] width 57 height 24
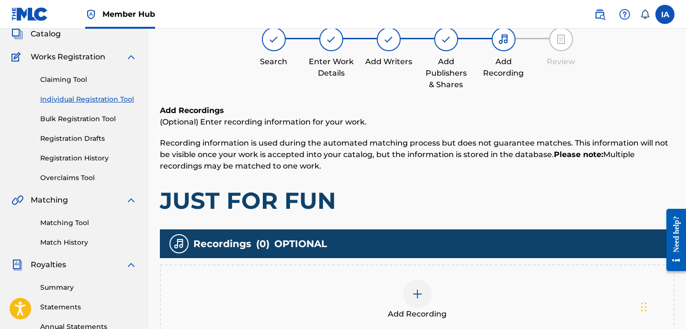
scroll to position [43, 0]
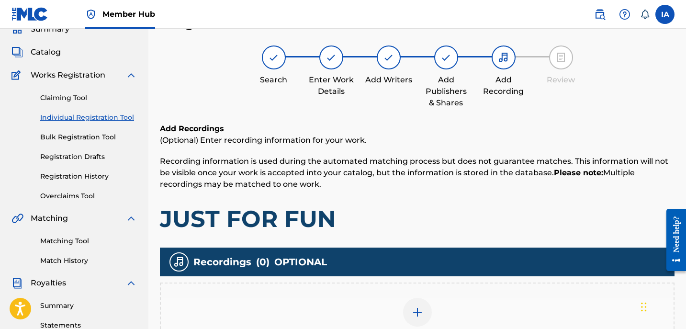
click at [464, 296] on div "Add Recording" at bounding box center [417, 317] width 515 height 71
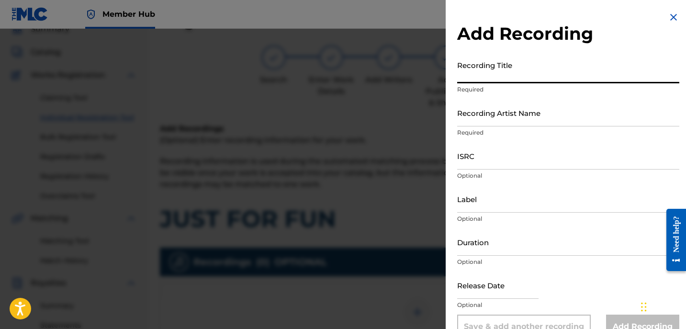
click at [499, 79] on input "Recording Title" at bounding box center [568, 69] width 222 height 27
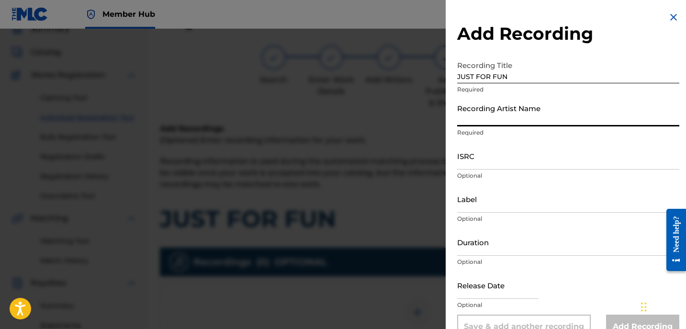
click at [534, 114] on input "Recording Artist Name" at bounding box center [568, 112] width 222 height 27
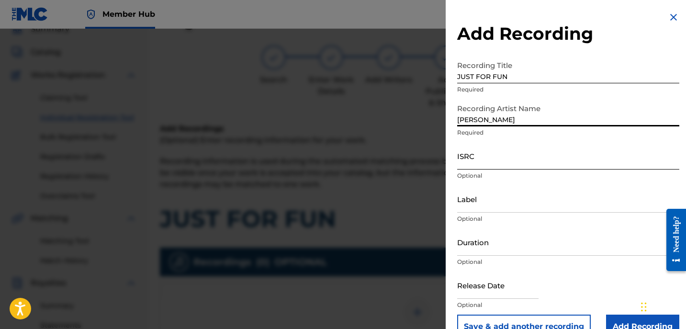
click at [488, 164] on input "ISRC" at bounding box center [568, 155] width 222 height 27
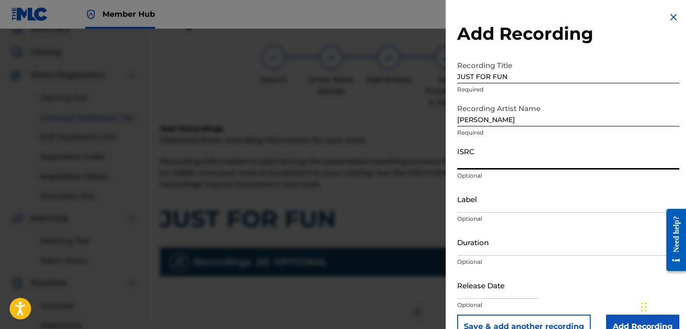
click at [483, 155] on input "ISRC" at bounding box center [568, 155] width 222 height 27
click at [518, 191] on input "Label" at bounding box center [568, 198] width 222 height 27
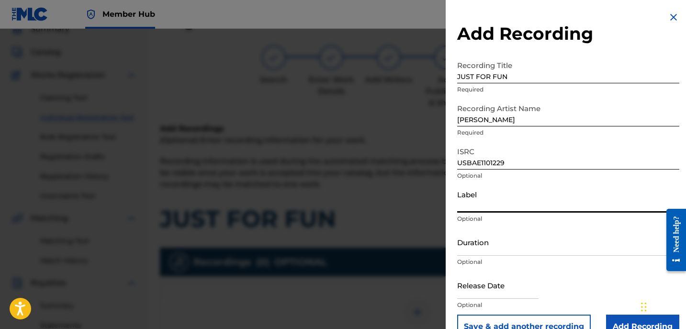
click at [529, 194] on input "Label" at bounding box center [568, 198] width 222 height 27
click at [500, 235] on input "Duration" at bounding box center [568, 241] width 222 height 27
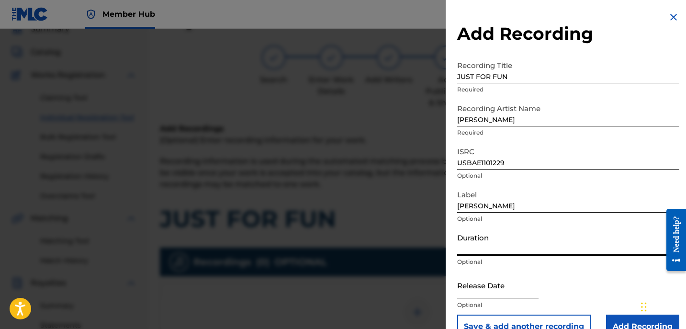
click at [494, 244] on input "Duration" at bounding box center [568, 241] width 222 height 27
drag, startPoint x: 510, startPoint y: 76, endPoint x: 436, endPoint y: 40, distance: 82.0
click at [466, 54] on div "Add Recording Recording Title JUST FOR FUN Required Recording Artist Name [PERS…" at bounding box center [568, 175] width 245 height 350
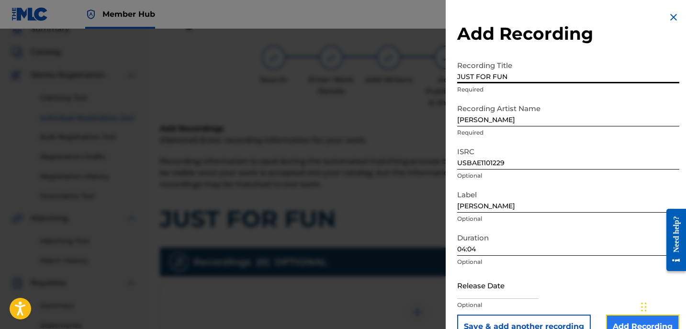
click at [613, 316] on input "Add Recording" at bounding box center [642, 327] width 73 height 24
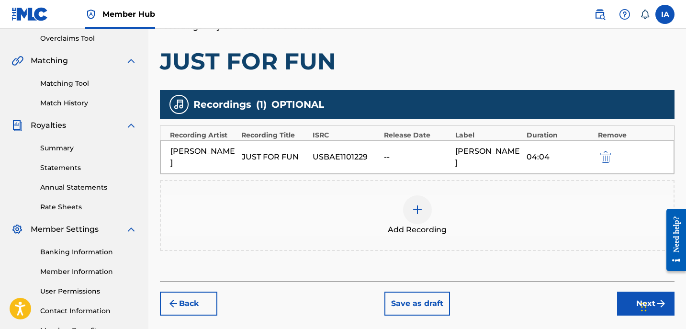
scroll to position [265, 0]
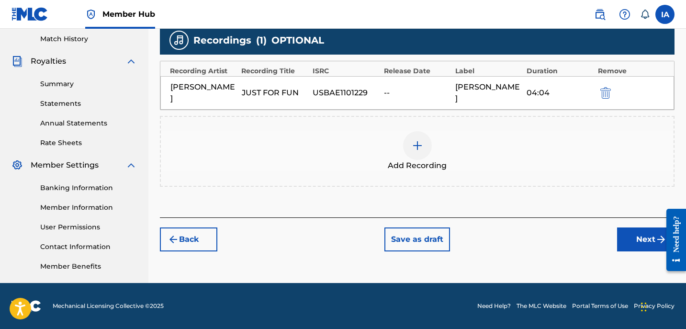
click at [510, 157] on div "Add Recording" at bounding box center [417, 151] width 513 height 40
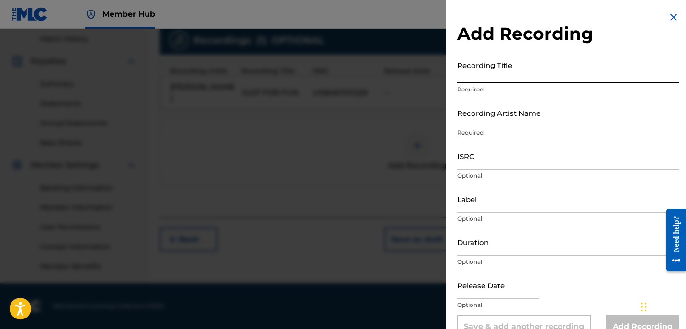
click at [494, 76] on input "Recording Title" at bounding box center [568, 69] width 222 height 27
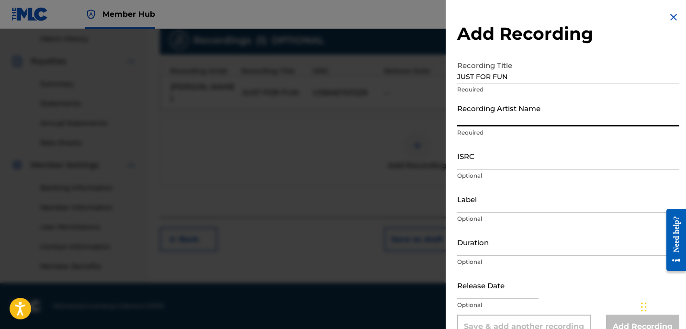
click at [530, 112] on input "Recording Artist Name" at bounding box center [568, 112] width 222 height 27
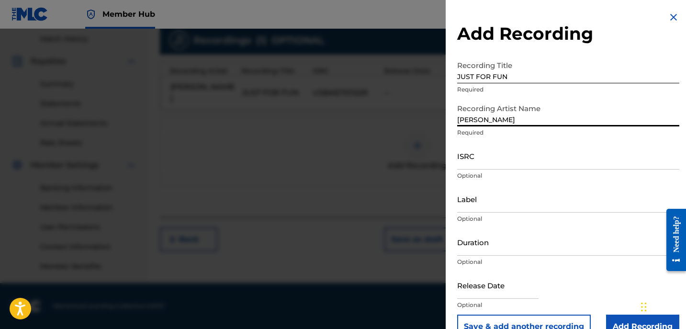
click at [672, 23] on h2 "Add Recording" at bounding box center [568, 34] width 222 height 22
click at [670, 21] on img at bounding box center [673, 16] width 11 height 11
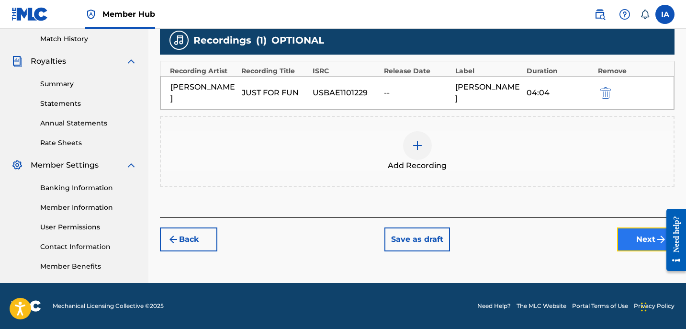
click at [626, 227] on button "Next" at bounding box center [645, 239] width 57 height 24
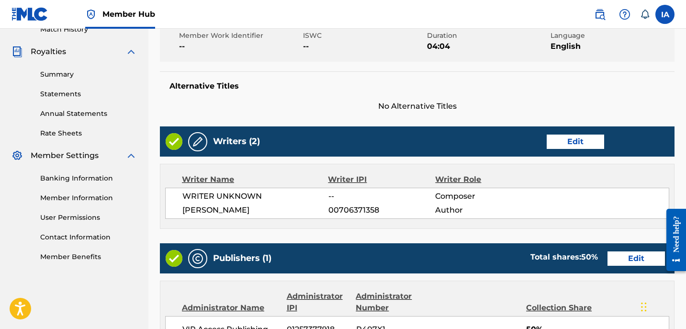
scroll to position [278, 0]
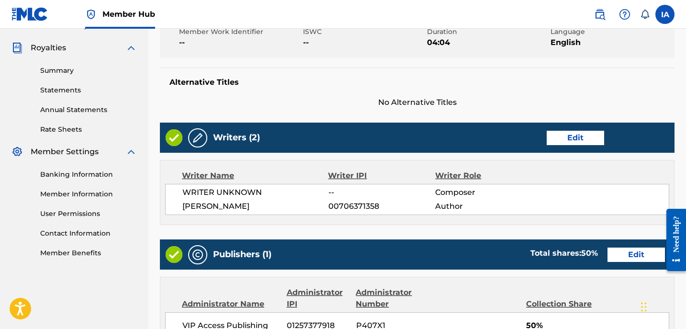
click at [403, 157] on div "Writers (2) Edit Writer Name Writer IPI Writer Role WRITER UNKNOWN -- Composer …" at bounding box center [417, 174] width 515 height 102
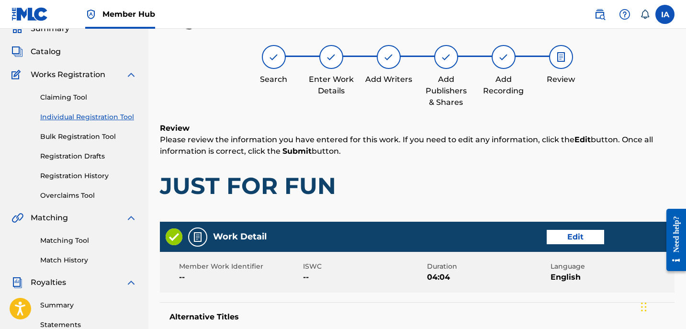
scroll to position [0, 0]
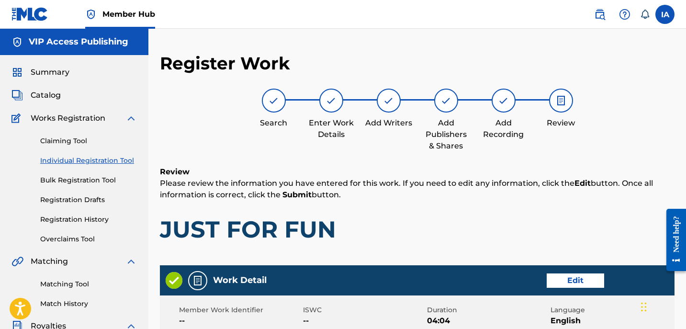
click at [417, 222] on h1 "JUST FOR FUN" at bounding box center [417, 229] width 515 height 29
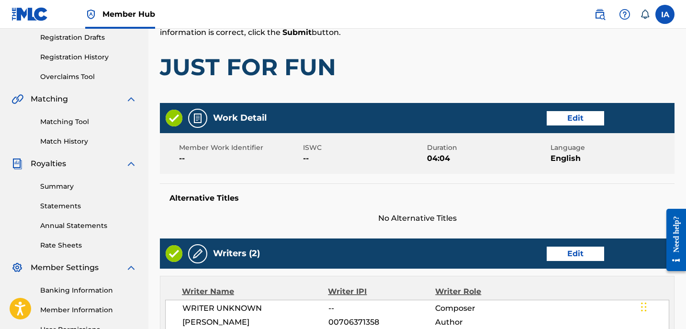
click at [378, 153] on span "--" at bounding box center [364, 158] width 122 height 11
click at [416, 99] on div "Register Work Search Enter Work Details Add Writers Add Publishers & Shares Add…" at bounding box center [417, 281] width 515 height 782
click at [380, 141] on div "Member Work Identifier -- ISWC -- Duration 04:04 Language English" at bounding box center [417, 153] width 515 height 41
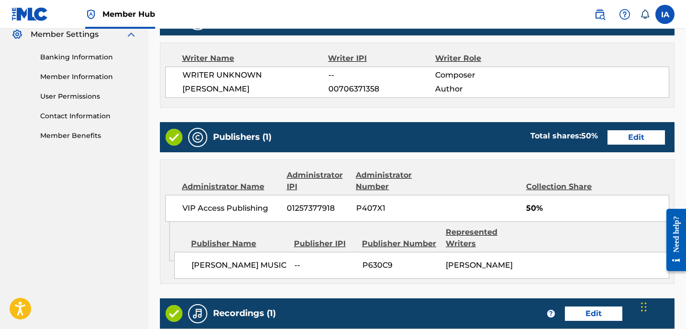
scroll to position [396, 0]
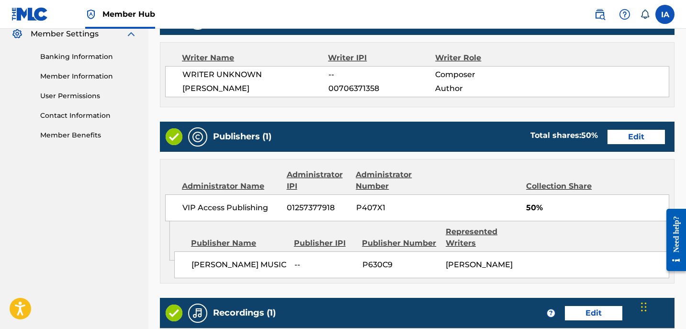
click at [489, 184] on div "Administrator Name Administrator IPI Administrator Number Collection Share" at bounding box center [417, 180] width 504 height 23
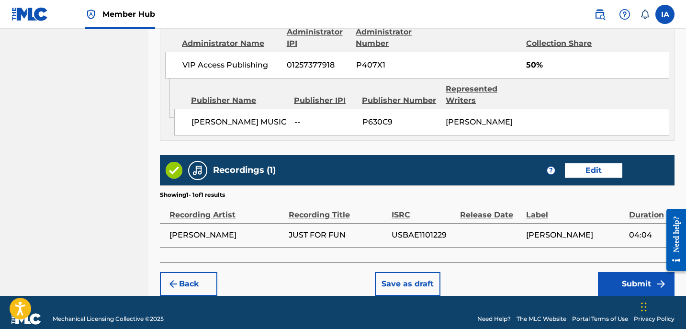
scroll to position [550, 0]
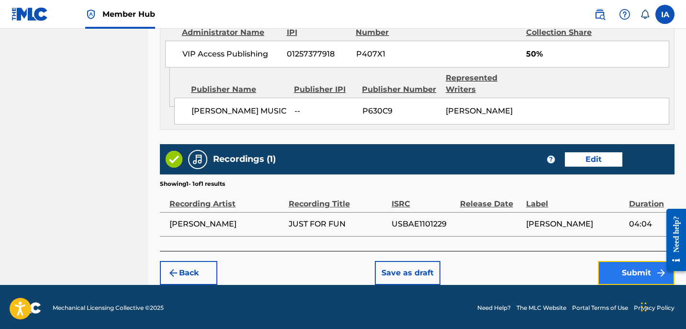
click at [618, 272] on button "Submit" at bounding box center [636, 273] width 77 height 24
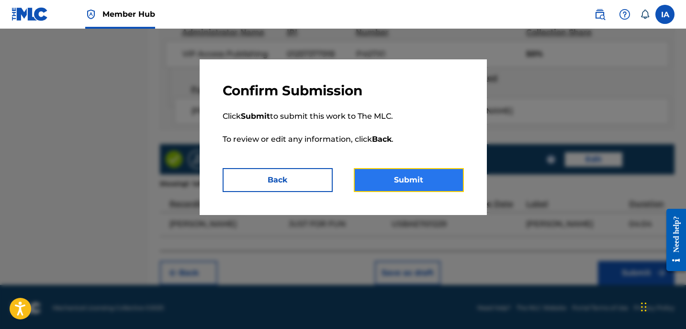
click at [427, 180] on button "Submit" at bounding box center [409, 180] width 110 height 24
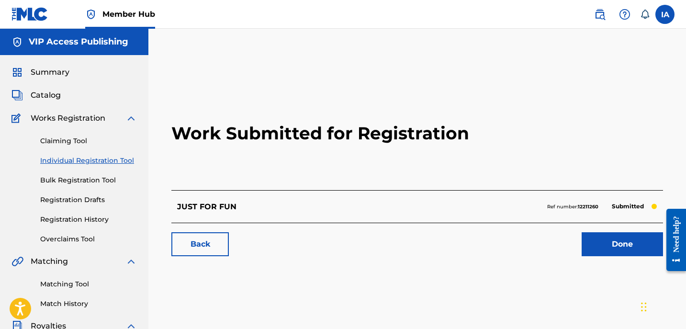
click at [427, 190] on div "JUST FOR FUN Ref number: 12211260 Submitted" at bounding box center [417, 206] width 492 height 33
click at [413, 180] on h2 "Work Submitted for Registration" at bounding box center [417, 133] width 492 height 113
click at [109, 164] on link "Individual Registration Tool" at bounding box center [88, 161] width 97 height 10
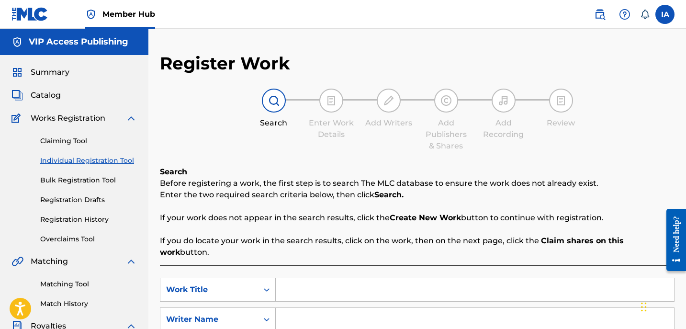
click at [360, 279] on input "Search Form" at bounding box center [475, 289] width 398 height 23
click at [396, 308] on input "Search Form" at bounding box center [475, 319] width 398 height 23
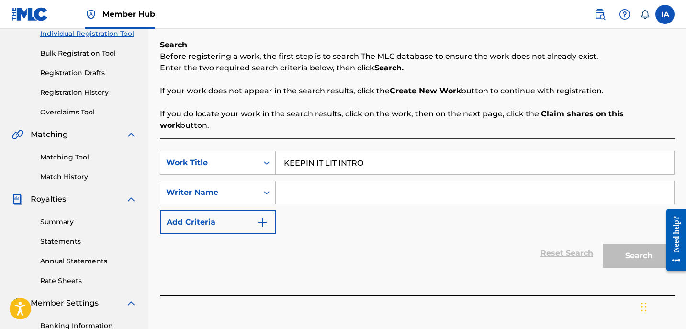
scroll to position [175, 0]
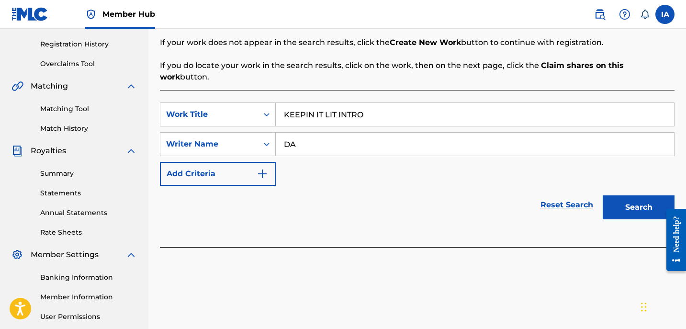
click at [398, 118] on div "SearchWithCriteria5bcf9683-a0c7-4f98-a6c7-5a55523c4604 Work Title KEEPIN IT LIT…" at bounding box center [417, 143] width 515 height 83
click at [628, 195] on button "Search" at bounding box center [639, 207] width 72 height 24
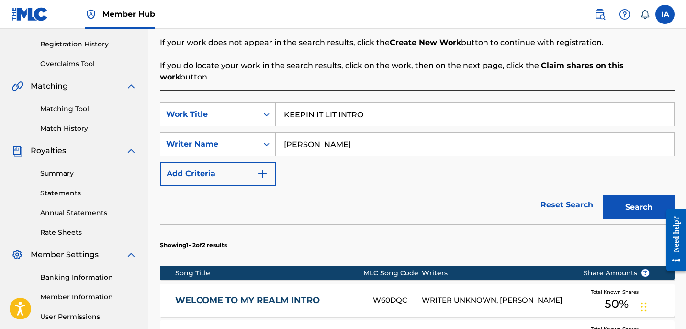
scroll to position [352, 0]
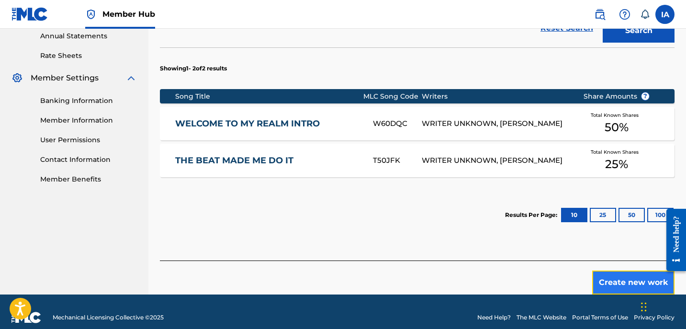
click at [612, 270] on button "Create new work" at bounding box center [633, 282] width 82 height 24
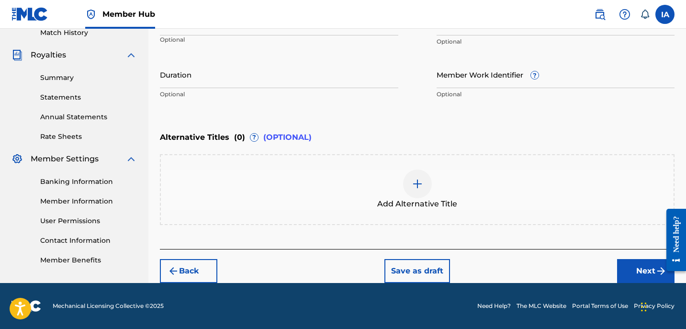
scroll to position [270, 0]
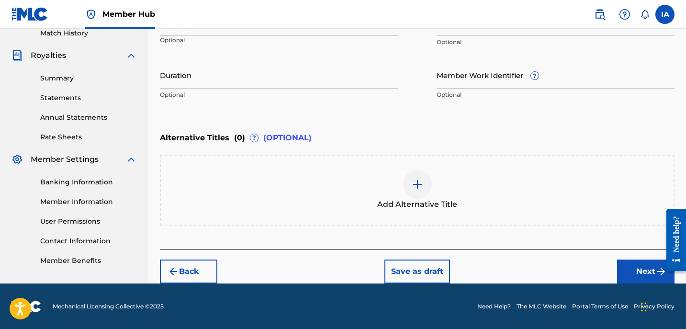
click at [351, 136] on div "Alternative Titles ( 0 ) ? (OPTIONAL)" at bounding box center [417, 137] width 515 height 21
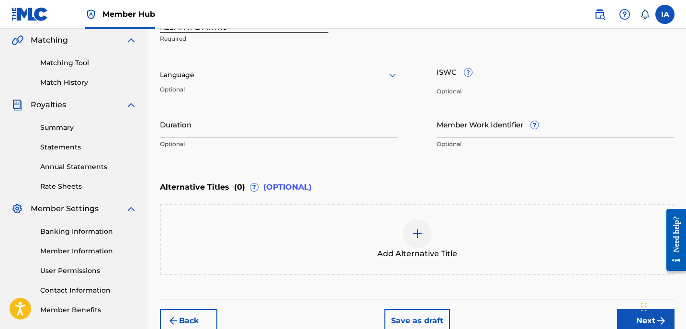
scroll to position [120, 0]
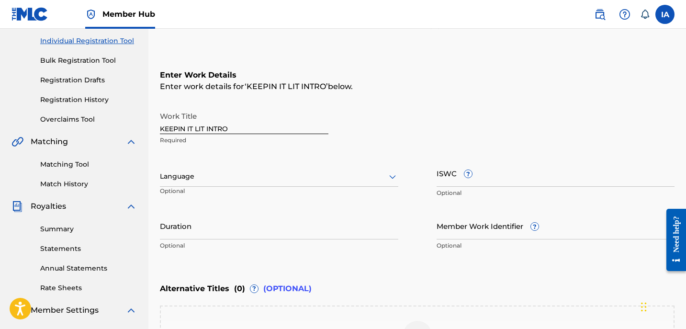
click at [291, 173] on div at bounding box center [279, 176] width 238 height 12
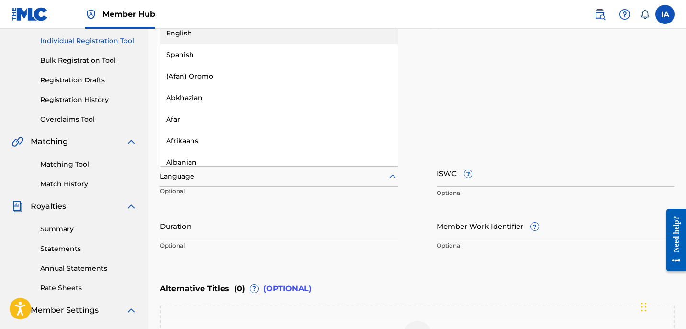
click at [293, 31] on div "English" at bounding box center [278, 34] width 237 height 22
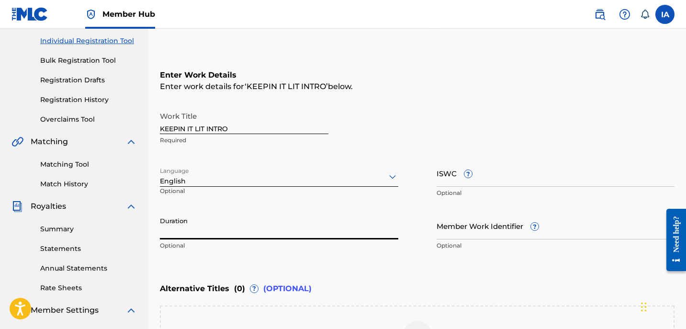
click at [241, 234] on input "Duration" at bounding box center [279, 225] width 238 height 27
click at [297, 225] on input "Duration" at bounding box center [279, 225] width 238 height 27
click at [496, 129] on div "Work Title KEEPIN IT LIT INTRO Required" at bounding box center [417, 128] width 515 height 43
click at [471, 107] on div "Work Title KEEPIN IT LIT INTRO Required" at bounding box center [417, 128] width 515 height 43
click at [459, 98] on div "Enter Work Details Enter work details for ‘ KEEPIN IT LIT INTRO ’ below. Work T…" at bounding box center [417, 162] width 515 height 232
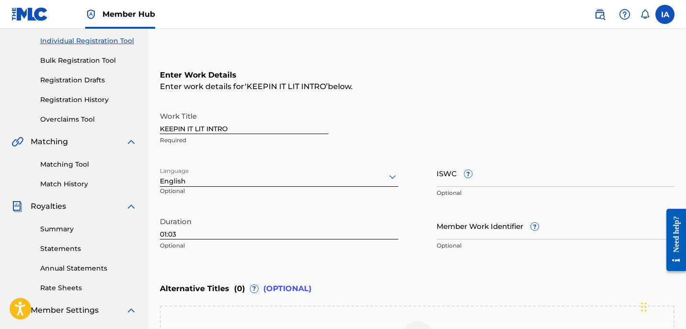
click at [419, 78] on h6 "Enter Work Details" at bounding box center [417, 74] width 515 height 11
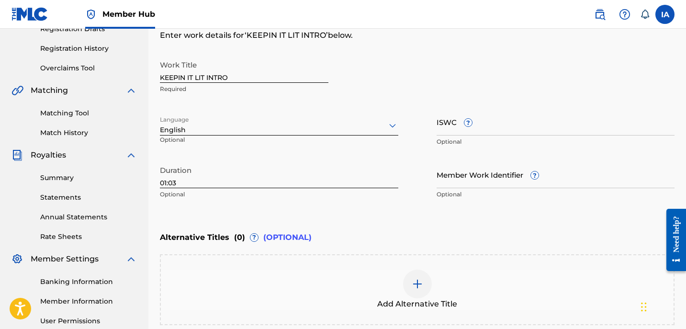
scroll to position [270, 0]
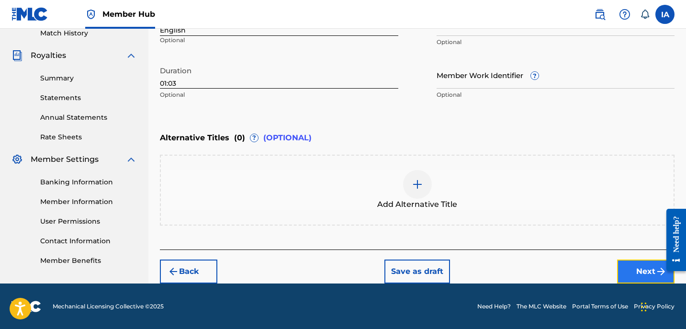
click at [636, 270] on button "Next" at bounding box center [645, 271] width 57 height 24
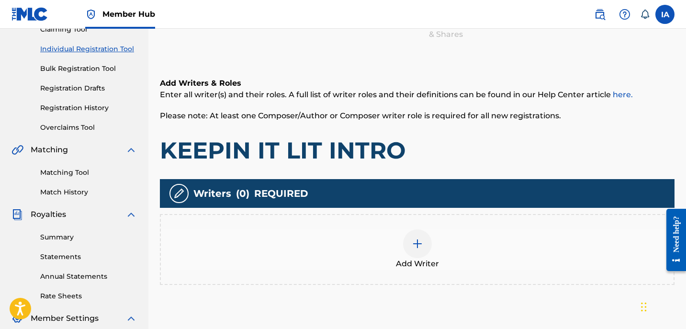
scroll to position [205, 0]
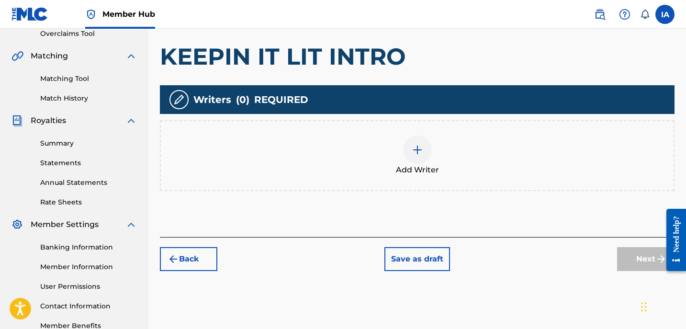
click at [438, 160] on div "Add Writer" at bounding box center [417, 155] width 513 height 40
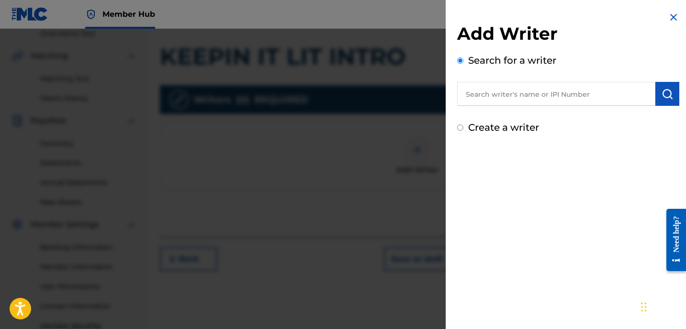
click at [563, 95] on input "text" at bounding box center [556, 94] width 198 height 24
click at [670, 91] on button "submit" at bounding box center [667, 94] width 24 height 24
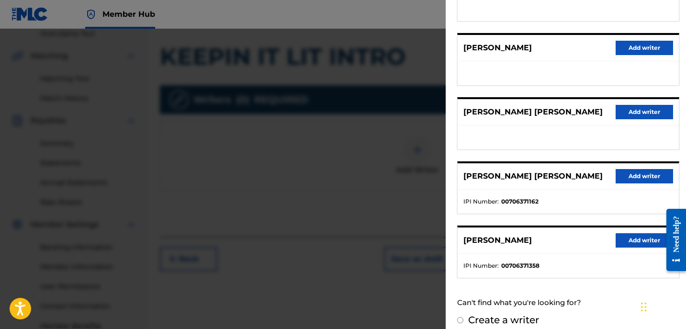
scroll to position [167, 0]
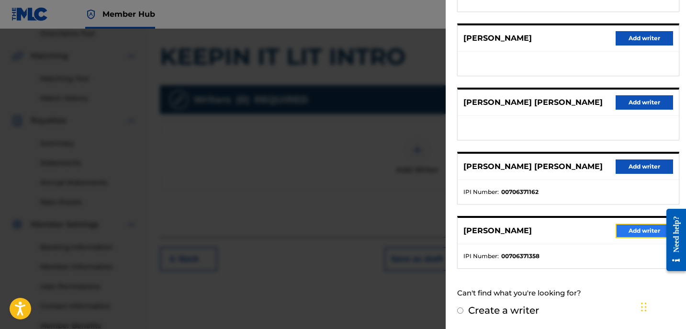
click at [630, 227] on button "Add writer" at bounding box center [644, 231] width 57 height 14
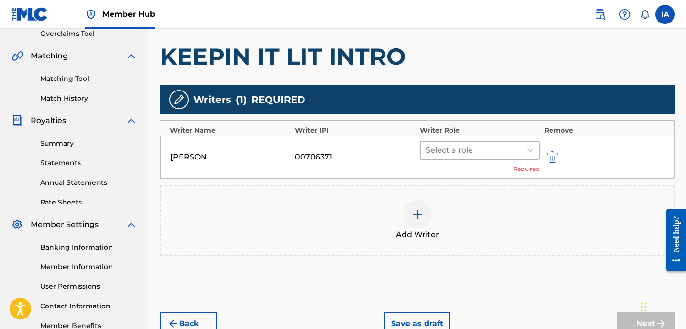
click at [470, 153] on div at bounding box center [471, 150] width 90 height 13
click at [457, 159] on div "Select a role Required" at bounding box center [480, 157] width 120 height 33
click at [456, 155] on div at bounding box center [471, 150] width 90 height 13
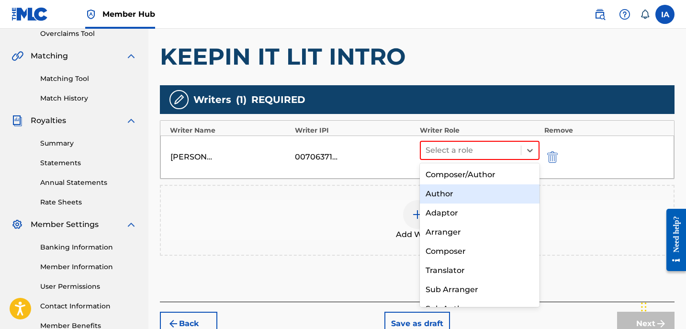
click at [481, 186] on div "Author" at bounding box center [480, 193] width 120 height 19
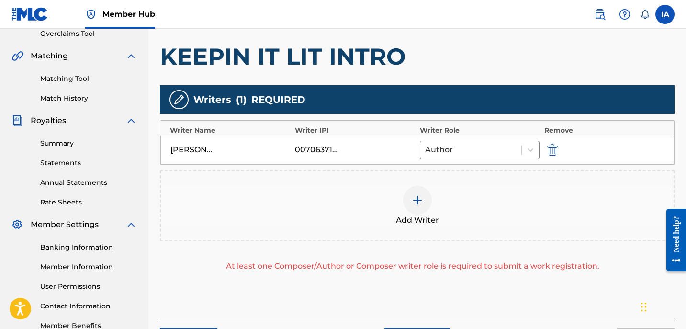
click at [478, 189] on div "Add Writer" at bounding box center [417, 206] width 513 height 40
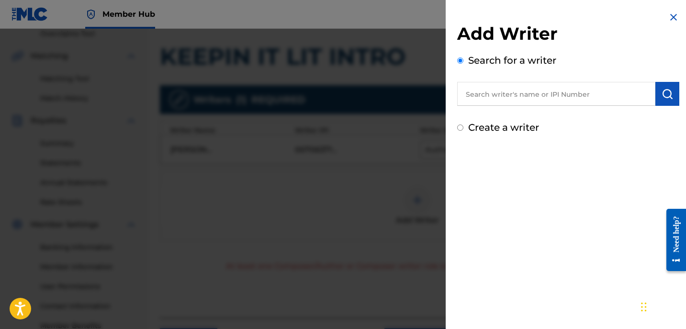
click at [499, 126] on label "Create a writer" at bounding box center [503, 127] width 71 height 11
click at [463, 126] on input "Create a writer" at bounding box center [460, 127] width 6 height 6
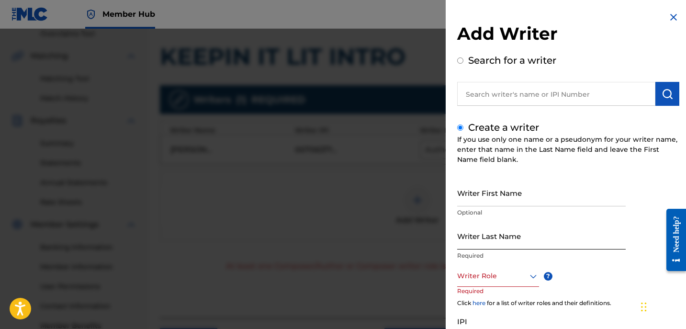
click at [533, 231] on input "Writer Last Name" at bounding box center [541, 235] width 169 height 27
click at [513, 242] on input "UNKNOWN WRITER" at bounding box center [541, 235] width 169 height 27
click at [508, 199] on input "Writer First Name" at bounding box center [541, 192] width 169 height 27
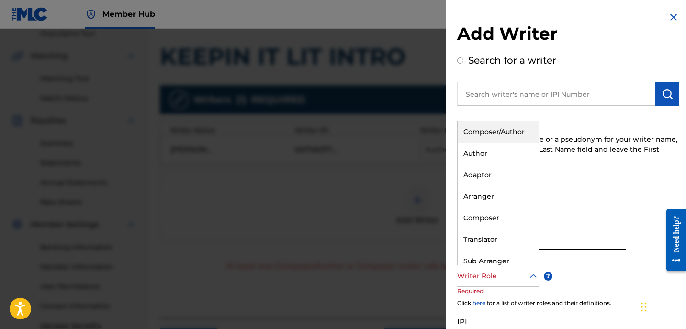
click at [486, 280] on div at bounding box center [498, 276] width 82 height 12
click at [502, 212] on div "Composer" at bounding box center [498, 218] width 81 height 22
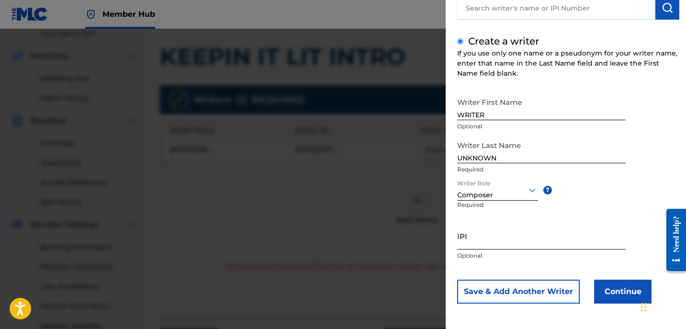
scroll to position [87, 0]
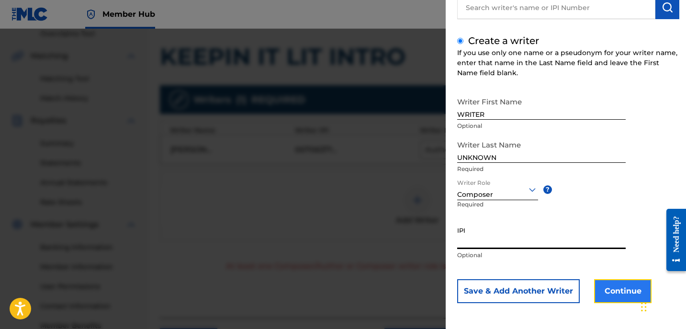
click at [613, 280] on button "Continue" at bounding box center [622, 291] width 57 height 24
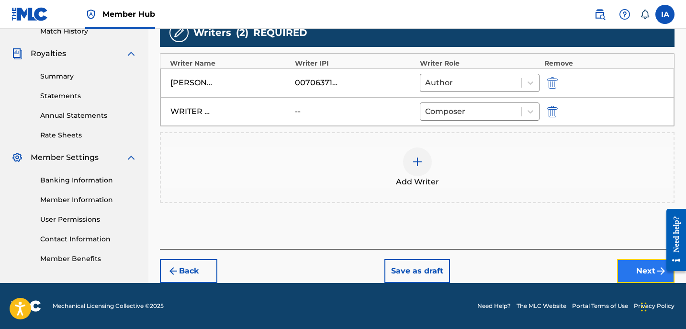
click at [629, 276] on button "Next" at bounding box center [645, 271] width 57 height 24
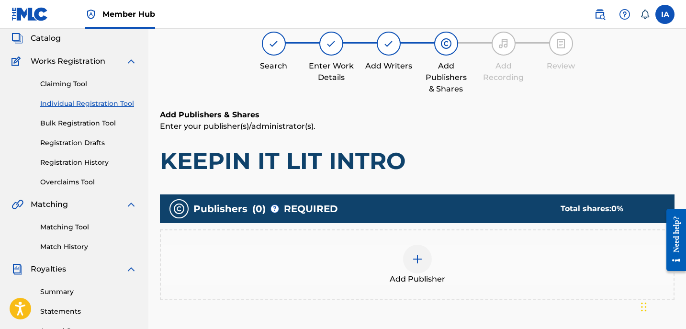
scroll to position [43, 0]
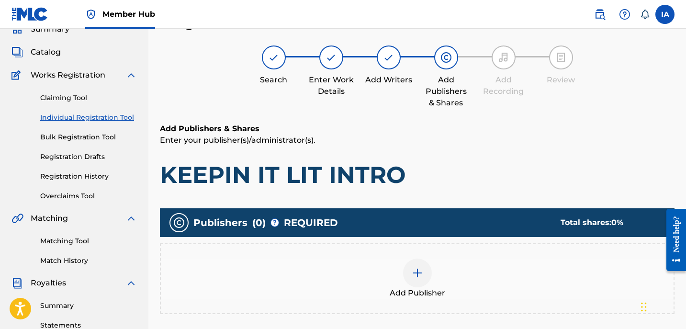
click at [458, 182] on h1 "KEEPIN IT LIT INTRO" at bounding box center [417, 174] width 515 height 29
click at [451, 264] on div "Add Publisher" at bounding box center [417, 279] width 513 height 40
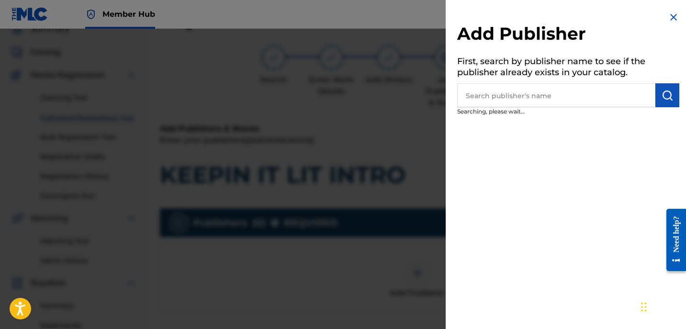
click at [521, 103] on input "text" at bounding box center [556, 95] width 198 height 24
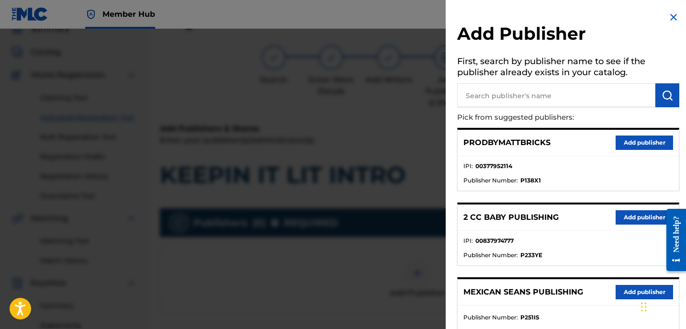
click at [600, 88] on input "text" at bounding box center [556, 95] width 198 height 24
click at [667, 95] on img "submit" at bounding box center [667, 95] width 11 height 11
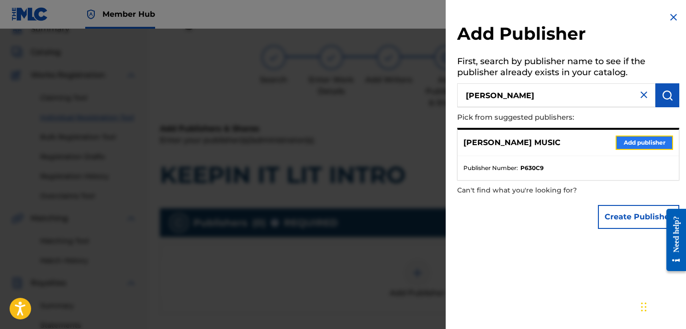
click at [626, 147] on button "Add publisher" at bounding box center [644, 142] width 57 height 14
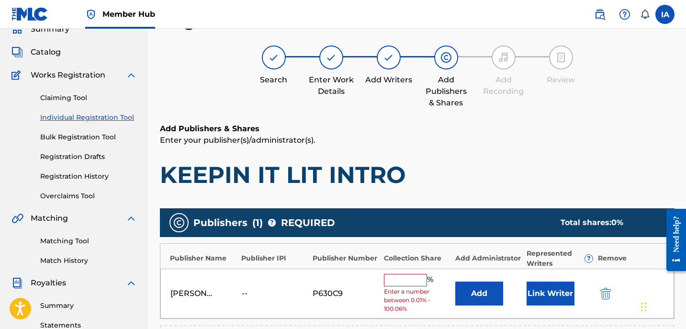
click at [485, 157] on div "Add Publishers & Shares Enter your publisher(s)/administrator(s). KEEPIN IT LIT…" at bounding box center [417, 156] width 515 height 66
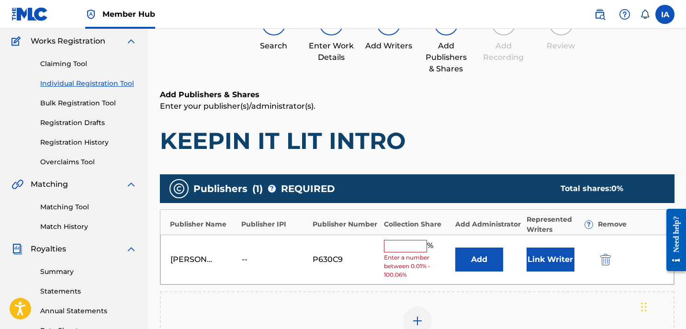
click at [413, 243] on input "text" at bounding box center [405, 246] width 43 height 12
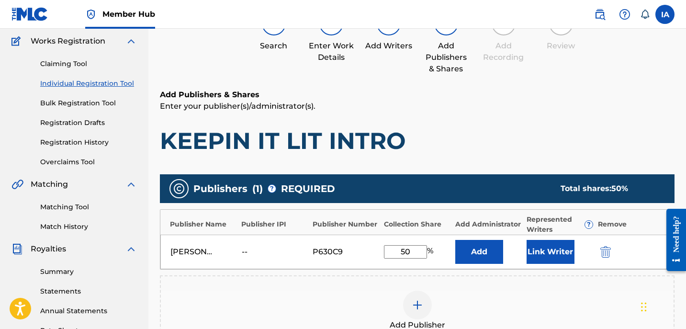
drag, startPoint x: 381, startPoint y: 228, endPoint x: 379, endPoint y: 219, distance: 9.8
click at [373, 225] on div "Publisher Name Publisher IPI Publisher Number Collection Share Add Administrato…" at bounding box center [417, 239] width 515 height 60
click at [464, 246] on button "Add" at bounding box center [479, 252] width 48 height 24
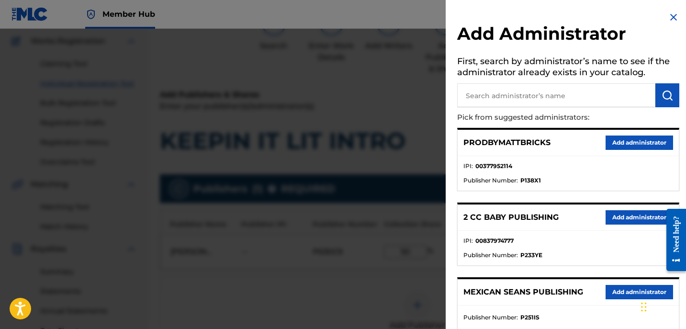
scroll to position [159, 0]
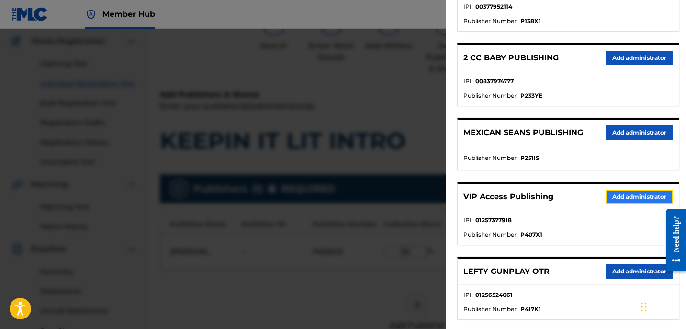
click at [621, 201] on button "Add administrator" at bounding box center [640, 197] width 68 height 14
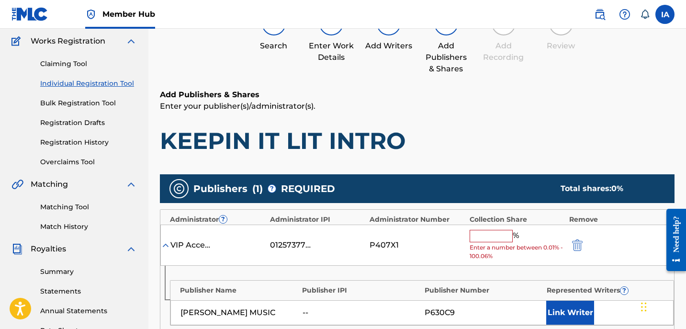
click at [496, 238] on input "text" at bounding box center [491, 236] width 43 height 12
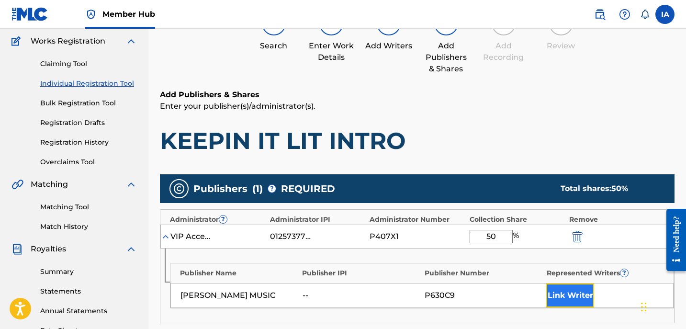
click at [579, 285] on button "Link Writer" at bounding box center [570, 295] width 48 height 24
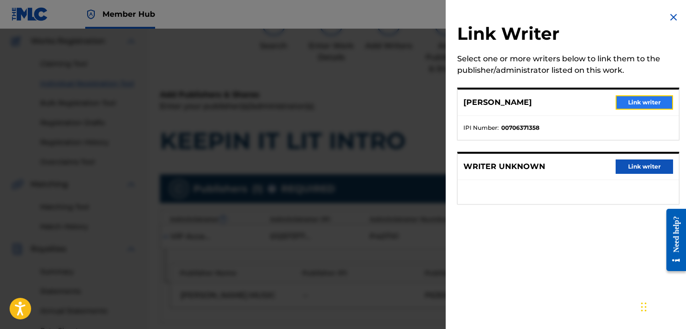
click at [636, 109] on button "Link writer" at bounding box center [644, 102] width 57 height 14
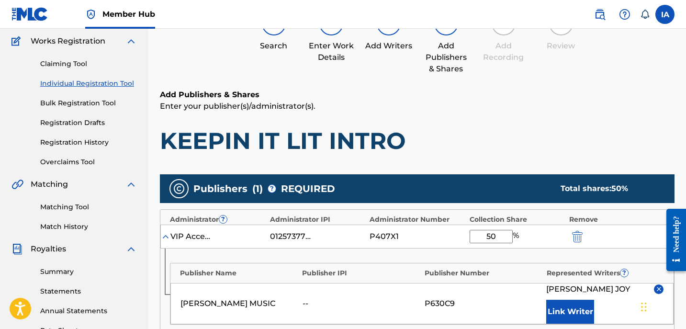
click at [527, 111] on p "Enter your publisher(s)/administrator(s)." at bounding box center [417, 106] width 515 height 11
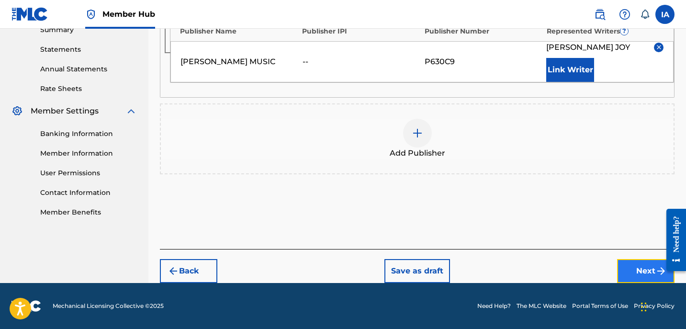
click at [631, 262] on button "Next" at bounding box center [645, 271] width 57 height 24
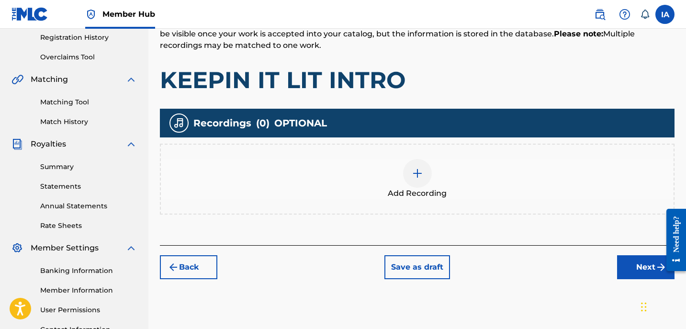
scroll to position [205, 0]
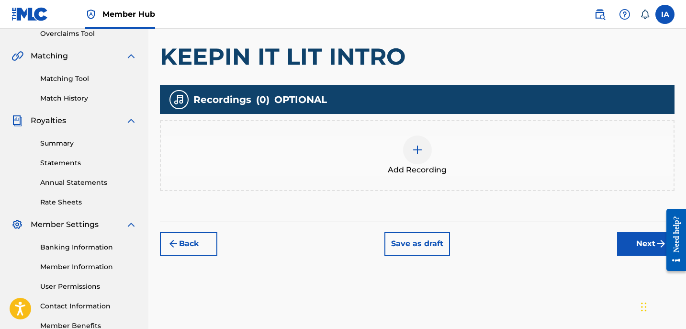
click at [440, 161] on div "Add Recording" at bounding box center [417, 155] width 513 height 40
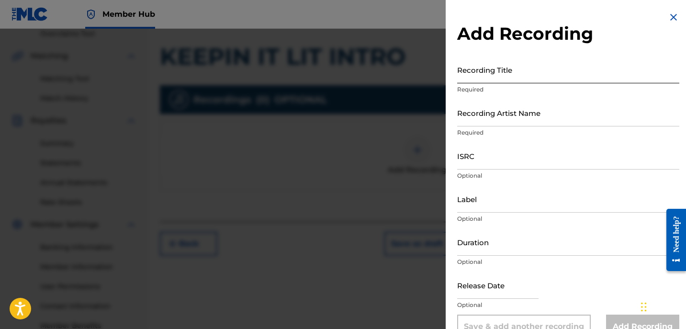
click at [553, 68] on input "Recording Title" at bounding box center [568, 69] width 222 height 27
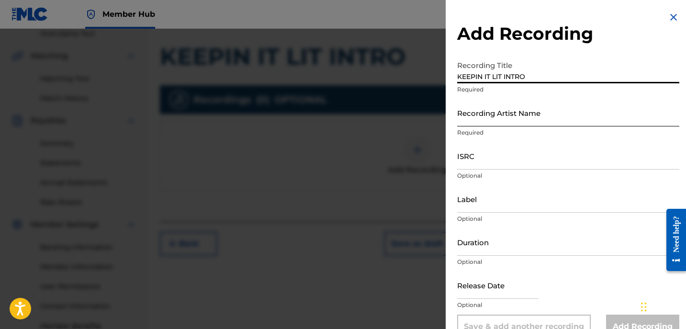
click at [538, 104] on input "Recording Artist Name" at bounding box center [568, 112] width 222 height 27
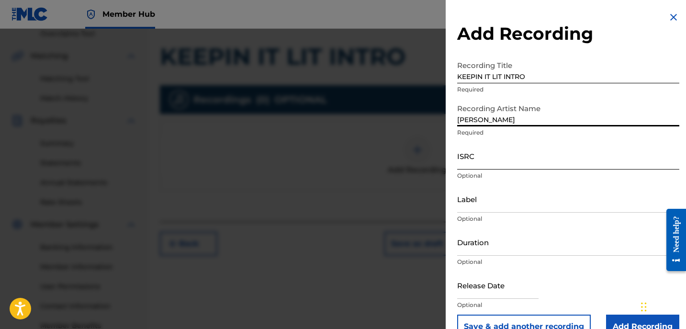
click at [511, 155] on input "ISRC" at bounding box center [568, 155] width 222 height 27
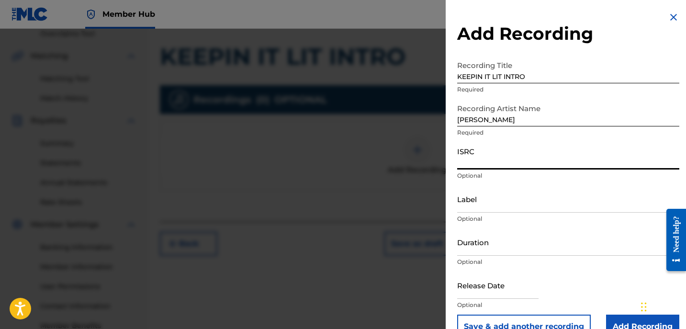
click at [504, 150] on input "ISRC" at bounding box center [568, 155] width 222 height 27
click at [517, 198] on input "Label" at bounding box center [568, 198] width 222 height 27
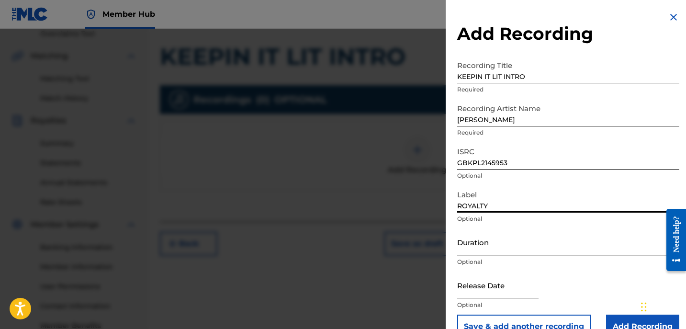
drag, startPoint x: 520, startPoint y: 208, endPoint x: 421, endPoint y: 162, distance: 108.8
click at [437, 175] on div "Add Recording Recording Title KEEPIN IT LIT INTRO Required Recording Artist Nam…" at bounding box center [343, 179] width 686 height 300
click at [524, 197] on input "[PERSON_NAME]" at bounding box center [568, 198] width 222 height 27
click at [533, 203] on input "[PERSON_NAME]" at bounding box center [568, 198] width 222 height 27
click at [515, 248] on input "Duration" at bounding box center [568, 241] width 222 height 27
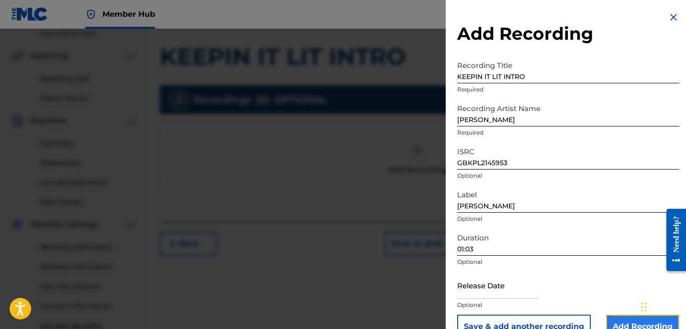
click at [626, 318] on input "Add Recording" at bounding box center [642, 327] width 73 height 24
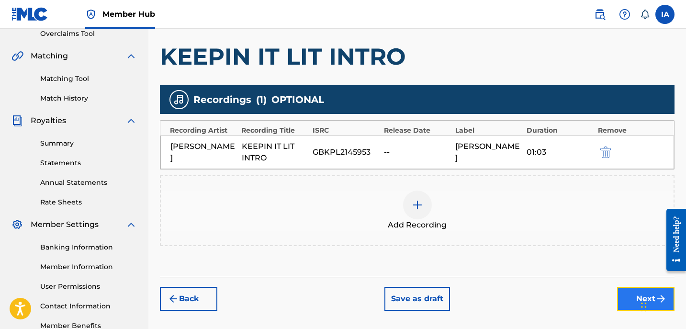
click at [624, 292] on button "Next" at bounding box center [645, 299] width 57 height 24
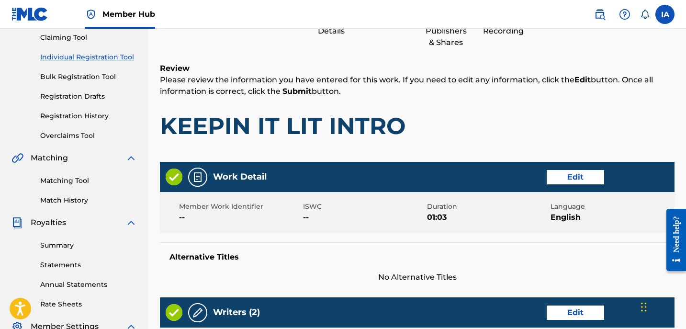
scroll to position [43, 0]
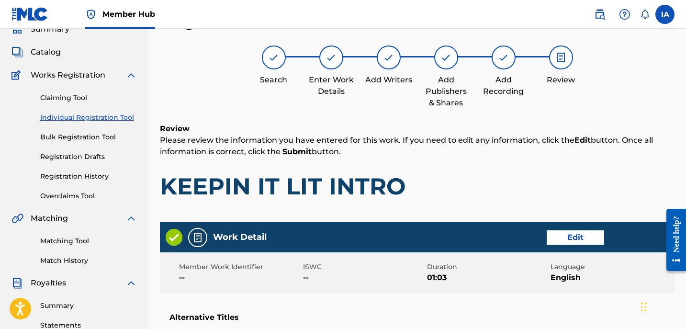
click at [443, 178] on h1 "KEEPIN IT LIT INTRO" at bounding box center [417, 186] width 515 height 29
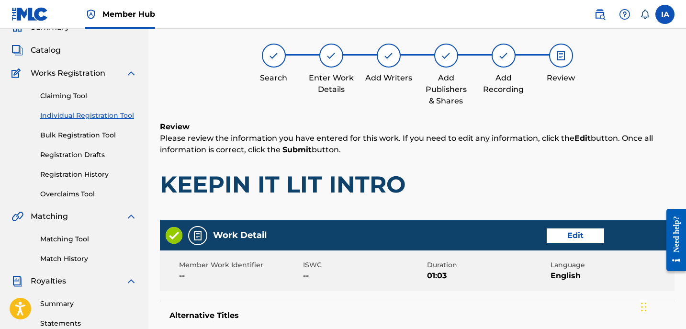
scroll to position [204, 0]
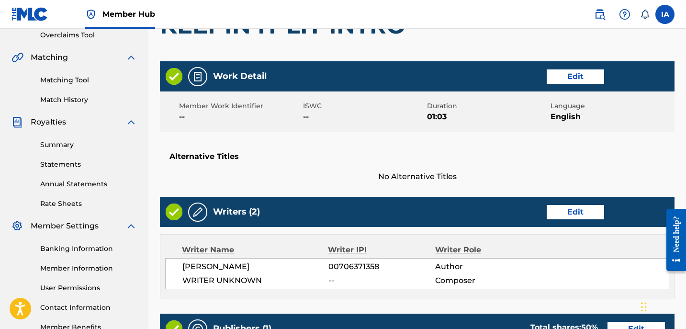
click at [412, 143] on div "Alternative Titles No Alternative Titles" at bounding box center [417, 162] width 515 height 41
drag, startPoint x: 420, startPoint y: 146, endPoint x: 412, endPoint y: 143, distance: 8.0
click at [412, 143] on div "Alternative Titles No Alternative Titles" at bounding box center [417, 162] width 515 height 41
click at [415, 137] on div "Work Detail Edit Member Work Identifier -- ISWC -- Duration 01:03 Language Engl…" at bounding box center [417, 121] width 515 height 121
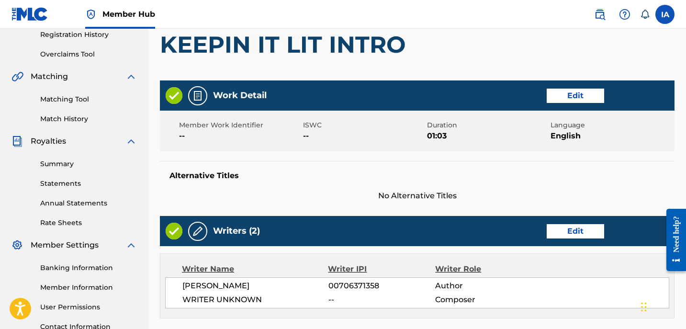
scroll to position [184, 0]
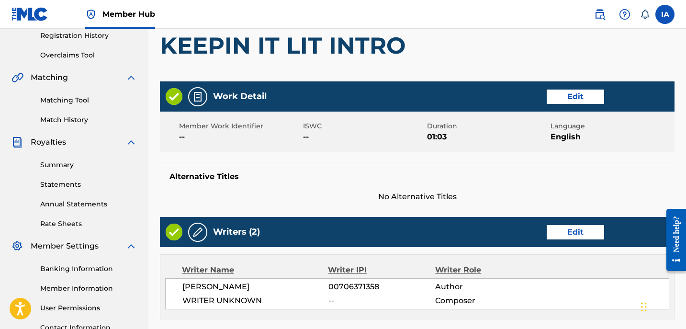
click at [381, 105] on div "Work Detail Edit" at bounding box center [417, 96] width 515 height 30
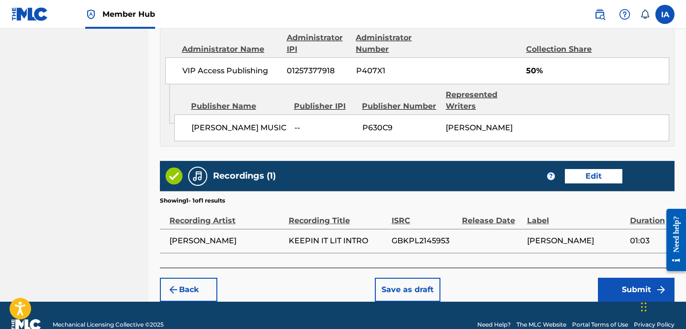
scroll to position [550, 0]
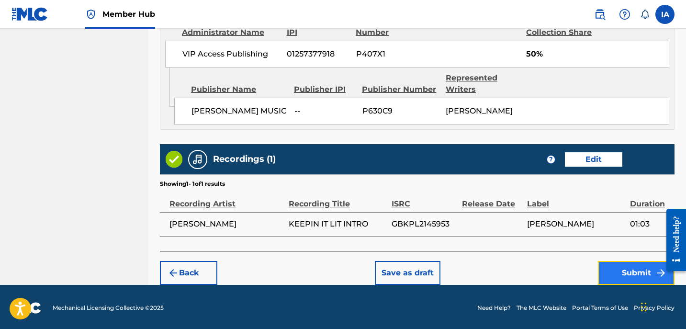
click at [615, 273] on button "Submit" at bounding box center [636, 273] width 77 height 24
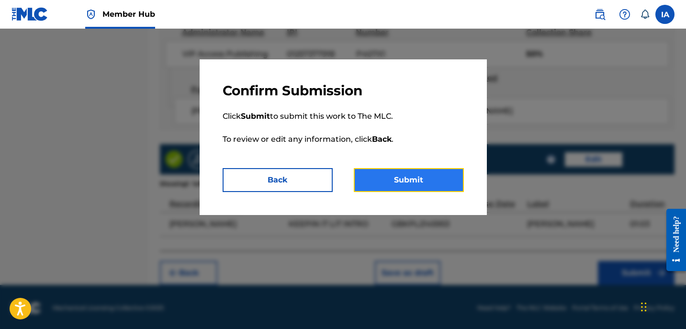
click at [398, 184] on button "Submit" at bounding box center [409, 180] width 110 height 24
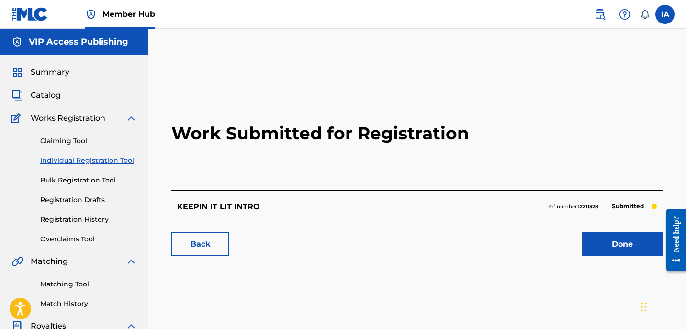
click at [102, 162] on link "Individual Registration Tool" at bounding box center [88, 161] width 97 height 10
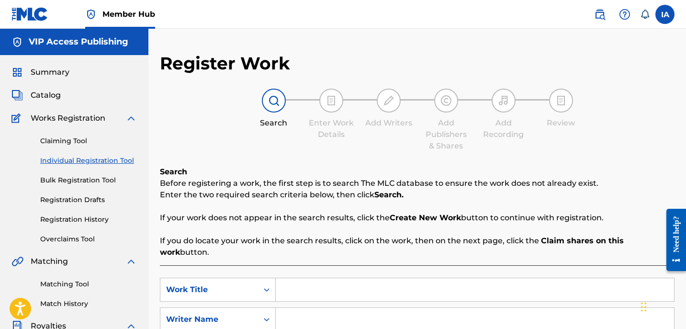
click at [343, 280] on input "Search Form" at bounding box center [475, 289] width 398 height 23
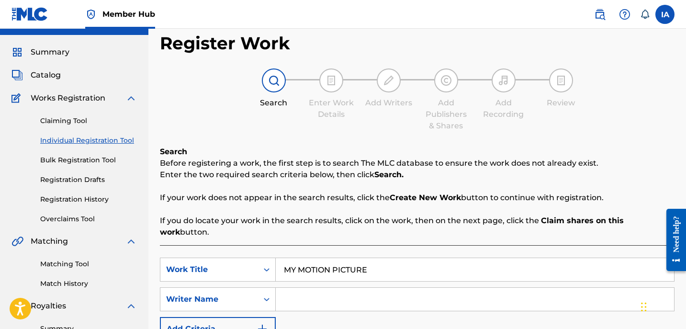
scroll to position [34, 0]
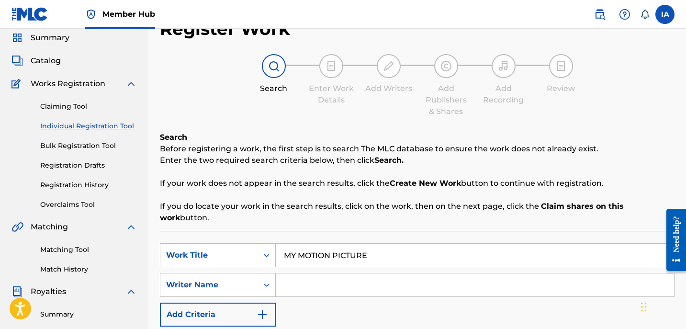
click at [338, 260] on div "SearchWithCriteria5bcf9683-a0c7-4f98-a6c7-5a55523c4604 Work Title MY MOTION PIC…" at bounding box center [417, 284] width 515 height 83
click at [346, 274] on input "Search Form" at bounding box center [475, 284] width 398 height 23
click at [380, 275] on input "Search Form" at bounding box center [475, 284] width 398 height 23
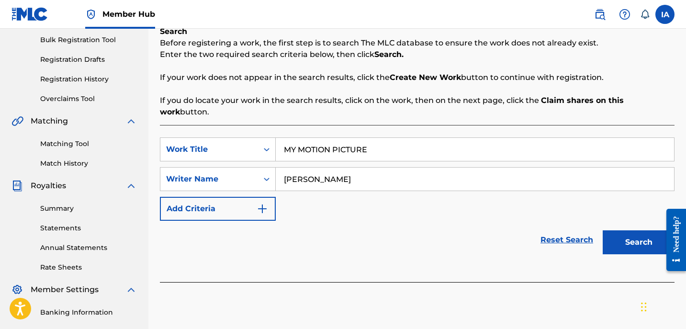
scroll to position [190, 0]
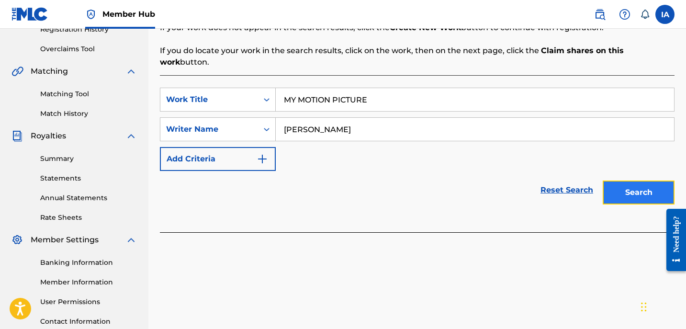
click at [639, 180] on button "Search" at bounding box center [639, 192] width 72 height 24
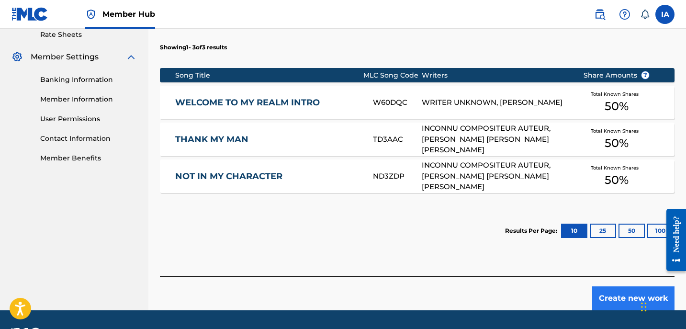
scroll to position [373, 0]
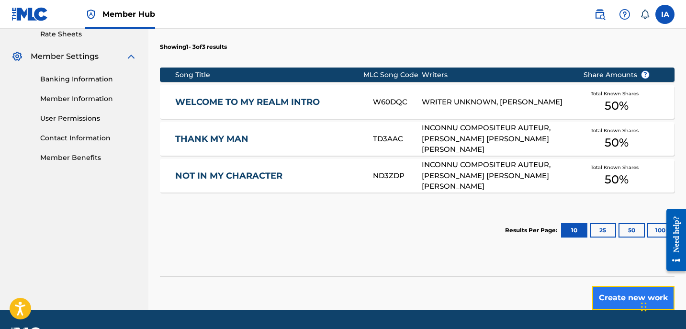
click at [616, 289] on button "Create new work" at bounding box center [633, 298] width 82 height 24
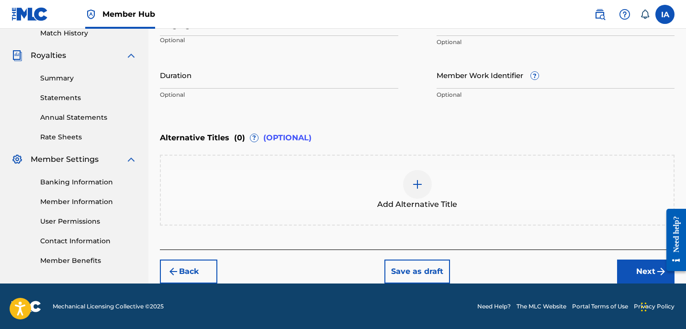
click at [369, 108] on div "Enter Work Details Enter work details for ‘ MY MOTION PICTURE ’ below. Work Tit…" at bounding box center [417, 12] width 515 height 232
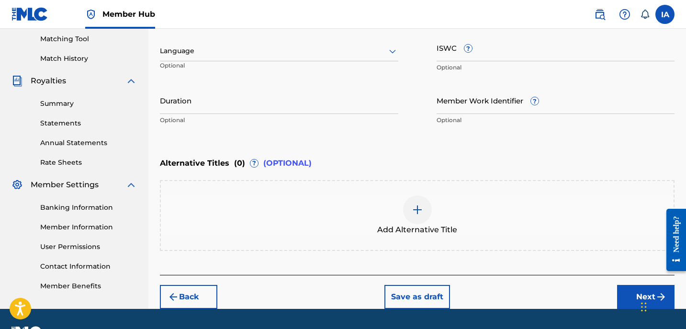
scroll to position [225, 0]
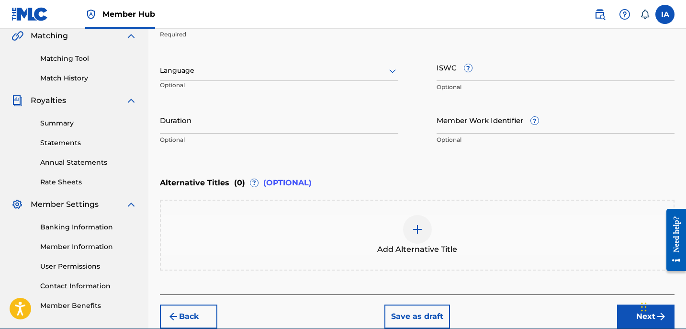
click at [259, 69] on div at bounding box center [279, 71] width 238 height 12
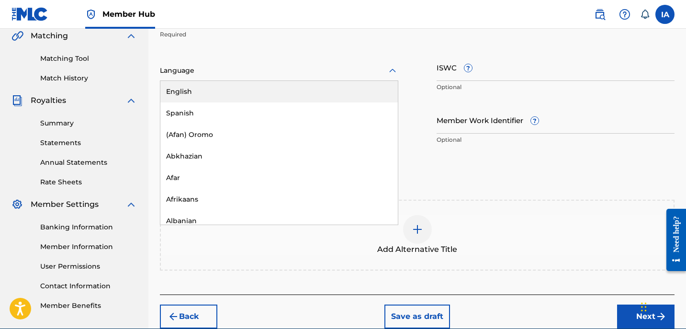
click at [257, 87] on div "English" at bounding box center [278, 92] width 237 height 22
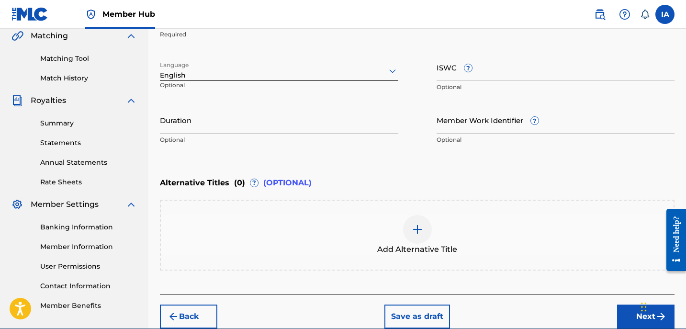
scroll to position [114, 0]
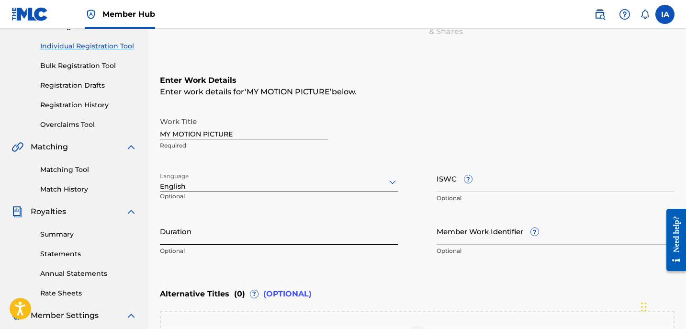
click at [255, 233] on input "Duration" at bounding box center [279, 230] width 238 height 27
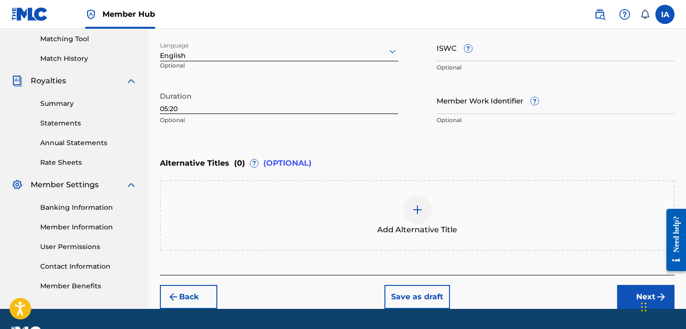
scroll to position [270, 0]
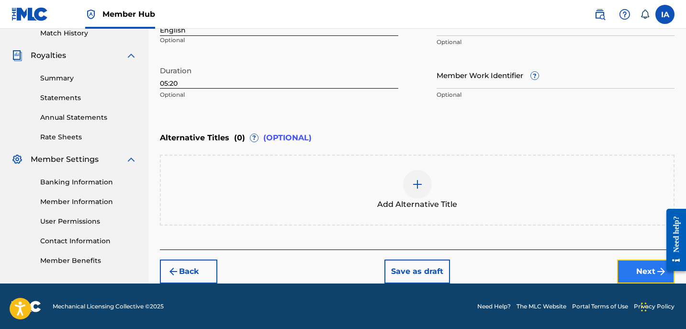
click at [620, 266] on button "Next" at bounding box center [645, 271] width 57 height 24
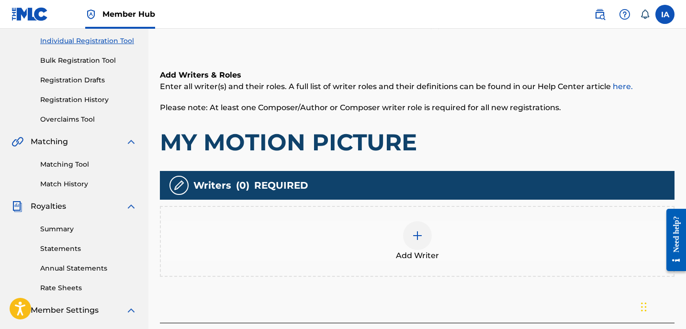
scroll to position [43, 0]
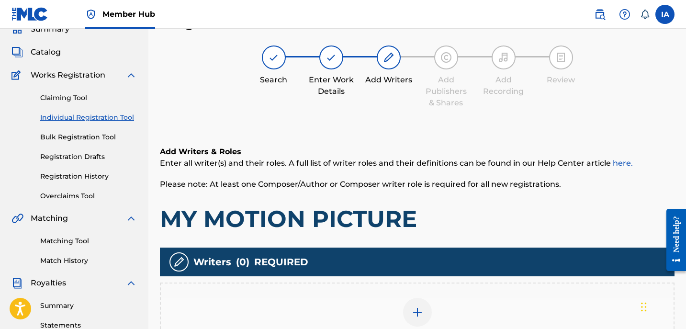
drag, startPoint x: 370, startPoint y: 142, endPoint x: 322, endPoint y: 125, distance: 50.4
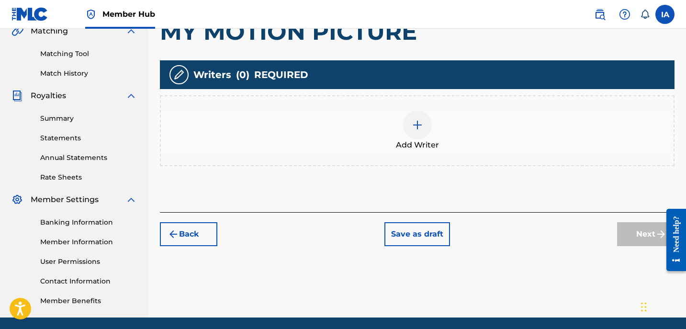
scroll to position [256, 0]
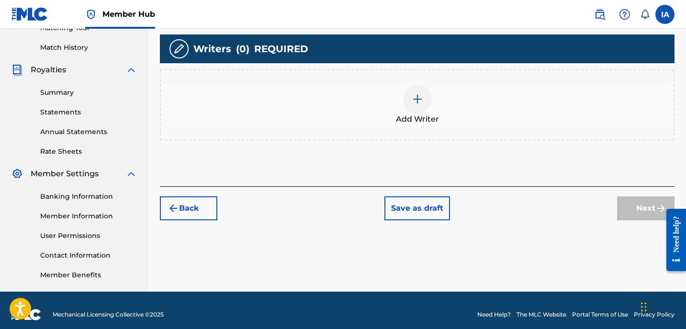
click at [378, 120] on div "Add Writer" at bounding box center [417, 105] width 513 height 40
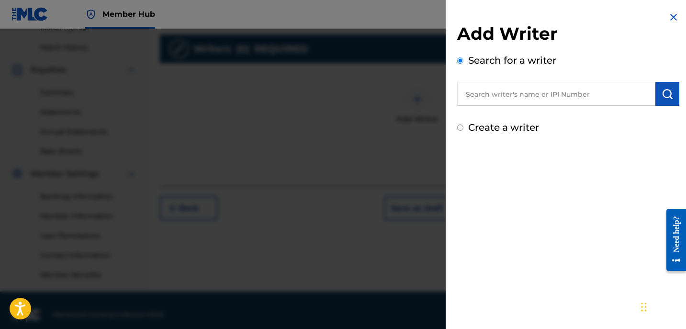
click at [529, 94] on input "text" at bounding box center [556, 94] width 198 height 24
click at [669, 97] on button "submit" at bounding box center [667, 94] width 24 height 24
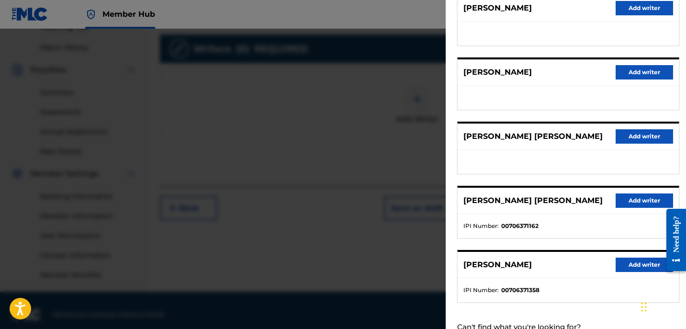
scroll to position [167, 0]
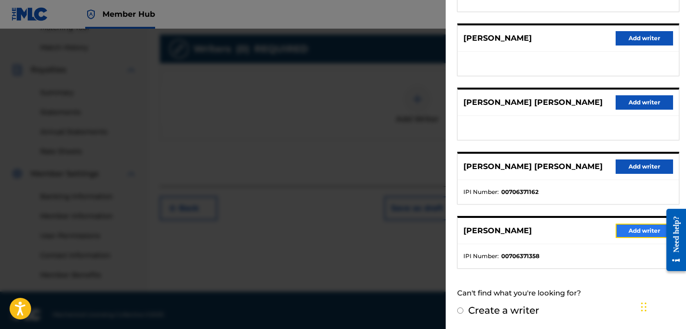
click at [641, 231] on button "Add writer" at bounding box center [644, 231] width 57 height 14
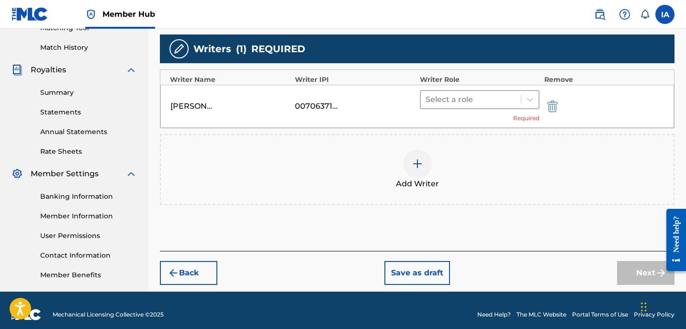
click at [461, 104] on div at bounding box center [471, 99] width 90 height 13
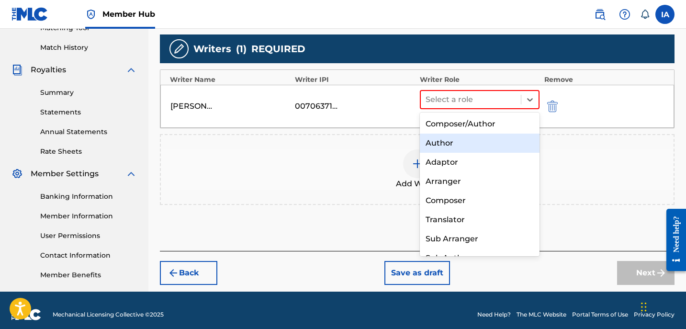
click at [467, 140] on div "Author" at bounding box center [480, 143] width 120 height 19
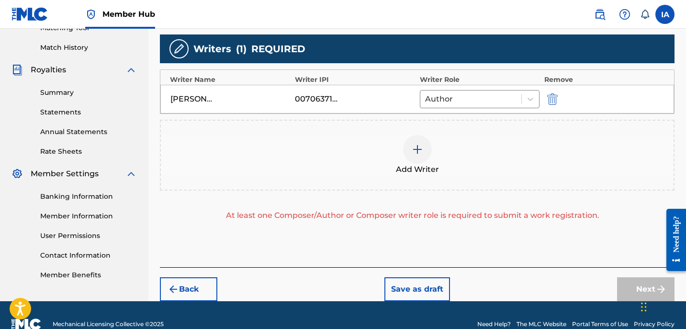
click at [461, 143] on div "Add Writer" at bounding box center [417, 155] width 513 height 40
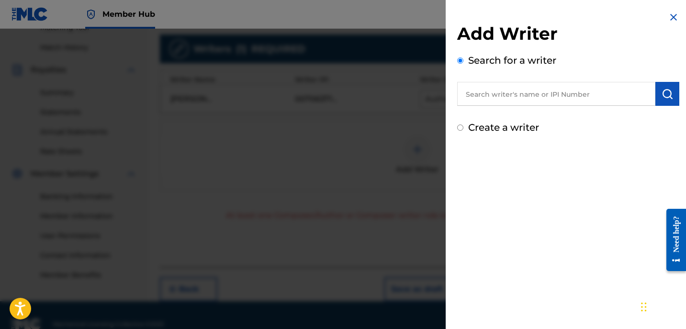
click at [495, 129] on label "Create a writer" at bounding box center [503, 127] width 71 height 11
click at [463, 129] on input "Create a writer" at bounding box center [460, 127] width 6 height 6
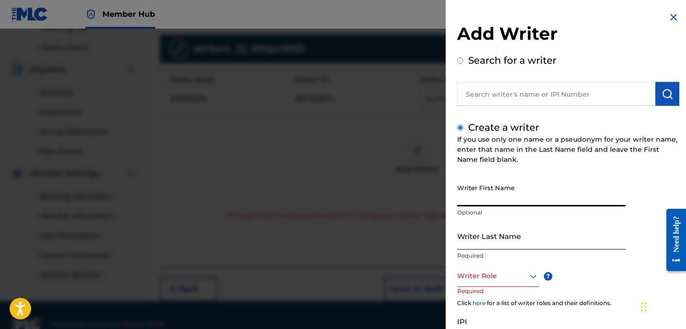
click at [512, 237] on input "Writer Last Name" at bounding box center [541, 235] width 169 height 27
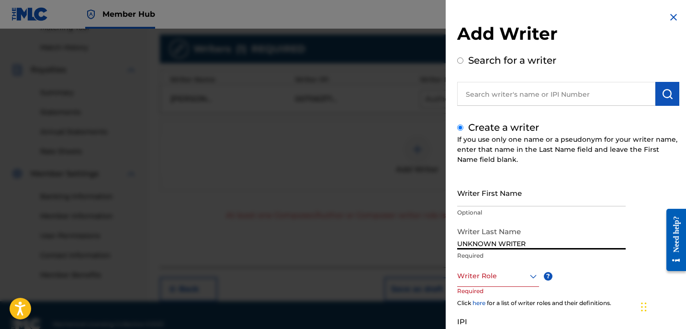
click at [511, 241] on input "UNKNOWN WRITER" at bounding box center [541, 235] width 169 height 27
click at [500, 196] on input "Writer First Name" at bounding box center [541, 192] width 169 height 27
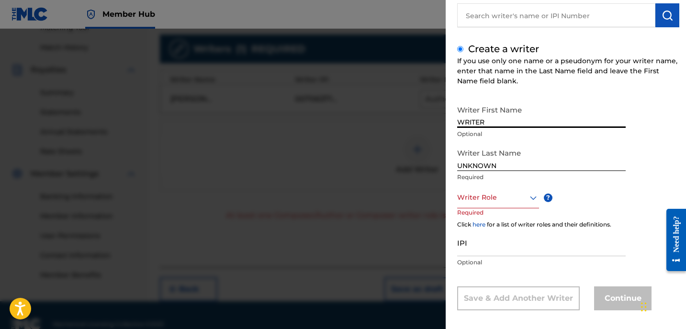
scroll to position [86, 0]
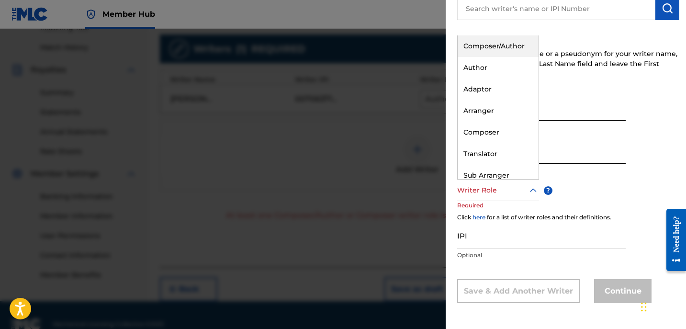
click at [504, 183] on div "Writer Role" at bounding box center [498, 191] width 82 height 22
click at [502, 127] on div "Composer" at bounding box center [498, 133] width 81 height 22
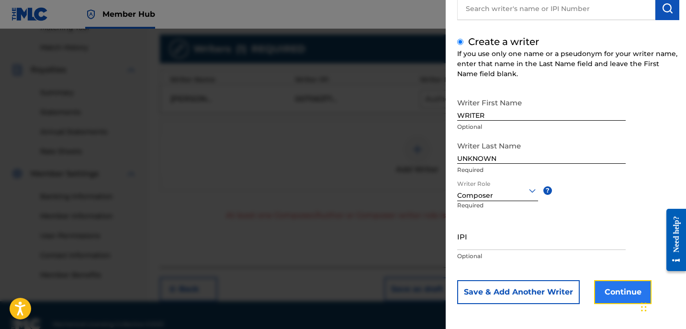
click at [608, 285] on button "Continue" at bounding box center [622, 292] width 57 height 24
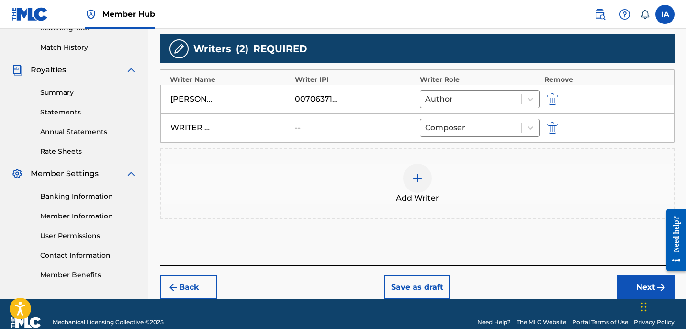
click at [507, 56] on div "Writers ( 2 ) REQUIRED" at bounding box center [417, 48] width 515 height 29
click at [634, 287] on button "Next" at bounding box center [645, 287] width 57 height 24
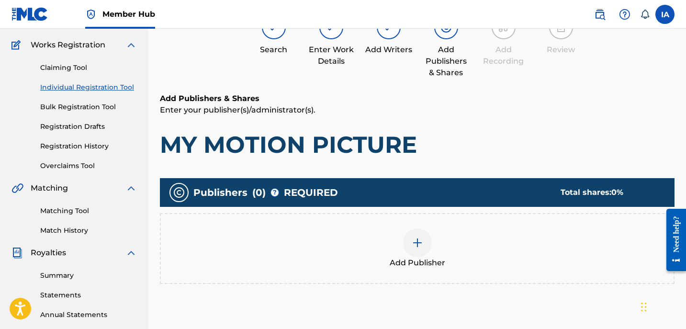
scroll to position [43, 0]
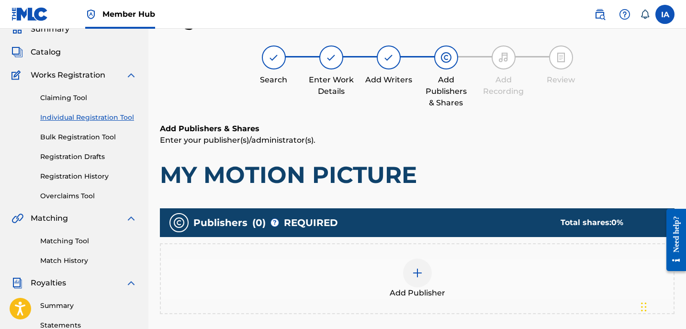
click at [467, 263] on div "Add Publisher" at bounding box center [417, 279] width 513 height 40
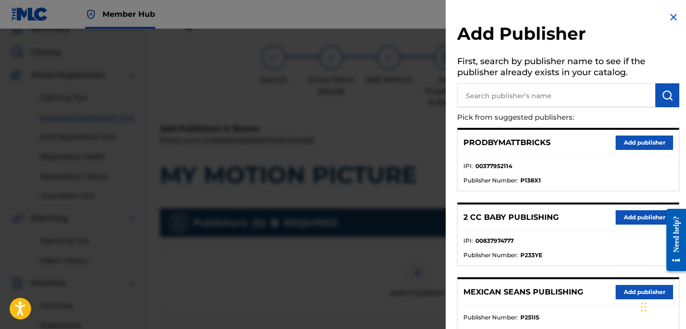
click at [552, 99] on input "text" at bounding box center [556, 95] width 198 height 24
click at [671, 99] on button "submit" at bounding box center [667, 95] width 24 height 24
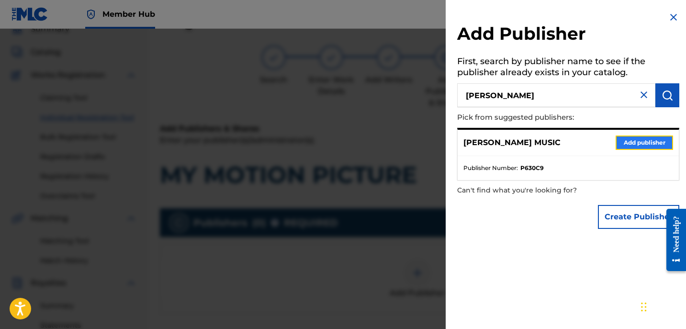
click at [637, 140] on button "Add publisher" at bounding box center [644, 142] width 57 height 14
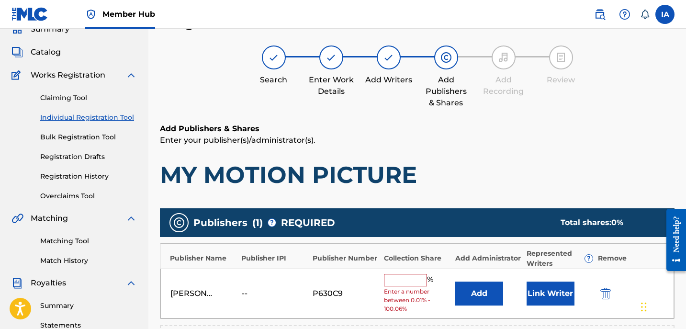
click at [399, 284] on input "text" at bounding box center [405, 280] width 43 height 12
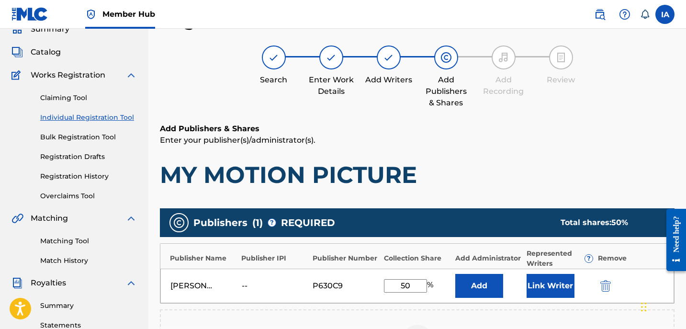
drag, startPoint x: 416, startPoint y: 283, endPoint x: 371, endPoint y: 276, distance: 46.0
click at [371, 276] on div "[PERSON_NAME] MUSIC -- P630C9 50 % Add Link Writer" at bounding box center [417, 286] width 514 height 34
click at [468, 276] on button "Add" at bounding box center [479, 286] width 48 height 24
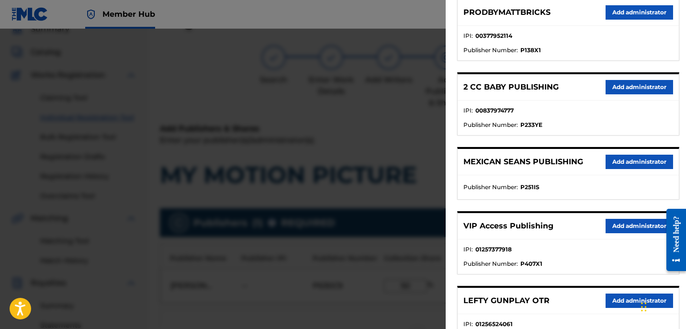
scroll to position [200, 0]
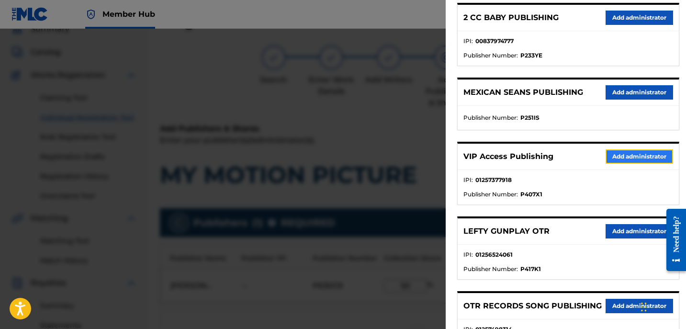
click at [611, 158] on button "Add administrator" at bounding box center [640, 156] width 68 height 14
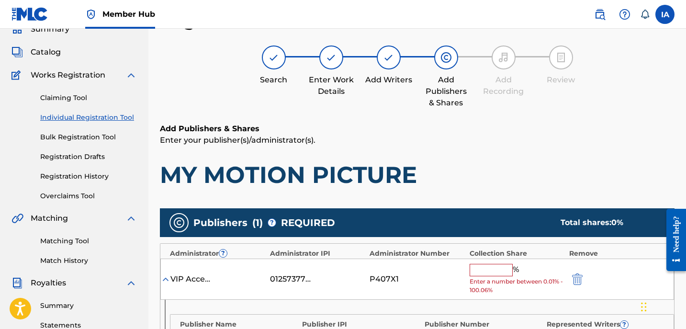
click at [506, 270] on input "text" at bounding box center [491, 270] width 43 height 12
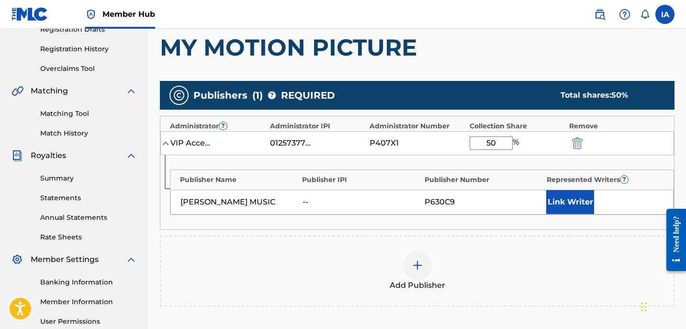
scroll to position [218, 0]
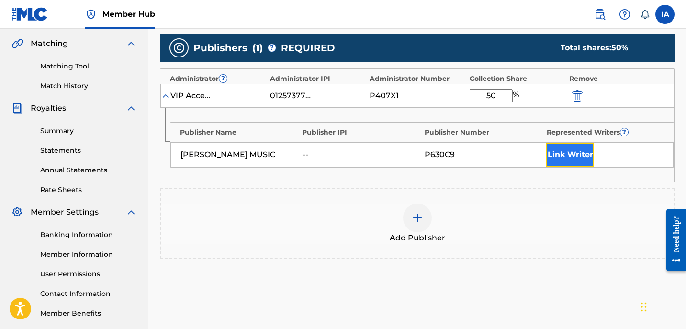
click at [573, 156] on button "Link Writer" at bounding box center [570, 155] width 48 height 24
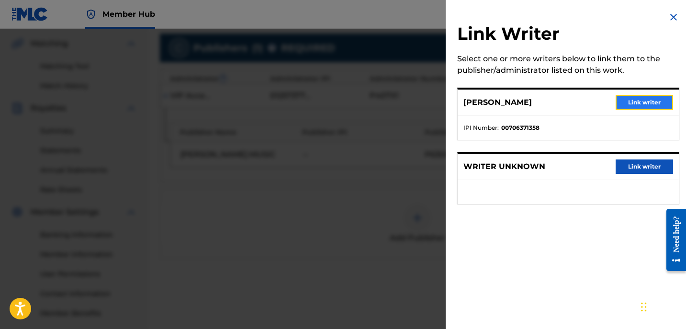
click at [623, 99] on button "Link writer" at bounding box center [644, 102] width 57 height 14
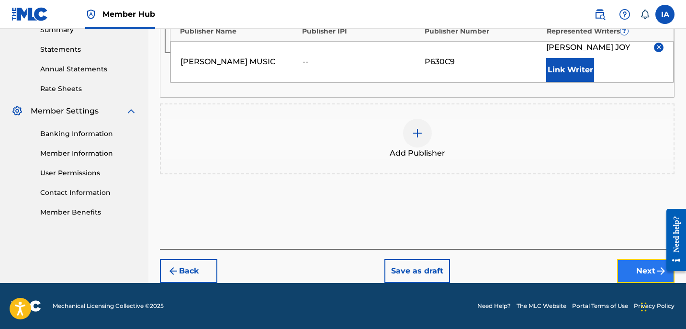
click at [626, 262] on button "Next" at bounding box center [645, 271] width 57 height 24
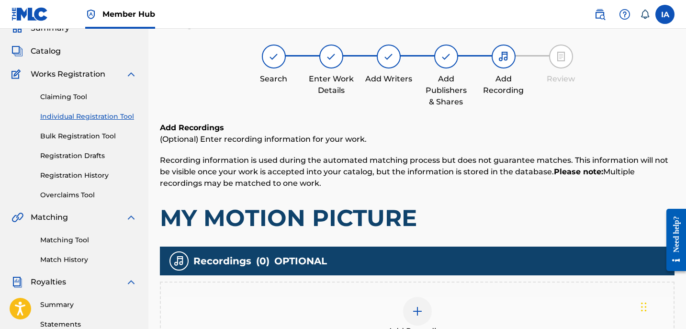
scroll to position [43, 0]
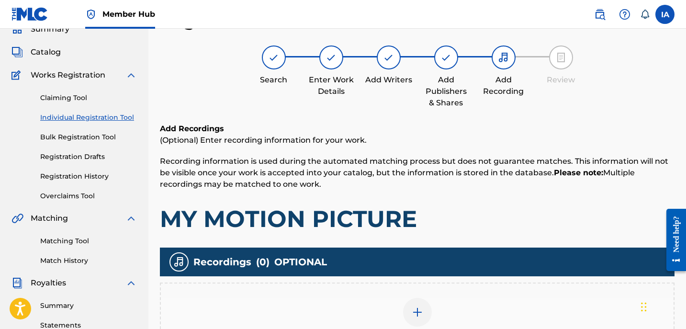
click at [441, 314] on div "Add Recording" at bounding box center [417, 318] width 513 height 40
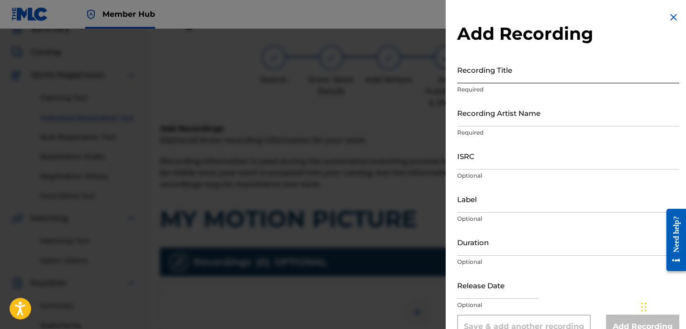
click at [473, 60] on input "Recording Title" at bounding box center [568, 69] width 222 height 27
click at [488, 70] on input "Recording Title" at bounding box center [568, 69] width 222 height 27
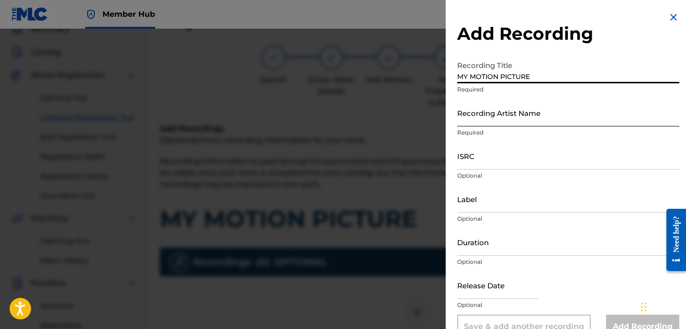
click at [512, 111] on input "Recording Artist Name" at bounding box center [568, 112] width 222 height 27
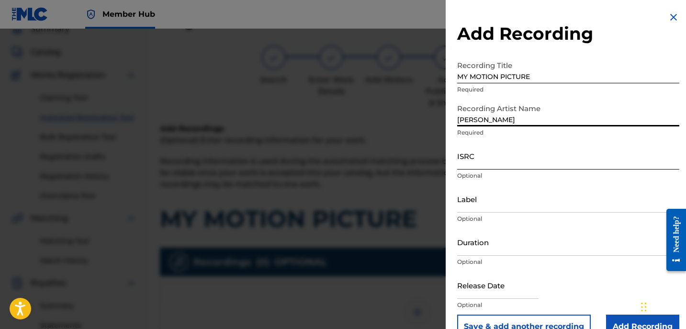
click at [480, 167] on input "ISRC" at bounding box center [568, 155] width 222 height 27
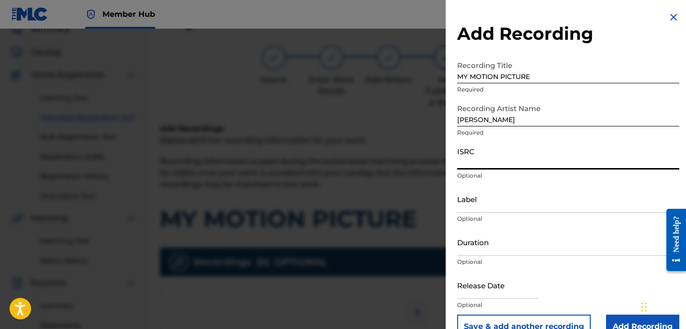
click at [487, 148] on input "ISRC" at bounding box center [568, 155] width 222 height 27
click at [484, 197] on input "Label" at bounding box center [568, 198] width 222 height 27
click at [518, 127] on div "Recording Artist Name [PERSON_NAME] Required" at bounding box center [568, 120] width 222 height 43
drag, startPoint x: 519, startPoint y: 123, endPoint x: 417, endPoint y: 82, distance: 109.8
click at [434, 91] on div "Add Recording Recording Title MY MOTION PICTURE Required Recording Artist Name …" at bounding box center [343, 179] width 686 height 300
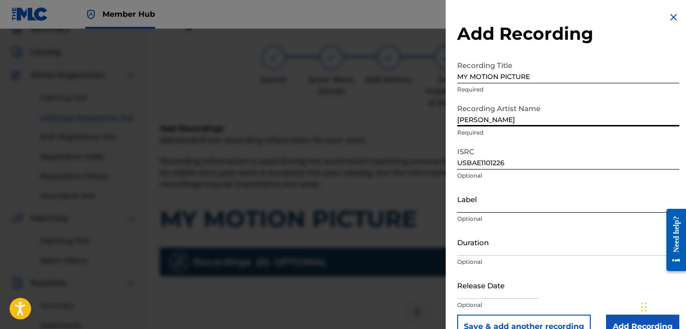
click at [513, 195] on input "Label" at bounding box center [568, 198] width 222 height 27
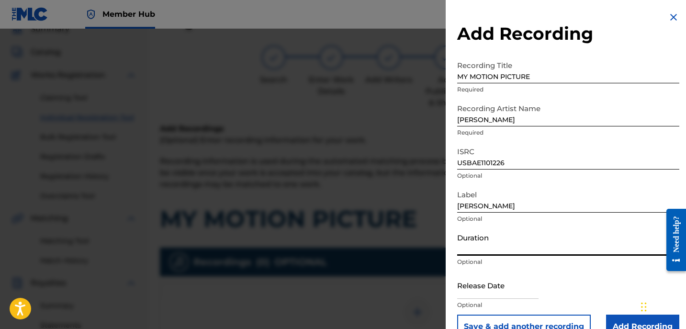
click at [493, 240] on input "Duration" at bounding box center [568, 241] width 222 height 27
click at [527, 252] on input "05:20" at bounding box center [568, 241] width 222 height 27
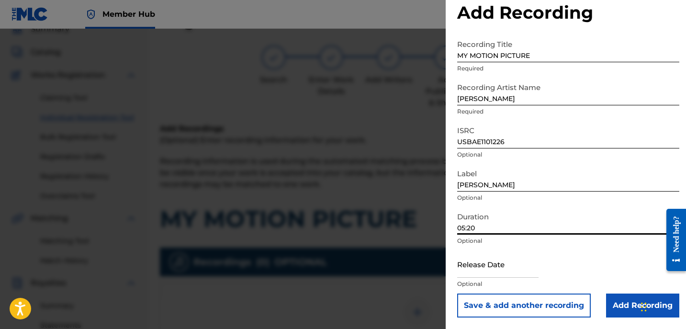
scroll to position [238, 0]
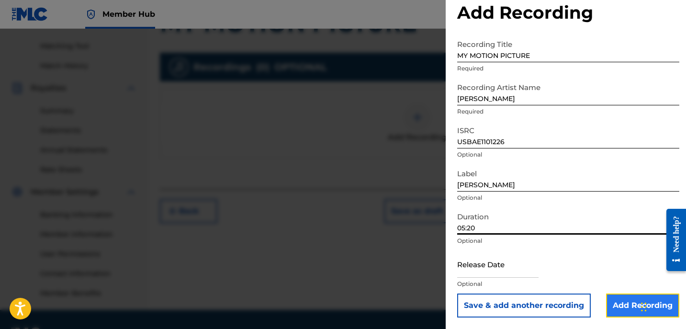
click at [632, 301] on input "Add Recording" at bounding box center [642, 305] width 73 height 24
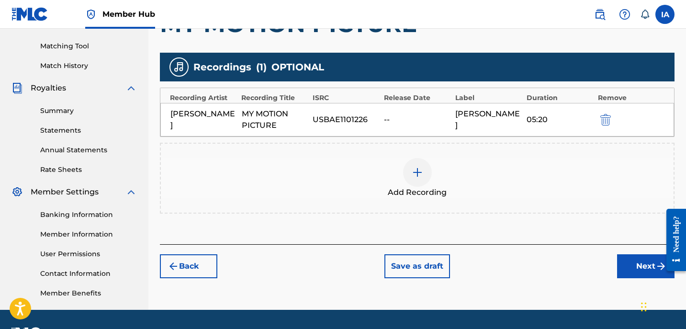
click at [513, 232] on div "Add Recordings (Optional) Enter recording information for your work. Recording …" at bounding box center [417, 86] width 515 height 316
click at [630, 270] on button "Next" at bounding box center [645, 266] width 57 height 24
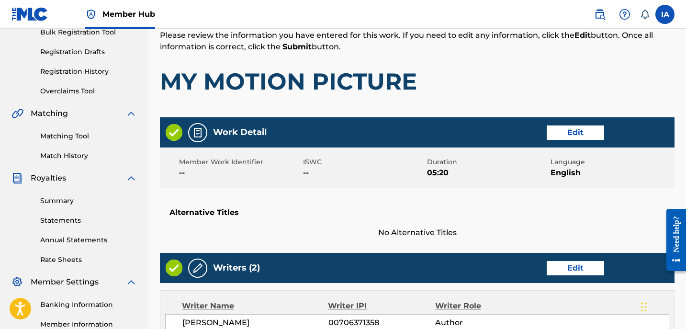
scroll to position [215, 0]
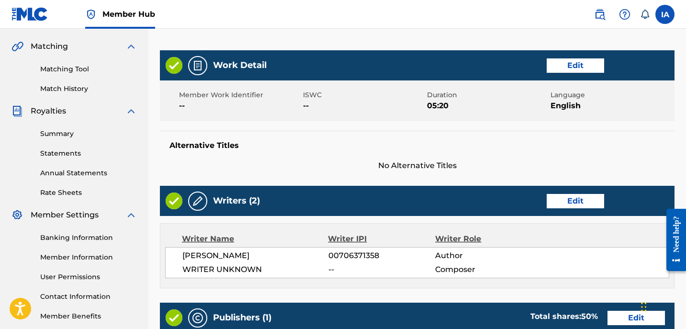
click at [442, 138] on div "Alternative Titles No Alternative Titles" at bounding box center [417, 151] width 515 height 41
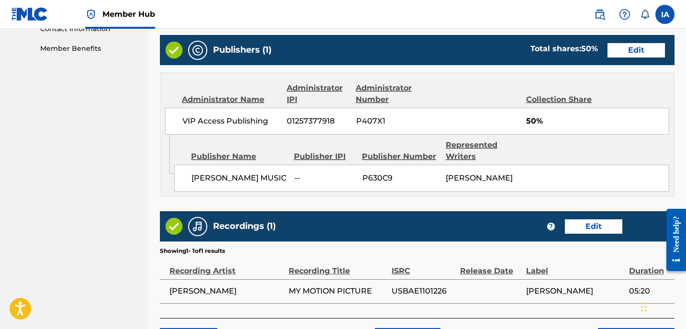
scroll to position [550, 0]
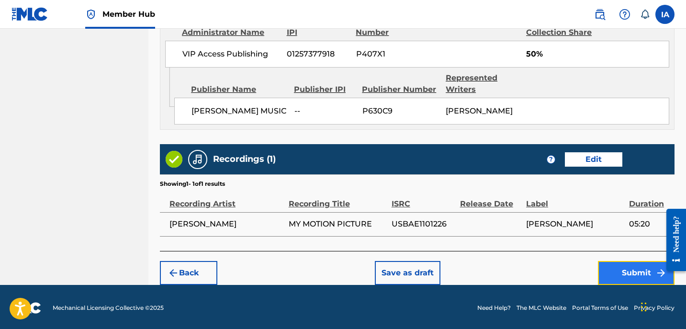
click at [633, 270] on button "Submit" at bounding box center [636, 273] width 77 height 24
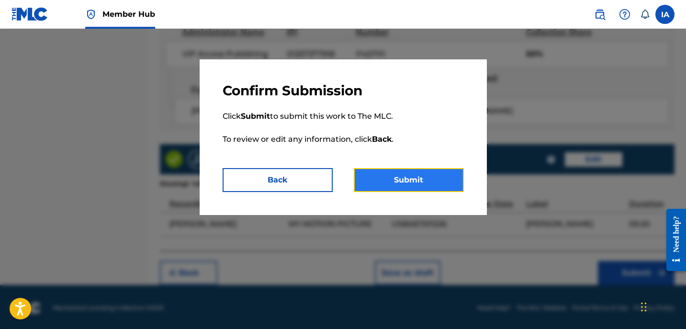
click at [438, 180] on button "Submit" at bounding box center [409, 180] width 110 height 24
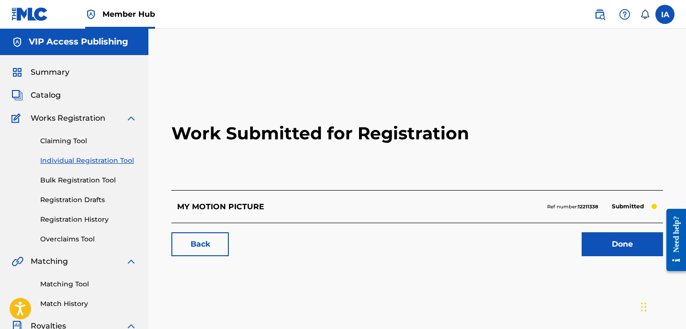
click at [118, 163] on link "Individual Registration Tool" at bounding box center [88, 161] width 97 height 10
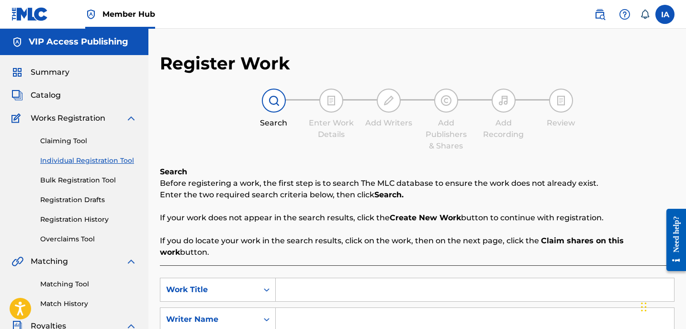
click at [465, 282] on input "Search Form" at bounding box center [475, 289] width 398 height 23
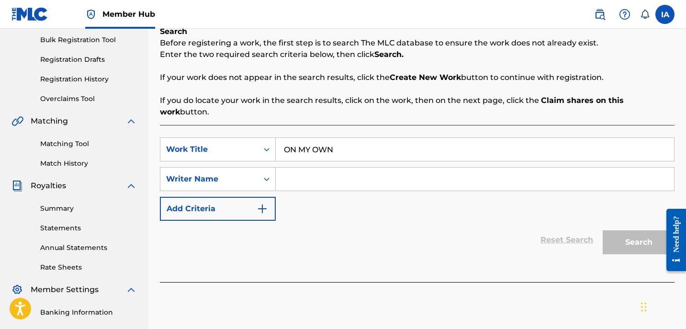
click at [454, 169] on input "Search Form" at bounding box center [475, 179] width 398 height 23
click at [398, 168] on input "Search Form" at bounding box center [475, 179] width 398 height 23
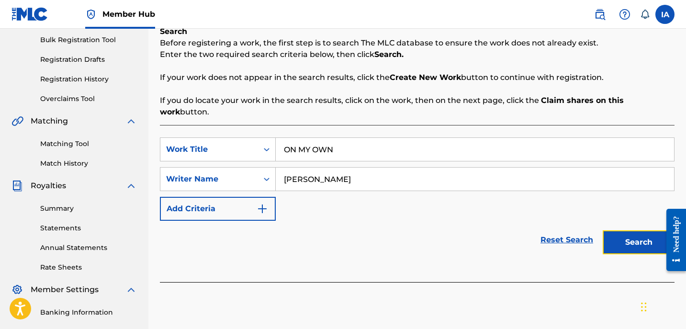
click at [620, 230] on button "Search" at bounding box center [639, 242] width 72 height 24
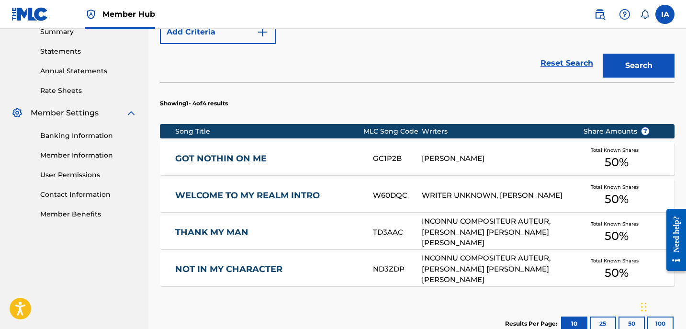
scroll to position [426, 0]
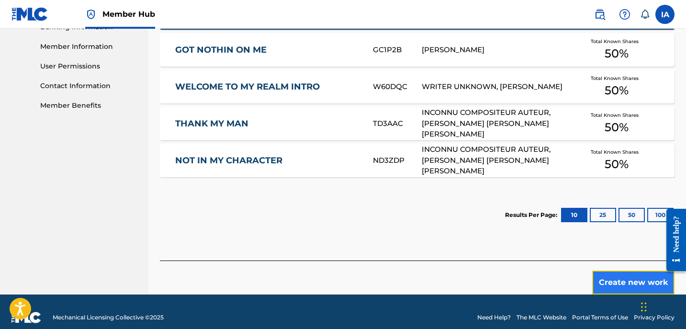
click at [607, 271] on button "Create new work" at bounding box center [633, 282] width 82 height 24
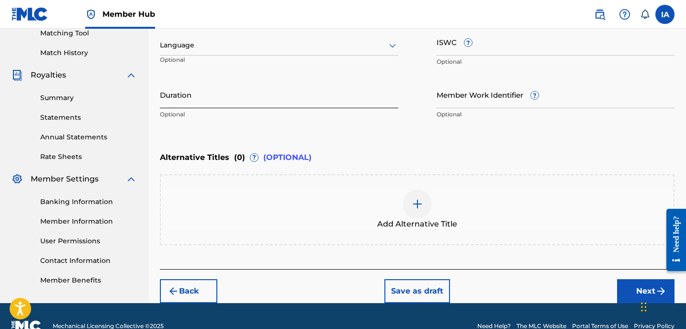
scroll to position [211, 0]
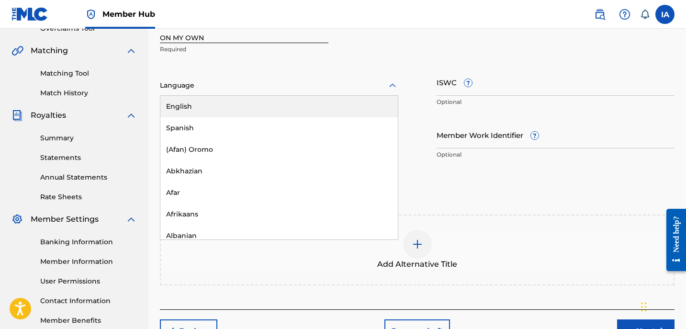
drag, startPoint x: 270, startPoint y: 82, endPoint x: 264, endPoint y: 89, distance: 9.5
click at [270, 82] on div at bounding box center [279, 85] width 238 height 12
click at [248, 96] on div "English" at bounding box center [278, 107] width 237 height 22
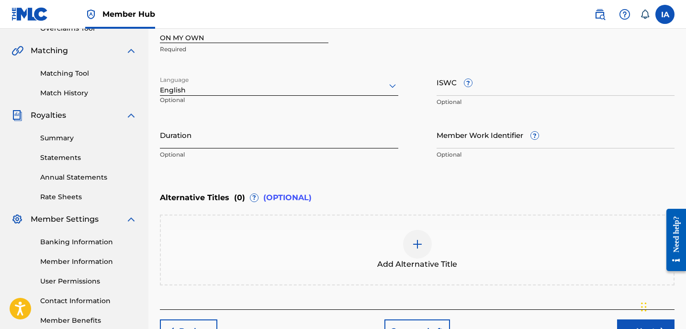
click at [191, 138] on input "Duration" at bounding box center [279, 134] width 238 height 27
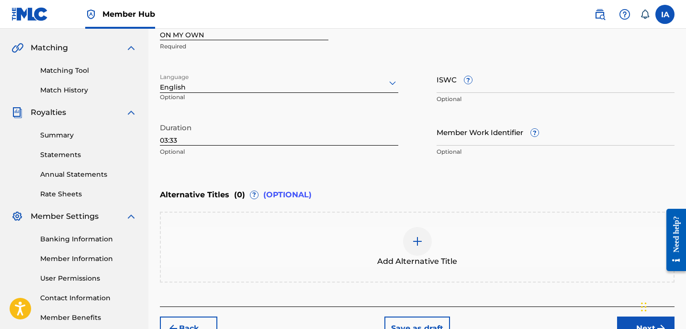
scroll to position [266, 0]
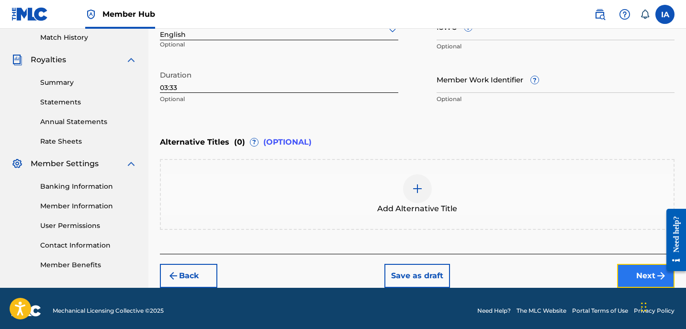
click at [627, 268] on button "Next" at bounding box center [645, 276] width 57 height 24
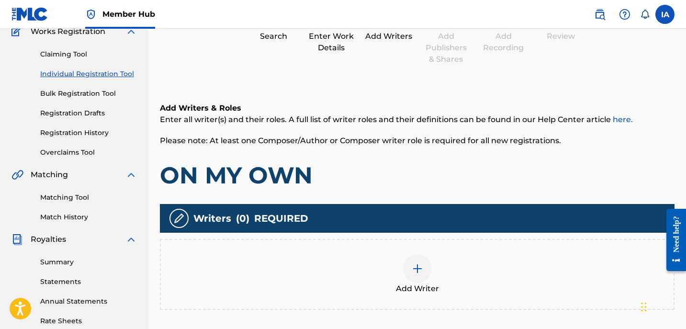
scroll to position [43, 0]
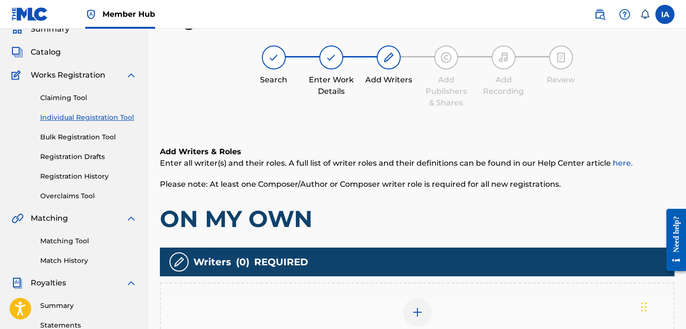
click at [460, 298] on div "Add Writer" at bounding box center [417, 318] width 513 height 40
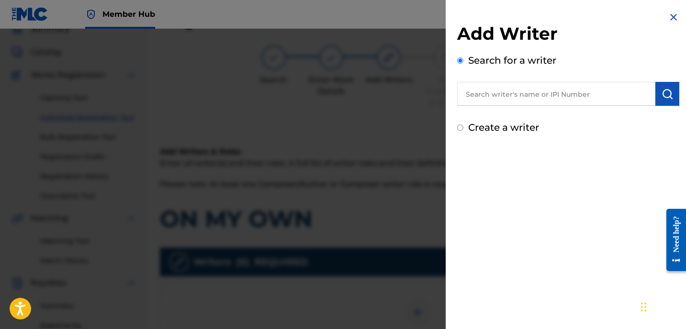
click at [531, 92] on input "text" at bounding box center [556, 94] width 198 height 24
click at [665, 98] on img "submit" at bounding box center [667, 93] width 11 height 11
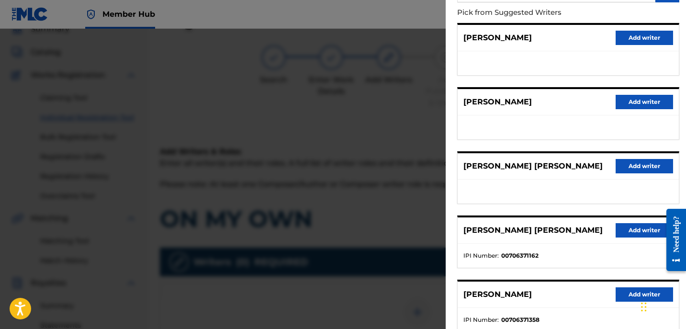
scroll to position [167, 0]
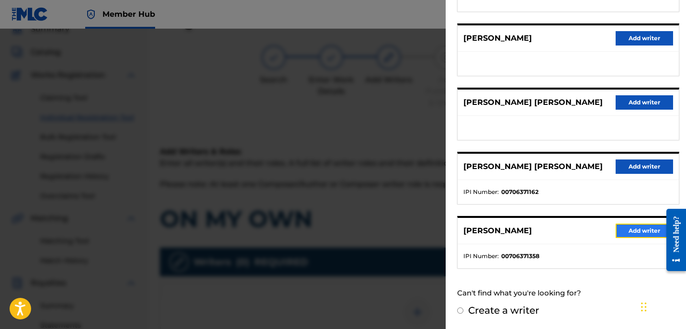
click at [627, 232] on button "Add writer" at bounding box center [644, 231] width 57 height 14
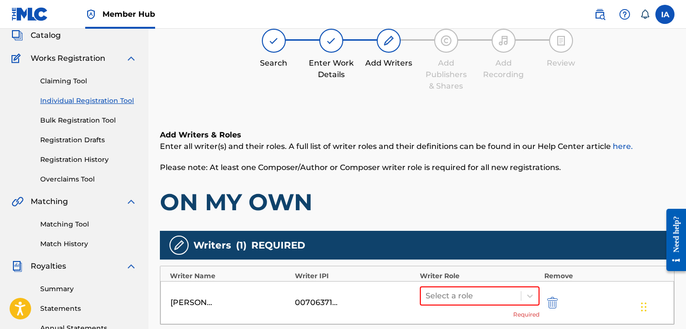
scroll to position [78, 0]
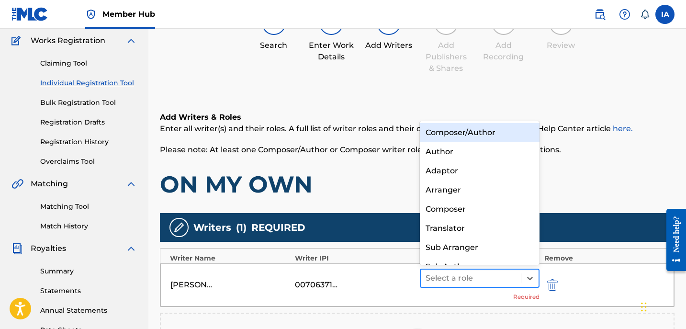
click at [486, 281] on div at bounding box center [471, 277] width 90 height 13
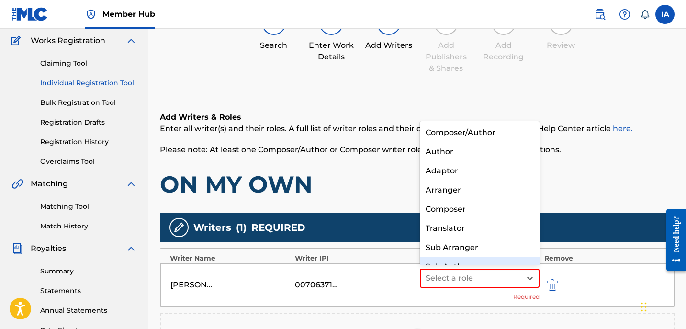
scroll to position [13, 0]
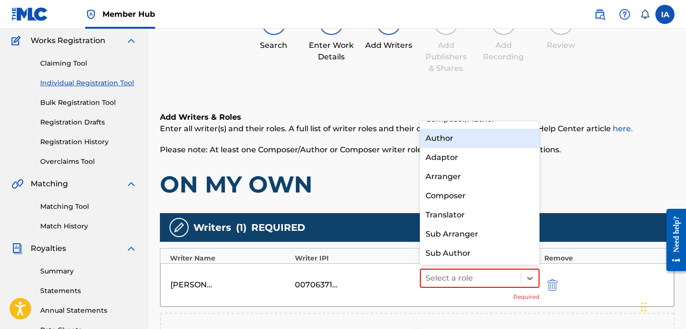
click at [460, 144] on div "Author" at bounding box center [480, 138] width 120 height 19
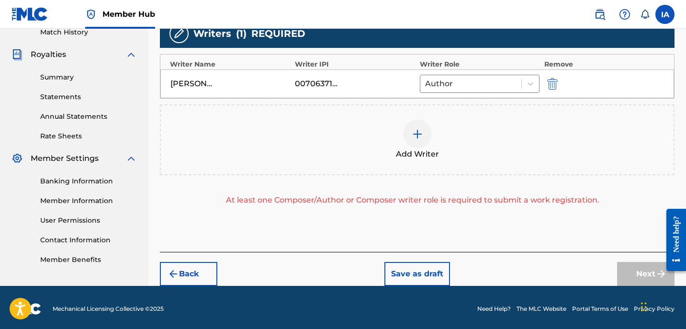
scroll to position [272, 0]
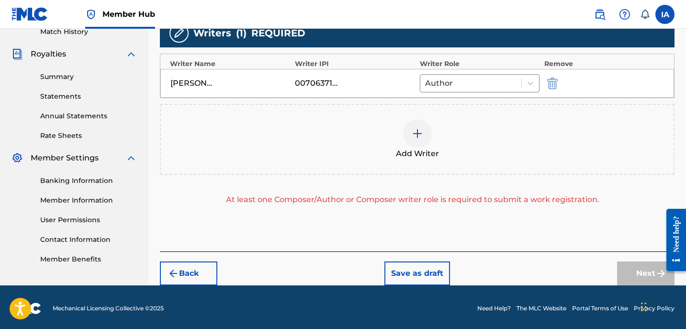
click at [424, 144] on div at bounding box center [417, 133] width 29 height 29
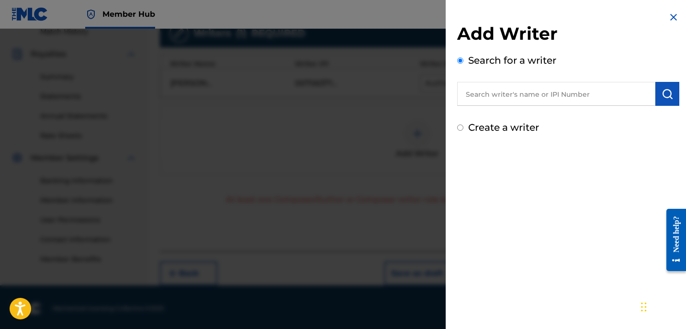
click at [499, 127] on label "Create a writer" at bounding box center [503, 127] width 71 height 11
click at [463, 127] on input "Create a writer" at bounding box center [460, 127] width 6 height 6
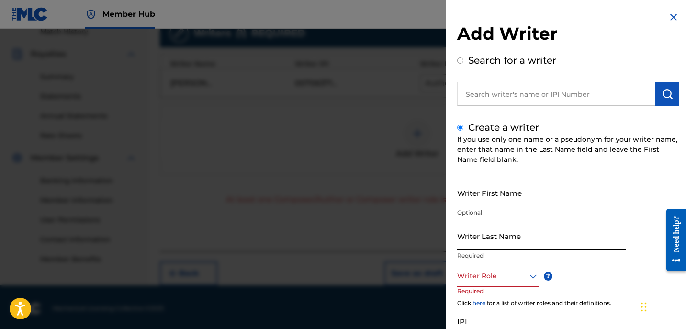
click at [464, 233] on input "Writer Last Name" at bounding box center [541, 235] width 169 height 27
click at [511, 243] on input "UNKNOWN WRITER" at bounding box center [541, 235] width 169 height 27
click at [494, 203] on input "Writer First Name" at bounding box center [541, 192] width 169 height 27
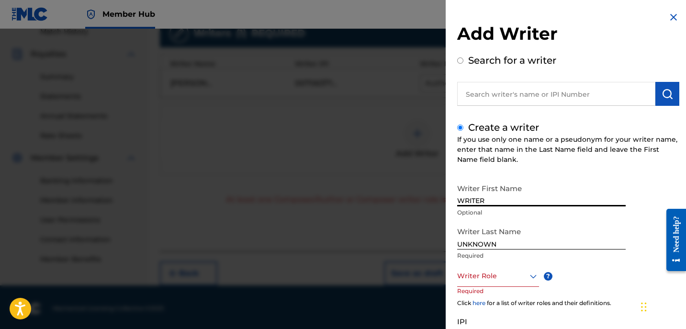
click at [500, 277] on div at bounding box center [498, 276] width 82 height 12
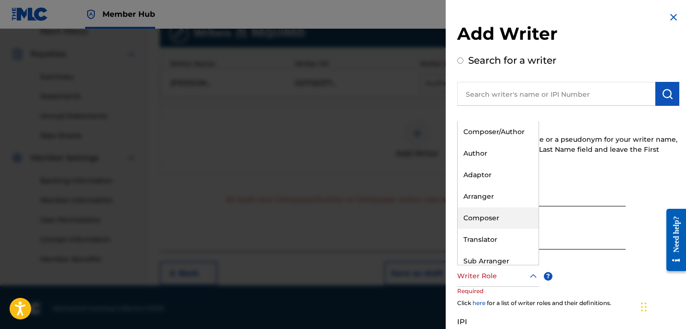
click at [504, 213] on div "Composer" at bounding box center [498, 218] width 81 height 22
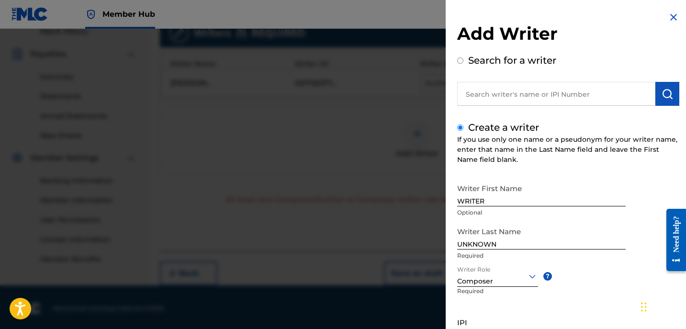
scroll to position [87, 0]
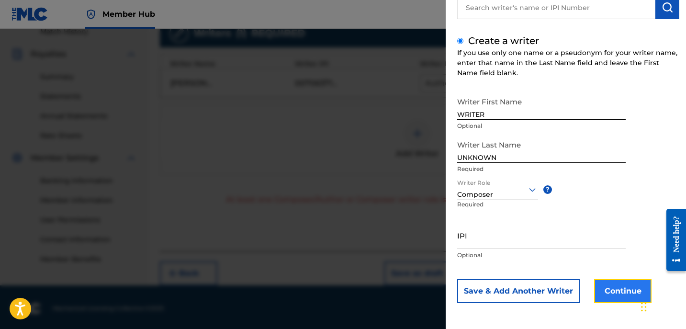
click at [618, 287] on button "Continue" at bounding box center [622, 291] width 57 height 24
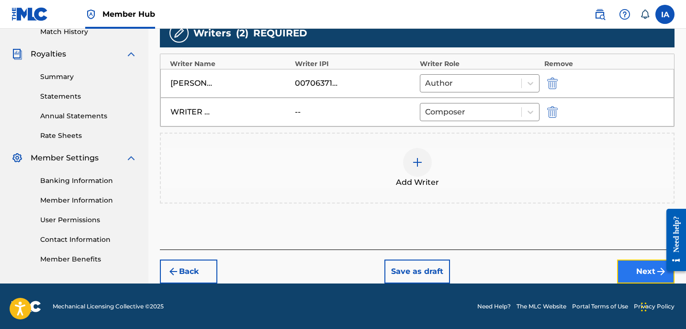
click at [624, 272] on button "Next" at bounding box center [645, 271] width 57 height 24
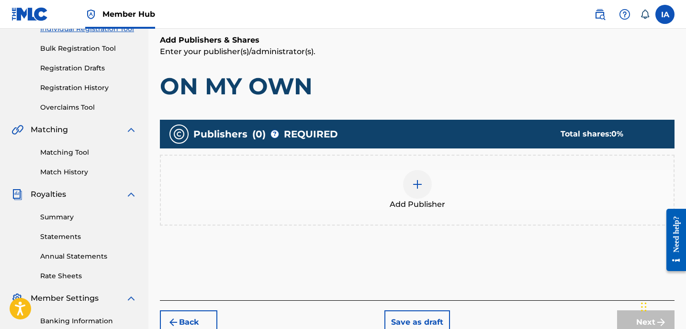
scroll to position [134, 0]
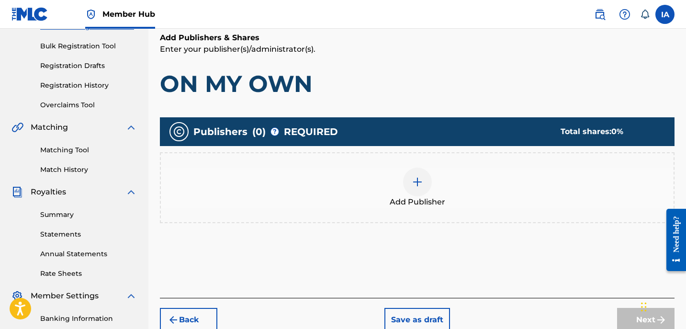
click at [465, 125] on div "Publishers ( 0 ) ? REQUIRED Total shares: 0 %" at bounding box center [417, 131] width 515 height 29
click at [469, 168] on div "Add Publisher" at bounding box center [417, 188] width 513 height 40
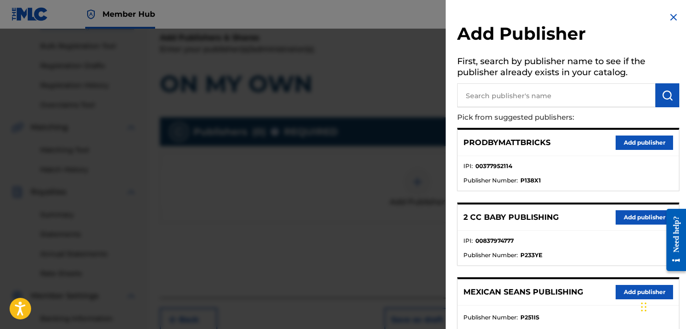
click at [566, 93] on input "text" at bounding box center [556, 95] width 198 height 24
click at [668, 104] on button "submit" at bounding box center [667, 95] width 24 height 24
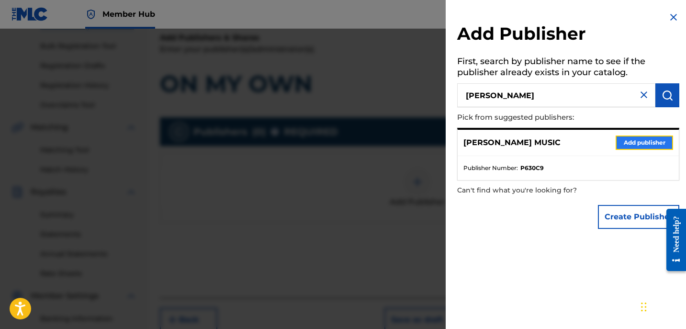
click at [618, 141] on button "Add publisher" at bounding box center [644, 142] width 57 height 14
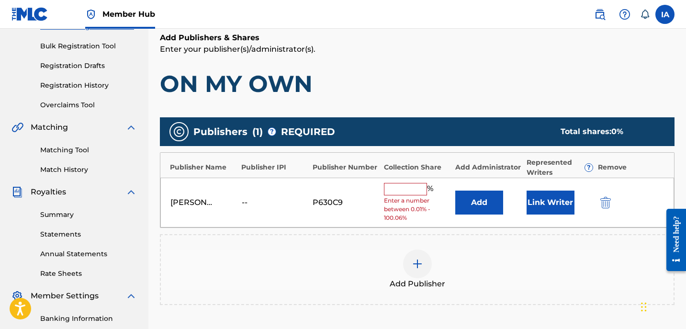
click at [410, 190] on input "text" at bounding box center [405, 189] width 43 height 12
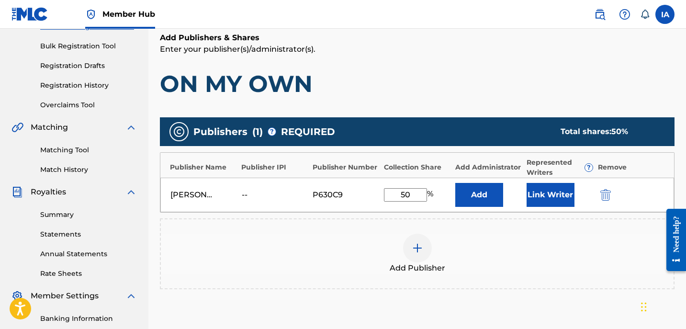
drag, startPoint x: 422, startPoint y: 197, endPoint x: 369, endPoint y: 167, distance: 61.5
click at [368, 169] on div "Publisher Name Publisher IPI Publisher Number Collection Share Add Administrato…" at bounding box center [417, 182] width 515 height 60
click at [480, 204] on button "Add" at bounding box center [479, 195] width 48 height 24
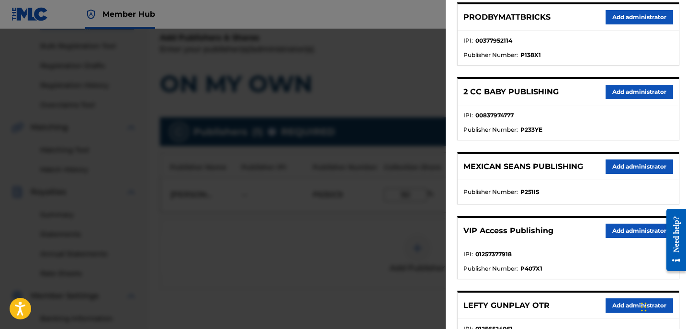
scroll to position [172, 0]
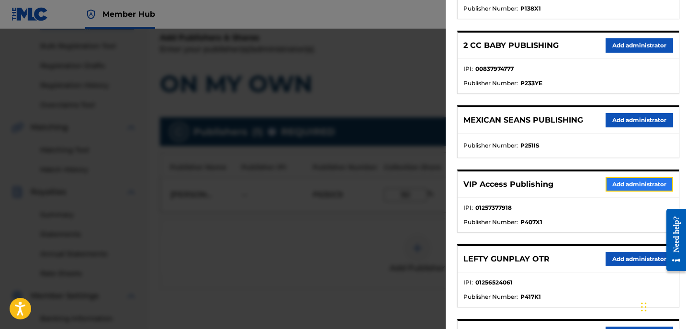
click at [615, 186] on button "Add administrator" at bounding box center [640, 184] width 68 height 14
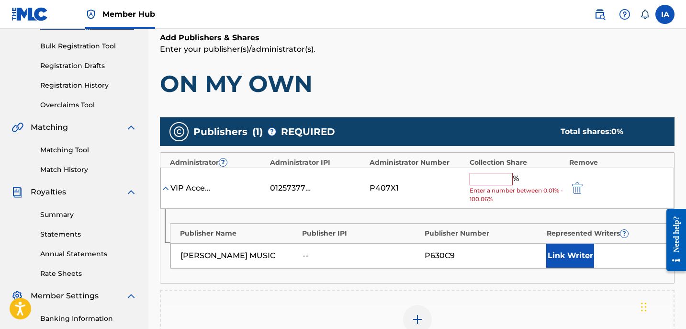
click at [481, 182] on input "text" at bounding box center [491, 179] width 43 height 12
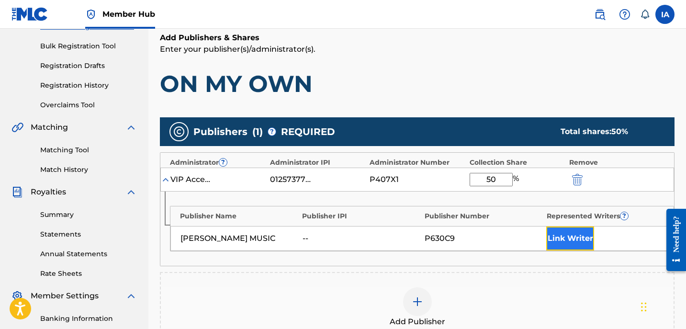
click at [576, 247] on button "Link Writer" at bounding box center [570, 238] width 48 height 24
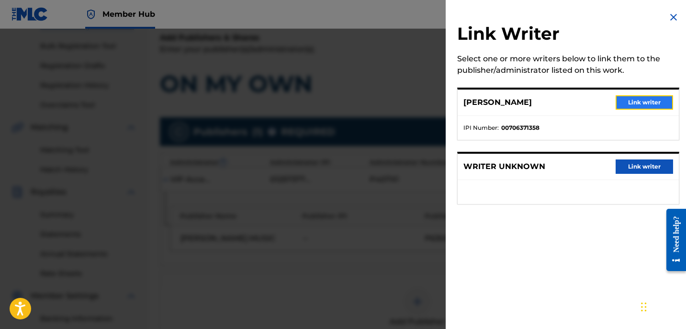
click at [639, 99] on button "Link writer" at bounding box center [644, 102] width 57 height 14
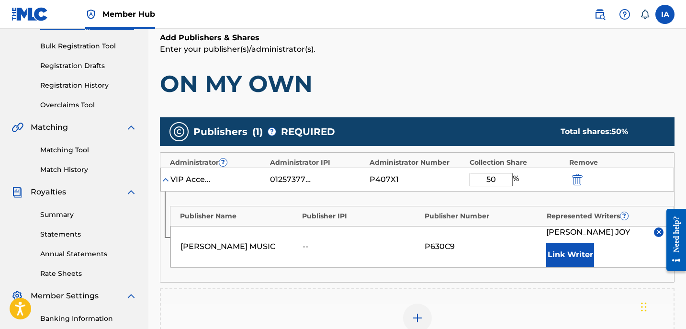
click at [484, 124] on div "Publishers ( 1 ) ? REQUIRED Total shares: 50 %" at bounding box center [417, 131] width 515 height 29
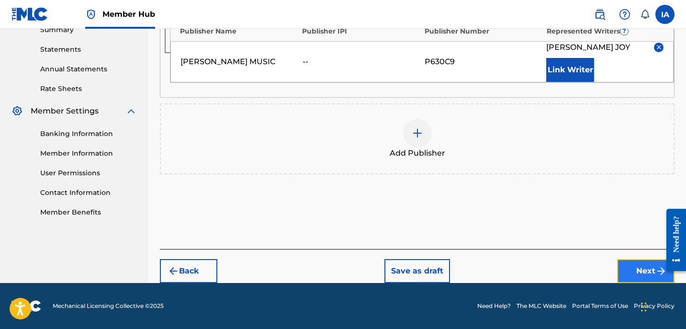
click at [634, 264] on button "Next" at bounding box center [645, 271] width 57 height 24
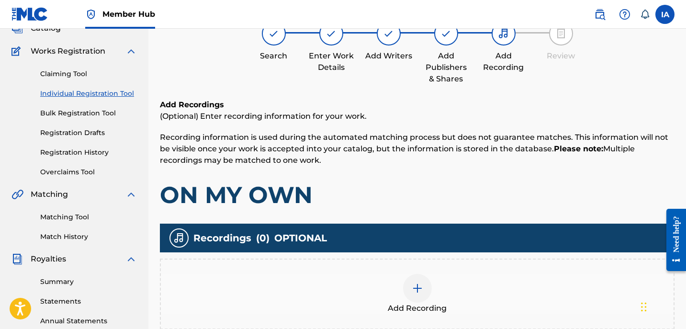
scroll to position [77, 0]
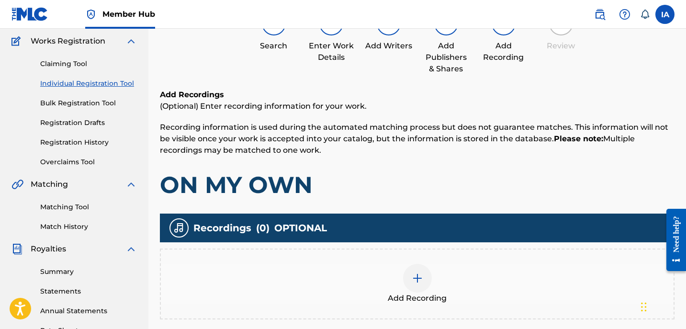
click at [469, 264] on div "Add Recording" at bounding box center [417, 284] width 513 height 40
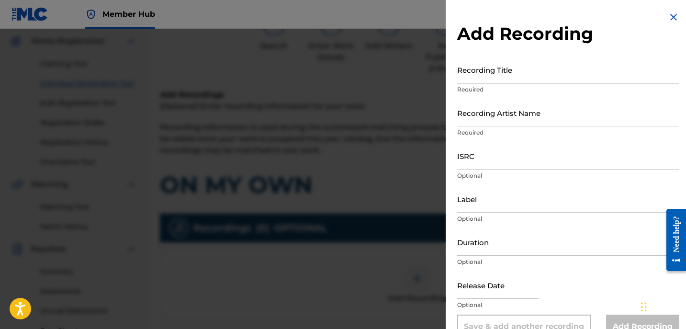
click at [558, 69] on input "Recording Title" at bounding box center [568, 69] width 222 height 27
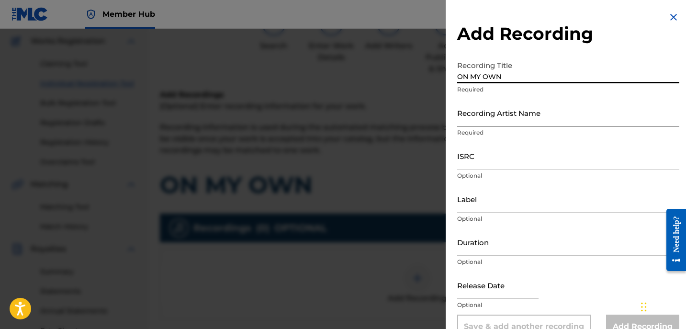
click at [498, 116] on input "Recording Artist Name" at bounding box center [568, 112] width 222 height 27
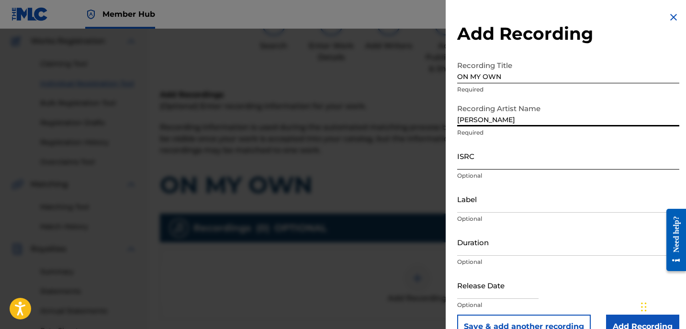
click at [484, 155] on input "ISRC" at bounding box center [568, 155] width 222 height 27
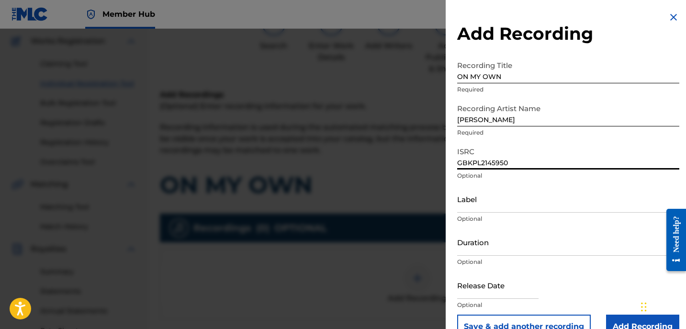
click at [463, 108] on input "[PERSON_NAME]" at bounding box center [568, 112] width 222 height 27
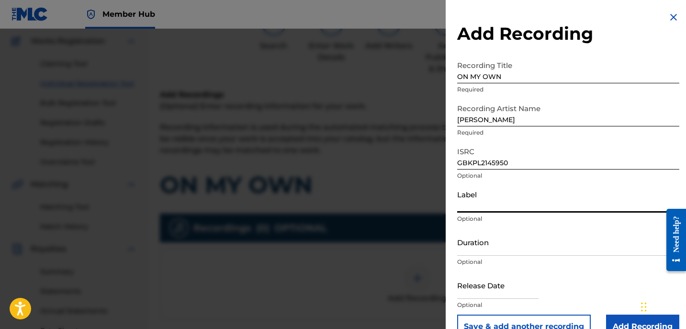
click at [497, 193] on input "Label" at bounding box center [568, 198] width 222 height 27
click at [502, 240] on input "Duration" at bounding box center [568, 241] width 222 height 27
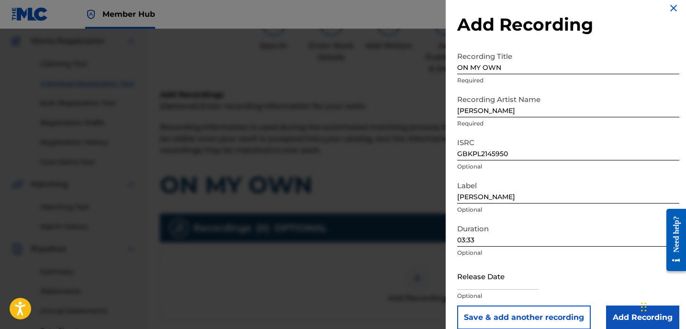
scroll to position [21, 0]
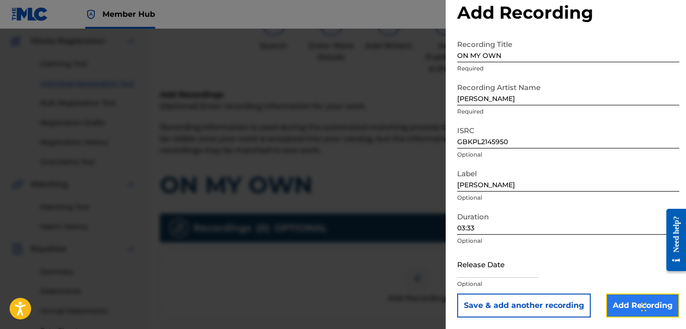
click at [617, 304] on input "Add Recording" at bounding box center [642, 305] width 73 height 24
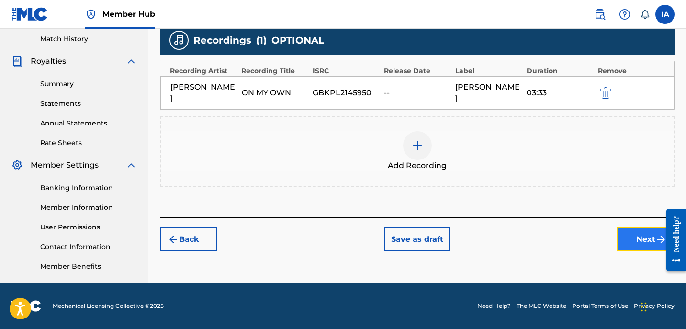
click at [637, 229] on button "Next" at bounding box center [645, 239] width 57 height 24
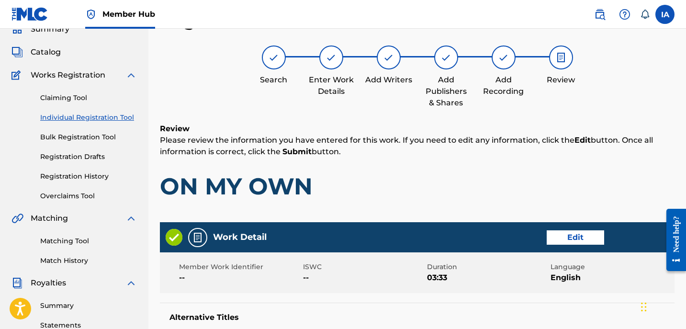
scroll to position [550, 0]
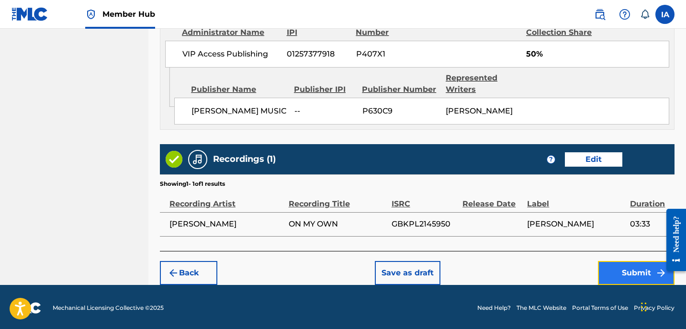
click at [635, 272] on button "Submit" at bounding box center [636, 273] width 77 height 24
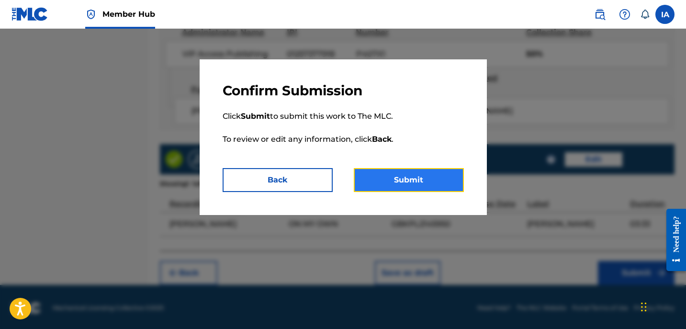
click at [455, 184] on button "Submit" at bounding box center [409, 180] width 110 height 24
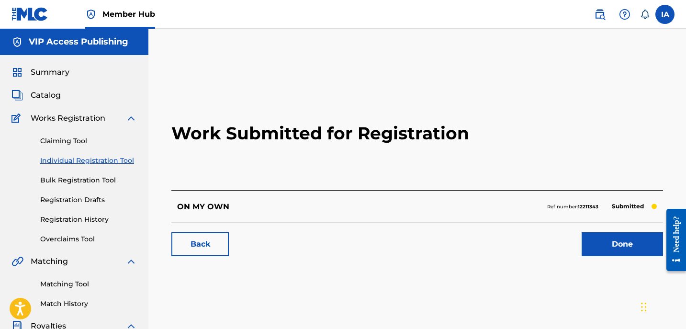
click at [386, 153] on h2 "Work Submitted for Registration" at bounding box center [417, 133] width 492 height 113
click at [121, 163] on link "Individual Registration Tool" at bounding box center [88, 161] width 97 height 10
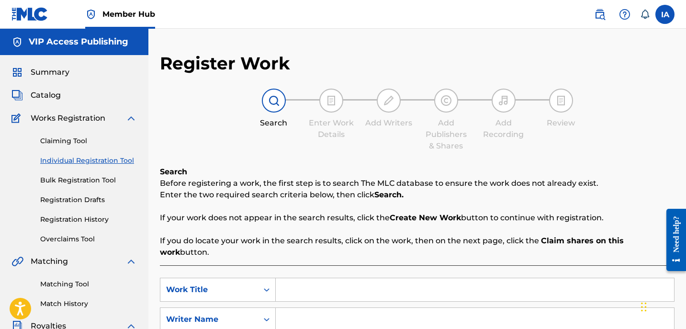
click at [392, 280] on input "Search Form" at bounding box center [475, 289] width 398 height 23
click at [477, 283] on input "Search Form" at bounding box center [475, 289] width 398 height 23
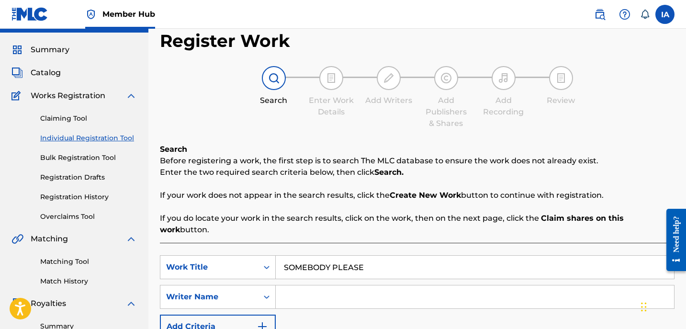
click at [446, 285] on input "Search Form" at bounding box center [475, 296] width 398 height 23
drag, startPoint x: 511, startPoint y: 286, endPoint x: 307, endPoint y: 247, distance: 207.2
click at [394, 285] on input "DA" at bounding box center [475, 296] width 398 height 23
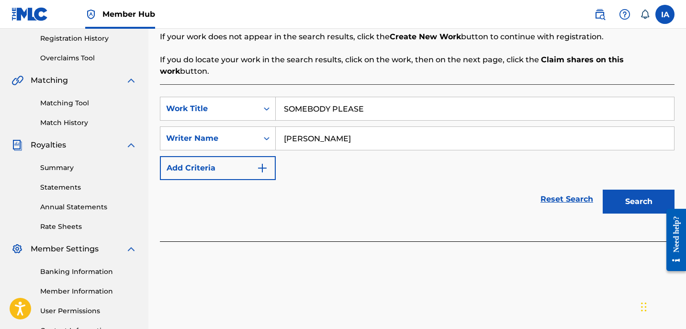
scroll to position [185, 0]
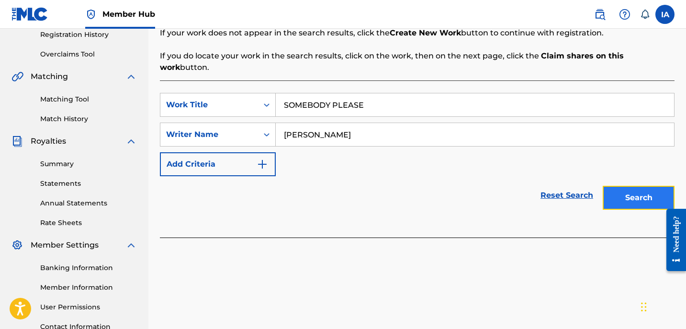
click at [619, 195] on button "Search" at bounding box center [639, 198] width 72 height 24
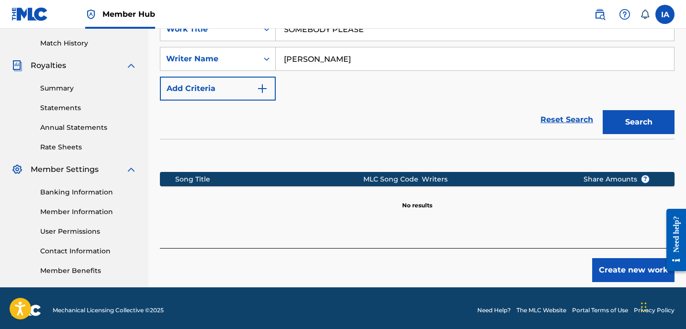
scroll to position [265, 0]
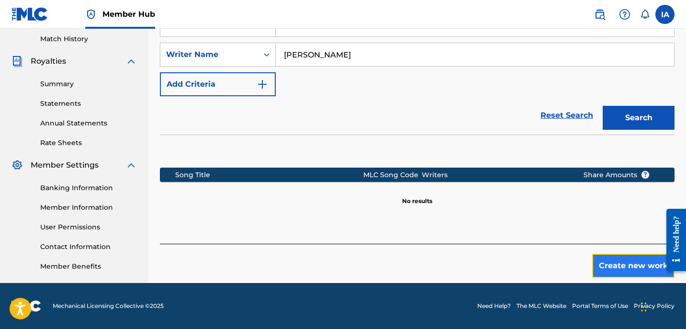
click at [612, 254] on button "Create new work" at bounding box center [633, 266] width 82 height 24
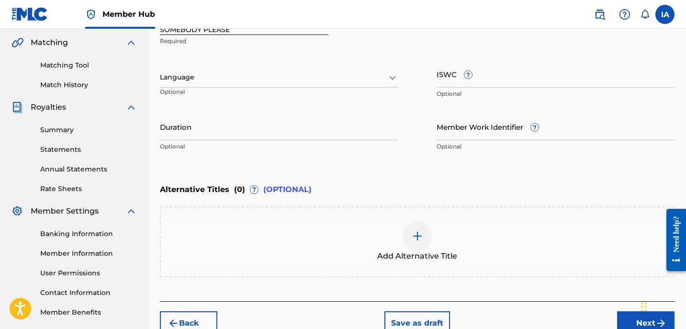
scroll to position [202, 0]
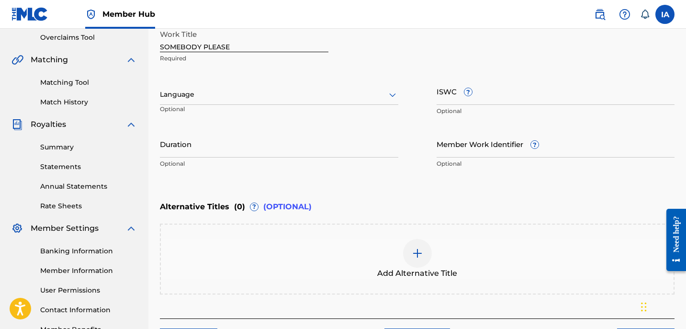
click at [290, 89] on div at bounding box center [279, 95] width 238 height 12
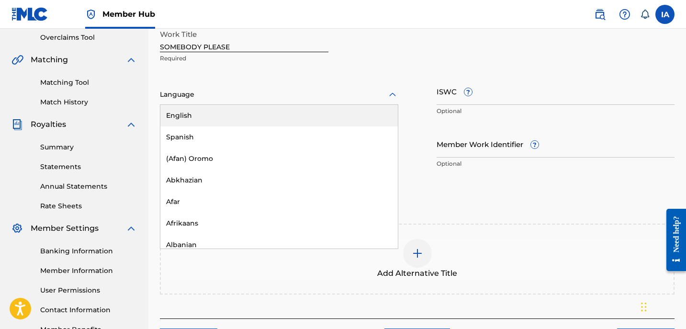
click at [259, 110] on div "English" at bounding box center [278, 116] width 237 height 22
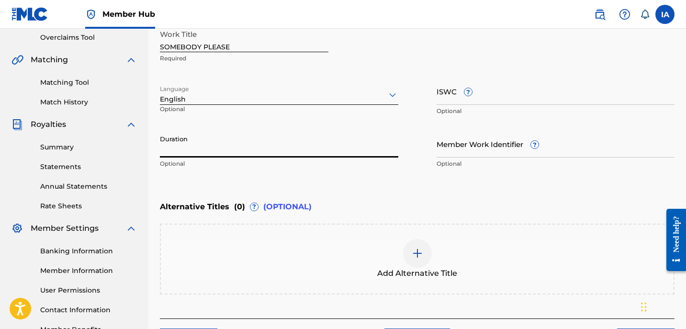
click at [262, 149] on input "Duration" at bounding box center [279, 143] width 238 height 27
click at [270, 155] on input "Duration" at bounding box center [279, 143] width 238 height 27
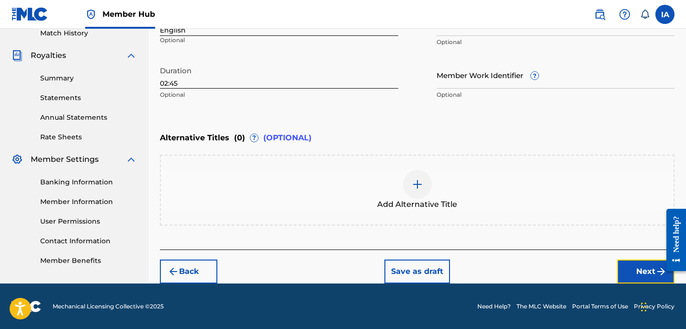
drag, startPoint x: 627, startPoint y: 261, endPoint x: 615, endPoint y: 263, distance: 11.6
click at [626, 261] on button "Next" at bounding box center [645, 271] width 57 height 24
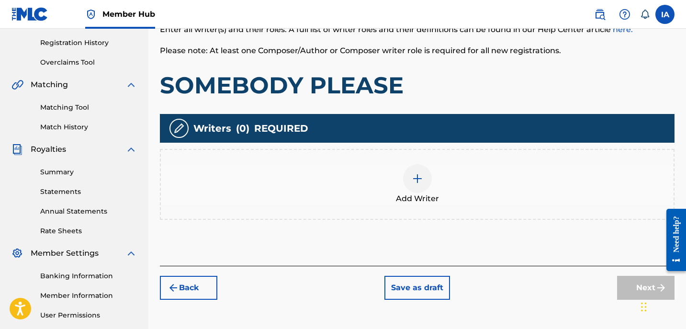
scroll to position [227, 0]
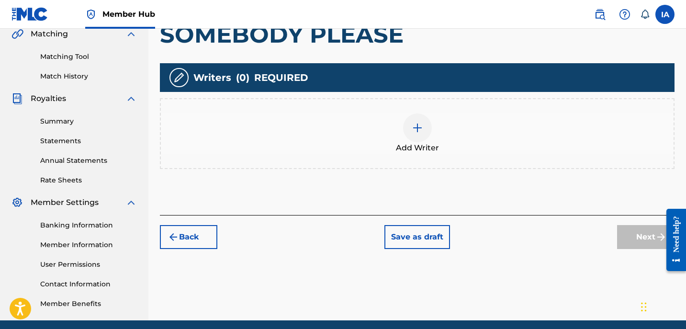
click at [468, 129] on div "Add Writer" at bounding box center [417, 133] width 513 height 40
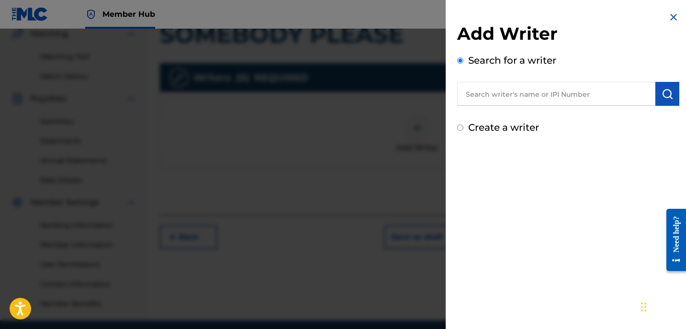
click at [499, 100] on input "text" at bounding box center [556, 94] width 198 height 24
click at [545, 96] on input "text" at bounding box center [556, 94] width 198 height 24
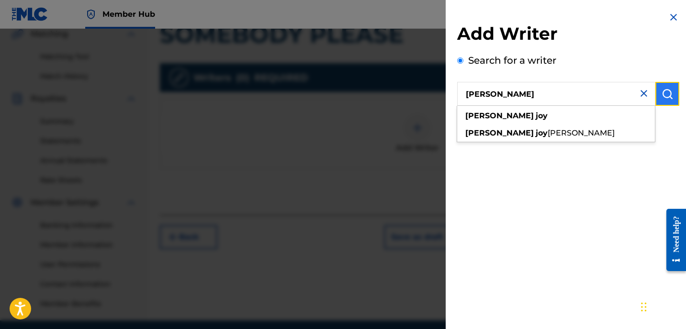
click at [664, 90] on img "submit" at bounding box center [667, 93] width 11 height 11
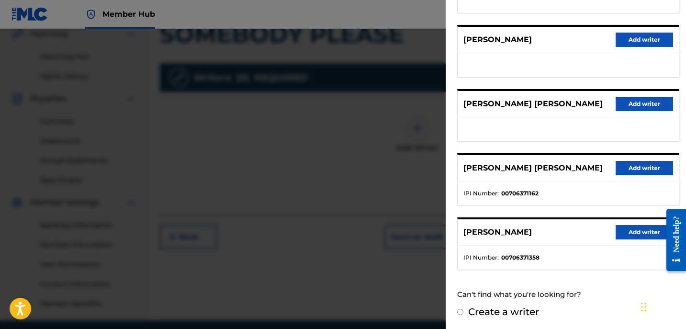
scroll to position [167, 0]
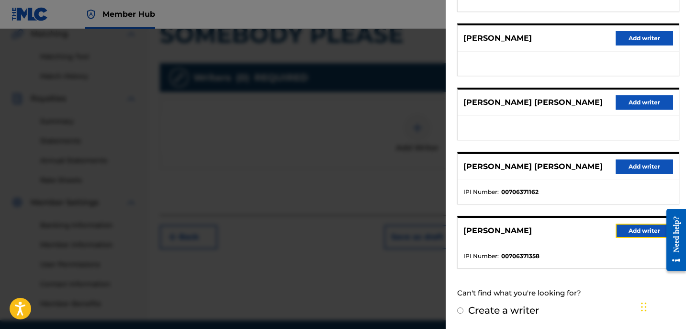
click at [620, 232] on button "Add writer" at bounding box center [644, 231] width 57 height 14
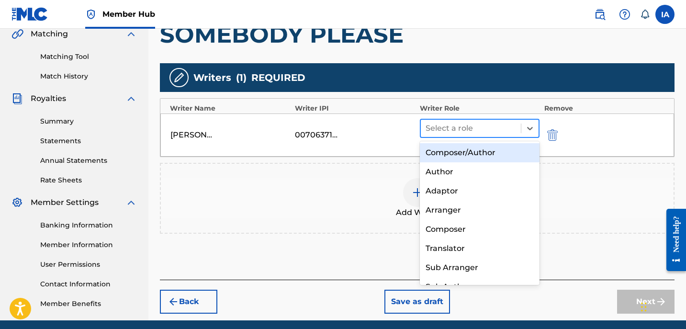
click at [481, 133] on div at bounding box center [471, 128] width 90 height 13
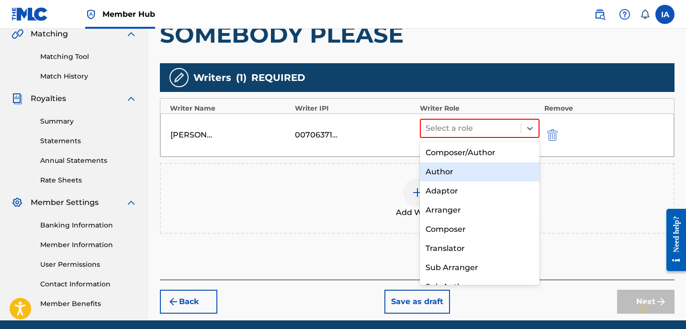
click at [469, 170] on div "Author" at bounding box center [480, 171] width 120 height 19
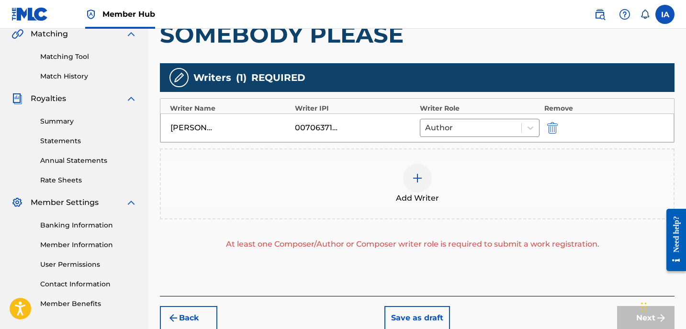
click at [442, 194] on div "Add Writer" at bounding box center [417, 184] width 513 height 40
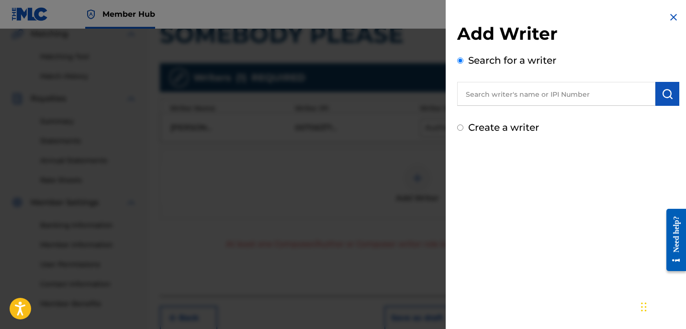
click at [513, 129] on label "Create a writer" at bounding box center [503, 127] width 71 height 11
click at [463, 129] on input "Create a writer" at bounding box center [460, 127] width 6 height 6
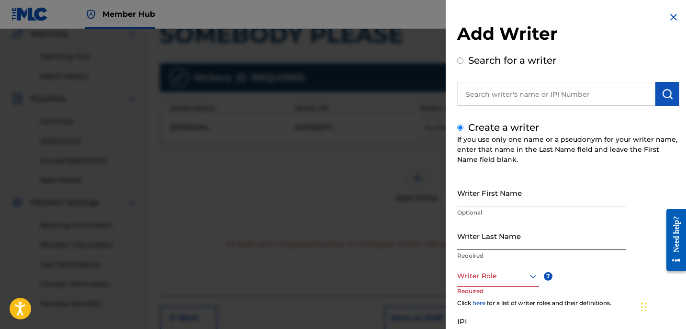
click at [511, 243] on input "Writer Last Name" at bounding box center [541, 235] width 169 height 27
click at [510, 244] on input "UNKNOWN WRITER" at bounding box center [541, 235] width 169 height 27
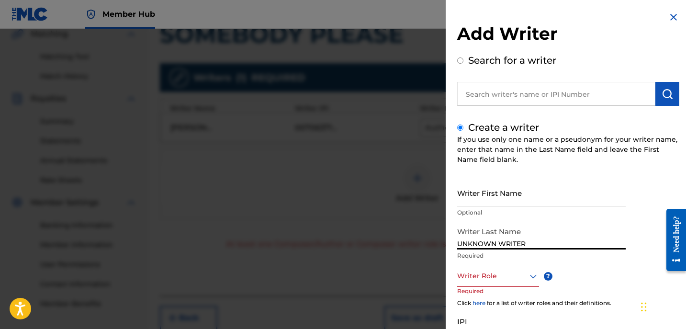
click at [510, 244] on input "UNKNOWN WRITER" at bounding box center [541, 235] width 169 height 27
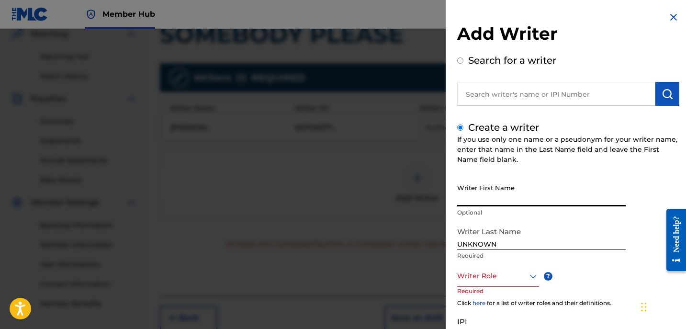
click at [502, 195] on input "Writer First Name" at bounding box center [541, 192] width 169 height 27
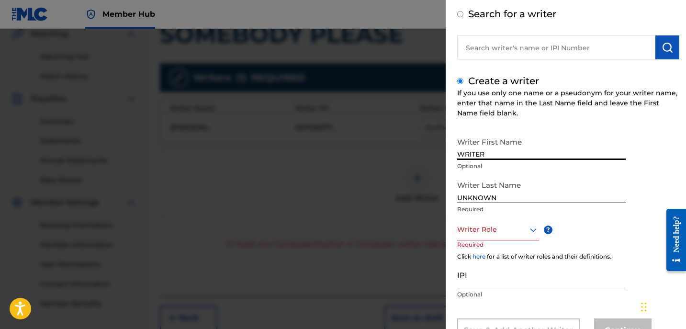
scroll to position [86, 0]
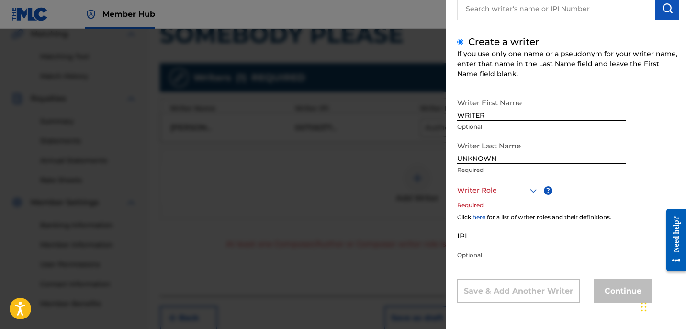
click at [488, 201] on p "Required" at bounding box center [475, 212] width 36 height 22
click at [482, 198] on div "Writer Role" at bounding box center [498, 191] width 82 height 22
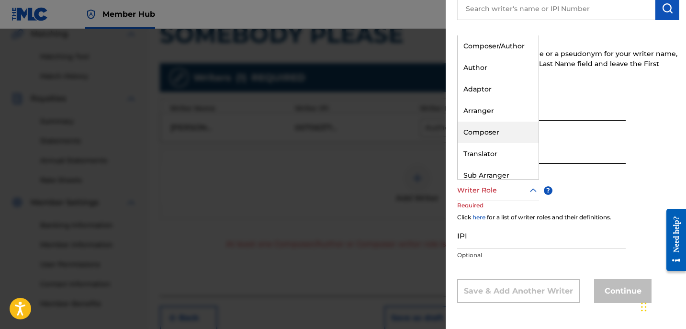
click at [480, 136] on div "Composer" at bounding box center [498, 133] width 81 height 22
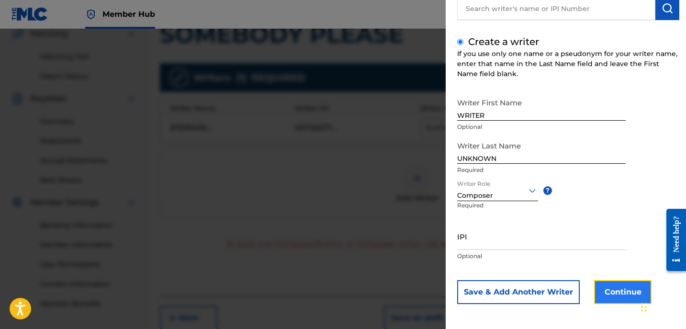
click at [629, 295] on button "Continue" at bounding box center [622, 292] width 57 height 24
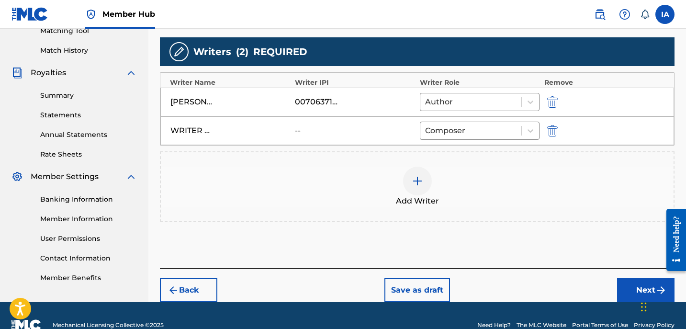
scroll to position [272, 0]
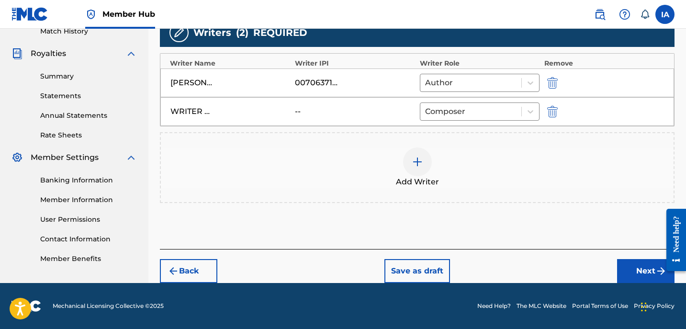
click at [626, 257] on div "Back Save as draft Next" at bounding box center [417, 266] width 515 height 34
click at [631, 262] on button "Next" at bounding box center [645, 271] width 57 height 24
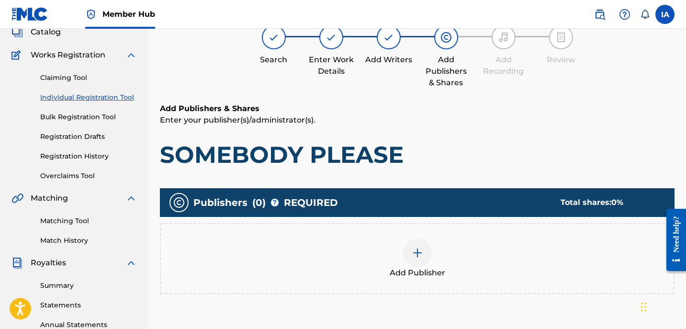
scroll to position [43, 0]
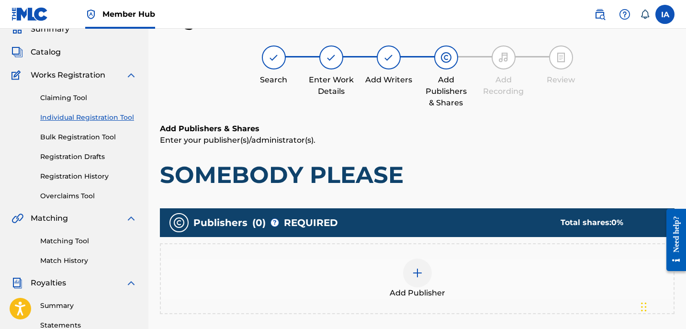
click at [491, 274] on div "Add Publisher" at bounding box center [417, 279] width 513 height 40
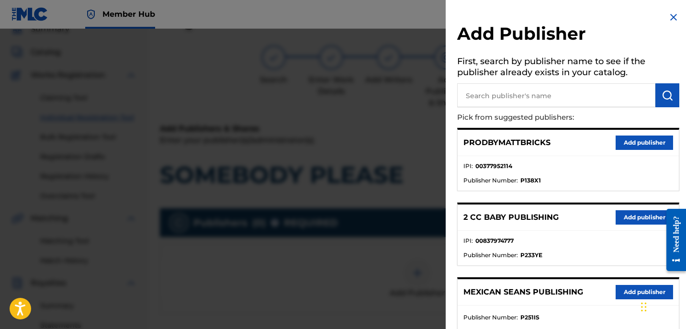
click at [498, 95] on input "text" at bounding box center [556, 95] width 198 height 24
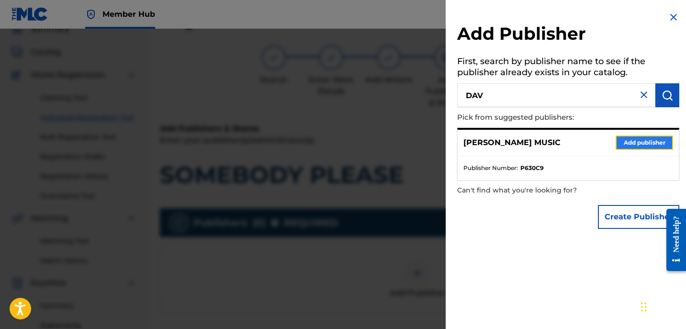
click at [650, 145] on button "Add publisher" at bounding box center [644, 142] width 57 height 14
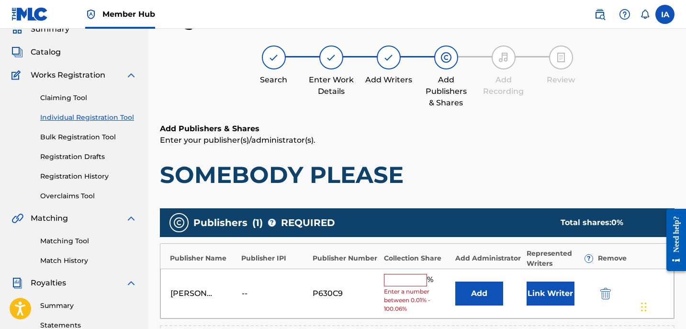
click at [407, 274] on input "text" at bounding box center [405, 280] width 43 height 12
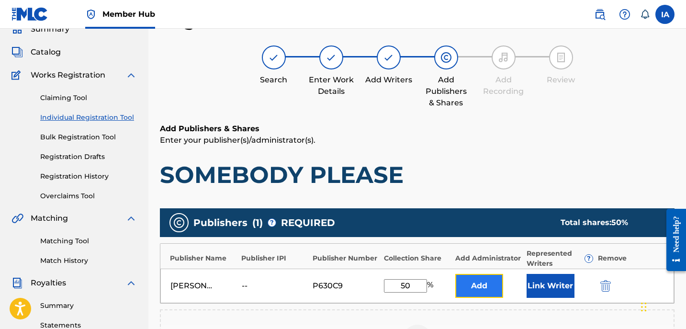
click at [485, 288] on button "Add" at bounding box center [479, 286] width 48 height 24
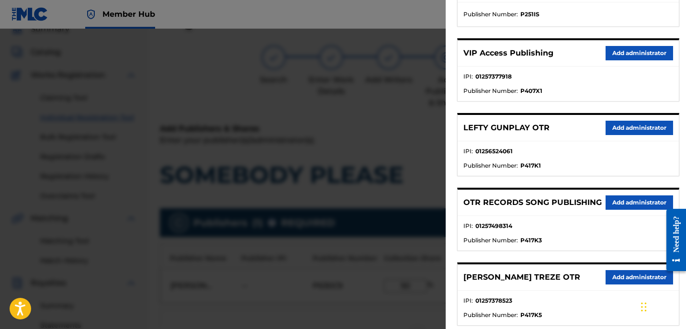
scroll to position [317, 0]
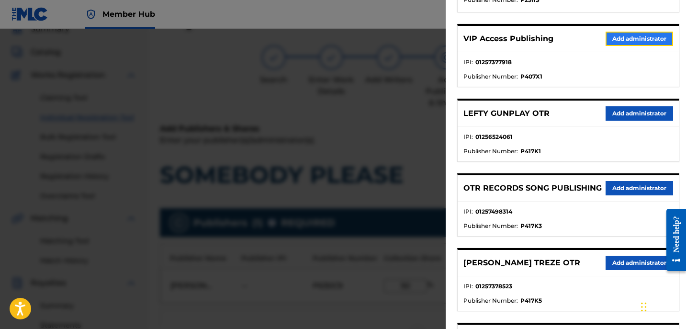
click at [613, 36] on button "Add administrator" at bounding box center [640, 39] width 68 height 14
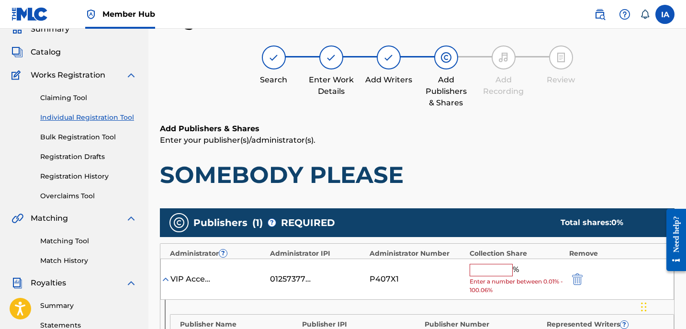
click at [479, 270] on input "text" at bounding box center [491, 270] width 43 height 12
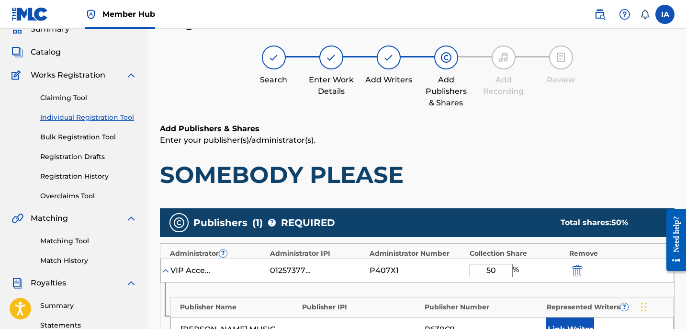
scroll to position [142, 0]
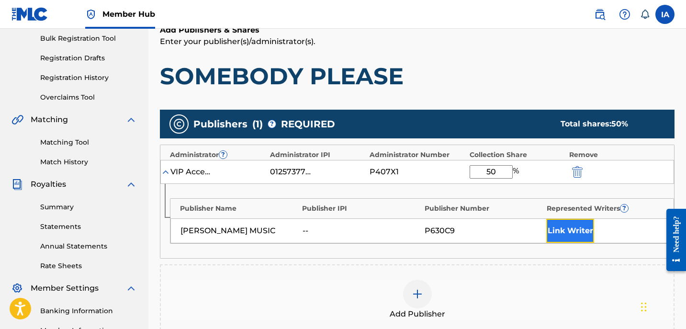
click at [556, 219] on button "Link Writer" at bounding box center [570, 231] width 48 height 24
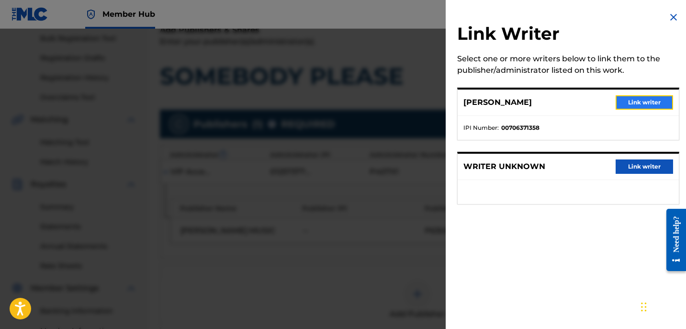
click at [631, 106] on button "Link writer" at bounding box center [644, 102] width 57 height 14
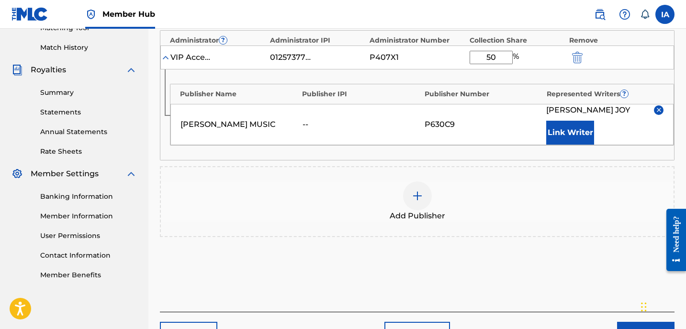
scroll to position [319, 0]
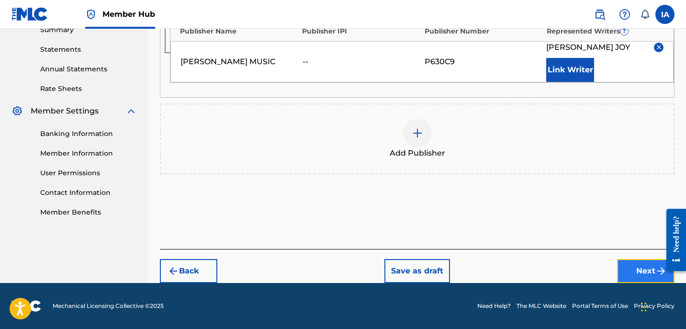
click at [633, 261] on button "Next" at bounding box center [645, 271] width 57 height 24
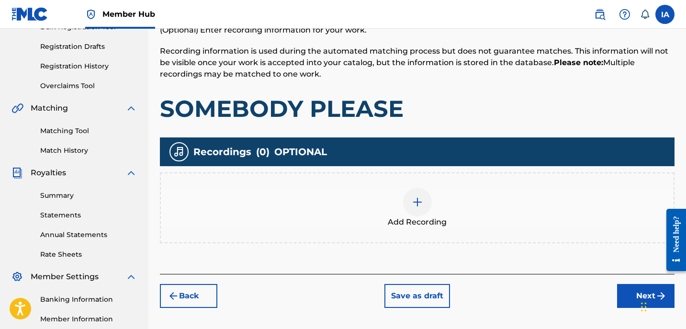
scroll to position [153, 0]
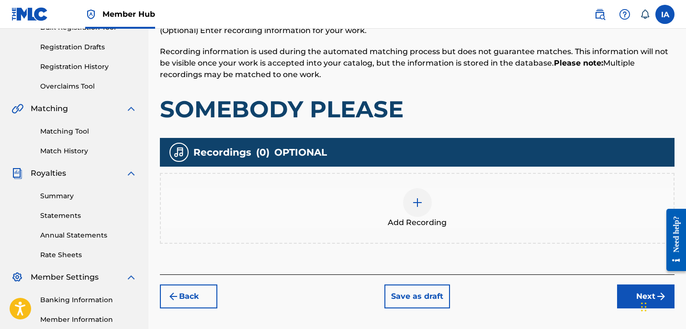
click at [435, 211] on div "Add Recording" at bounding box center [417, 208] width 513 height 40
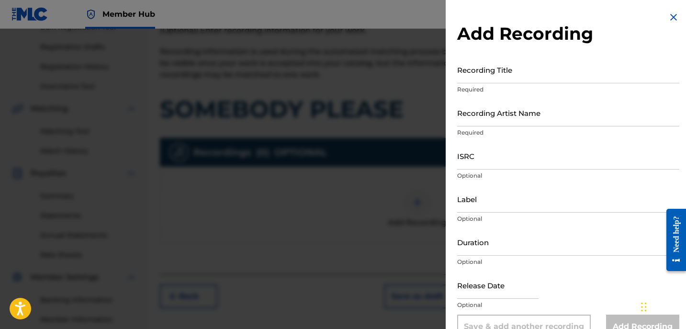
click at [493, 133] on p "Required" at bounding box center [568, 132] width 222 height 9
click at [468, 107] on input "Recording Artist Name" at bounding box center [568, 112] width 222 height 27
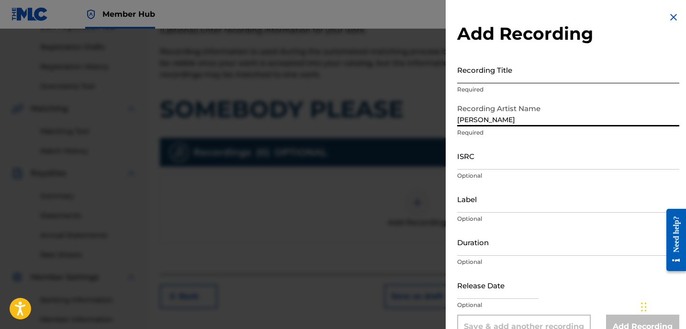
click at [497, 67] on input "Recording Title" at bounding box center [568, 69] width 222 height 27
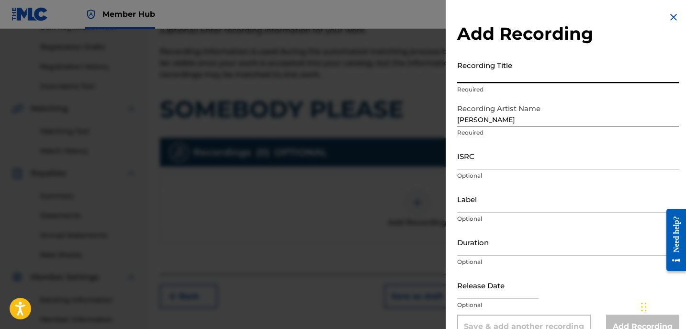
click at [538, 64] on input "Recording Title" at bounding box center [568, 69] width 222 height 27
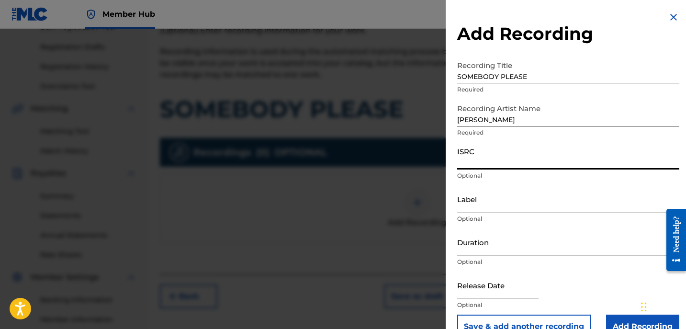
click at [487, 158] on input "ISRC" at bounding box center [568, 155] width 222 height 27
click at [487, 169] on input "ISRC" at bounding box center [568, 155] width 222 height 27
drag, startPoint x: 512, startPoint y: 123, endPoint x: 413, endPoint y: 89, distance: 104.6
click at [416, 90] on div "Add Recording Recording Title SOMEBODY PLEASE Required Recording Artist Name [P…" at bounding box center [343, 179] width 686 height 300
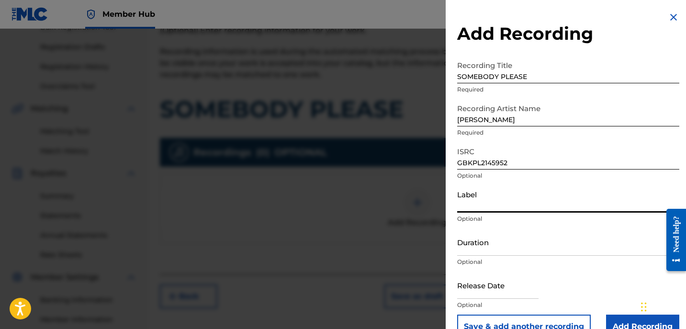
click at [496, 199] on input "Label" at bounding box center [568, 198] width 222 height 27
click at [479, 238] on input "Duration" at bounding box center [568, 241] width 222 height 27
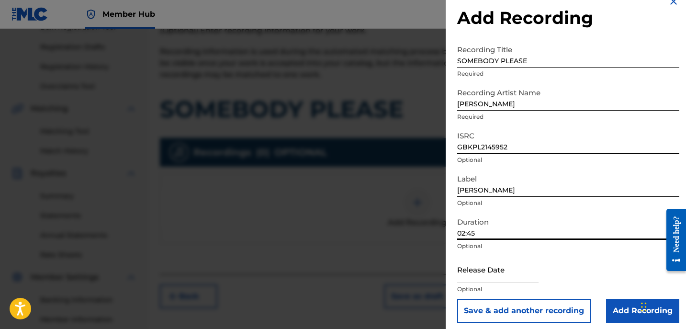
scroll to position [21, 0]
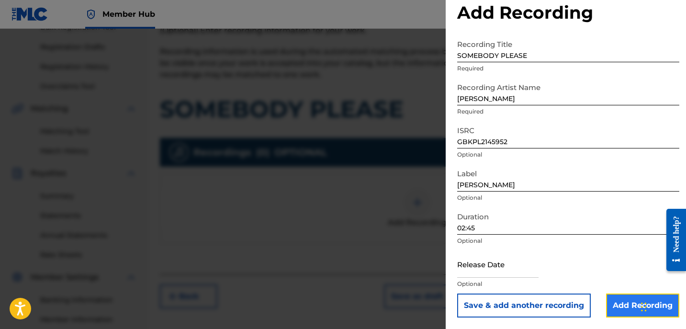
click at [624, 295] on input "Add Recording" at bounding box center [642, 305] width 73 height 24
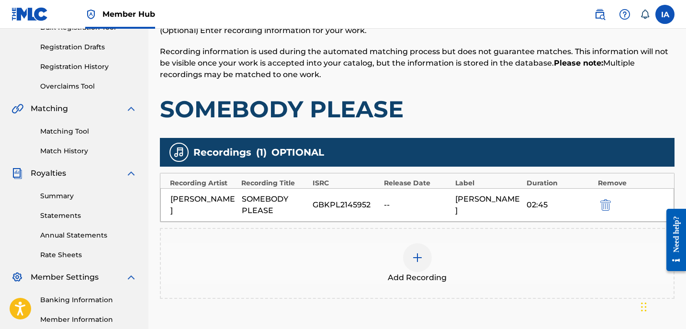
click at [438, 245] on div "Add Recording" at bounding box center [417, 263] width 513 height 40
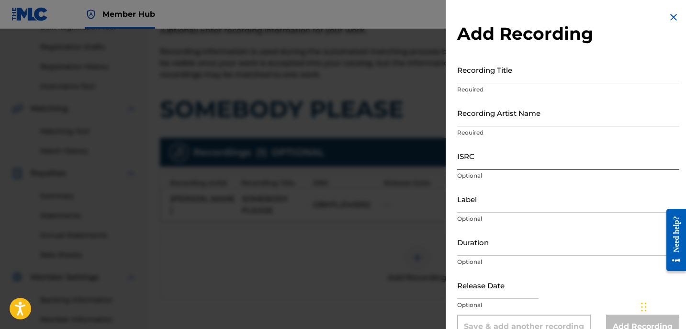
click at [491, 166] on input "ISRC" at bounding box center [568, 155] width 222 height 27
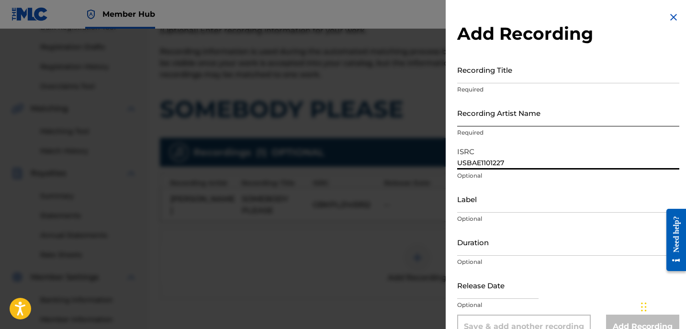
click at [482, 107] on input "Recording Artist Name" at bounding box center [568, 112] width 222 height 27
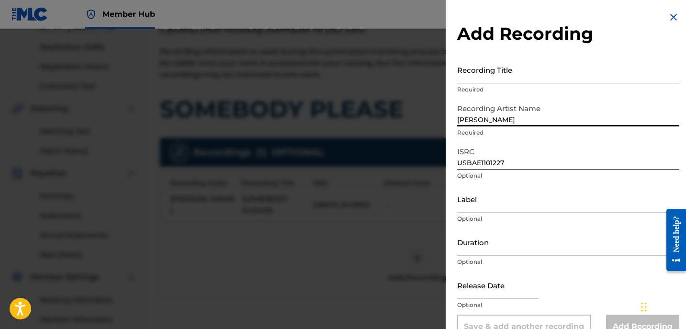
click at [479, 72] on input "Recording Title" at bounding box center [568, 69] width 222 height 27
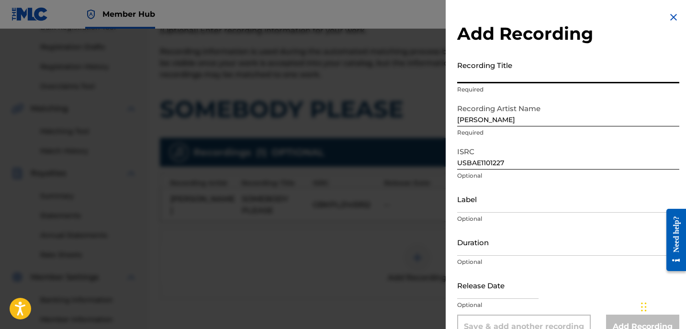
click at [487, 67] on input "Recording Title" at bounding box center [568, 69] width 222 height 27
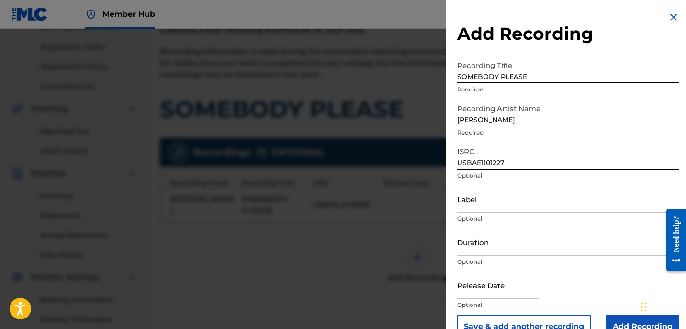
drag, startPoint x: 497, startPoint y: 119, endPoint x: 414, endPoint y: 92, distance: 87.7
click at [428, 99] on div "Add Recording Recording Title SOMEBODY PLEASE Required Recording Artist Name [P…" at bounding box center [343, 179] width 686 height 300
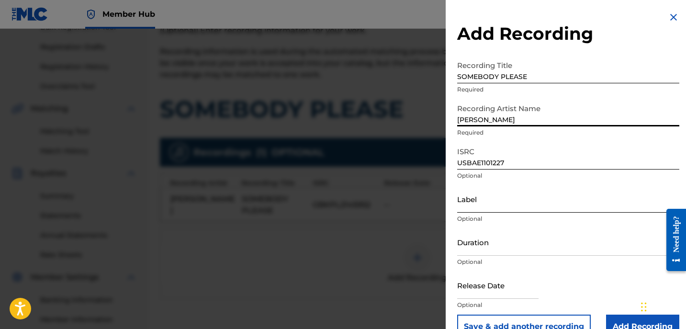
click at [508, 210] on input "Label" at bounding box center [568, 198] width 222 height 27
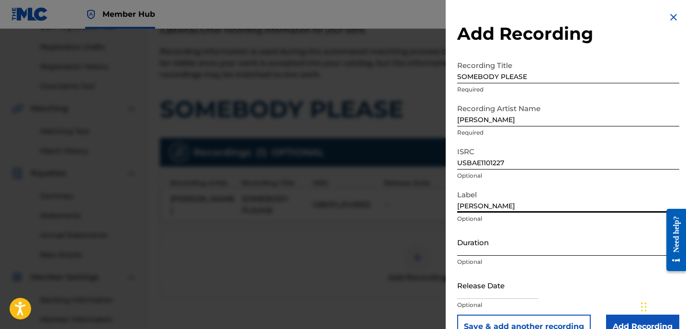
click at [492, 241] on input "Duration" at bounding box center [568, 241] width 222 height 27
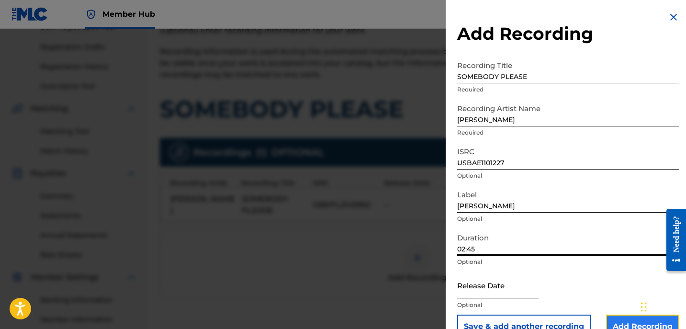
click at [615, 323] on input "Add Recording" at bounding box center [642, 327] width 73 height 24
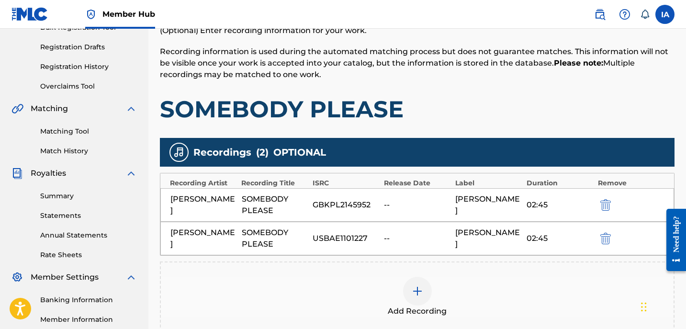
scroll to position [155, 0]
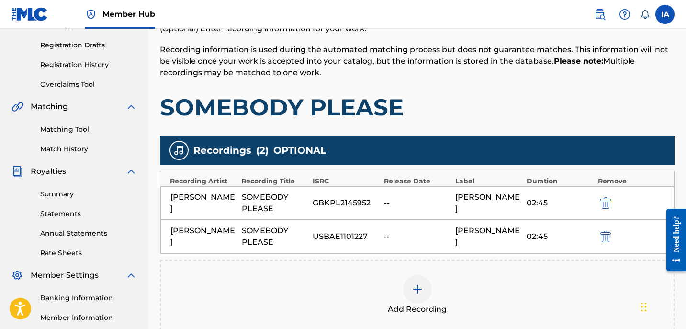
click at [458, 291] on div "Add Recording" at bounding box center [417, 295] width 513 height 40
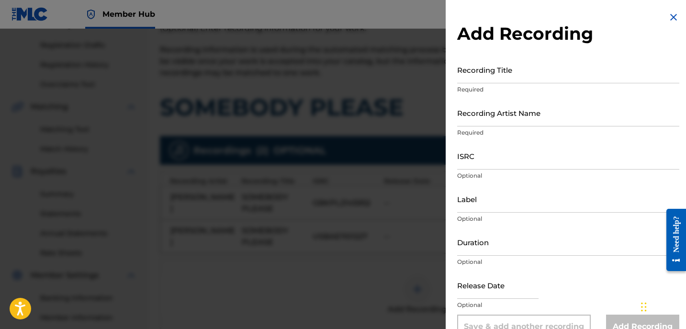
click at [670, 15] on img at bounding box center [673, 16] width 11 height 11
click at [670, 15] on label at bounding box center [664, 14] width 19 height 19
click at [665, 14] on input "IA [PERSON_NAME] [EMAIL_ADDRESS][DOMAIN_NAME] Notification Preferences Profile …" at bounding box center [665, 14] width 0 height 0
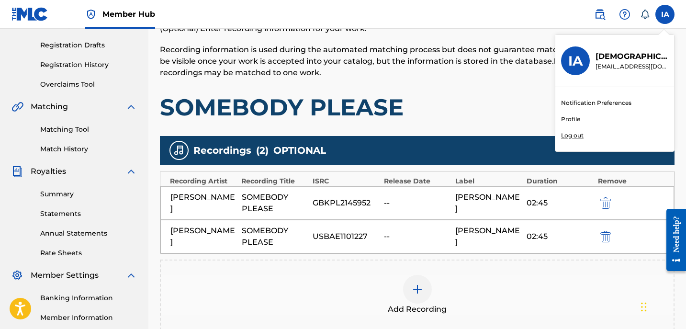
click at [483, 135] on div "Add Recordings (Optional) Enter recording information for your work. Recording …" at bounding box center [417, 185] width 515 height 349
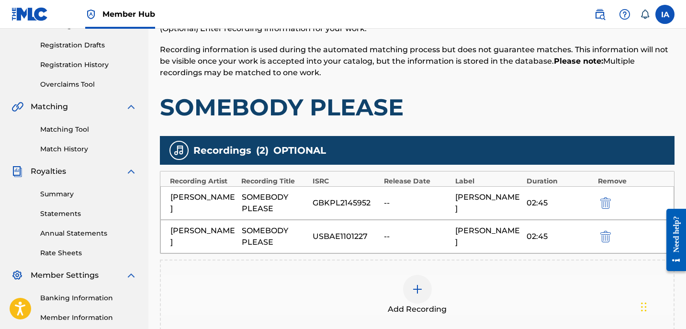
click at [444, 293] on div "Add Recording" at bounding box center [417, 295] width 513 height 40
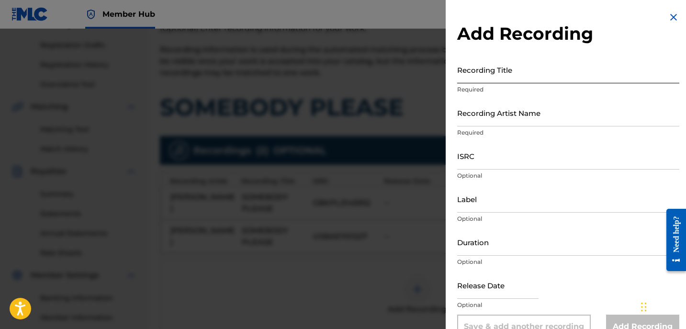
click at [494, 73] on input "Recording Title" at bounding box center [568, 69] width 222 height 27
click at [485, 83] on div "Recording Title Required" at bounding box center [568, 77] width 222 height 43
click at [486, 74] on input "Recording Title" at bounding box center [568, 69] width 222 height 27
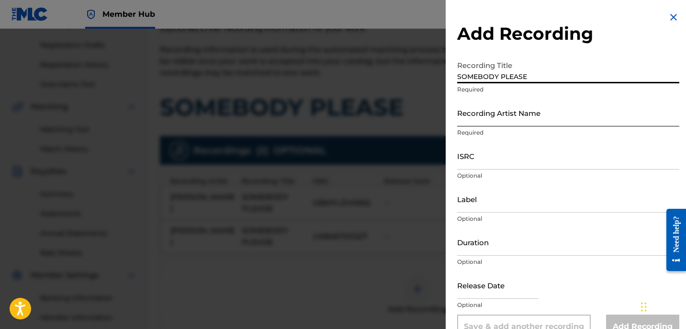
click at [513, 114] on input "Recording Artist Name" at bounding box center [568, 112] width 222 height 27
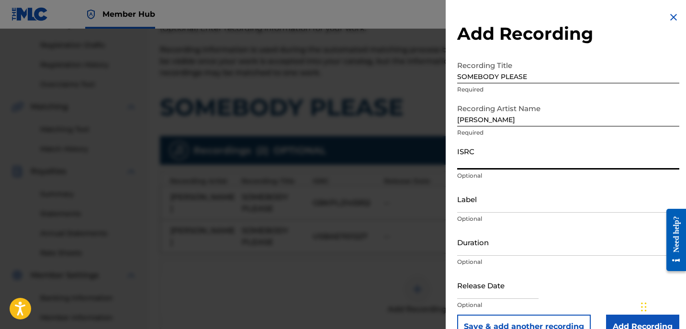
click at [499, 158] on input "ISRC" at bounding box center [568, 155] width 222 height 27
click at [495, 204] on input "Label" at bounding box center [568, 198] width 222 height 27
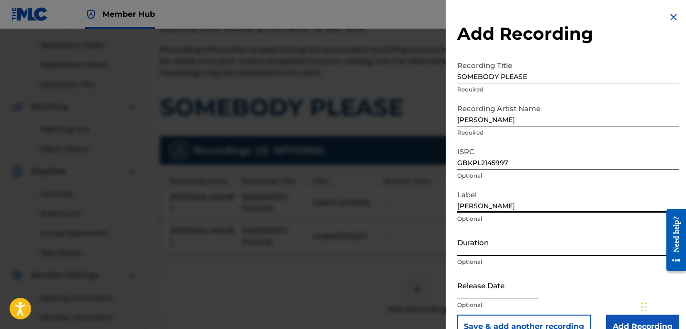
click at [507, 251] on input "Duration" at bounding box center [568, 241] width 222 height 27
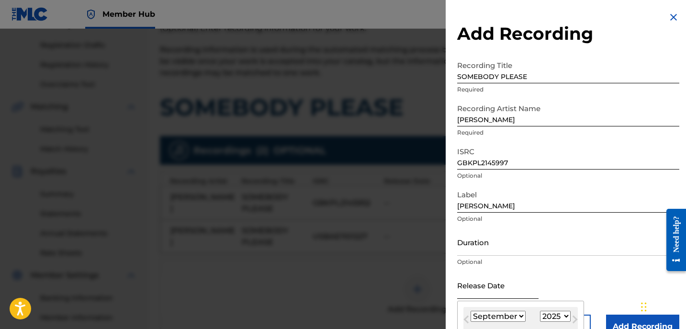
click at [503, 288] on input "text" at bounding box center [497, 284] width 81 height 27
click at [495, 248] on input "Duration" at bounding box center [568, 241] width 222 height 27
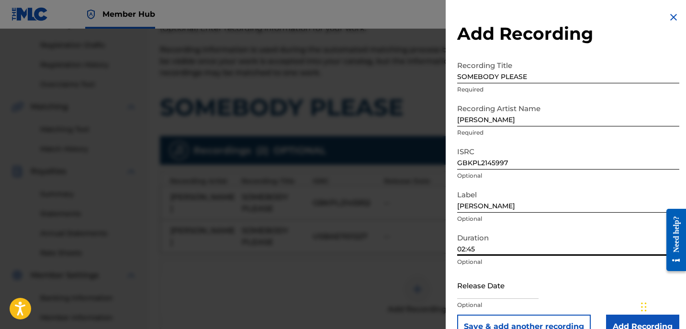
scroll to position [21, 0]
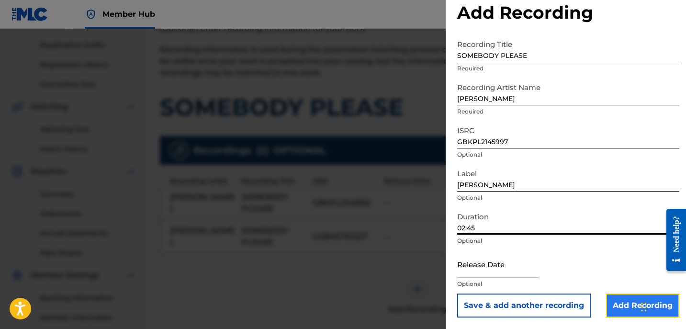
click at [622, 295] on input "Add Recording" at bounding box center [642, 305] width 73 height 24
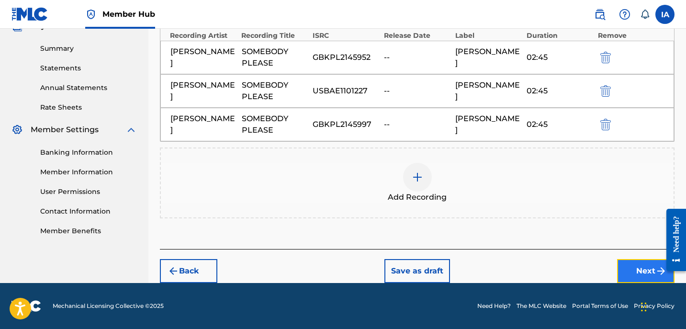
click at [639, 274] on button "Next" at bounding box center [645, 271] width 57 height 24
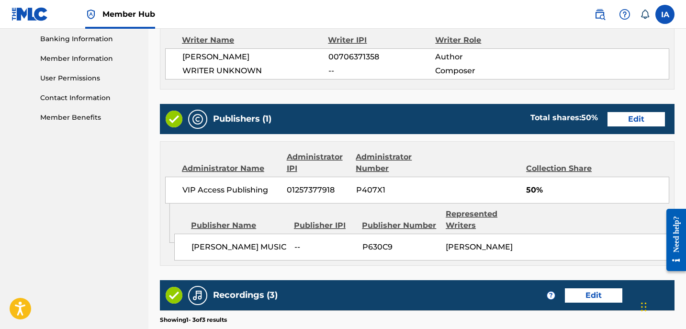
scroll to position [597, 0]
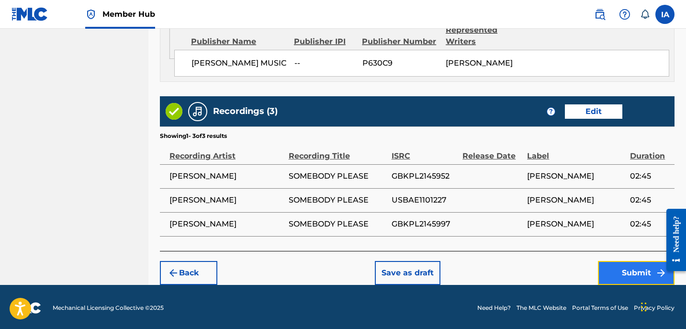
click at [619, 275] on button "Submit" at bounding box center [636, 273] width 77 height 24
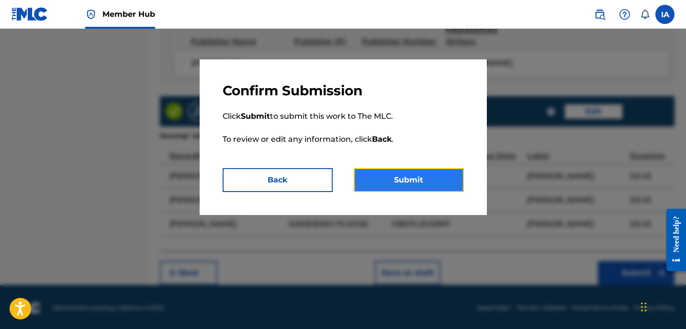
click at [405, 180] on button "Submit" at bounding box center [409, 180] width 110 height 24
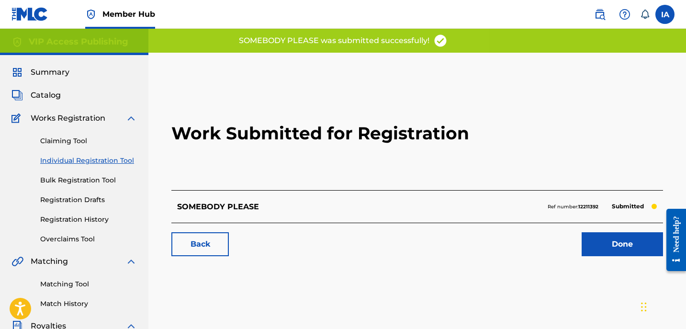
click at [363, 145] on h2 "Work Submitted for Registration" at bounding box center [417, 133] width 492 height 113
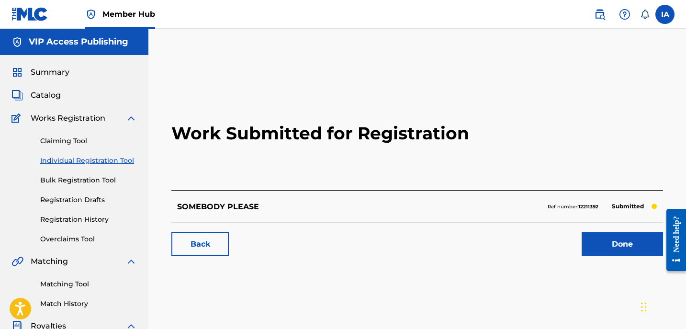
click at [72, 163] on link "Individual Registration Tool" at bounding box center [88, 161] width 97 height 10
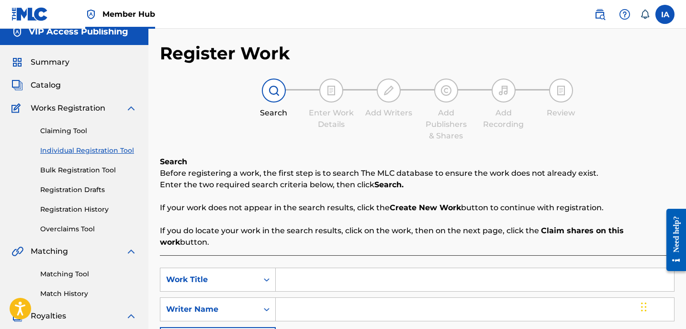
scroll to position [11, 0]
click at [296, 277] on input "Search Form" at bounding box center [475, 279] width 398 height 23
click at [441, 310] on div "SearchWithCriteria5bcf9683-a0c7-4f98-a6c7-5a55523c4604 Work Title THE SWEETEST …" at bounding box center [417, 308] width 515 height 83
click at [436, 297] on input "Search Form" at bounding box center [475, 308] width 398 height 23
click at [371, 297] on input "Search Form" at bounding box center [475, 308] width 398 height 23
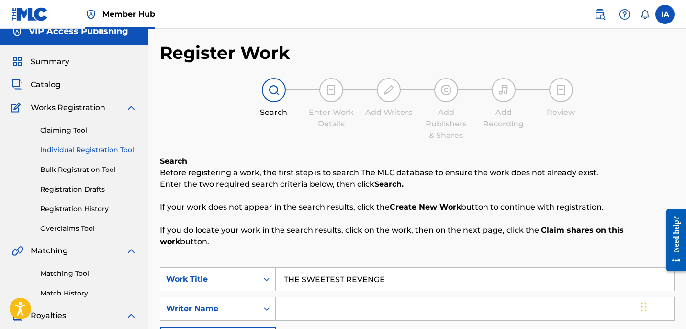
click at [371, 297] on input "Search Form" at bounding box center [475, 308] width 398 height 23
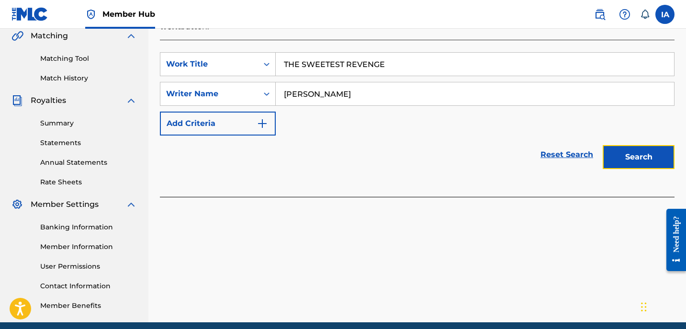
click at [617, 145] on button "Search" at bounding box center [639, 157] width 72 height 24
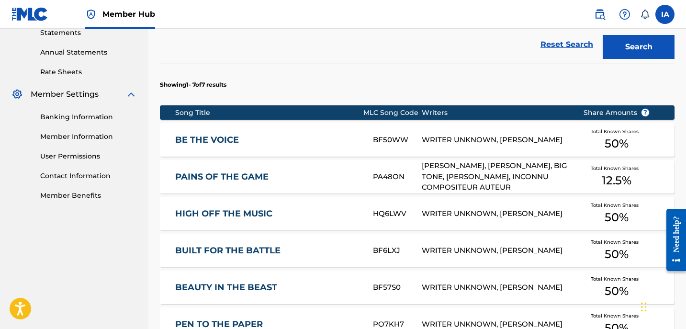
scroll to position [536, 0]
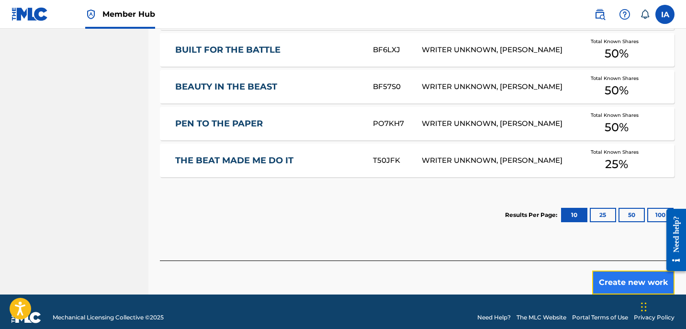
click at [621, 271] on button "Create new work" at bounding box center [633, 282] width 82 height 24
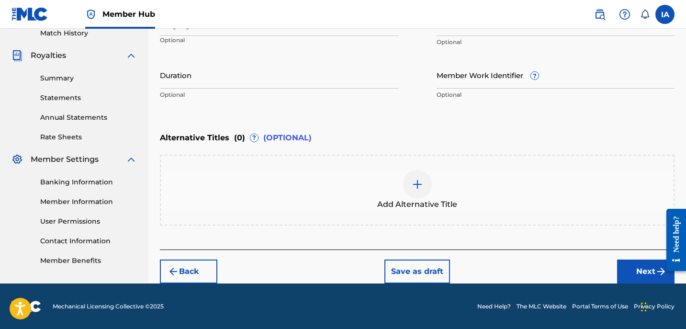
click at [300, 105] on div "Enter Work Details Enter work details for ‘ THE SWEETEST REVENGE ’ below. Work …" at bounding box center [417, 12] width 515 height 232
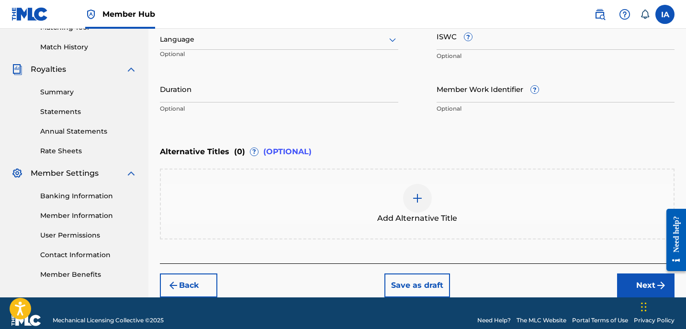
scroll to position [239, 0]
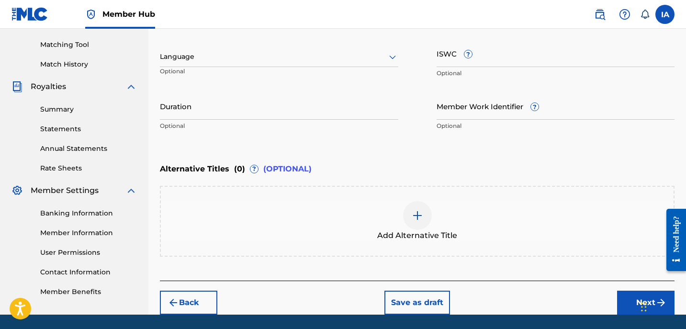
click at [235, 57] on div at bounding box center [279, 57] width 238 height 12
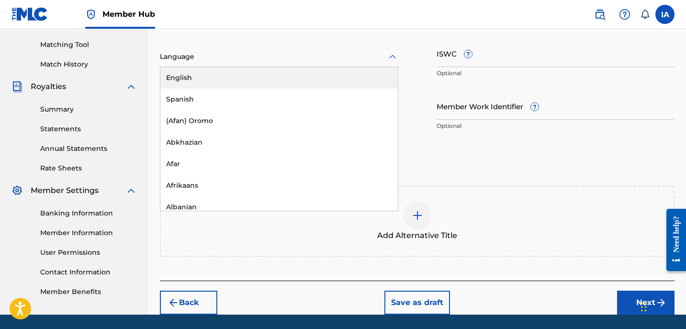
click at [238, 77] on div "English" at bounding box center [278, 78] width 237 height 22
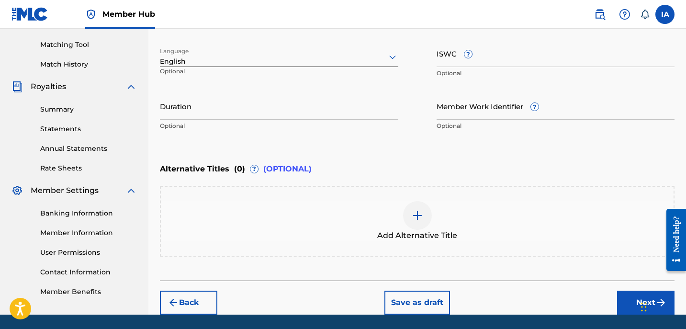
click at [227, 121] on div "Duration Optional" at bounding box center [279, 113] width 238 height 43
click at [224, 108] on input "Duration" at bounding box center [279, 105] width 238 height 27
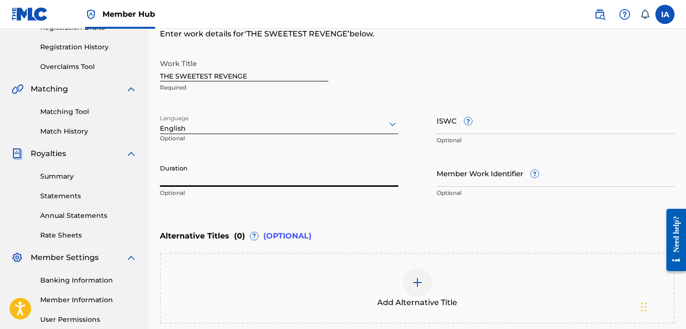
scroll to position [165, 0]
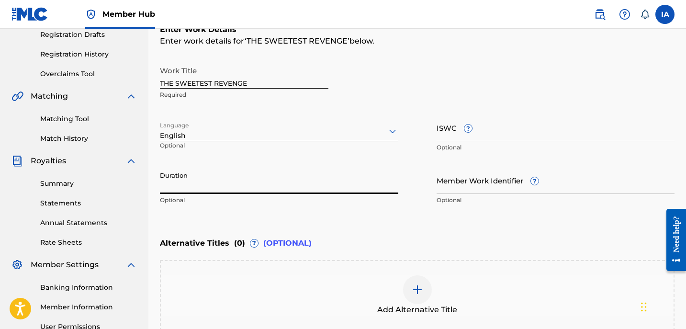
click at [183, 181] on input "Duration" at bounding box center [279, 180] width 238 height 27
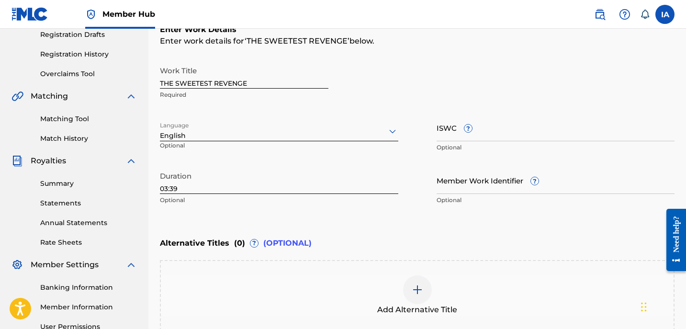
drag, startPoint x: 396, startPoint y: 210, endPoint x: 328, endPoint y: 225, distance: 69.6
click at [323, 196] on p "Optional" at bounding box center [279, 200] width 238 height 9
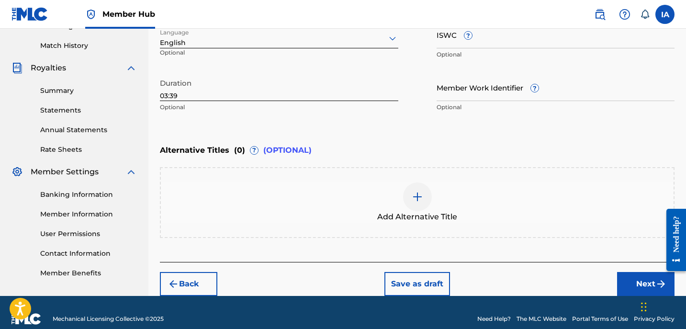
scroll to position [270, 0]
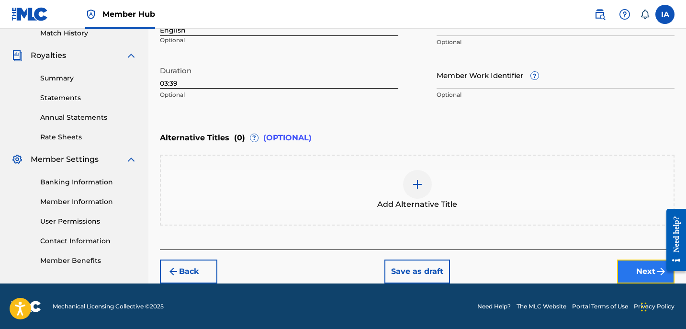
click at [629, 272] on button "Next" at bounding box center [645, 271] width 57 height 24
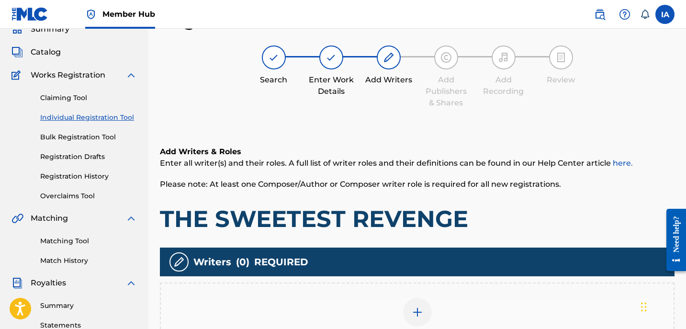
drag, startPoint x: 461, startPoint y: 257, endPoint x: 440, endPoint y: 248, distance: 22.7
click at [440, 249] on div "Writers ( 0 ) REQUIRED" at bounding box center [417, 262] width 515 height 29
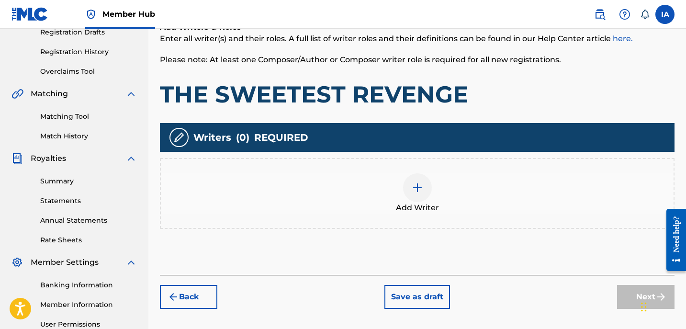
scroll to position [171, 0]
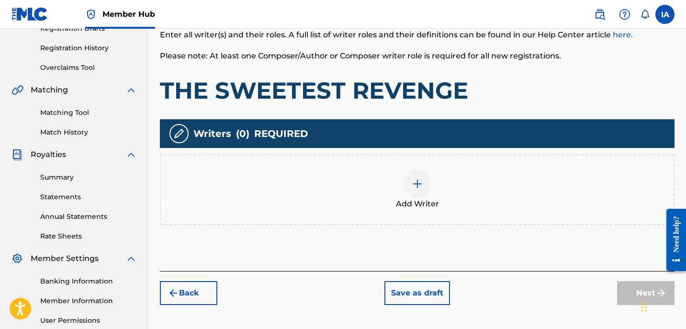
click at [461, 185] on div "Add Writer" at bounding box center [417, 189] width 513 height 40
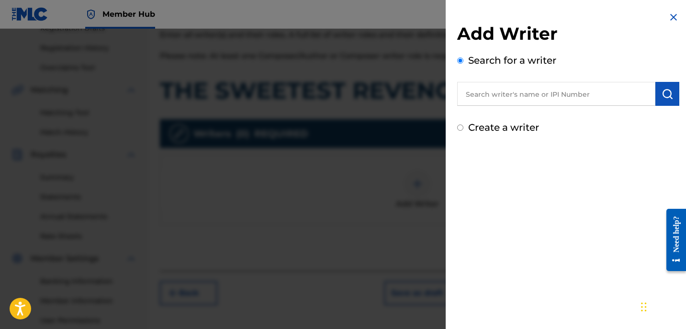
click at [556, 90] on input "text" at bounding box center [556, 94] width 198 height 24
click at [662, 98] on img "submit" at bounding box center [667, 93] width 11 height 11
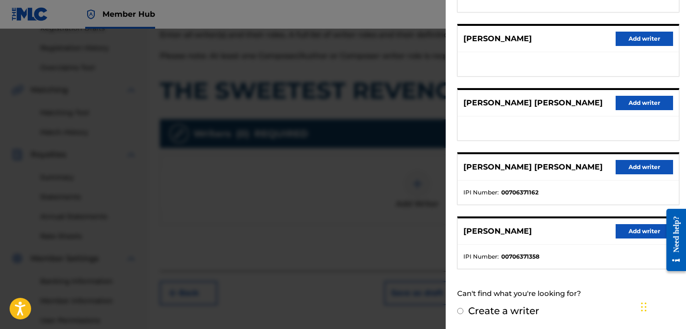
scroll to position [167, 0]
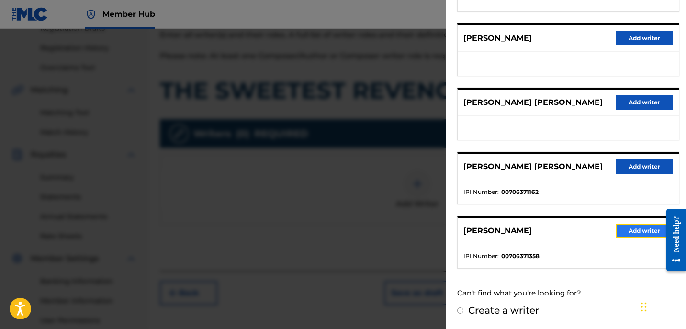
click at [629, 229] on button "Add writer" at bounding box center [644, 231] width 57 height 14
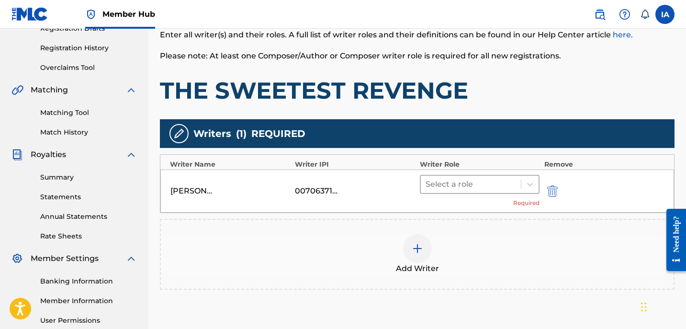
click at [490, 180] on div at bounding box center [471, 184] width 90 height 13
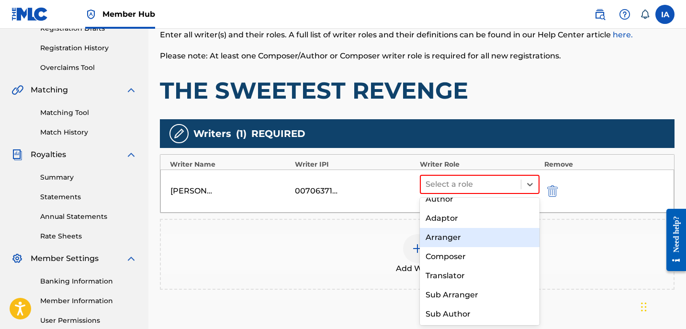
scroll to position [0, 0]
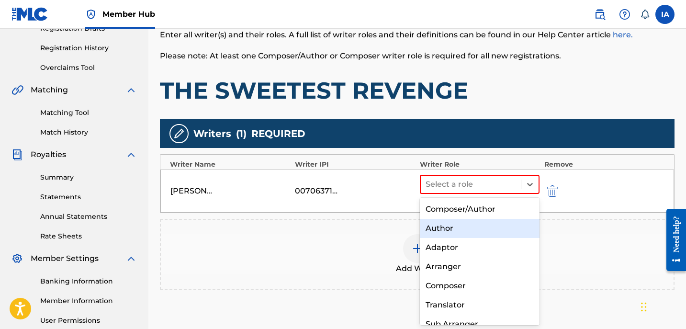
click at [476, 226] on div "Author" at bounding box center [480, 228] width 120 height 19
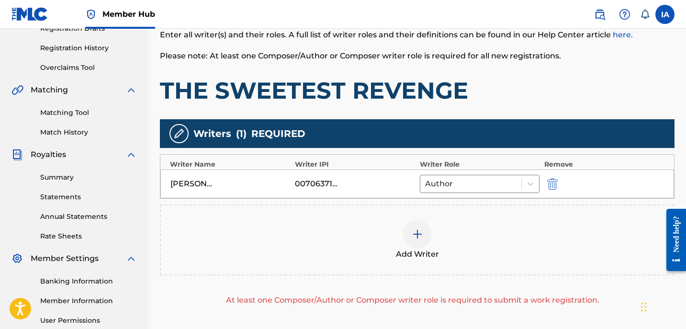
click at [492, 217] on div "Add Writer" at bounding box center [417, 239] width 515 height 71
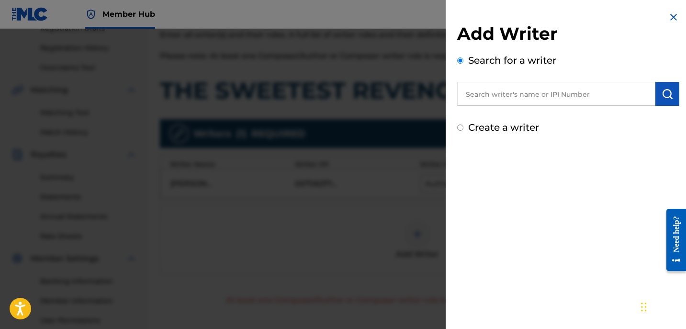
click at [566, 95] on input "text" at bounding box center [556, 94] width 198 height 24
click at [507, 126] on label "Create a writer" at bounding box center [503, 127] width 71 height 11
click at [463, 126] on input "Create a writer" at bounding box center [460, 127] width 6 height 6
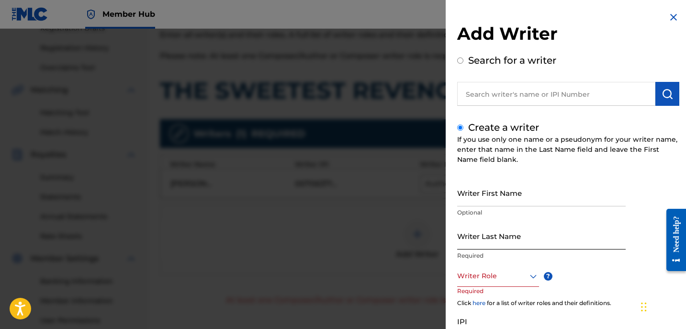
click at [519, 246] on input "Writer Last Name" at bounding box center [541, 235] width 169 height 27
click at [516, 244] on input "UNKNOWN WRITER" at bounding box center [541, 235] width 169 height 27
click at [503, 191] on input "Writer First Name" at bounding box center [541, 192] width 169 height 27
click at [478, 288] on p "Required" at bounding box center [475, 298] width 36 height 22
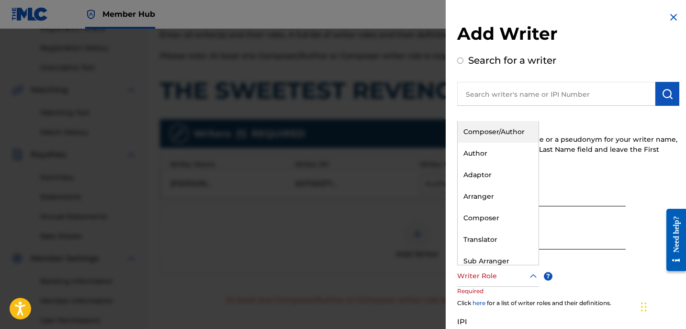
click at [482, 270] on div at bounding box center [498, 276] width 82 height 12
click at [509, 212] on div "Composer" at bounding box center [498, 218] width 81 height 22
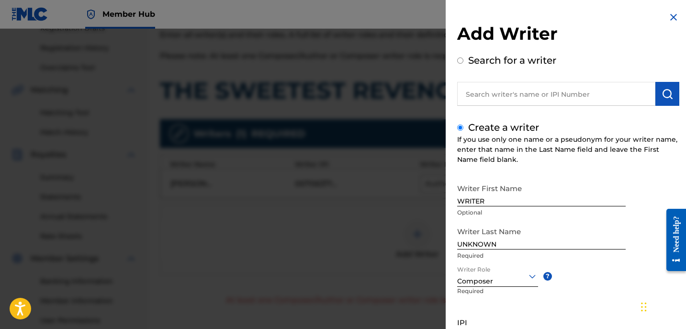
scroll to position [87, 0]
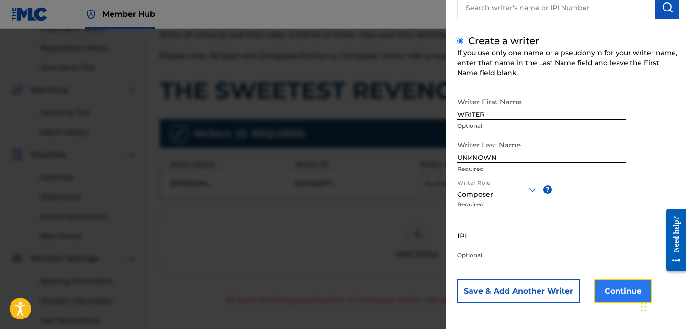
click at [619, 293] on button "Continue" at bounding box center [622, 291] width 57 height 24
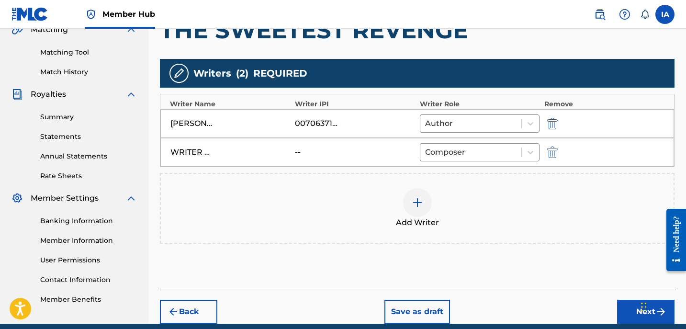
scroll to position [272, 0]
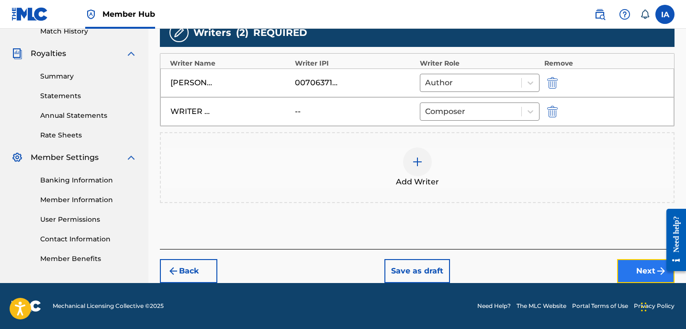
click at [638, 279] on button "Next" at bounding box center [645, 271] width 57 height 24
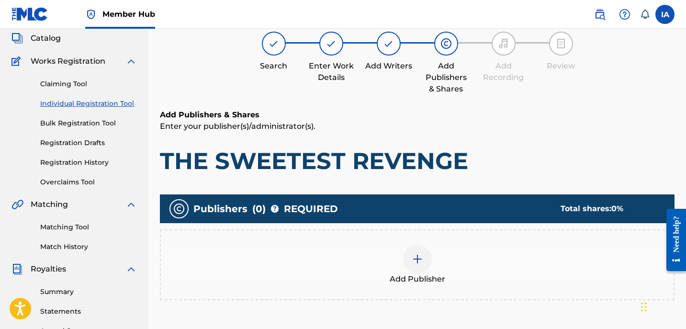
scroll to position [43, 0]
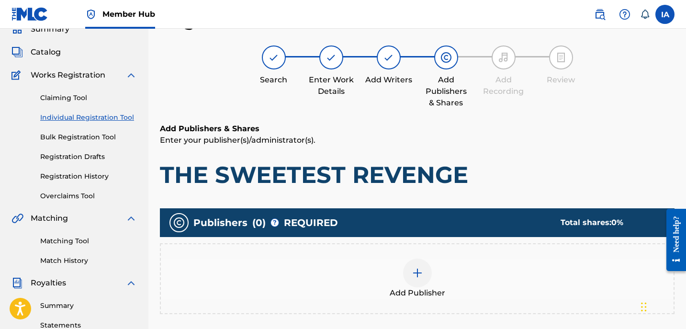
click at [404, 267] on div at bounding box center [417, 273] width 29 height 29
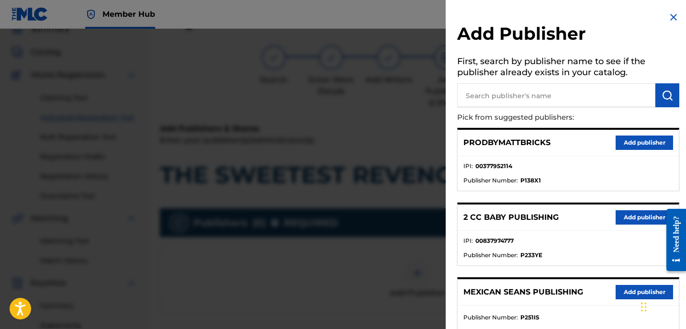
click at [552, 98] on input "text" at bounding box center [556, 95] width 198 height 24
click at [506, 99] on input "text" at bounding box center [556, 95] width 198 height 24
click at [667, 91] on img "submit" at bounding box center [667, 95] width 11 height 11
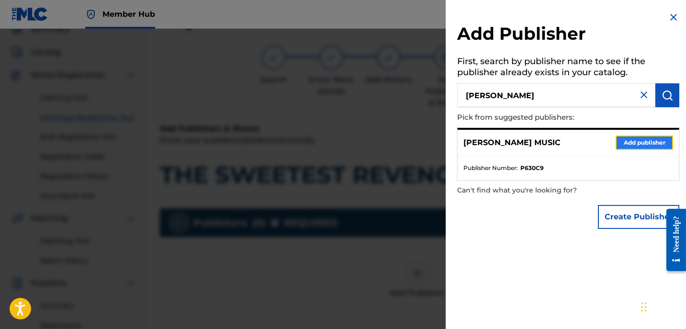
click at [632, 145] on button "Add publisher" at bounding box center [644, 142] width 57 height 14
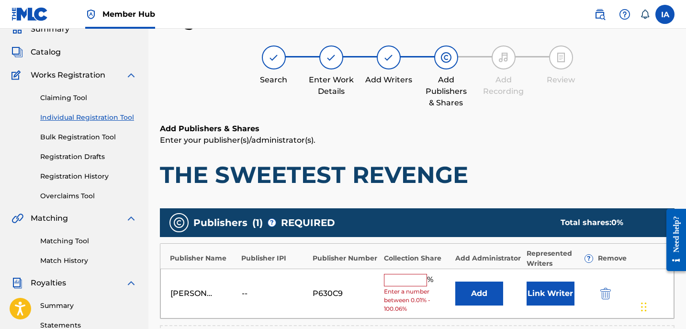
click at [487, 179] on h1 "THE SWEETEST REVENGE" at bounding box center [417, 174] width 515 height 29
click at [407, 278] on input "text" at bounding box center [405, 280] width 43 height 12
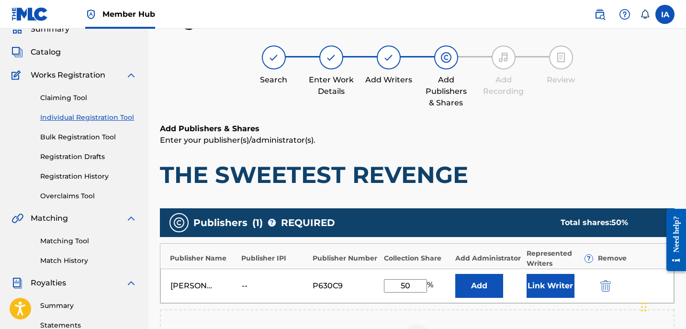
drag, startPoint x: 418, startPoint y: 288, endPoint x: 362, endPoint y: 272, distance: 58.1
click at [369, 277] on div "[PERSON_NAME] MUSIC -- P630C9 50 % Add Link Writer" at bounding box center [417, 286] width 514 height 34
click at [492, 282] on button "Add" at bounding box center [479, 286] width 48 height 24
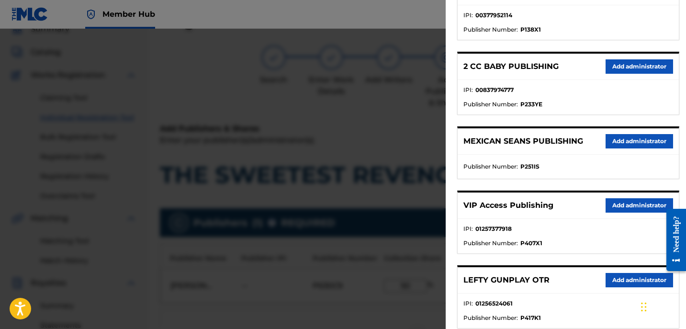
scroll to position [169, 0]
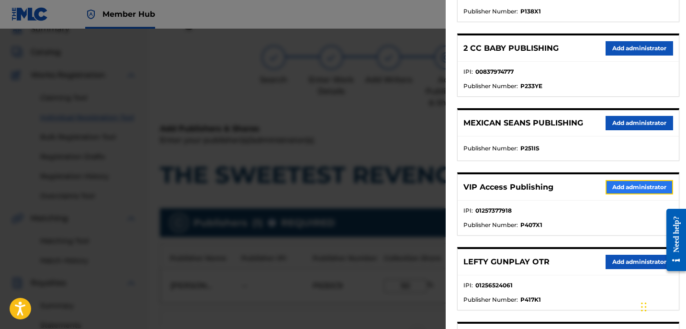
click at [622, 185] on button "Add administrator" at bounding box center [640, 187] width 68 height 14
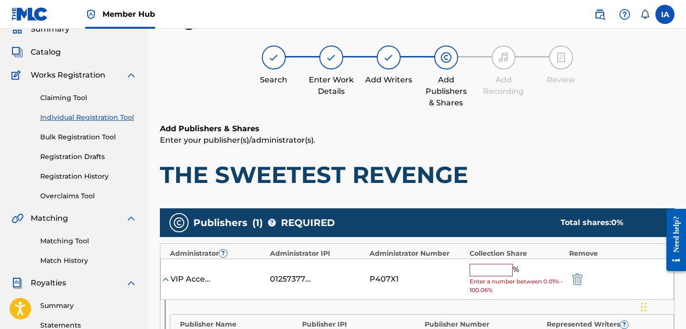
click at [506, 270] on input "text" at bounding box center [491, 270] width 43 height 12
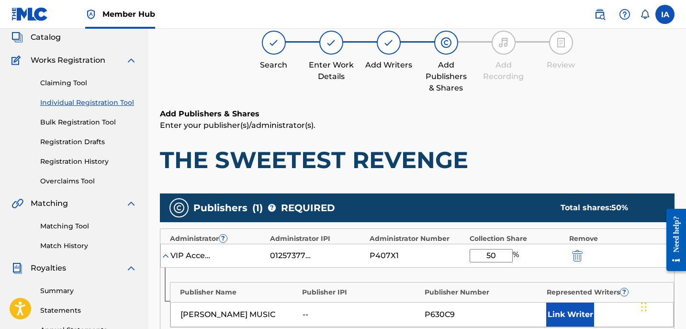
scroll to position [74, 0]
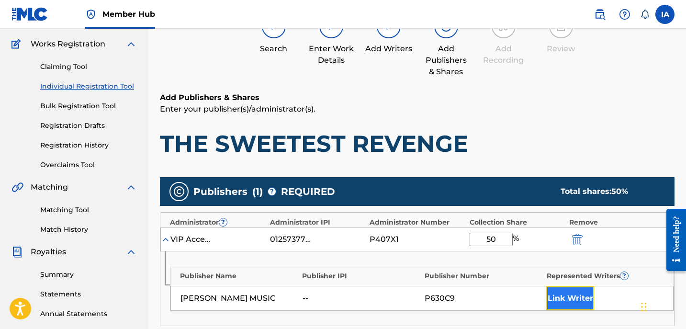
click at [563, 300] on button "Link Writer" at bounding box center [570, 298] width 48 height 24
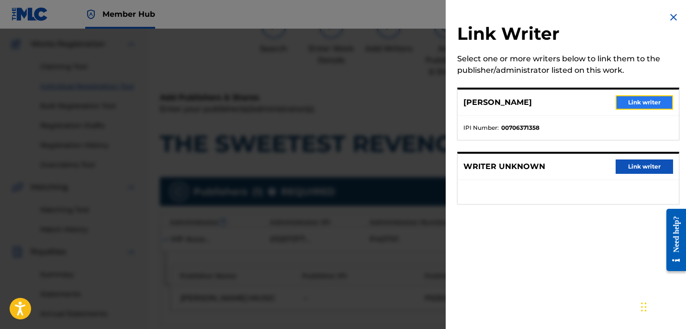
click at [622, 103] on button "Link writer" at bounding box center [644, 102] width 57 height 14
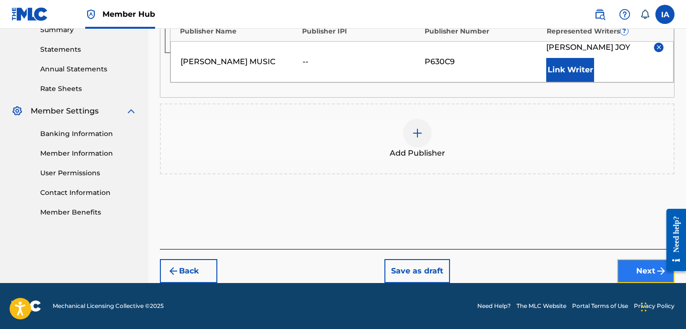
click at [630, 262] on button "Next" at bounding box center [645, 271] width 57 height 24
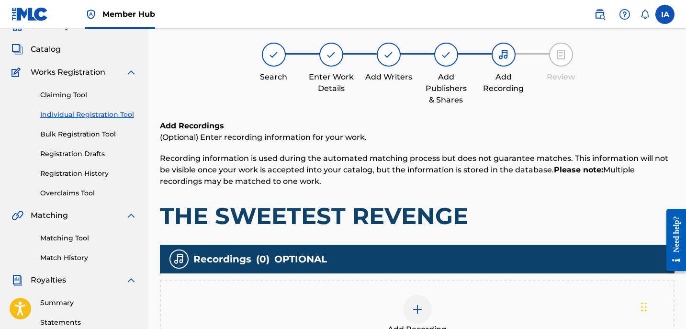
scroll to position [43, 0]
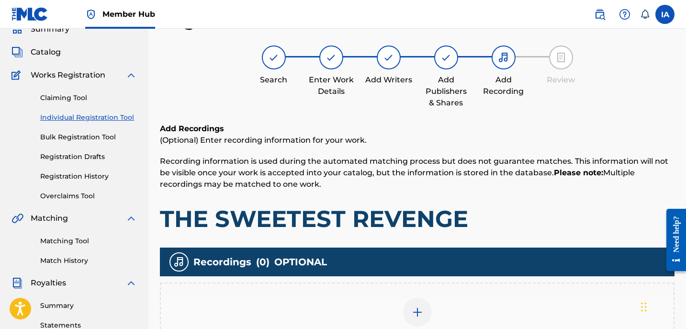
click at [457, 305] on div "Add Recording" at bounding box center [417, 318] width 513 height 40
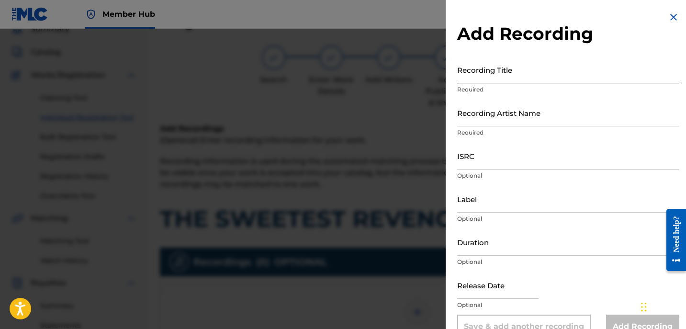
click at [497, 76] on input "Recording Title" at bounding box center [568, 69] width 222 height 27
click at [563, 80] on input "Recording Title" at bounding box center [568, 69] width 222 height 27
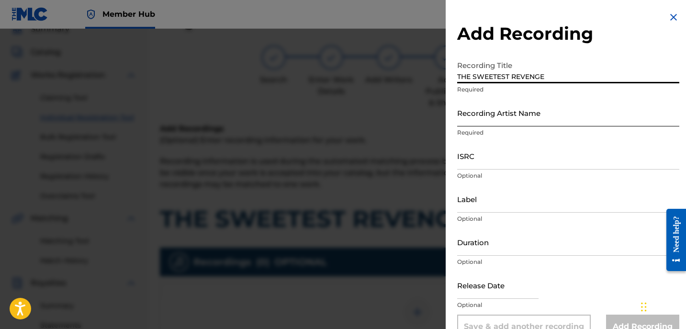
click at [524, 110] on input "Recording Artist Name" at bounding box center [568, 112] width 222 height 27
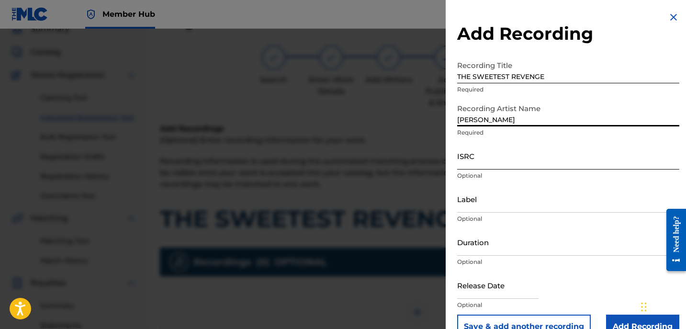
click at [464, 162] on input "ISRC" at bounding box center [568, 155] width 222 height 27
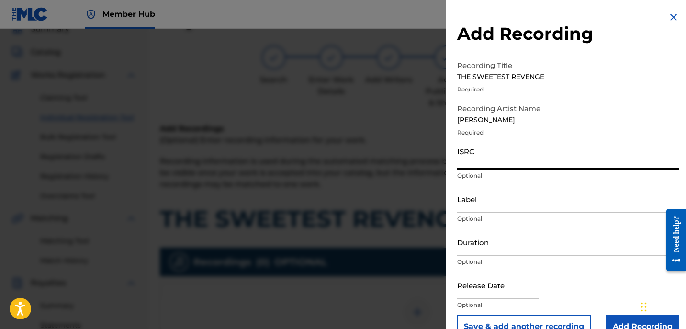
click at [492, 161] on input "ISRC" at bounding box center [568, 155] width 222 height 27
click at [510, 124] on input "[PERSON_NAME]" at bounding box center [568, 112] width 222 height 27
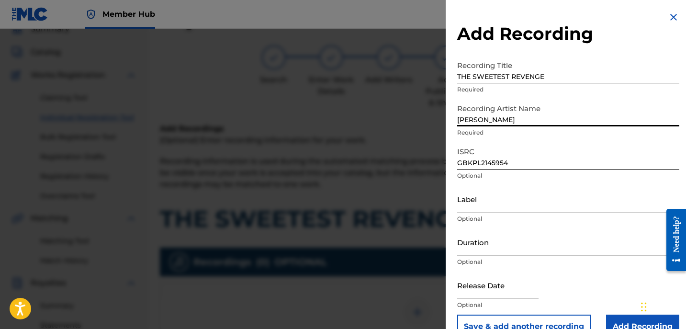
drag, startPoint x: 511, startPoint y: 123, endPoint x: 415, endPoint y: 101, distance: 98.6
click at [434, 106] on div "Add Recording Recording Title THE SWEETEST REVENGE Required Recording Artist Na…" at bounding box center [343, 179] width 686 height 300
click at [497, 207] on input "Label" at bounding box center [568, 198] width 222 height 27
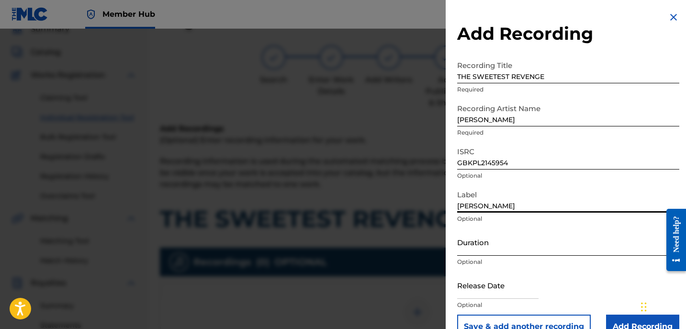
click at [490, 241] on input "Duration" at bounding box center [568, 241] width 222 height 27
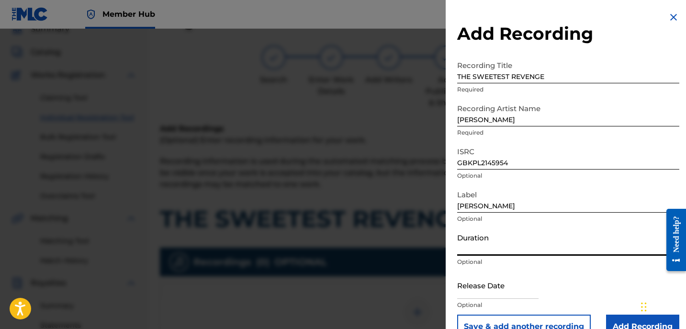
click at [495, 249] on input "Duration" at bounding box center [568, 241] width 222 height 27
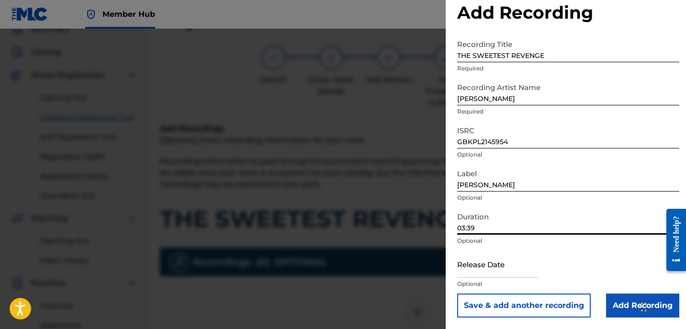
drag, startPoint x: 521, startPoint y: 45, endPoint x: 482, endPoint y: 29, distance: 43.1
click at [510, 40] on input "THE SWEETEST REVENGE" at bounding box center [568, 48] width 222 height 27
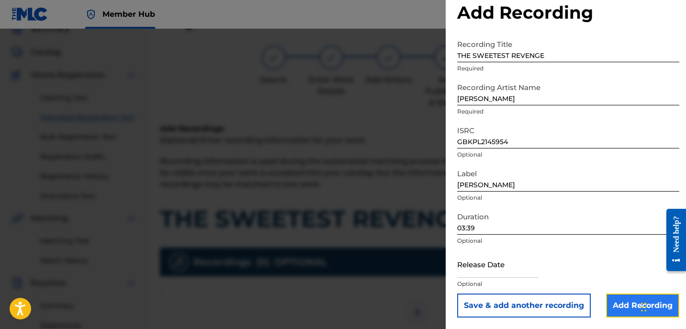
click at [612, 294] on input "Add Recording" at bounding box center [642, 305] width 73 height 24
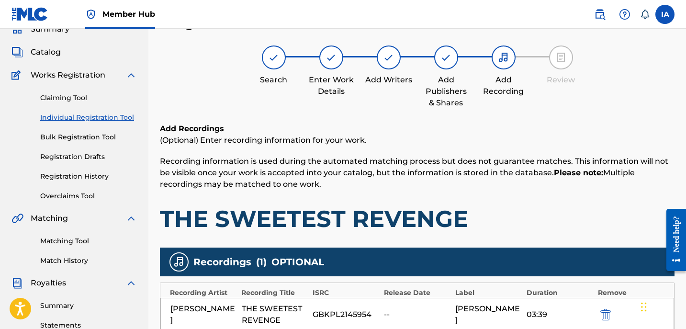
scroll to position [248, 0]
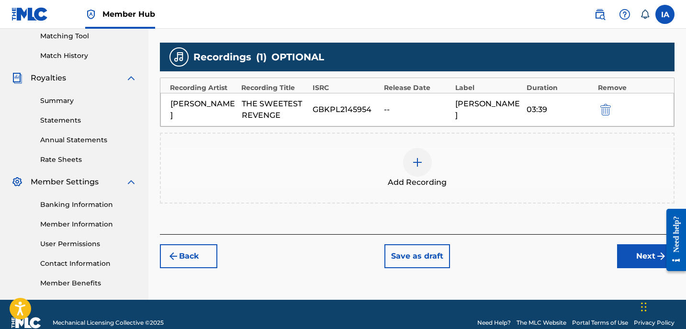
click at [441, 171] on div "Add Recording" at bounding box center [417, 168] width 513 height 40
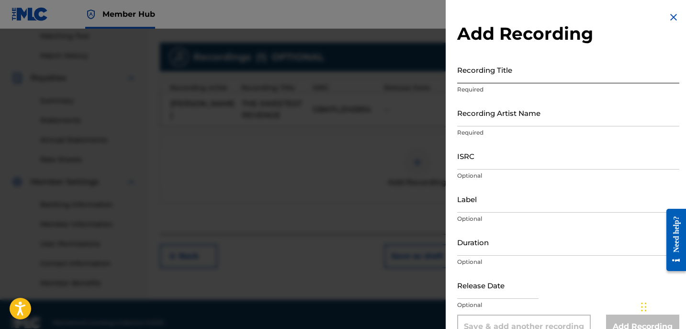
click at [499, 75] on input "Recording Title" at bounding box center [568, 69] width 222 height 27
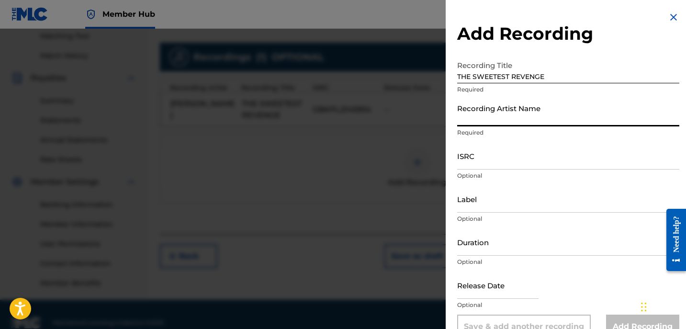
click at [505, 110] on input "Recording Artist Name" at bounding box center [568, 112] width 222 height 27
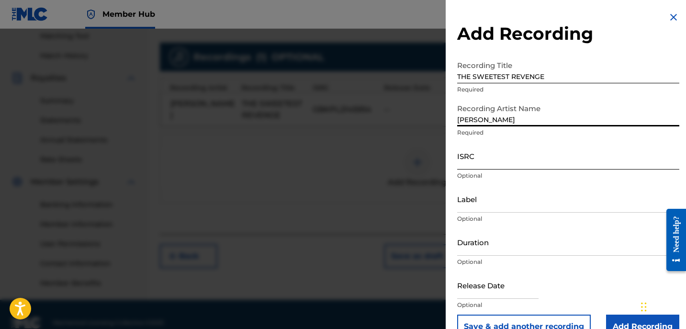
click at [519, 154] on input "ISRC" at bounding box center [568, 155] width 222 height 27
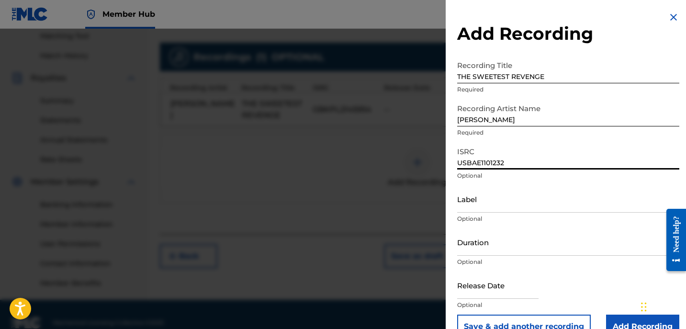
drag, startPoint x: 506, startPoint y: 124, endPoint x: 445, endPoint y: 95, distance: 67.7
click at [447, 97] on div "Add Recording Recording Title THE SWEETEST REVENGE Required Recording Artist Na…" at bounding box center [568, 175] width 245 height 350
copy form "Recording Artist Name"
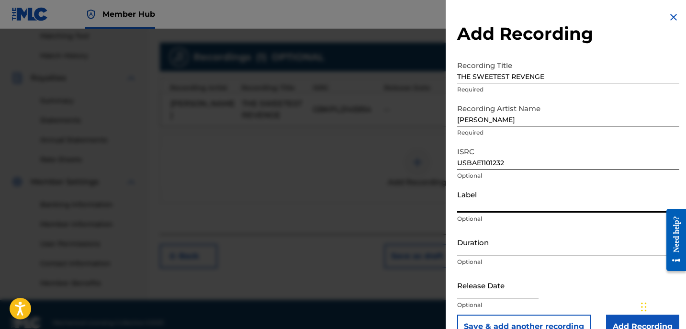
click at [505, 194] on input "Label" at bounding box center [568, 198] width 222 height 27
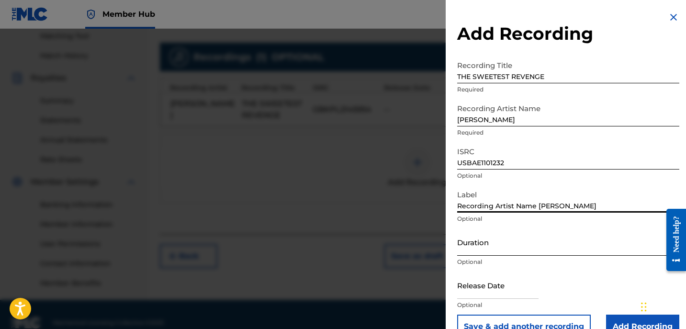
click at [490, 243] on input "Duration" at bounding box center [568, 241] width 222 height 27
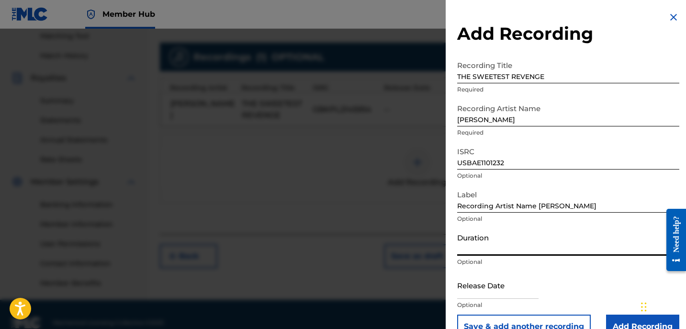
click at [479, 241] on input "Duration" at bounding box center [568, 241] width 222 height 27
click at [489, 109] on input "[PERSON_NAME]" at bounding box center [568, 112] width 222 height 27
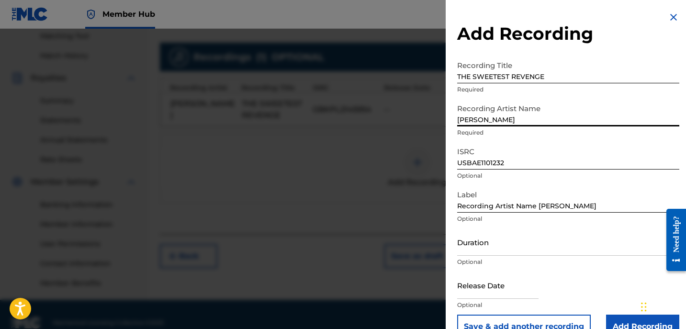
drag, startPoint x: 492, startPoint y: 121, endPoint x: 446, endPoint y: 107, distance: 48.0
click at [447, 107] on div "Add Recording Recording Title THE SWEETEST REVENGE Required Recording Artist Na…" at bounding box center [568, 175] width 245 height 350
click at [496, 195] on input "Recording Artist Name [PERSON_NAME]" at bounding box center [568, 198] width 222 height 27
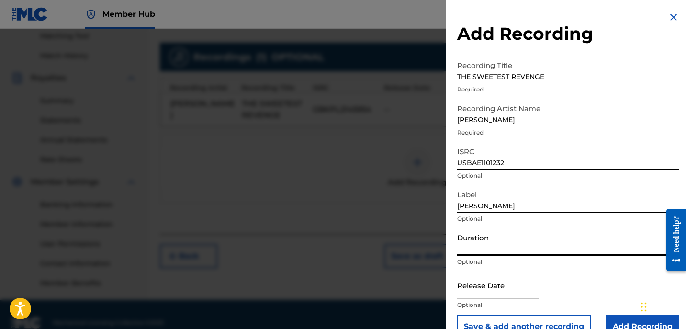
click at [479, 246] on input "Duration" at bounding box center [568, 241] width 222 height 27
click at [468, 248] on input "Duration" at bounding box center [568, 241] width 222 height 27
click at [616, 315] on input "Add Recording" at bounding box center [642, 327] width 73 height 24
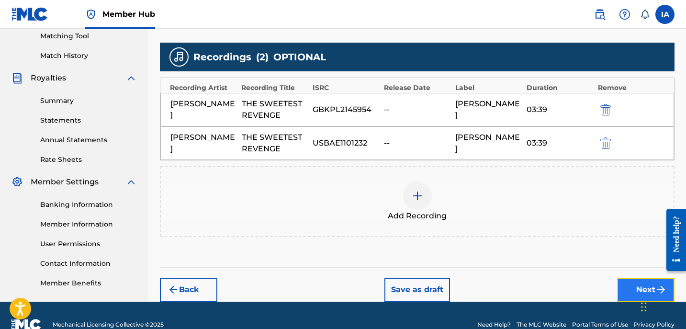
click at [624, 282] on button "Next" at bounding box center [645, 290] width 57 height 24
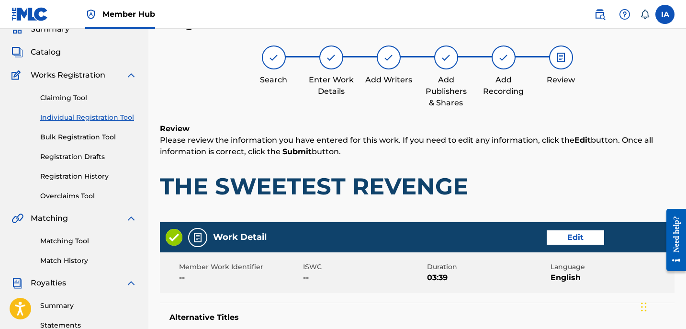
scroll to position [537, 0]
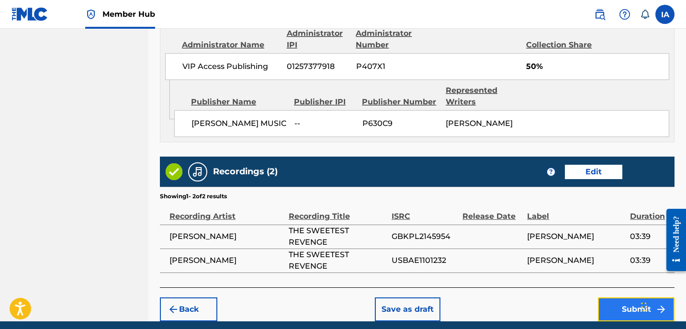
click at [619, 311] on button "Submit" at bounding box center [636, 309] width 77 height 24
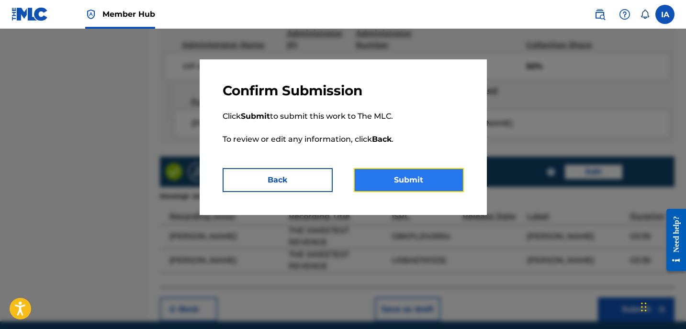
click at [450, 187] on button "Submit" at bounding box center [409, 180] width 110 height 24
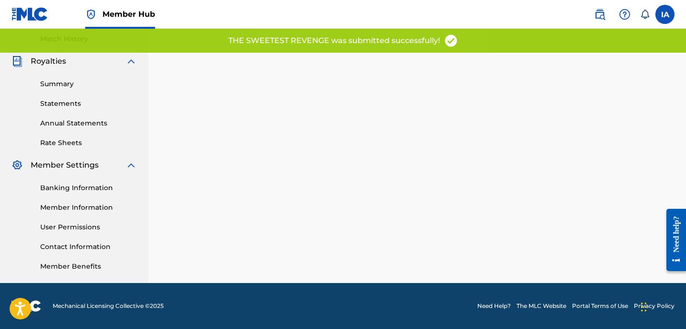
click at [413, 173] on div "Back Save as draft Submit" at bounding box center [417, 35] width 538 height 495
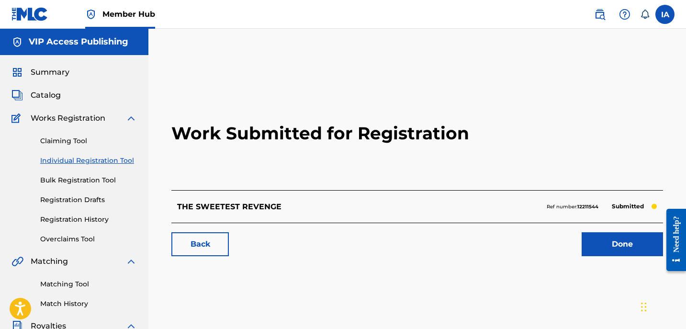
click at [112, 160] on link "Individual Registration Tool" at bounding box center [88, 161] width 97 height 10
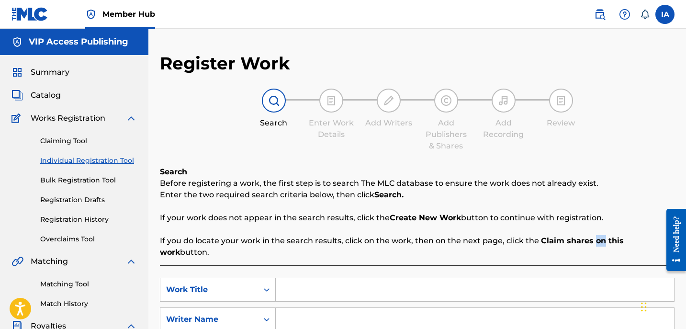
click at [415, 278] on input "Search Form" at bounding box center [475, 289] width 398 height 23
click at [536, 308] on input "Search Form" at bounding box center [475, 319] width 398 height 23
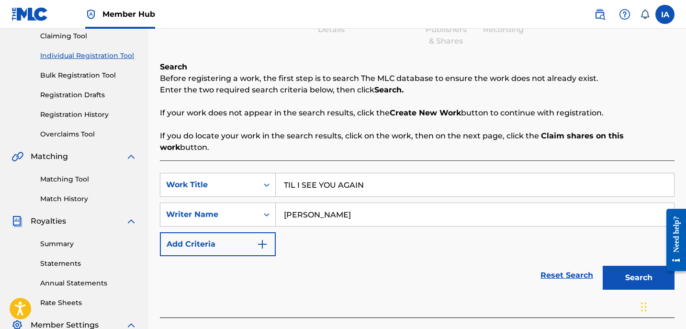
click at [374, 224] on div "SearchWithCriteria5bcf9683-a0c7-4f98-a6c7-5a55523c4604 Work Title TIL I SEE YOU…" at bounding box center [417, 214] width 515 height 83
click at [621, 266] on button "Search" at bounding box center [639, 278] width 72 height 24
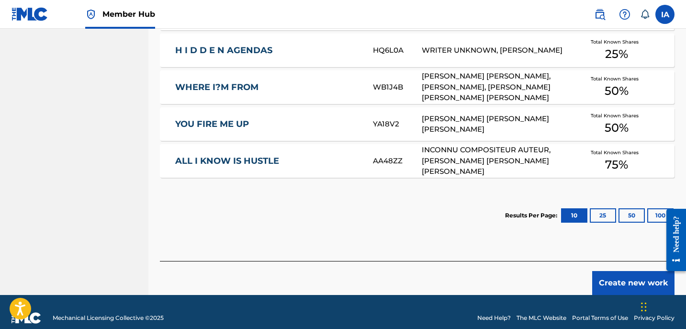
scroll to position [536, 0]
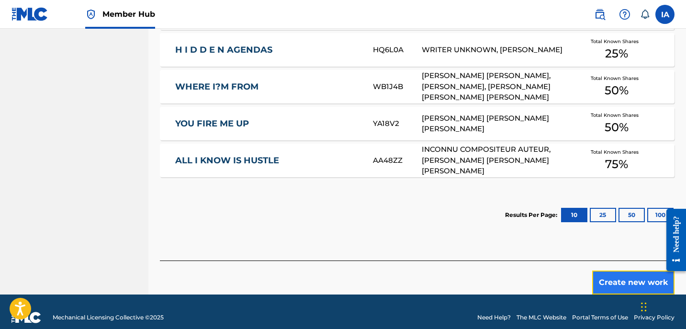
click at [616, 270] on button "Create new work" at bounding box center [633, 282] width 82 height 24
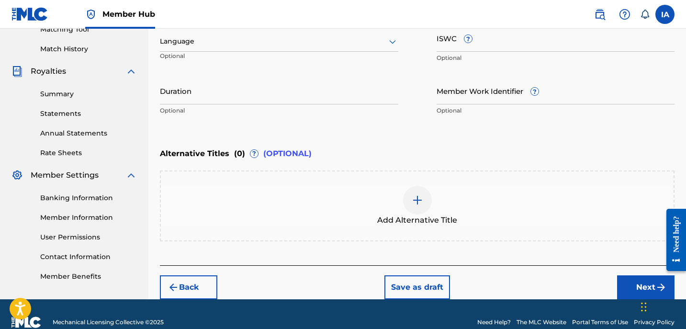
scroll to position [139, 0]
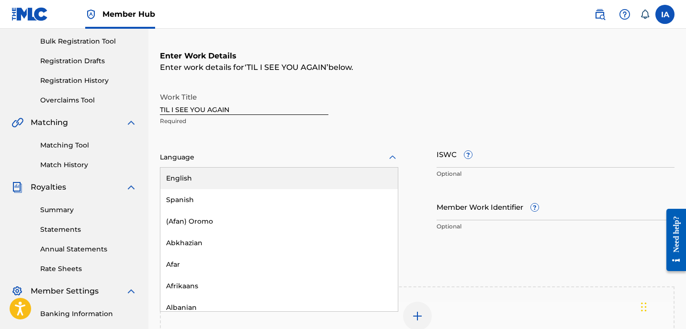
click at [304, 162] on div at bounding box center [279, 157] width 238 height 12
drag, startPoint x: 309, startPoint y: 177, endPoint x: 254, endPoint y: 192, distance: 56.6
click at [309, 178] on div "English" at bounding box center [278, 179] width 237 height 22
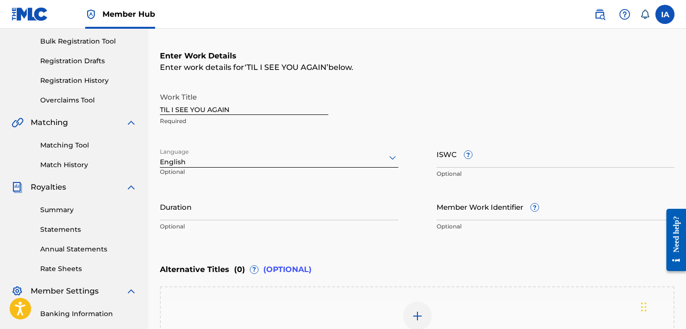
click at [219, 221] on div "Duration Optional" at bounding box center [279, 214] width 238 height 43
click at [218, 205] on input "Duration" at bounding box center [279, 206] width 238 height 27
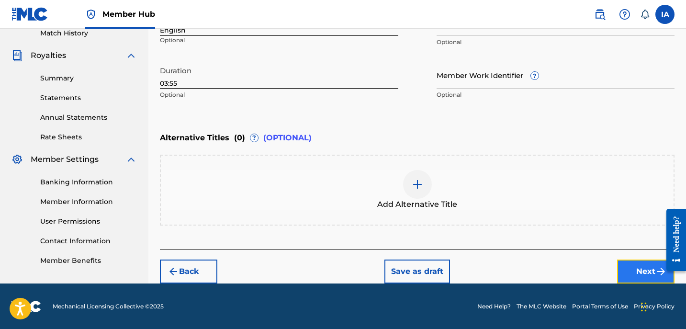
click at [629, 268] on button "Next" at bounding box center [645, 271] width 57 height 24
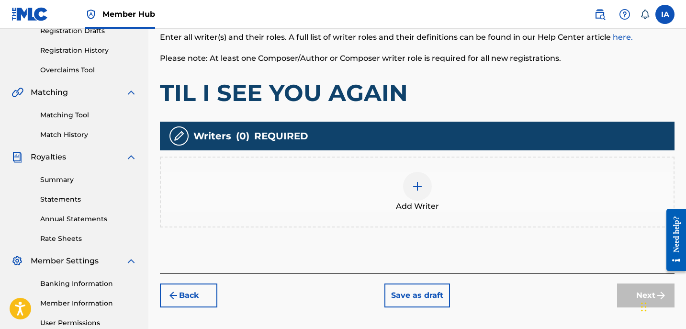
scroll to position [43, 0]
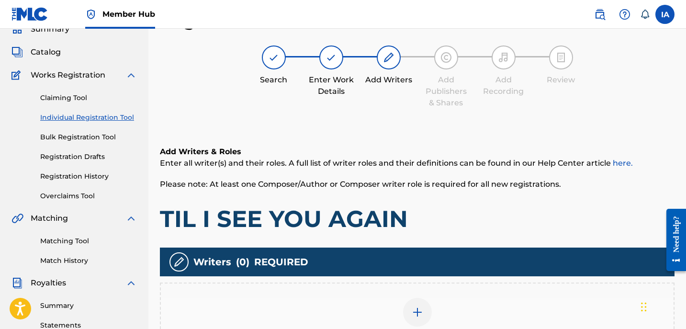
click at [445, 281] on div "Writers ( 0 ) REQUIRED Add Writer" at bounding box center [417, 301] width 515 height 106
click at [470, 305] on div "Add Writer" at bounding box center [417, 318] width 513 height 40
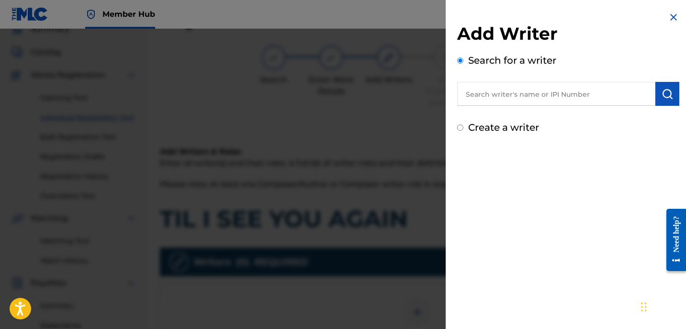
click at [572, 99] on input "text" at bounding box center [556, 94] width 198 height 24
click at [668, 89] on img "submit" at bounding box center [667, 93] width 11 height 11
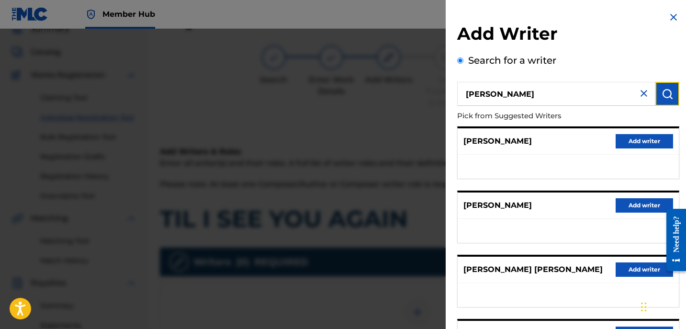
scroll to position [167, 0]
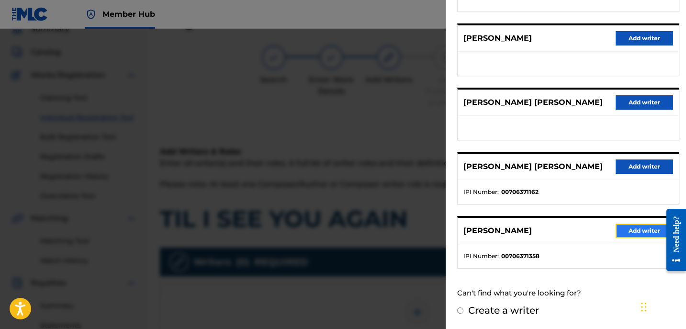
click at [620, 232] on button "Add writer" at bounding box center [644, 231] width 57 height 14
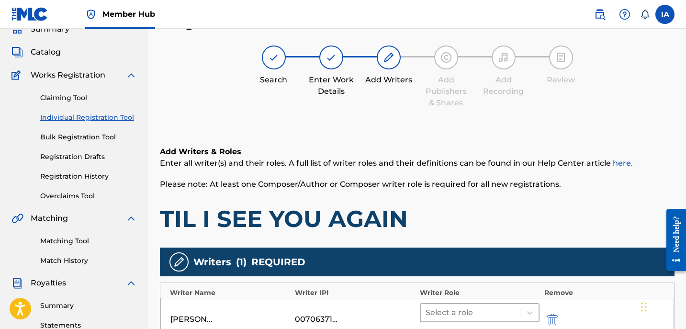
click at [485, 303] on div "Select a role" at bounding box center [480, 312] width 120 height 19
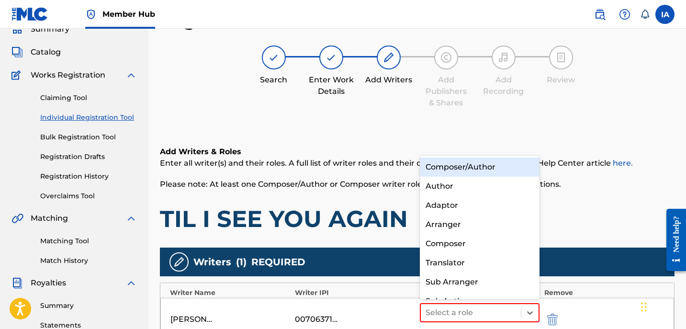
scroll to position [13, 0]
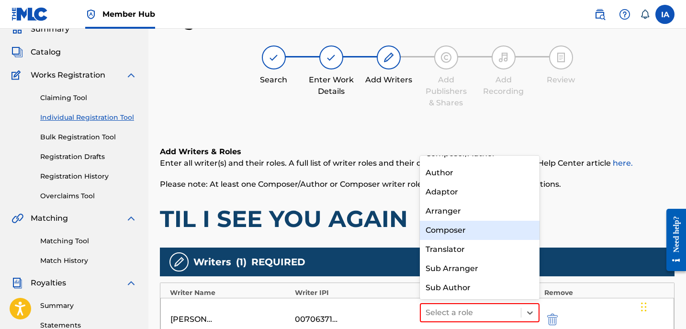
click at [478, 236] on div "Composer" at bounding box center [480, 230] width 120 height 19
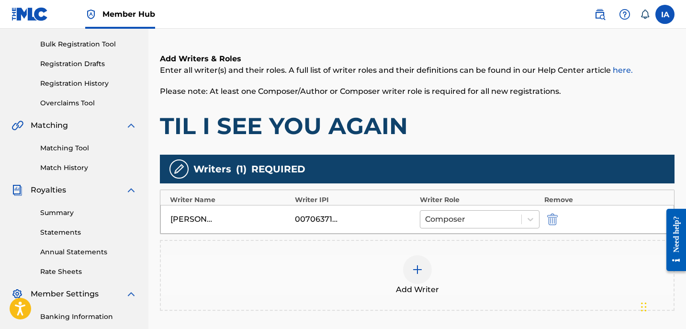
scroll to position [153, 0]
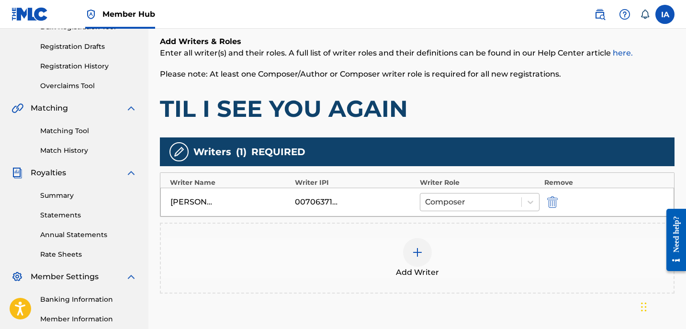
click at [472, 209] on div "Composer" at bounding box center [470, 201] width 101 height 17
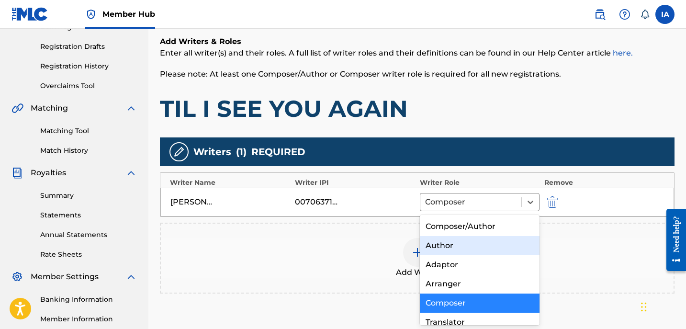
click at [468, 245] on div "Author" at bounding box center [480, 245] width 120 height 19
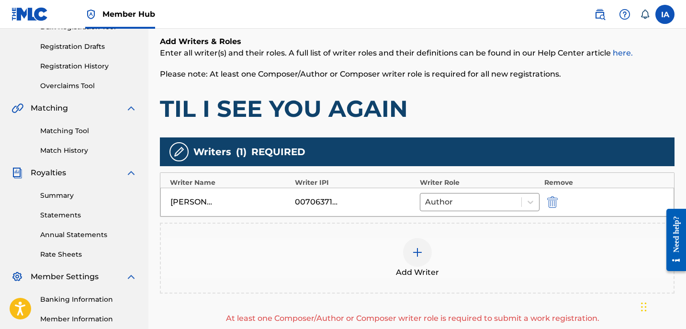
click at [467, 246] on div "Add Writer" at bounding box center [417, 258] width 513 height 40
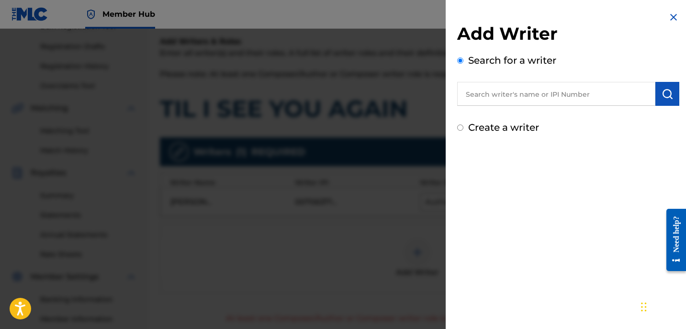
click at [473, 128] on label "Create a writer" at bounding box center [503, 127] width 71 height 11
click at [463, 128] on input "Create a writer" at bounding box center [460, 127] width 6 height 6
click at [473, 128] on label "Create a writer" at bounding box center [503, 127] width 71 height 11
click at [463, 128] on input "Create a writer" at bounding box center [460, 127] width 6 height 6
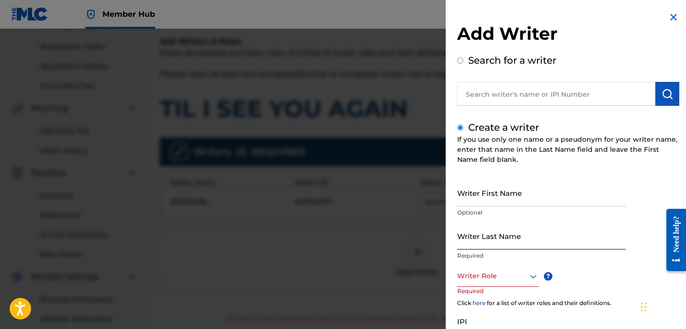
drag, startPoint x: 502, startPoint y: 218, endPoint x: 507, endPoint y: 226, distance: 9.7
click at [505, 220] on div "Writer First Name Optional" at bounding box center [541, 200] width 169 height 43
click at [509, 230] on input "Writer Last Name" at bounding box center [541, 235] width 169 height 27
click at [520, 245] on input "UNKNOWN WRITER" at bounding box center [541, 235] width 169 height 27
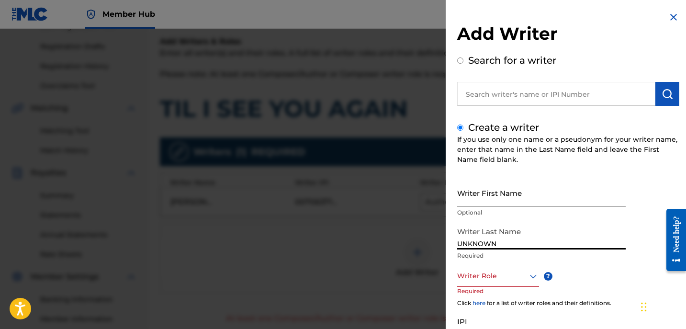
click at [499, 193] on input "Writer First Name" at bounding box center [541, 192] width 169 height 27
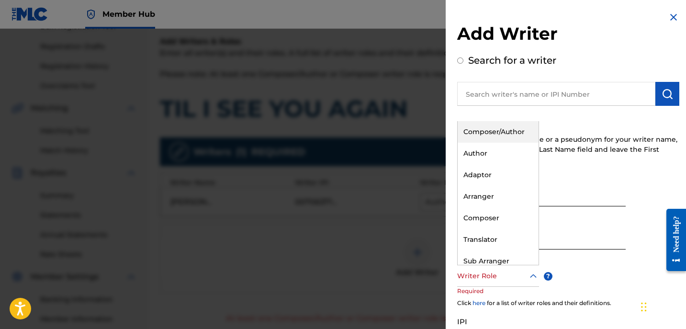
click at [482, 280] on div at bounding box center [498, 276] width 82 height 12
click at [520, 216] on div "Composer" at bounding box center [498, 218] width 81 height 22
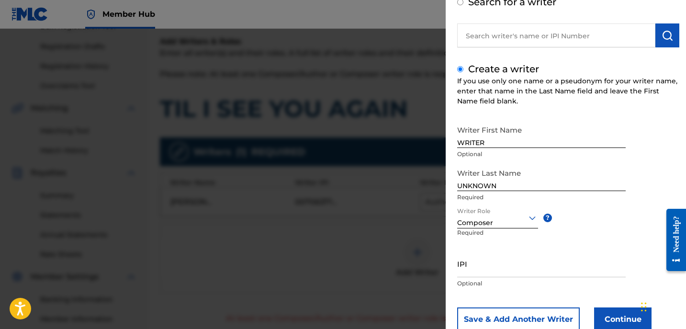
scroll to position [87, 0]
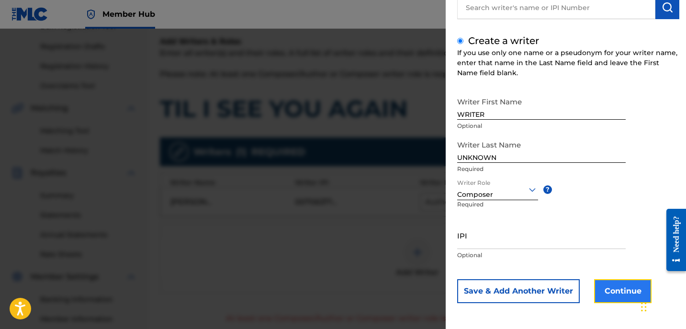
click at [597, 287] on button "Continue" at bounding box center [622, 291] width 57 height 24
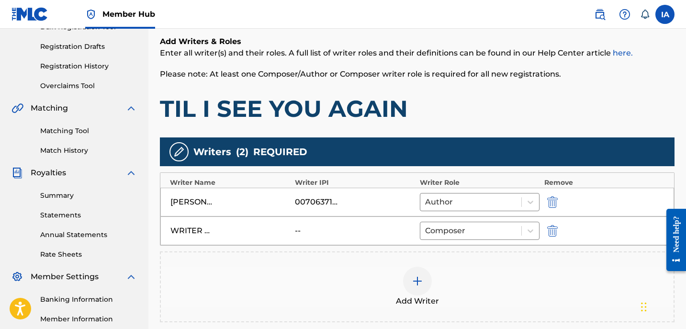
scroll to position [272, 0]
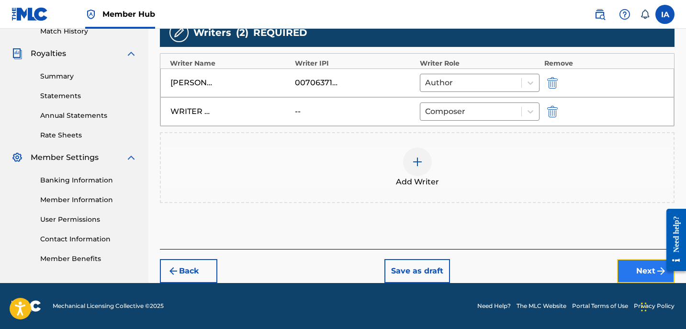
click at [623, 262] on button "Next" at bounding box center [645, 271] width 57 height 24
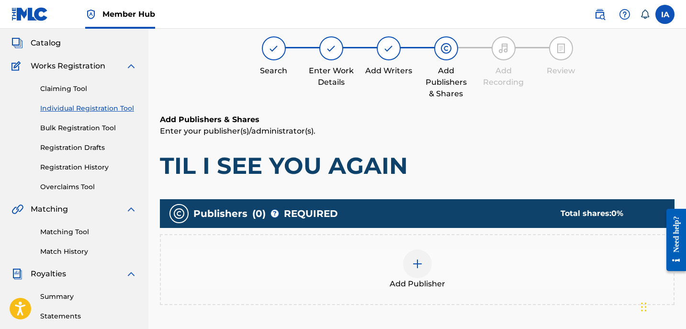
scroll to position [43, 0]
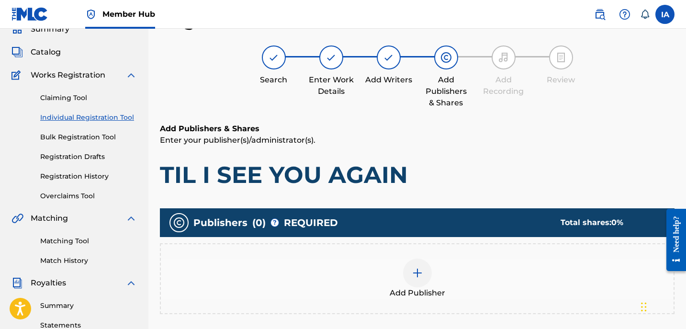
click at [484, 186] on h1 "TIL I SEE YOU AGAIN" at bounding box center [417, 174] width 515 height 29
click at [460, 285] on div "Add Publisher" at bounding box center [417, 279] width 513 height 40
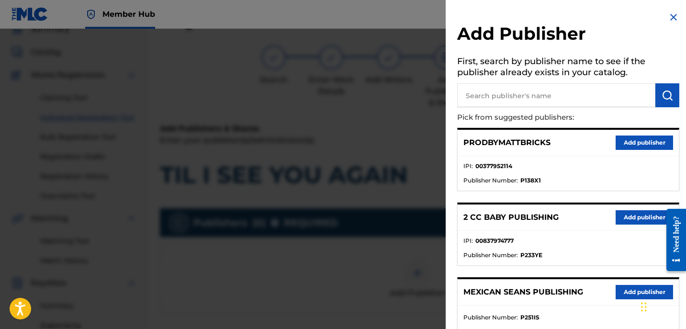
click at [559, 98] on input "text" at bounding box center [556, 95] width 198 height 24
click at [516, 97] on input "text" at bounding box center [556, 95] width 198 height 24
click at [665, 99] on img "submit" at bounding box center [667, 95] width 11 height 11
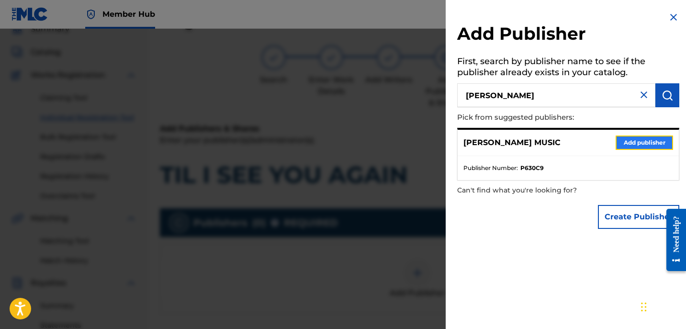
click at [629, 138] on button "Add publisher" at bounding box center [644, 142] width 57 height 14
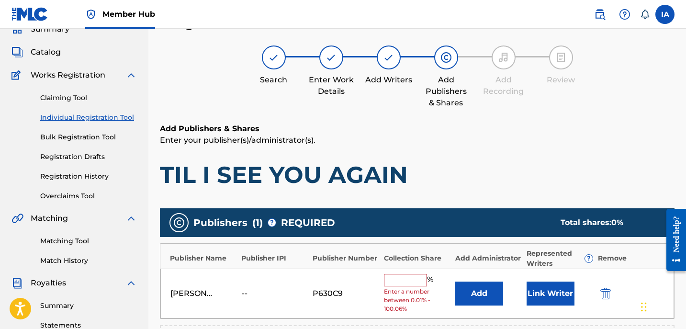
click at [389, 289] on span "Enter a number between 0.01% - 100.06%" at bounding box center [417, 300] width 67 height 26
click at [403, 276] on input "text" at bounding box center [405, 280] width 43 height 12
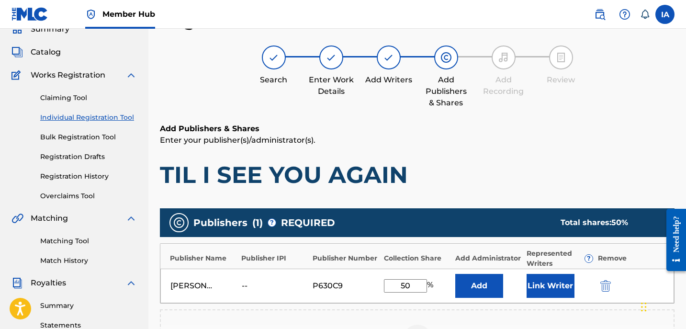
drag, startPoint x: 416, startPoint y: 291, endPoint x: 365, endPoint y: 272, distance: 55.0
click at [368, 274] on div "[PERSON_NAME] MUSIC -- P630C9 50 % Add Link Writer" at bounding box center [417, 286] width 514 height 34
click at [477, 293] on button "Add" at bounding box center [479, 286] width 48 height 24
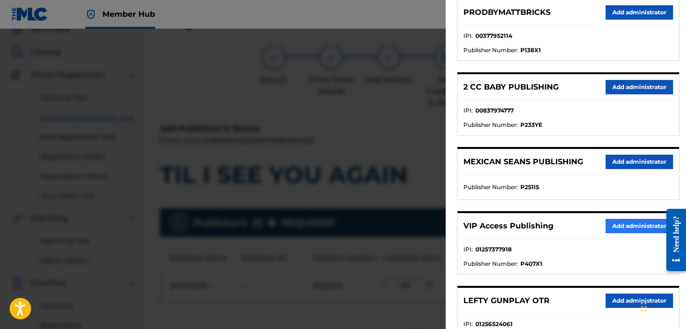
scroll to position [131, 0]
click at [613, 230] on button "Add administrator" at bounding box center [640, 225] width 68 height 14
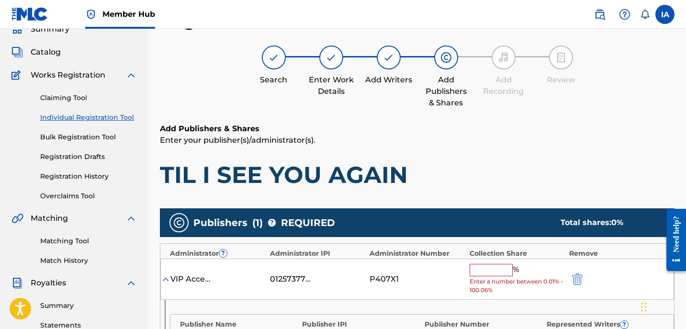
click at [498, 266] on input "text" at bounding box center [491, 270] width 43 height 12
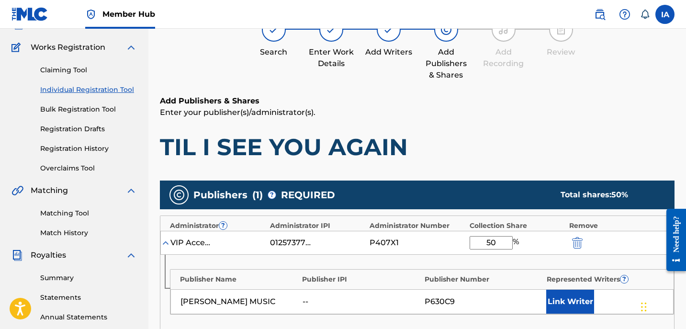
scroll to position [248, 0]
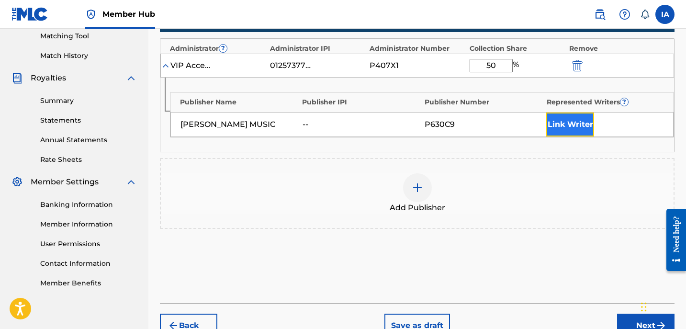
click at [571, 129] on button "Link Writer" at bounding box center [570, 125] width 48 height 24
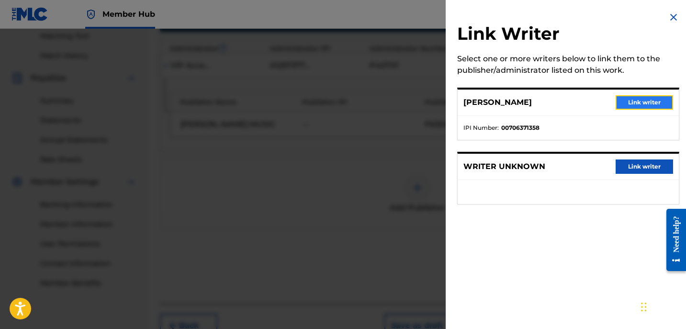
click at [628, 102] on button "Link writer" at bounding box center [644, 102] width 57 height 14
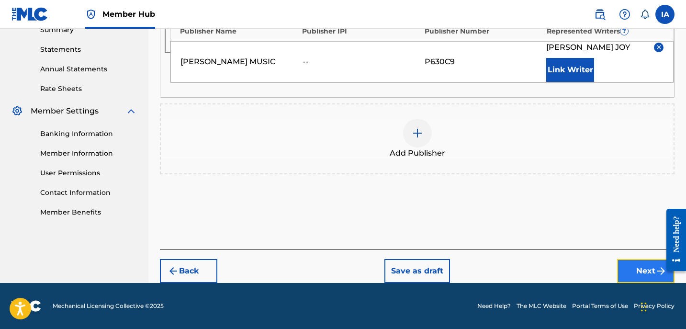
click at [624, 261] on button "Next" at bounding box center [645, 271] width 57 height 24
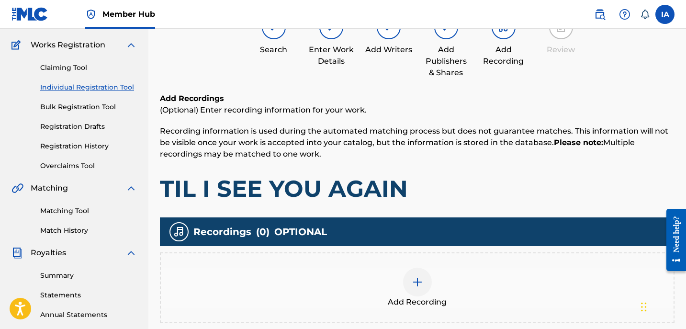
scroll to position [99, 0]
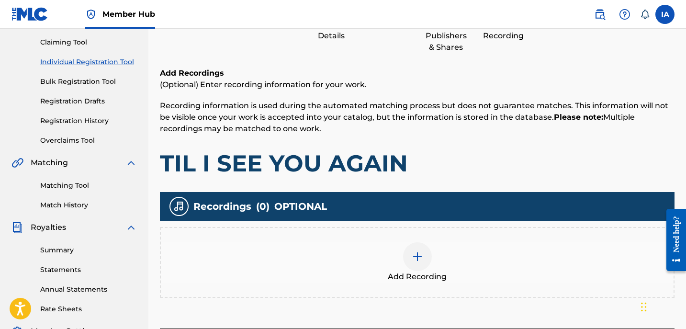
click at [441, 273] on span "Add Recording" at bounding box center [417, 276] width 59 height 11
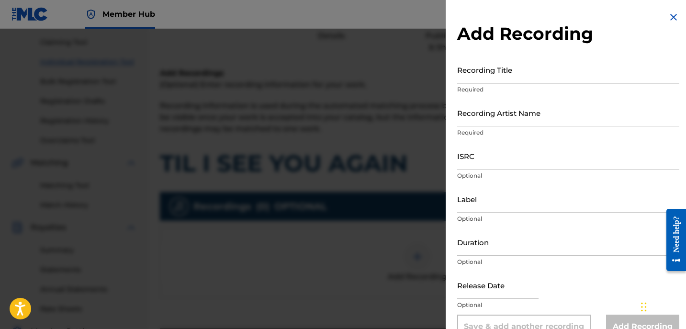
click at [529, 74] on input "Recording Title" at bounding box center [568, 69] width 222 height 27
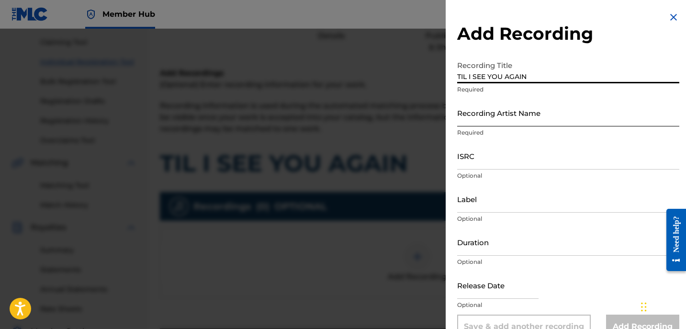
click at [519, 102] on input "Recording Artist Name" at bounding box center [568, 112] width 222 height 27
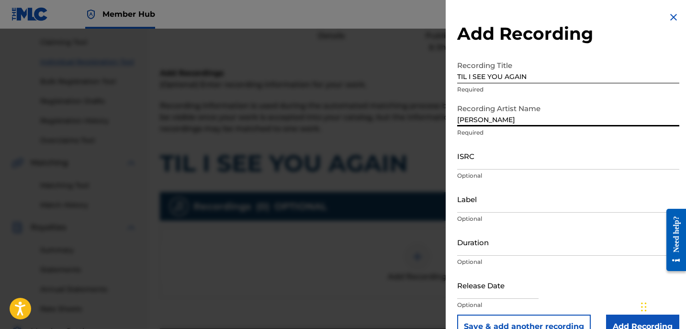
click at [500, 169] on div "ISRC Optional" at bounding box center [568, 163] width 222 height 43
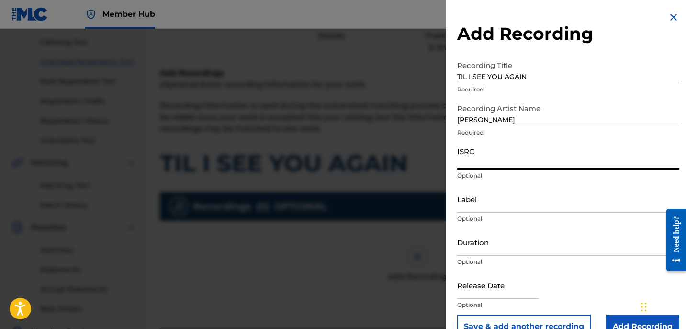
click at [483, 161] on input "ISRC" at bounding box center [568, 155] width 222 height 27
click at [506, 124] on input "[PERSON_NAME]" at bounding box center [568, 112] width 222 height 27
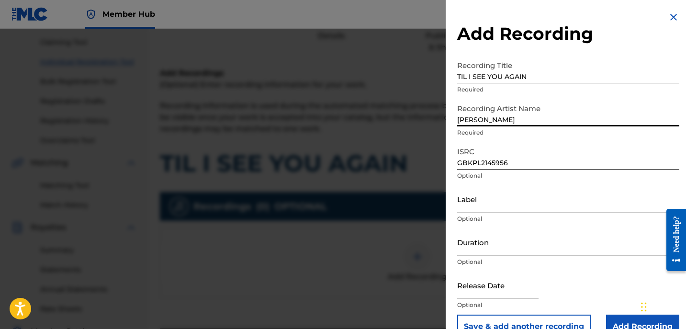
click at [506, 124] on input "[PERSON_NAME]" at bounding box center [568, 112] width 222 height 27
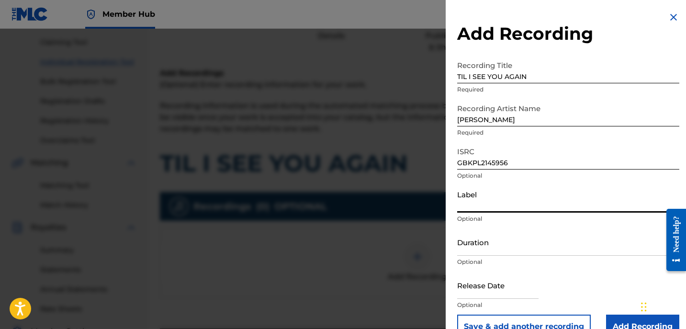
click at [497, 198] on input "Label" at bounding box center [568, 198] width 222 height 27
click at [491, 241] on input "Duration" at bounding box center [568, 241] width 222 height 27
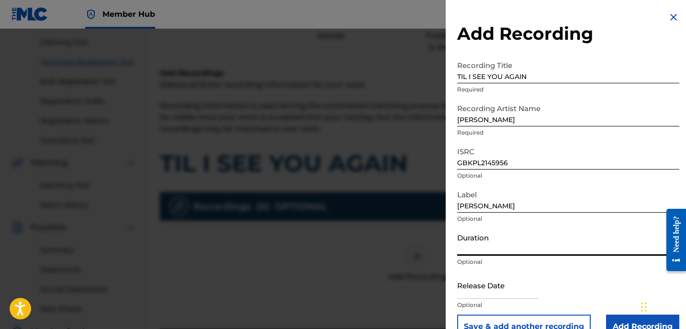
click at [486, 242] on input "Duration" at bounding box center [568, 241] width 222 height 27
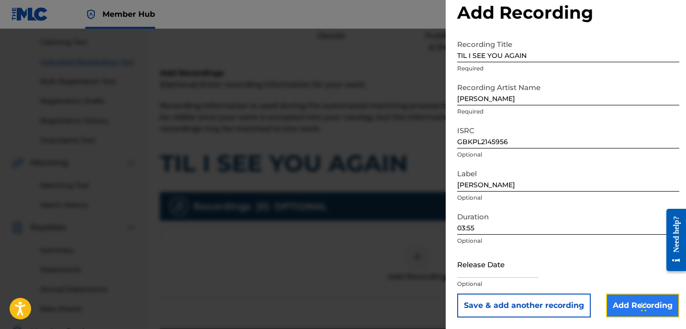
click at [618, 313] on input "Add Recording" at bounding box center [642, 305] width 73 height 24
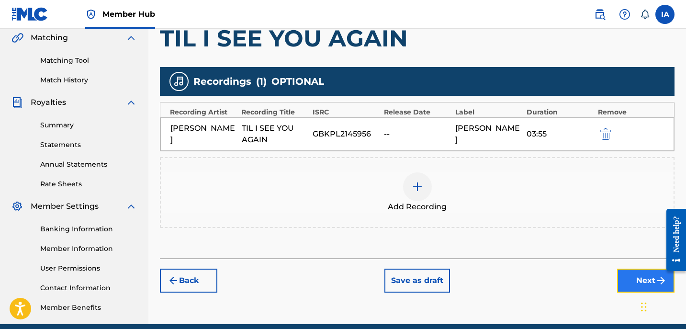
click at [621, 284] on button "Next" at bounding box center [645, 281] width 57 height 24
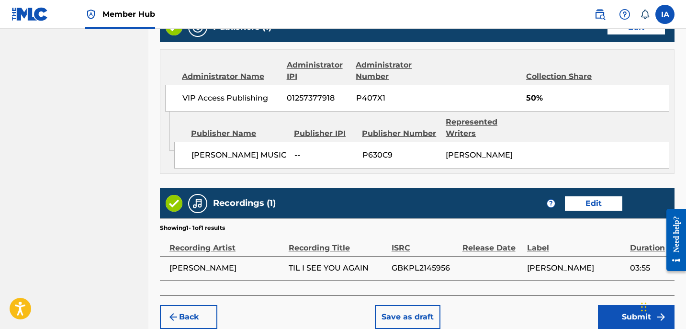
scroll to position [550, 0]
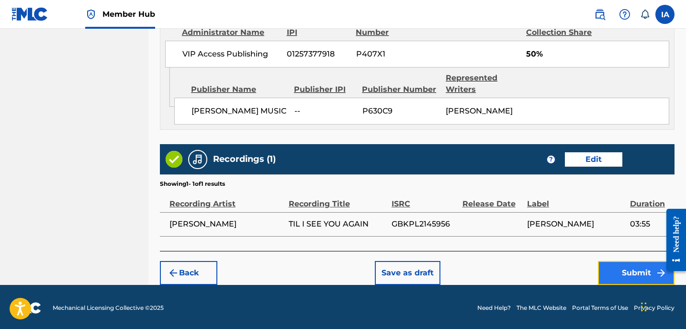
click at [617, 279] on button "Submit" at bounding box center [636, 273] width 77 height 24
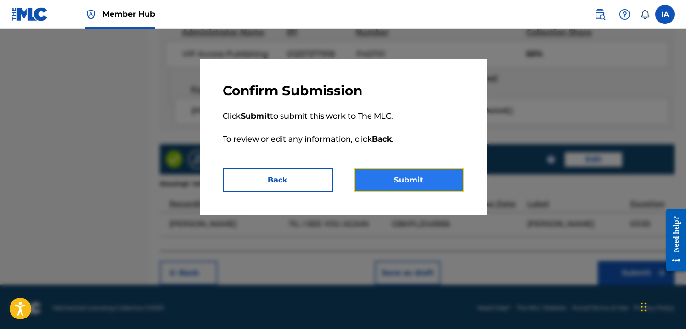
click at [417, 174] on button "Submit" at bounding box center [409, 180] width 110 height 24
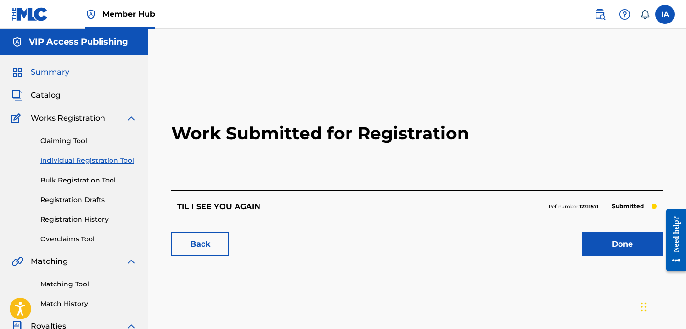
click at [63, 74] on span "Summary" at bounding box center [50, 72] width 39 height 11
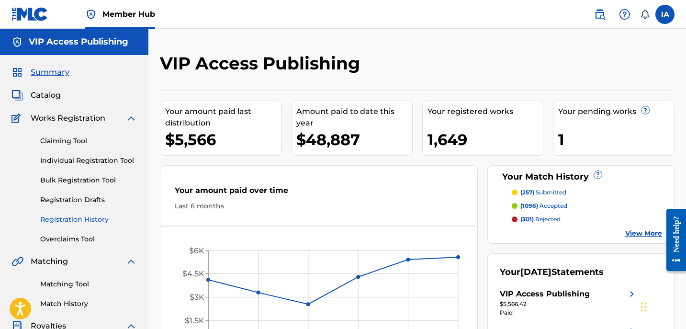
click at [93, 216] on link "Registration History" at bounding box center [88, 219] width 97 height 10
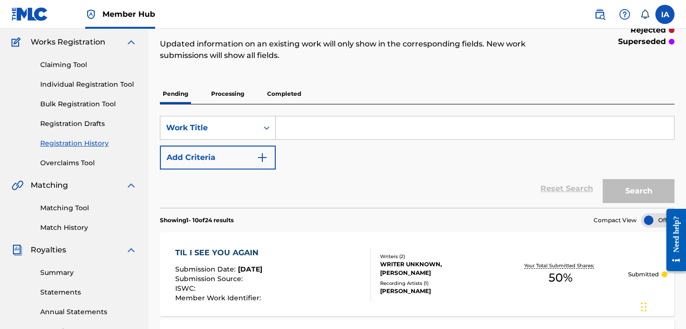
scroll to position [101, 0]
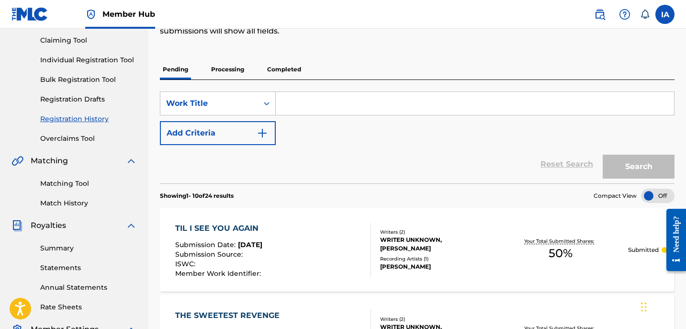
click at [236, 75] on p "Processing" at bounding box center [227, 69] width 39 height 20
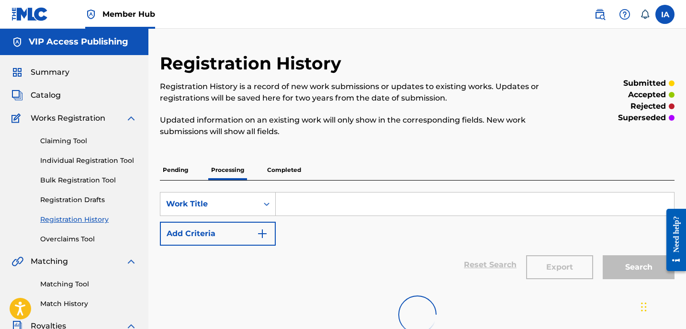
scroll to position [12, 0]
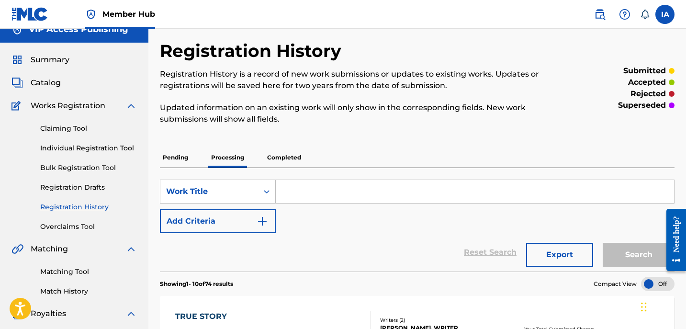
click at [180, 158] on p "Pending" at bounding box center [175, 157] width 31 height 20
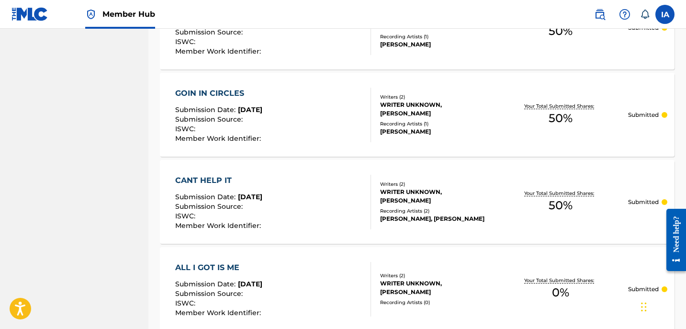
scroll to position [958, 0]
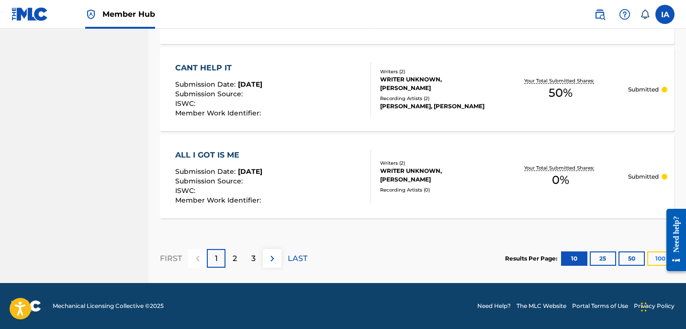
click at [654, 257] on button "100" at bounding box center [660, 258] width 26 height 14
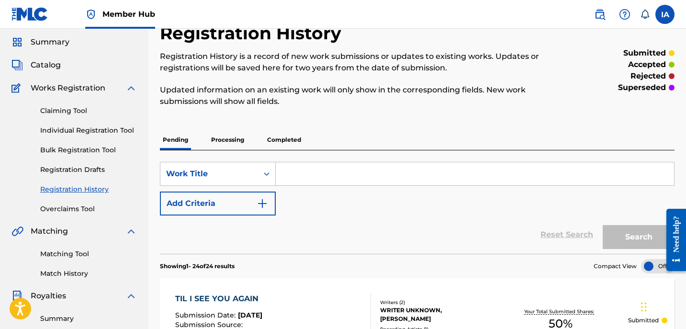
scroll to position [0, 0]
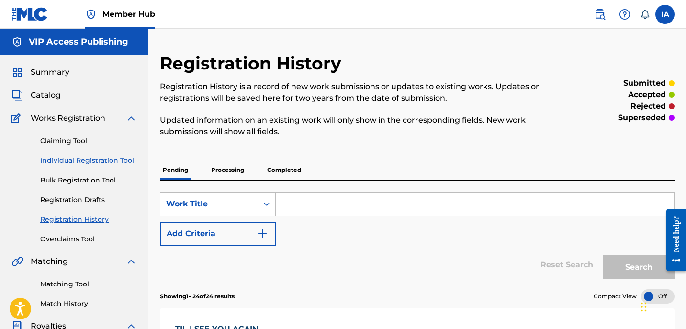
click at [91, 165] on link "Individual Registration Tool" at bounding box center [88, 161] width 97 height 10
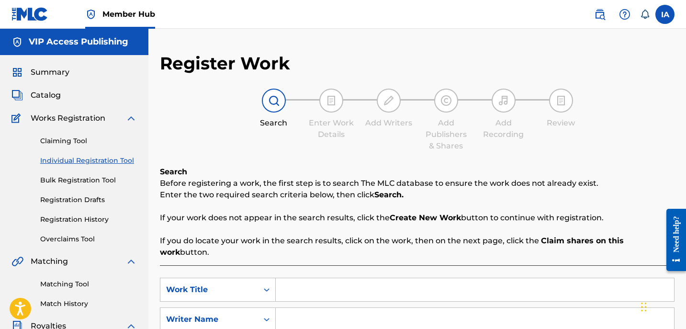
click at [495, 281] on input "Search Form" at bounding box center [475, 289] width 398 height 23
click at [446, 317] on input "Search Form" at bounding box center [475, 319] width 398 height 23
click at [496, 308] on input "Search Form" at bounding box center [475, 319] width 398 height 23
click at [439, 183] on p "Before registering a work, the first step is to search The MLC database to ensu…" at bounding box center [417, 183] width 515 height 11
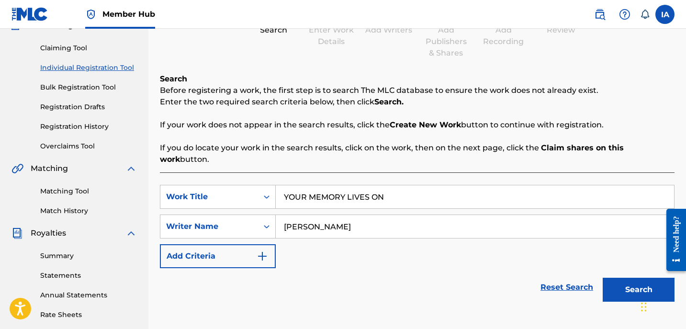
scroll to position [159, 0]
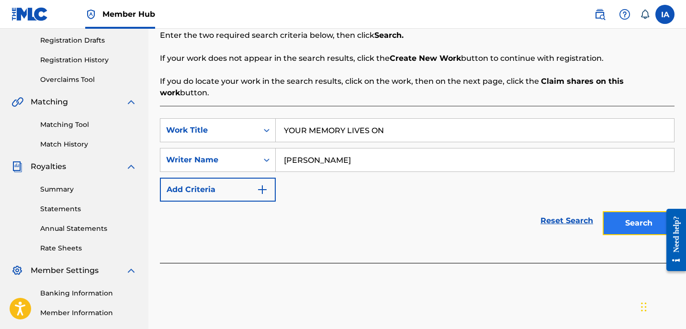
click at [641, 211] on button "Search" at bounding box center [639, 223] width 72 height 24
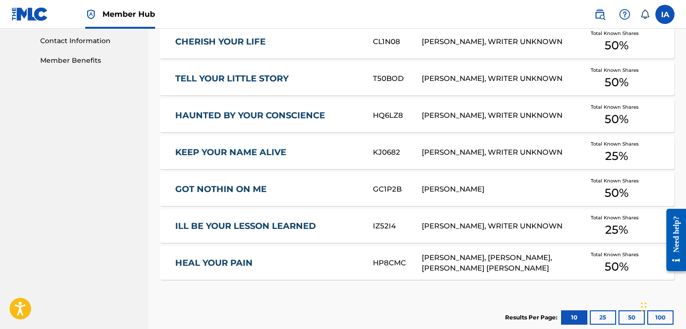
scroll to position [472, 0]
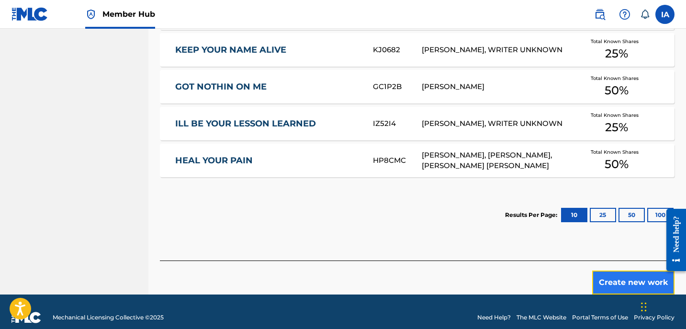
click at [602, 278] on button "Create new work" at bounding box center [633, 282] width 82 height 24
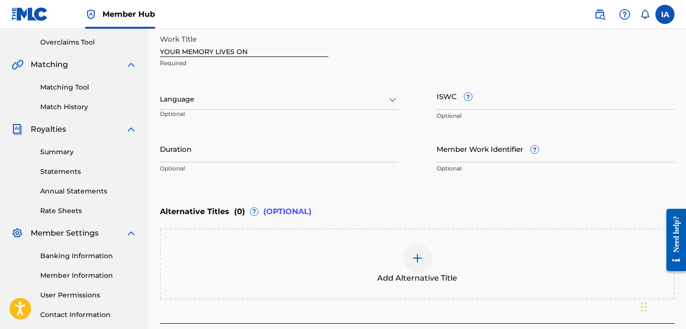
scroll to position [182, 0]
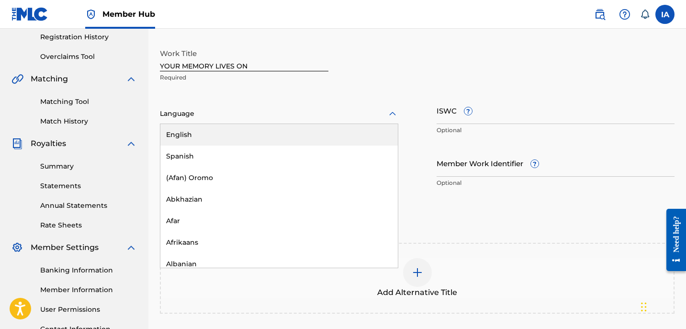
click at [321, 112] on div at bounding box center [279, 114] width 238 height 12
click at [335, 129] on div "English" at bounding box center [278, 135] width 237 height 22
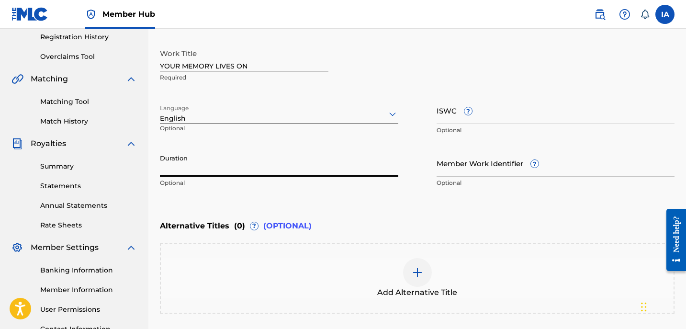
click at [316, 174] on input "Duration" at bounding box center [279, 162] width 238 height 27
click at [398, 197] on div "Enter Work Details Enter work details for ‘ YOUR MEMORY LIVES ON ’ below. Work …" at bounding box center [417, 100] width 515 height 232
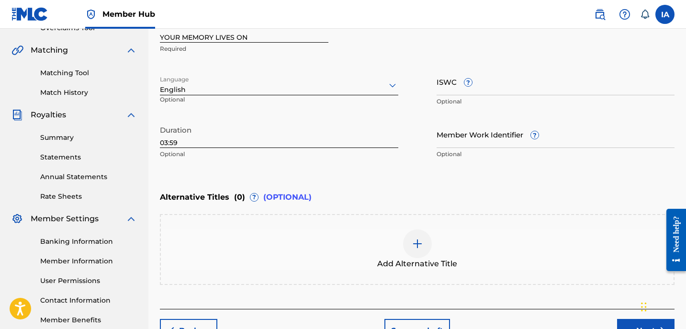
scroll to position [239, 0]
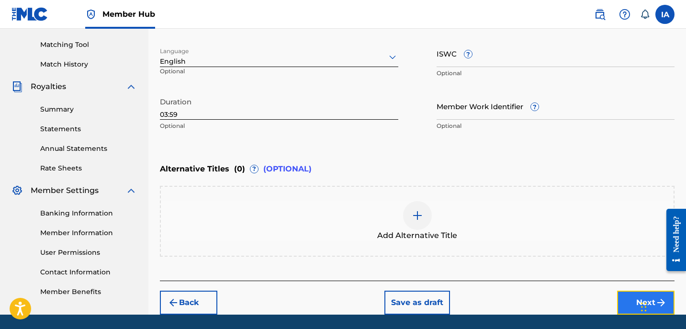
click at [630, 296] on button "Next" at bounding box center [645, 303] width 57 height 24
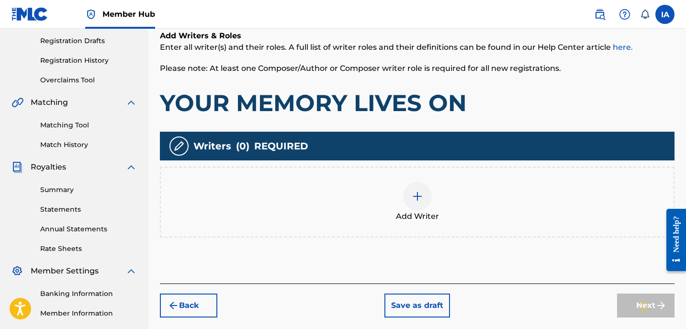
scroll to position [205, 0]
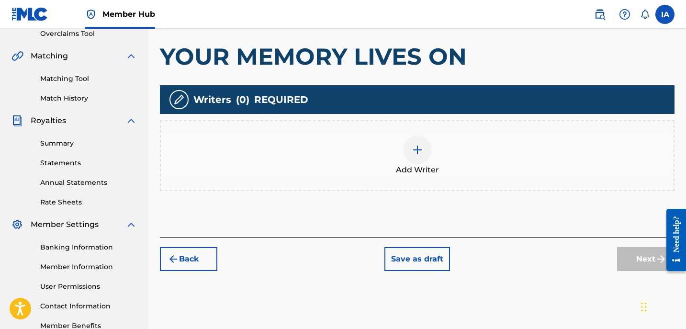
click at [420, 162] on div at bounding box center [417, 149] width 29 height 29
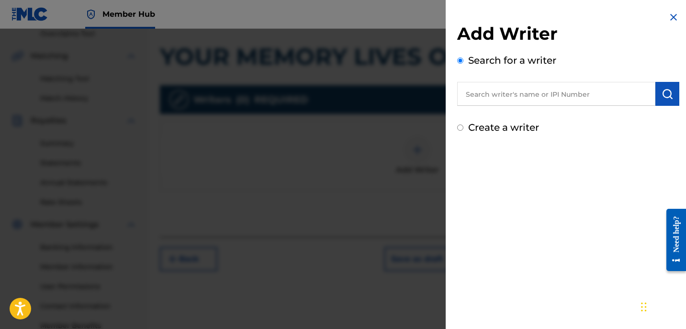
click at [570, 98] on input "text" at bounding box center [556, 94] width 198 height 24
click at [665, 99] on img "submit" at bounding box center [667, 93] width 11 height 11
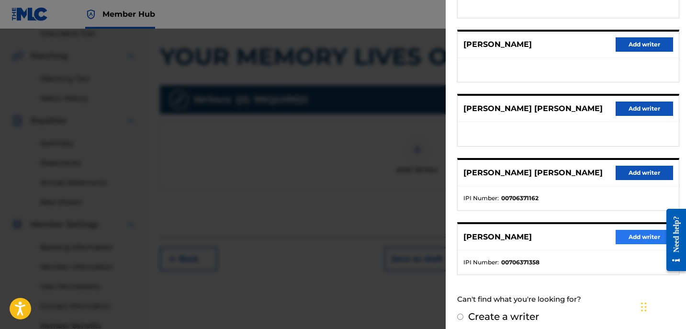
scroll to position [167, 0]
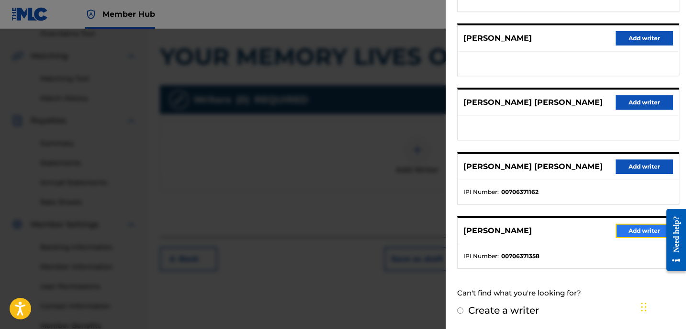
click at [646, 234] on button "Add writer" at bounding box center [644, 231] width 57 height 14
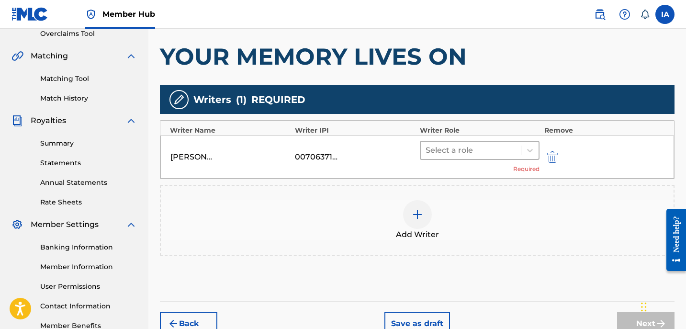
click at [474, 150] on div at bounding box center [471, 150] width 90 height 13
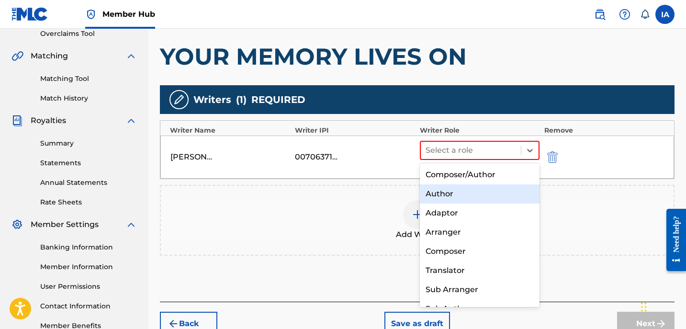
click at [453, 186] on div "Author" at bounding box center [480, 193] width 120 height 19
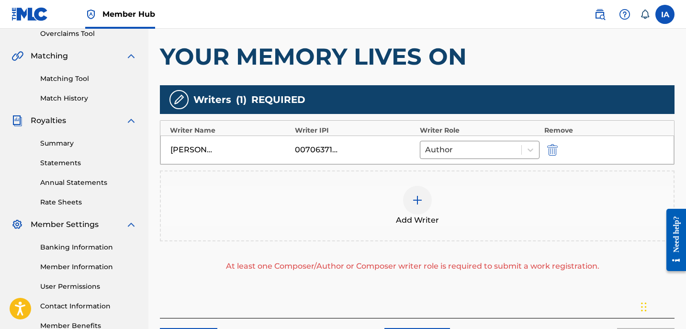
click at [423, 218] on span "Add Writer" at bounding box center [417, 219] width 43 height 11
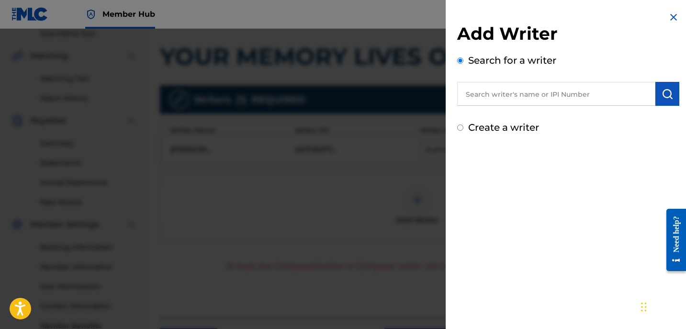
click at [501, 128] on label "Create a writer" at bounding box center [503, 127] width 71 height 11
click at [463, 128] on input "Create a writer" at bounding box center [460, 127] width 6 height 6
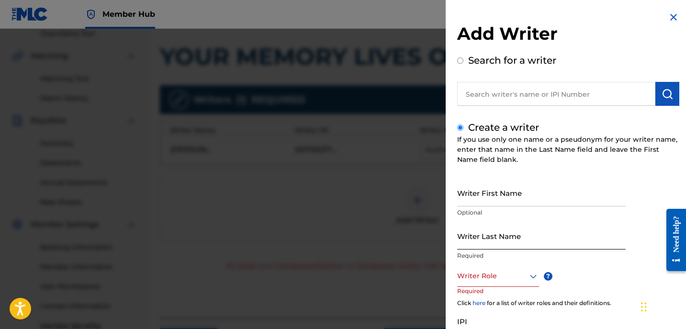
click at [485, 243] on input "Writer Last Name" at bounding box center [541, 235] width 169 height 27
click at [506, 242] on input "UNKNOWN WRITER" at bounding box center [541, 235] width 169 height 27
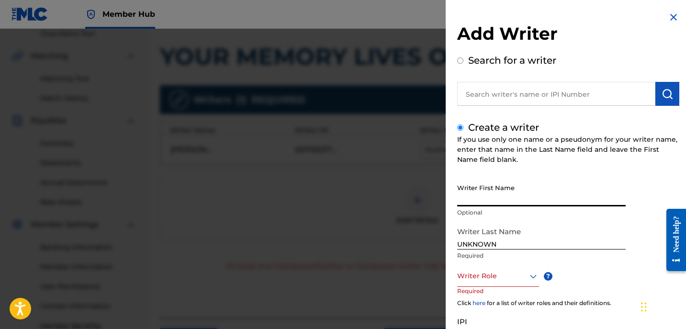
click at [500, 199] on input "Writer First Name" at bounding box center [541, 192] width 169 height 27
click at [532, 201] on input "Writer First Name" at bounding box center [541, 192] width 169 height 27
click at [514, 280] on div at bounding box center [498, 276] width 82 height 12
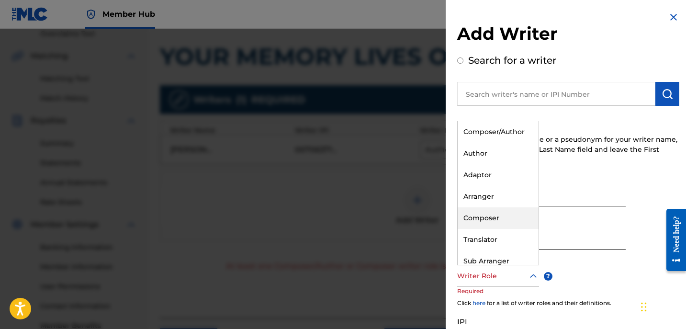
click at [500, 221] on div "Composer" at bounding box center [498, 218] width 81 height 22
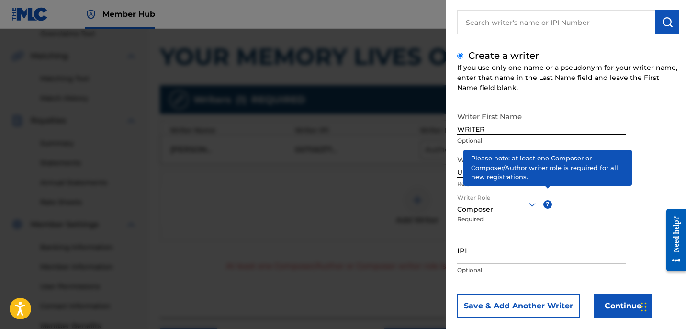
scroll to position [87, 0]
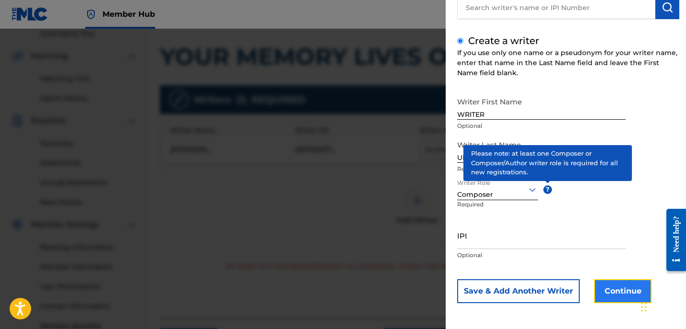
click at [599, 282] on button "Continue" at bounding box center [622, 291] width 57 height 24
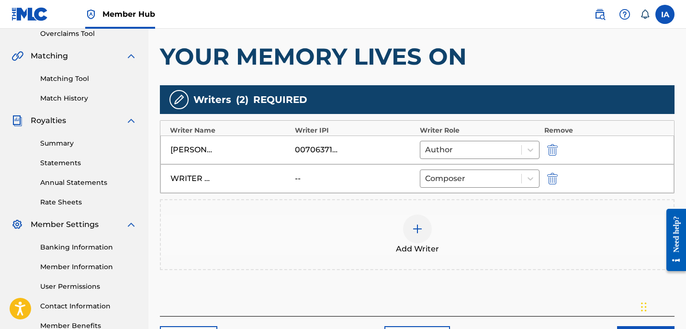
click at [458, 288] on div "Add Writers & Roles Enter all writer(s) and their roles. A full list of writer …" at bounding box center [417, 138] width 515 height 355
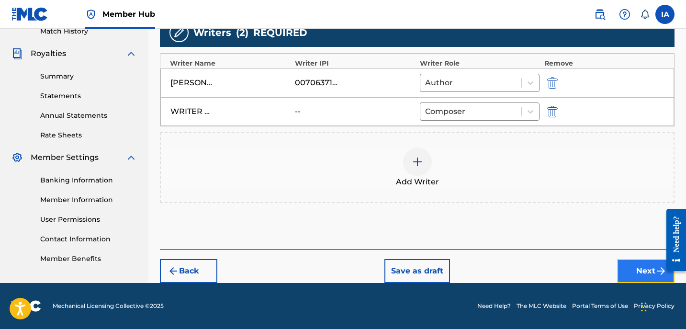
click at [632, 264] on button "Next" at bounding box center [645, 271] width 57 height 24
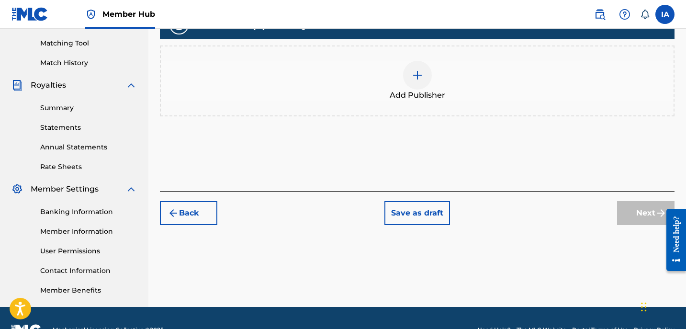
scroll to position [248, 0]
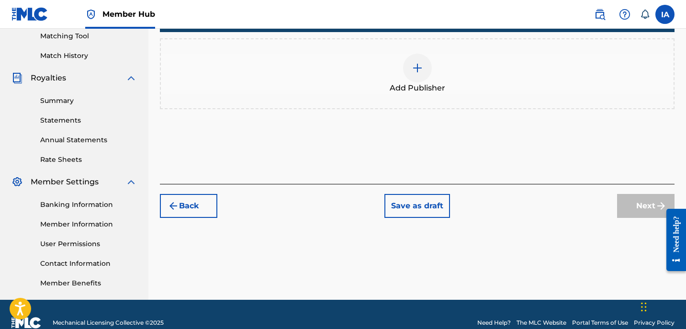
click at [498, 80] on div "Add Publisher" at bounding box center [417, 74] width 513 height 40
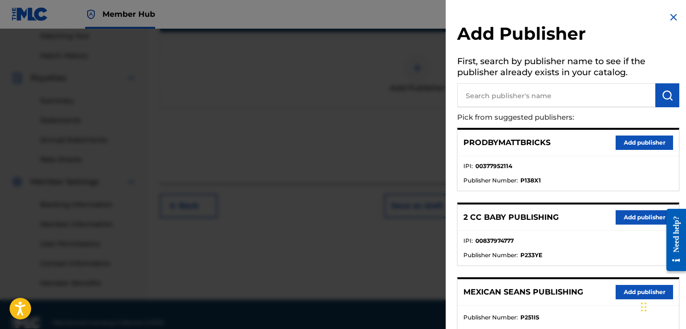
click at [539, 98] on input "text" at bounding box center [556, 95] width 198 height 24
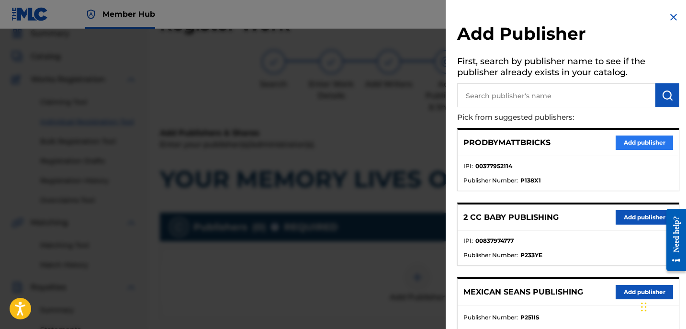
scroll to position [0, 0]
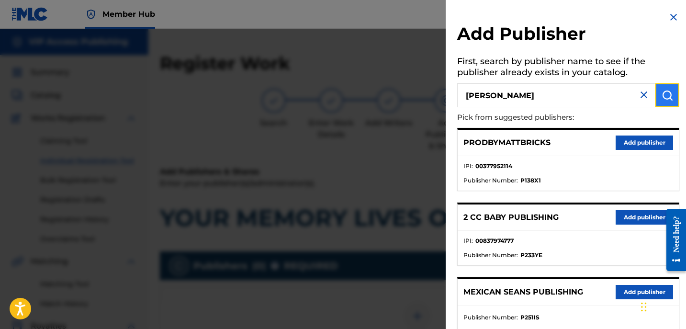
click at [664, 98] on img "submit" at bounding box center [667, 95] width 11 height 11
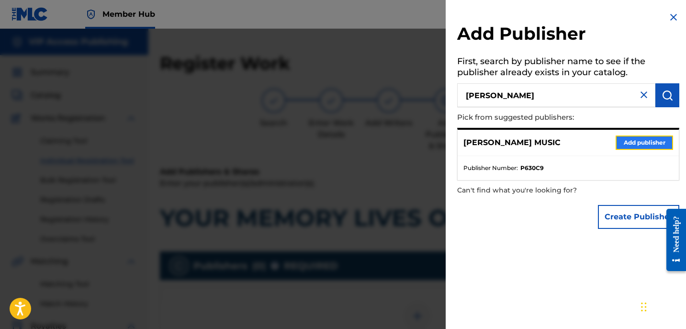
click at [641, 144] on button "Add publisher" at bounding box center [644, 142] width 57 height 14
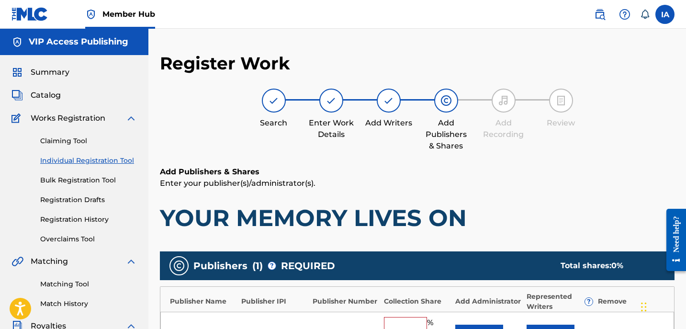
click at [494, 162] on div "Register Work Search Enter Work Details Add Writers Add Publishers & Shares Add…" at bounding box center [417, 300] width 515 height 495
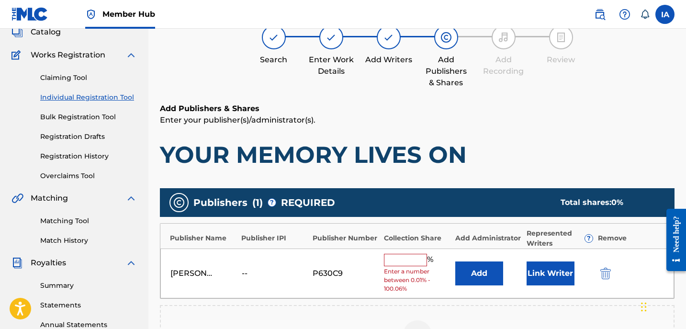
scroll to position [184, 0]
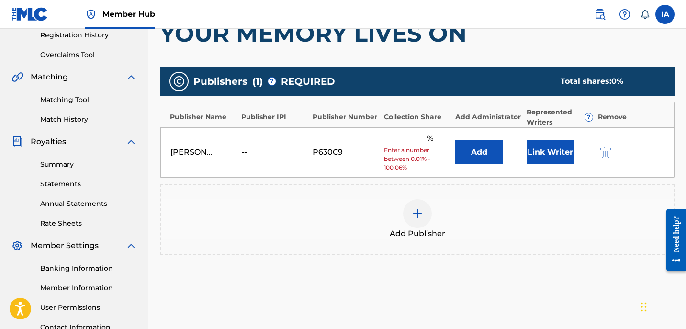
click at [413, 142] on input "text" at bounding box center [405, 139] width 43 height 12
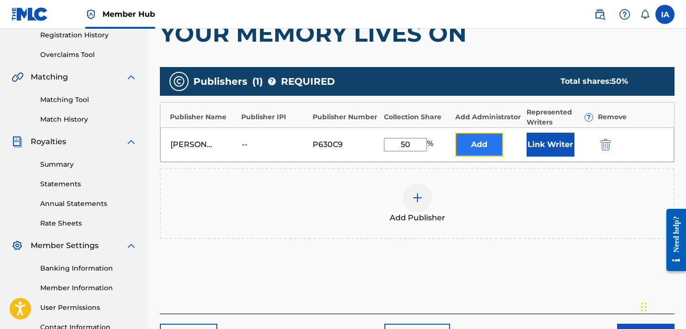
click at [484, 144] on button "Add" at bounding box center [479, 145] width 48 height 24
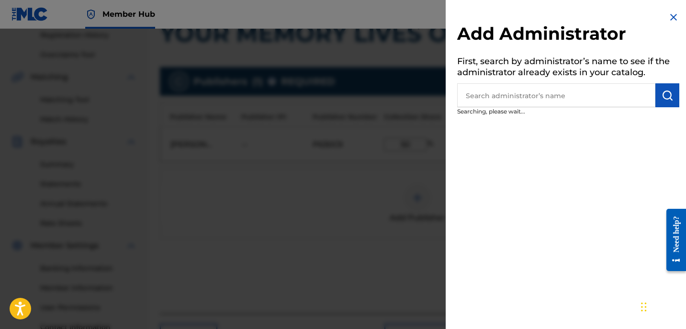
click at [546, 98] on input "text" at bounding box center [556, 95] width 198 height 24
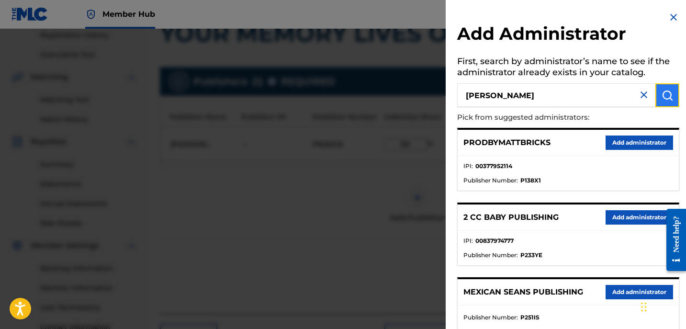
click at [667, 93] on button "submit" at bounding box center [667, 95] width 24 height 24
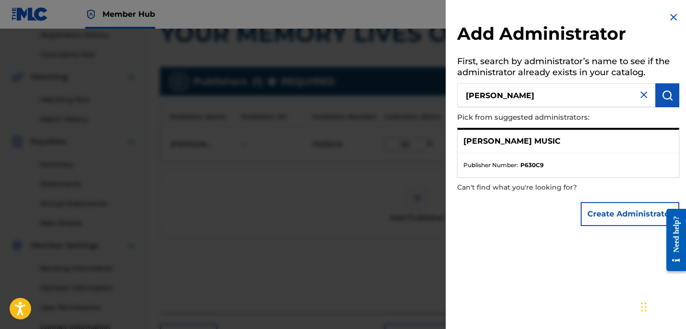
click at [669, 11] on div "Add Administrator First, search by administrator’s name to see if the administr…" at bounding box center [568, 121] width 245 height 242
click at [668, 18] on img at bounding box center [673, 16] width 11 height 11
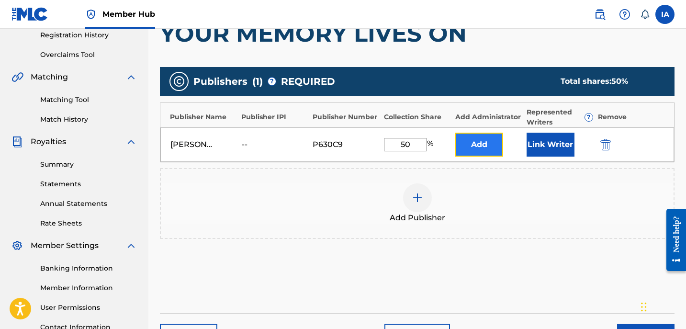
click at [478, 149] on button "Add" at bounding box center [479, 145] width 48 height 24
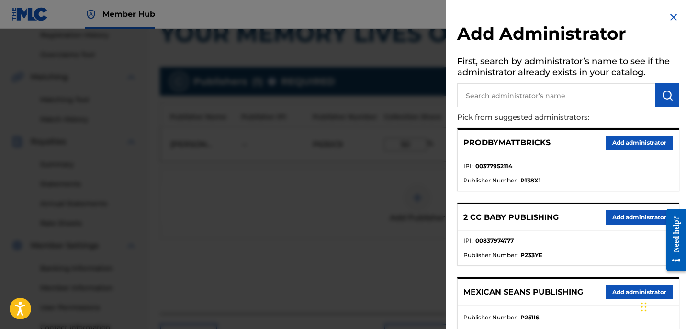
scroll to position [193, 0]
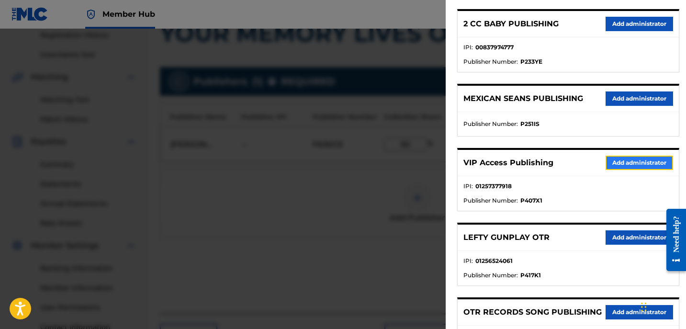
click at [639, 166] on button "Add administrator" at bounding box center [640, 163] width 68 height 14
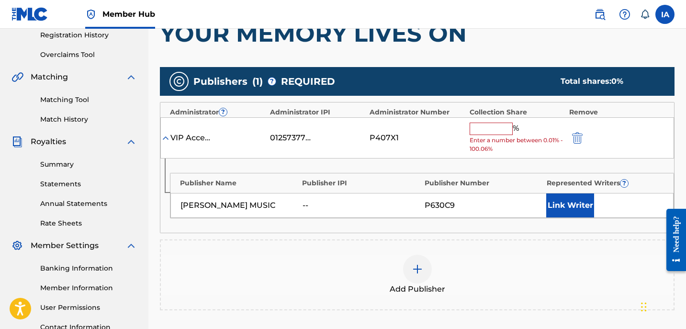
click at [502, 131] on input "text" at bounding box center [491, 129] width 43 height 12
type input "50"
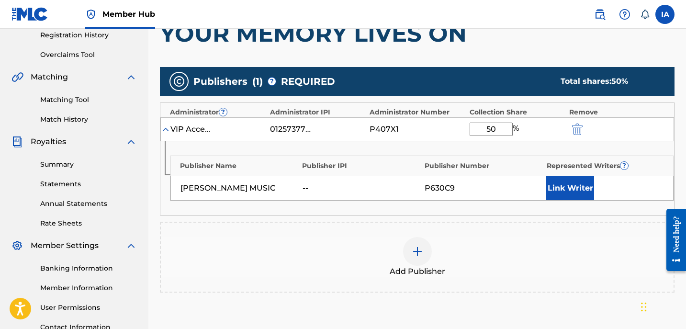
drag, startPoint x: 506, startPoint y: 129, endPoint x: 474, endPoint y: 112, distance: 37.1
click at [480, 115] on div "Administrator ? Administrator IPI Administrator Number Collection Share Remove …" at bounding box center [417, 159] width 515 height 114
click at [554, 185] on button "Link Writer" at bounding box center [570, 188] width 48 height 24
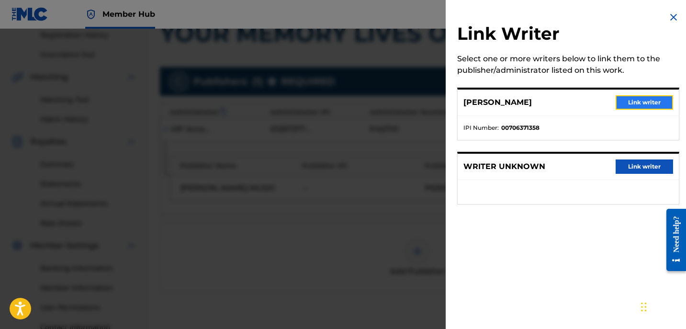
click at [630, 102] on button "Link writer" at bounding box center [644, 102] width 57 height 14
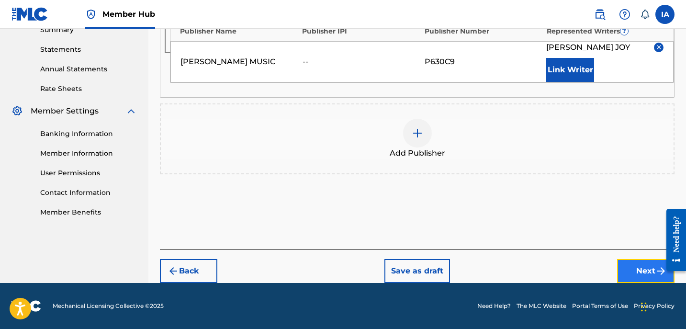
click at [630, 265] on button "Next" at bounding box center [645, 271] width 57 height 24
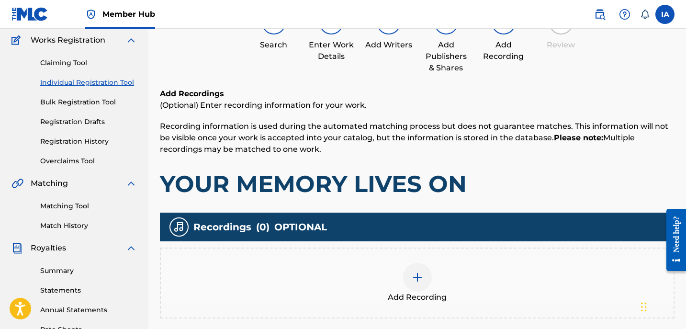
scroll to position [43, 0]
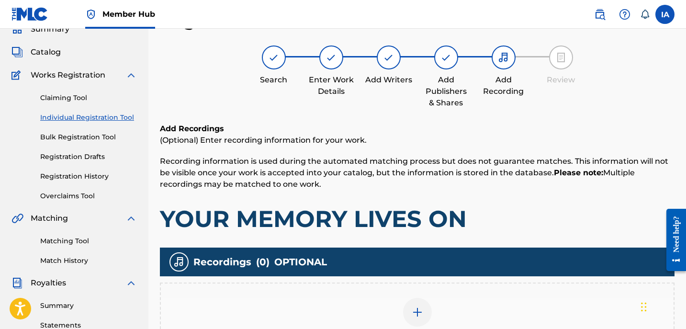
click at [421, 237] on div "Add Recordings (Optional) Enter recording information for your work. Recording …" at bounding box center [417, 253] width 515 height 261
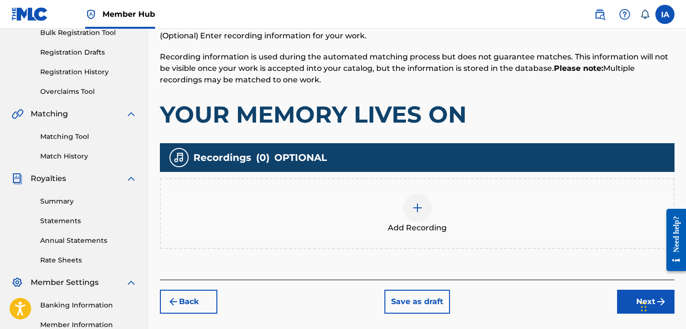
scroll to position [205, 0]
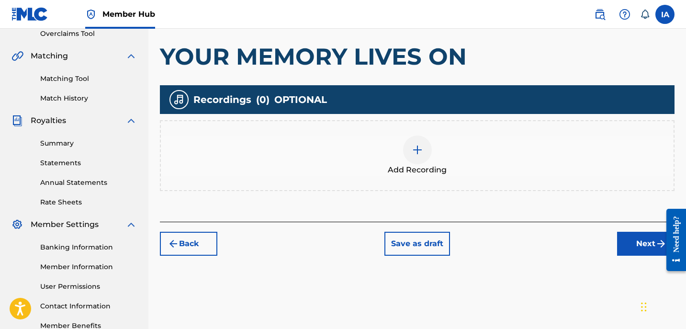
click at [467, 163] on div "Add Recording" at bounding box center [417, 155] width 513 height 40
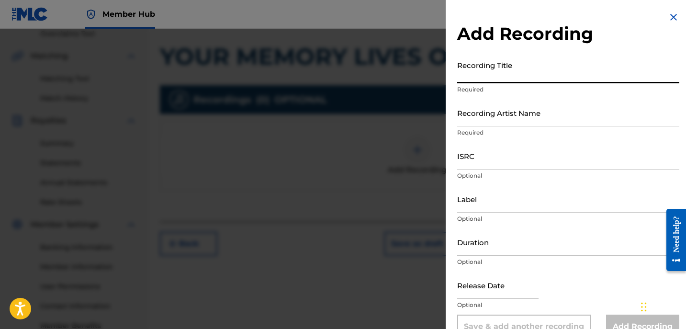
click at [517, 63] on input "Recording Title" at bounding box center [568, 69] width 222 height 27
paste input "YOUR MEMORY LIVES ON"
type input "YOUR MEMORY LIVES ON"
click at [504, 110] on input "Recording Artist Name" at bounding box center [568, 112] width 222 height 27
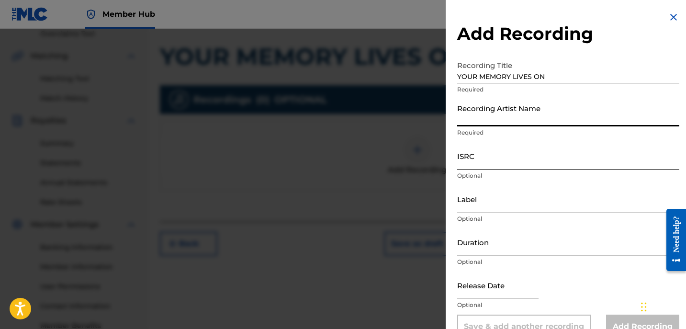
type input "[PERSON_NAME]"
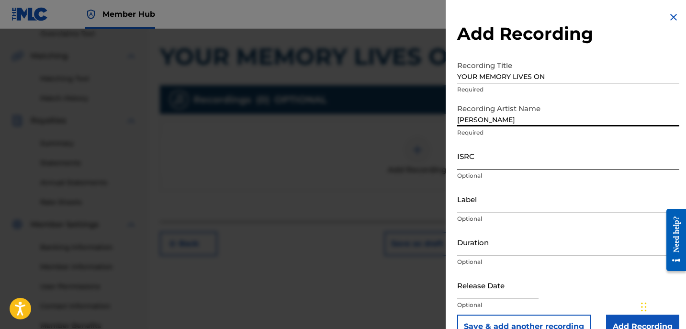
click at [485, 148] on input "ISRC" at bounding box center [568, 155] width 222 height 27
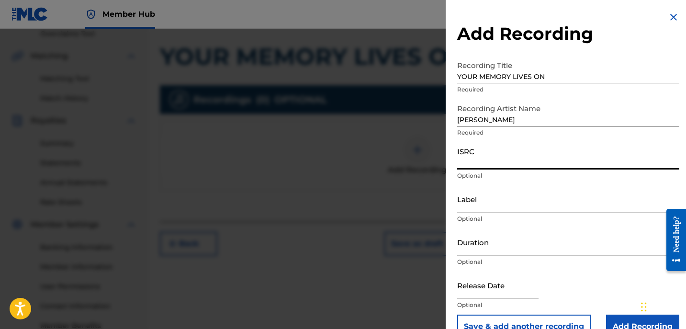
click at [519, 158] on input "ISRC" at bounding box center [568, 155] width 222 height 27
click at [488, 161] on input "ISRC" at bounding box center [568, 155] width 222 height 27
paste input "GBKPL2145955"
type input "GBKPL2145955"
click at [496, 196] on input "Label" at bounding box center [568, 198] width 222 height 27
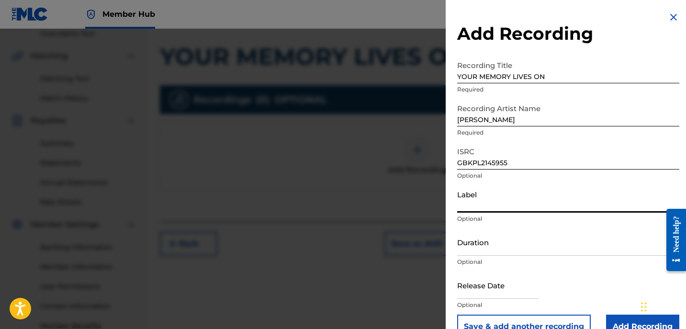
type input "[PERSON_NAME]"
click at [493, 244] on input "Duration" at bounding box center [568, 241] width 222 height 27
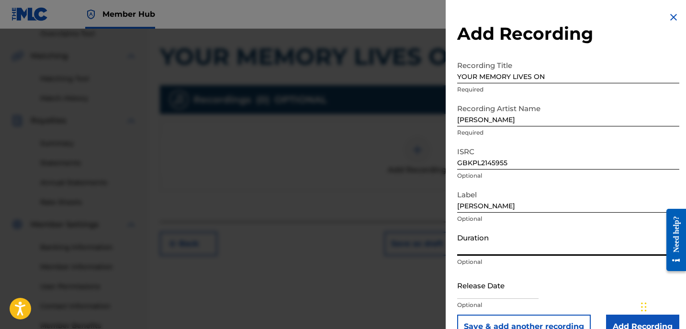
click at [542, 237] on input "Duration" at bounding box center [568, 241] width 222 height 27
click at [508, 247] on input "Duration" at bounding box center [568, 241] width 222 height 27
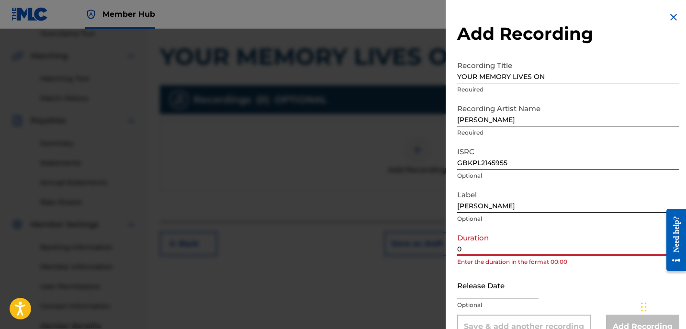
paste input "3:59"
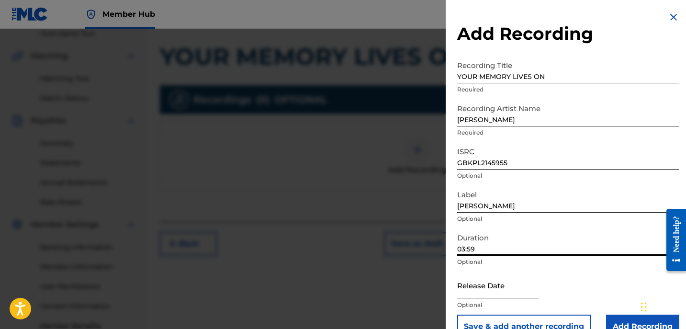
type input "03:59"
drag, startPoint x: 501, startPoint y: 66, endPoint x: 447, endPoint y: 51, distance: 55.8
click at [492, 63] on input "YOUR MEMORY LIVES ON" at bounding box center [568, 69] width 222 height 27
click at [620, 325] on input "Add Recording" at bounding box center [642, 327] width 73 height 24
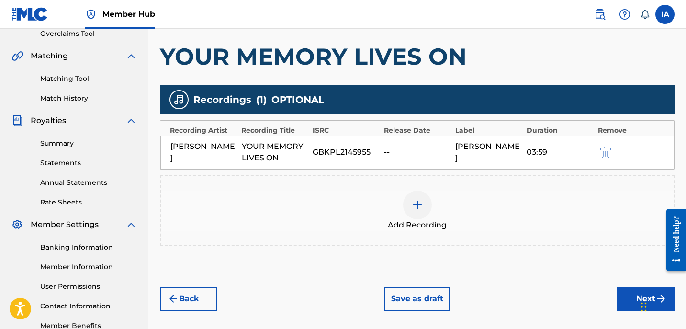
click at [455, 216] on div "Add Recording" at bounding box center [417, 211] width 513 height 40
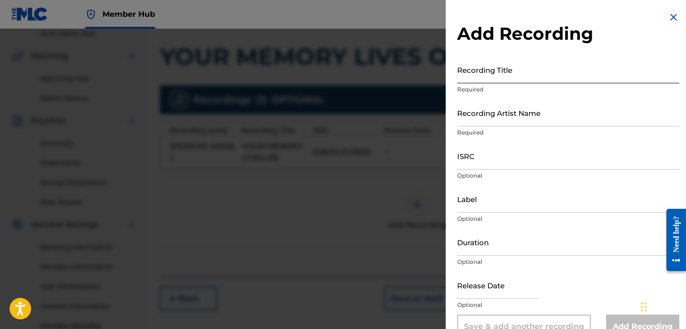
click at [541, 75] on input "Recording Title" at bounding box center [568, 69] width 222 height 27
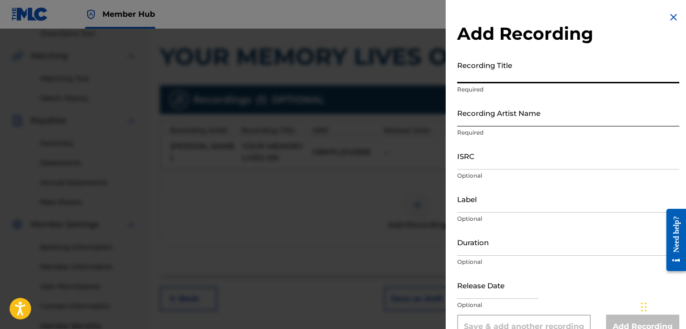
paste input "YOUR MEMORY LIVES ON"
type input "YOUR MEMORY LIVES ON"
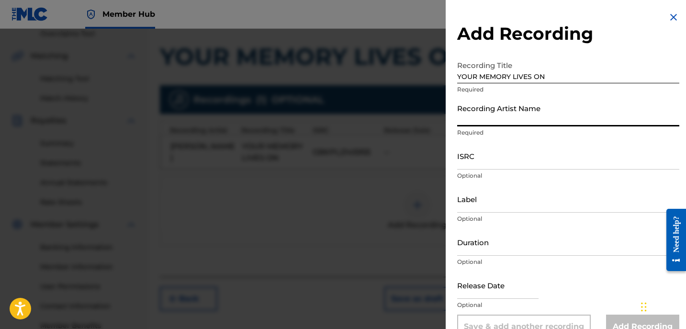
click at [533, 113] on input "Recording Artist Name" at bounding box center [568, 112] width 222 height 27
type input "[PERSON_NAME]"
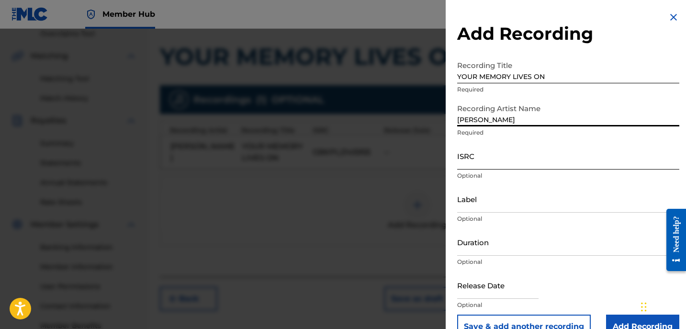
click at [534, 166] on input "ISRC" at bounding box center [568, 155] width 222 height 27
paste input "USBAE1101237"
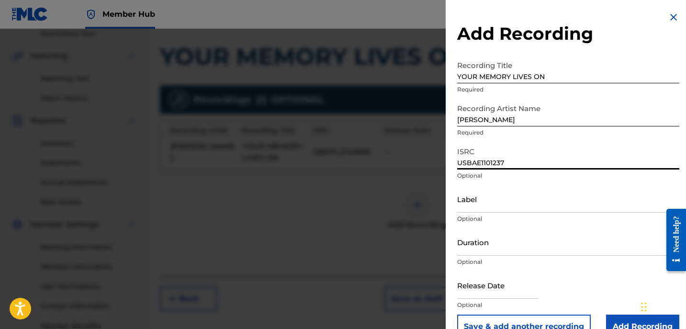
type input "USBAE1101237"
click at [468, 214] on p "Optional" at bounding box center [568, 218] width 222 height 9
click at [473, 210] on input "Label" at bounding box center [568, 198] width 222 height 27
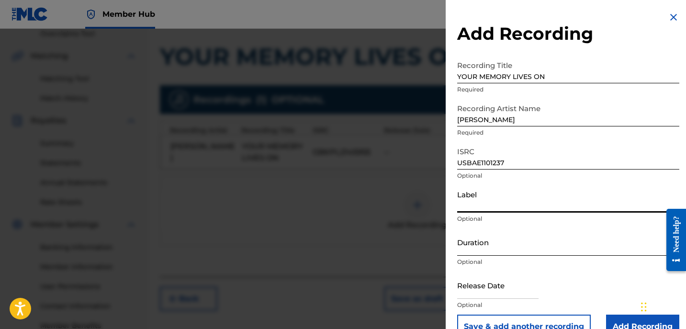
type input "[PERSON_NAME]"
click at [483, 246] on input "Duration" at bounding box center [568, 241] width 222 height 27
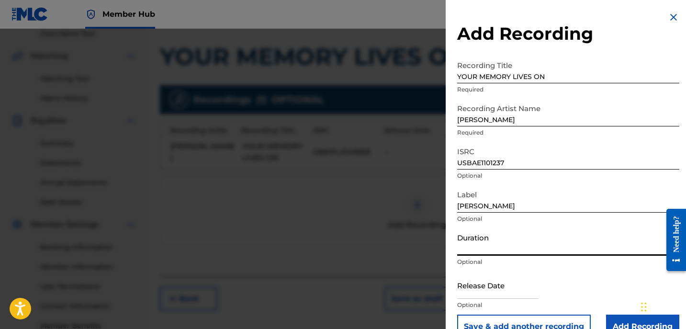
click at [495, 240] on input "Duration" at bounding box center [568, 241] width 222 height 27
paste input "3:59"
type input "03:59"
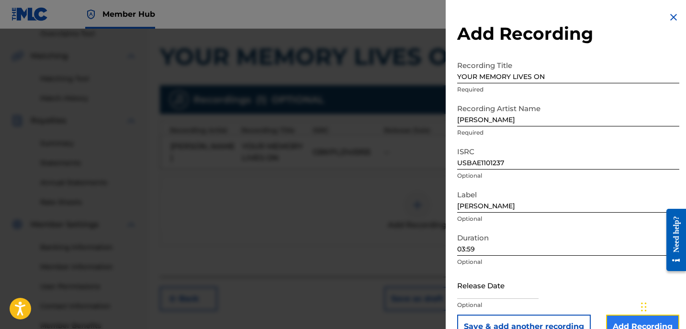
click at [622, 323] on input "Add Recording" at bounding box center [642, 327] width 73 height 24
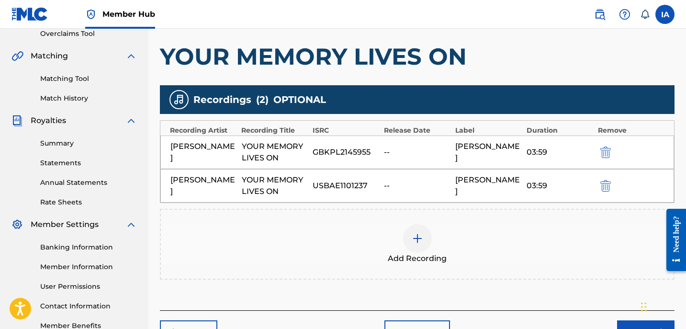
scroll to position [267, 0]
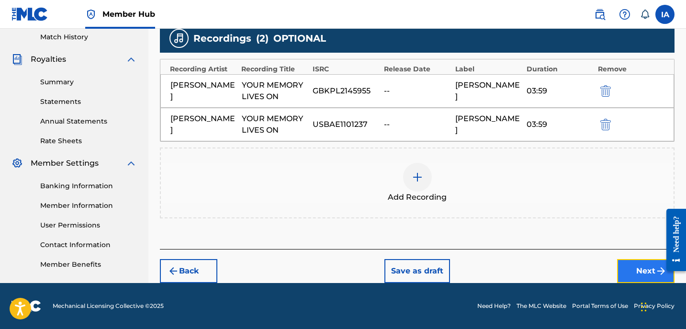
click at [643, 267] on button "Next" at bounding box center [645, 271] width 57 height 24
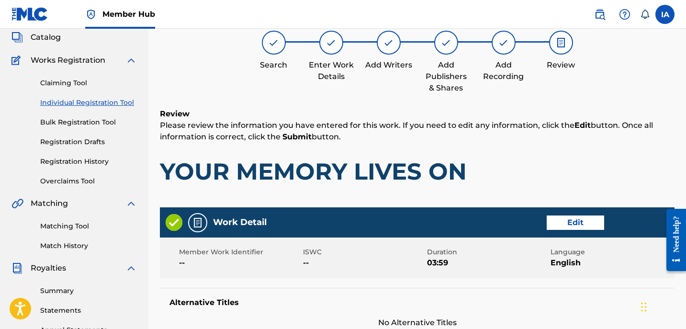
scroll to position [43, 0]
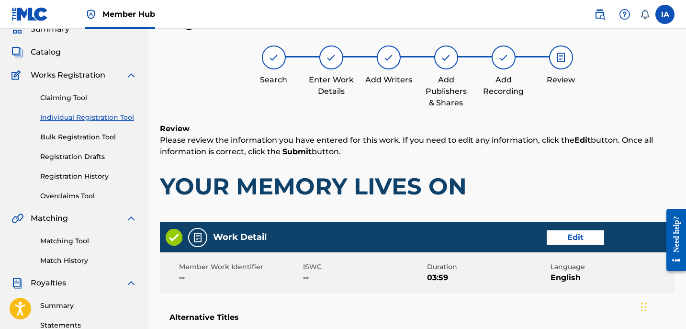
click at [457, 207] on div "Review Please review the information you have entered for this work. If you nee…" at bounding box center [417, 169] width 515 height 92
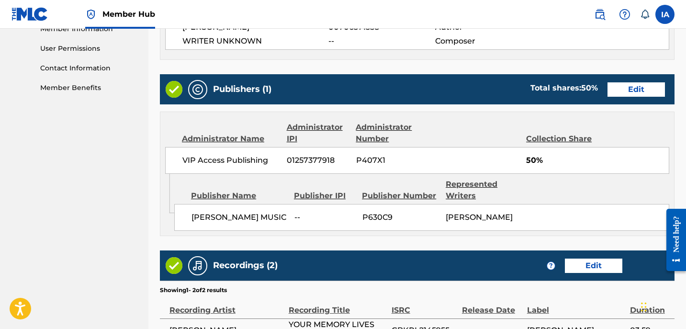
scroll to position [574, 0]
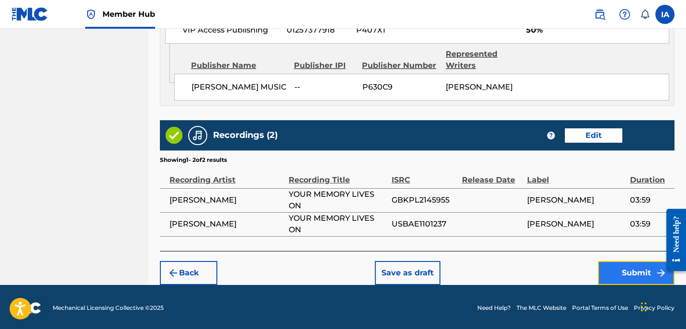
click at [604, 271] on button "Submit" at bounding box center [636, 273] width 77 height 24
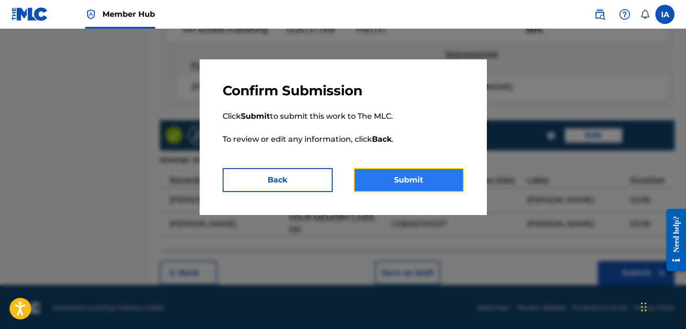
click at [444, 176] on button "Submit" at bounding box center [409, 180] width 110 height 24
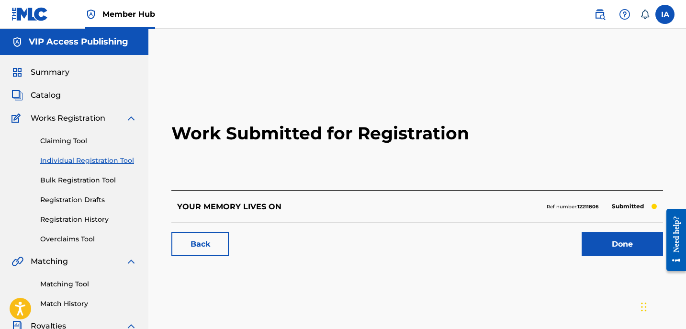
click at [350, 163] on h2 "Work Submitted for Registration" at bounding box center [417, 133] width 492 height 113
click at [337, 222] on div "YOUR MEMORY LIVES ON Ref number: 12211806 Submitted" at bounding box center [417, 206] width 492 height 33
click at [106, 160] on link "Individual Registration Tool" at bounding box center [88, 161] width 97 height 10
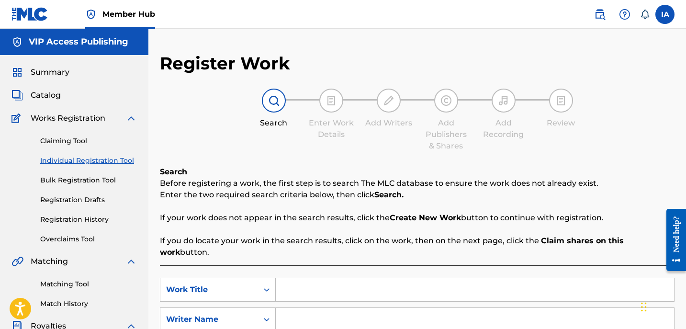
click at [454, 278] on input "Search Form" at bounding box center [475, 289] width 398 height 23
paste input "AGONY N ECSTASY"
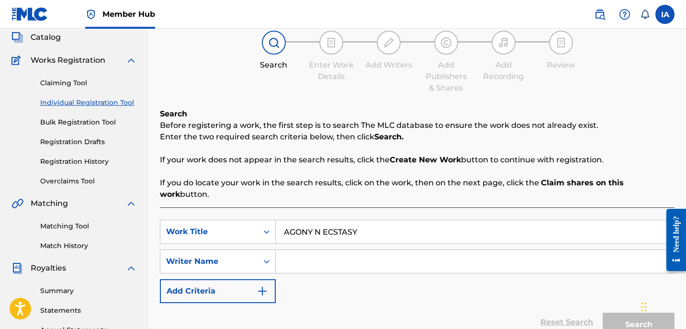
scroll to position [74, 0]
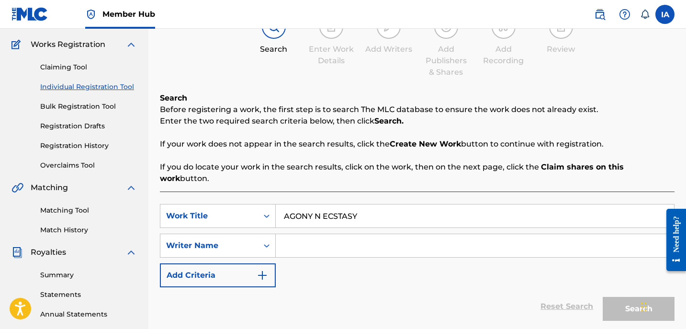
type input "AGONY N ECSTASY"
click at [405, 236] on input "Search Form" at bounding box center [475, 245] width 398 height 23
paste input "[PERSON_NAME]"
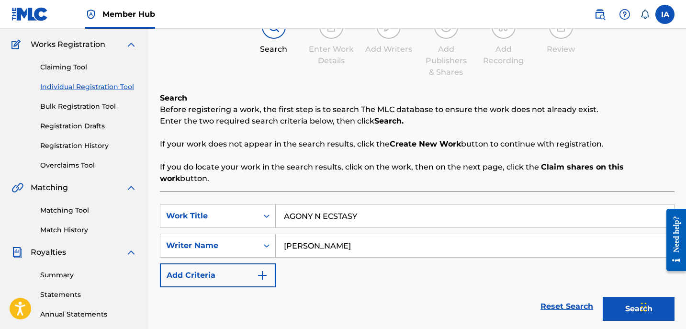
type input "[PERSON_NAME]"
click at [686, 255] on html "Accessibility Screen-Reader Guide, Feedback, and Issue Reporting | New window C…" at bounding box center [343, 90] width 686 height 329
click at [491, 247] on div "SearchWithCriteria5bcf9683-a0c7-4f98-a6c7-5a55523c4604 Work Title AGONY N ECSTA…" at bounding box center [417, 245] width 515 height 83
click at [479, 255] on div "SearchWithCriteria5bcf9683-a0c7-4f98-a6c7-5a55523c4604 Work Title AGONY N ECSTA…" at bounding box center [417, 245] width 515 height 83
click at [625, 302] on button "Search" at bounding box center [639, 309] width 72 height 24
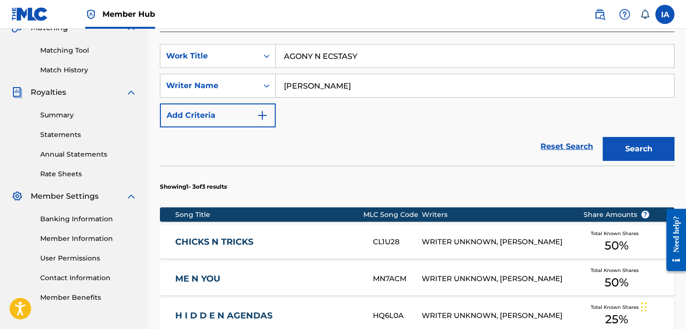
scroll to position [283, 0]
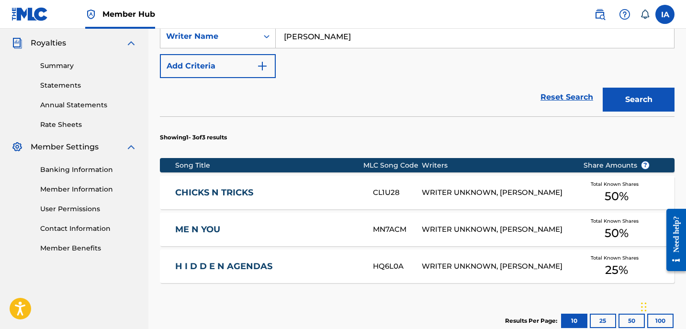
click at [444, 116] on section "Showing 1 - 3 of 3 results" at bounding box center [417, 134] width 515 height 37
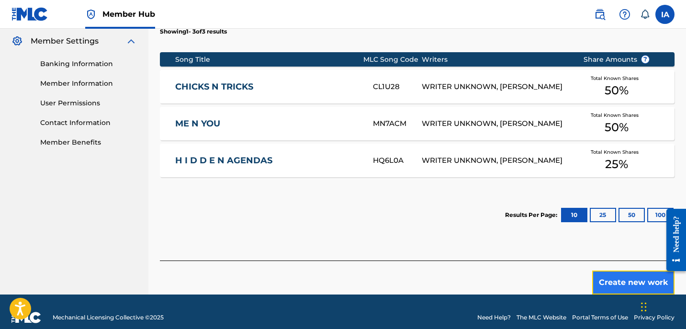
click at [640, 270] on button "Create new work" at bounding box center [633, 282] width 82 height 24
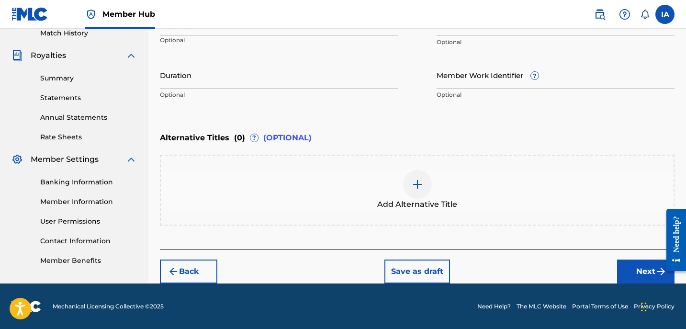
click at [393, 116] on div "Enter Work Details Enter work details for ‘ AGONY N ECSTASY ’ below. Work Title…" at bounding box center [417, 12] width 515 height 232
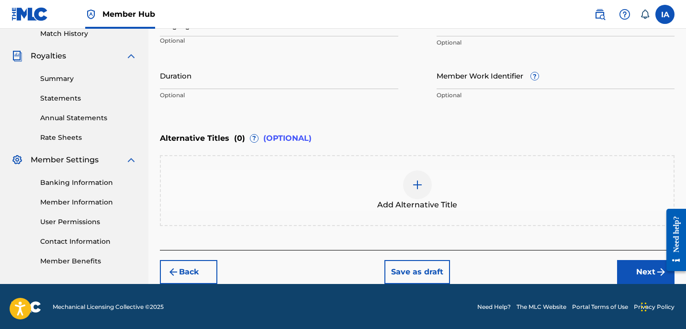
scroll to position [133, 0]
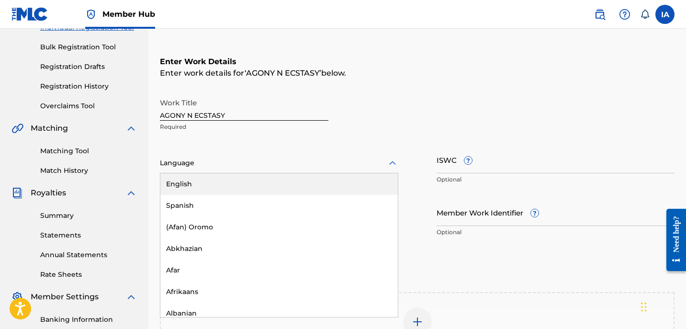
click at [256, 161] on div at bounding box center [279, 163] width 238 height 12
click at [280, 190] on div "English" at bounding box center [278, 184] width 237 height 22
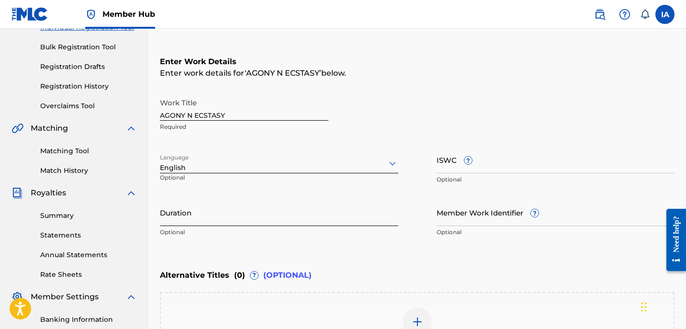
click at [217, 203] on input "Duration" at bounding box center [279, 212] width 238 height 27
paste input "4:19"
type input "04:19"
drag, startPoint x: 412, startPoint y: 111, endPoint x: 405, endPoint y: 93, distance: 19.6
click at [421, 118] on div "Work Title AGONY N ECSTASY Required" at bounding box center [417, 114] width 515 height 43
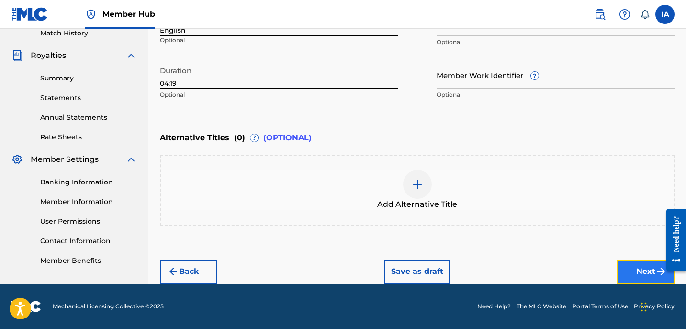
click at [619, 260] on button "Next" at bounding box center [645, 271] width 57 height 24
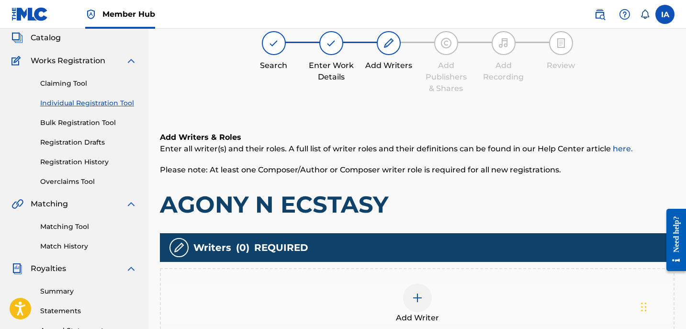
scroll to position [74, 0]
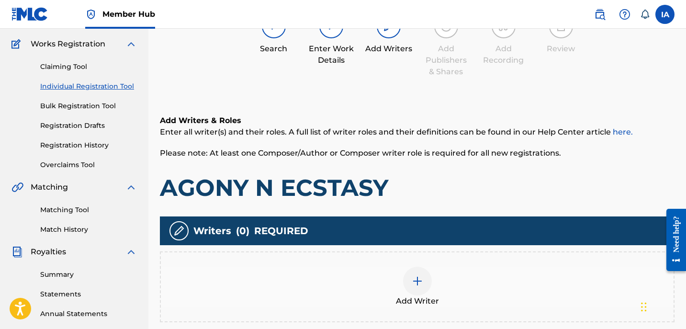
click at [432, 285] on div "Add Writer" at bounding box center [417, 287] width 513 height 40
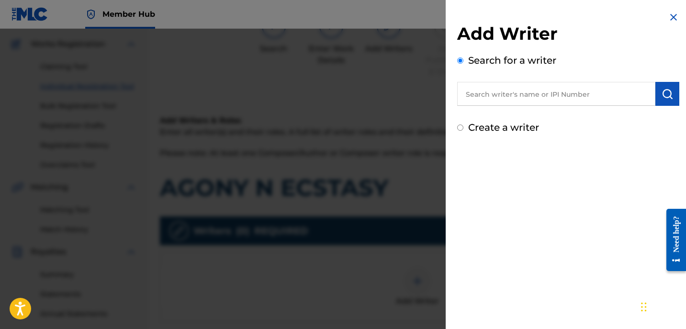
click at [548, 98] on input "text" at bounding box center [556, 94] width 198 height 24
paste input "[PERSON_NAME]"
type input "[PERSON_NAME]"
click at [662, 95] on img "submit" at bounding box center [667, 93] width 11 height 11
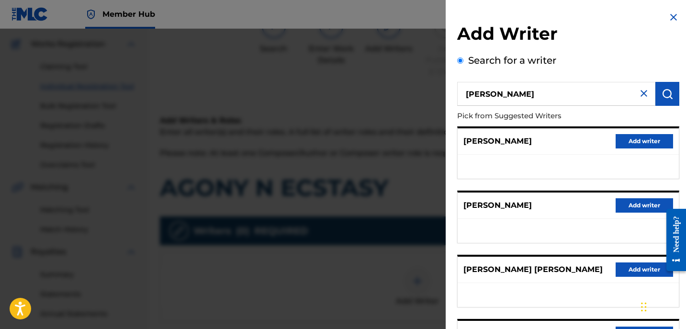
scroll to position [167, 0]
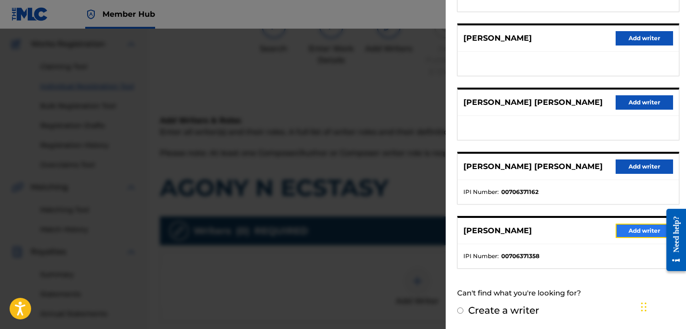
click at [627, 232] on button "Add writer" at bounding box center [644, 231] width 57 height 14
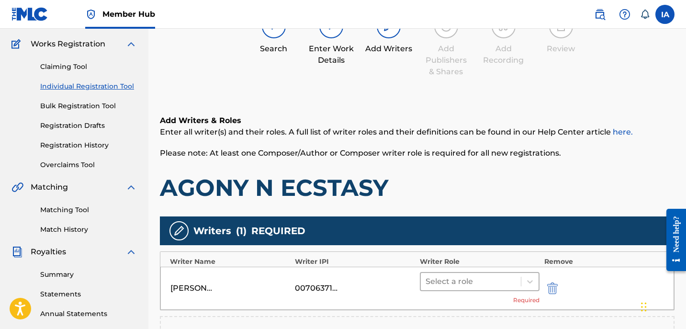
click at [488, 275] on div at bounding box center [471, 281] width 90 height 13
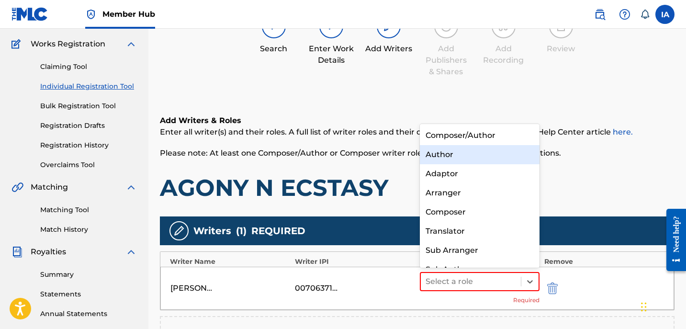
click at [484, 154] on div "Author" at bounding box center [480, 154] width 120 height 19
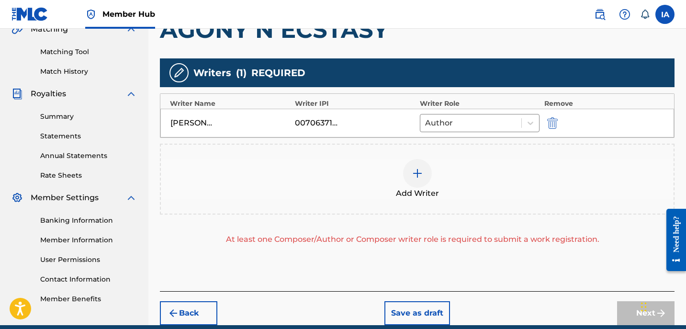
scroll to position [246, 0]
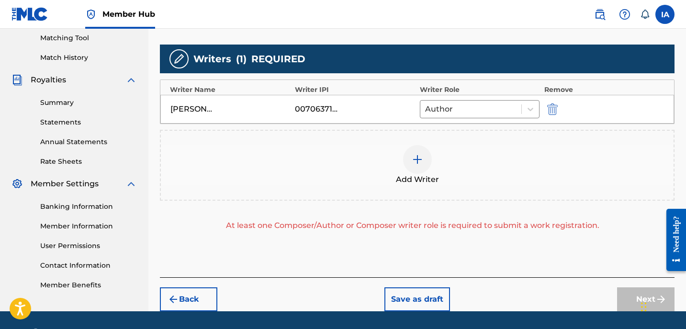
click at [483, 176] on div "Add Writer" at bounding box center [417, 165] width 513 height 40
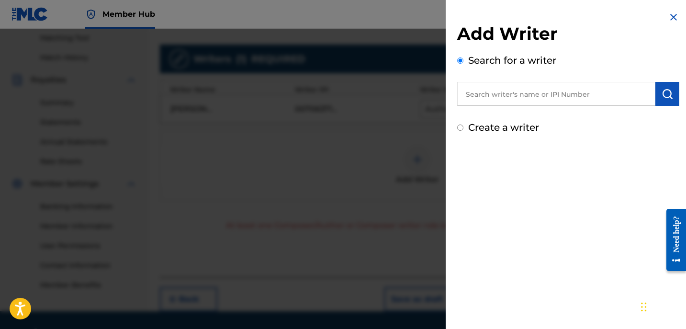
click at [509, 133] on label "Create a writer" at bounding box center [503, 127] width 71 height 11
radio input "true"
click at [463, 131] on input "Create a writer" at bounding box center [460, 127] width 6 height 6
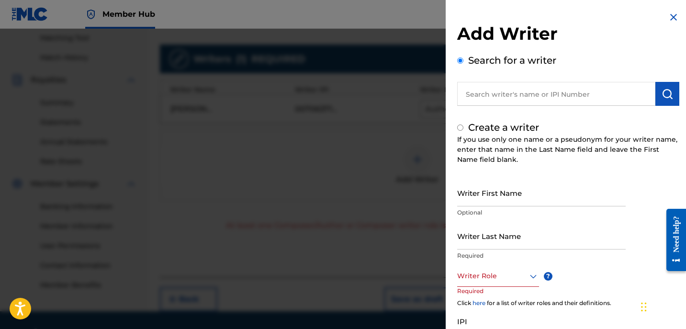
radio input "false"
radio input "true"
click at [534, 241] on input "Writer Last Name" at bounding box center [541, 235] width 169 height 27
paste input "UNKNOWN WRITER"
click at [519, 241] on input "UNKNOWN WRITER" at bounding box center [541, 235] width 169 height 27
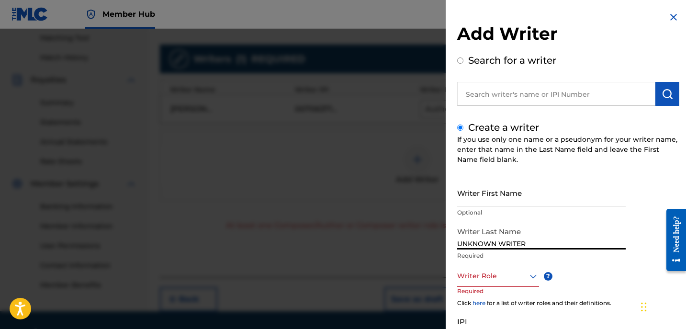
click at [519, 241] on input "UNKNOWN WRITER" at bounding box center [541, 235] width 169 height 27
type input "UNKNOWN"
click at [508, 193] on input "Writer First Name" at bounding box center [541, 192] width 169 height 27
paste input "WRITER"
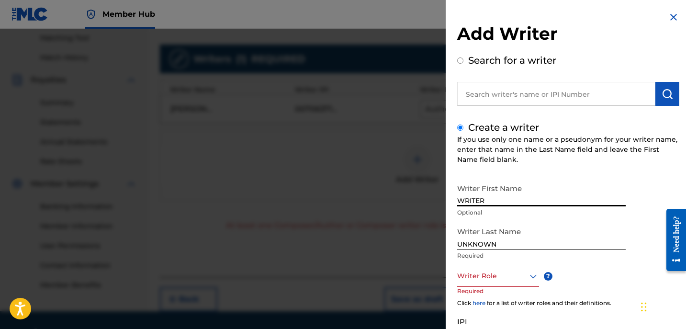
type input "WRITER"
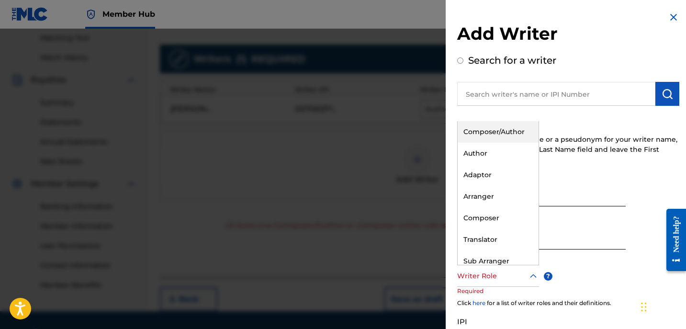
click at [486, 286] on div "Writer Role" at bounding box center [498, 276] width 82 height 22
click at [513, 213] on div "Composer" at bounding box center [498, 218] width 81 height 22
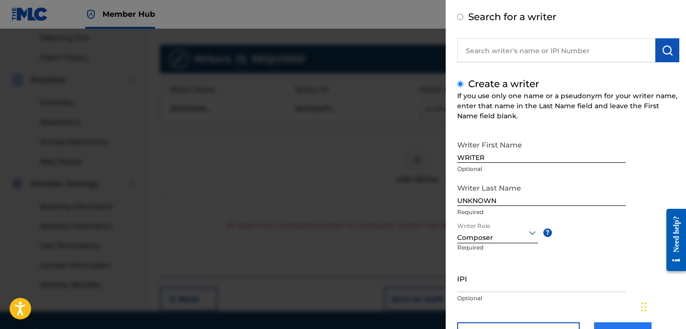
scroll to position [87, 0]
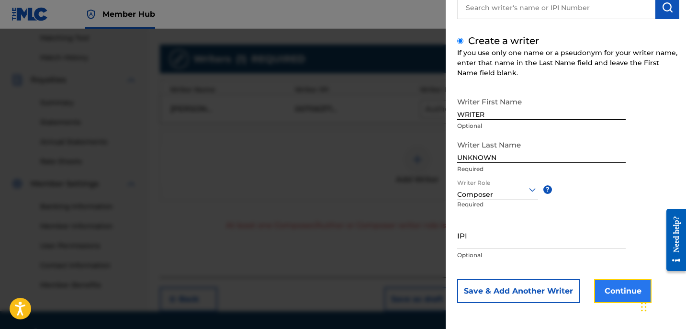
click at [621, 295] on button "Continue" at bounding box center [622, 291] width 57 height 24
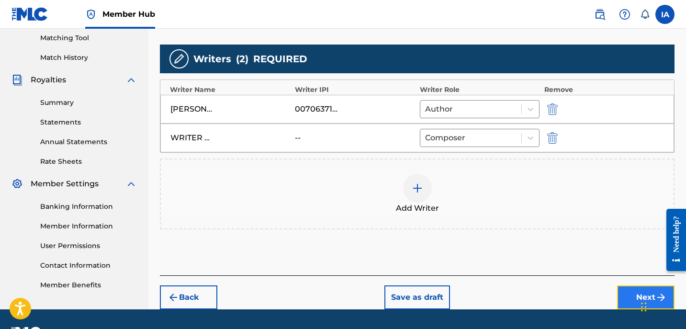
click at [635, 290] on button "Next" at bounding box center [645, 297] width 57 height 24
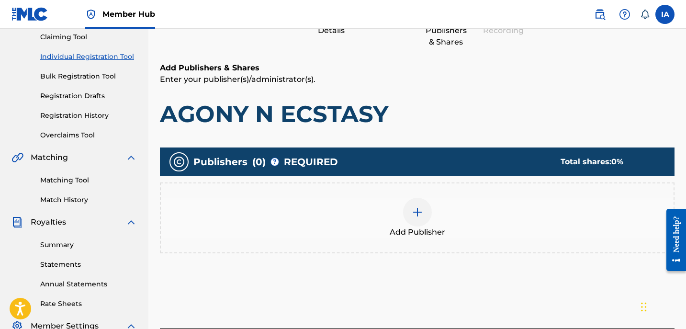
scroll to position [43, 0]
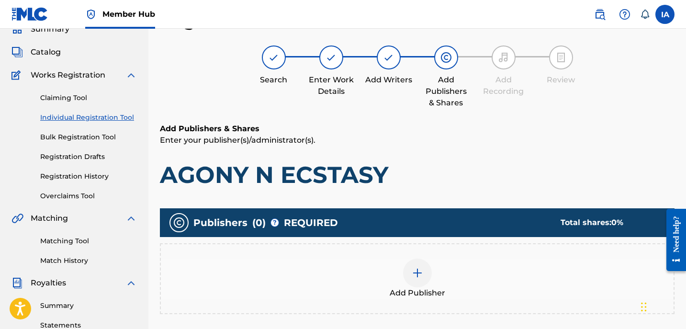
click at [476, 160] on h1 "AGONY N ECSTASY" at bounding box center [417, 174] width 515 height 29
click at [428, 267] on div at bounding box center [417, 273] width 29 height 29
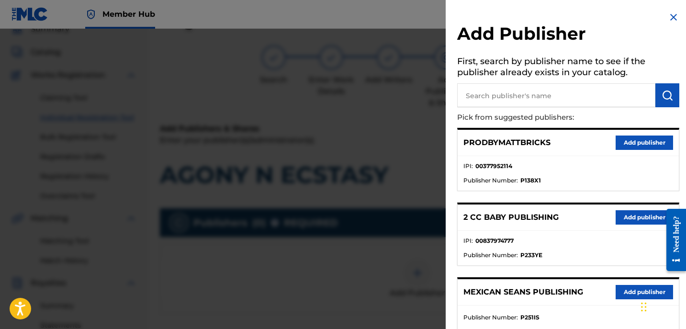
click at [548, 95] on input "text" at bounding box center [556, 95] width 198 height 24
paste input "[PERSON_NAME]"
type input "[PERSON_NAME]"
click at [663, 101] on button "submit" at bounding box center [667, 95] width 24 height 24
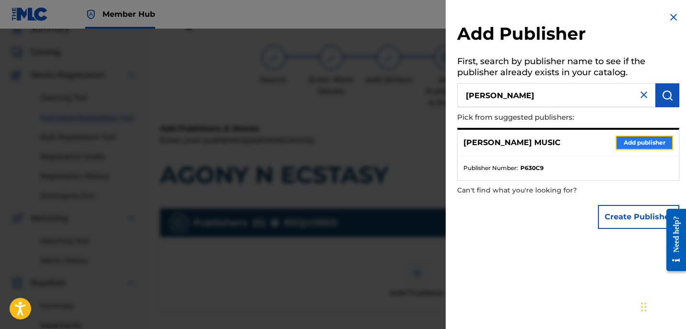
click at [639, 145] on button "Add publisher" at bounding box center [644, 142] width 57 height 14
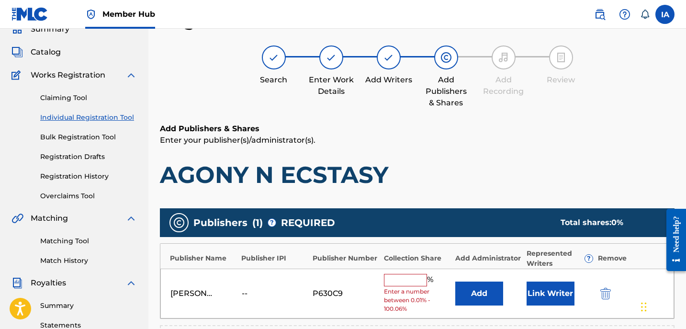
click at [409, 277] on input "text" at bounding box center [405, 280] width 43 height 12
type input "50"
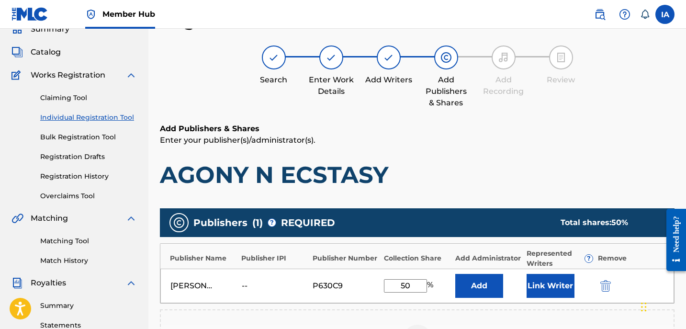
drag, startPoint x: 413, startPoint y: 284, endPoint x: 380, endPoint y: 270, distance: 35.8
click at [388, 273] on div "[PERSON_NAME] MUSIC -- P630C9 50 % Add Link Writer" at bounding box center [417, 286] width 514 height 34
click at [461, 280] on button "Add" at bounding box center [479, 286] width 48 height 24
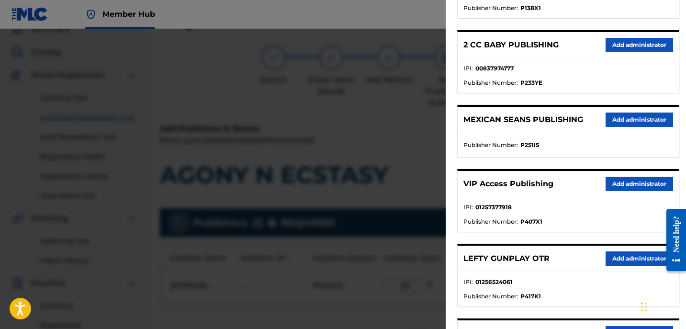
scroll to position [174, 0]
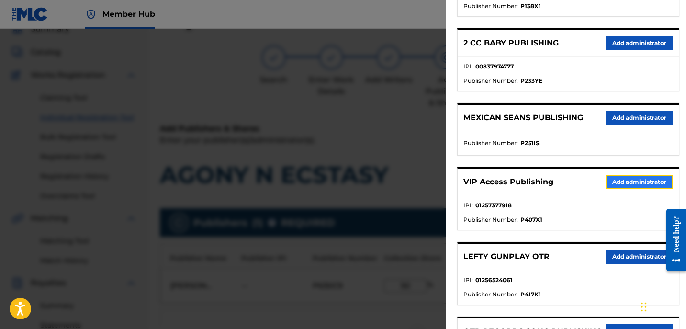
click at [634, 180] on button "Add administrator" at bounding box center [640, 182] width 68 height 14
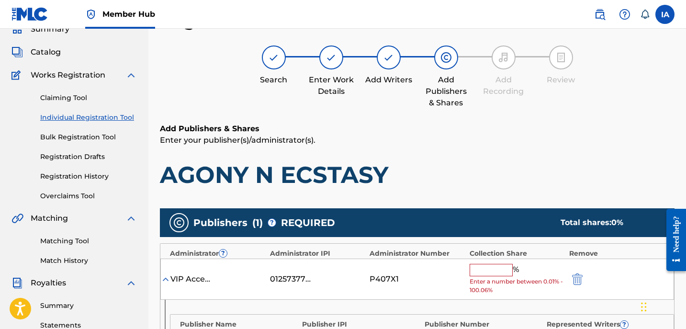
click at [474, 268] on input "text" at bounding box center [491, 270] width 43 height 12
paste input "50"
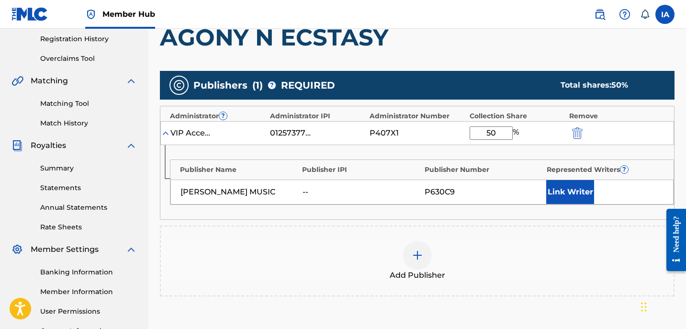
scroll to position [238, 0]
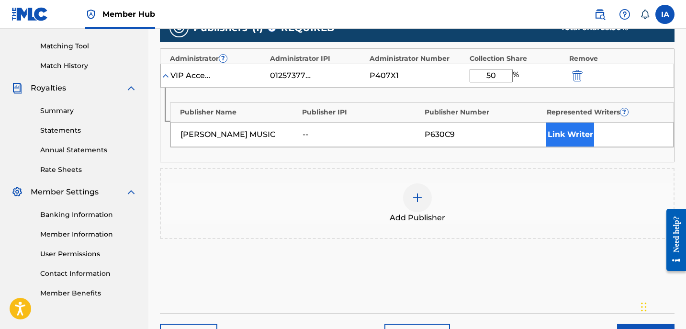
type input "50"
click at [555, 135] on button "Link Writer" at bounding box center [570, 135] width 48 height 24
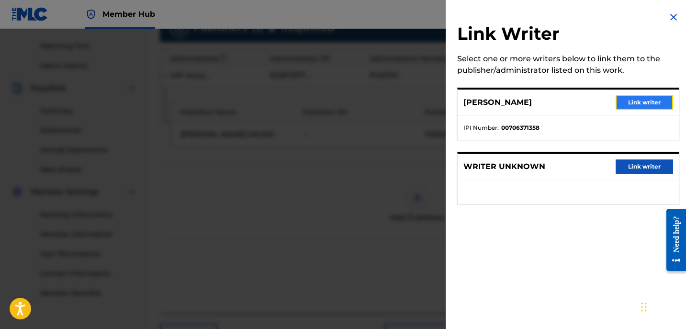
click at [641, 100] on button "Link writer" at bounding box center [644, 102] width 57 height 14
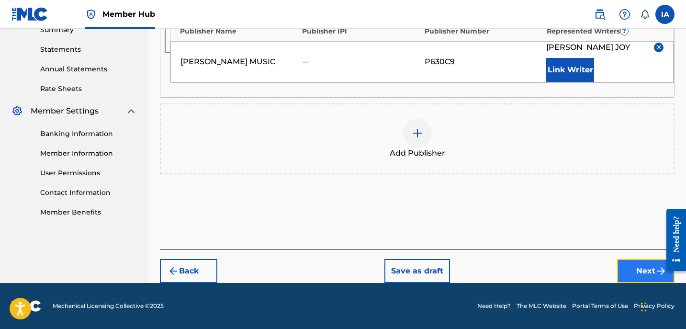
click at [636, 262] on button "Next" at bounding box center [645, 271] width 57 height 24
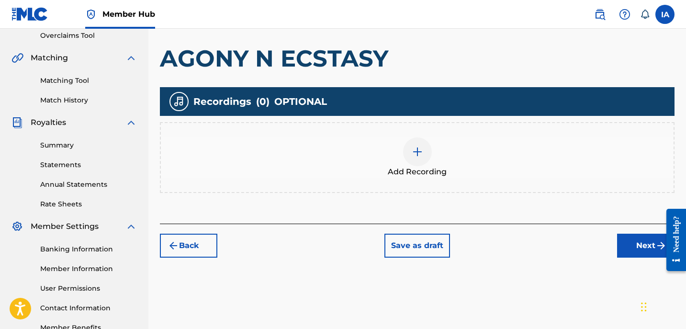
scroll to position [43, 0]
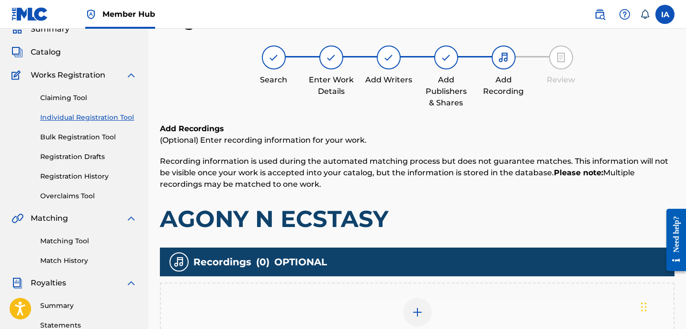
click at [467, 308] on div "Add Recording" at bounding box center [417, 318] width 513 height 40
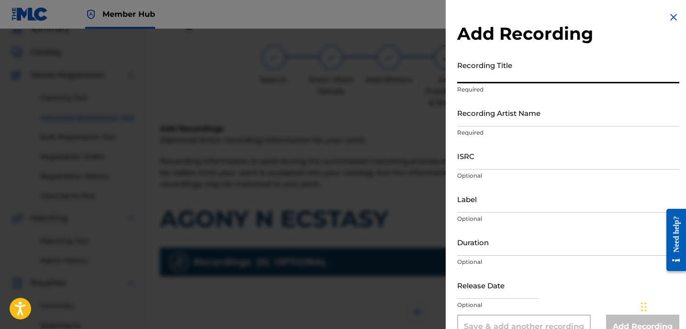
click at [551, 77] on input "Recording Title" at bounding box center [568, 69] width 222 height 27
paste input "AGONY N ECSTASY"
type input "AGONY N ECSTASY"
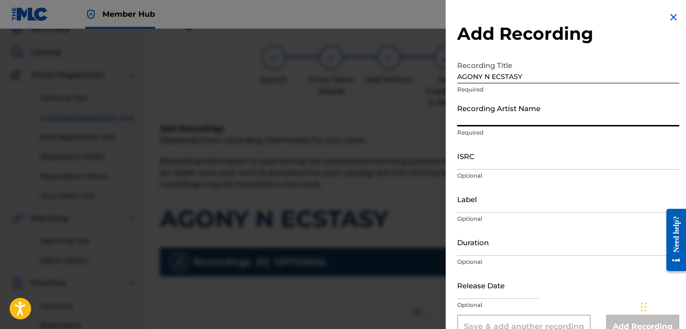
click at [526, 107] on input "Recording Artist Name" at bounding box center [568, 112] width 222 height 27
type input "[PERSON_NAME]"
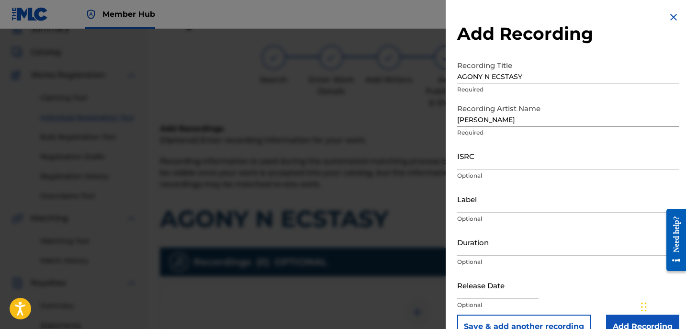
click at [452, 170] on div "Add Recording Recording Title AGONY N ECSTASY Required Recording Artist Name DA…" at bounding box center [568, 175] width 245 height 350
click at [459, 164] on input "ISRC" at bounding box center [568, 155] width 222 height 27
click at [493, 157] on input "ISRC" at bounding box center [568, 155] width 222 height 27
paste input "GBKPL2145894"
type input "GBKPL2145894"
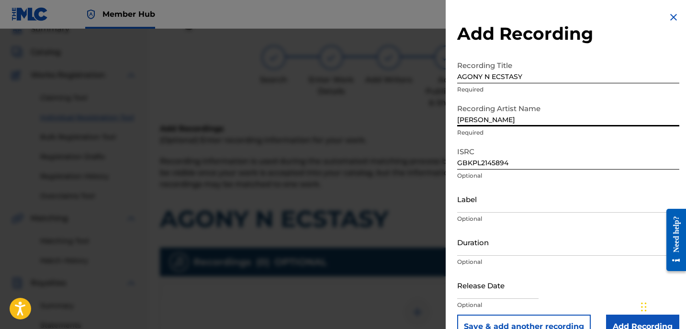
drag, startPoint x: 515, startPoint y: 124, endPoint x: 451, endPoint y: 90, distance: 72.2
click at [470, 101] on input "[PERSON_NAME]" at bounding box center [568, 112] width 222 height 27
click at [510, 200] on input "Label" at bounding box center [568, 198] width 222 height 27
paste input "[PERSON_NAME]"
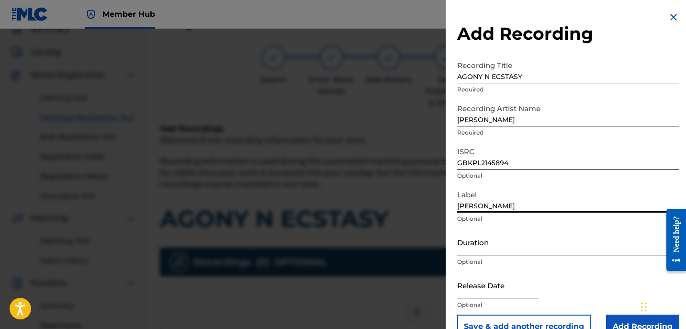
type input "[PERSON_NAME]"
click at [511, 248] on input "Duration" at bounding box center [568, 241] width 222 height 27
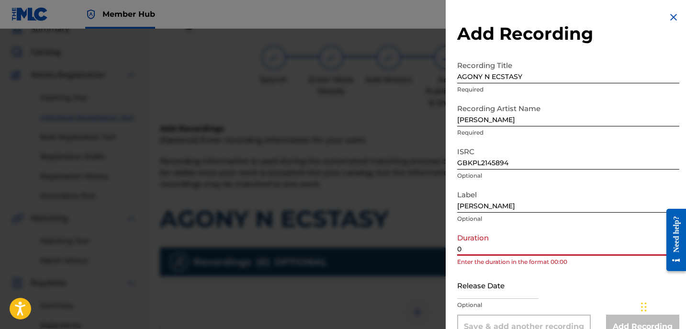
paste input "4:19"
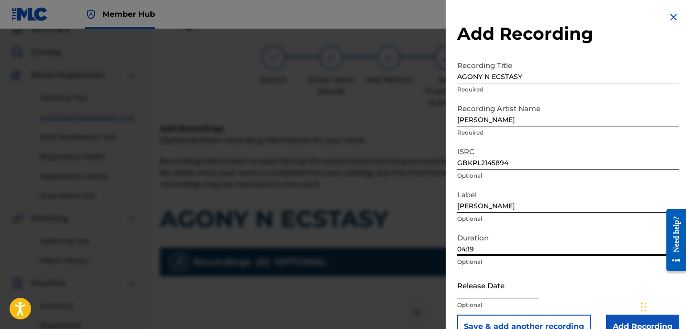
type input "04:19"
drag, startPoint x: 580, startPoint y: 86, endPoint x: 543, endPoint y: 63, distance: 44.1
click at [545, 64] on div "Recording Title AGONY N ECSTASY Required" at bounding box center [568, 77] width 222 height 43
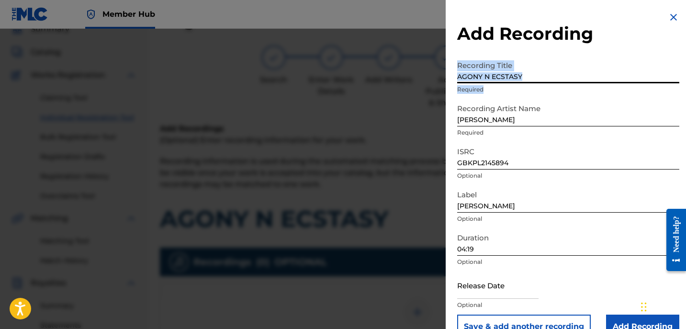
click at [553, 71] on input "AGONY N ECSTASY" at bounding box center [568, 69] width 222 height 27
drag, startPoint x: 564, startPoint y: 77, endPoint x: 495, endPoint y: 54, distance: 72.5
click at [514, 62] on input "AGONY N ECSTASY" at bounding box center [568, 69] width 222 height 27
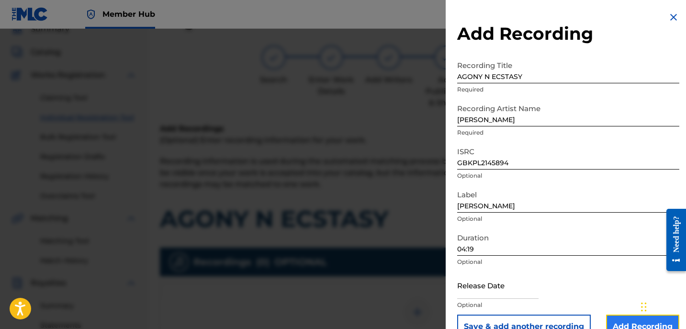
click at [628, 325] on input "Add Recording" at bounding box center [642, 327] width 73 height 24
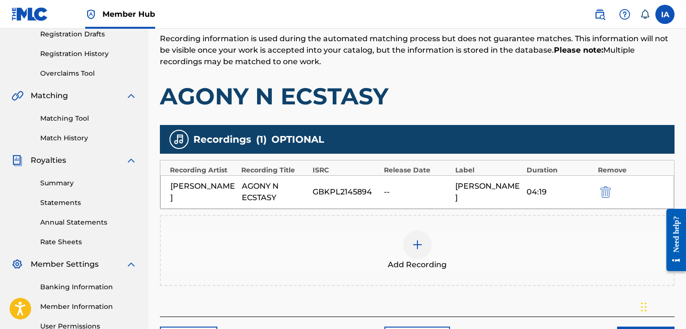
scroll to position [225, 0]
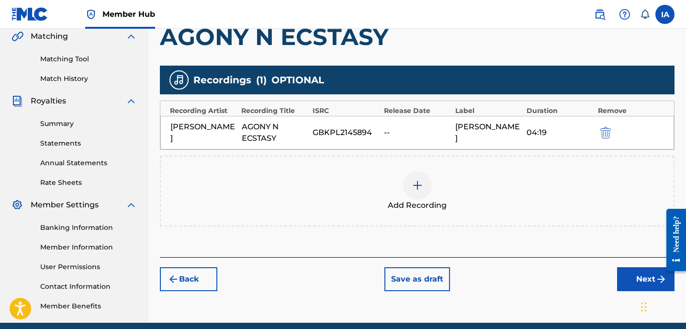
click at [455, 186] on div "Add Recording" at bounding box center [417, 191] width 513 height 40
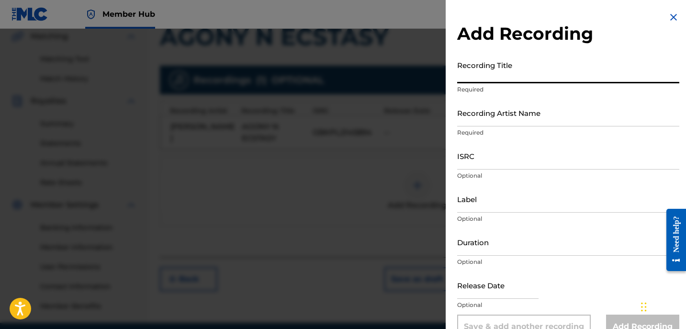
click at [542, 69] on input "Recording Title" at bounding box center [568, 69] width 222 height 27
paste input "AGONY N ECSTASY"
type input "AGONY N ECSTASY"
click at [506, 121] on input "Recording Artist Name" at bounding box center [568, 112] width 222 height 27
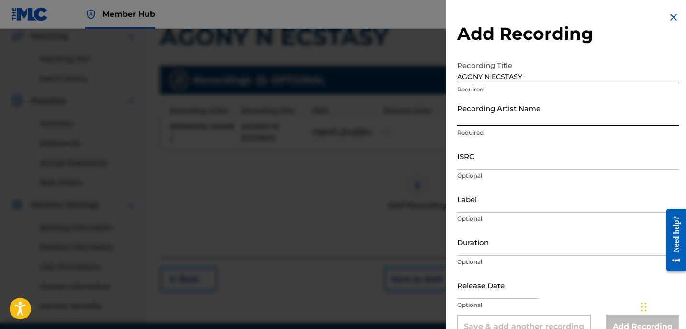
type input "[PERSON_NAME]"
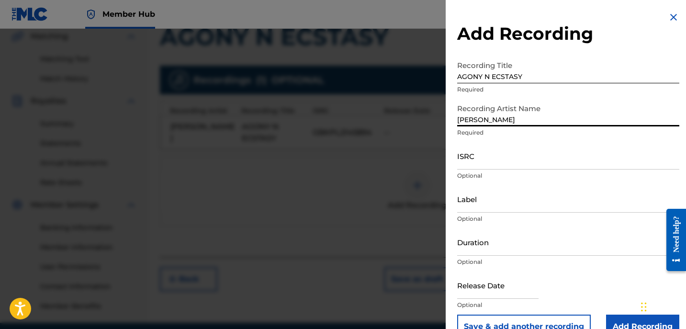
click at [504, 141] on div "Recording Artist Name [PERSON_NAME] Required" at bounding box center [568, 120] width 222 height 43
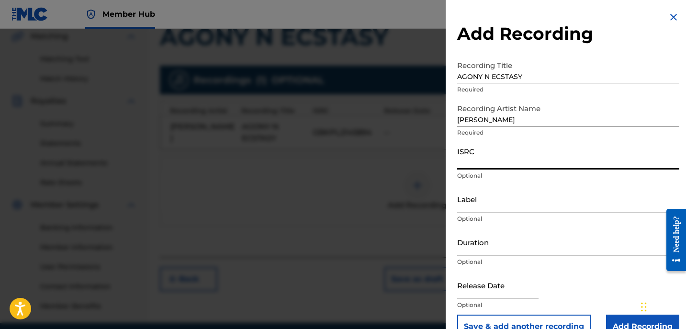
click at [497, 161] on input "ISRC" at bounding box center [568, 155] width 222 height 27
paste input "GBKPL1945350"
type input "GBKPL1945350"
drag, startPoint x: 512, startPoint y: 121, endPoint x: 437, endPoint y: 84, distance: 83.9
click at [456, 95] on div "Add Recording Recording Title AGONY N ECSTASY Required Recording Artist Name DA…" at bounding box center [568, 175] width 245 height 350
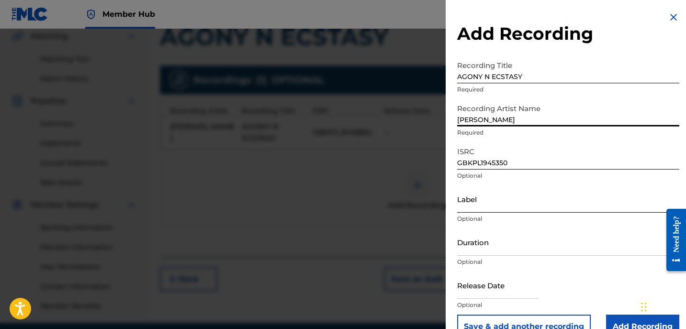
click at [493, 203] on input "Label" at bounding box center [568, 198] width 222 height 27
paste input "[PERSON_NAME]"
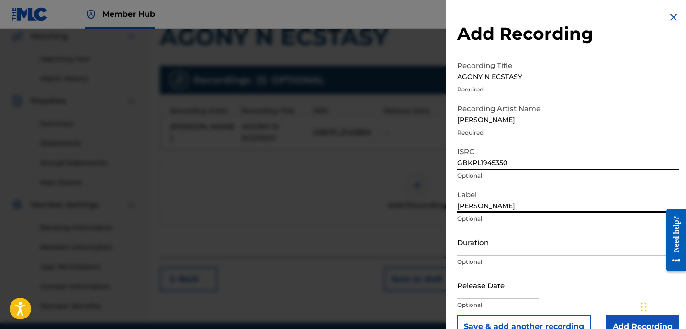
type input "[PERSON_NAME]"
click at [582, 239] on input "Duration" at bounding box center [568, 241] width 222 height 27
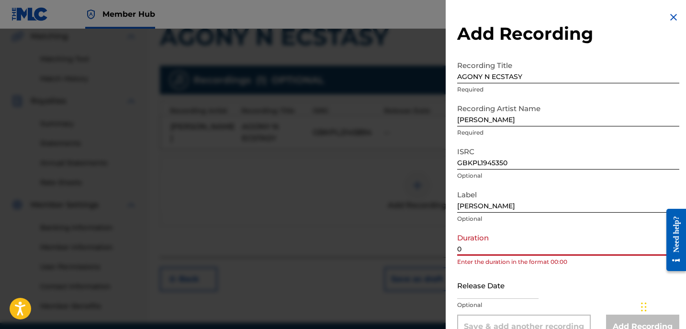
paste input "4:19"
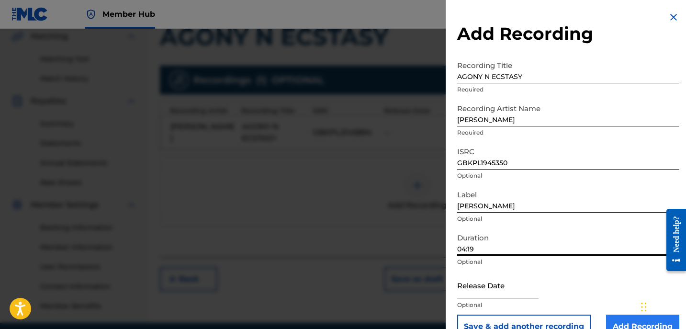
type input "04:19"
click at [627, 322] on input "Add Recording" at bounding box center [642, 327] width 73 height 24
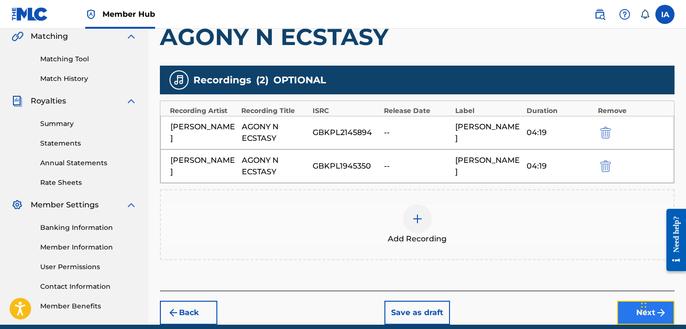
click at [618, 309] on button "Next" at bounding box center [645, 313] width 57 height 24
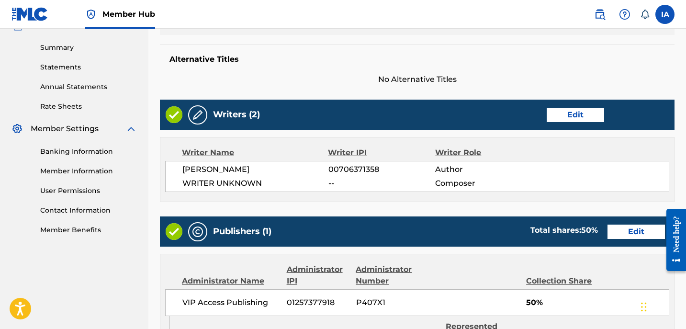
click at [522, 134] on div "Writers (2) Edit Writer Name Writer IPI Writer Role DAVINA JOY 00706371358 Auth…" at bounding box center [417, 151] width 515 height 102
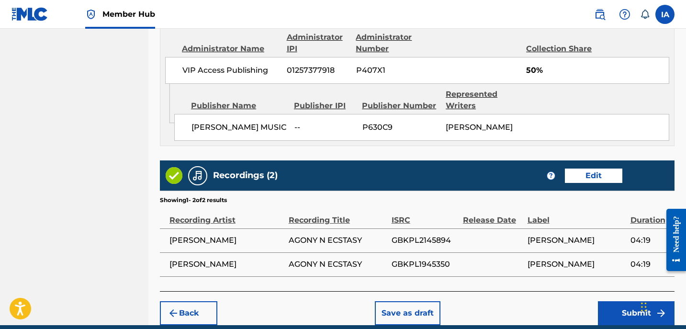
scroll to position [574, 0]
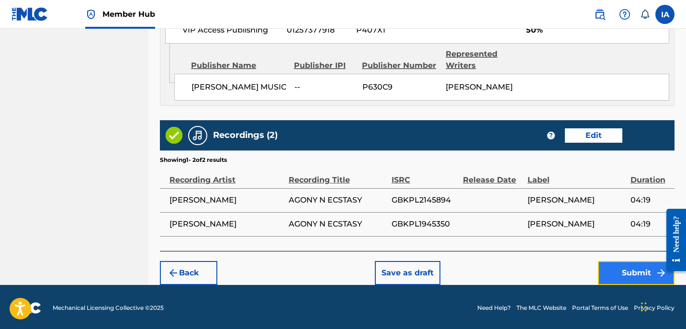
click at [603, 271] on button "Submit" at bounding box center [636, 273] width 77 height 24
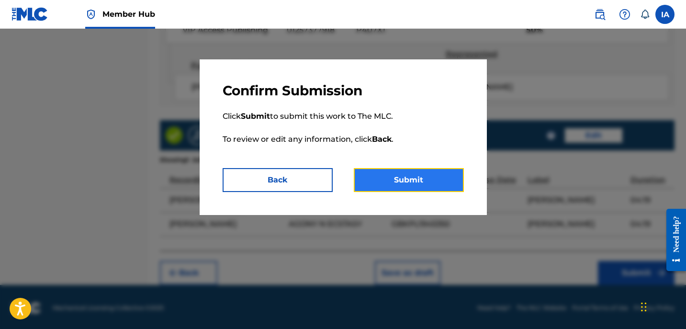
click at [428, 184] on button "Submit" at bounding box center [409, 180] width 110 height 24
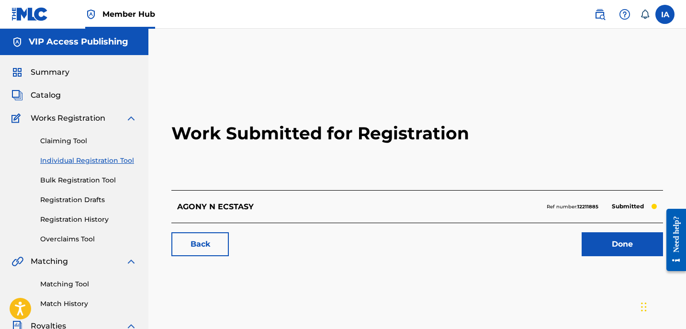
click at [117, 161] on link "Individual Registration Tool" at bounding box center [88, 161] width 97 height 10
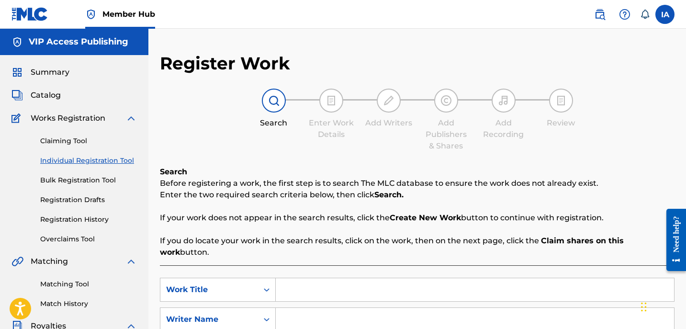
click at [381, 281] on input "Search Form" at bounding box center [475, 289] width 398 height 23
paste input "BETTER WITH YOU"
type input "BETTER WITH YOU"
click at [496, 308] on input "Search Form" at bounding box center [475, 319] width 398 height 23
paste input "[PERSON_NAME]"
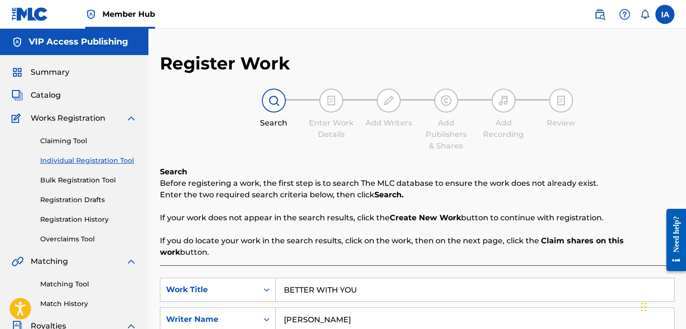
scroll to position [182, 0]
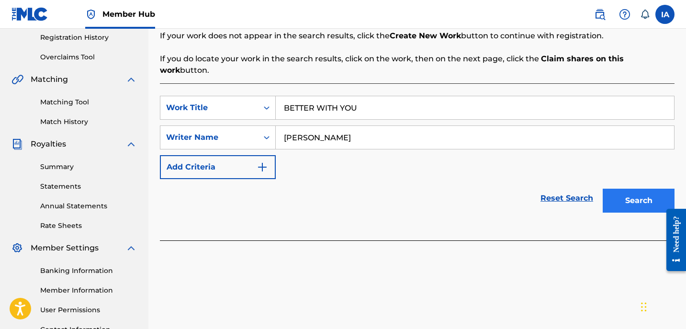
type input "[PERSON_NAME]"
click at [619, 191] on button "Search" at bounding box center [639, 201] width 72 height 24
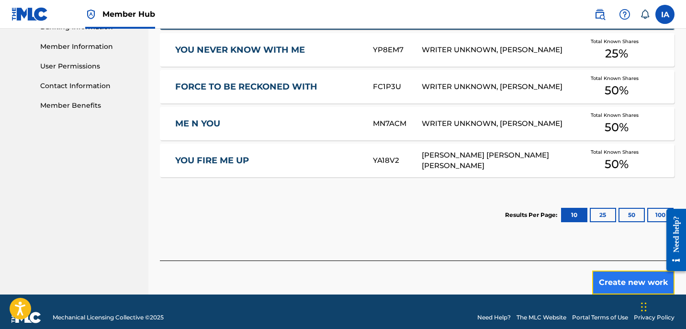
click at [597, 270] on button "Create new work" at bounding box center [633, 282] width 82 height 24
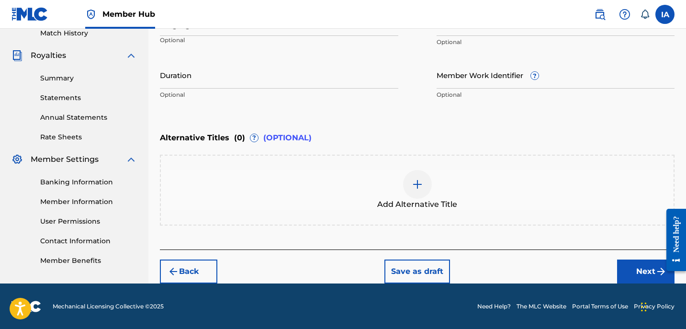
scroll to position [139, 0]
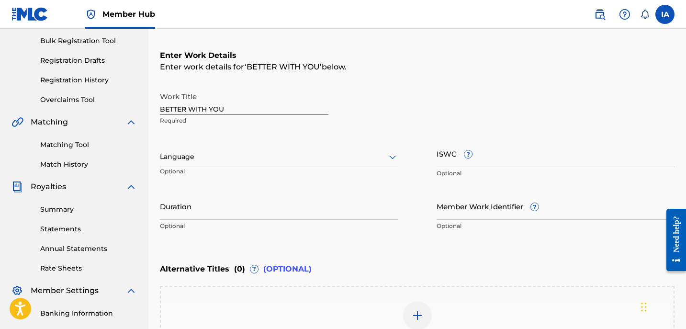
click at [245, 152] on div at bounding box center [279, 157] width 238 height 12
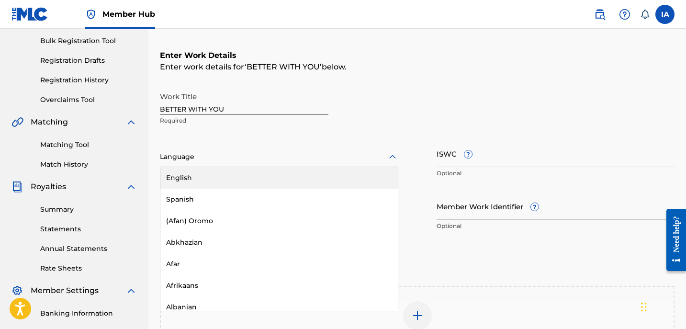
click at [290, 168] on div "English" at bounding box center [278, 178] width 237 height 22
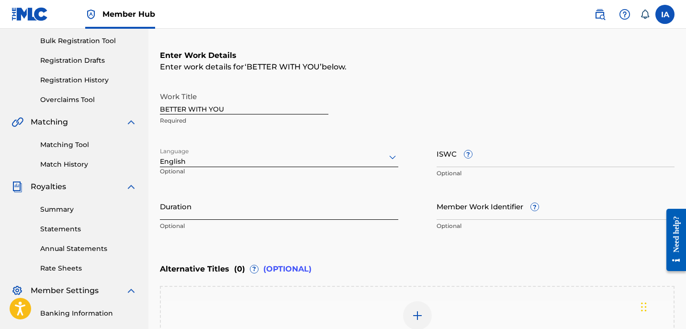
click at [209, 212] on input "Duration" at bounding box center [279, 205] width 238 height 27
click at [241, 216] on input "Duration" at bounding box center [279, 205] width 238 height 27
paste input "3:24"
type input "03:24"
click at [393, 256] on div "Enter Work Details Enter work details for ‘ BETTER WITH YOU ’ below. Work Title…" at bounding box center [417, 143] width 515 height 232
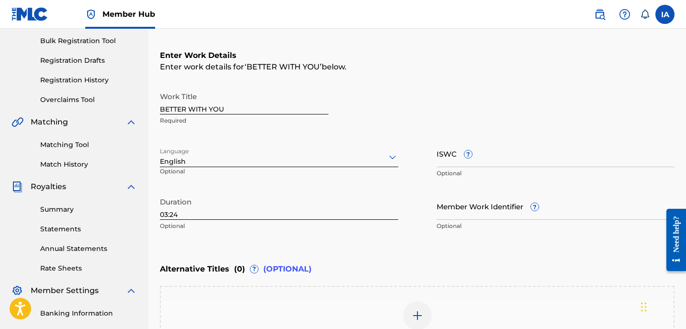
click at [484, 99] on div "Work Title BETTER WITH YOU Required" at bounding box center [417, 108] width 515 height 43
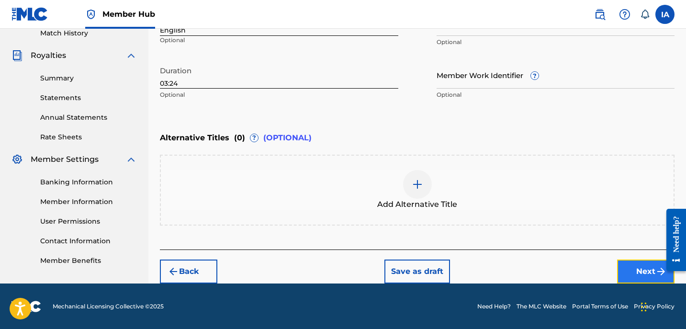
click at [628, 264] on button "Next" at bounding box center [645, 271] width 57 height 24
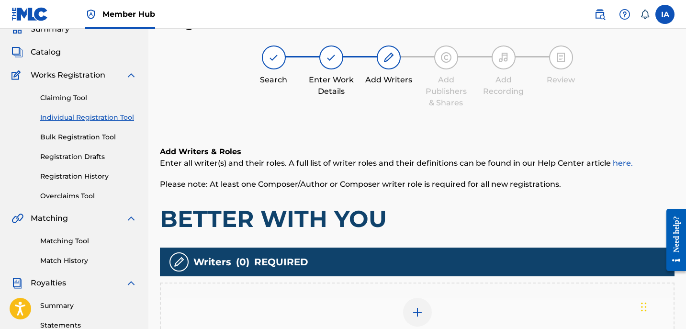
click at [448, 222] on h1 "BETTER WITH YOU" at bounding box center [417, 218] width 515 height 29
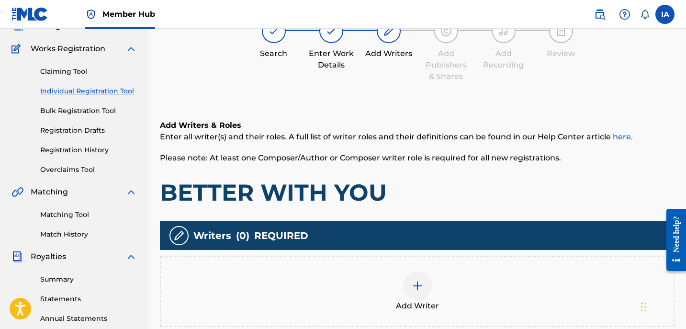
scroll to position [74, 0]
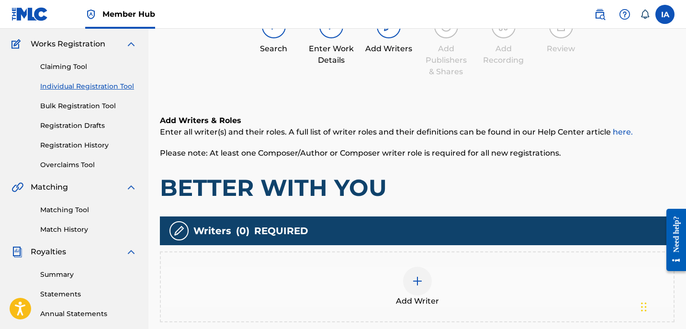
click at [452, 272] on div "Add Writer" at bounding box center [417, 287] width 513 height 40
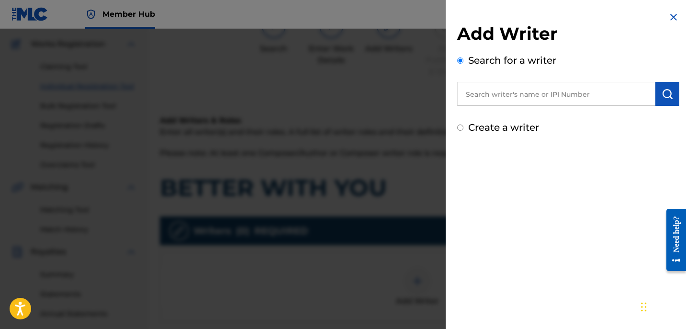
click at [554, 87] on input "text" at bounding box center [556, 94] width 198 height 24
paste input "[PERSON_NAME]"
type input "[PERSON_NAME]"
click at [669, 93] on img "submit" at bounding box center [667, 93] width 11 height 11
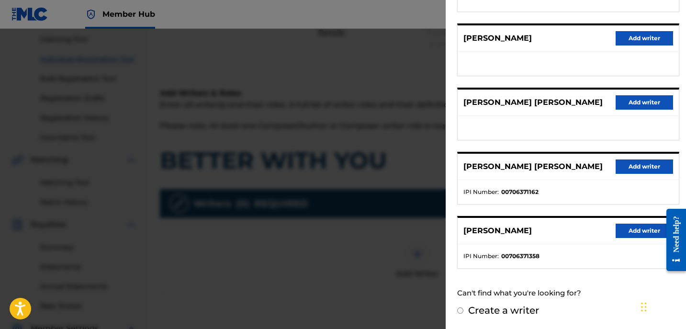
scroll to position [112, 0]
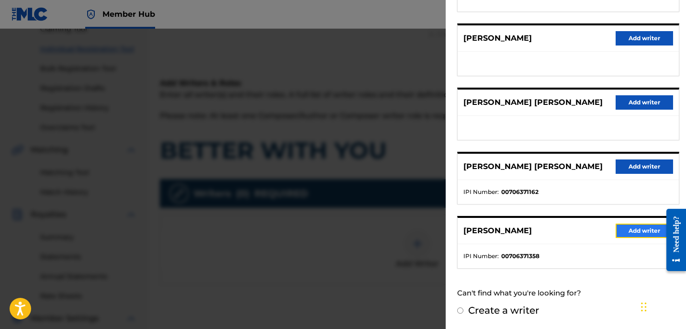
click at [623, 227] on button "Add writer" at bounding box center [644, 231] width 57 height 14
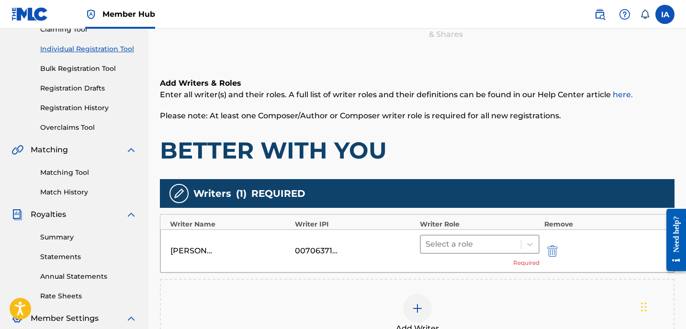
click at [465, 174] on div "Add Writers & Roles Enter all writer(s) and their roles. A full list of writer …" at bounding box center [417, 225] width 515 height 341
click at [488, 243] on div at bounding box center [471, 243] width 90 height 13
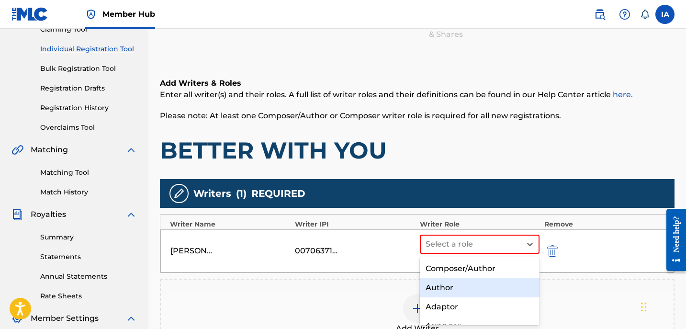
click at [501, 290] on div "Author" at bounding box center [480, 287] width 120 height 19
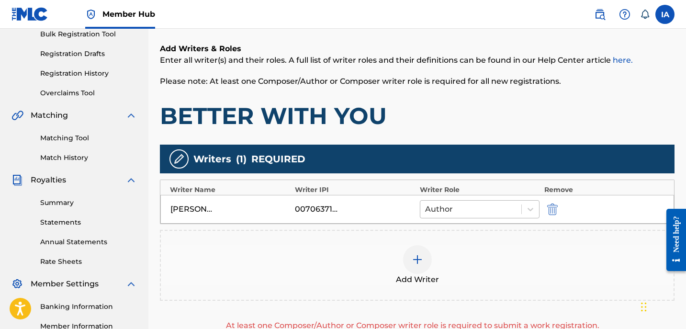
scroll to position [146, 0]
click at [461, 240] on div "Add Writer" at bounding box center [417, 265] width 515 height 71
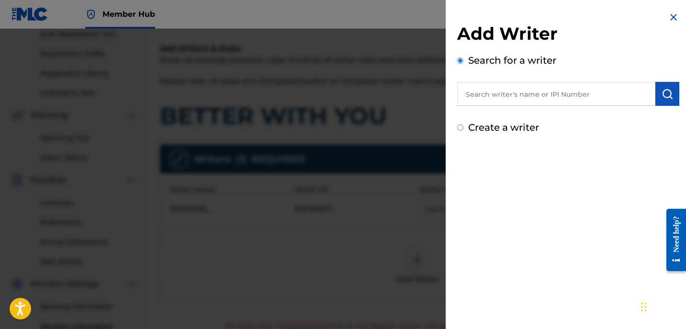
click at [520, 129] on label "Create a writer" at bounding box center [503, 127] width 71 height 11
radio input "true"
click at [463, 129] on input "Create a writer" at bounding box center [460, 127] width 6 height 6
radio input "false"
radio input "true"
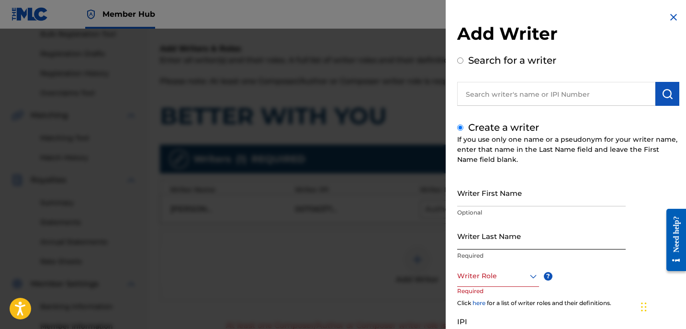
click at [527, 241] on input "Writer Last Name" at bounding box center [541, 235] width 169 height 27
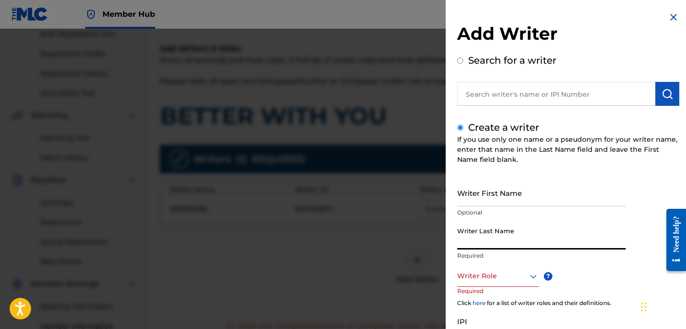
paste input "UNKNOWN WRITER"
click at [524, 242] on input "UNKNOWN WRITER" at bounding box center [541, 235] width 169 height 27
type input "UNKNOWN"
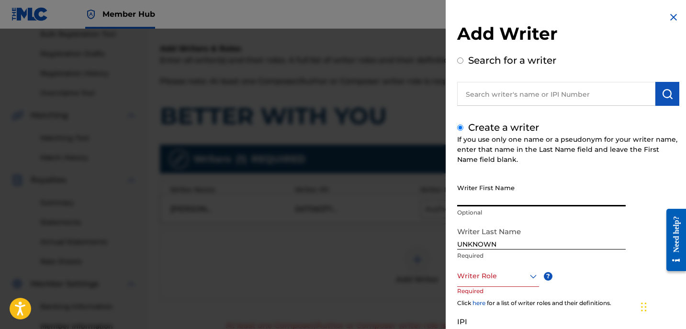
click at [512, 198] on input "Writer First Name" at bounding box center [541, 192] width 169 height 27
paste input "WRITER"
type input "WRITER"
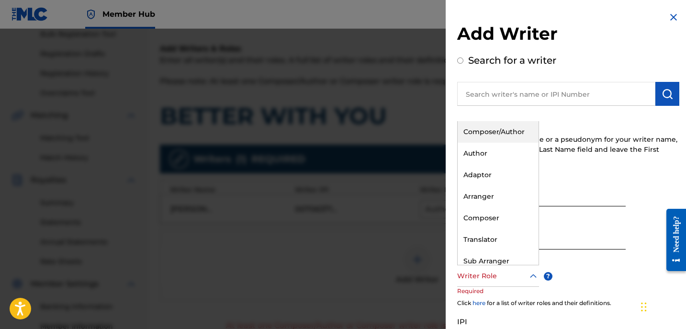
click at [486, 275] on div at bounding box center [498, 276] width 82 height 12
click at [484, 220] on div "Composer" at bounding box center [498, 218] width 81 height 22
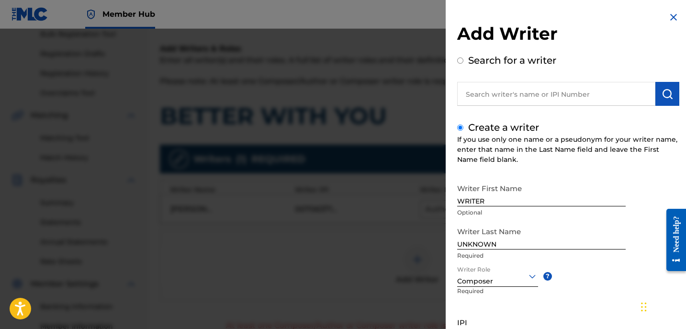
scroll to position [87, 0]
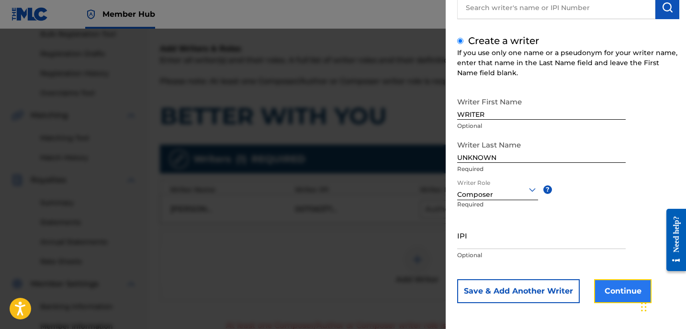
click at [607, 294] on button "Continue" at bounding box center [622, 291] width 57 height 24
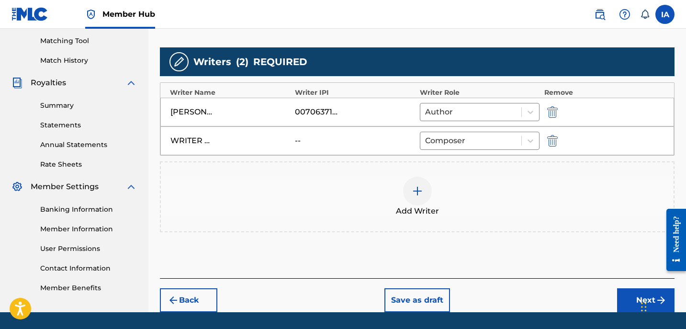
scroll to position [272, 0]
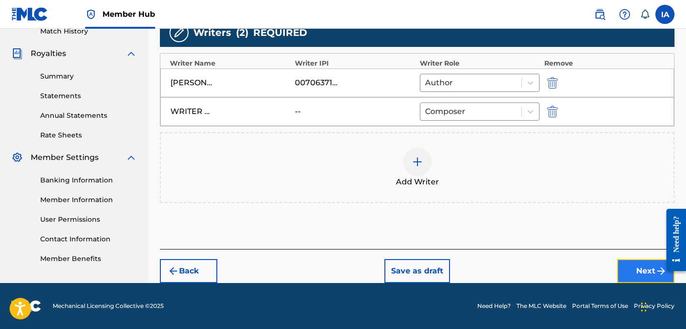
click at [621, 281] on button "Next" at bounding box center [645, 271] width 57 height 24
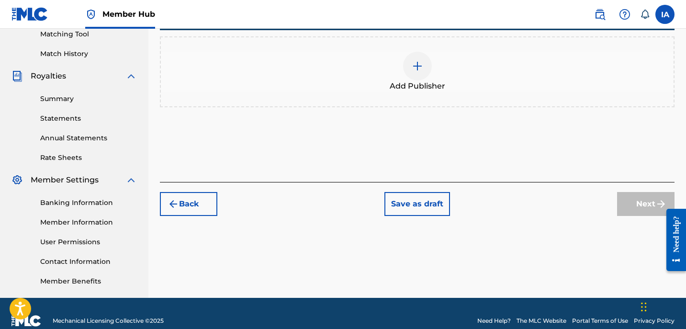
scroll to position [233, 0]
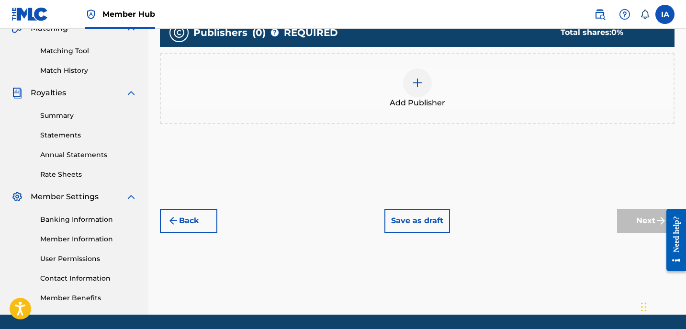
click at [395, 120] on div "Add Publisher" at bounding box center [417, 88] width 515 height 71
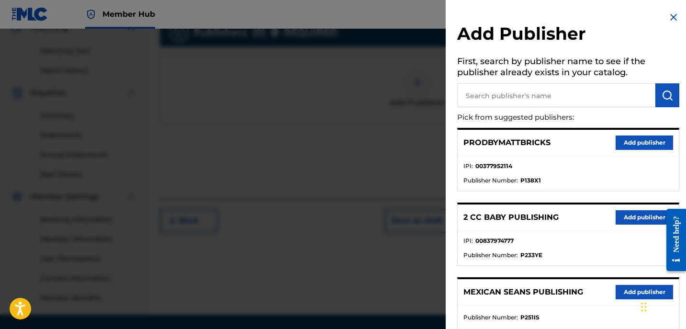
click at [565, 99] on input "text" at bounding box center [556, 95] width 198 height 24
click at [559, 97] on input "text" at bounding box center [556, 95] width 198 height 24
paste input "[PERSON_NAME]"
type input "[PERSON_NAME]"
click at [664, 92] on img "submit" at bounding box center [667, 95] width 11 height 11
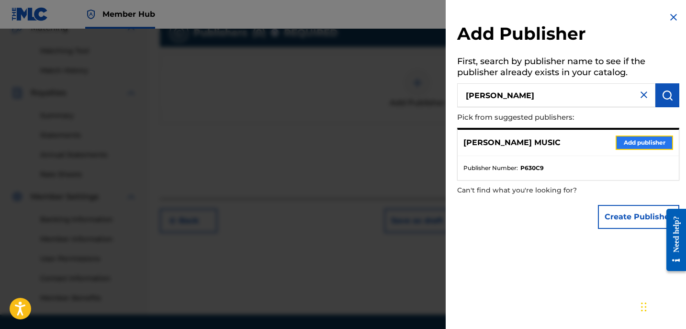
click at [621, 142] on button "Add publisher" at bounding box center [644, 142] width 57 height 14
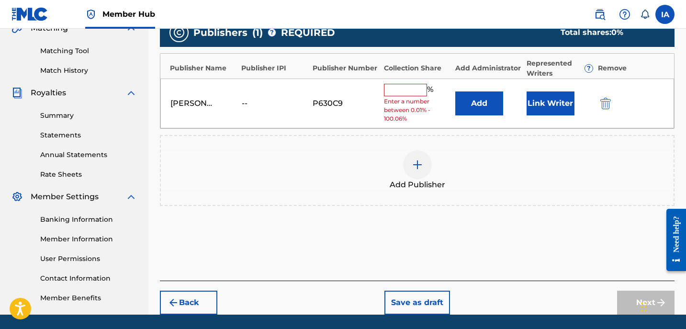
click at [417, 92] on input "text" at bounding box center [405, 90] width 43 height 12
type input "50"
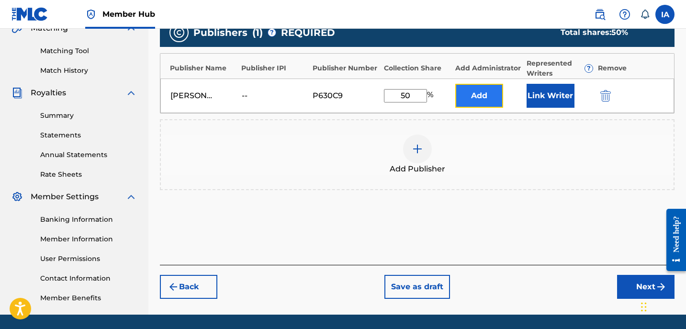
click at [474, 101] on button "Add" at bounding box center [479, 96] width 48 height 24
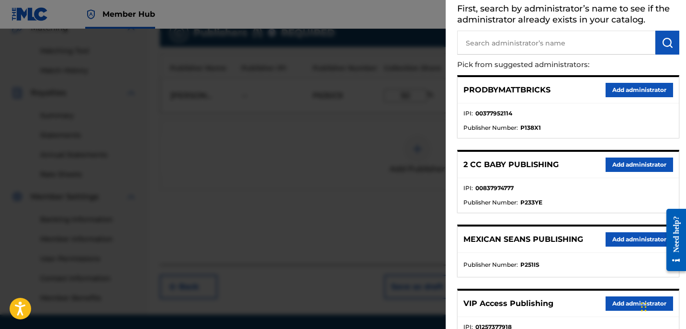
scroll to position [66, 0]
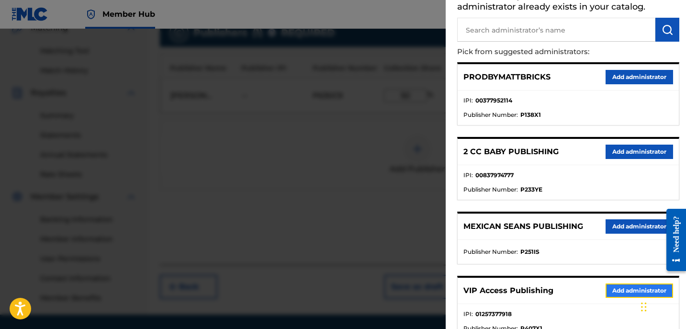
click at [615, 285] on button "Add administrator" at bounding box center [640, 290] width 68 height 14
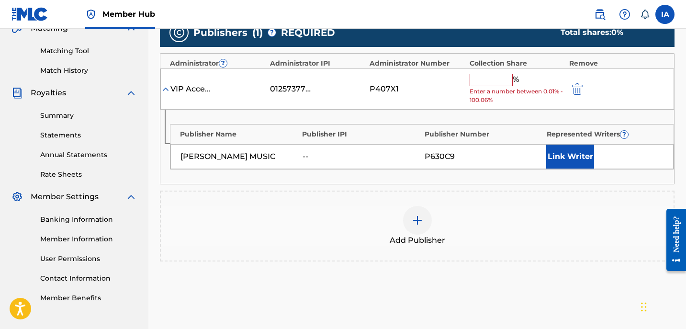
click at [494, 79] on input "text" at bounding box center [491, 80] width 43 height 12
type input "50"
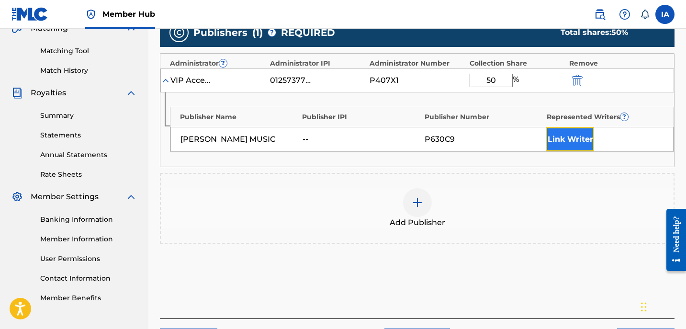
click at [555, 135] on button "Link Writer" at bounding box center [570, 139] width 48 height 24
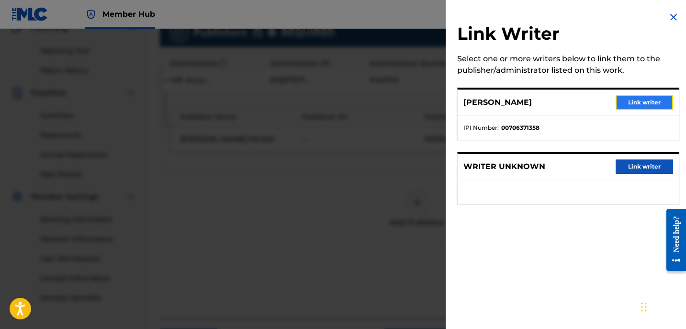
click at [623, 104] on button "Link writer" at bounding box center [644, 102] width 57 height 14
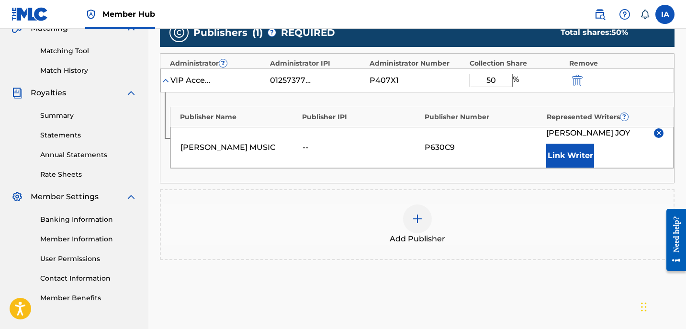
drag, startPoint x: 547, startPoint y: 108, endPoint x: 538, endPoint y: 110, distance: 9.3
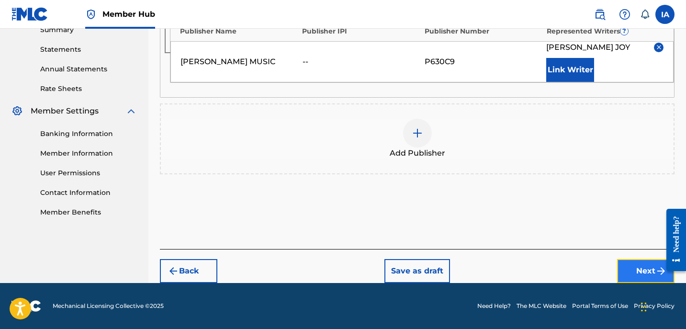
click at [624, 277] on button "Next" at bounding box center [645, 271] width 57 height 24
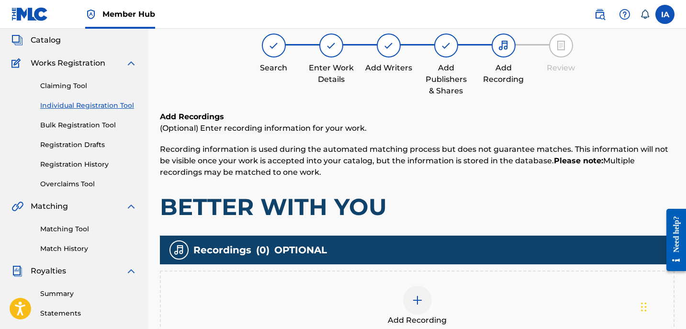
scroll to position [43, 0]
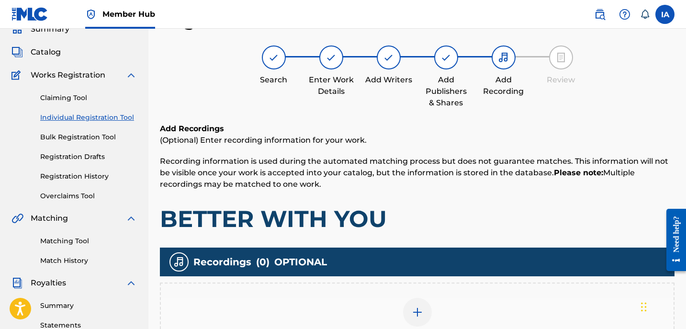
click at [447, 297] on div "Add Recording" at bounding box center [417, 317] width 515 height 71
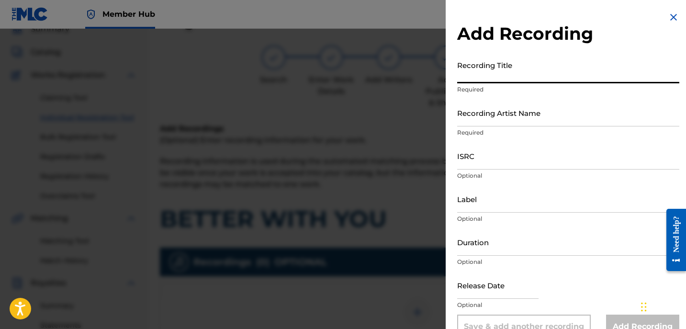
click at [565, 78] on input "Recording Title" at bounding box center [568, 69] width 222 height 27
paste input "BETTER WITH YOU"
type input "BETTER WITH YOU"
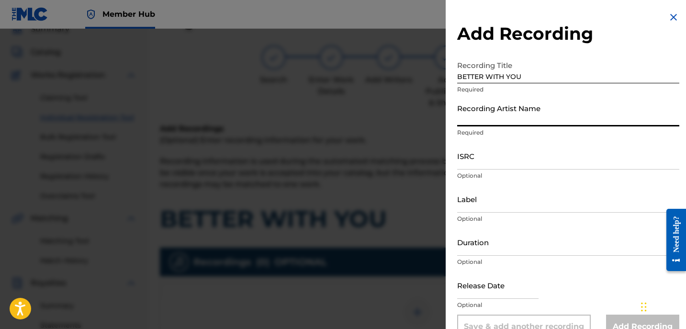
click at [516, 113] on input "Recording Artist Name" at bounding box center [568, 112] width 222 height 27
type input "[PERSON_NAME]"
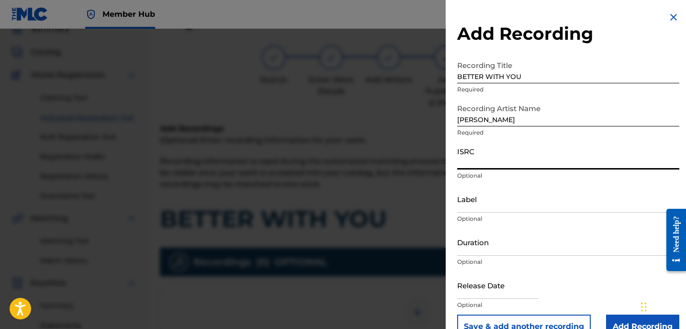
click at [494, 160] on input "ISRC" at bounding box center [568, 155] width 222 height 27
paste input "GBKPL2145896"
type input "GBKPL2145896"
click at [494, 201] on input "Label" at bounding box center [568, 198] width 222 height 27
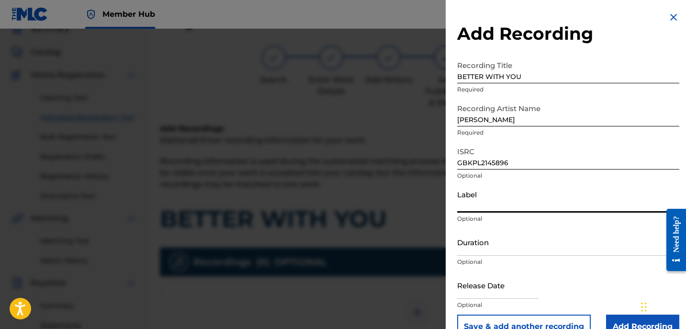
type input "[PERSON_NAME]"
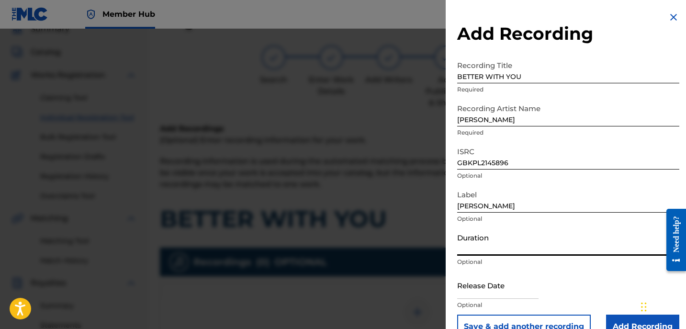
click at [479, 248] on input "Duration" at bounding box center [568, 241] width 222 height 27
type input "03:24"
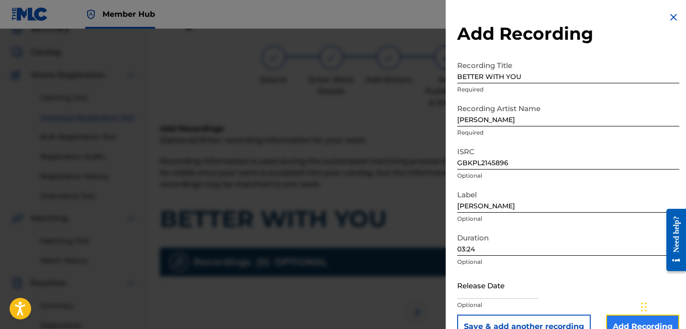
click at [628, 316] on input "Add Recording" at bounding box center [642, 327] width 73 height 24
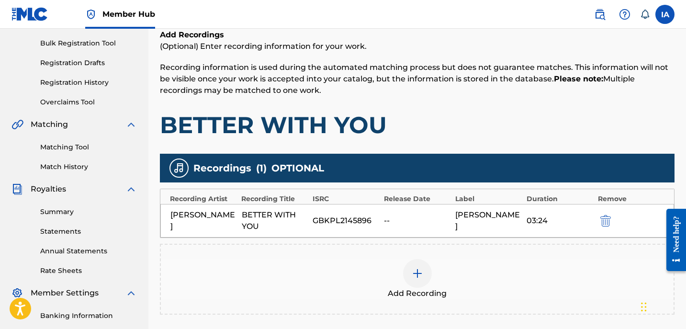
scroll to position [141, 0]
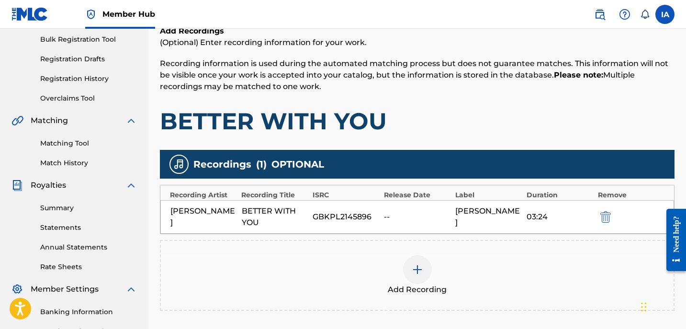
click at [464, 257] on div "Add Recording" at bounding box center [417, 275] width 513 height 40
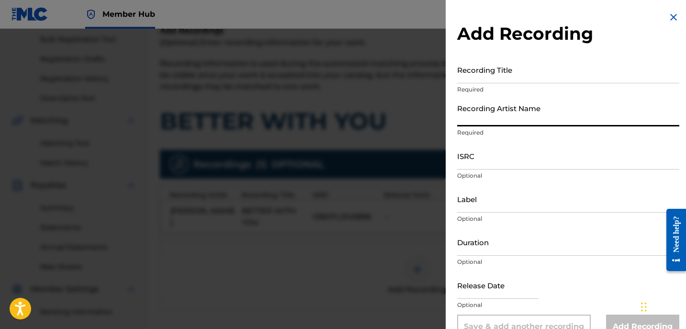
click at [534, 108] on input "Recording Artist Name" at bounding box center [568, 112] width 222 height 27
click at [483, 161] on input "ISRC" at bounding box center [568, 155] width 222 height 27
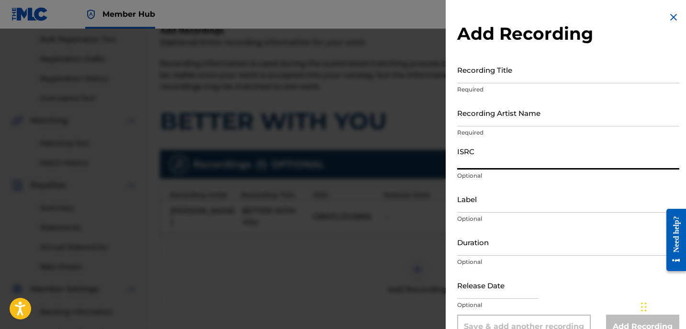
paste input "GBKPL1945341"
type input "GBKPL1945341"
click at [544, 122] on input "Recording Artist Name" at bounding box center [568, 112] width 222 height 27
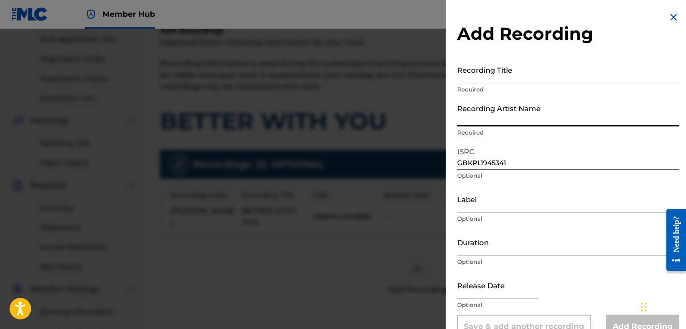
type input "[PERSON_NAME]"
click at [505, 75] on input "Recording Title" at bounding box center [568, 69] width 222 height 27
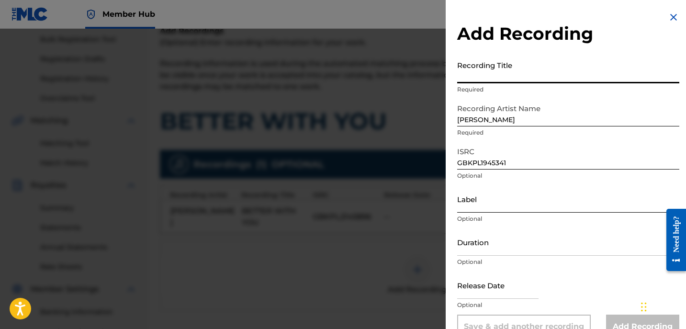
click at [486, 202] on input "Label" at bounding box center [568, 198] width 222 height 27
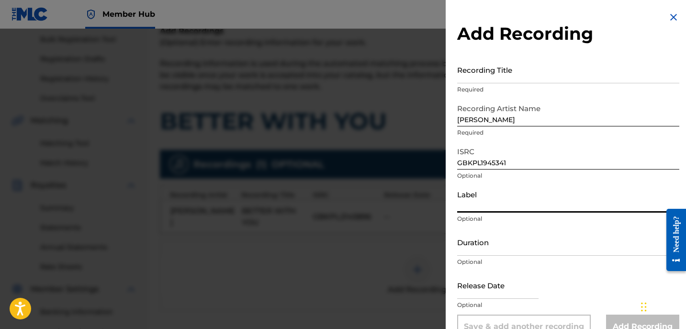
type input "[PERSON_NAME]"
click at [493, 64] on input "Recording Title" at bounding box center [568, 69] width 222 height 27
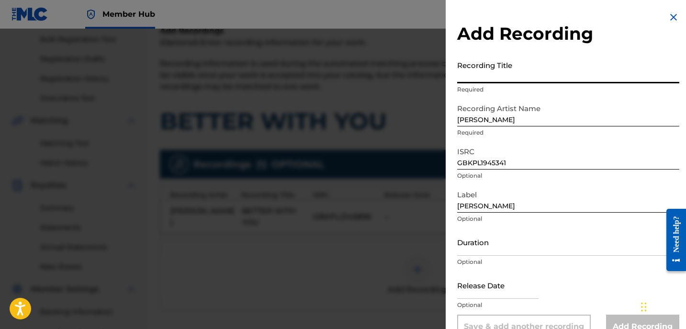
paste input "BETTER WITH YOU"
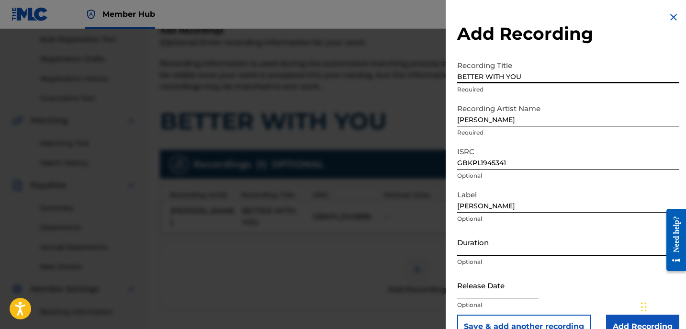
type input "BETTER WITH YOU"
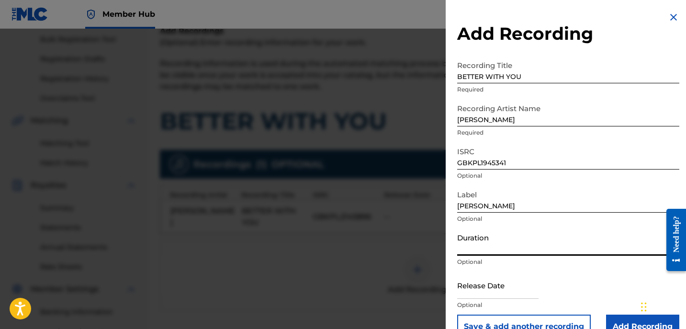
click at [501, 250] on input "Duration" at bounding box center [568, 241] width 222 height 27
click at [523, 237] on input "Duration" at bounding box center [568, 241] width 222 height 27
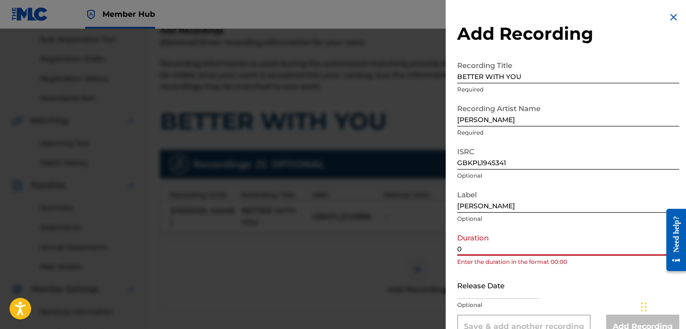
paste input "3:24"
type input "03:24"
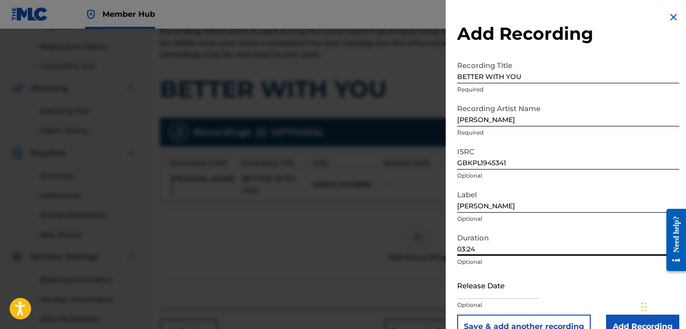
scroll to position [265, 0]
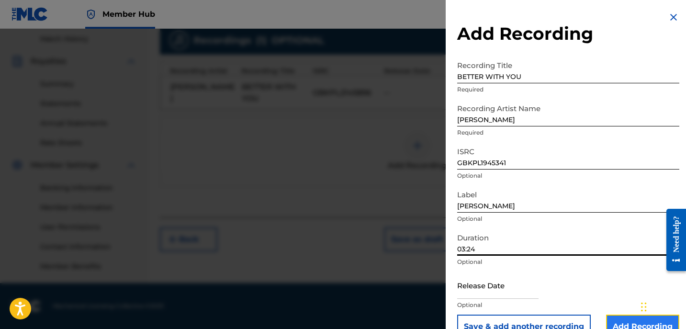
click at [615, 316] on input "Add Recording" at bounding box center [642, 327] width 73 height 24
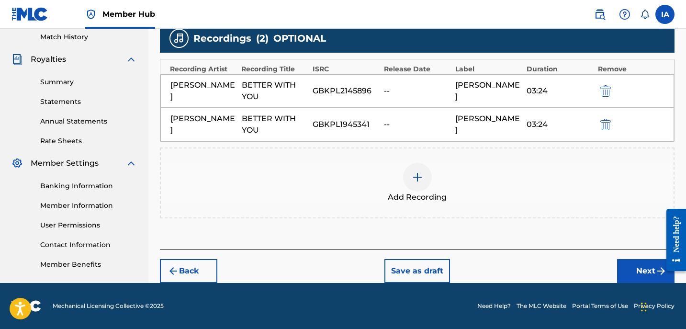
scroll to position [266, 0]
